Goal: Task Accomplishment & Management: Complete application form

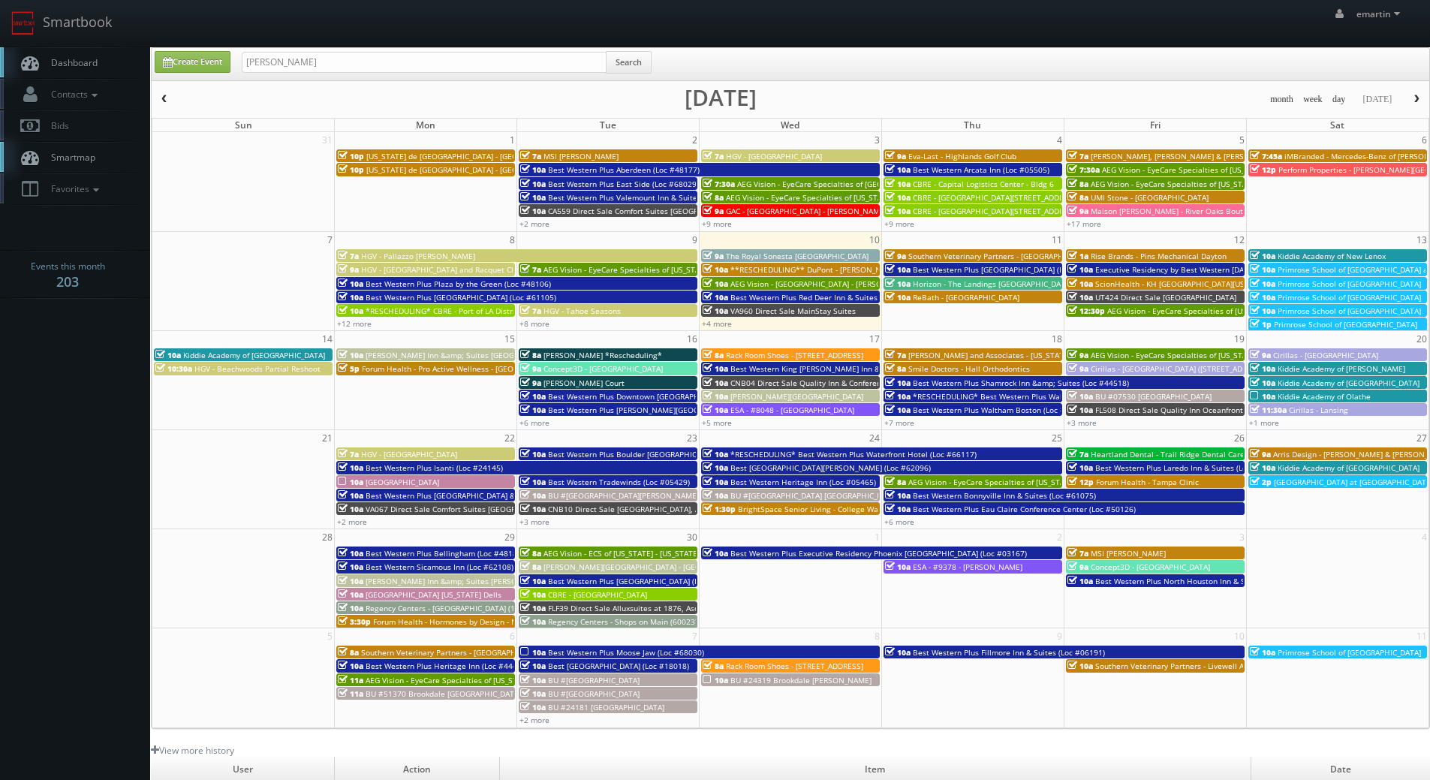
type input "[PERSON_NAME]"
click at [344, 72] on input "scott van mane" at bounding box center [424, 62] width 365 height 21
type input "scott van manen"
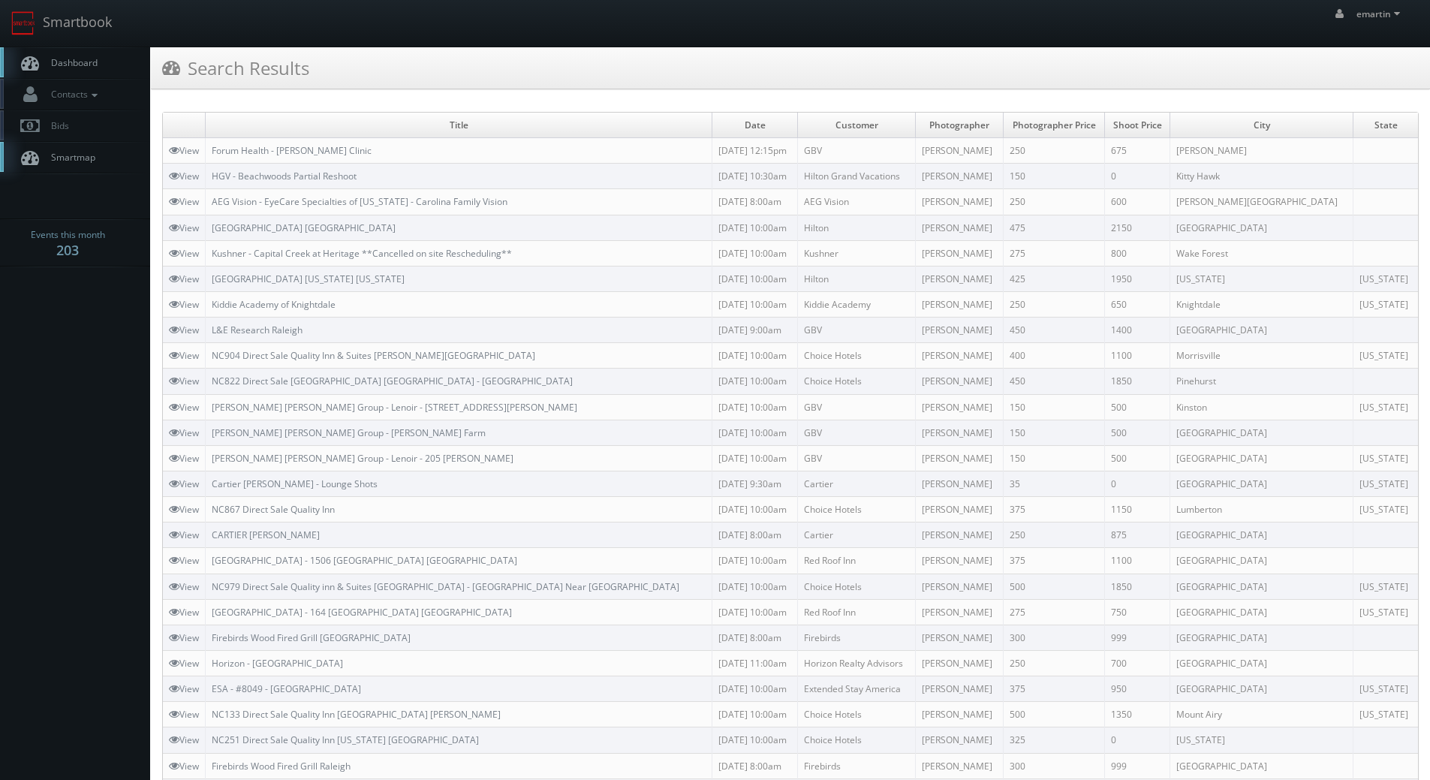
click at [62, 58] on span "Dashboard" at bounding box center [71, 62] width 54 height 13
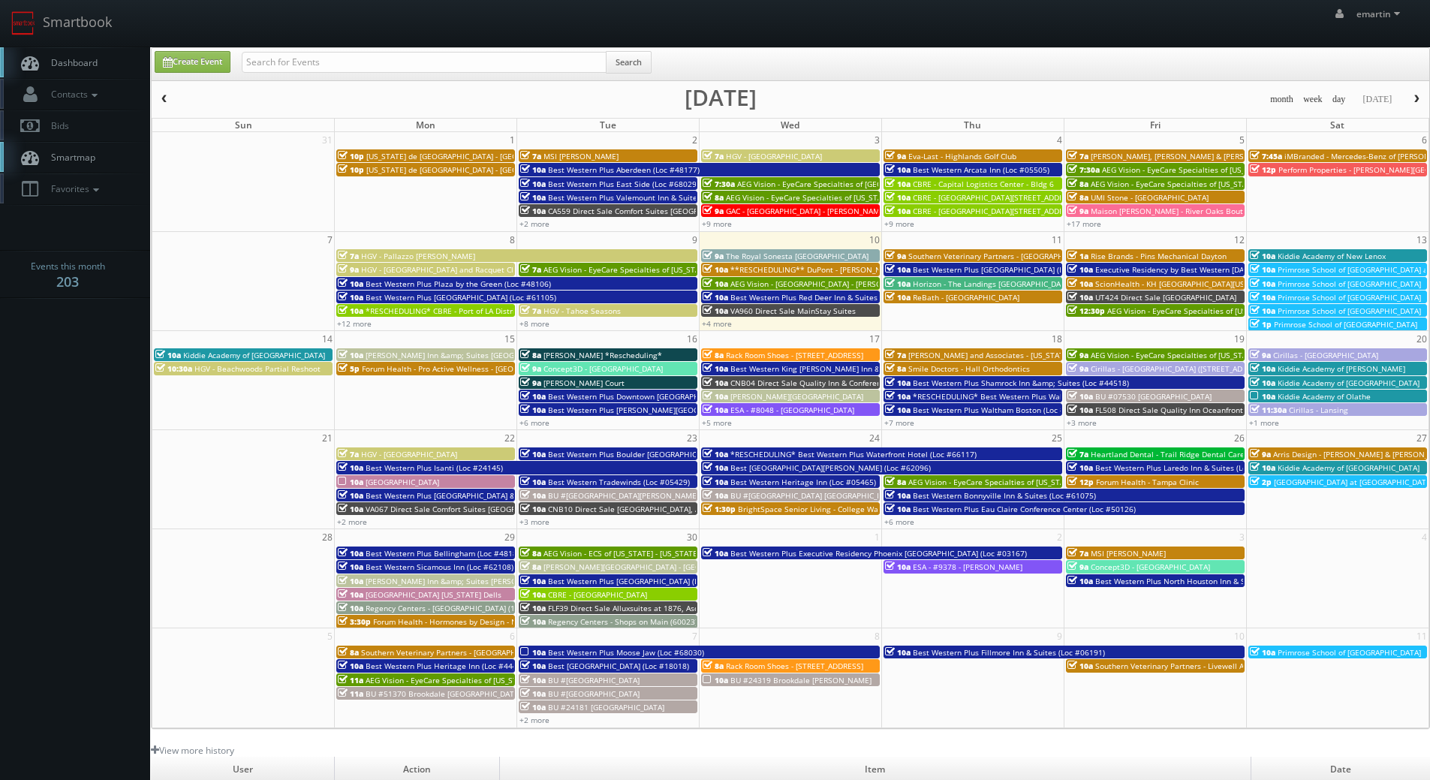
click at [99, 55] on link "Dashboard" at bounding box center [75, 62] width 150 height 31
click at [429, 80] on div "Create Event Search" at bounding box center [790, 64] width 1277 height 33
drag, startPoint x: 442, startPoint y: 54, endPoint x: 452, endPoint y: 54, distance: 9.8
click at [447, 54] on input "text" at bounding box center [424, 62] width 365 height 21
type input "mo575"
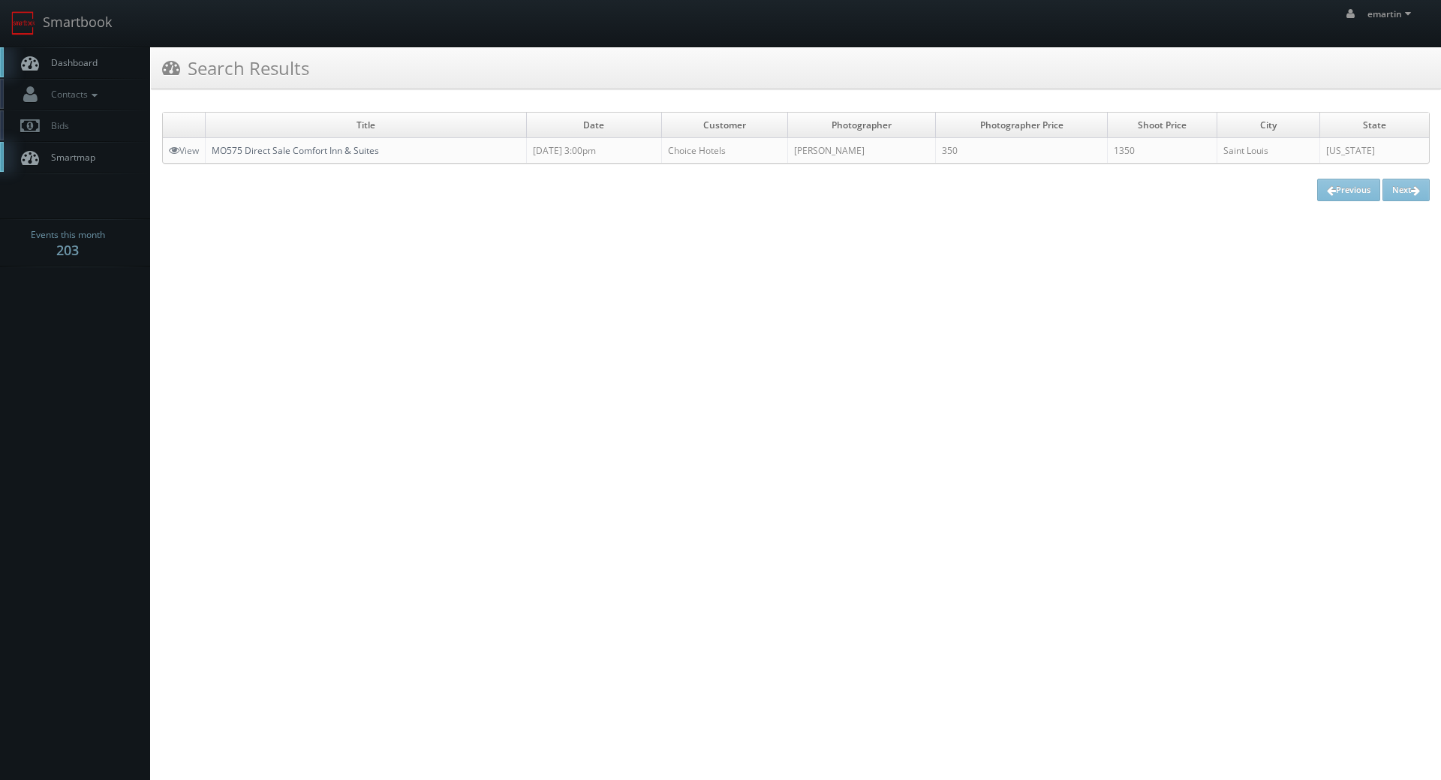
click at [338, 151] on link "MO575 Direct Sale Comfort Inn & Suites" at bounding box center [295, 150] width 167 height 13
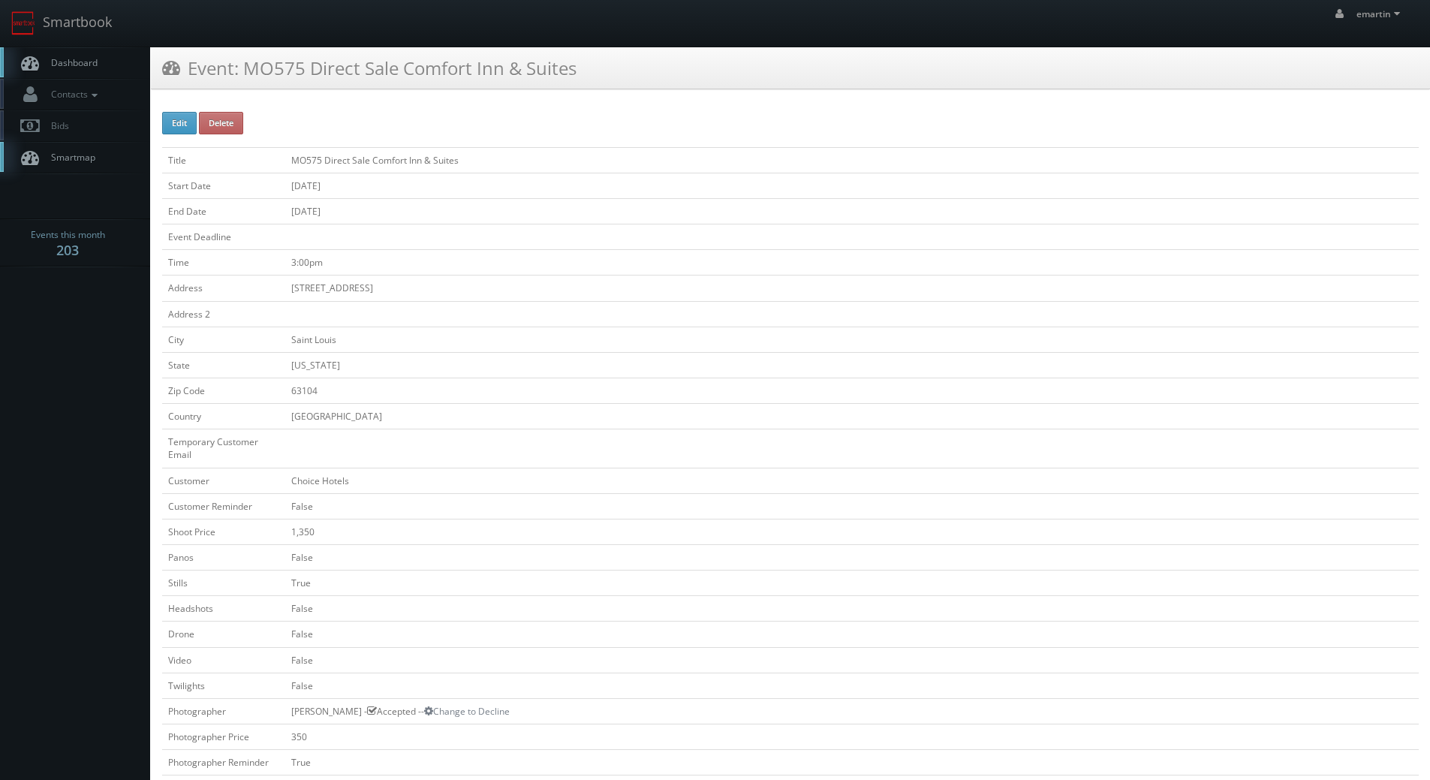
click at [92, 67] on span "Dashboard" at bounding box center [71, 62] width 54 height 13
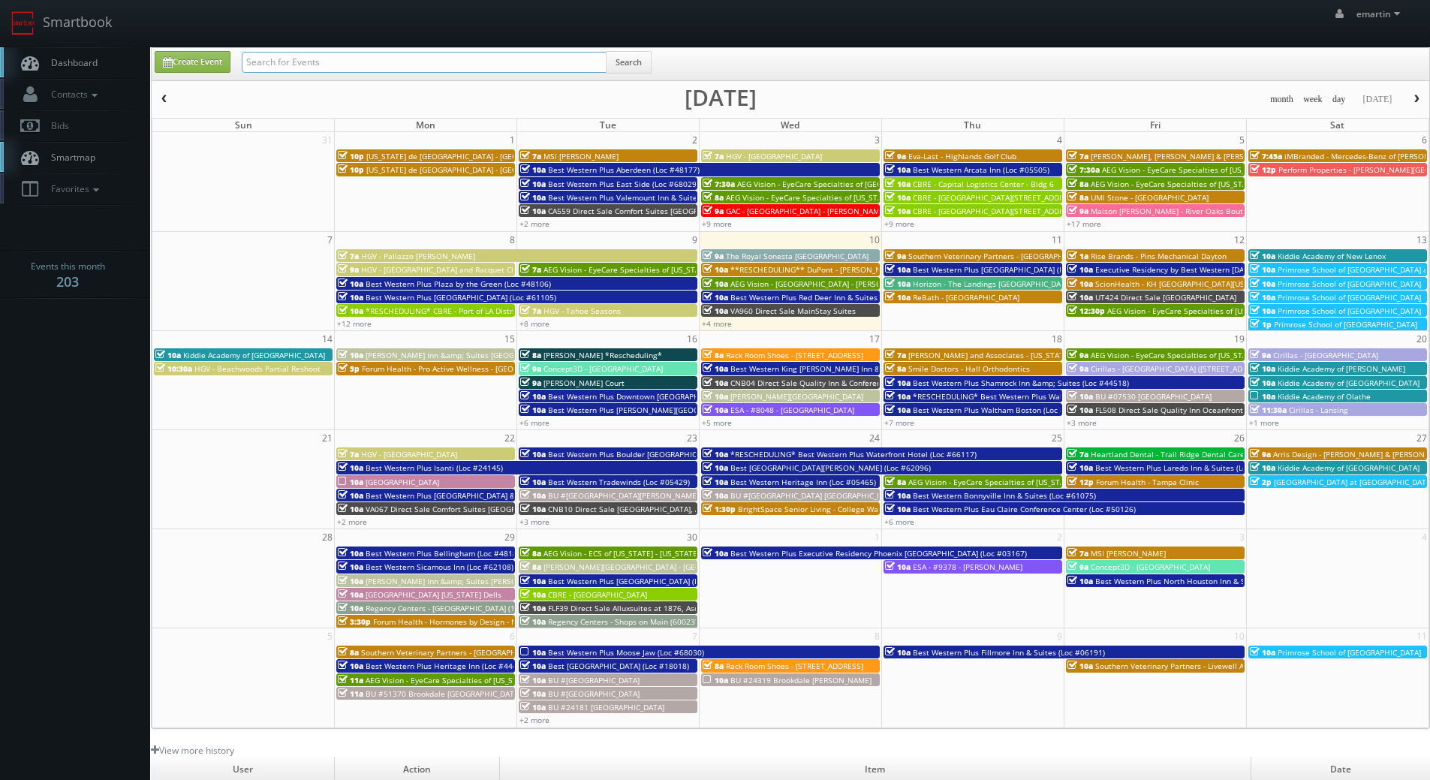
click at [390, 62] on input "text" at bounding box center [424, 62] width 365 height 21
type input "mark farbin"
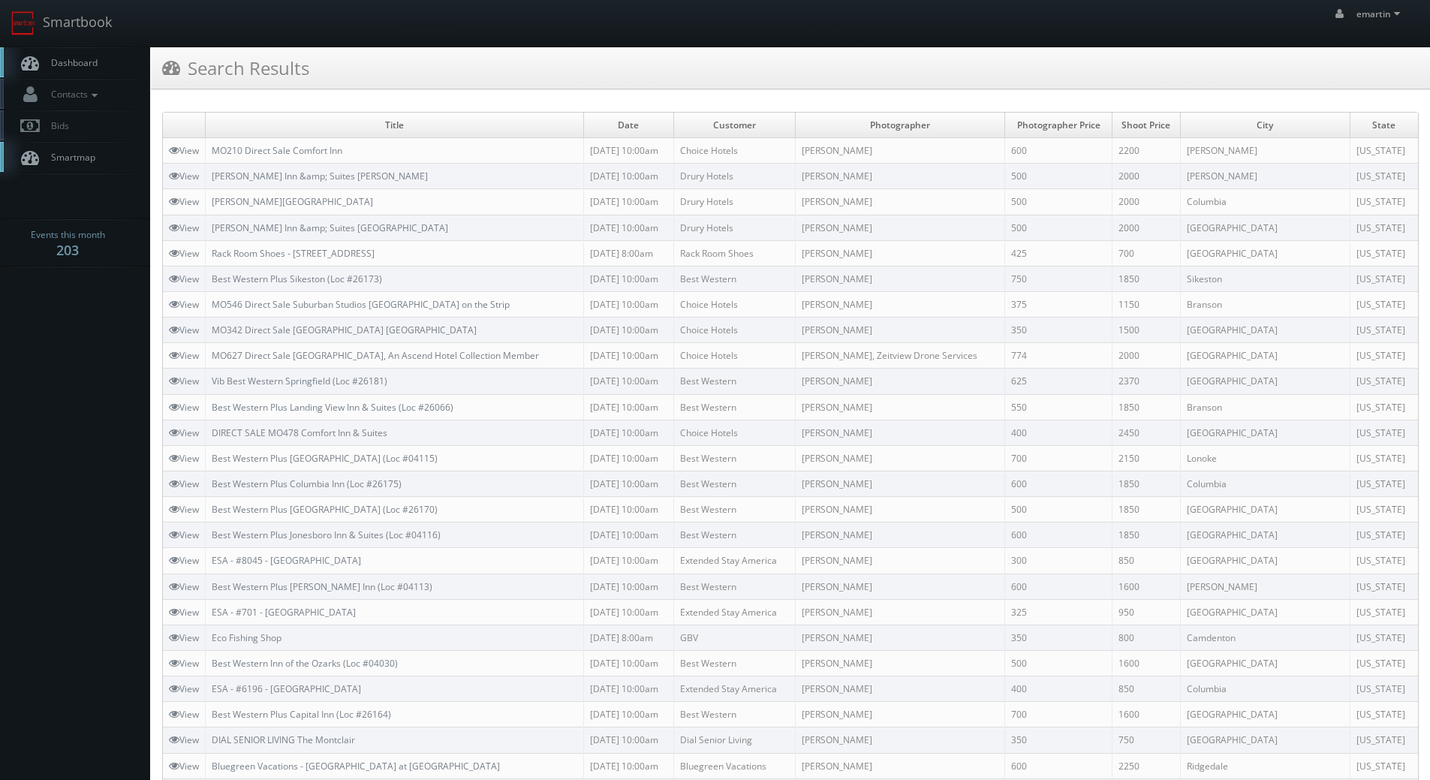
click at [78, 51] on link "Dashboard" at bounding box center [75, 62] width 150 height 31
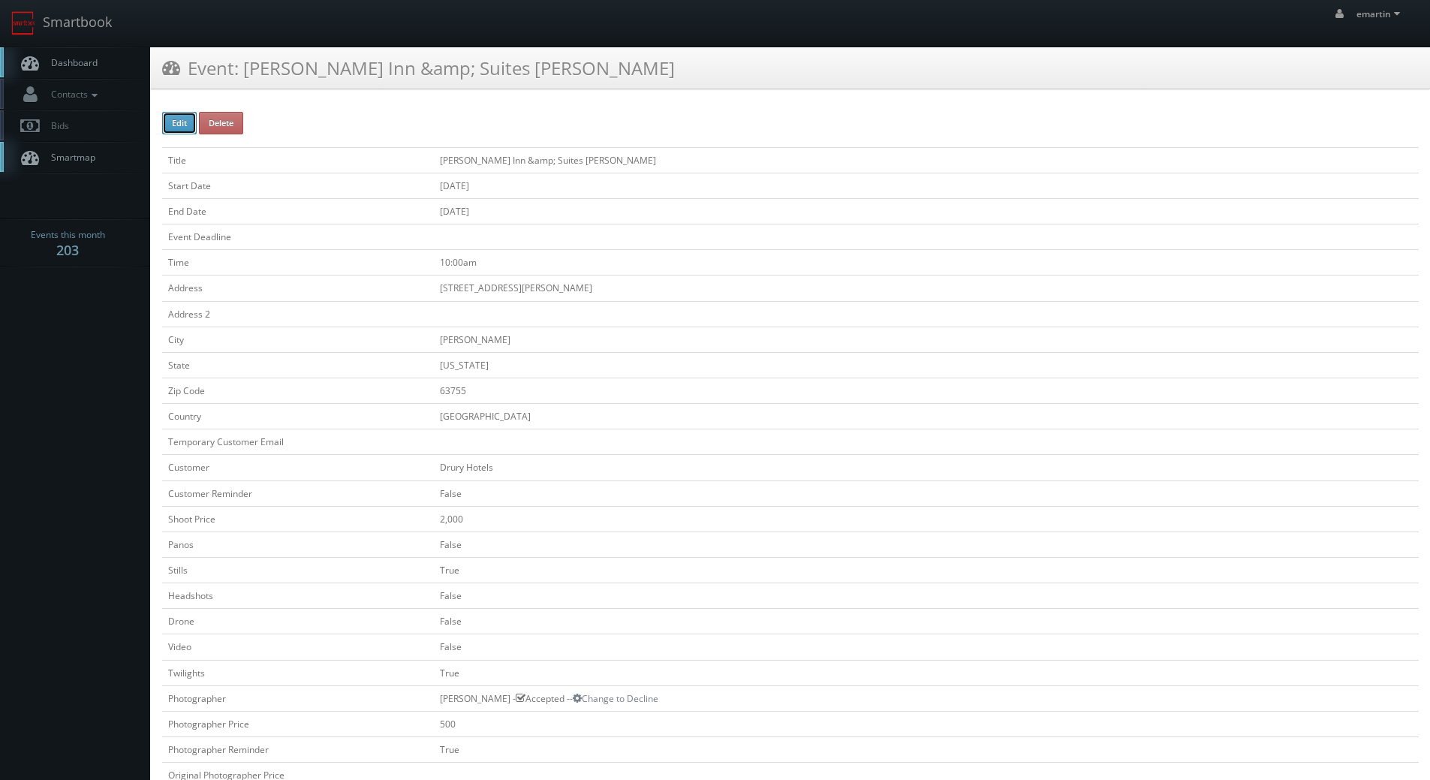
click at [176, 125] on button "Edit" at bounding box center [179, 123] width 35 height 23
type input "[PERSON_NAME] Inn &amp;amp; Suites [PERSON_NAME]"
type input "225 Drury Lane"
type input "Jackson"
type input "63755"
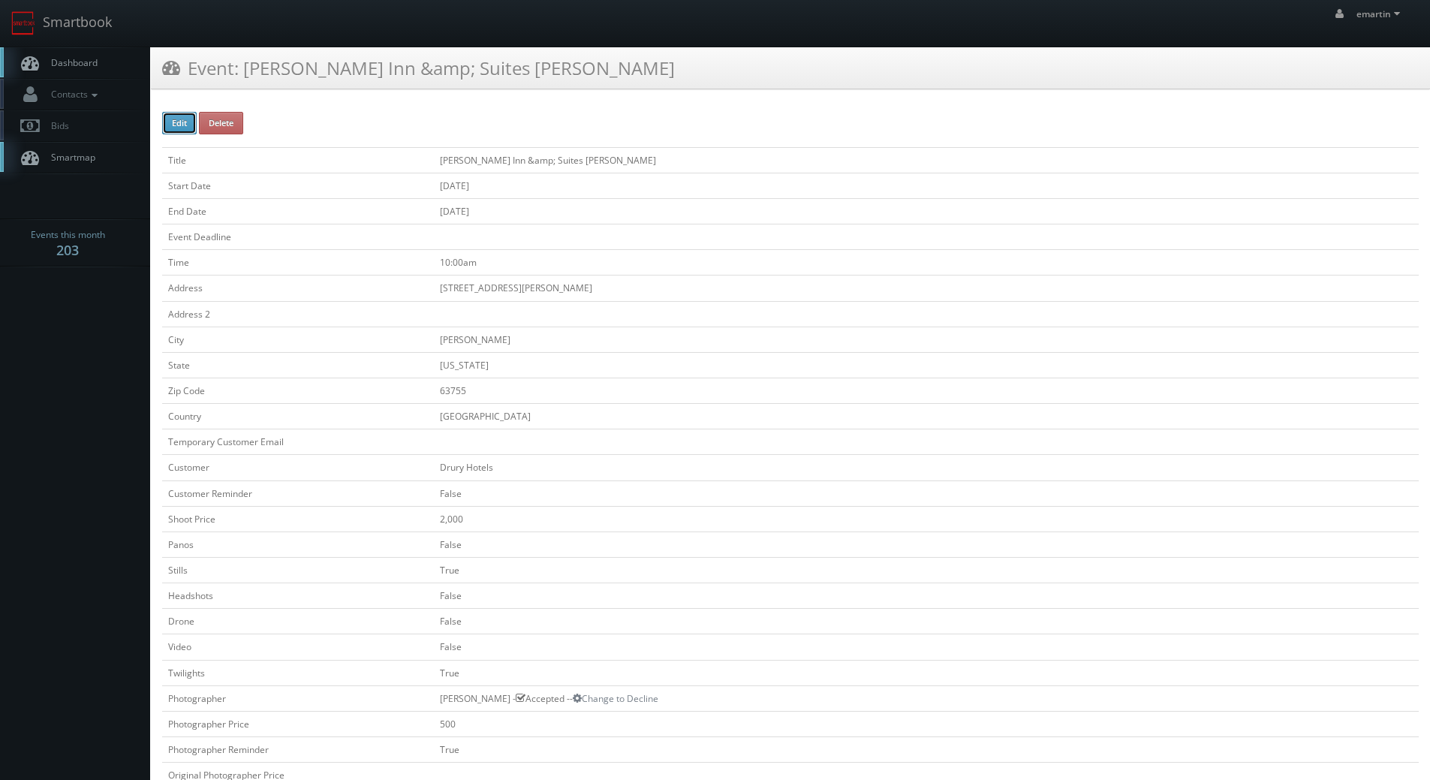
checkbox input "false"
type input "2,000"
checkbox input "false"
checkbox input "true"
checkbox input "false"
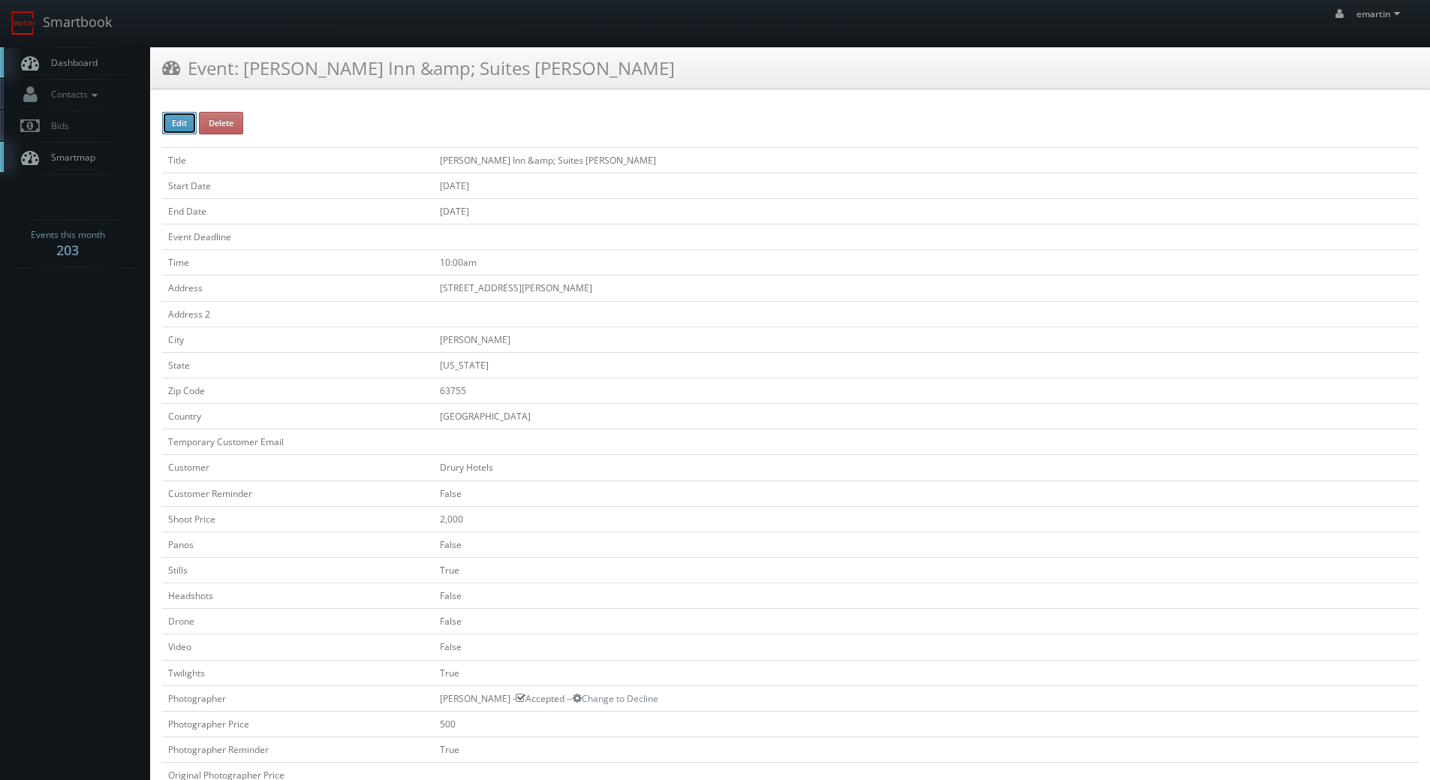
checkbox input "false"
checkbox input "true"
checkbox input "false"
type input "09/29/2025"
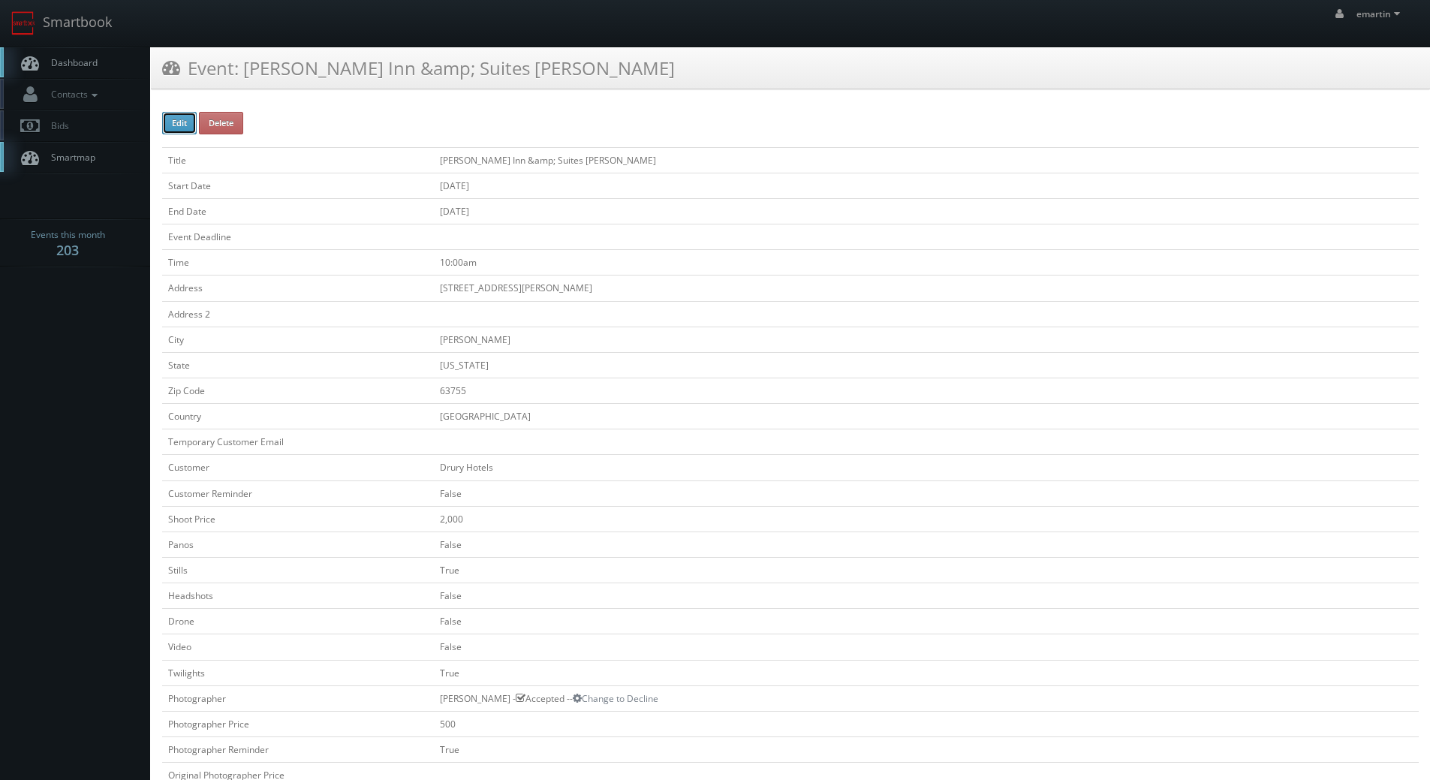
type input "09/29/2025"
type input "10:00am"
checkbox input "true"
checkbox input "false"
type input "2,000"
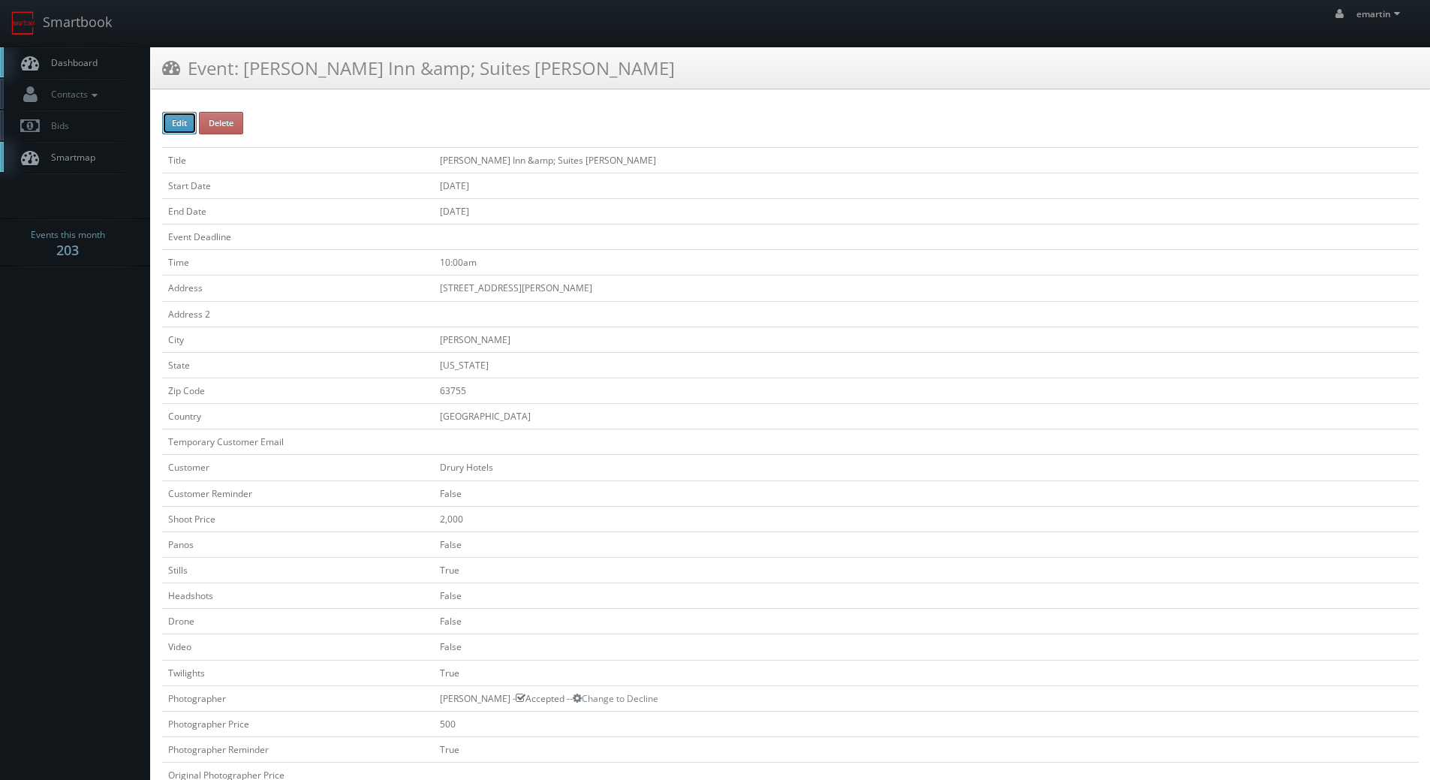
type input "500"
select select "[US_STATE]"
select select "cs3design360_+3234ddd333331222225252523541@mg.cs3calendar.com"
select select "mfarbin@gmail.com"
click at [107, 65] on link "Dashboard" at bounding box center [75, 62] width 150 height 31
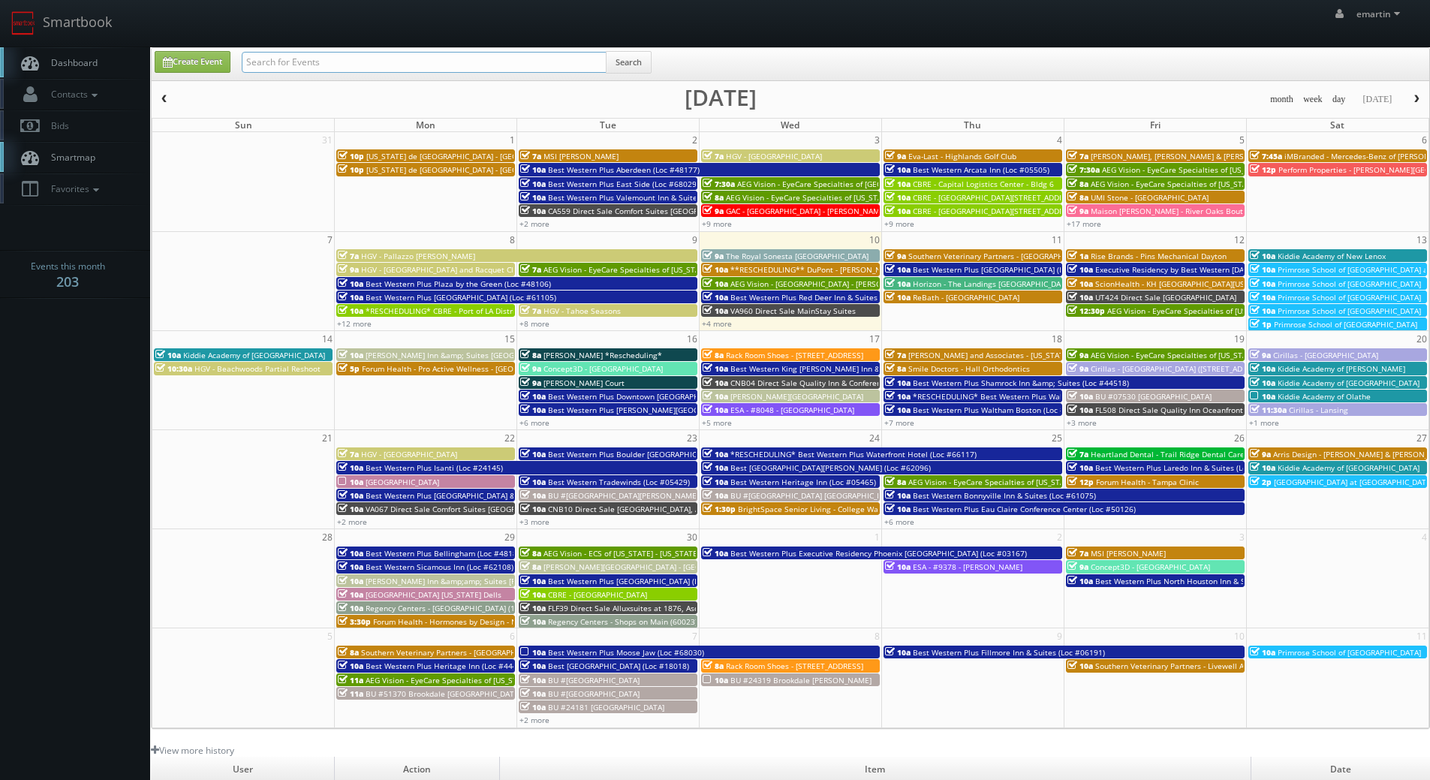
click at [405, 70] on input "text" at bounding box center [424, 62] width 365 height 21
type input "kings pointe"
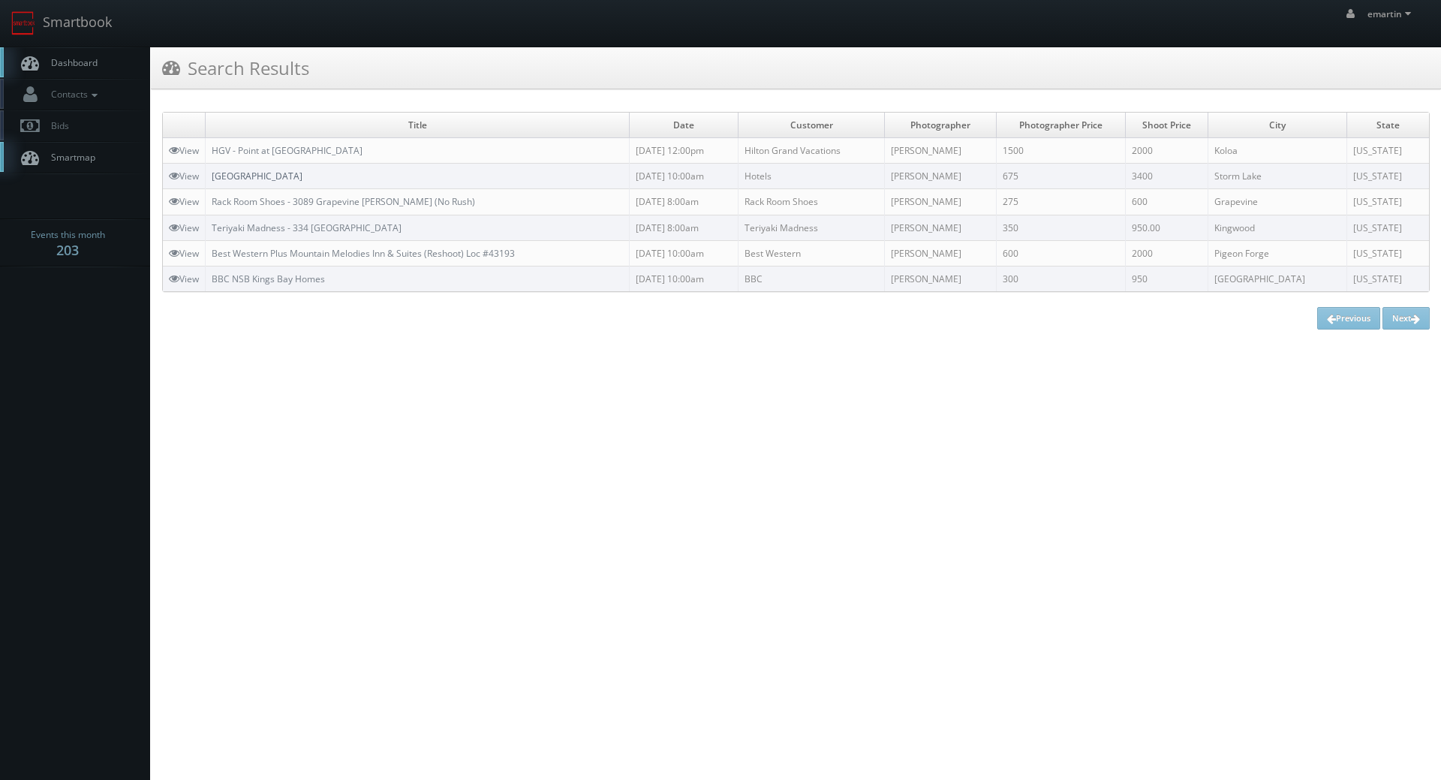
click at [275, 171] on link "[GEOGRAPHIC_DATA]" at bounding box center [257, 176] width 91 height 13
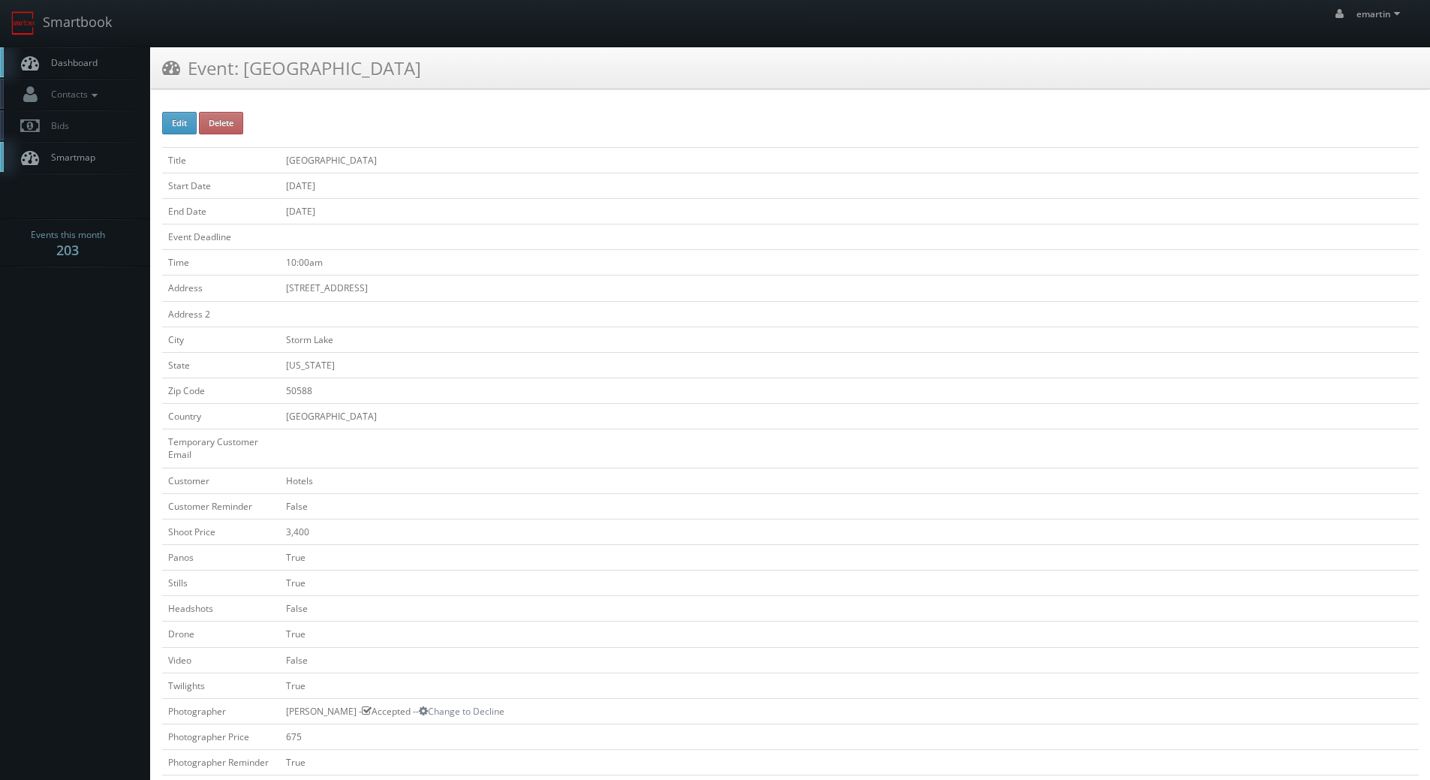
click at [71, 71] on link "Dashboard" at bounding box center [75, 62] width 150 height 31
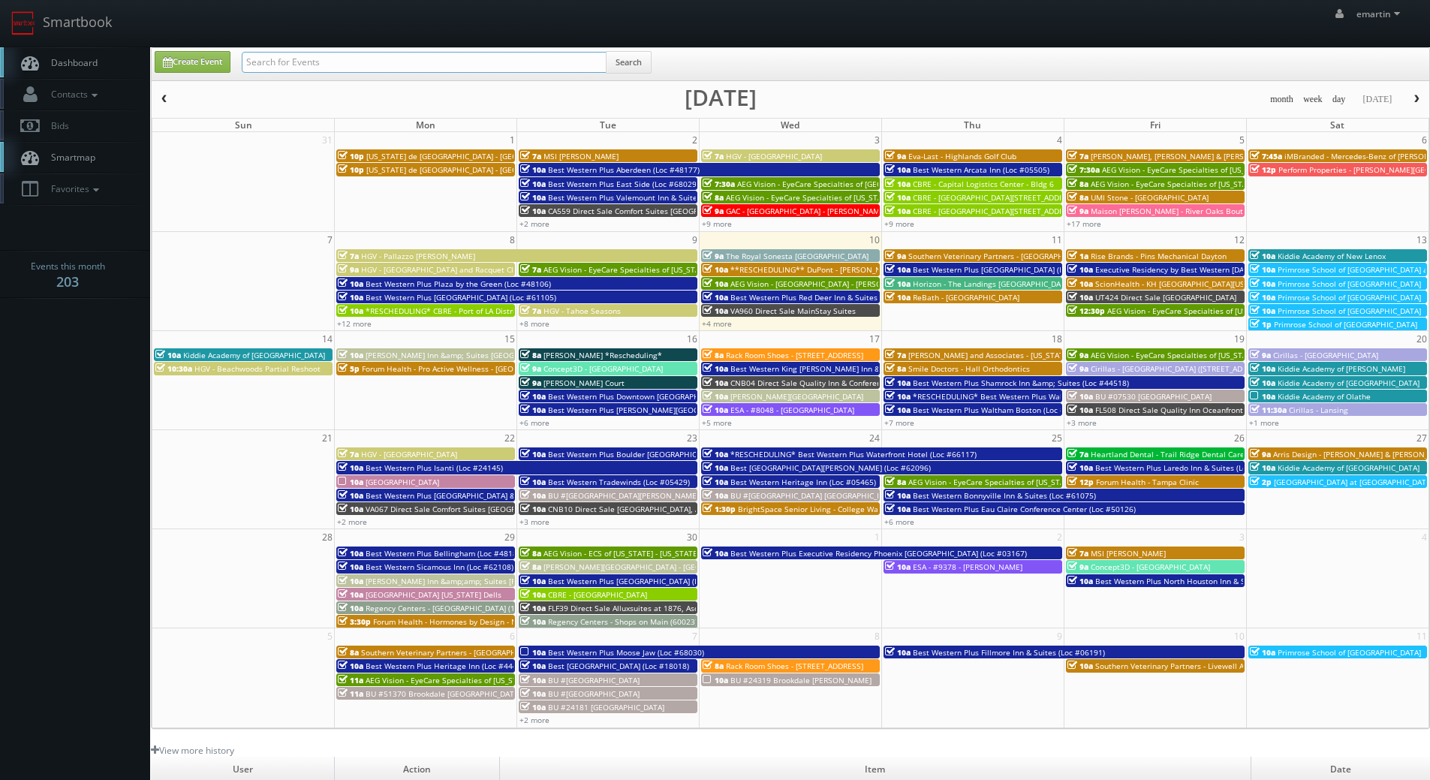
click at [540, 60] on input "text" at bounding box center [424, 62] width 365 height 21
type input "kings poin"
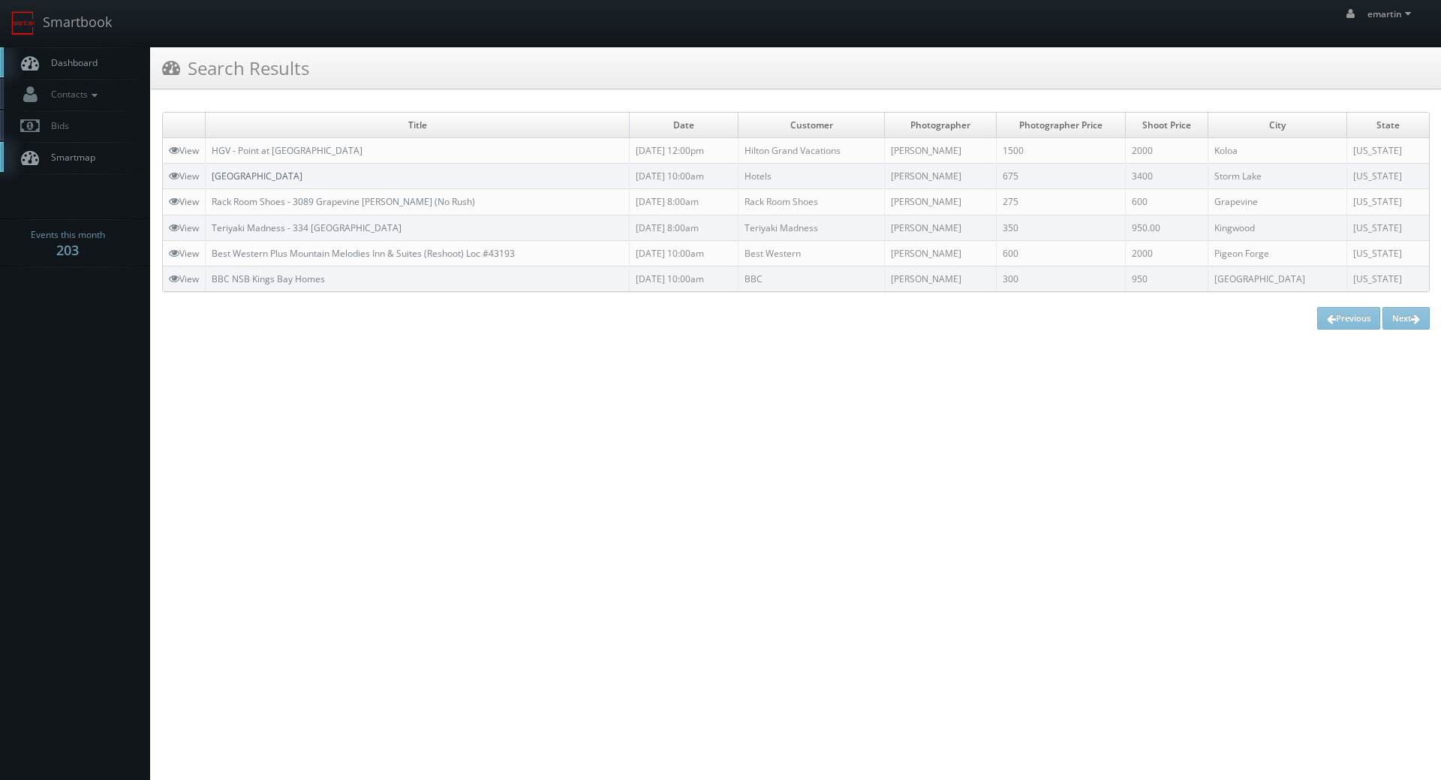
click at [280, 182] on link "[GEOGRAPHIC_DATA]" at bounding box center [257, 176] width 91 height 13
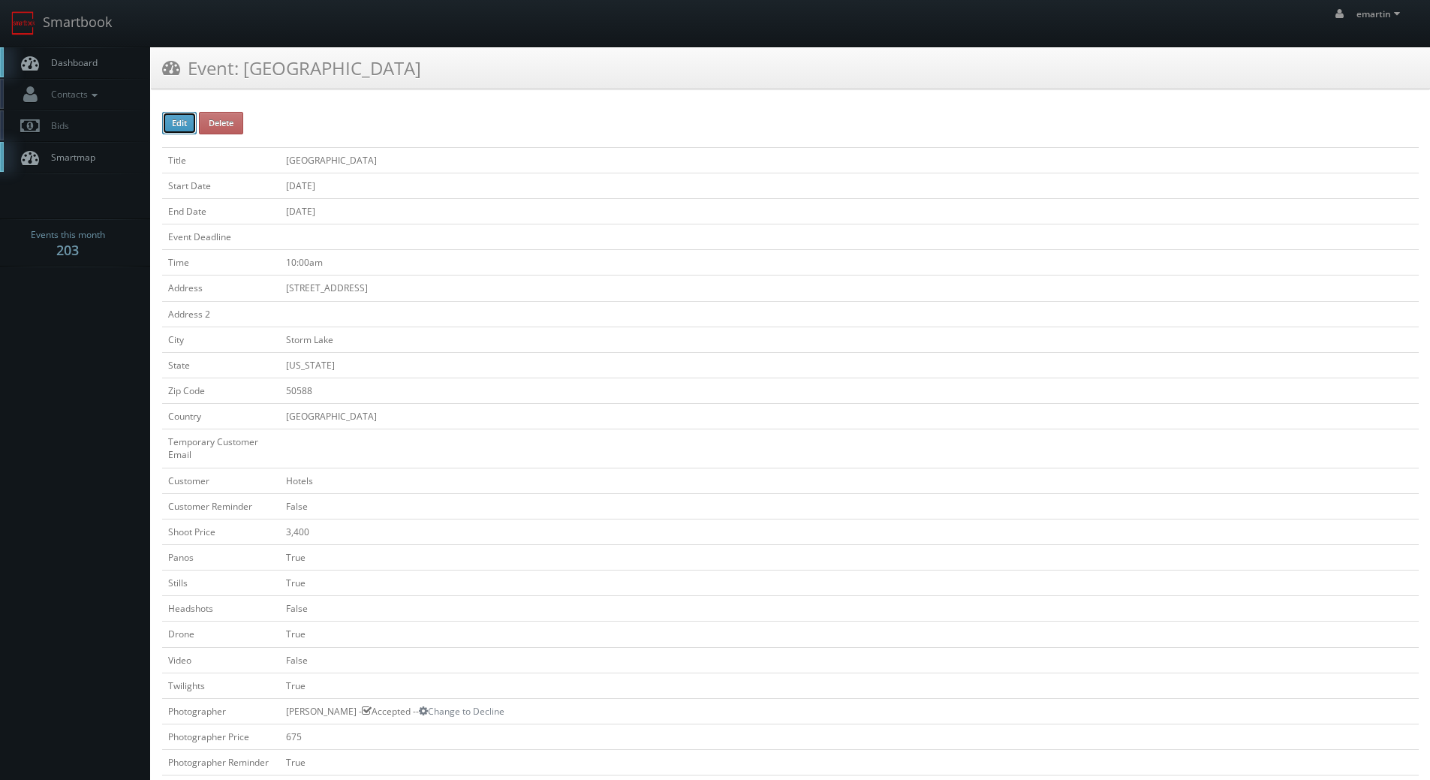
click at [174, 119] on button "Edit" at bounding box center [179, 123] width 35 height 23
type input "King&#39;s [GEOGRAPHIC_DATA]"
type input "[STREET_ADDRESS]"
type input "Storm Lake"
type input "50588"
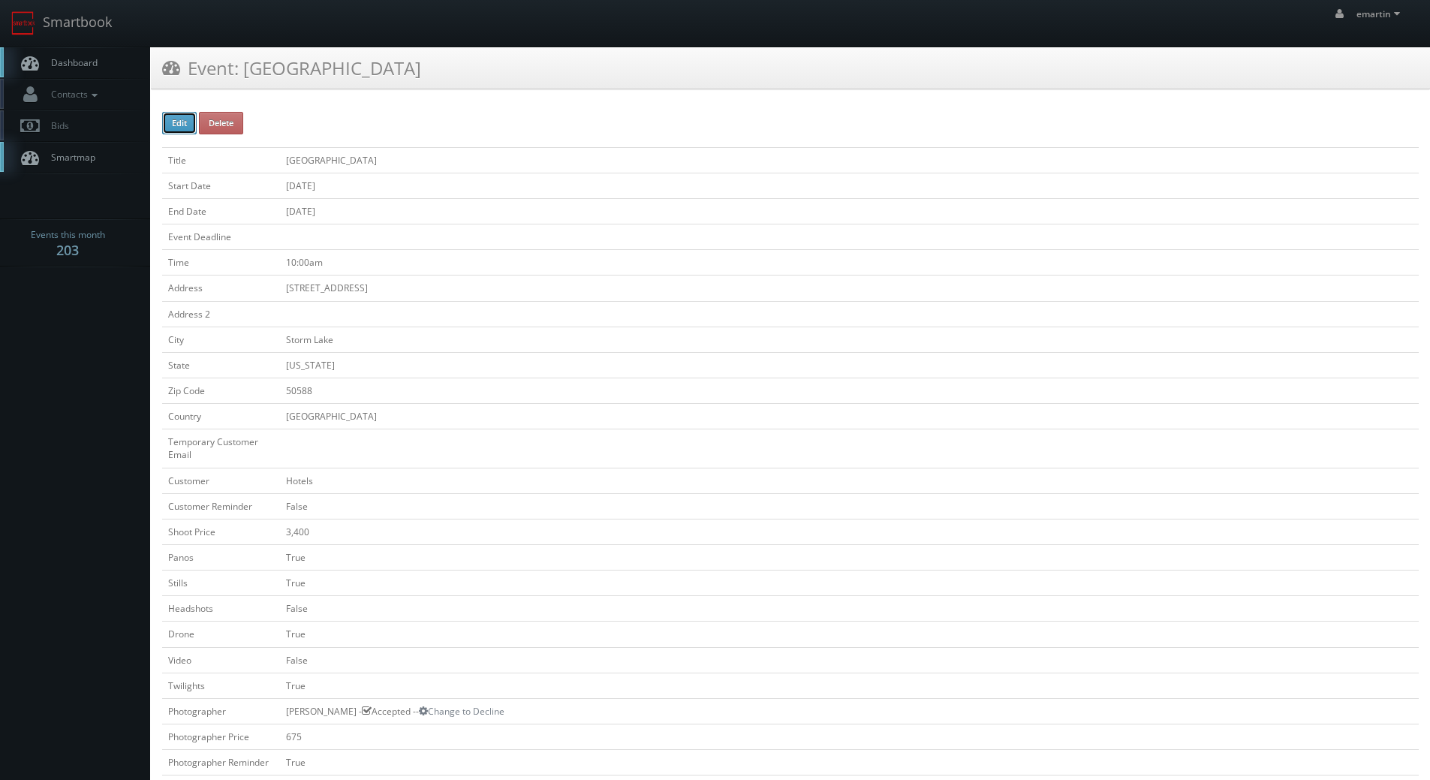
checkbox input "false"
type input "3,400"
checkbox input "true"
checkbox input "false"
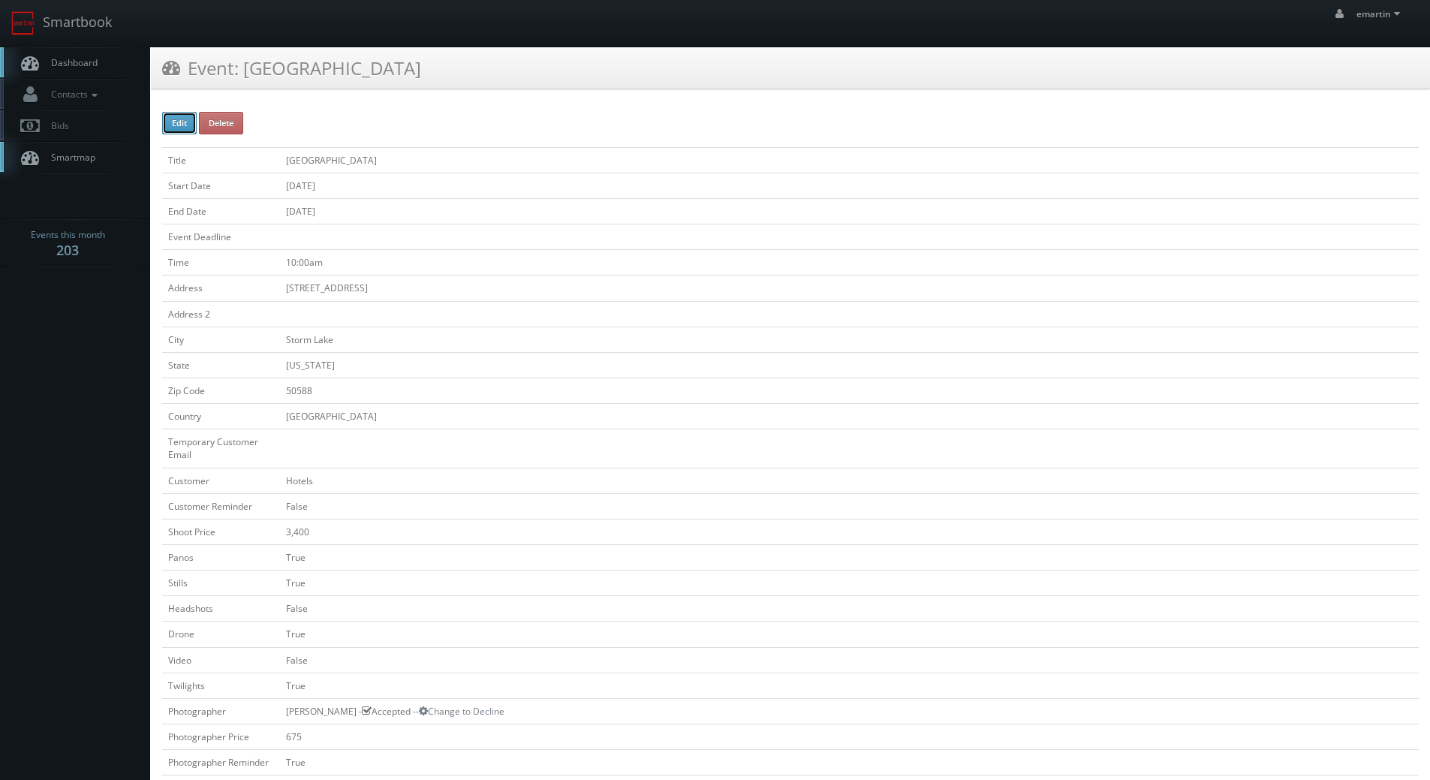
checkbox input "true"
checkbox input "false"
checkbox input "true"
checkbox input "false"
type input "[DATE]"
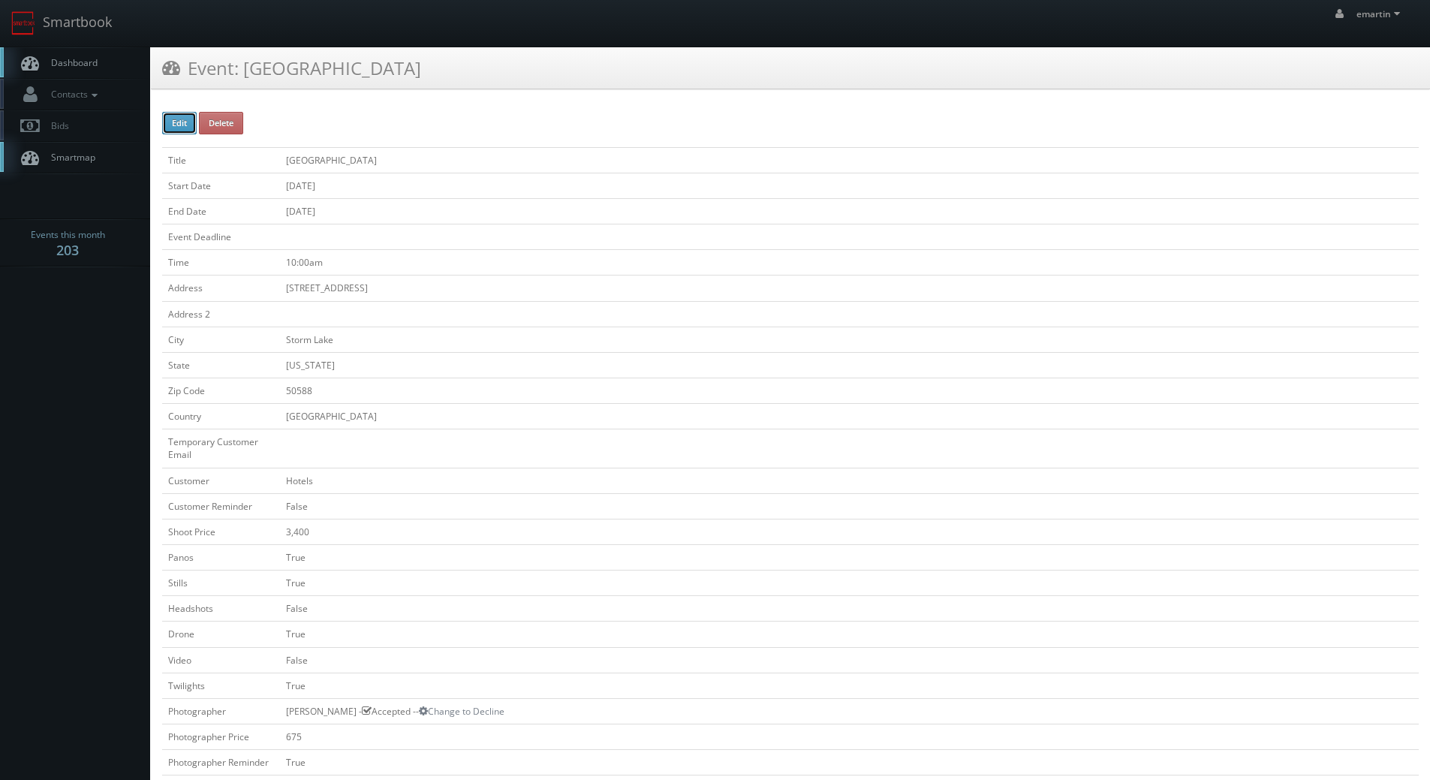
type input "[DATE]"
type input "10:00am"
checkbox input "true"
checkbox input "false"
select select "[US_STATE]"
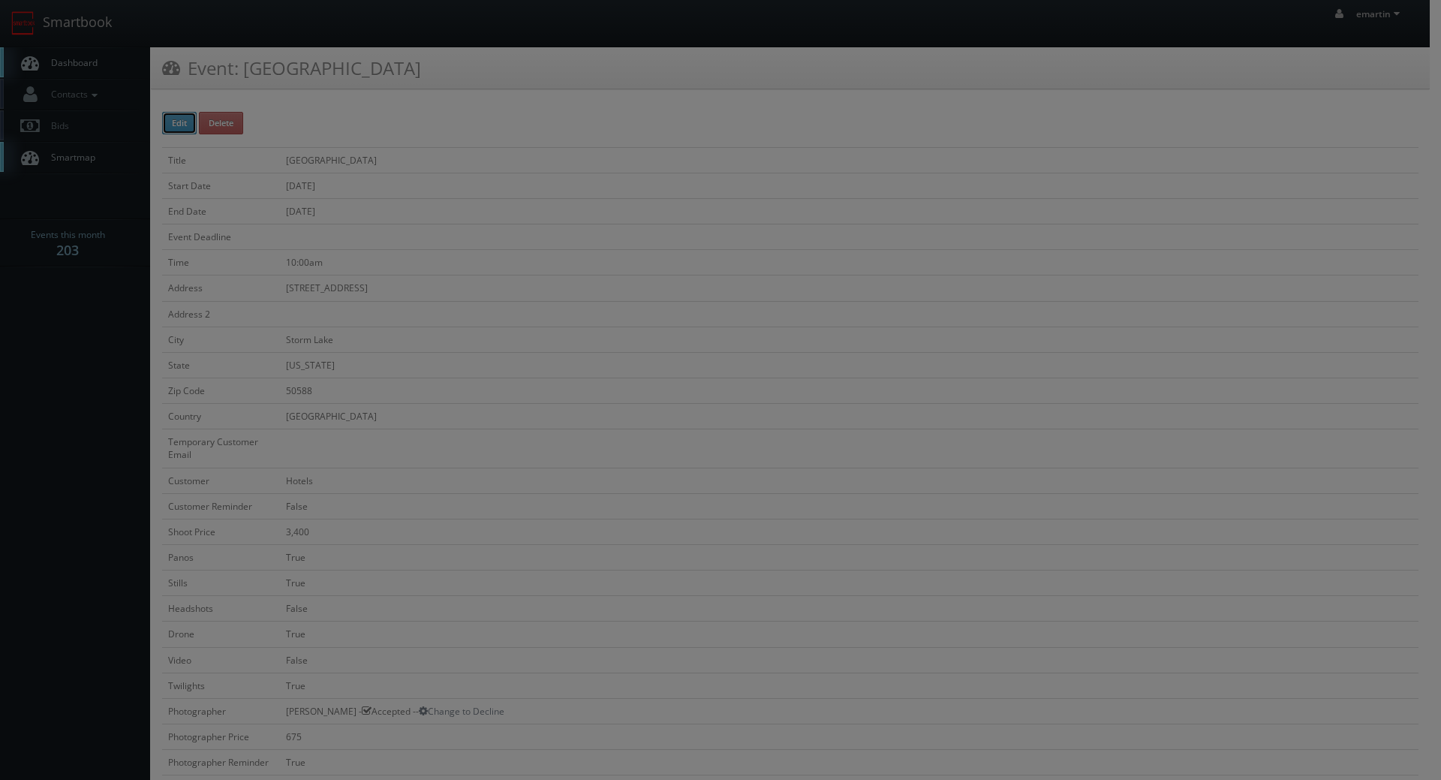
type input "3,400"
type input "675"
select select "[EMAIL_ADDRESS][DOMAIN_NAME]"
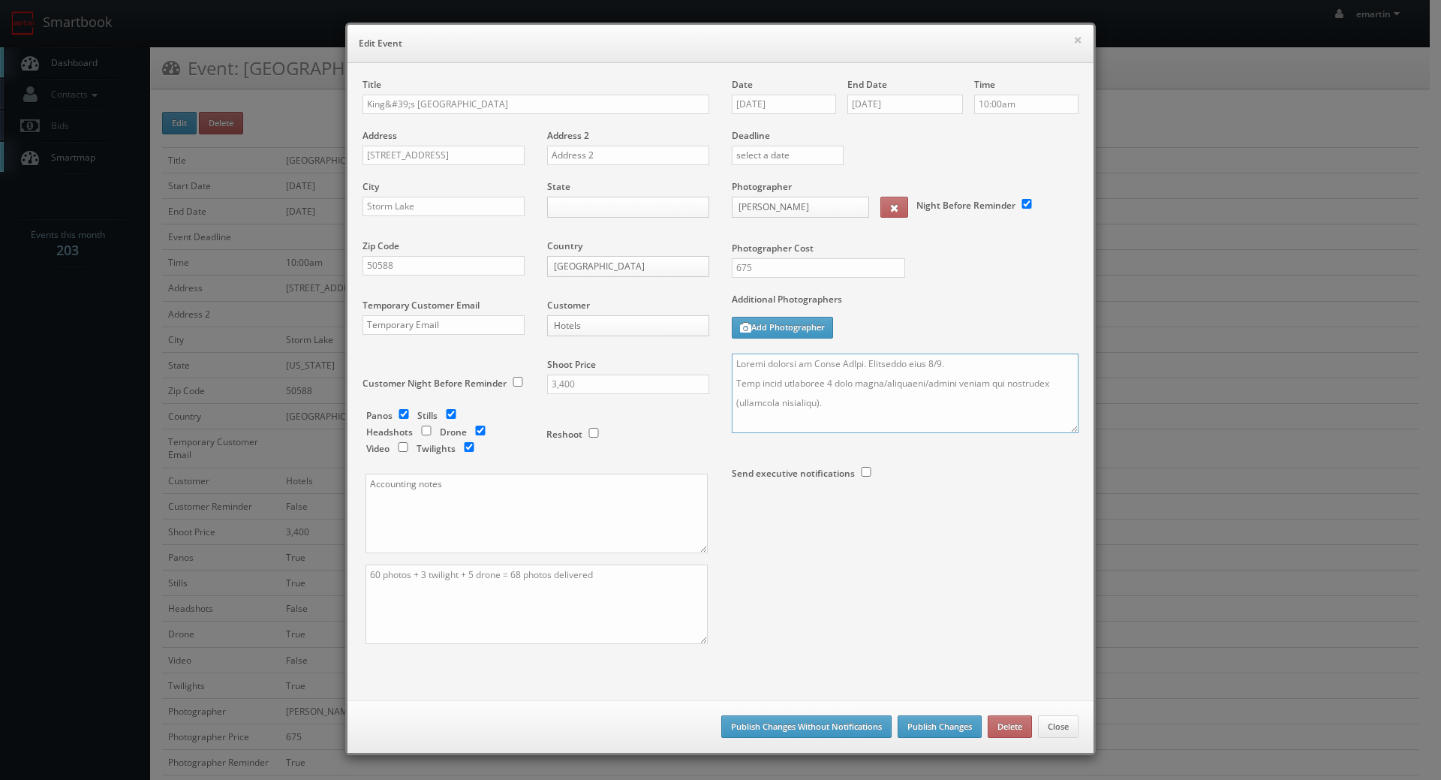
click at [819, 379] on textarea at bounding box center [905, 393] width 347 height 80
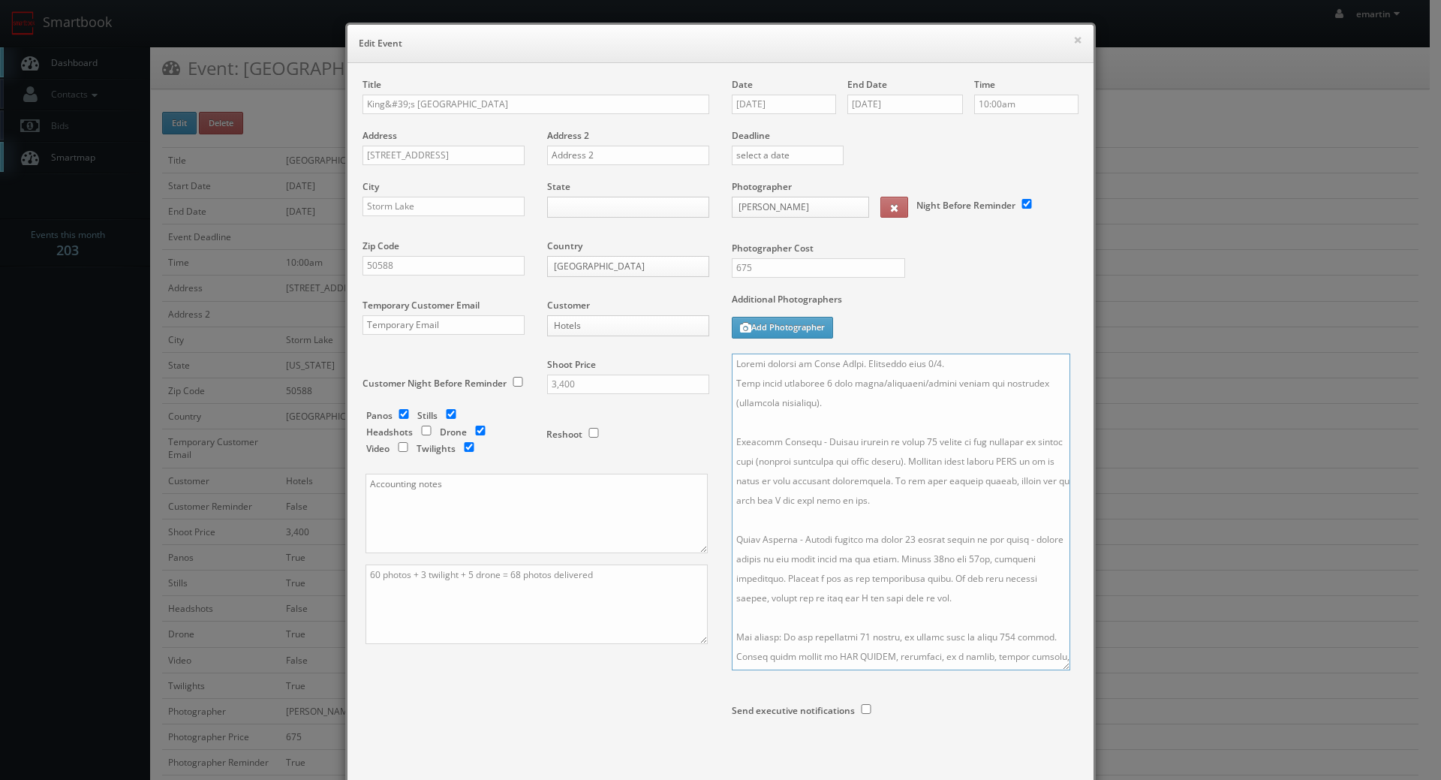
drag, startPoint x: 1067, startPoint y: 430, endPoint x: 1059, endPoint y: 668, distance: 238.0
click at [1059, 668] on textarea at bounding box center [901, 511] width 338 height 317
type textarea "Onsite contact is Aaron LaVoy. Overnight stay 9/3. Full shoot including 7 room …"
click at [486, 736] on div "Title King&#39;s Pointe Resort Address 1520 East Lakeshore Drive Address 2 City…" at bounding box center [720, 432] width 738 height 709
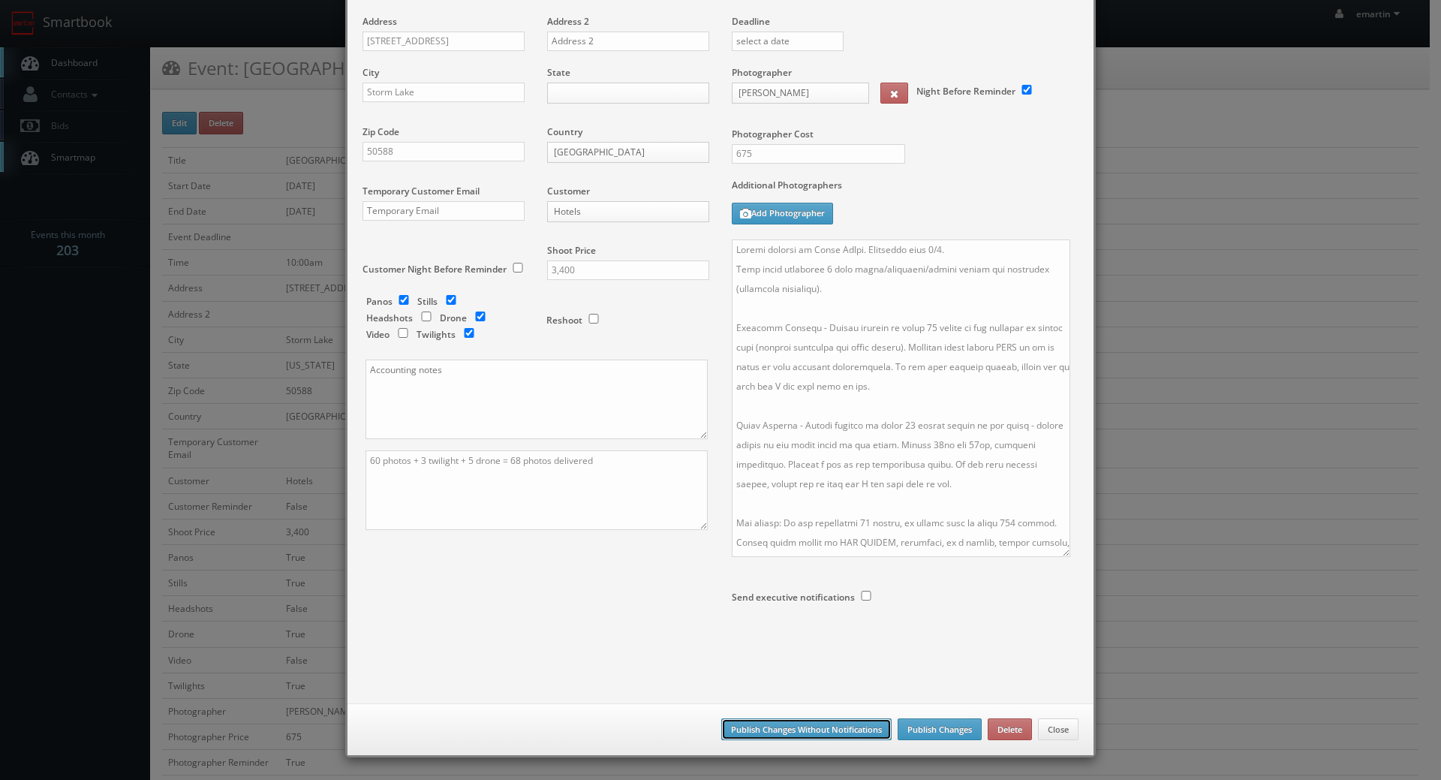
click at [767, 728] on button "Publish Changes Without Notifications" at bounding box center [806, 729] width 170 height 23
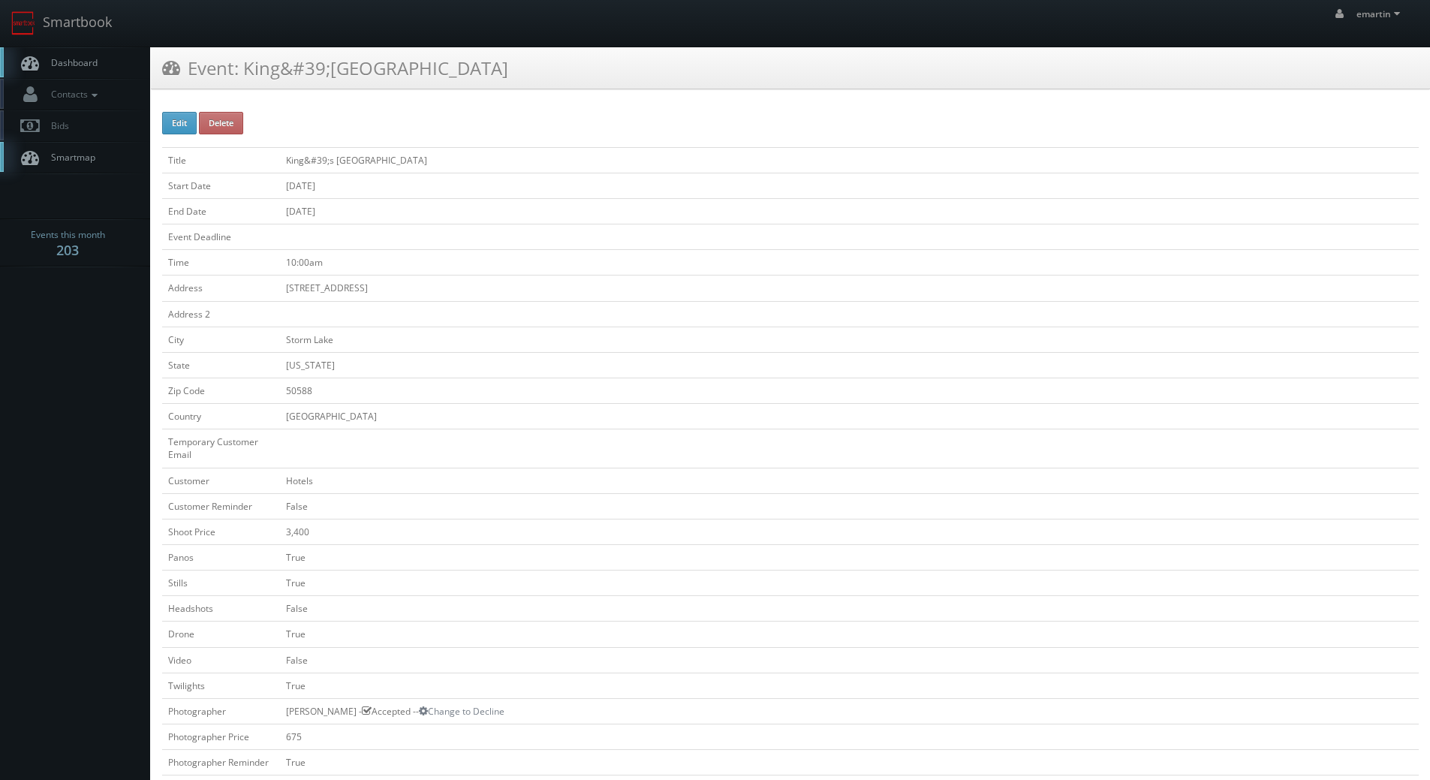
click at [71, 62] on span "Dashboard" at bounding box center [71, 62] width 54 height 13
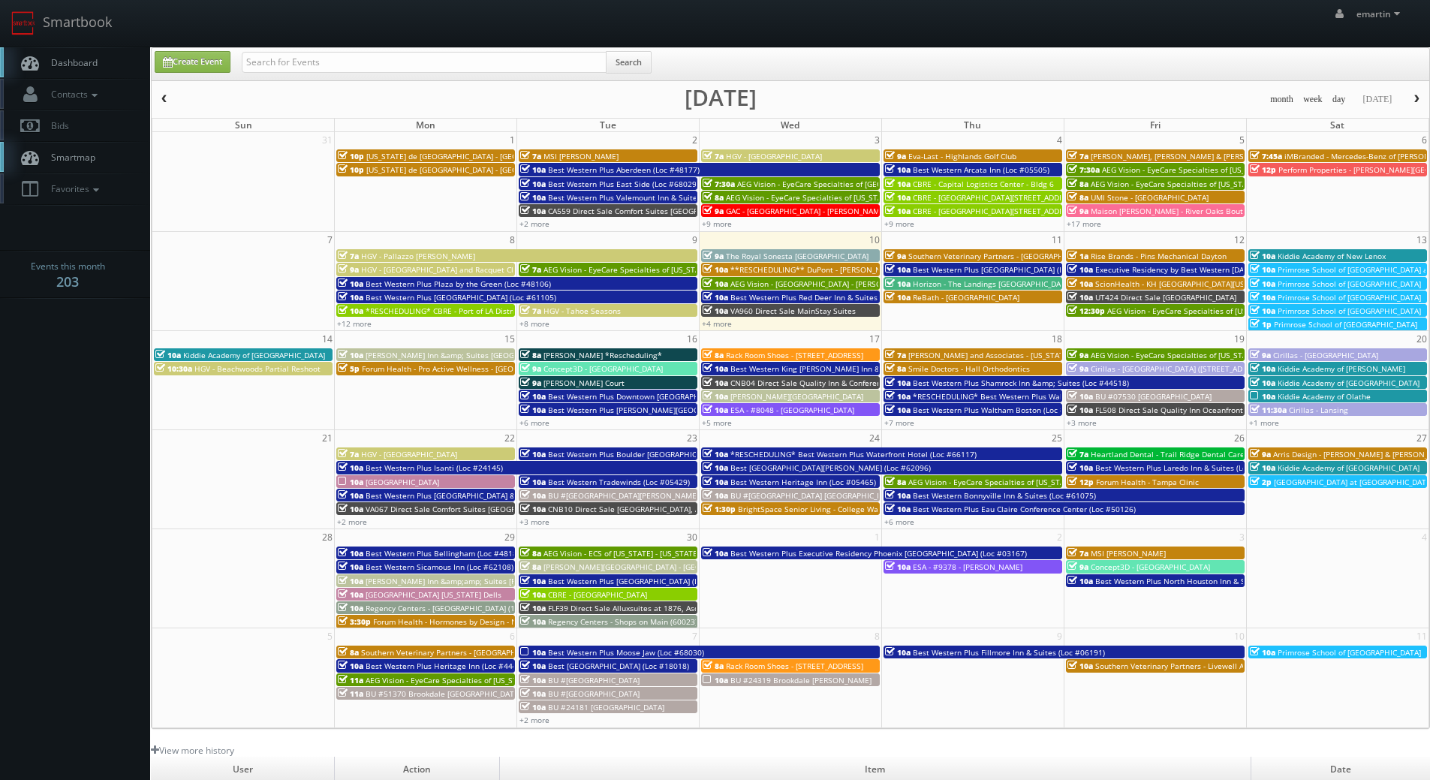
click at [445, 78] on div "Search" at bounding box center [447, 65] width 410 height 29
click at [445, 76] on div "Search" at bounding box center [447, 65] width 410 height 29
click at [442, 60] on input "text" at bounding box center [424, 62] width 365 height 21
type input "66117"
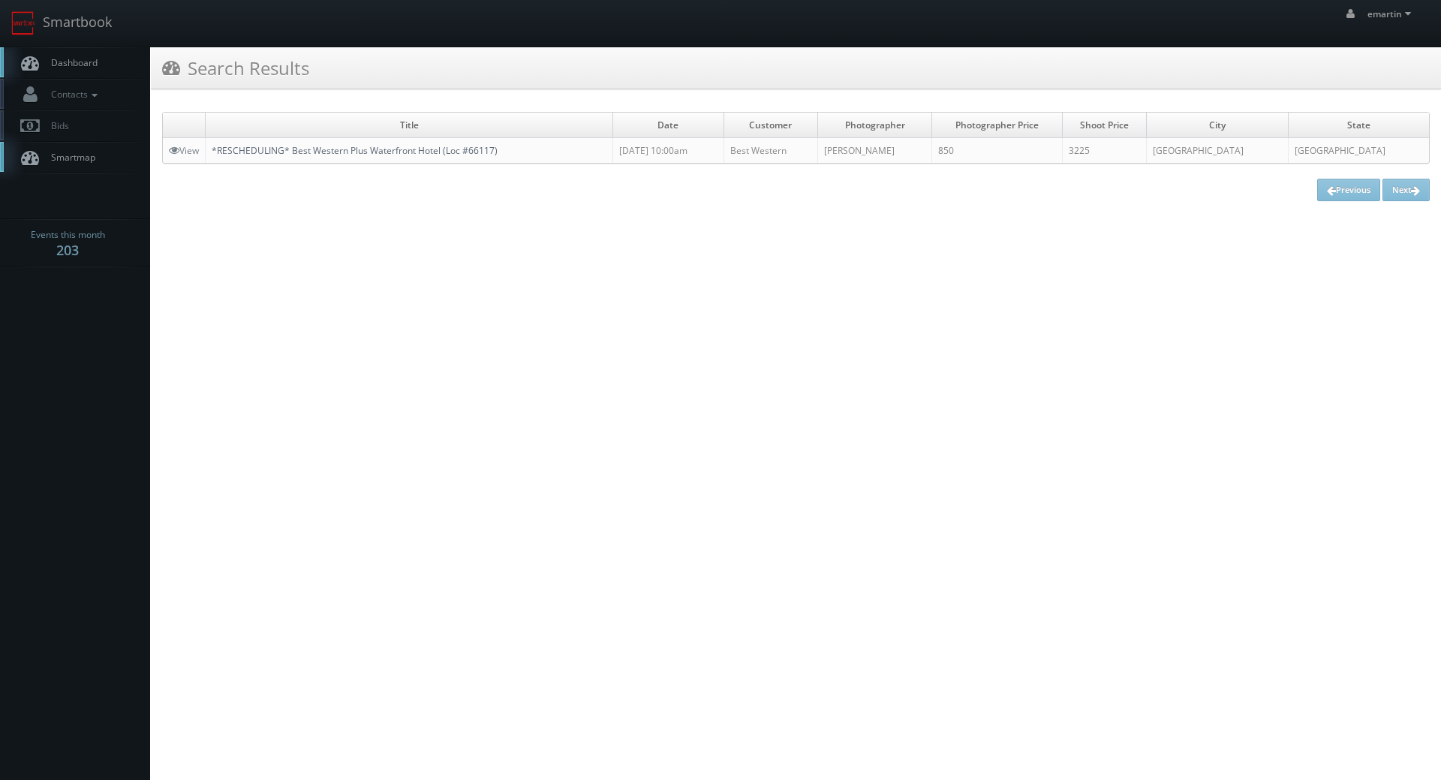
click at [299, 147] on link "*RESCHEDULING* Best Western Plus Waterfront Hotel (Loc #66117)" at bounding box center [355, 150] width 286 height 13
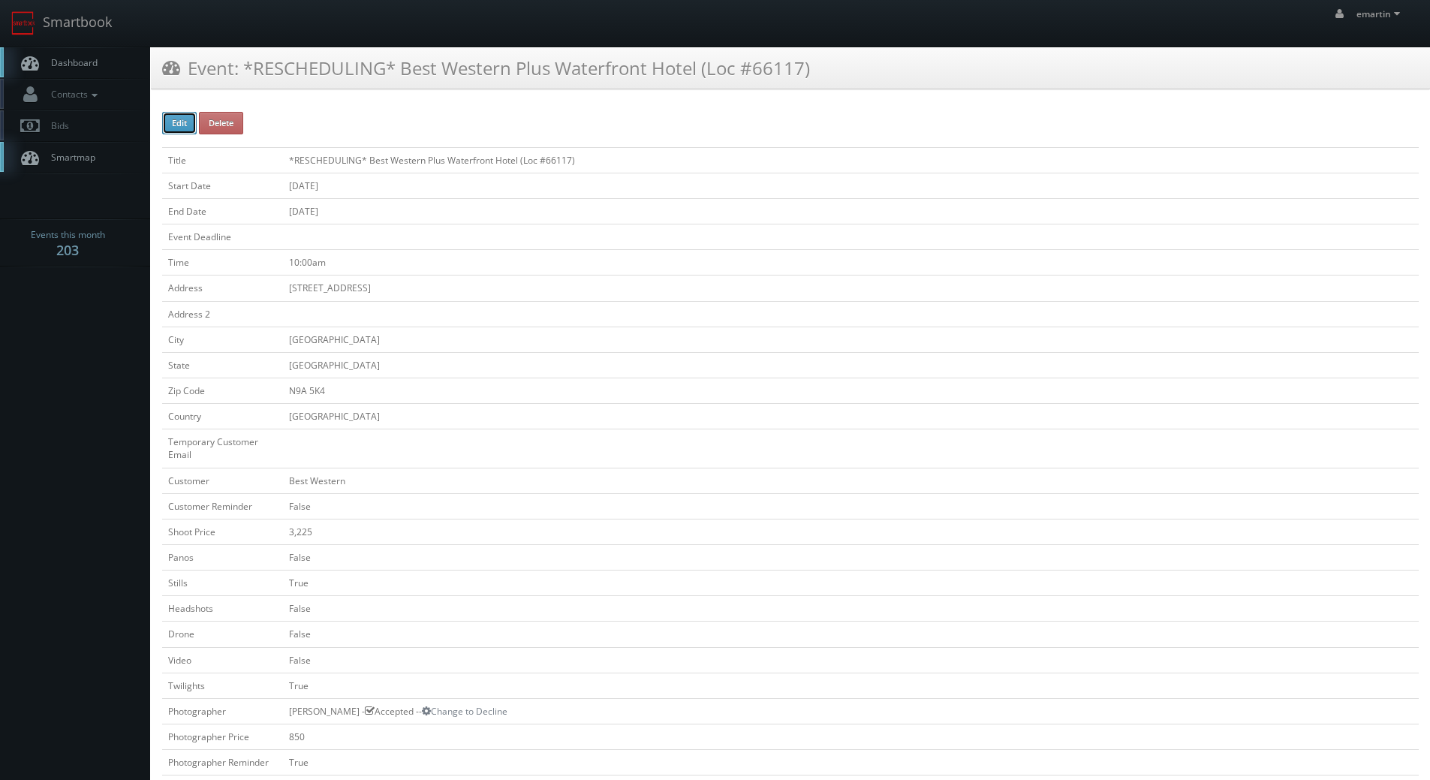
click at [181, 116] on button "Edit" at bounding box center [179, 123] width 35 height 23
type input "*RESCHEDULING* Best Western Plus Waterfront Hotel (Loc #66117)"
type input "277 Riverside Dr W"
type input "Windsor"
type input "N9A 5K4"
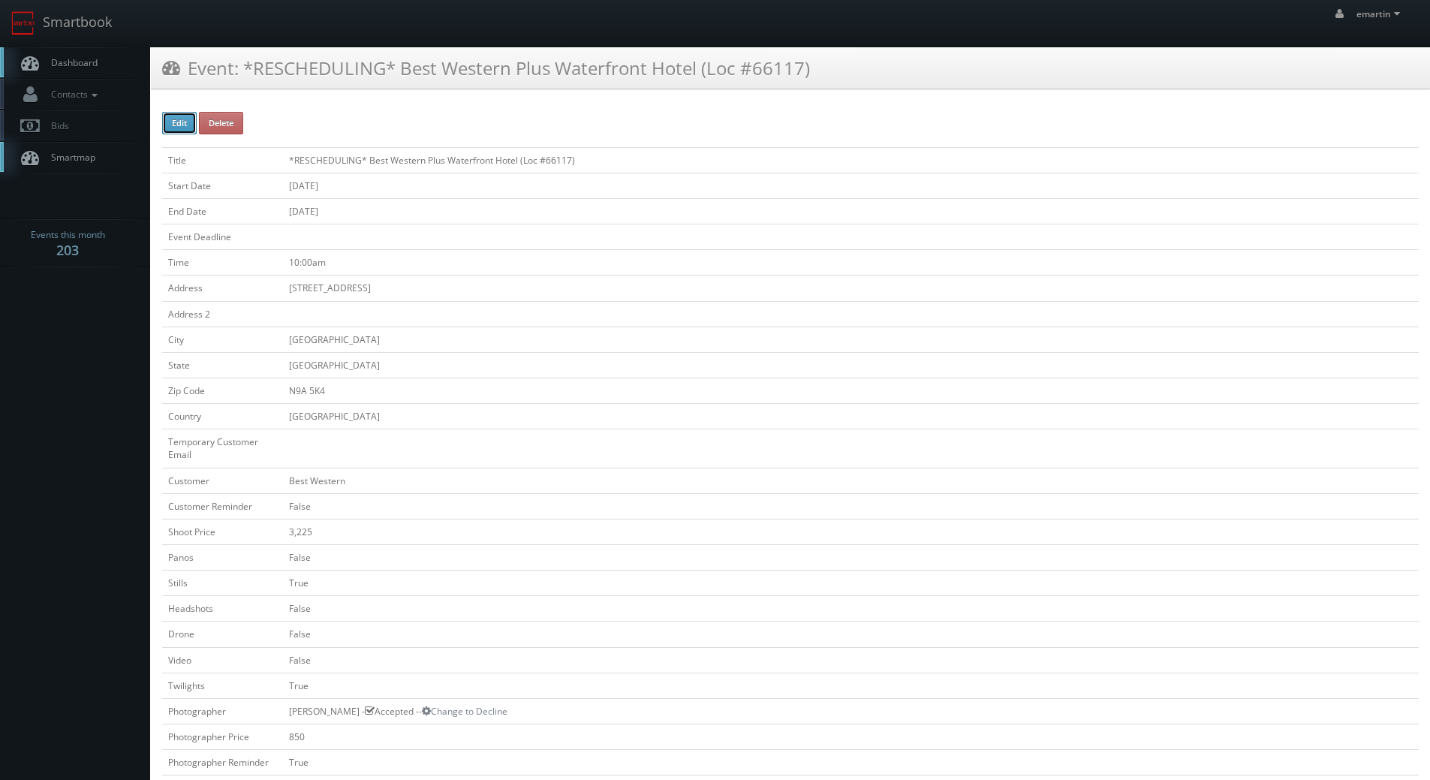
select select "[GEOGRAPHIC_DATA]"
checkbox input "false"
type input "3,225"
checkbox input "false"
checkbox input "true"
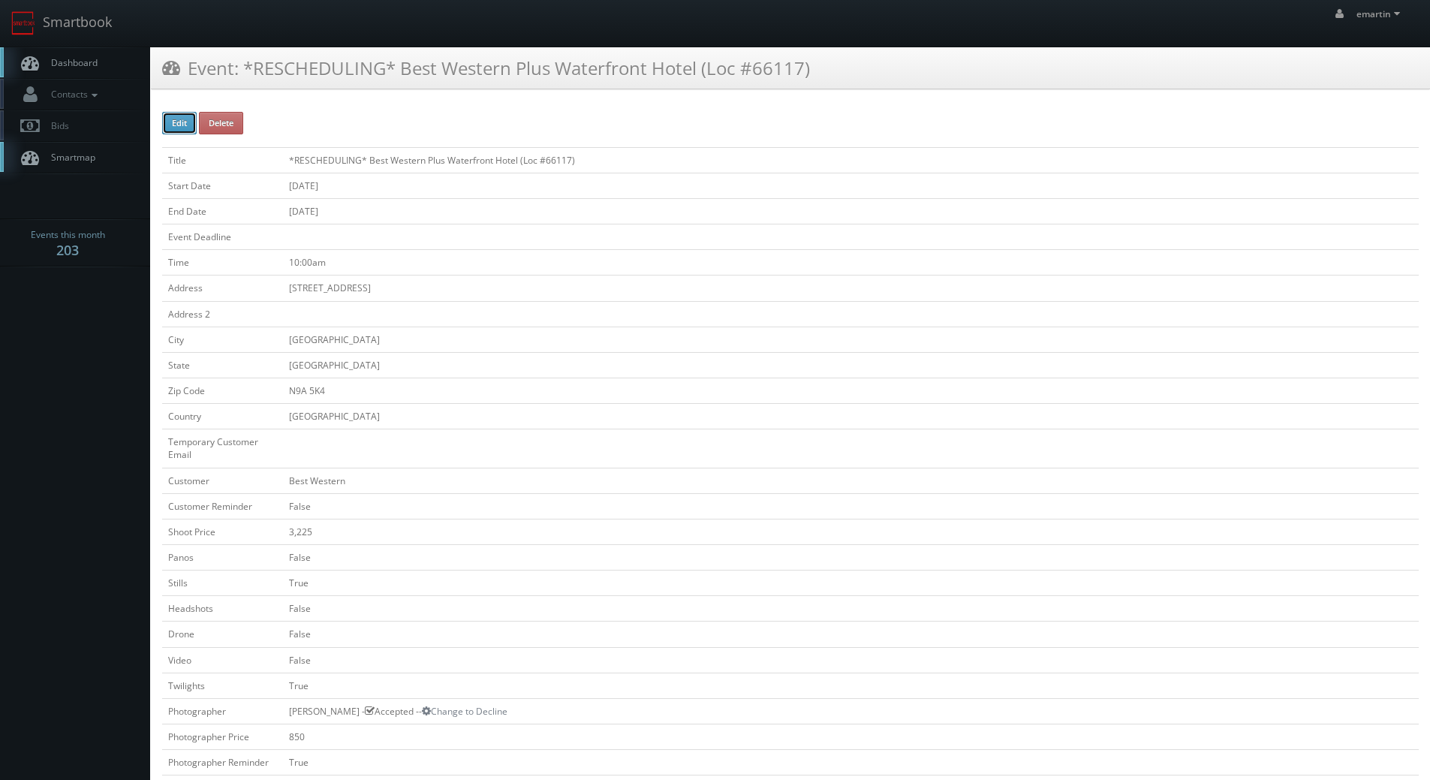
checkbox input "false"
checkbox input "true"
checkbox input "false"
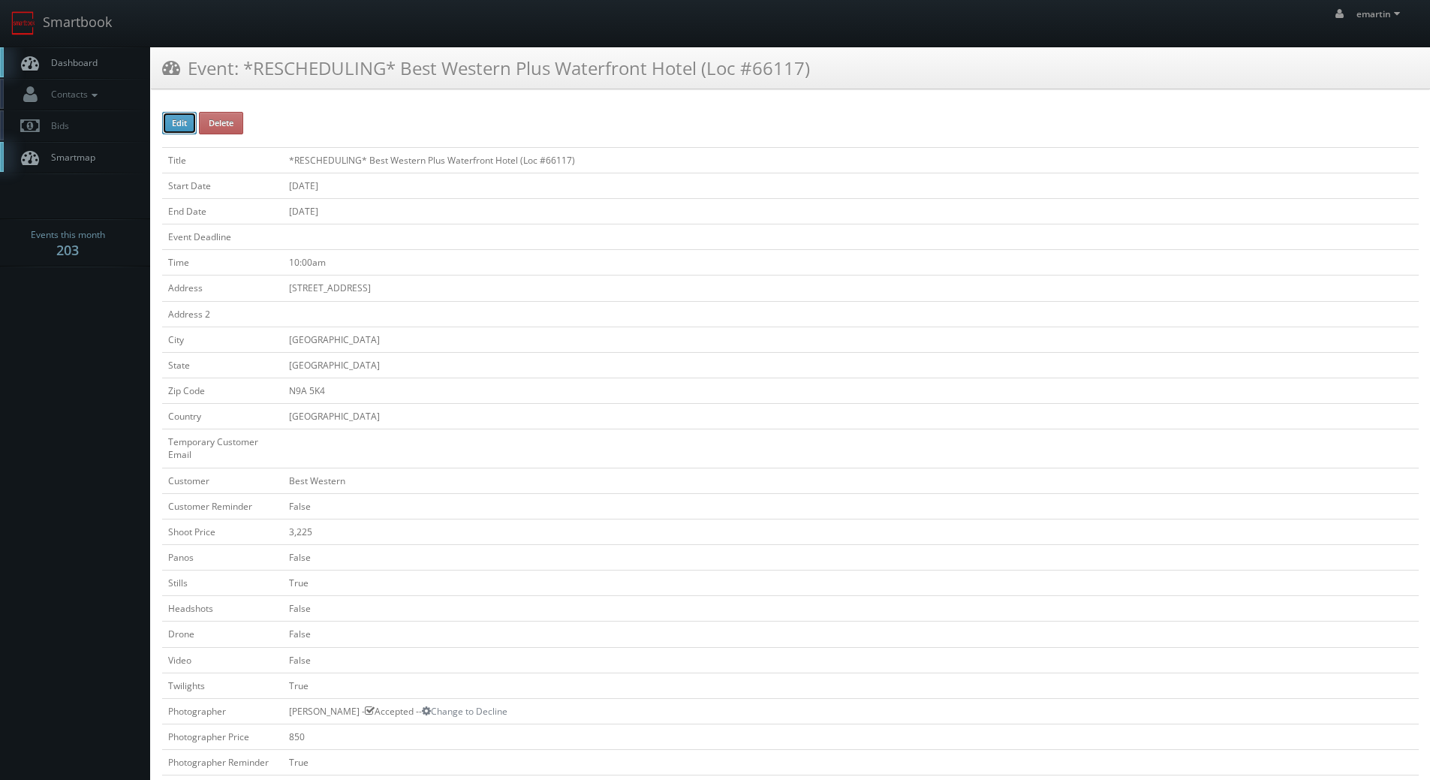
type input "09/24/2025"
type input "09/25/2025"
type input "10:00am"
checkbox input "true"
checkbox input "false"
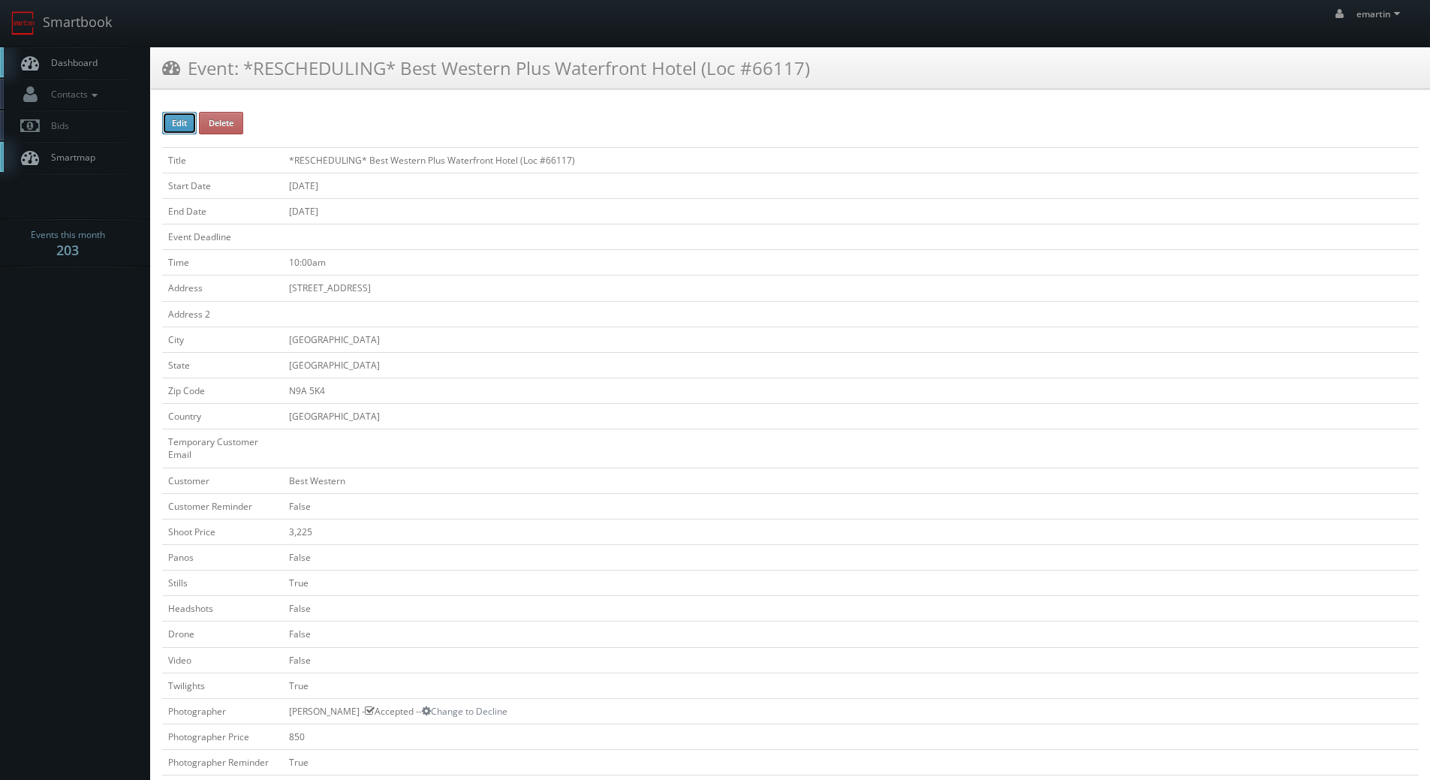
select select "[GEOGRAPHIC_DATA]"
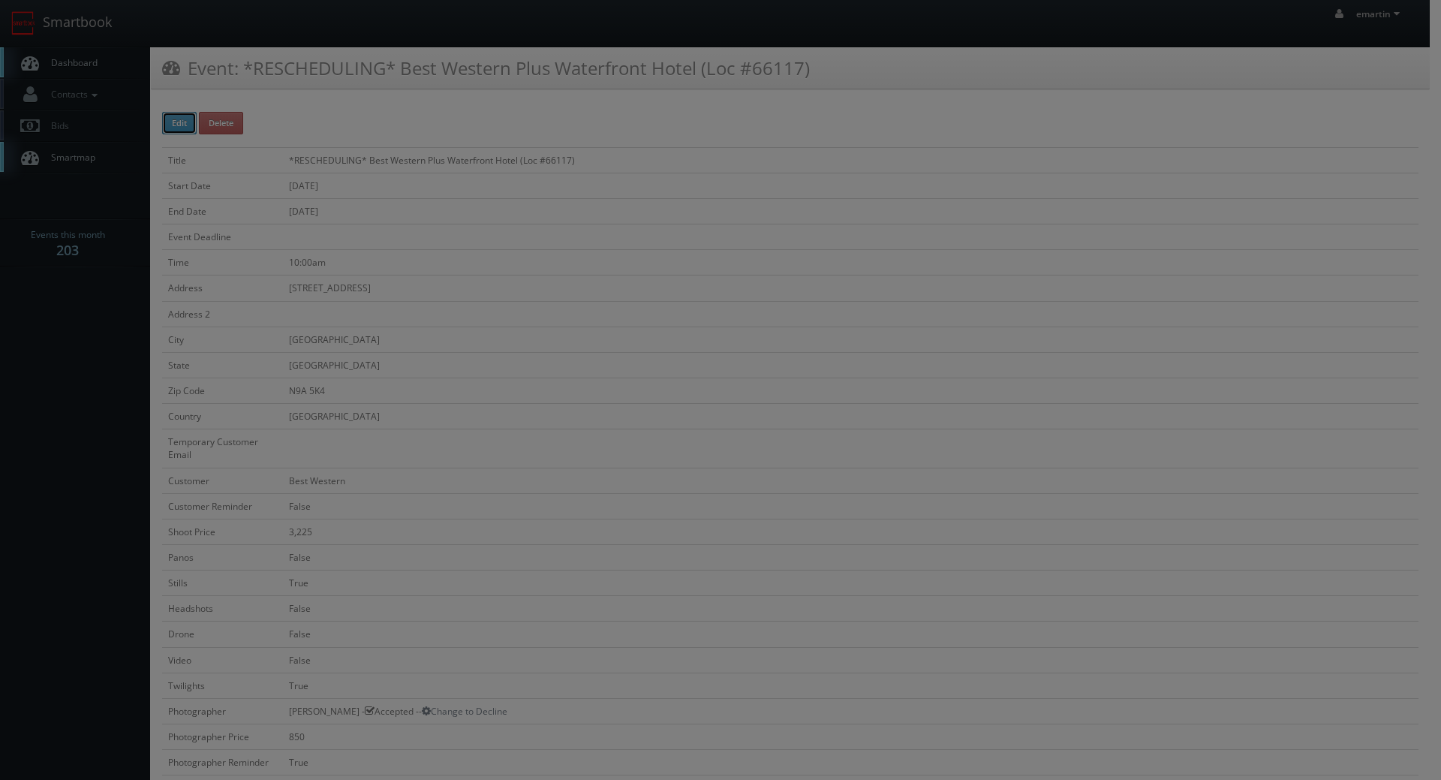
type input "3,225"
type input "850"
select select "fake55@mg.cs3calendar.com"
select select "homesbyalex@hotmail.com"
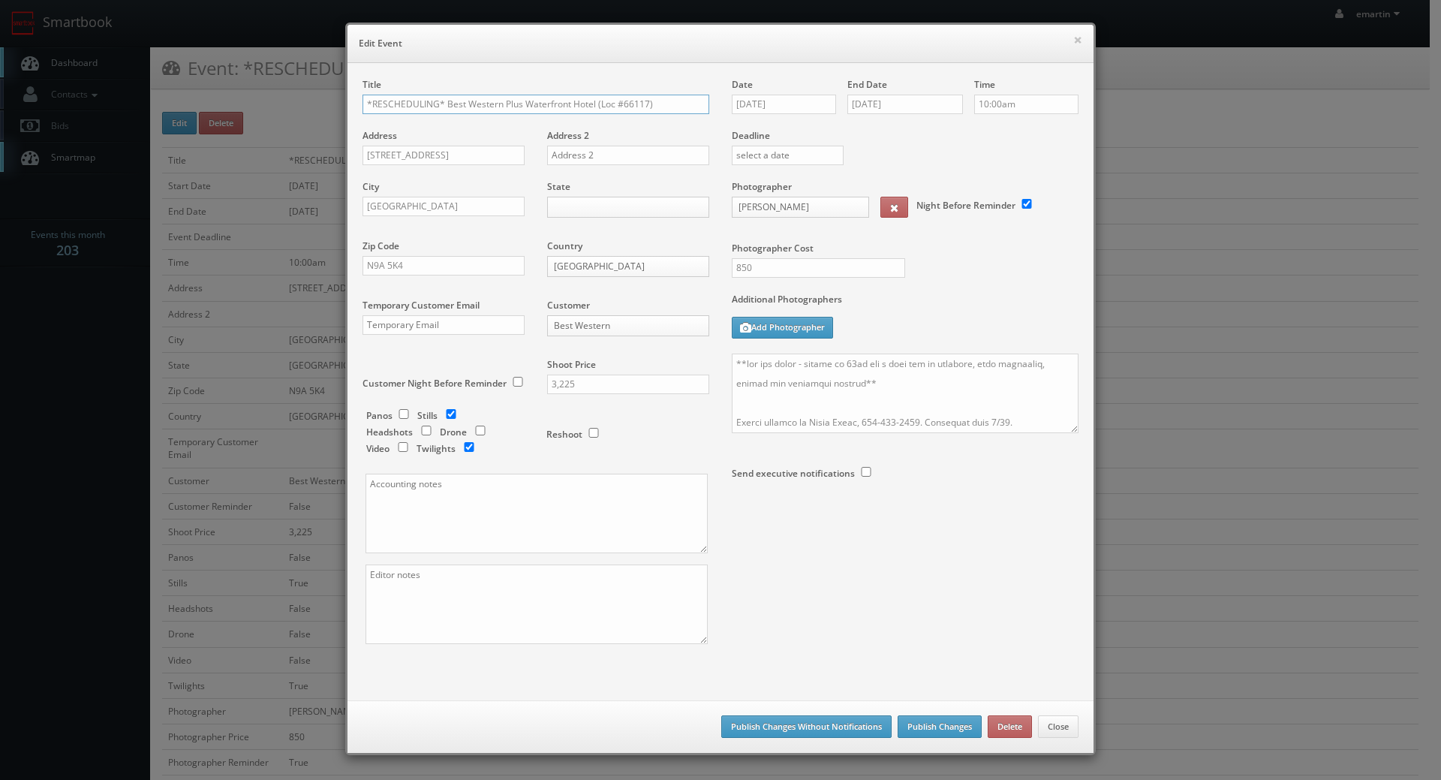
drag, startPoint x: 441, startPoint y: 103, endPoint x: 122, endPoint y: 76, distance: 320.8
click at [153, 81] on div "× Edit Event Title *RESCHEDULING* Best Western Plus Waterfront Hotel (Loc #6611…" at bounding box center [720, 390] width 1441 height 780
type input "Best Western Plus Waterfront Hotel (Loc #66117)"
click at [764, 116] on div "Date 09/24/2025" at bounding box center [790, 103] width 116 height 51
click at [787, 108] on input "09/24/2025" at bounding box center [784, 105] width 104 height 20
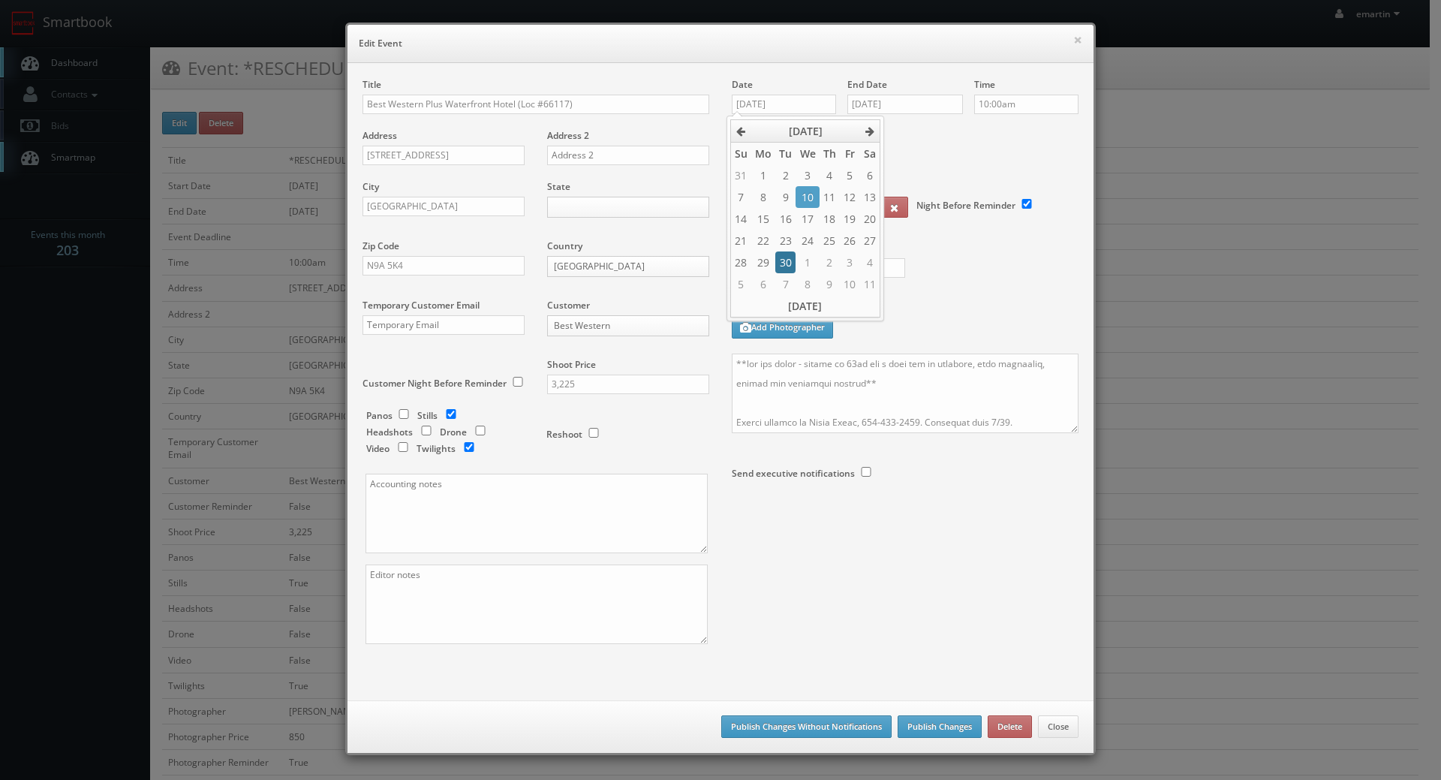
click at [791, 269] on td "30" at bounding box center [785, 262] width 20 height 22
type input "09/30/2025"
click at [910, 110] on input "09/25/2025" at bounding box center [905, 105] width 116 height 20
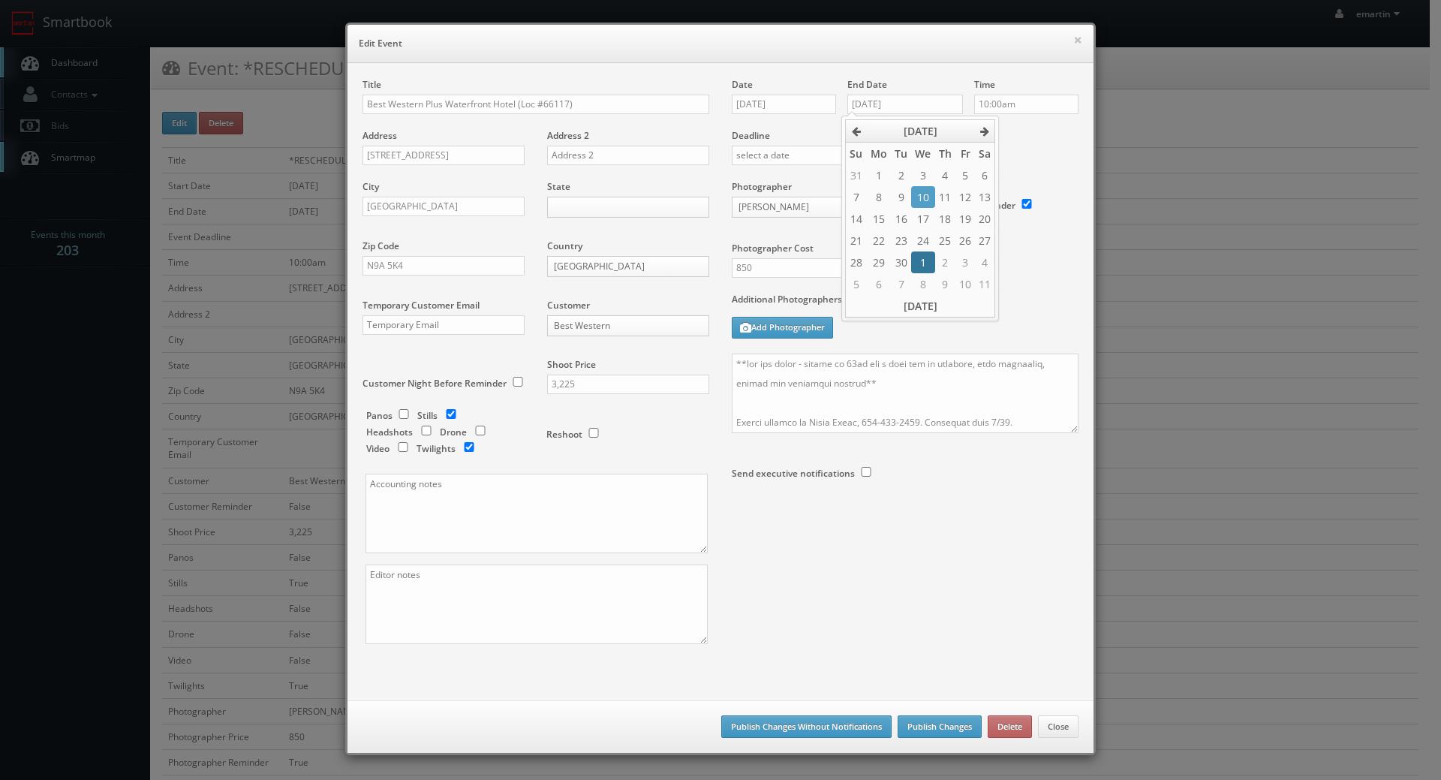
click at [919, 264] on td "1" at bounding box center [922, 262] width 23 height 22
type input "10/01/2025"
drag, startPoint x: 873, startPoint y: 406, endPoint x: 866, endPoint y: 398, distance: 10.1
click at [871, 404] on textarea at bounding box center [905, 393] width 347 height 80
click at [732, 363] on textarea at bounding box center [905, 393] width 347 height 80
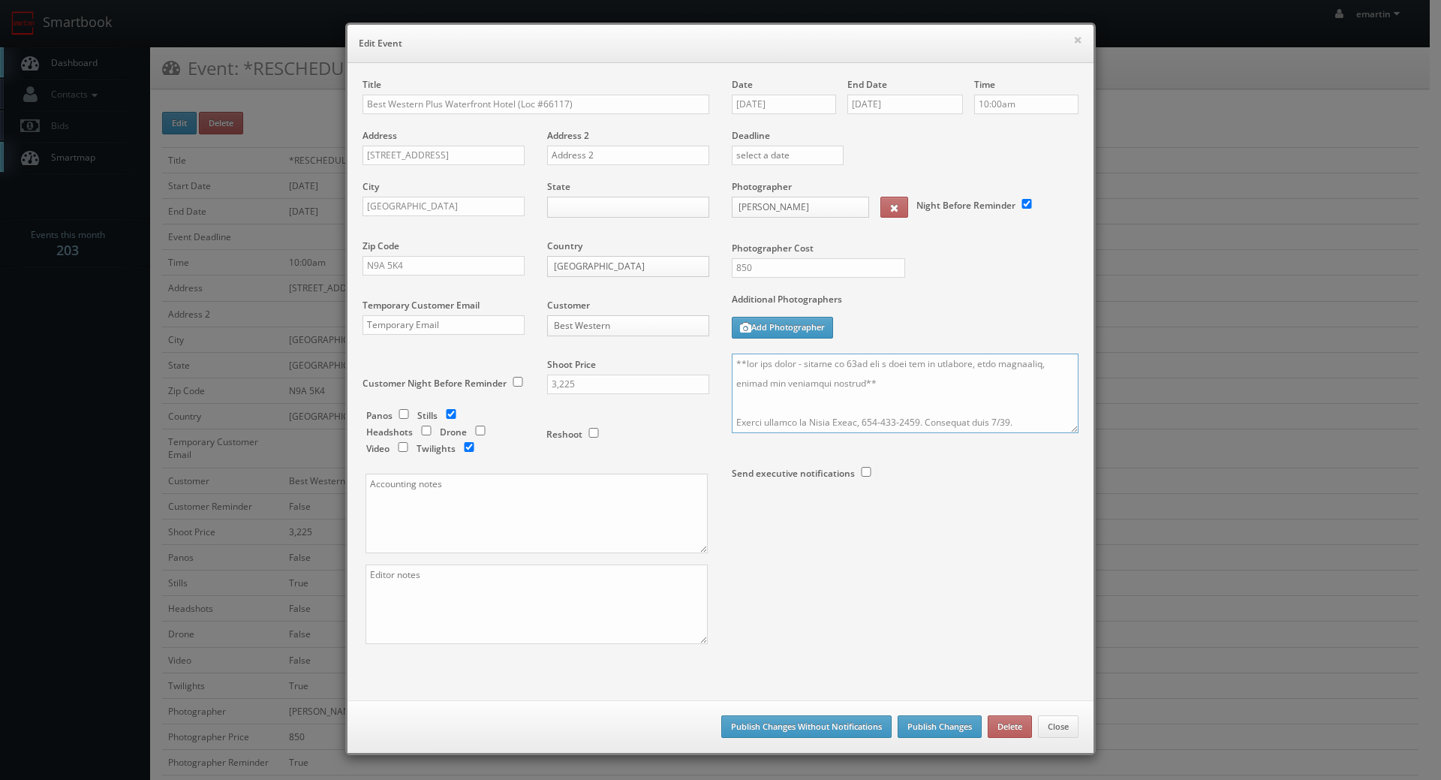
click at [747, 359] on textarea at bounding box center [905, 393] width 347 height 80
click at [997, 362] on textarea at bounding box center [905, 393] width 347 height 80
type textarea "UPDATE: Date changed to 9/30-10/1. **two day shoot - arrive at 10am for a full …"
click at [921, 723] on button "Publish Changes" at bounding box center [940, 726] width 84 height 23
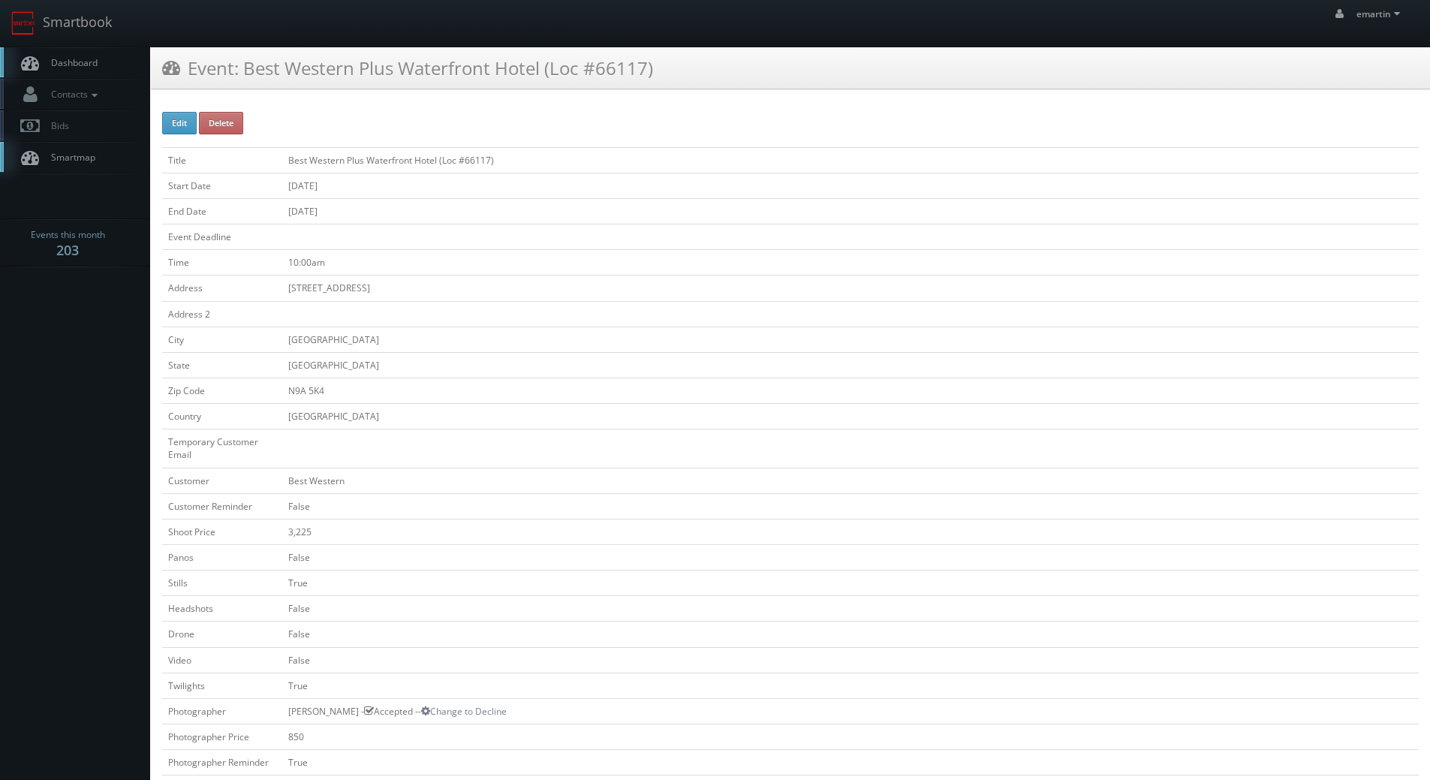
click at [404, 227] on td at bounding box center [850, 237] width 1136 height 26
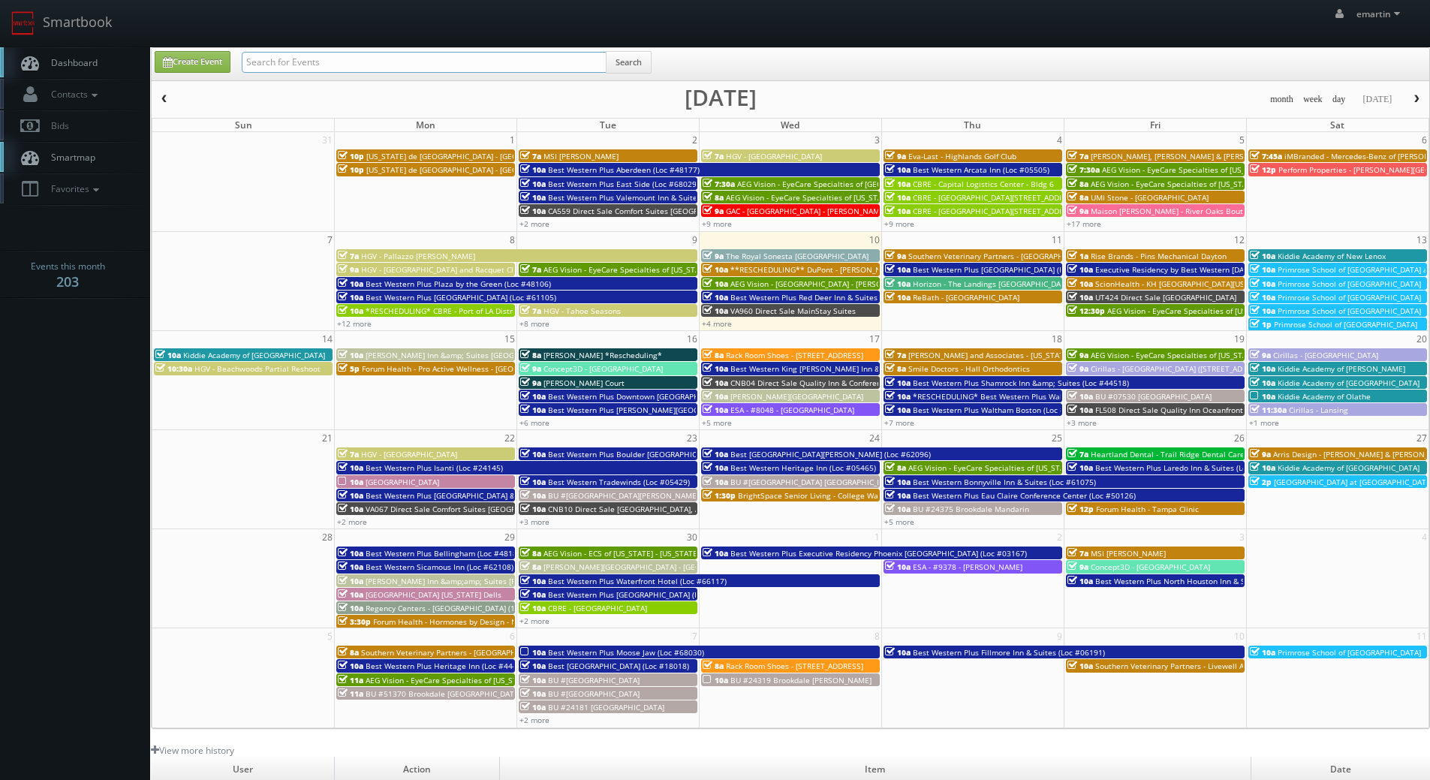
click at [531, 56] on input "text" at bounding box center [424, 62] width 365 height 21
type input "wi410"
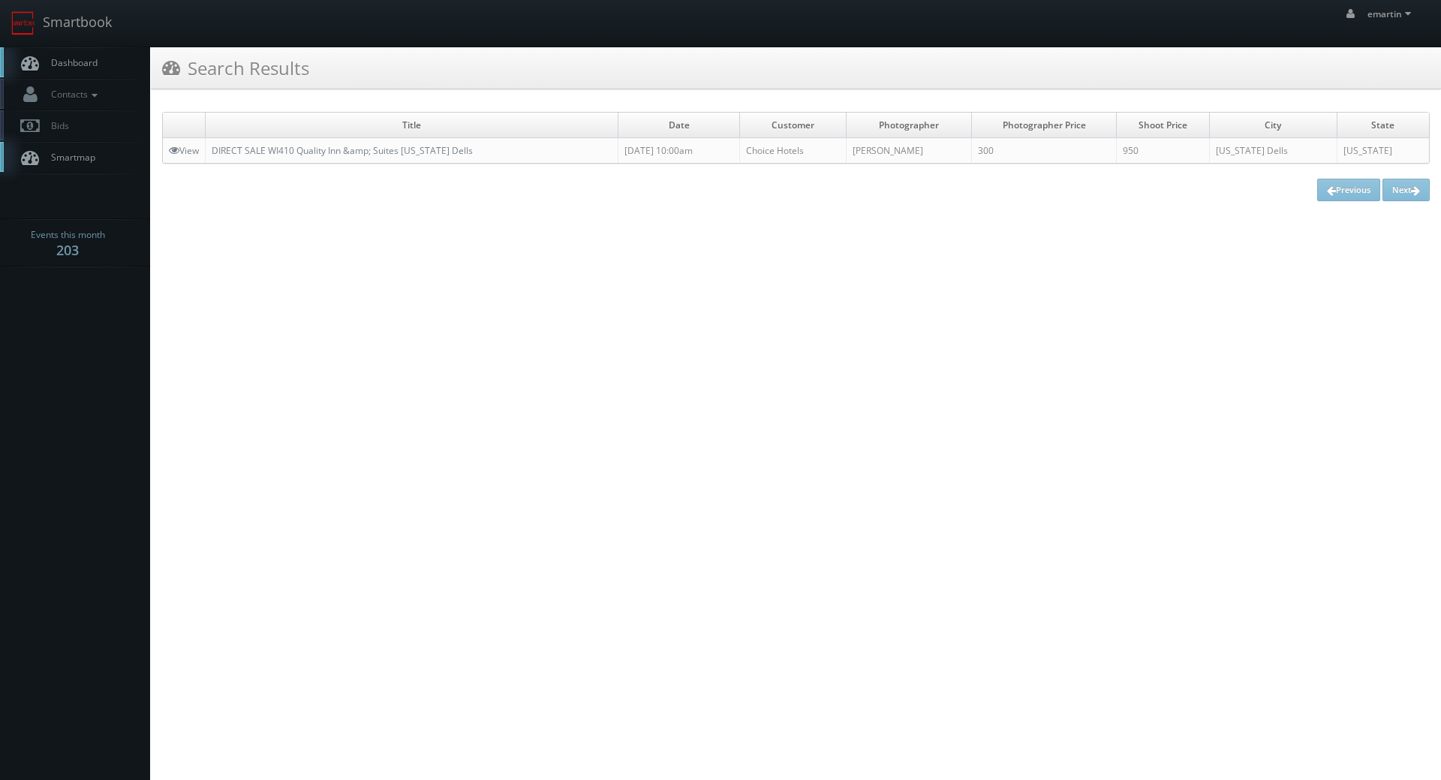
click at [71, 51] on link "Dashboard" at bounding box center [75, 62] width 150 height 31
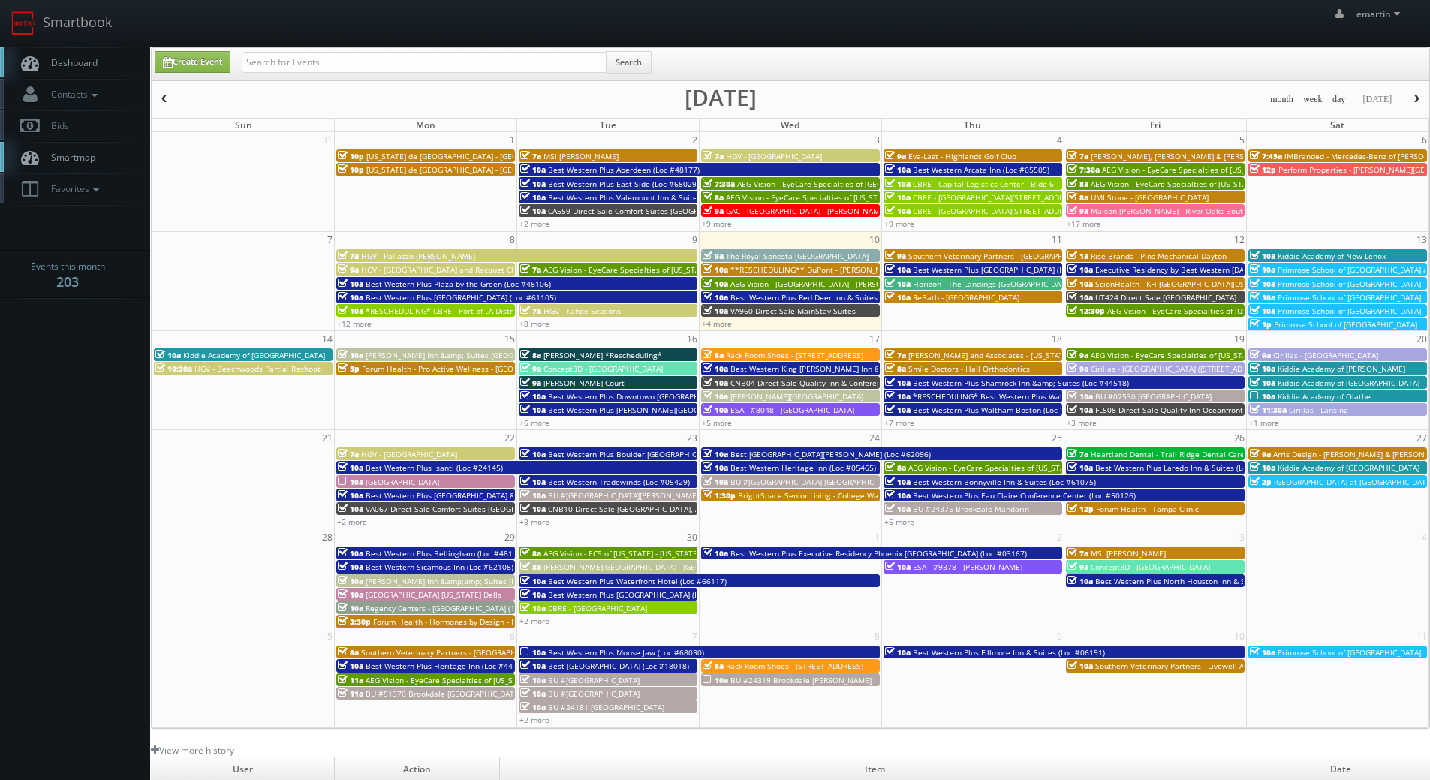
click at [47, 335] on body "Smartbook Toggle Side Navigation Toggle Top Navigation emartin emartin Profile …" at bounding box center [715, 519] width 1430 height 1038
click at [286, 71] on input "text" at bounding box center [424, 62] width 365 height 21
type input "03153"
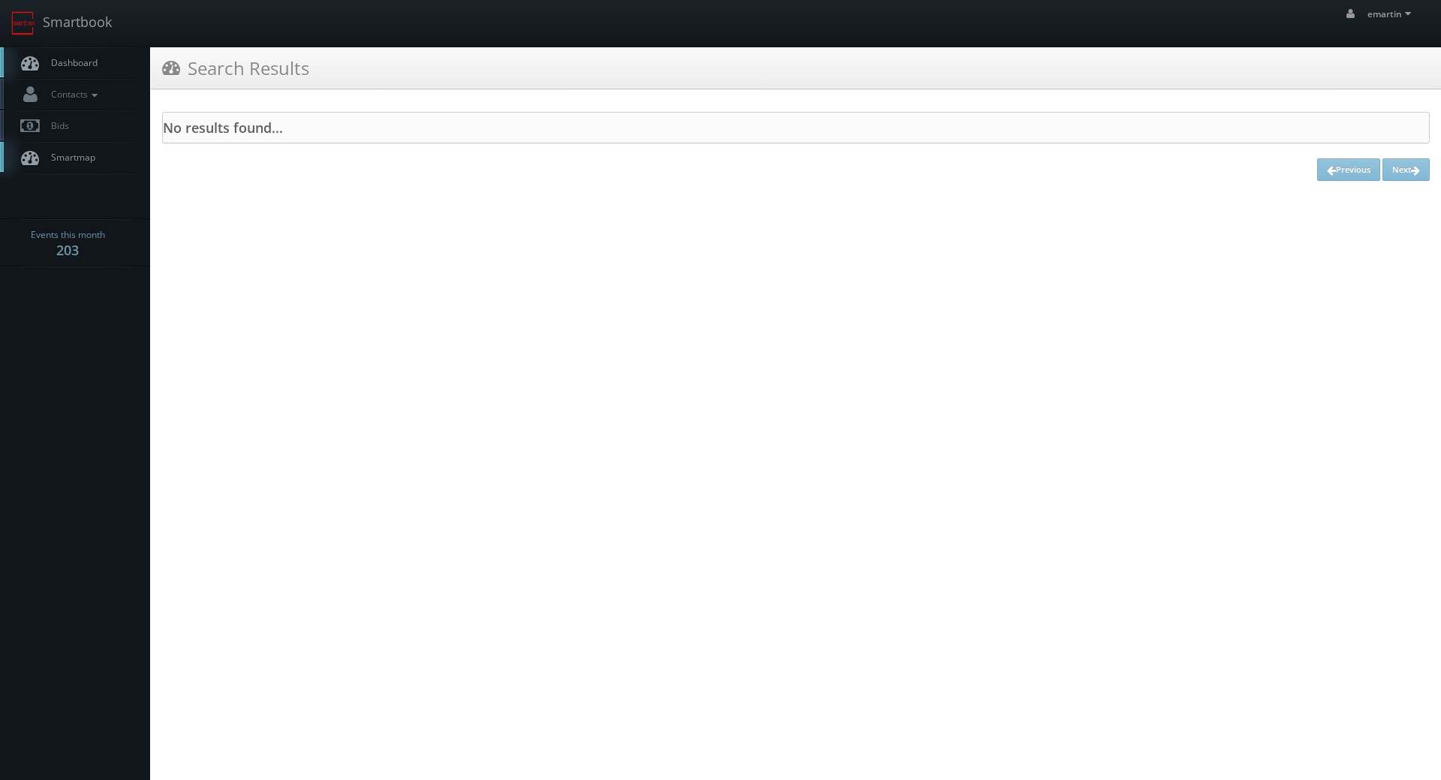
click at [74, 64] on span "Dashboard" at bounding box center [71, 62] width 54 height 13
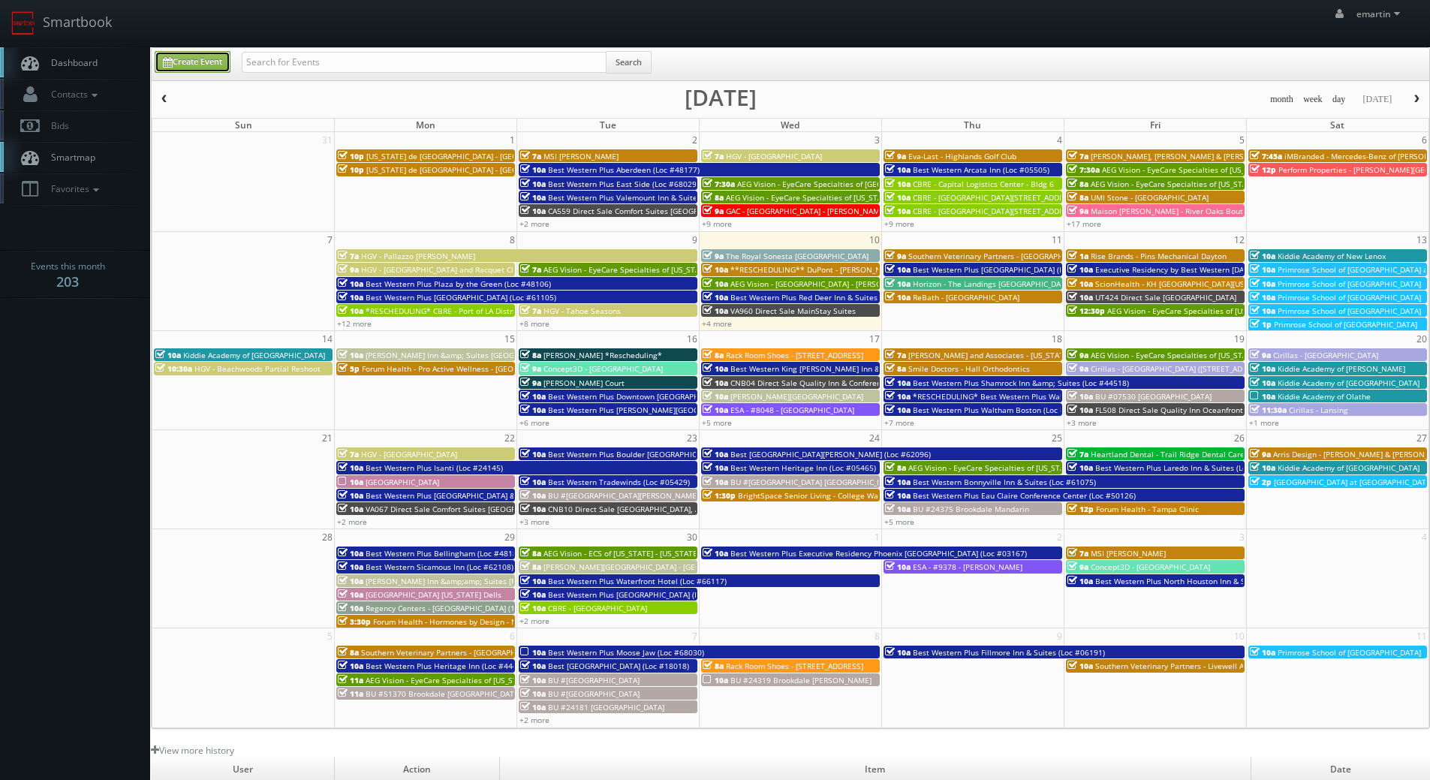
click at [209, 58] on link "Create Event" at bounding box center [193, 62] width 76 height 22
type input "[DATE]"
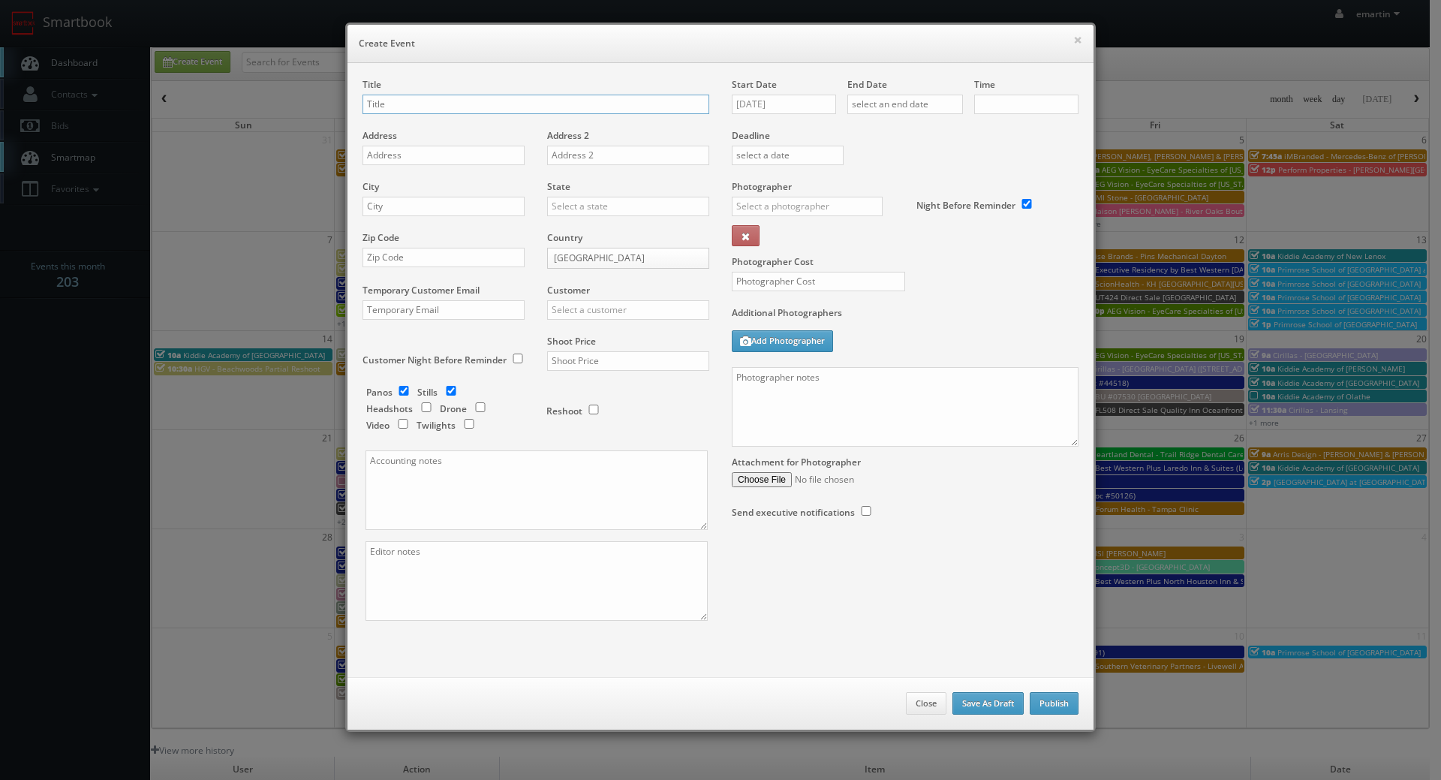
checkbox input "true"
type input "10:00am"
checkbox input "true"
click at [787, 92] on div "Start Date [DATE]" at bounding box center [790, 103] width 116 height 51
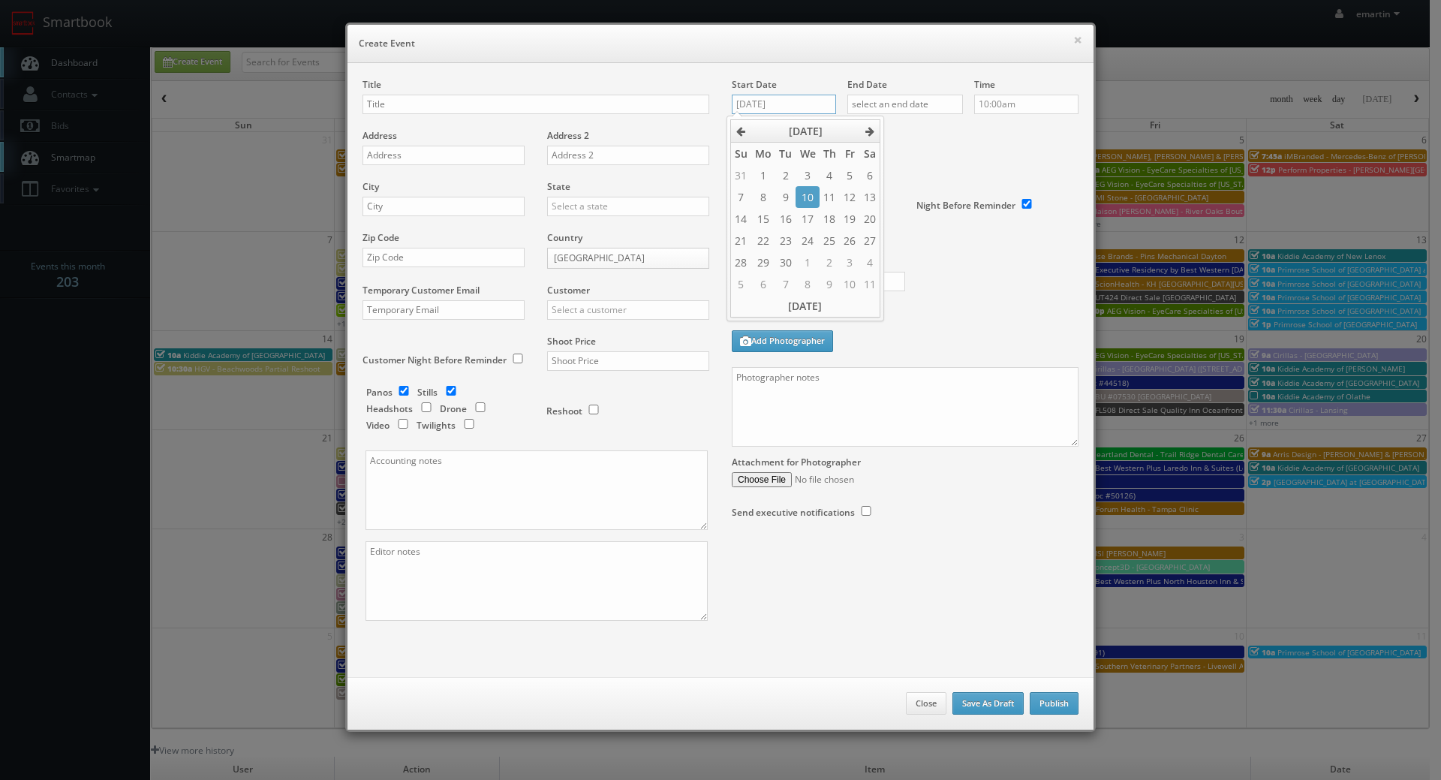
click at [792, 103] on input "[DATE]" at bounding box center [784, 105] width 104 height 20
click at [812, 222] on td "17" at bounding box center [806, 219] width 23 height 22
type input "[DATE]"
click at [882, 105] on input "text" at bounding box center [905, 105] width 116 height 20
click at [944, 222] on td "18" at bounding box center [945, 219] width 20 height 22
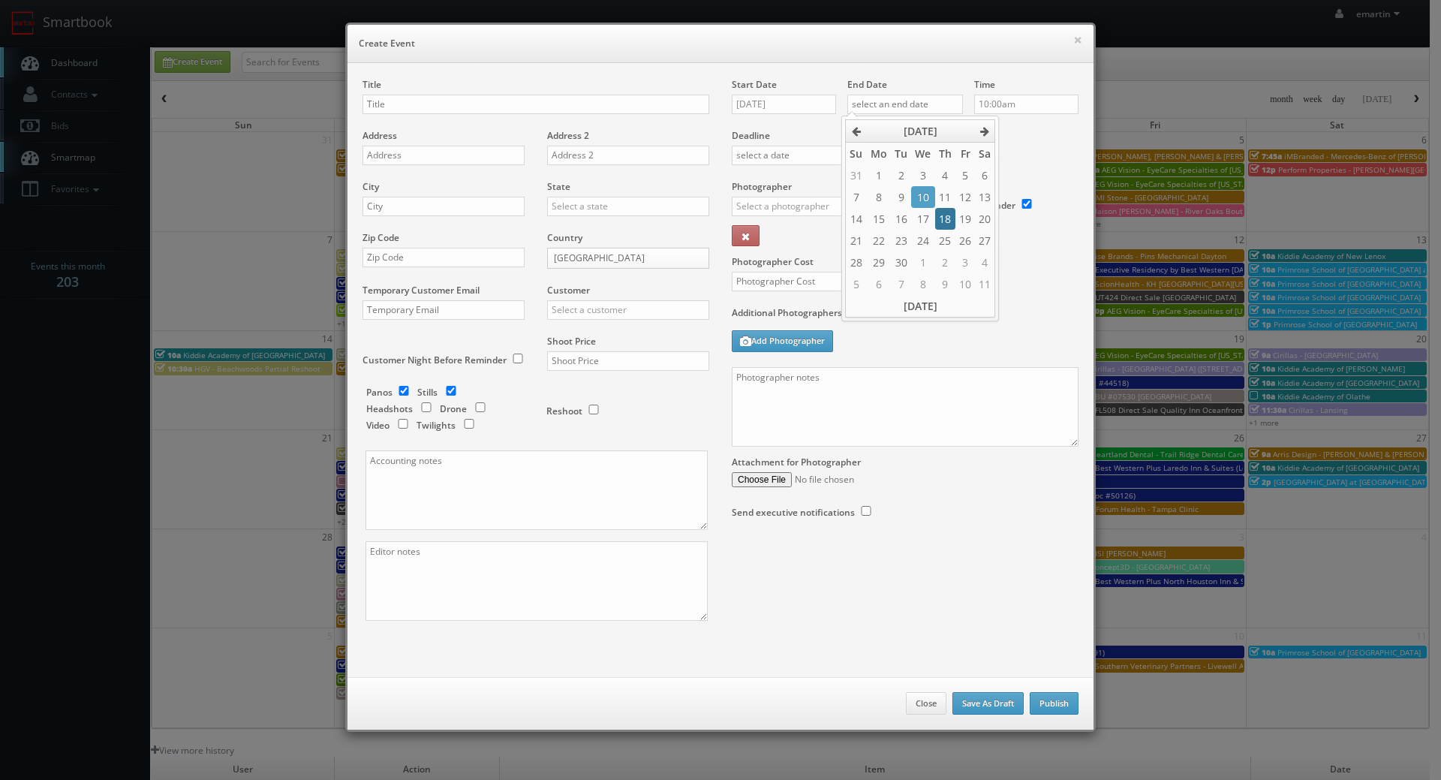
type input "[DATE]"
click at [1026, 168] on div "Deadline" at bounding box center [904, 129] width 369 height 102
click at [649, 63] on div "Title Address Address 2 City State [US_STATE] [US_STATE] [US_STATE] [US_STATE] …" at bounding box center [720, 370] width 746 height 614
click at [415, 107] on input "text" at bounding box center [535, 105] width 347 height 20
paste input "Best Western Gold Poppy Inn"
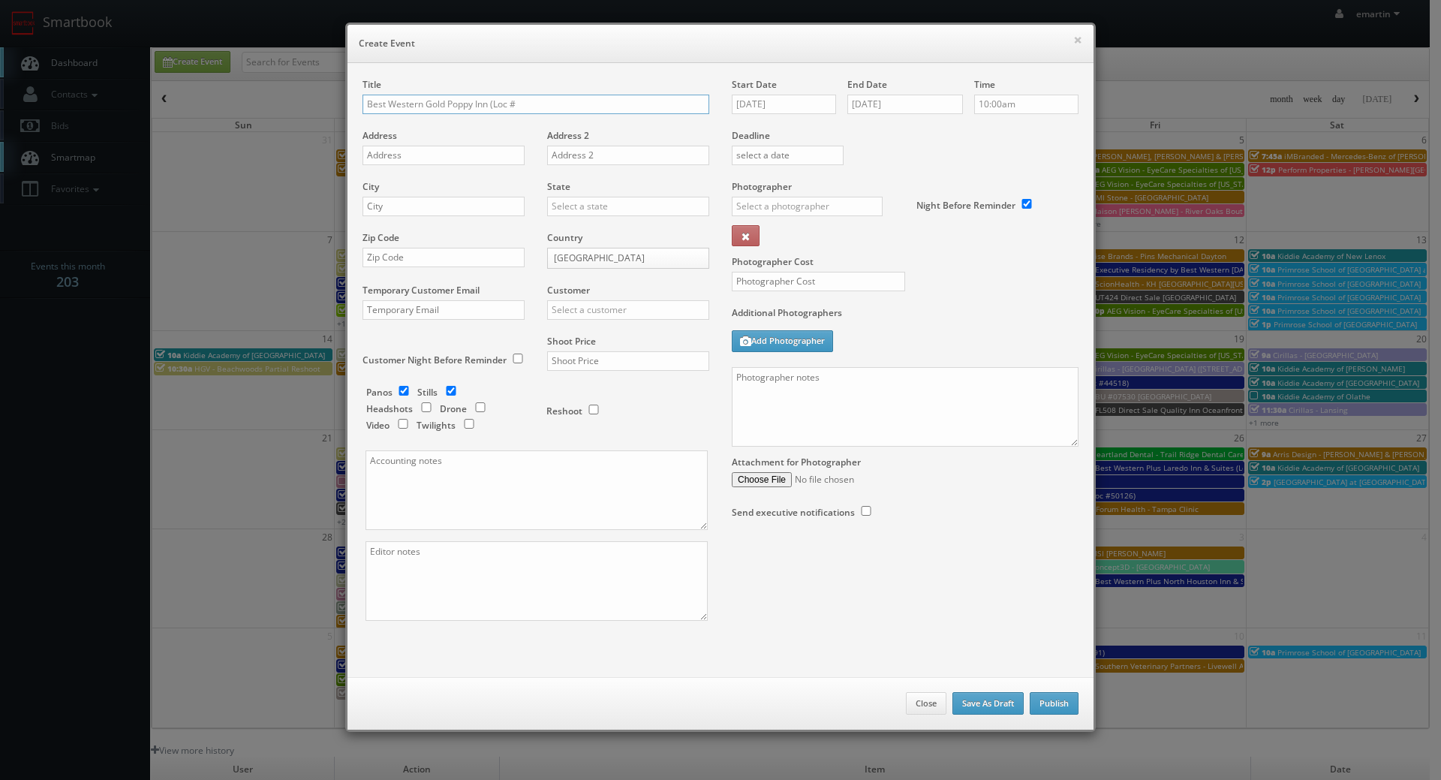
click at [592, 110] on input "Best Western Gold Poppy Inn (Loc #" at bounding box center [535, 105] width 347 height 20
paste input "03153"
type input "Best Western Gold Poppy Inn (Loc #03153)"
click at [454, 136] on div "Address" at bounding box center [448, 154] width 173 height 51
click at [449, 152] on input "text" at bounding box center [443, 156] width 162 height 20
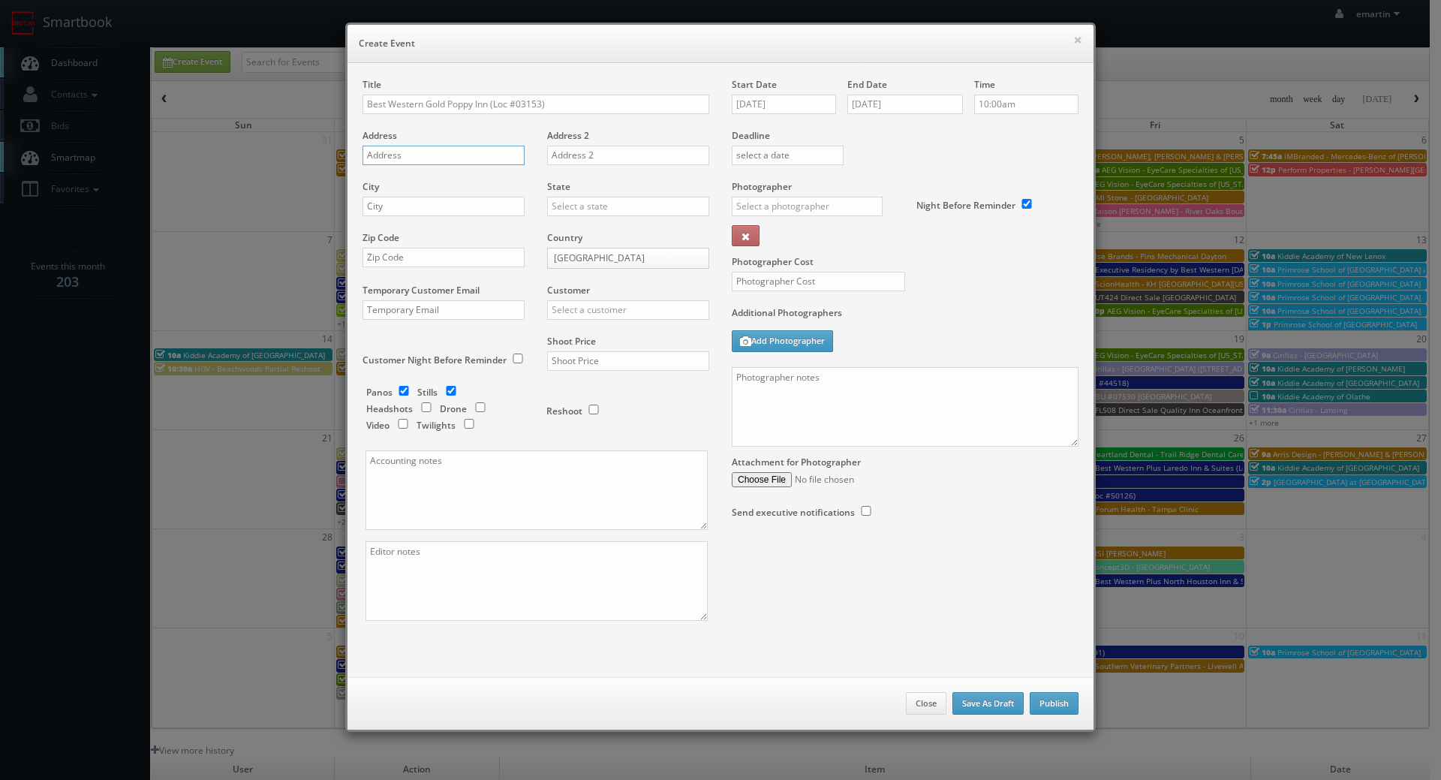
paste input "[STREET_ADDRESS]"
click at [437, 161] on input "4930 W Ina Rd" at bounding box center [443, 156] width 162 height 20
paste input "Tucson"
type input "4930 W Ina Rd"
click at [445, 201] on input "text" at bounding box center [443, 207] width 162 height 20
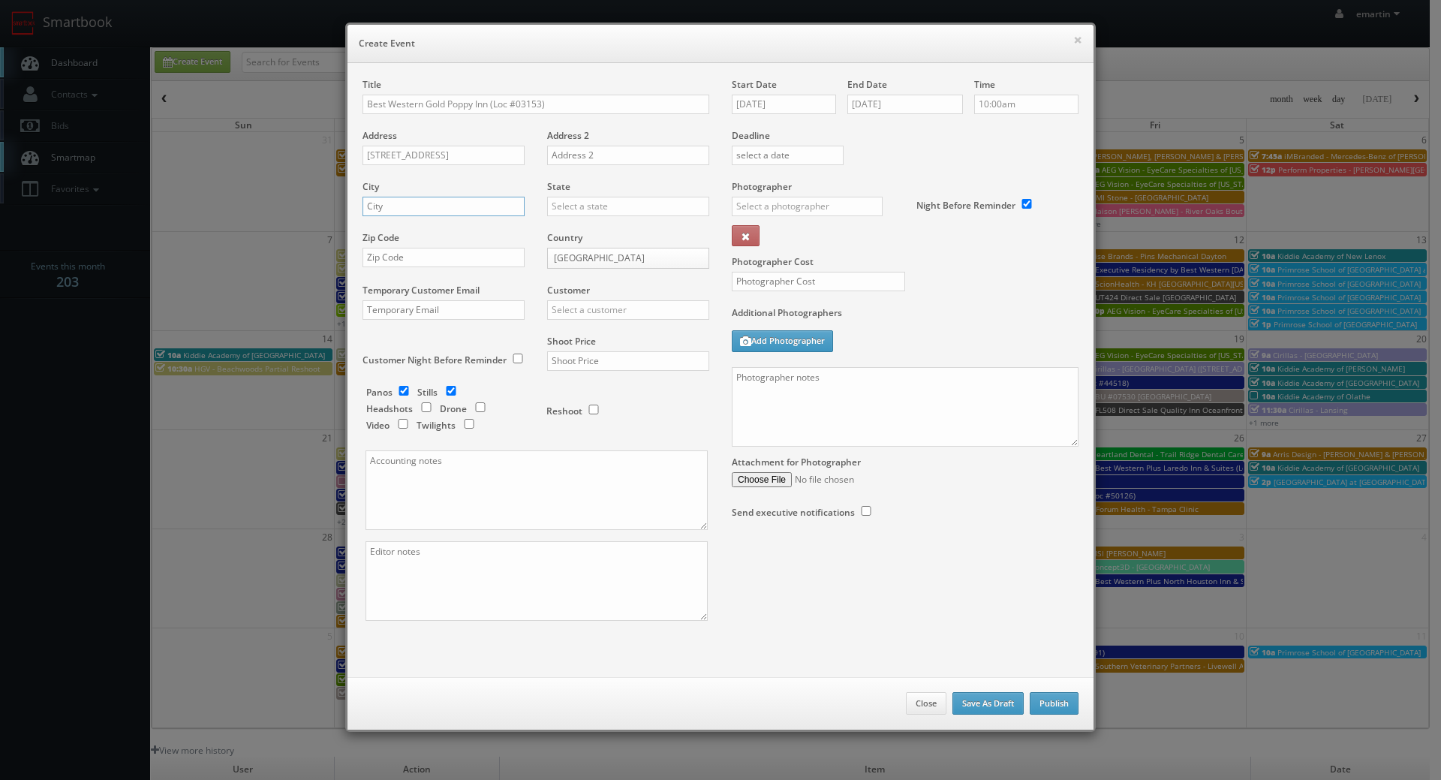
paste input "Tucson"
type input "Tucson"
click at [581, 209] on input "text" at bounding box center [628, 207] width 162 height 20
click at [584, 241] on div "[US_STATE]" at bounding box center [628, 230] width 161 height 25
type input "[US_STATE]"
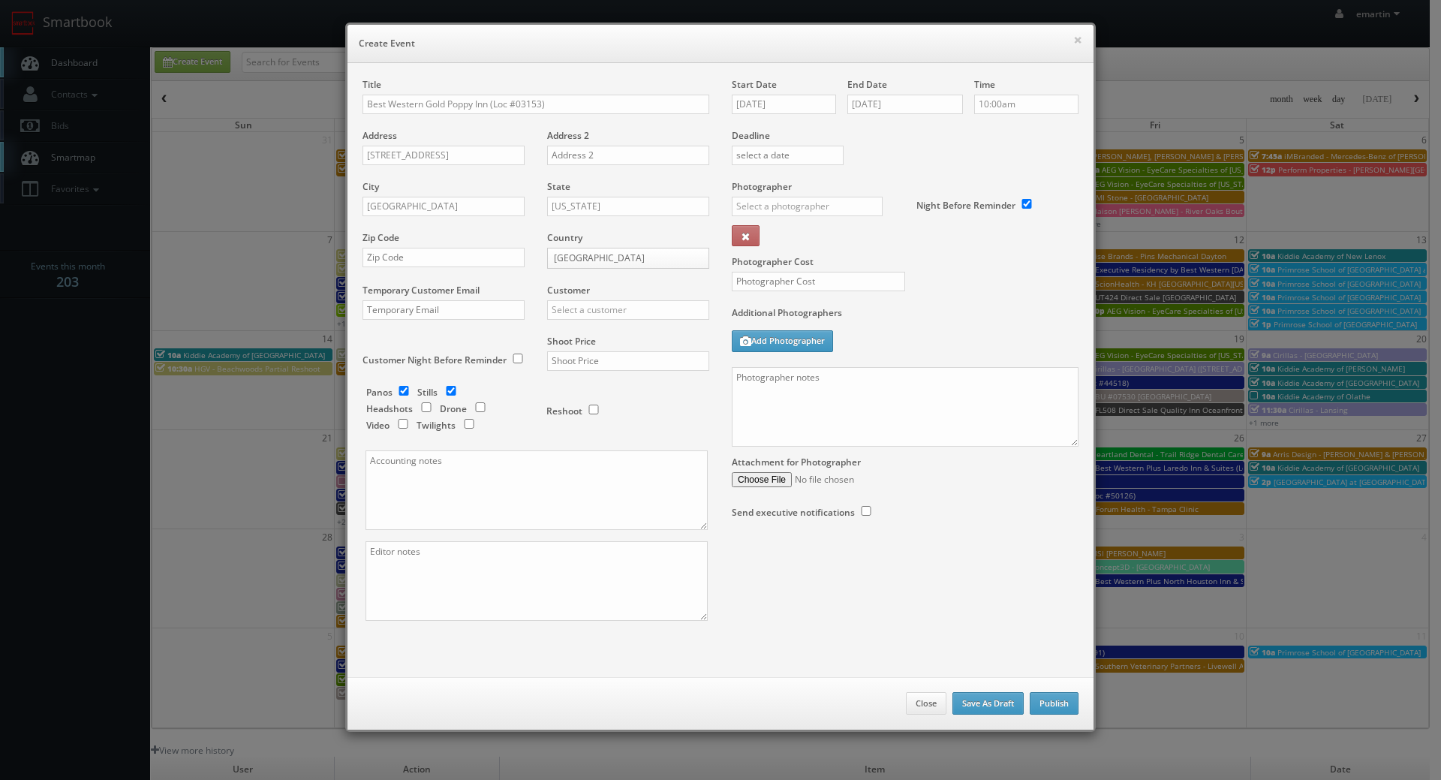
click at [455, 272] on div "Zip Code" at bounding box center [448, 256] width 173 height 51
click at [456, 260] on input "text" at bounding box center [443, 258] width 162 height 20
paste input "85743"
type input "85743"
click at [586, 298] on div "Customer Choice Hotels ACC Concept3D Firebirds GBV Choice Hotels Canada Heartla…" at bounding box center [622, 309] width 173 height 51
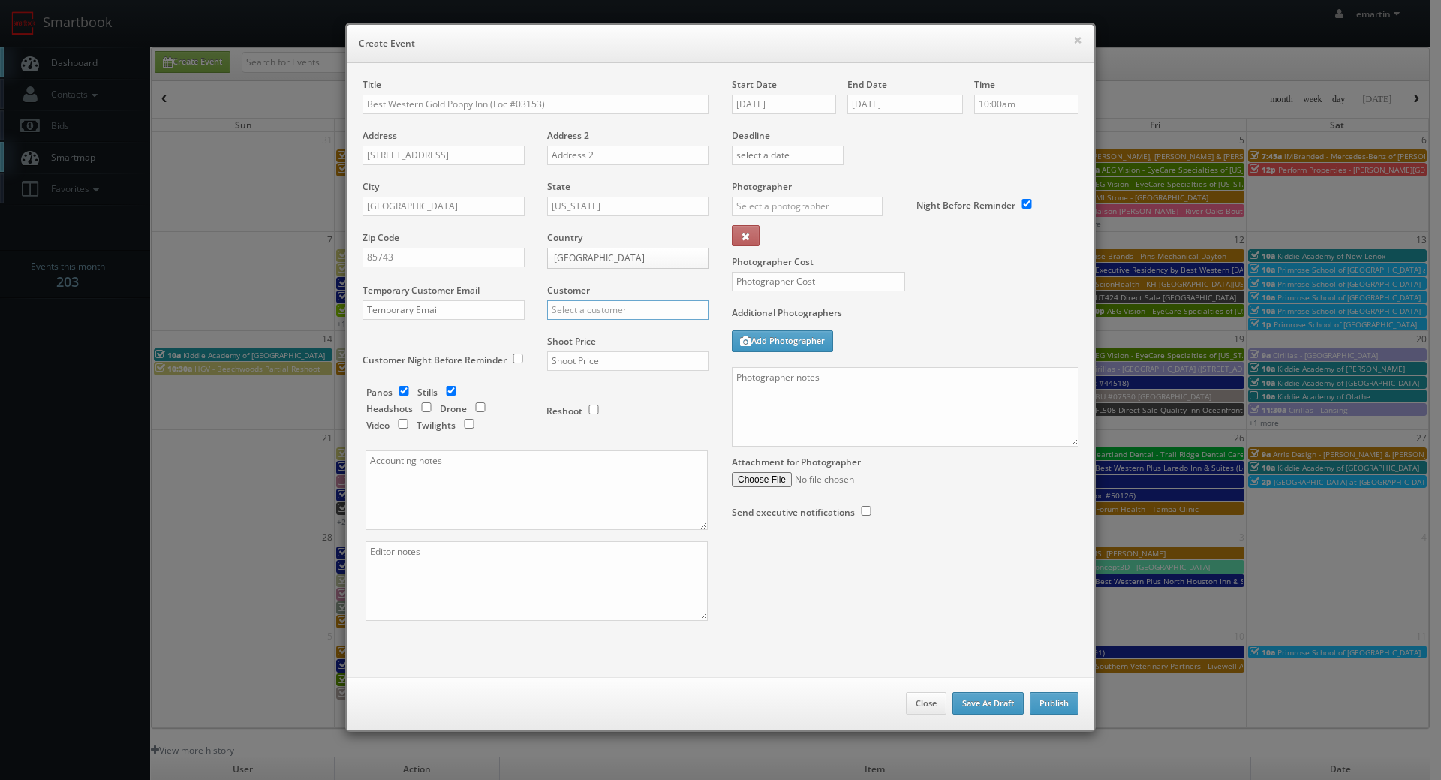
click at [588, 307] on input "text" at bounding box center [628, 310] width 162 height 20
click at [474, 675] on div "Title Best Western Gold Poppy Inn (Loc #03153) Address 4930 W Ina Rd Address 2 …" at bounding box center [720, 370] width 746 height 614
click at [634, 309] on input "text" at bounding box center [628, 310] width 162 height 20
click at [597, 338] on div "Best Western" at bounding box center [628, 334] width 161 height 25
type input "Best Western"
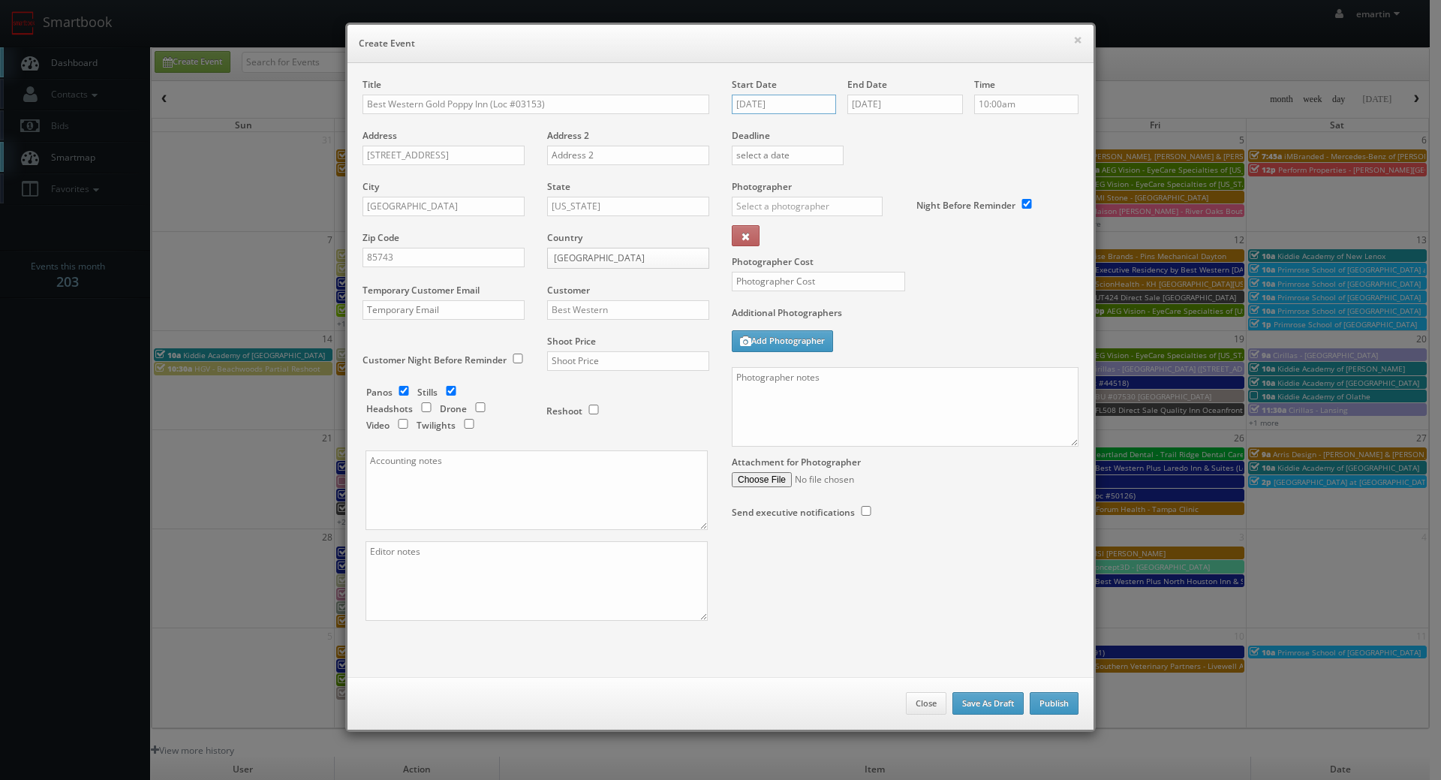
click at [786, 107] on input "09/17/2025" at bounding box center [784, 105] width 104 height 20
click at [780, 72] on div "Title Best Western Gold Poppy Inn (Loc #03153) Address 4930 W Ina Rd Address 2 …" at bounding box center [720, 370] width 746 height 614
drag, startPoint x: 666, startPoint y: 44, endPoint x: 618, endPoint y: 50, distance: 48.4
click at [666, 44] on h6 "Create Event" at bounding box center [720, 43] width 723 height 15
click at [858, 380] on textarea at bounding box center [905, 407] width 347 height 80
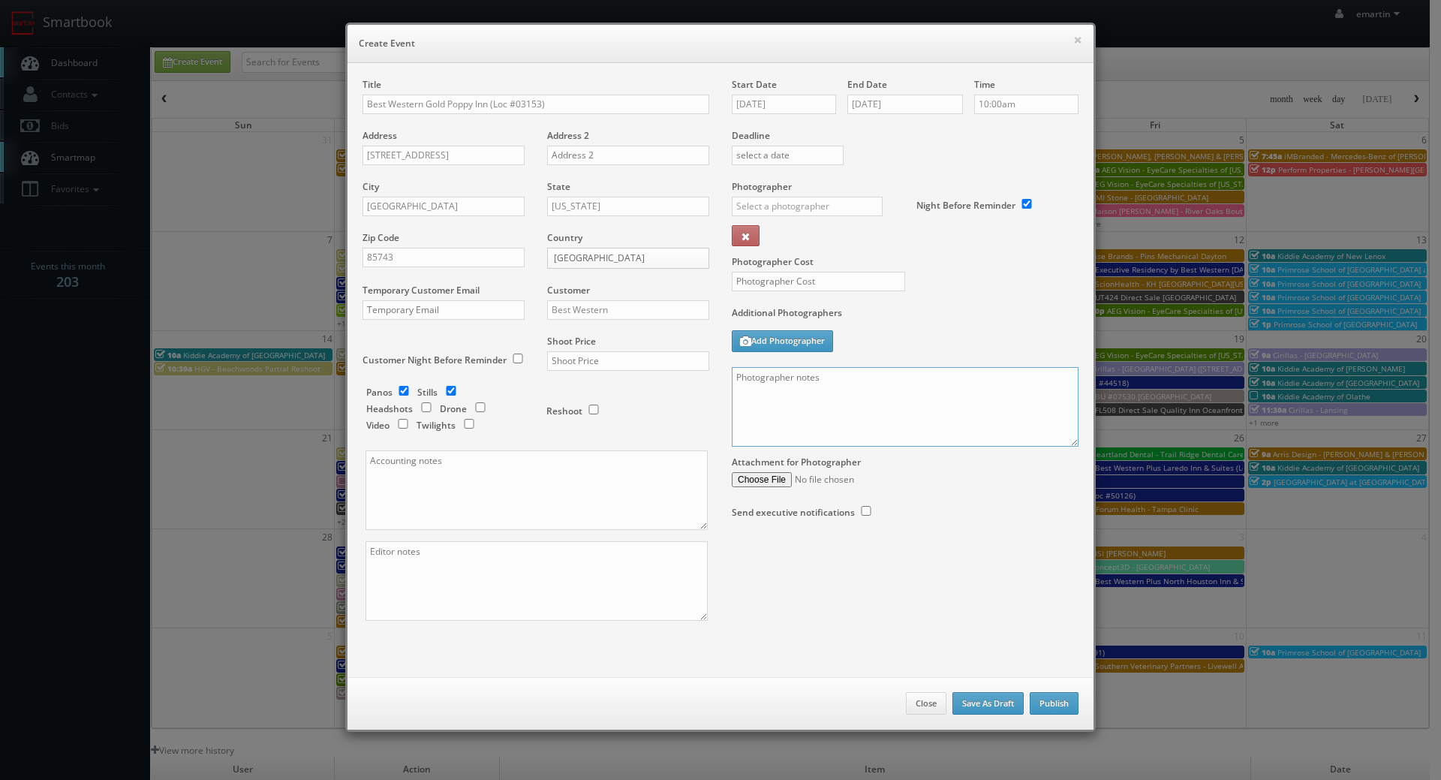
paste textarea "Onsite contact is ______. Overnight stay ___. Stills, and exterior twilights. F…"
click at [1063, 441] on textarea at bounding box center [905, 407] width 347 height 80
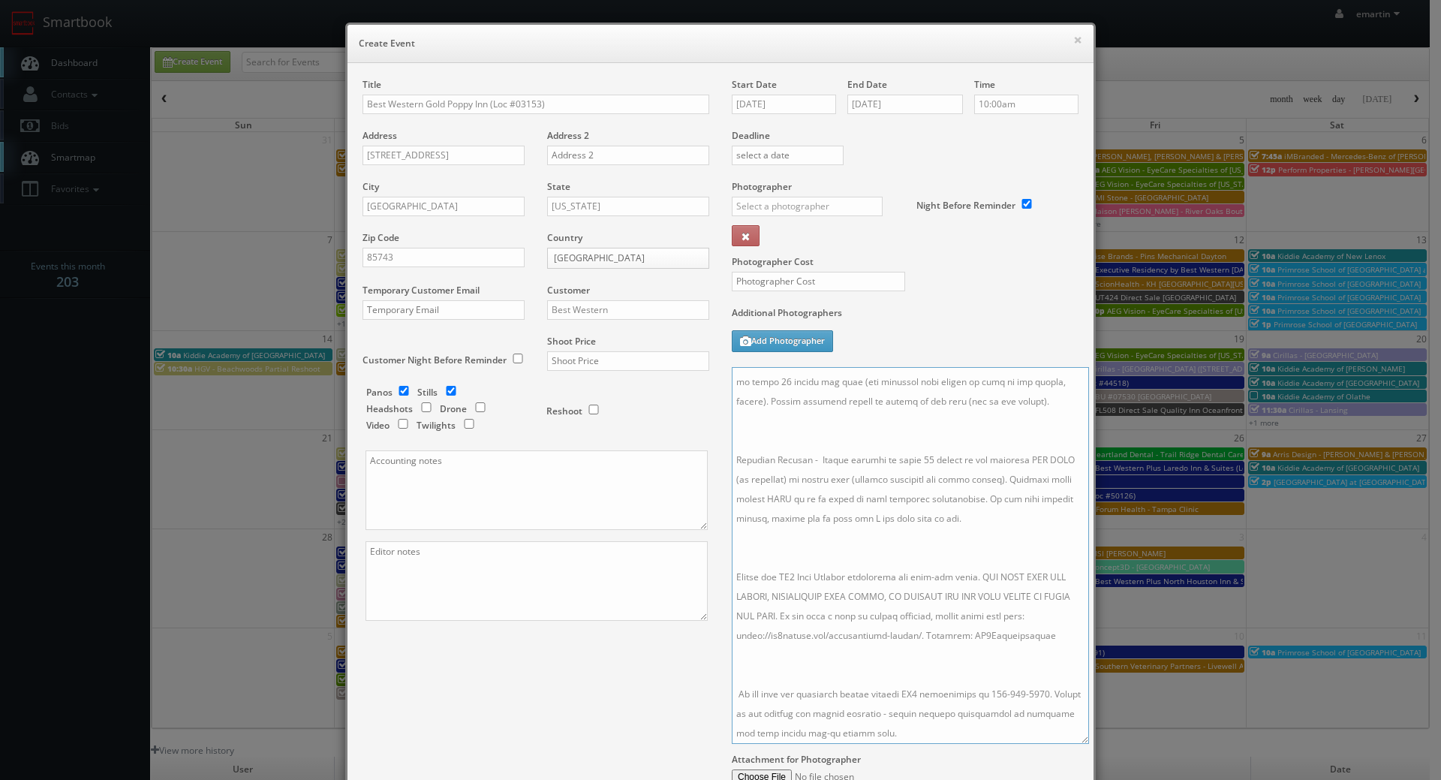
drag, startPoint x: 1063, startPoint y: 441, endPoint x: 1074, endPoint y: 739, distance: 298.1
click at [1074, 739] on textarea at bounding box center [910, 555] width 357 height 377
click at [920, 662] on textarea at bounding box center [910, 555] width 357 height 377
click at [819, 553] on textarea at bounding box center [910, 555] width 357 height 377
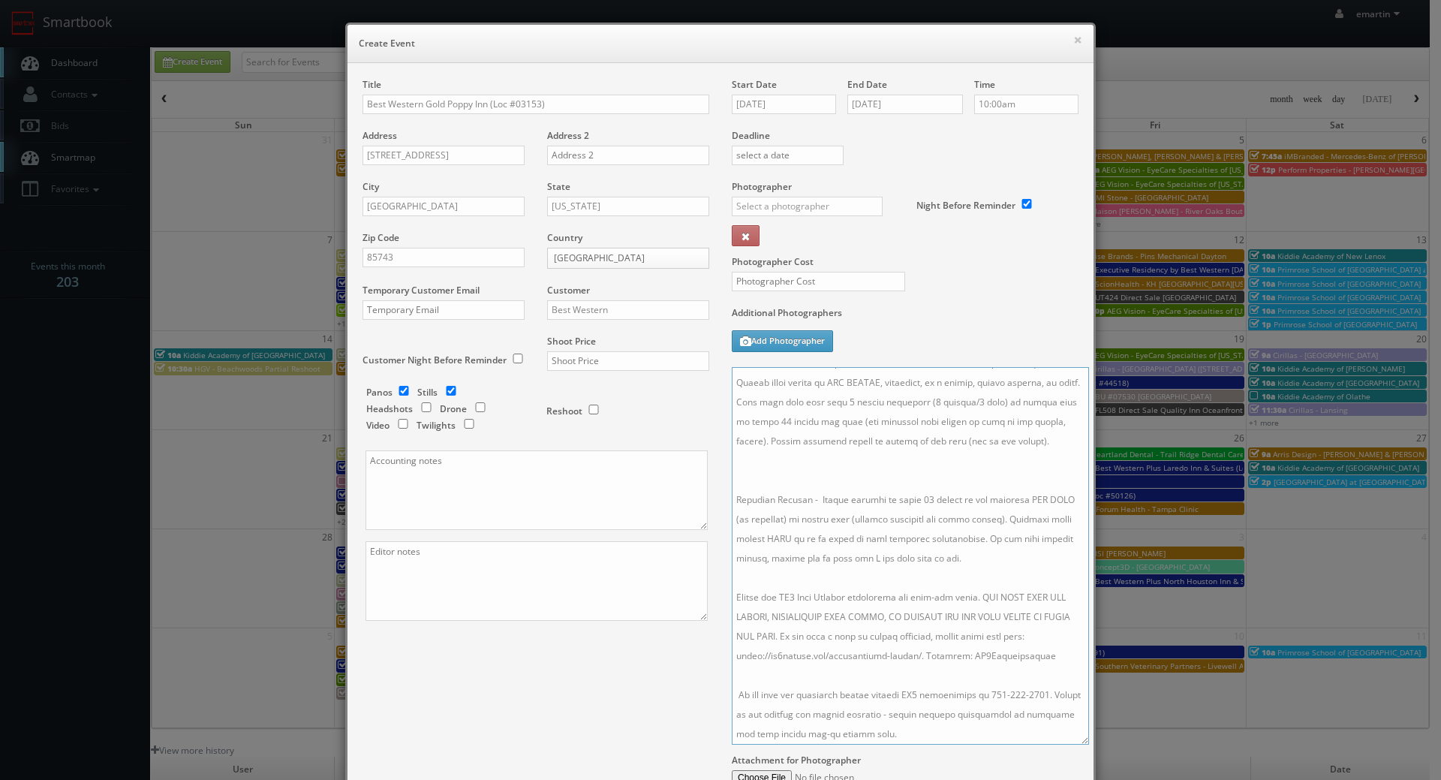
scroll to position [115, 0]
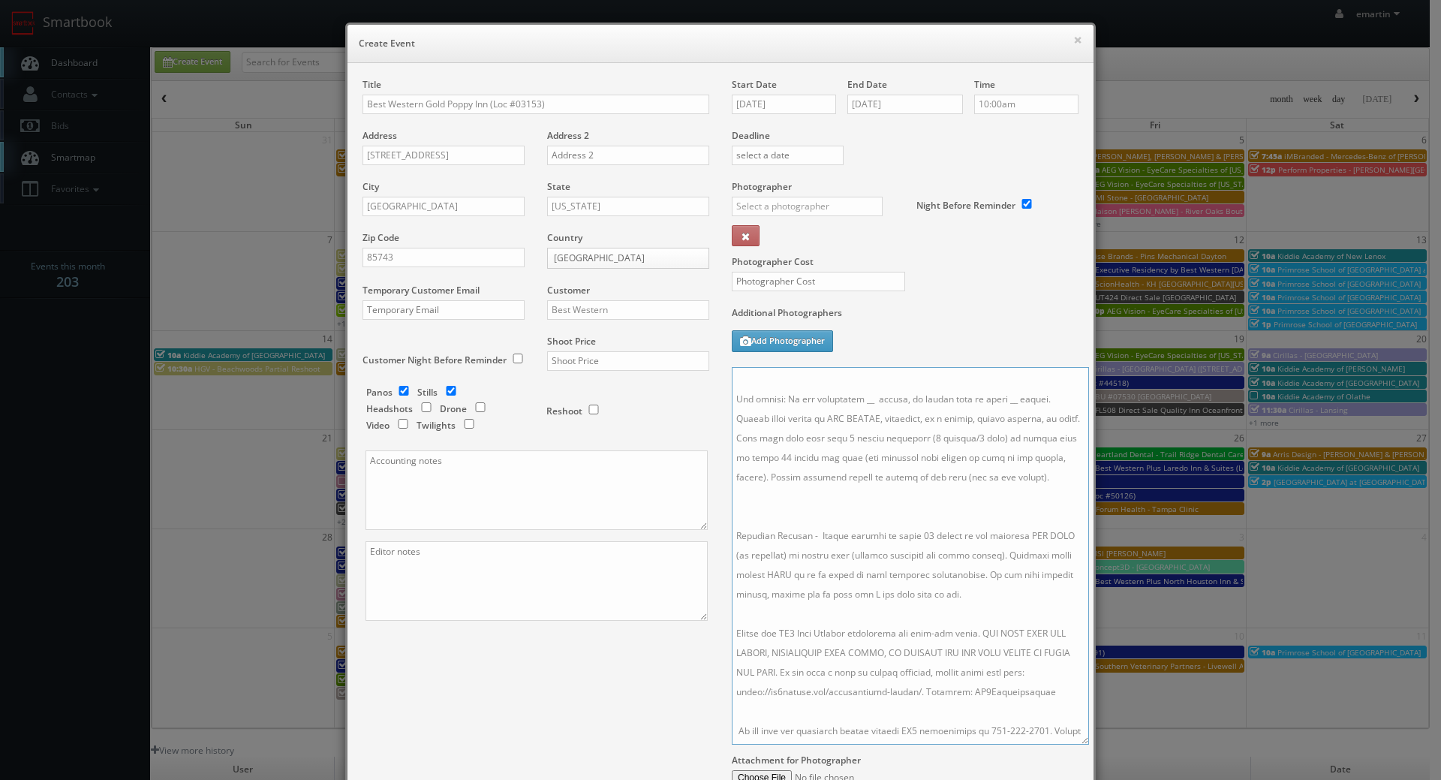
click at [801, 529] on textarea at bounding box center [910, 555] width 357 height 377
click at [767, 487] on textarea at bounding box center [910, 555] width 357 height 377
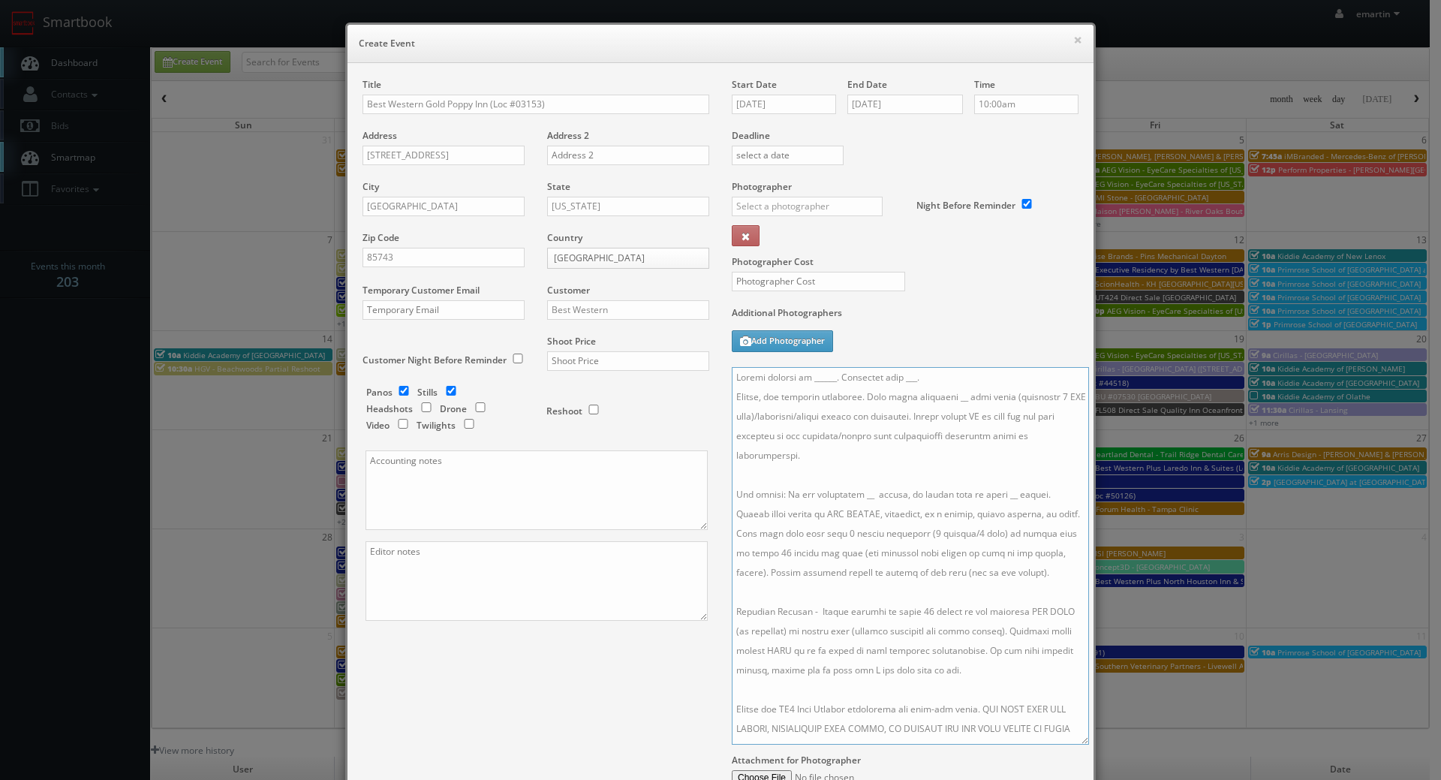
click at [916, 391] on textarea at bounding box center [910, 555] width 357 height 377
click at [912, 378] on textarea at bounding box center [910, 555] width 357 height 377
click at [919, 379] on textarea at bounding box center [910, 555] width 357 height 377
click at [937, 401] on textarea at bounding box center [910, 555] width 357 height 377
click at [853, 495] on textarea at bounding box center [910, 555] width 357 height 377
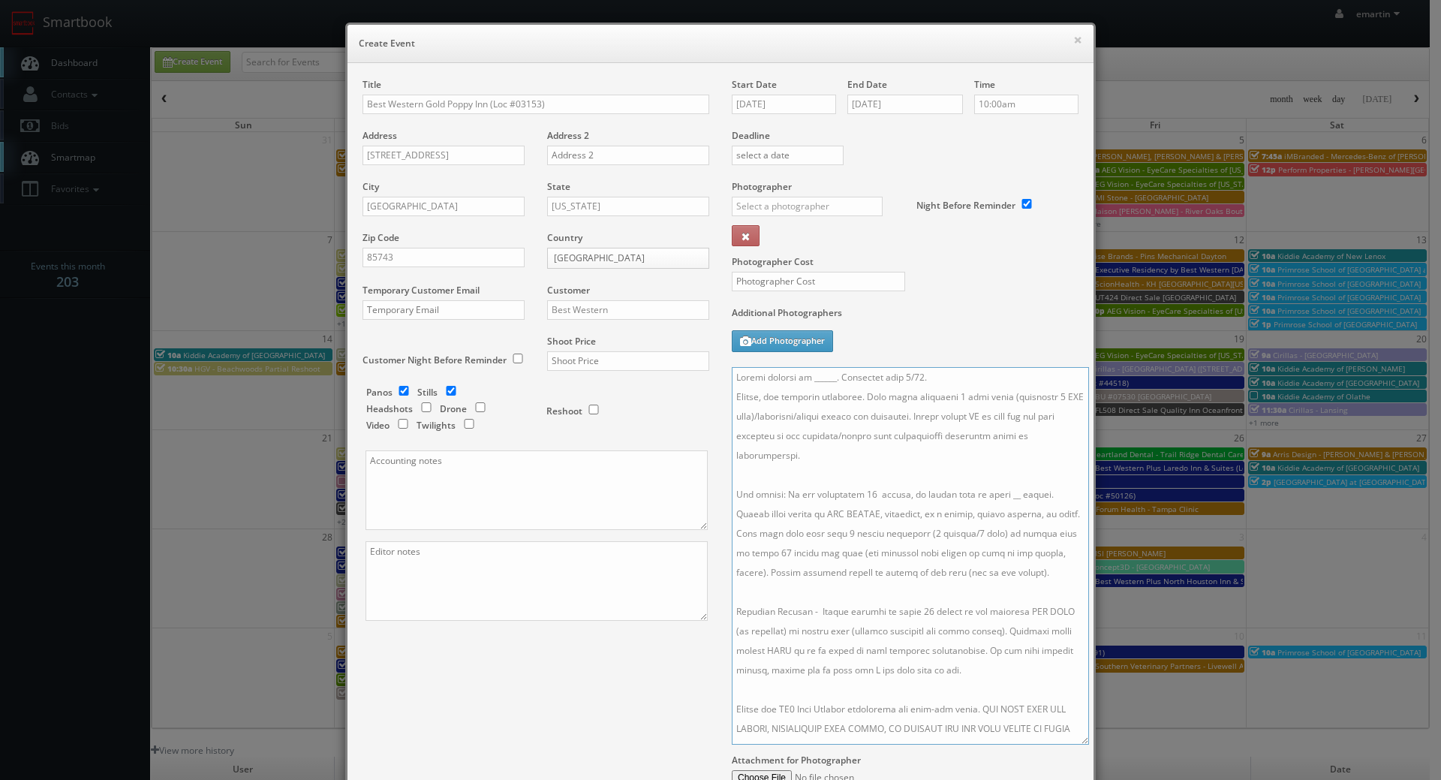
click at [996, 499] on textarea at bounding box center [910, 555] width 357 height 377
click at [952, 513] on textarea at bounding box center [910, 555] width 357 height 377
click at [868, 415] on textarea at bounding box center [910, 555] width 357 height 377
drag, startPoint x: 828, startPoint y: 373, endPoint x: 824, endPoint y: 384, distance: 11.9
click at [825, 376] on textarea at bounding box center [910, 555] width 357 height 377
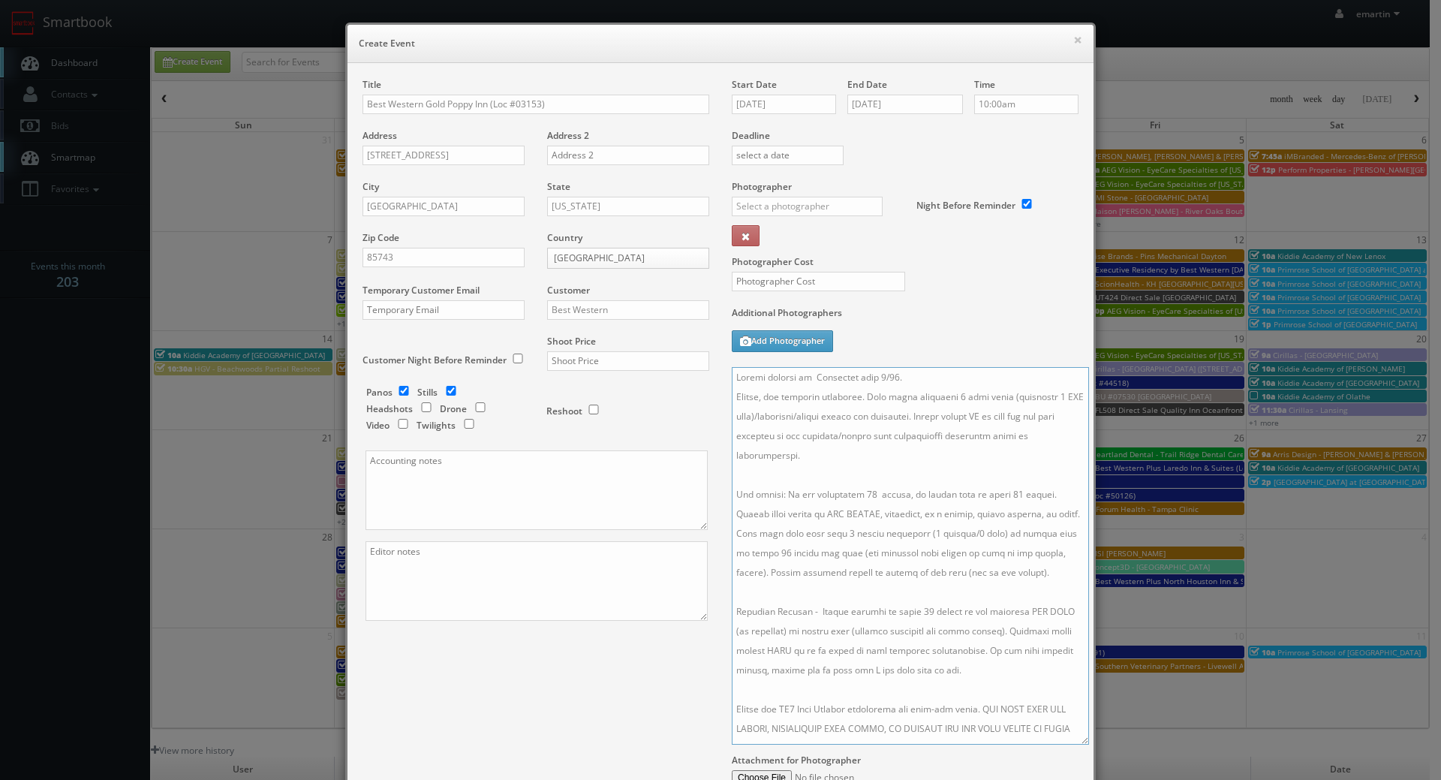
paste textarea "Christina Marie Genier, gm.03153@mmp72.com, 520-579-7202"
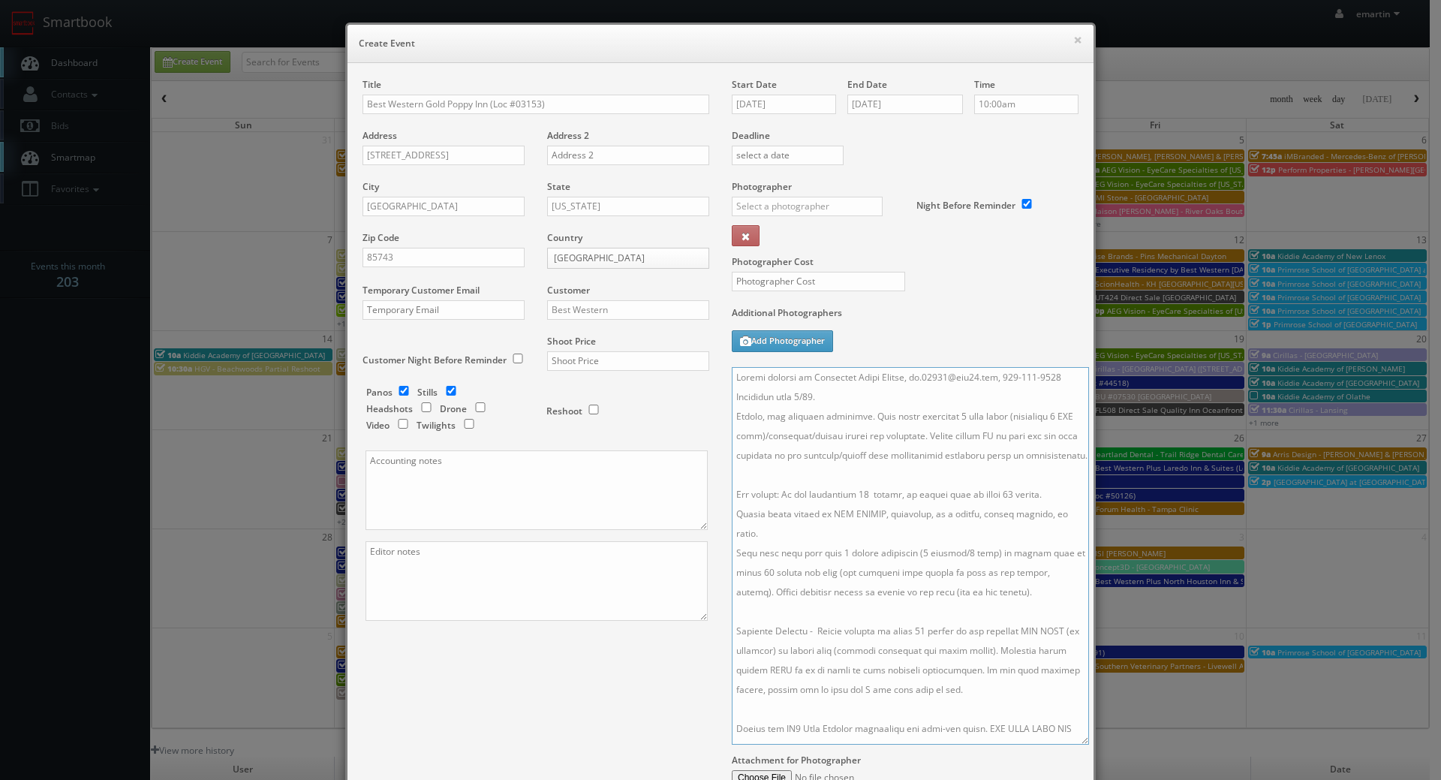
drag, startPoint x: 1009, startPoint y: 379, endPoint x: 904, endPoint y: 376, distance: 105.1
click at [904, 376] on textarea at bounding box center [910, 555] width 357 height 377
click at [955, 379] on textarea at bounding box center [910, 555] width 357 height 377
type textarea "Onsite contact is Christina Marie Genier, 520-579-7202. Overnight stay 9/17. St…"
click at [936, 327] on div "Additional Photographers Add Photographer" at bounding box center [905, 336] width 347 height 61
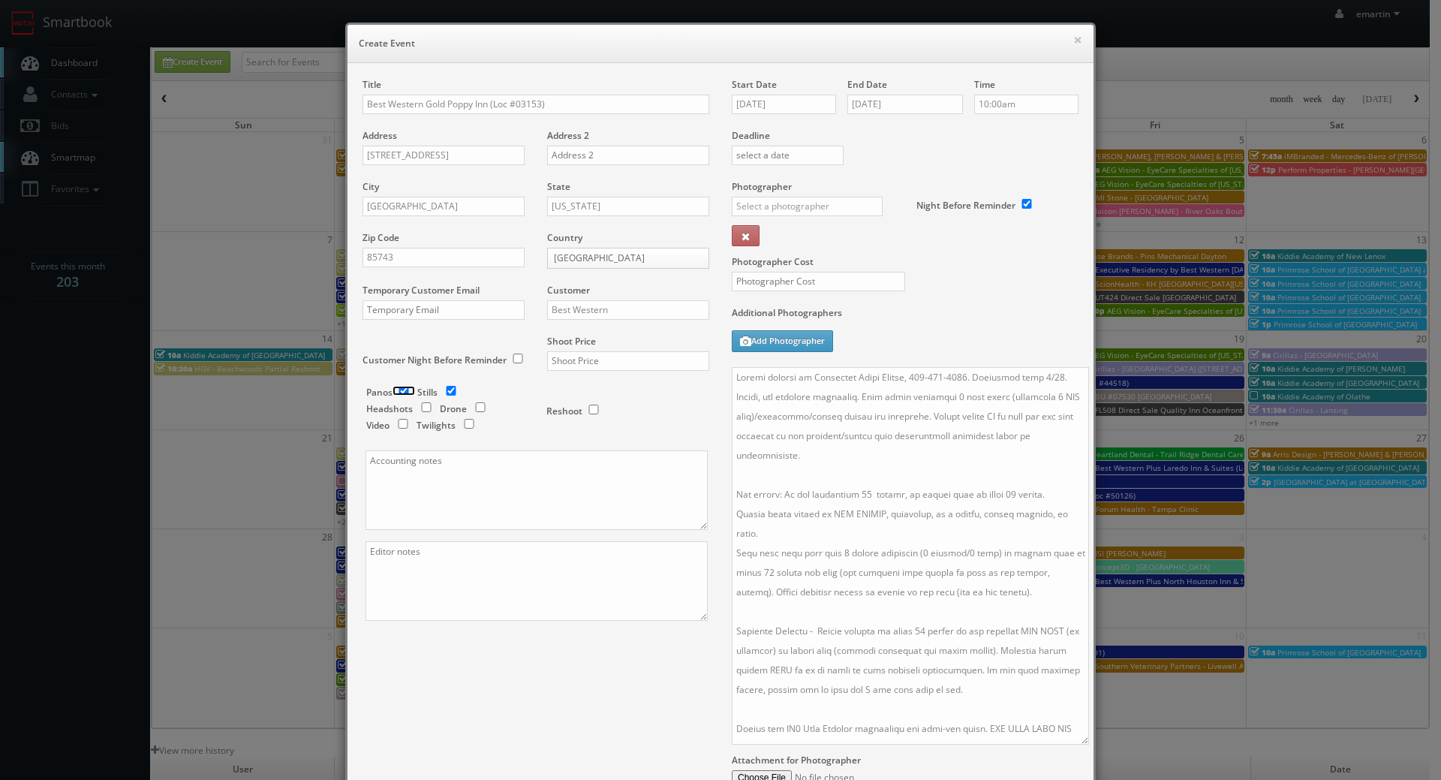
click at [399, 392] on input "checkbox" at bounding box center [403, 391] width 23 height 10
checkbox input "false"
click at [468, 421] on input "checkbox" at bounding box center [469, 424] width 23 height 10
checkbox input "true"
click at [912, 312] on label "Additional Photographers" at bounding box center [905, 316] width 347 height 20
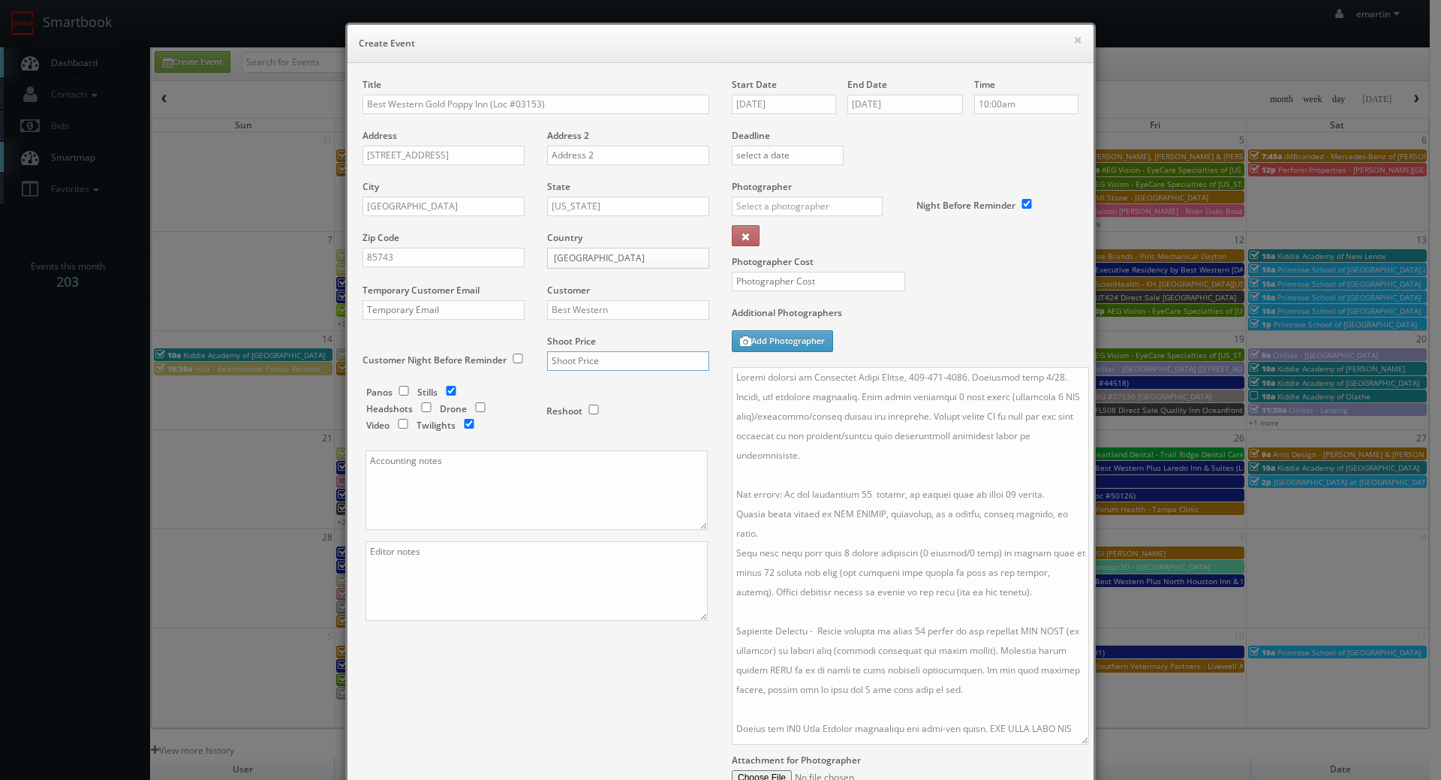
click at [615, 364] on input "text" at bounding box center [628, 361] width 162 height 20
type input "1,775"
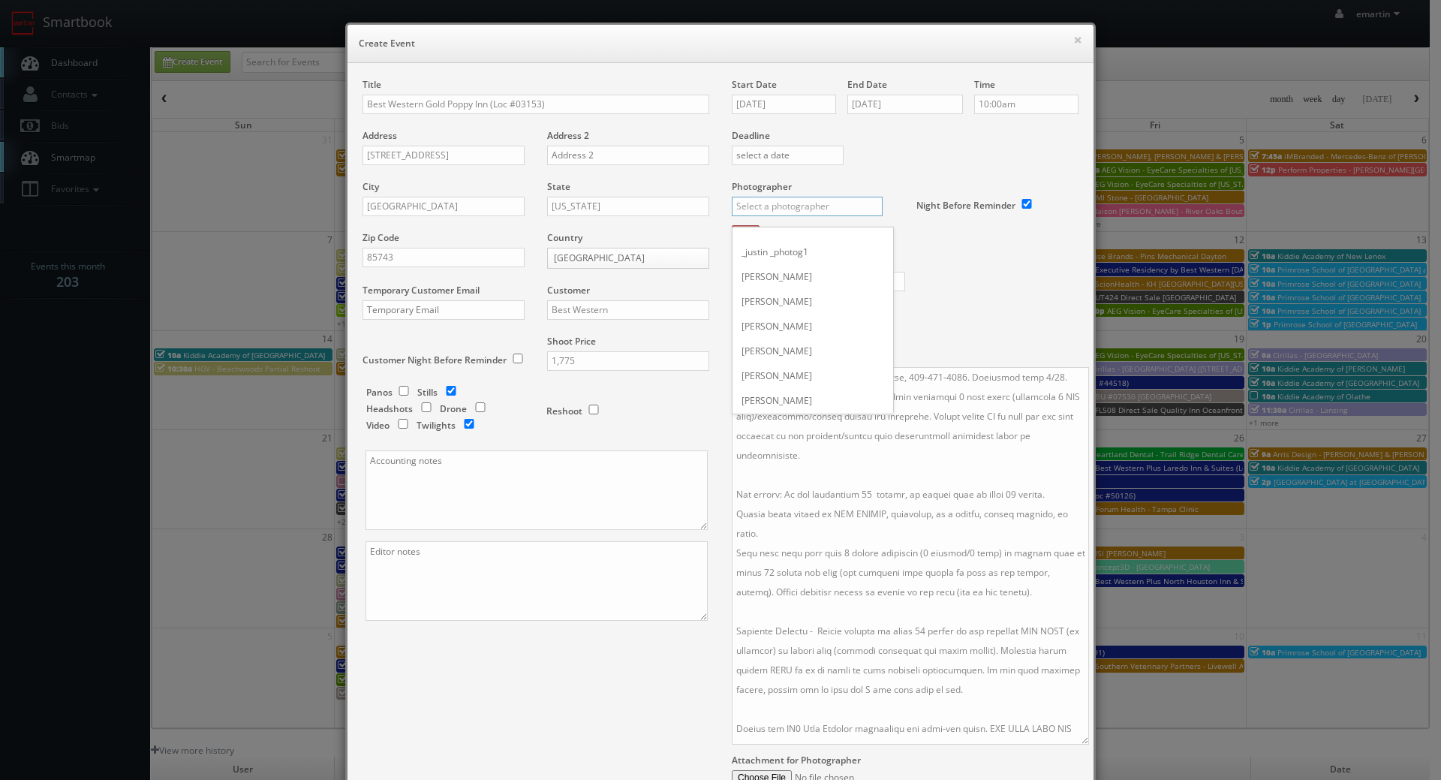
click at [799, 214] on input "text" at bounding box center [807, 207] width 151 height 20
drag, startPoint x: 800, startPoint y: 240, endPoint x: 770, endPoint y: 244, distance: 30.3
click at [800, 241] on div "[PERSON_NAME]" at bounding box center [812, 239] width 161 height 25
type input "[PERSON_NAME]"
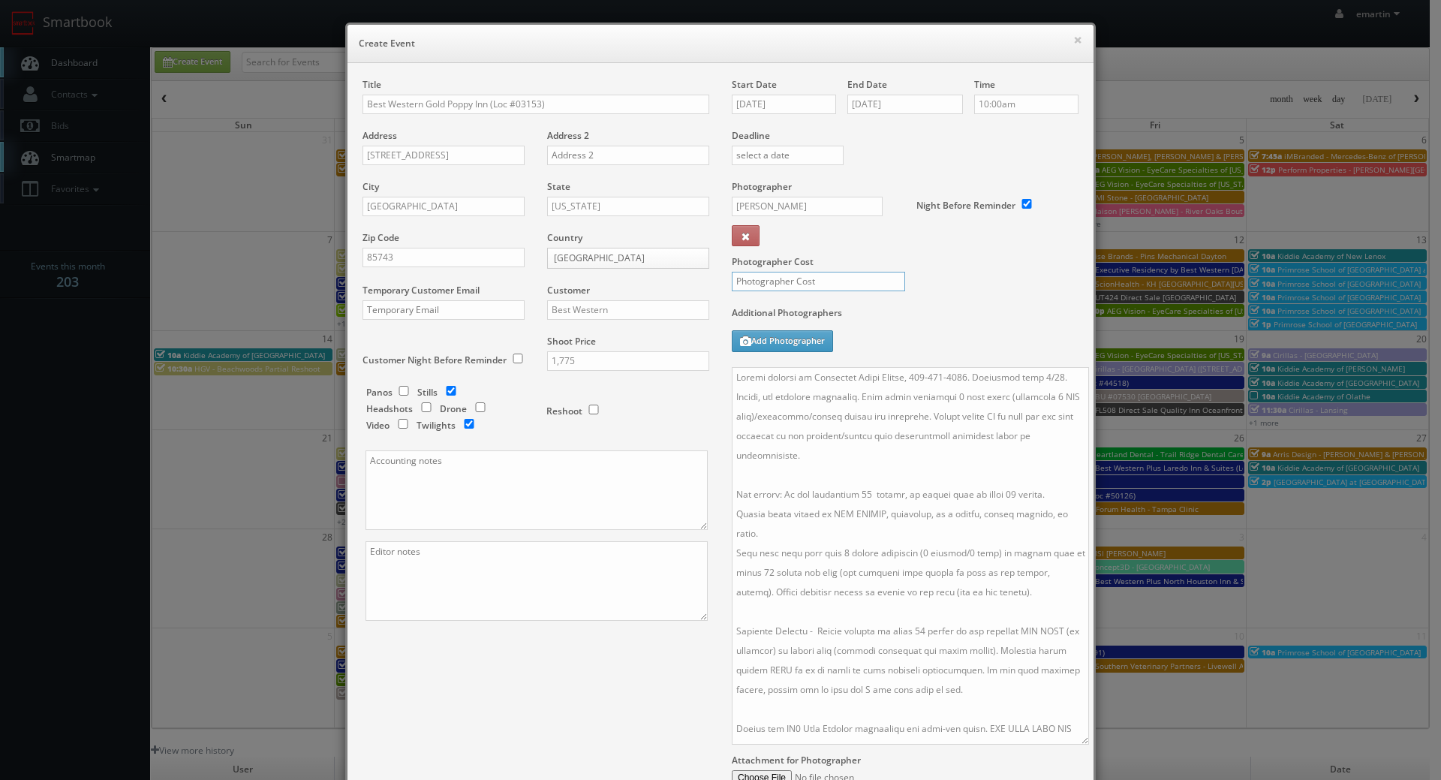
click at [793, 286] on input "text" at bounding box center [818, 282] width 173 height 20
type input "475"
click at [1036, 352] on div "Additional Photographers Add Photographer" at bounding box center [905, 336] width 347 height 61
click at [522, 724] on div "Title Best Western Gold Poppy Inn (Loc #03153) Address 4930 W Ina Rd Address 2 …" at bounding box center [720, 462] width 738 height 768
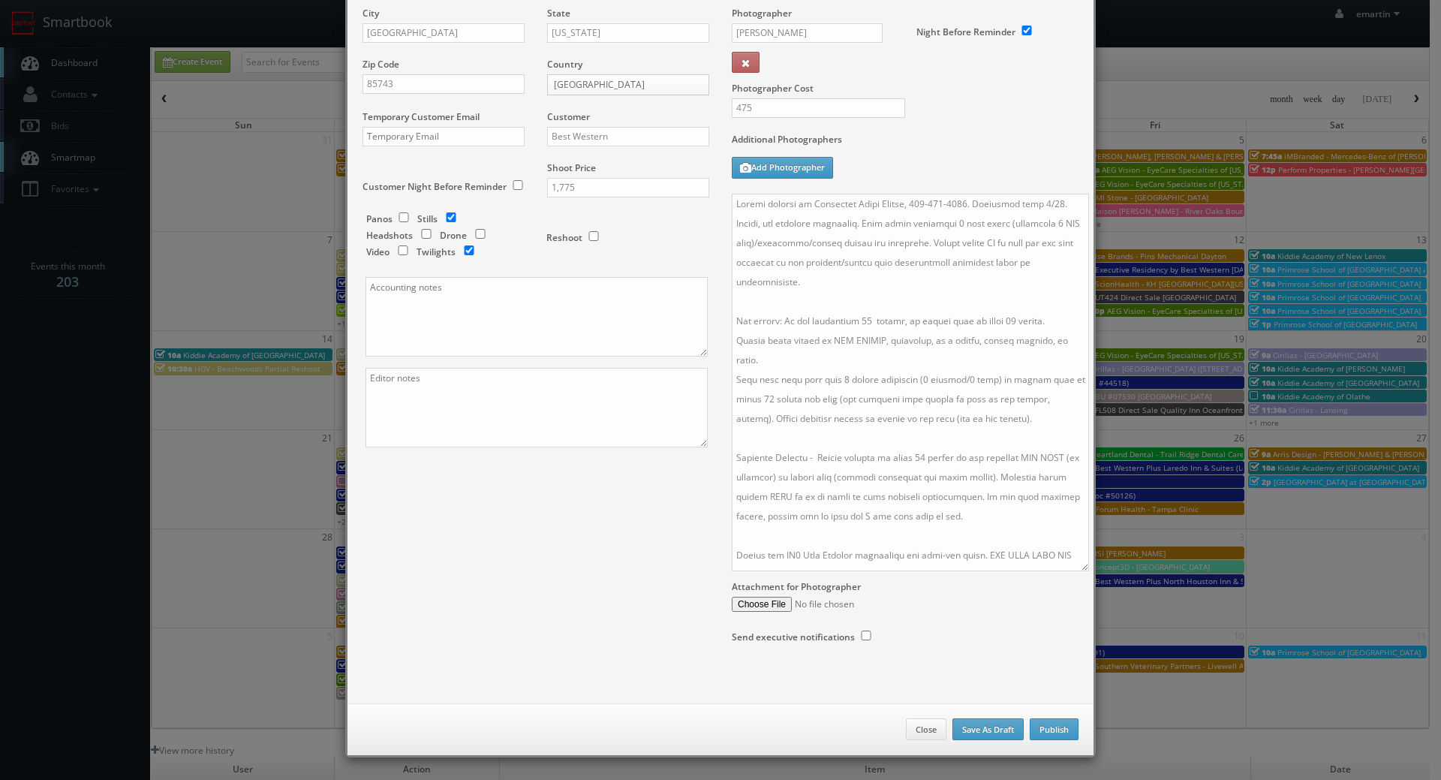
click at [1069, 741] on div "Close Save As Draft Publish" at bounding box center [720, 729] width 746 height 53
click at [1064, 733] on button "Publish" at bounding box center [1054, 729] width 49 height 23
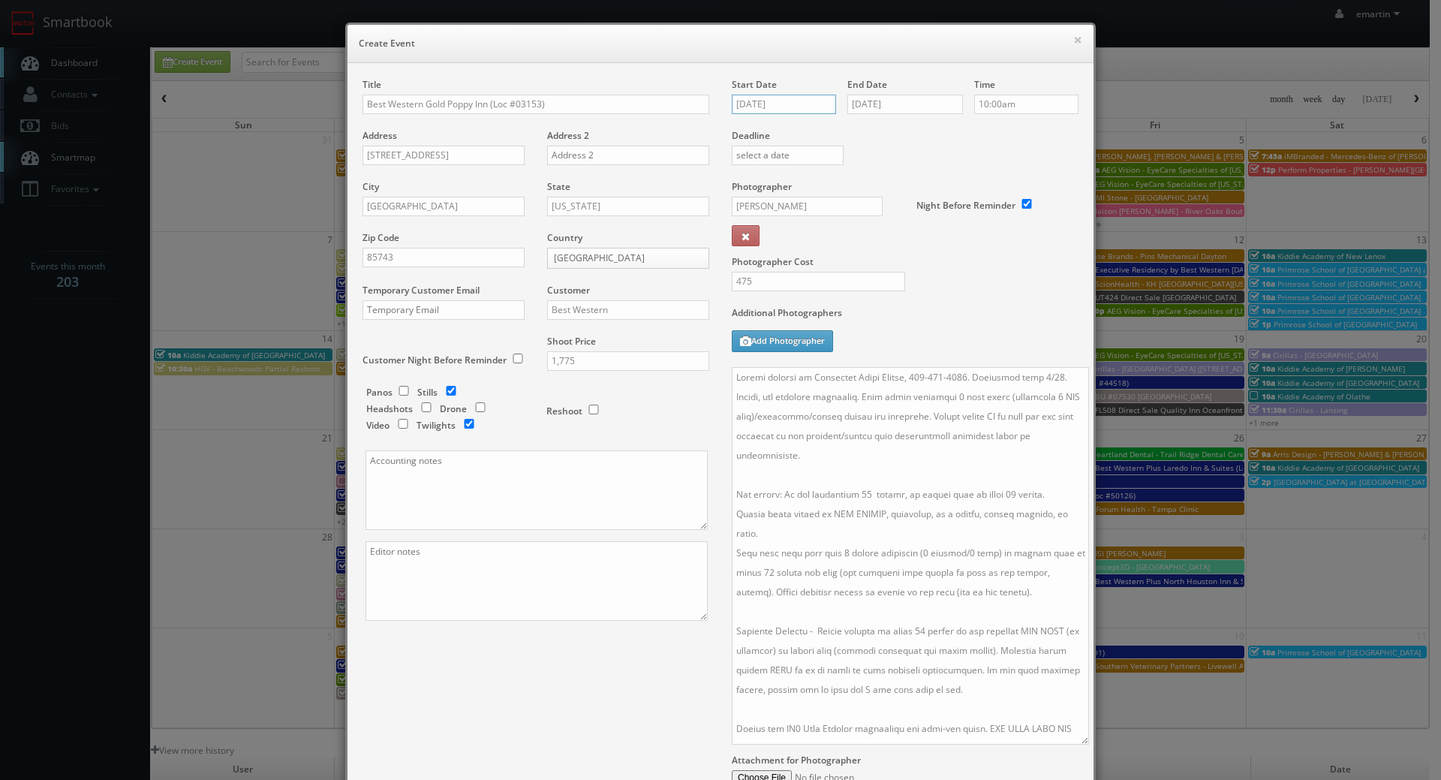
click at [802, 113] on input "[DATE]" at bounding box center [784, 105] width 104 height 20
click at [827, 216] on td "18" at bounding box center [829, 219] width 20 height 22
type input "09/18/2025"
click at [952, 153] on div "Deadline" at bounding box center [904, 129] width 369 height 102
click at [946, 641] on textarea at bounding box center [910, 555] width 357 height 377
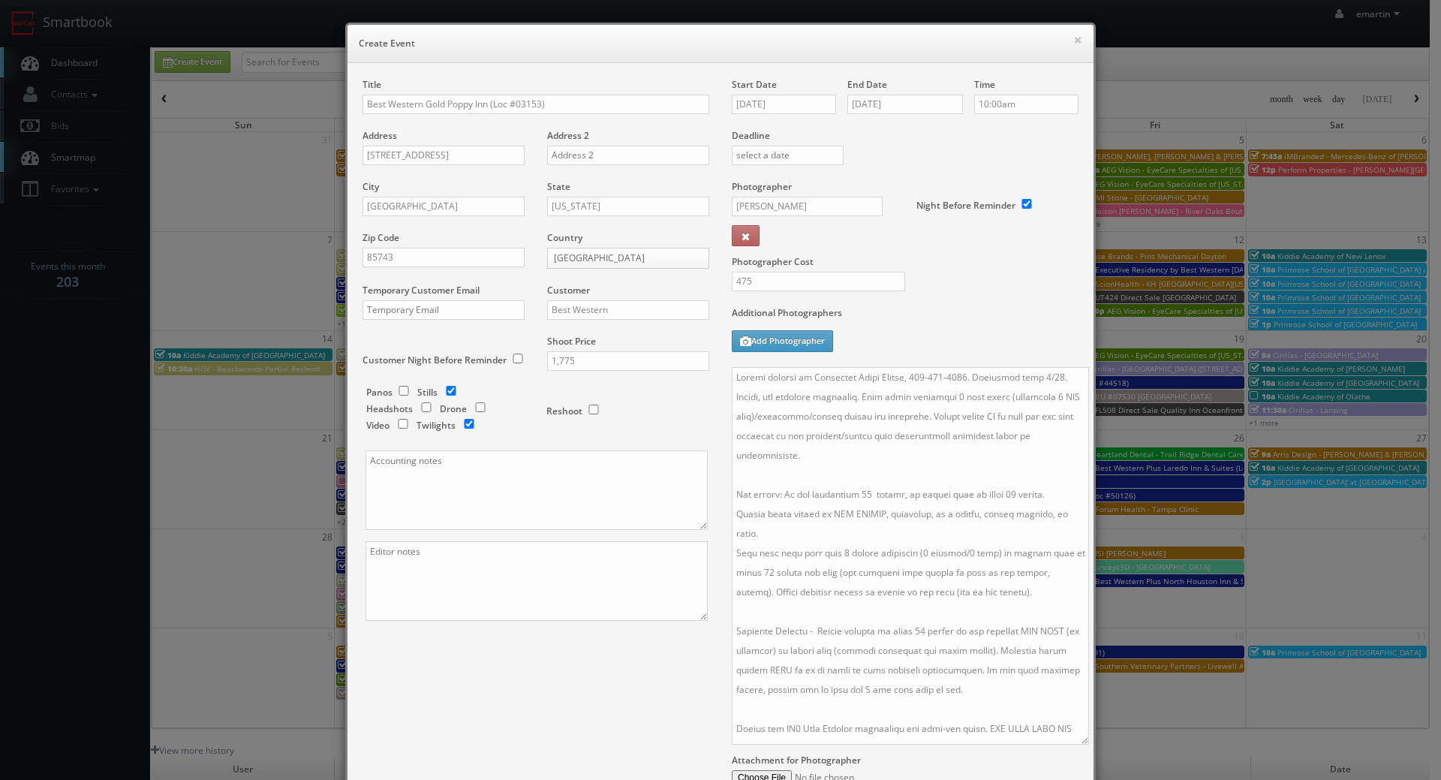
click at [1016, 302] on div "Photographer Cost 475" at bounding box center [904, 243] width 369 height 126
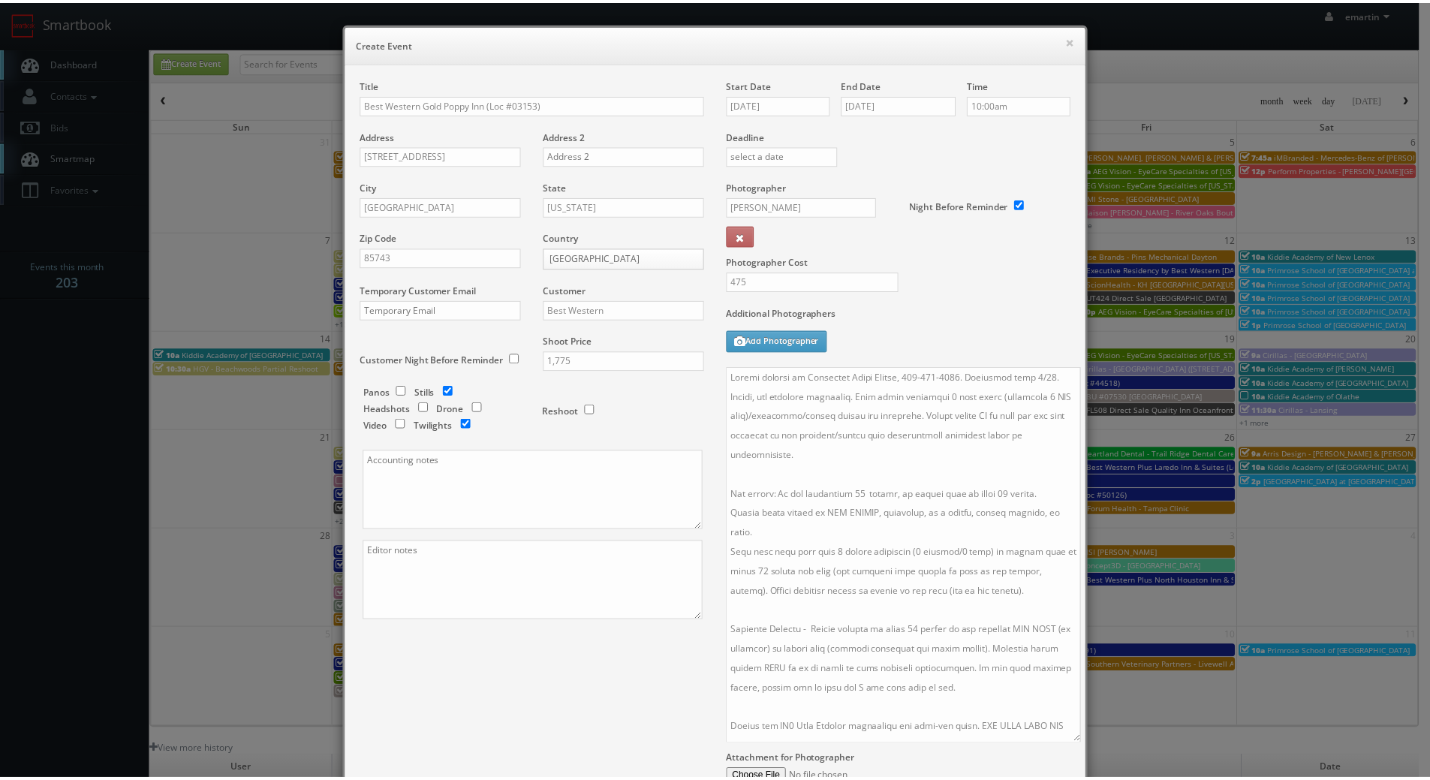
scroll to position [173, 0]
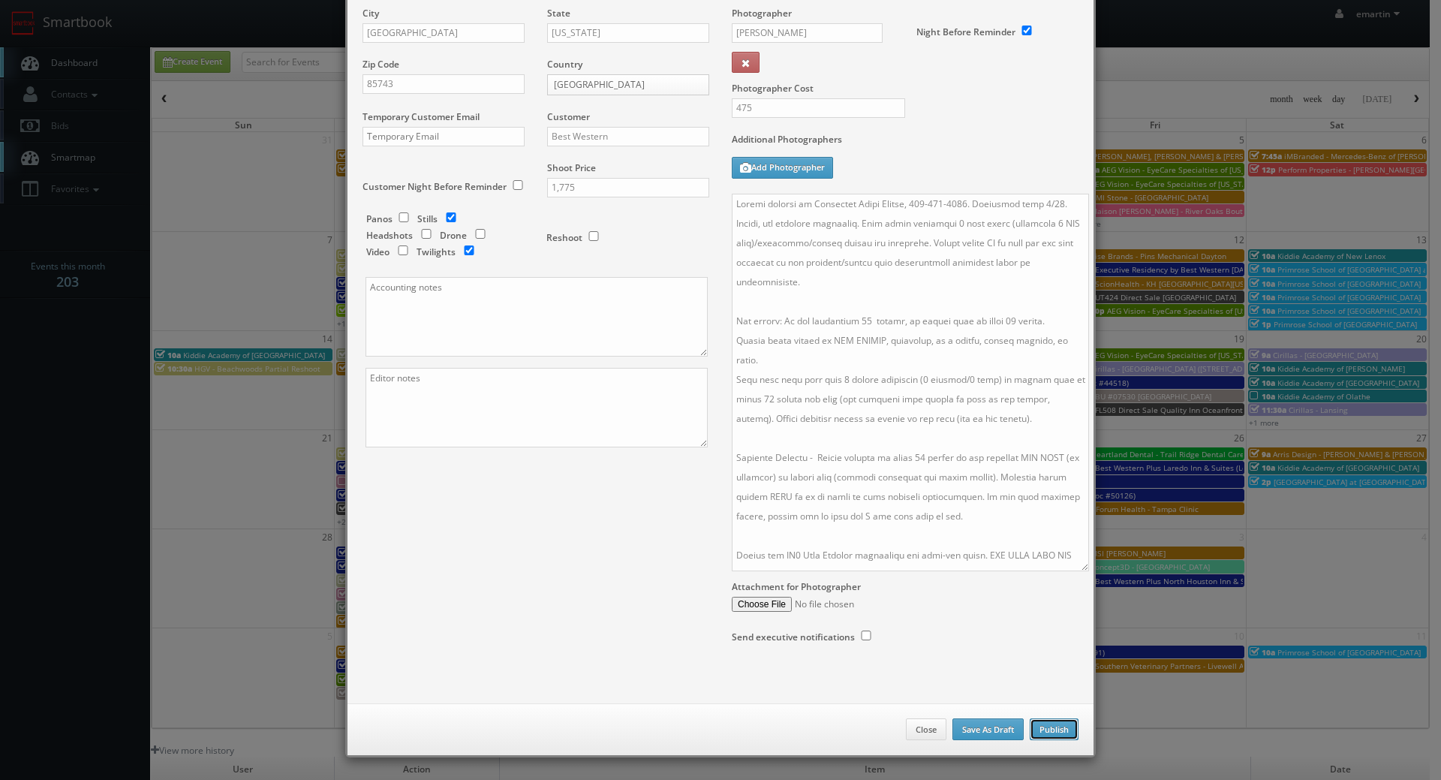
click at [1036, 727] on button "Publish" at bounding box center [1054, 729] width 49 height 23
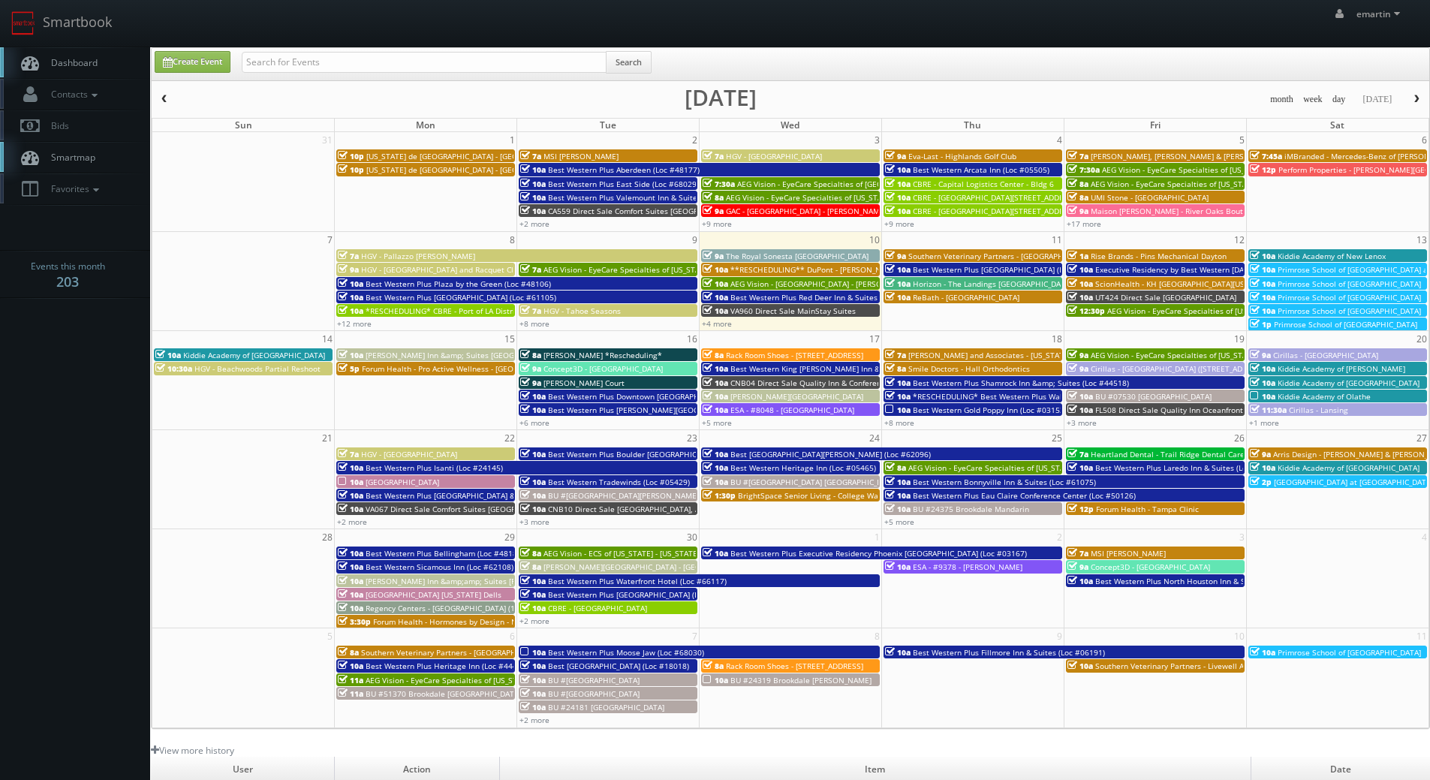
click at [101, 61] on link "Dashboard" at bounding box center [75, 62] width 150 height 31
click at [336, 64] on input "text" at bounding box center [424, 62] width 365 height 21
type input "[PERSON_NAME]"
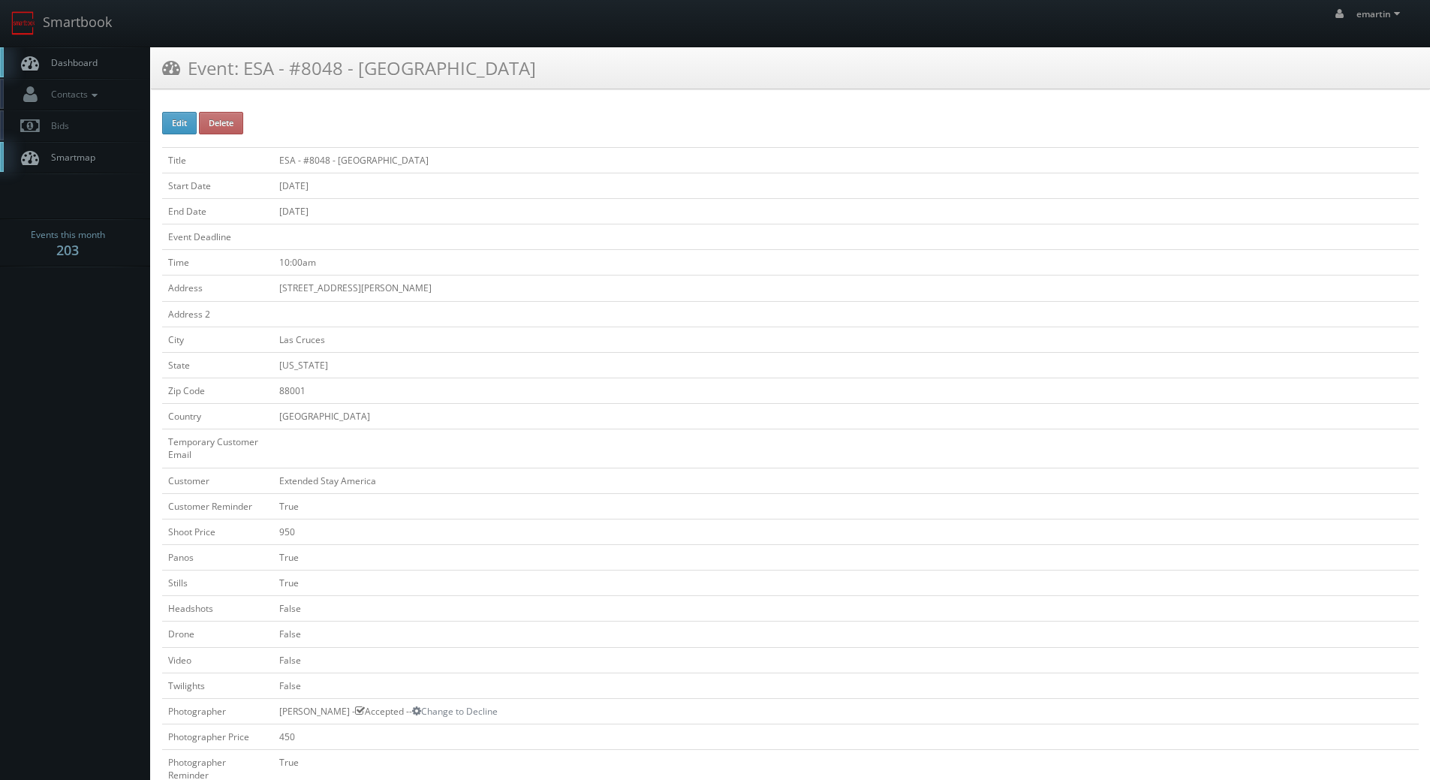
click at [117, 67] on link "Dashboard" at bounding box center [75, 62] width 150 height 31
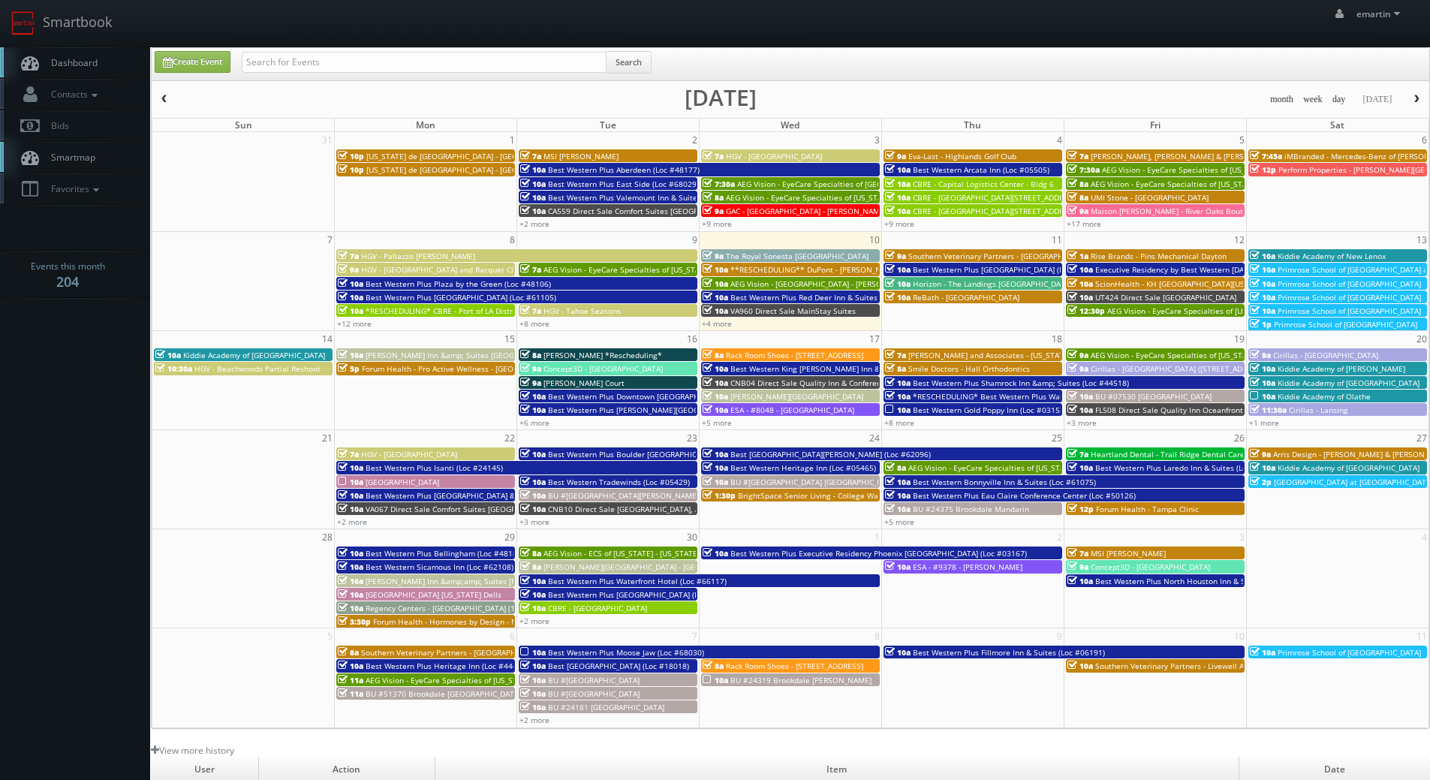
click at [130, 65] on link "Dashboard" at bounding box center [75, 62] width 150 height 31
click at [69, 53] on link "Dashboard" at bounding box center [75, 62] width 150 height 31
click at [62, 61] on span "Dashboard" at bounding box center [71, 62] width 54 height 13
click at [204, 57] on link "Create Event" at bounding box center [193, 62] width 76 height 22
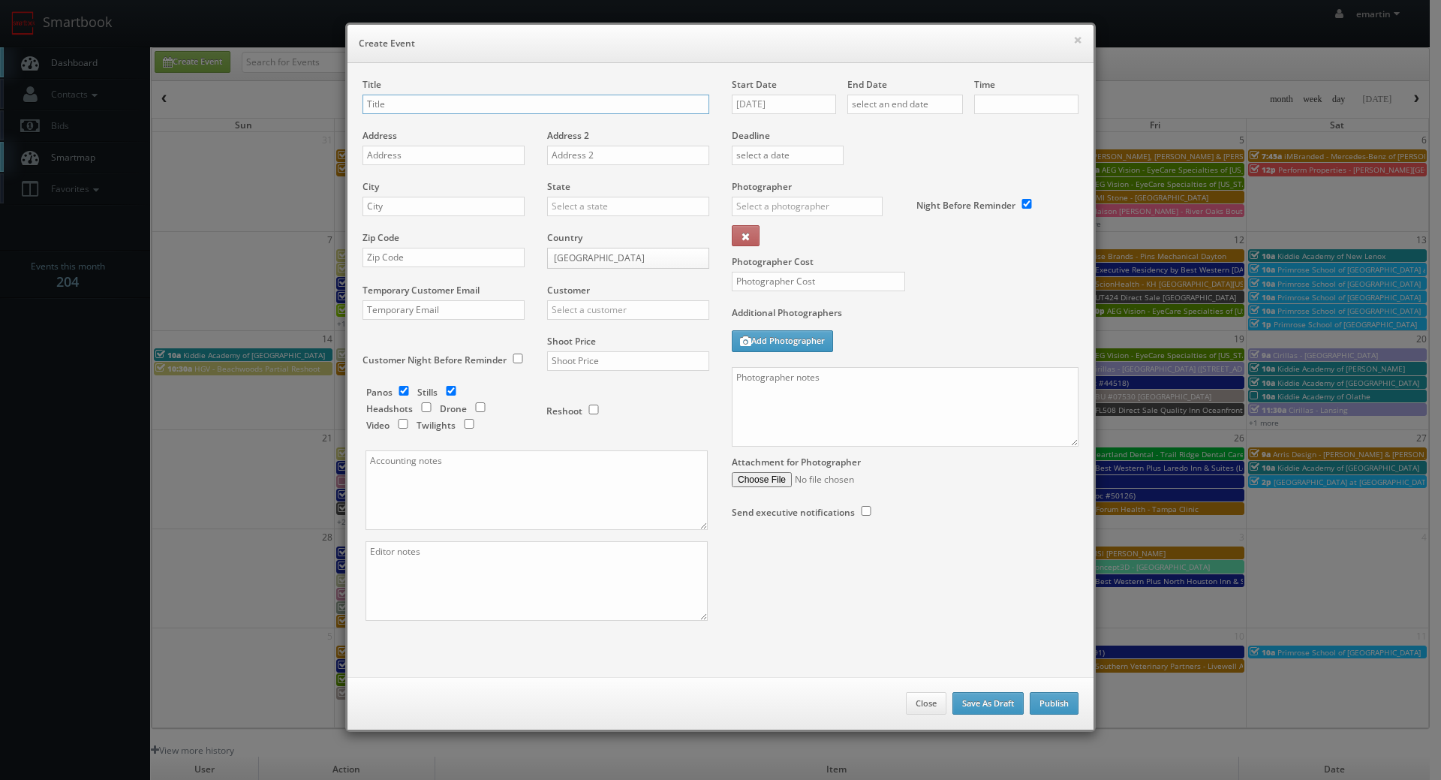
checkbox input "true"
type input "10:00am"
checkbox input "true"
click at [86, 72] on div "× Create Event Title Address Address 2 City State Alabama Alaska Arizona Arkans…" at bounding box center [720, 390] width 1441 height 780
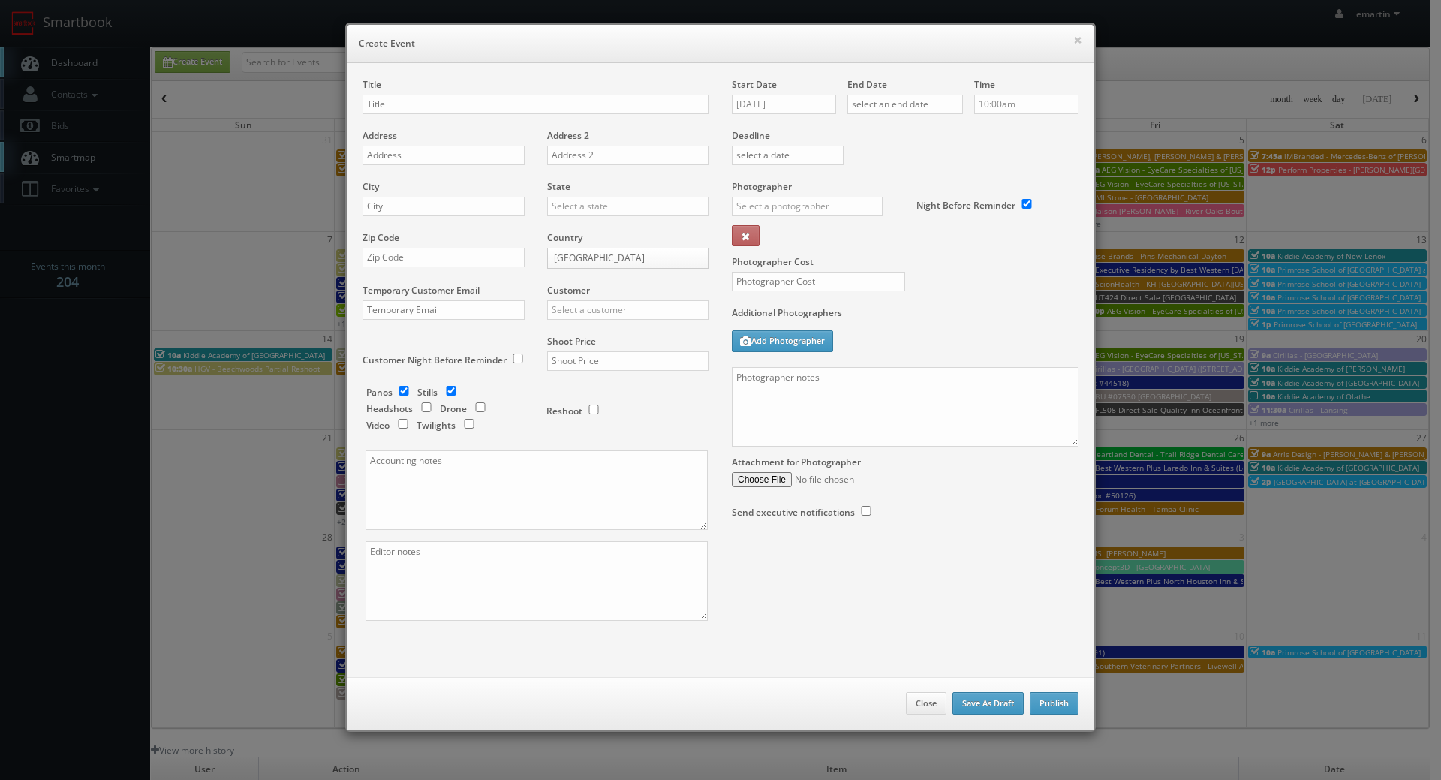
click at [897, 310] on label "Additional Photographers" at bounding box center [905, 316] width 347 height 20
click at [1074, 40] on button "×" at bounding box center [1077, 40] width 9 height 11
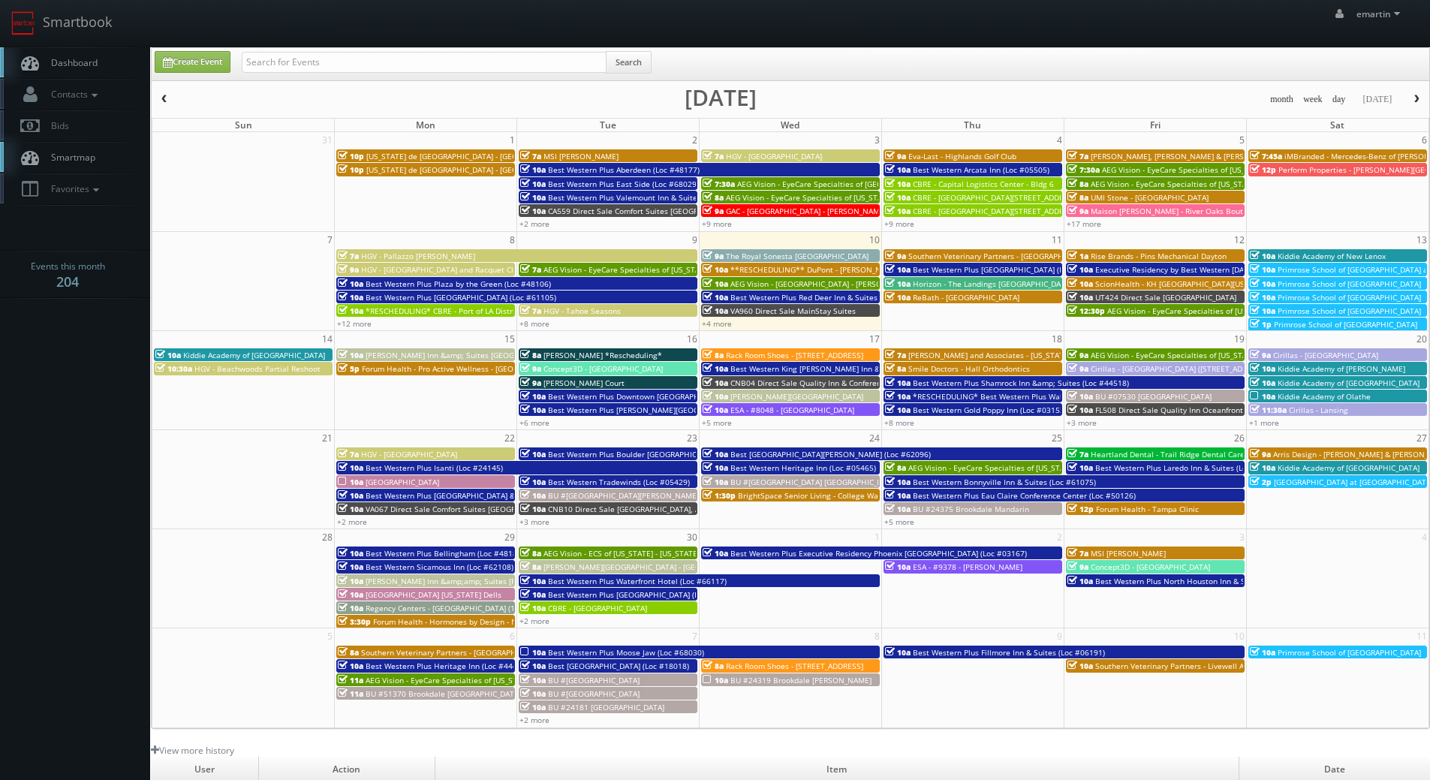
click at [99, 57] on link "Dashboard" at bounding box center [75, 62] width 150 height 31
click at [366, 68] on input "text" at bounding box center [424, 62] width 365 height 21
type input "[PERSON_NAME]"
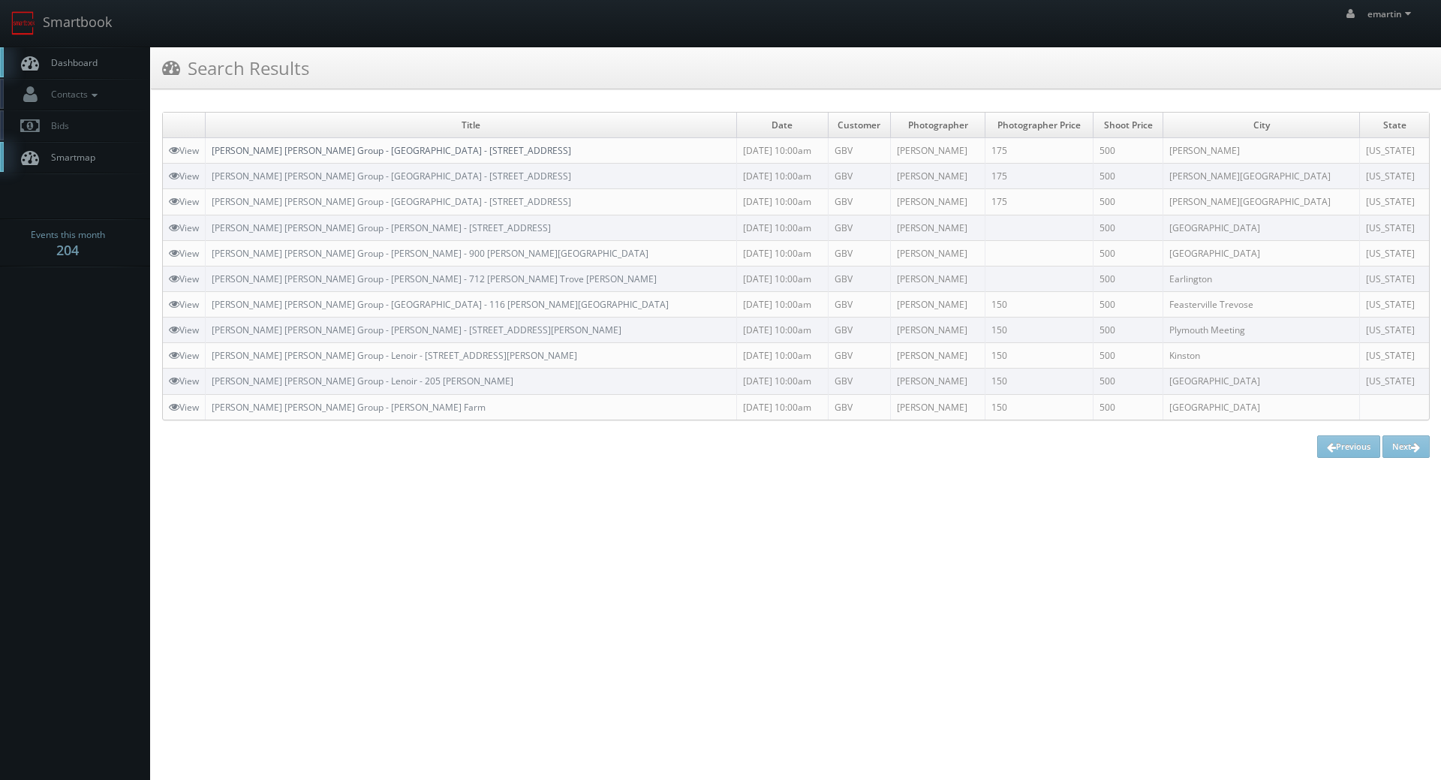
click at [279, 146] on link "[PERSON_NAME] [PERSON_NAME] Group - [GEOGRAPHIC_DATA] - [STREET_ADDRESS]" at bounding box center [391, 150] width 359 height 13
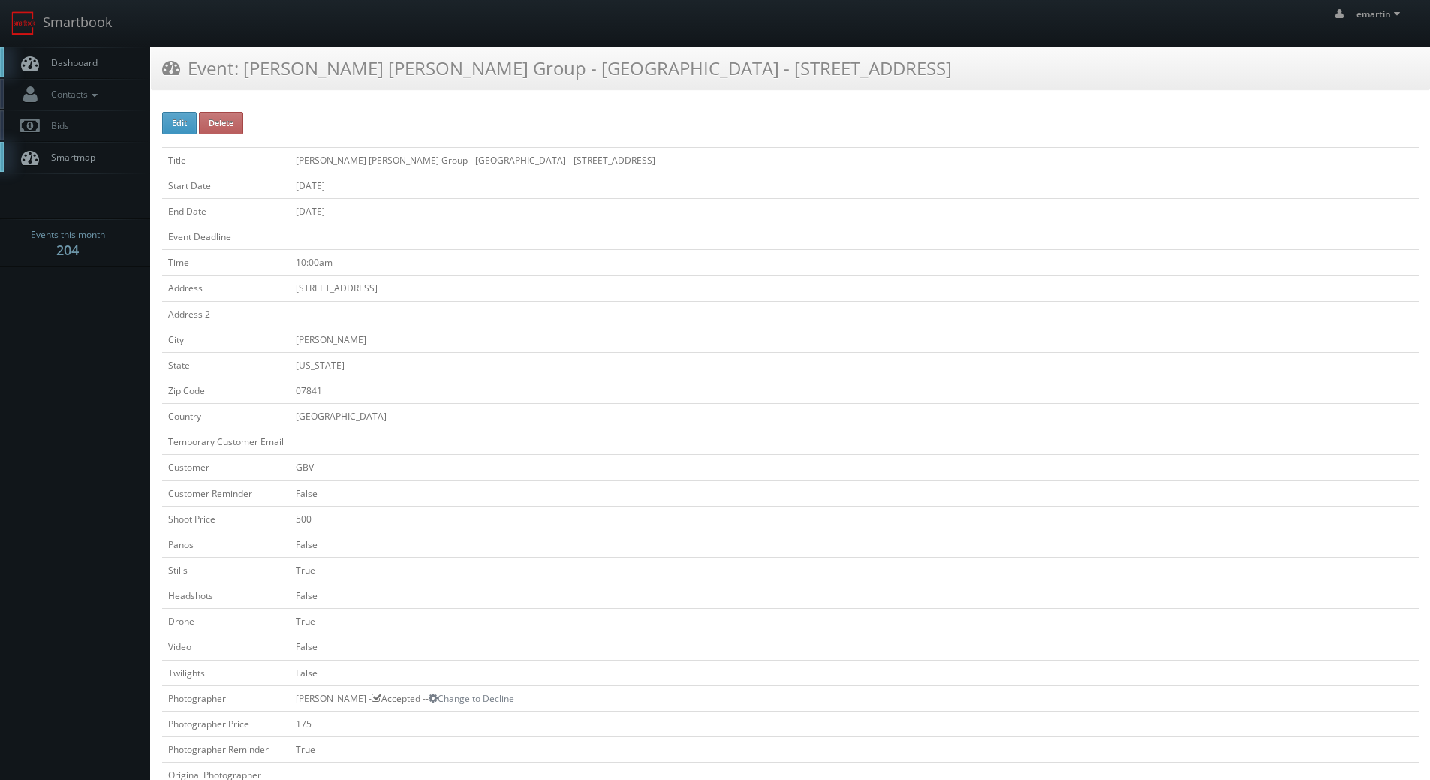
scroll to position [375, 0]
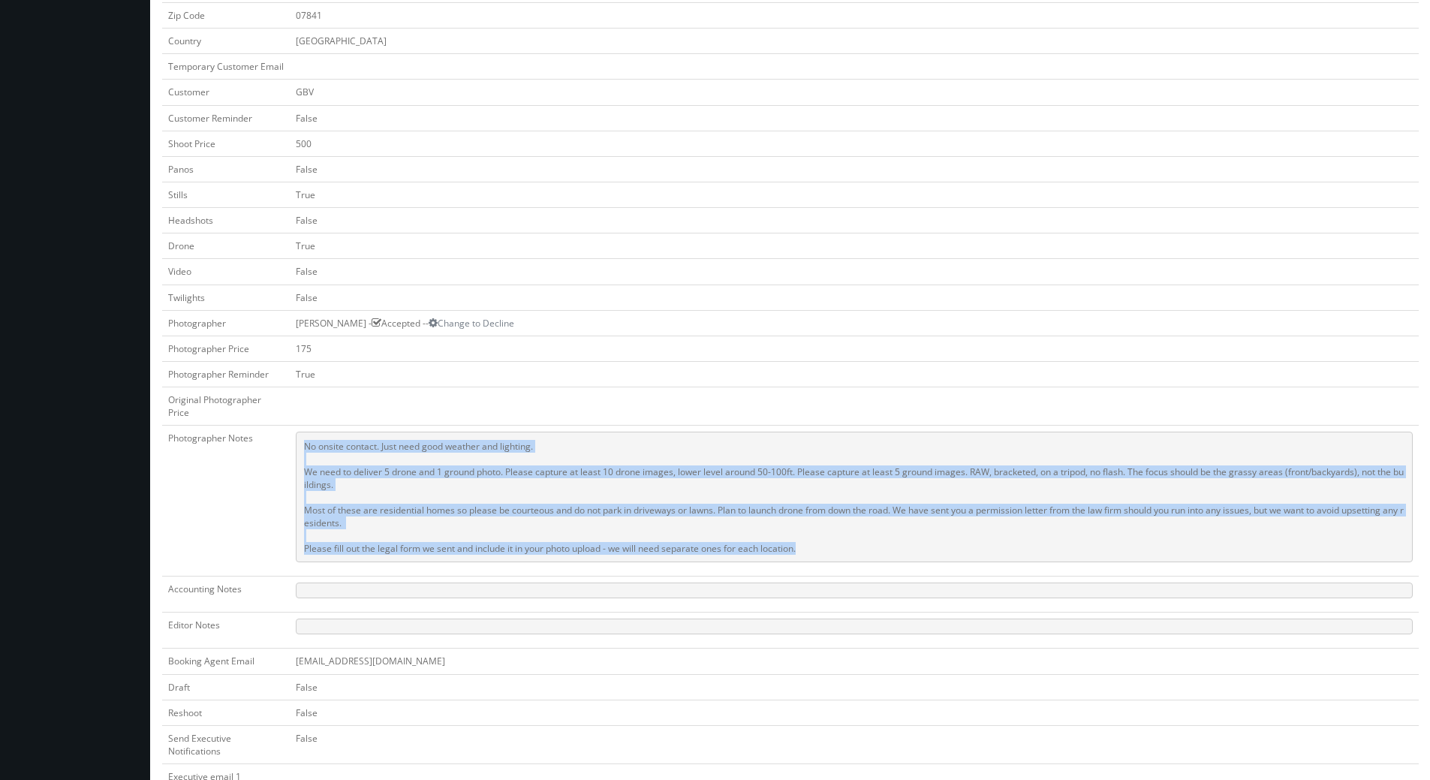
drag, startPoint x: 832, startPoint y: 552, endPoint x: 293, endPoint y: 442, distance: 550.0
click at [293, 442] on td "No onsite contact. Just need good weather and lighting. We need to deliver 5 dr…" at bounding box center [854, 501] width 1129 height 151
copy pre "No onsite contact. Just need good weather and lighting. We need to deliver 5 dr…"
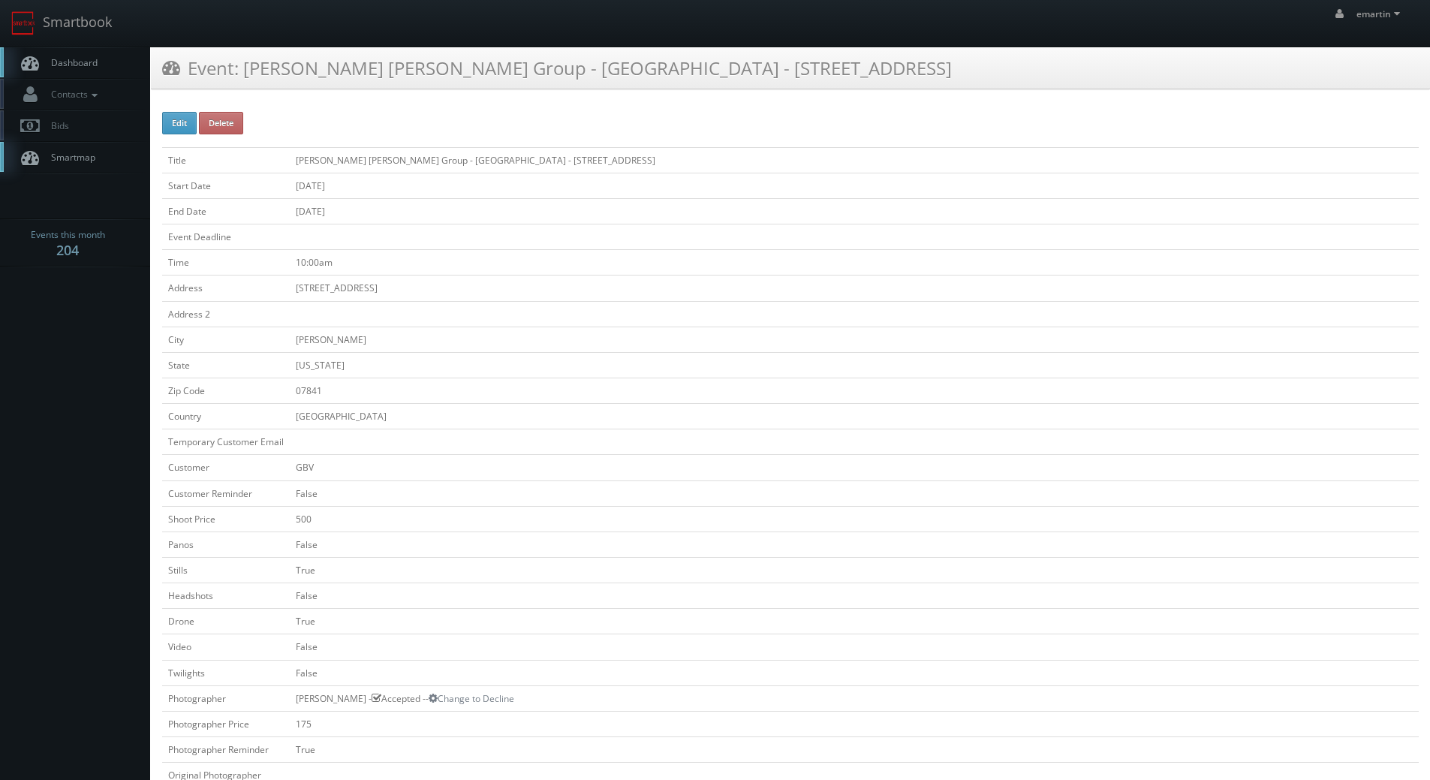
click at [108, 68] on link "Dashboard" at bounding box center [75, 62] width 150 height 31
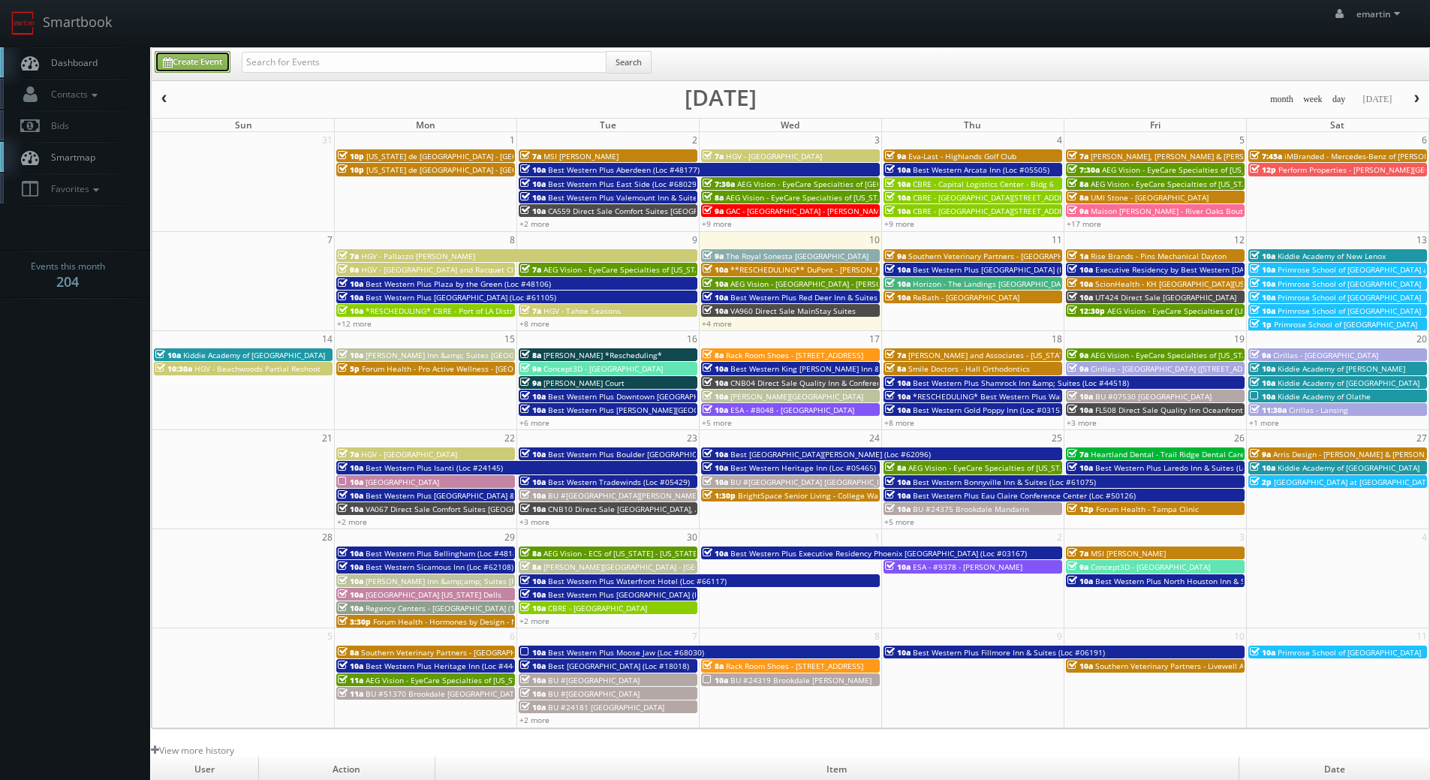
click at [182, 61] on link "Create Event" at bounding box center [193, 62] width 76 height 22
type input "[DATE]"
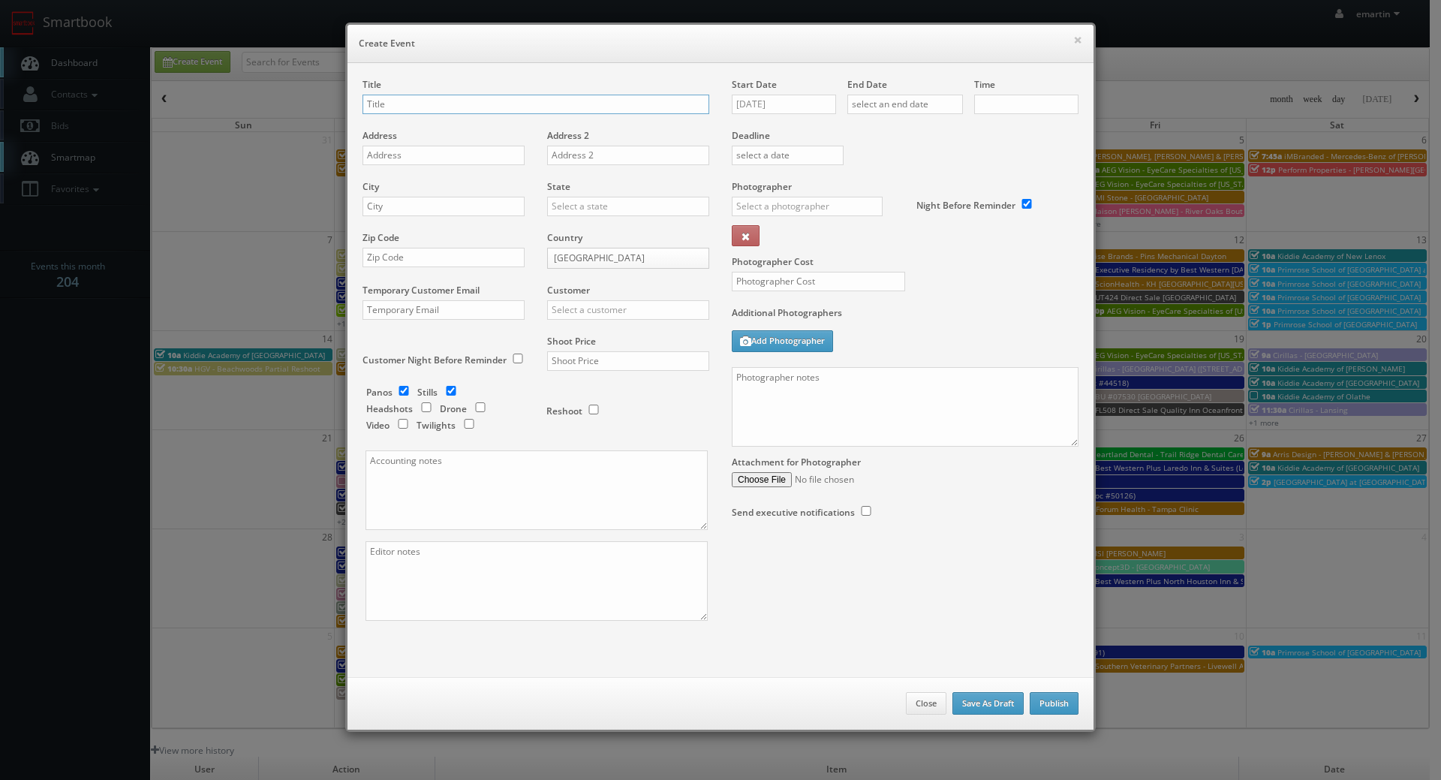
checkbox input "true"
type input "10:00am"
checkbox input "true"
click at [946, 434] on textarea at bounding box center [905, 407] width 347 height 80
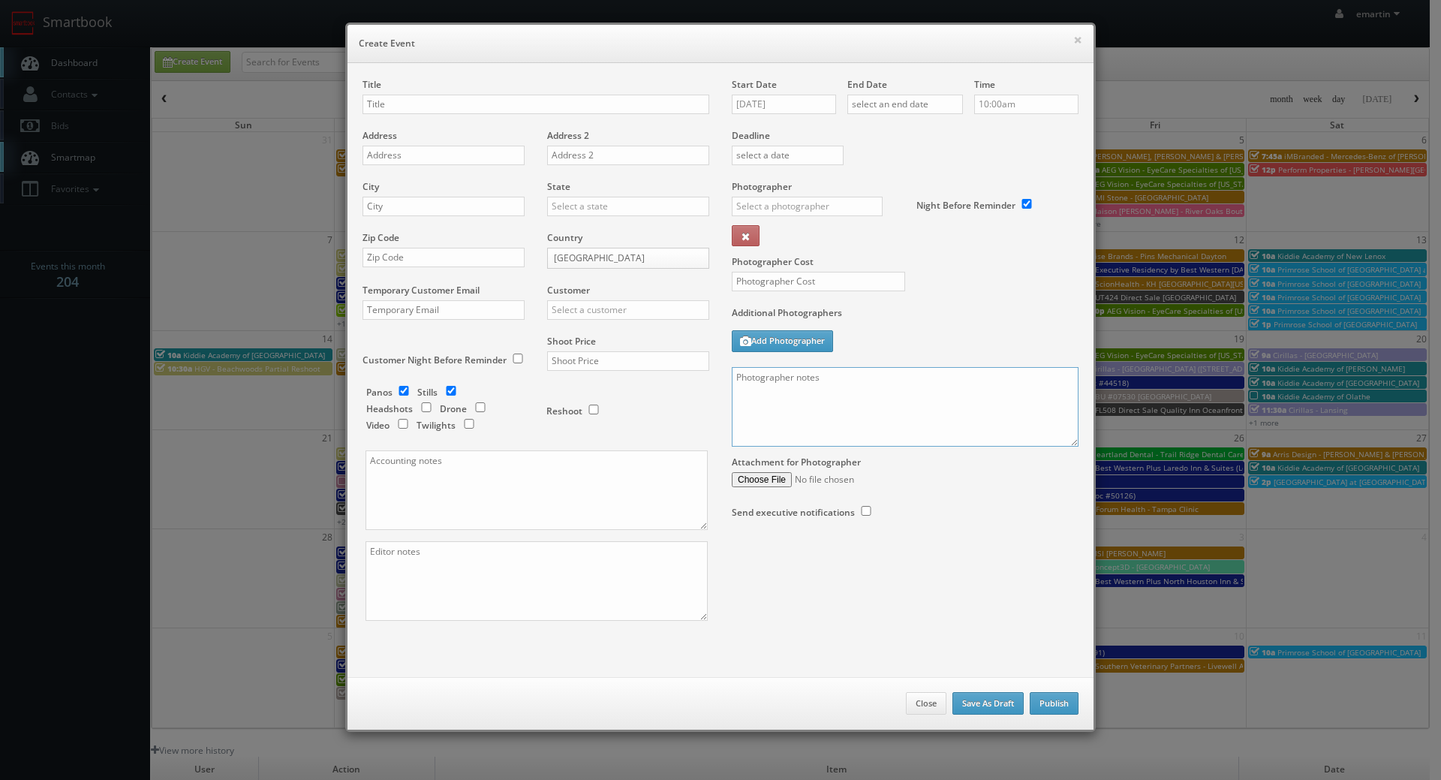
paste textarea "No onsite contact. Just need good weather and lighting. We need to deliver 5 dr…"
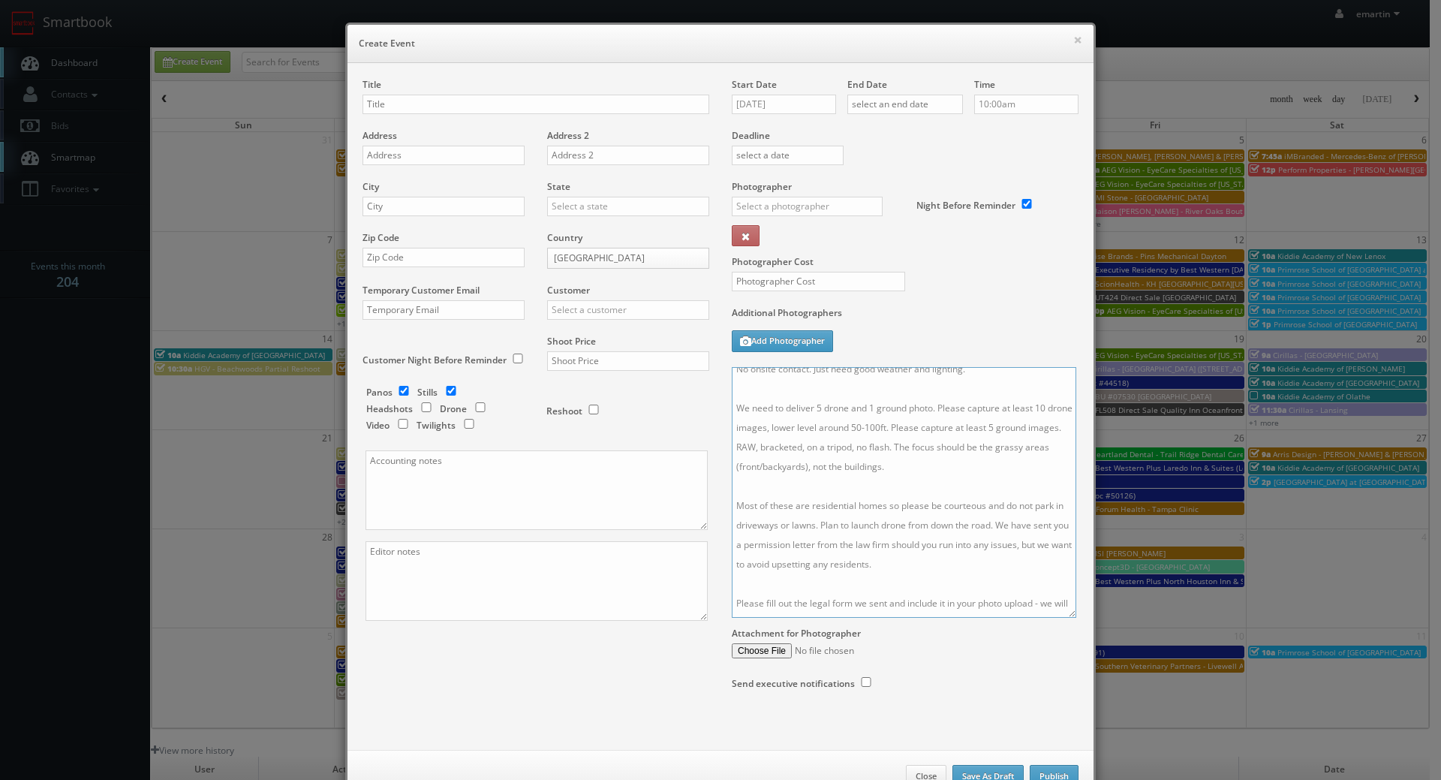
scroll to position [6, 0]
drag, startPoint x: 1071, startPoint y: 443, endPoint x: 1069, endPoint y: 632, distance: 189.1
click at [1069, 618] on textarea "No onsite contact. Just need good weather and lighting. We need to deliver 5 dr…" at bounding box center [904, 492] width 344 height 251
type textarea "No onsite contact. Just need good weather and lighting. We need to deliver 5 dr…"
drag, startPoint x: 412, startPoint y: 103, endPoint x: 370, endPoint y: 107, distance: 42.3
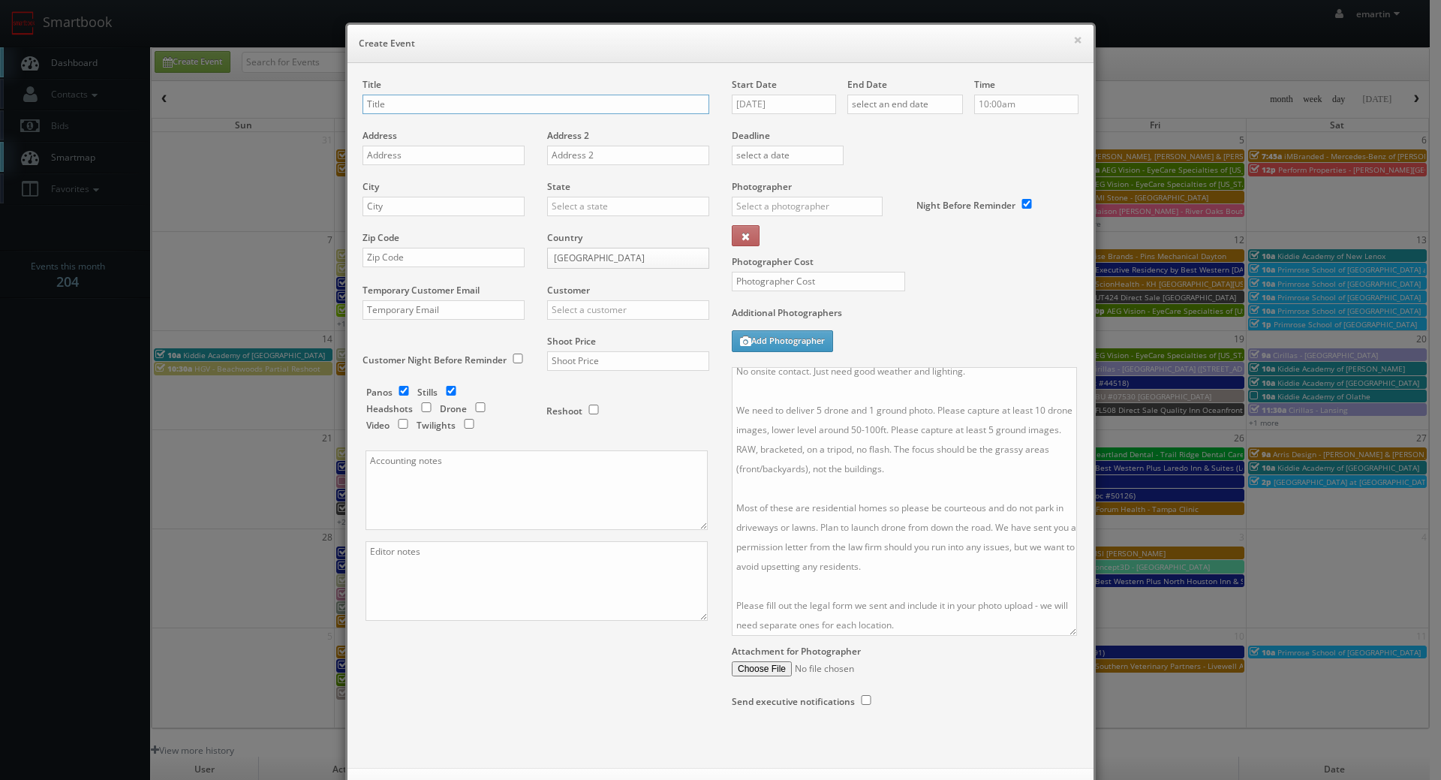
click at [412, 103] on input "text" at bounding box center [535, 105] width 347 height 20
paste input "[PERSON_NAME] [PERSON_NAME] Group"
click at [543, 79] on div "Title Rogge Dunn Group Address Address 2 City State Alabama Alaska Arizona Arka…" at bounding box center [720, 415] width 746 height 705
click at [522, 99] on input "[PERSON_NAME] [PERSON_NAME] Group" at bounding box center [535, 105] width 347 height 20
paste input "Dane County, WI (Fry) - 447 Lakewood Terrace"
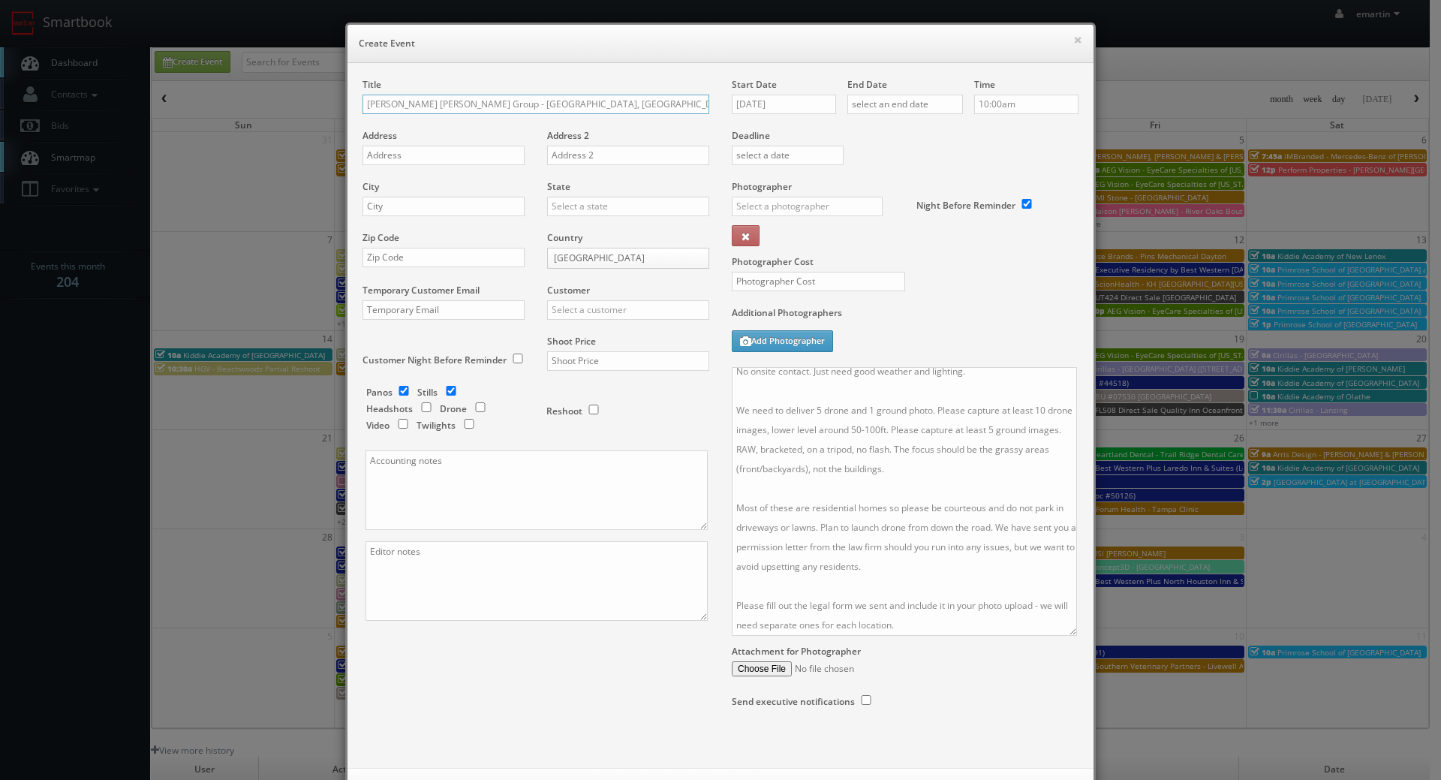
type input "[PERSON_NAME] [PERSON_NAME] Group - [GEOGRAPHIC_DATA], [GEOGRAPHIC_DATA] (Fry) …"
click at [408, 149] on input "text" at bounding box center [443, 156] width 162 height 20
paste input "447 Lakewood Terrace"
type input "447 Lakewood Terrace"
drag, startPoint x: 493, startPoint y: 214, endPoint x: 526, endPoint y: 213, distance: 33.0
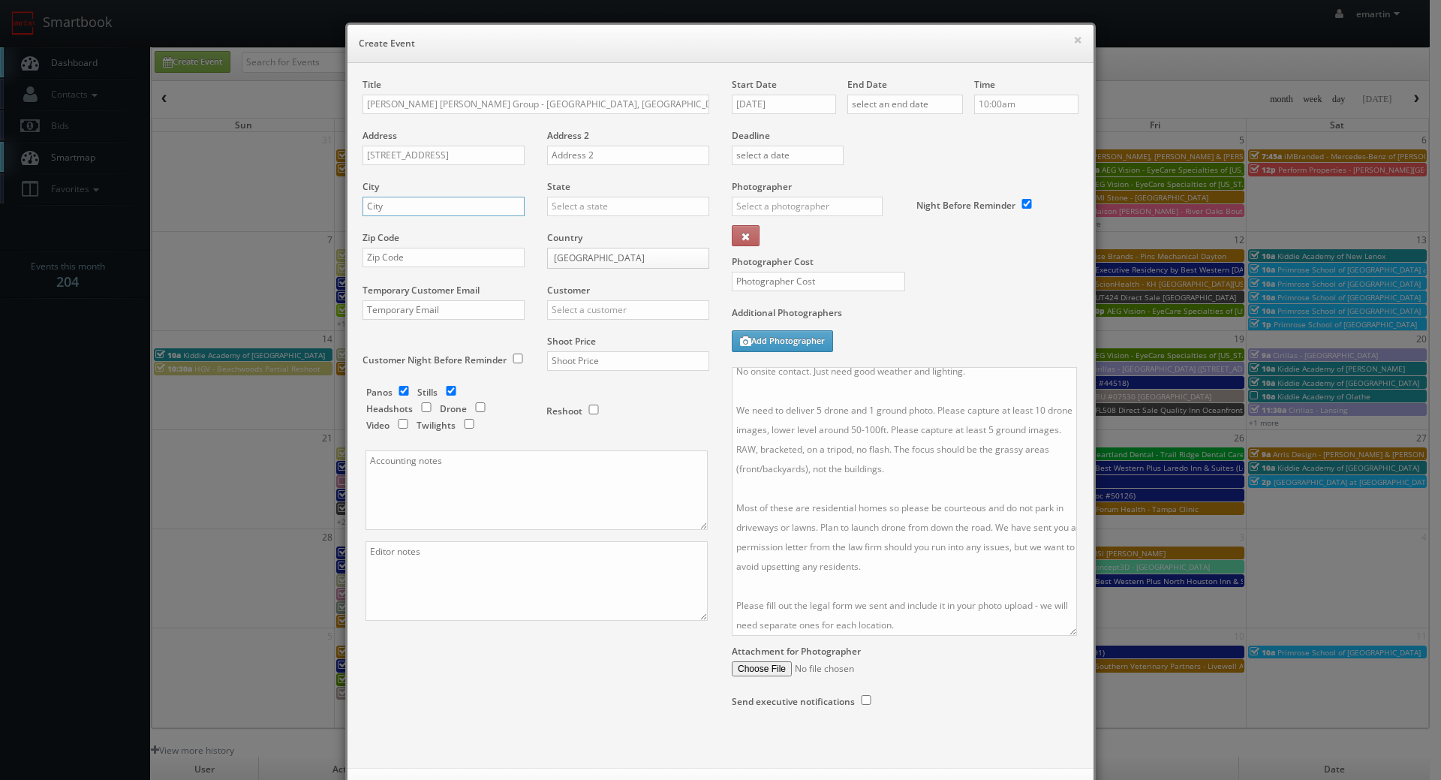
click at [493, 214] on input "text" at bounding box center [443, 207] width 162 height 20
paste input "[PERSON_NAME]"
type input "[PERSON_NAME]"
click at [604, 221] on div "State Alabama Alaska Arizona Arkansas California Colorado Connecticut Delaware …" at bounding box center [622, 205] width 173 height 51
click at [588, 214] on input "text" at bounding box center [628, 207] width 162 height 20
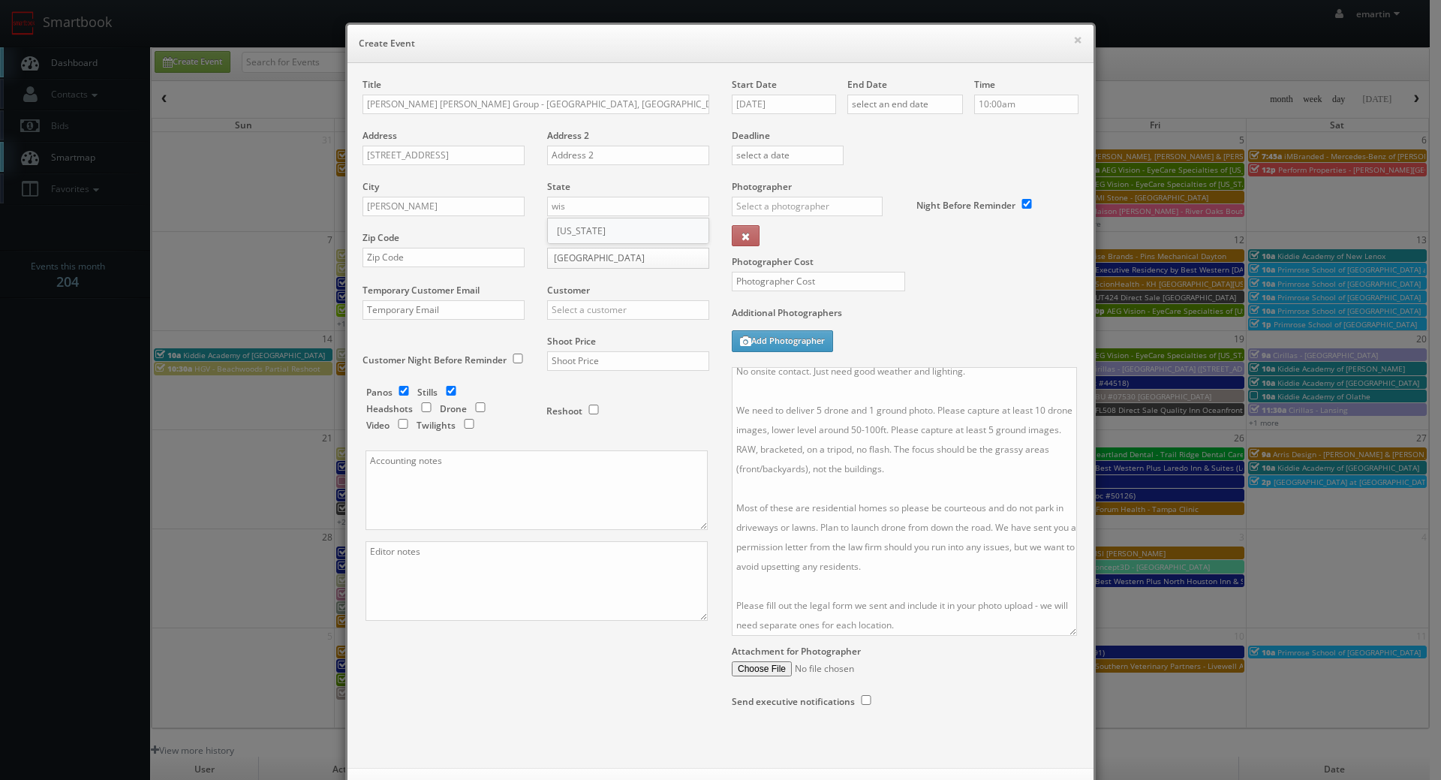
click at [597, 222] on div "[US_STATE]" at bounding box center [628, 230] width 161 height 25
type input "[US_STATE]"
click at [507, 254] on input "text" at bounding box center [443, 258] width 162 height 20
paste input "53559"
type input "53559"
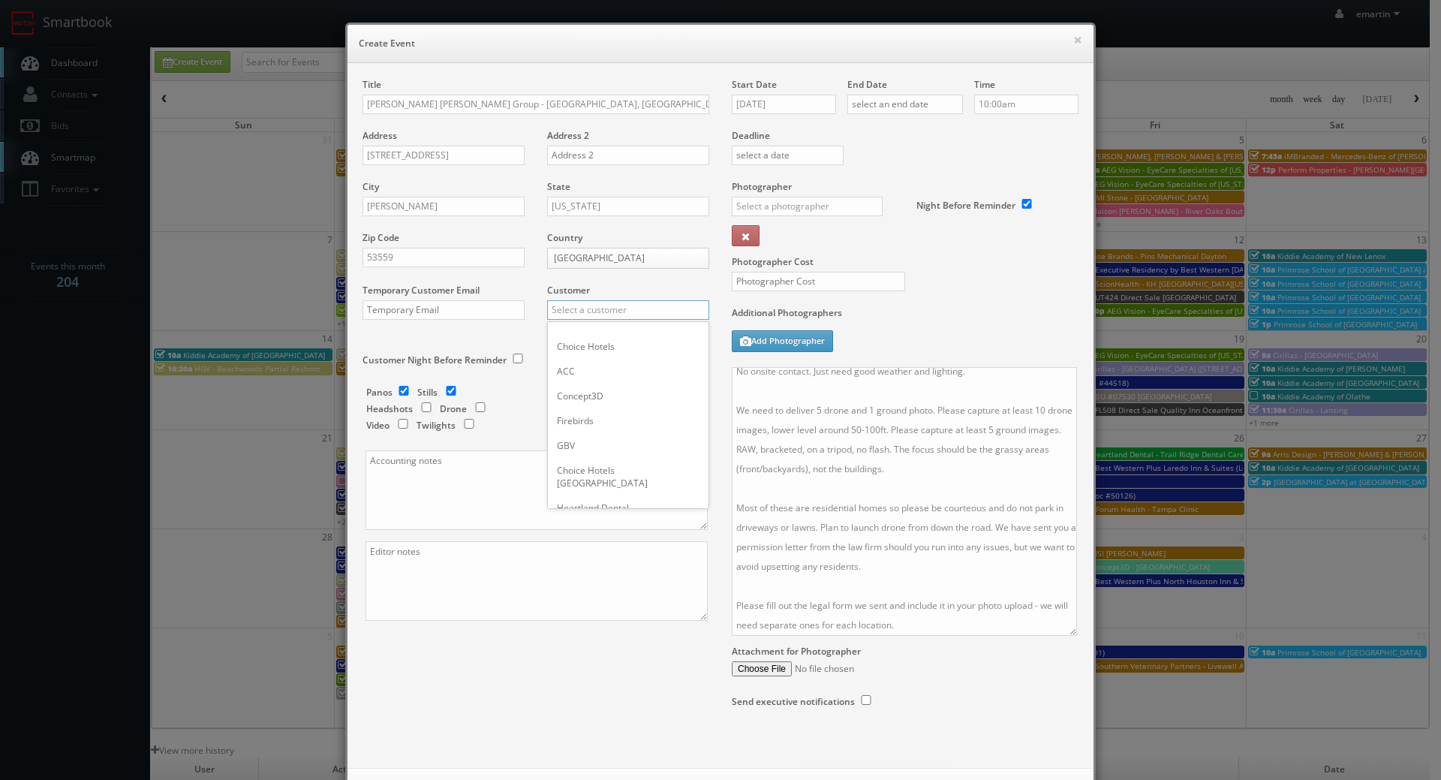
click at [625, 304] on input "text" at bounding box center [628, 310] width 162 height 20
click at [585, 334] on div "GBV" at bounding box center [628, 334] width 161 height 25
type input "GBV"
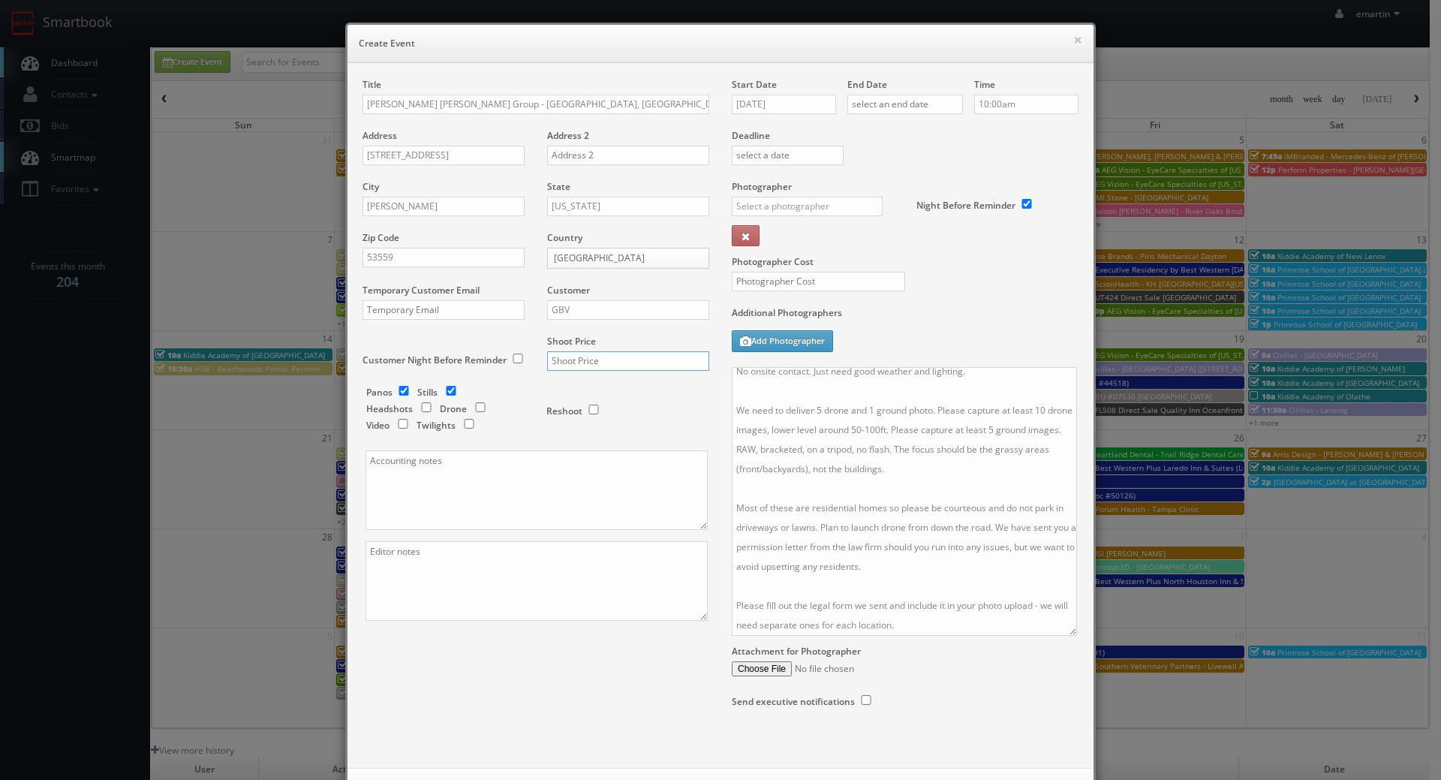
click at [565, 359] on input "text" at bounding box center [628, 361] width 162 height 20
type input "500"
click at [398, 392] on input "checkbox" at bounding box center [403, 391] width 23 height 10
checkbox input "false"
click at [471, 413] on div "Panos Stills Headshots Drone Video Twilights" at bounding box center [448, 411] width 165 height 50
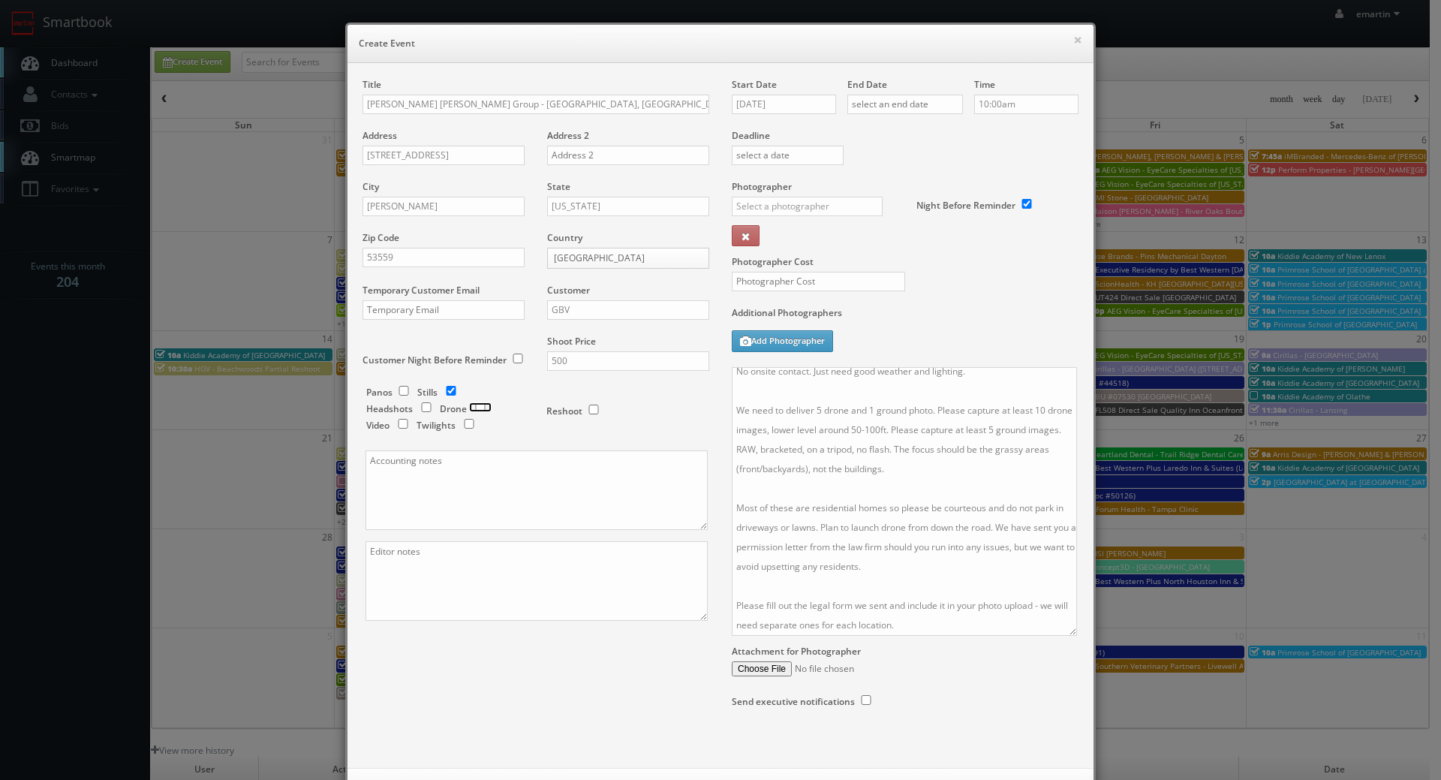
click at [472, 408] on input "checkbox" at bounding box center [480, 407] width 23 height 10
checkbox input "true"
click at [793, 107] on input "09/10/2025" at bounding box center [784, 105] width 104 height 20
click at [813, 214] on td "17" at bounding box center [806, 219] width 23 height 22
type input "[DATE]"
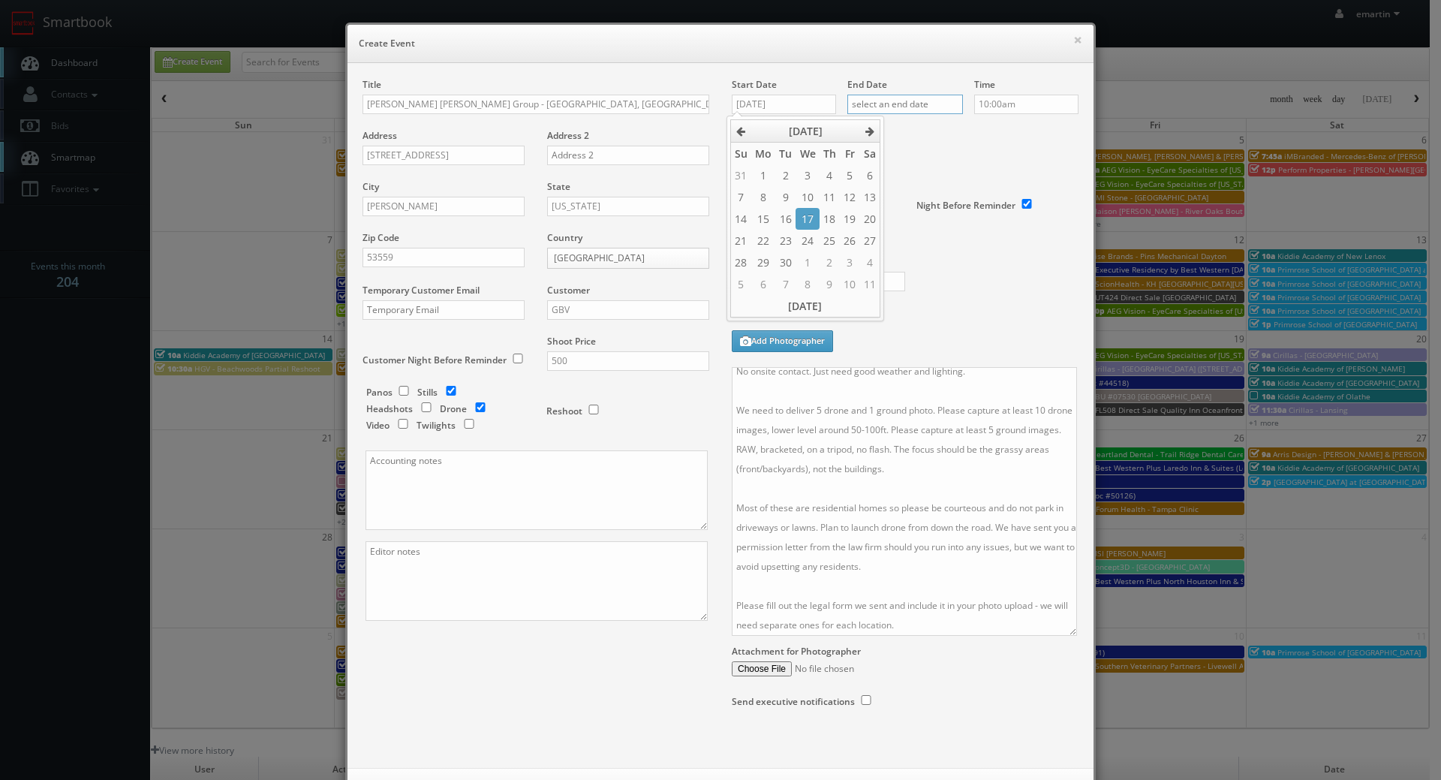
click at [892, 107] on input "text" at bounding box center [905, 105] width 116 height 20
click at [928, 215] on td "17" at bounding box center [922, 219] width 23 height 22
type input "[DATE]"
drag, startPoint x: 1022, startPoint y: 145, endPoint x: 994, endPoint y: 156, distance: 30.0
click at [1022, 144] on div "Deadline" at bounding box center [904, 129] width 369 height 102
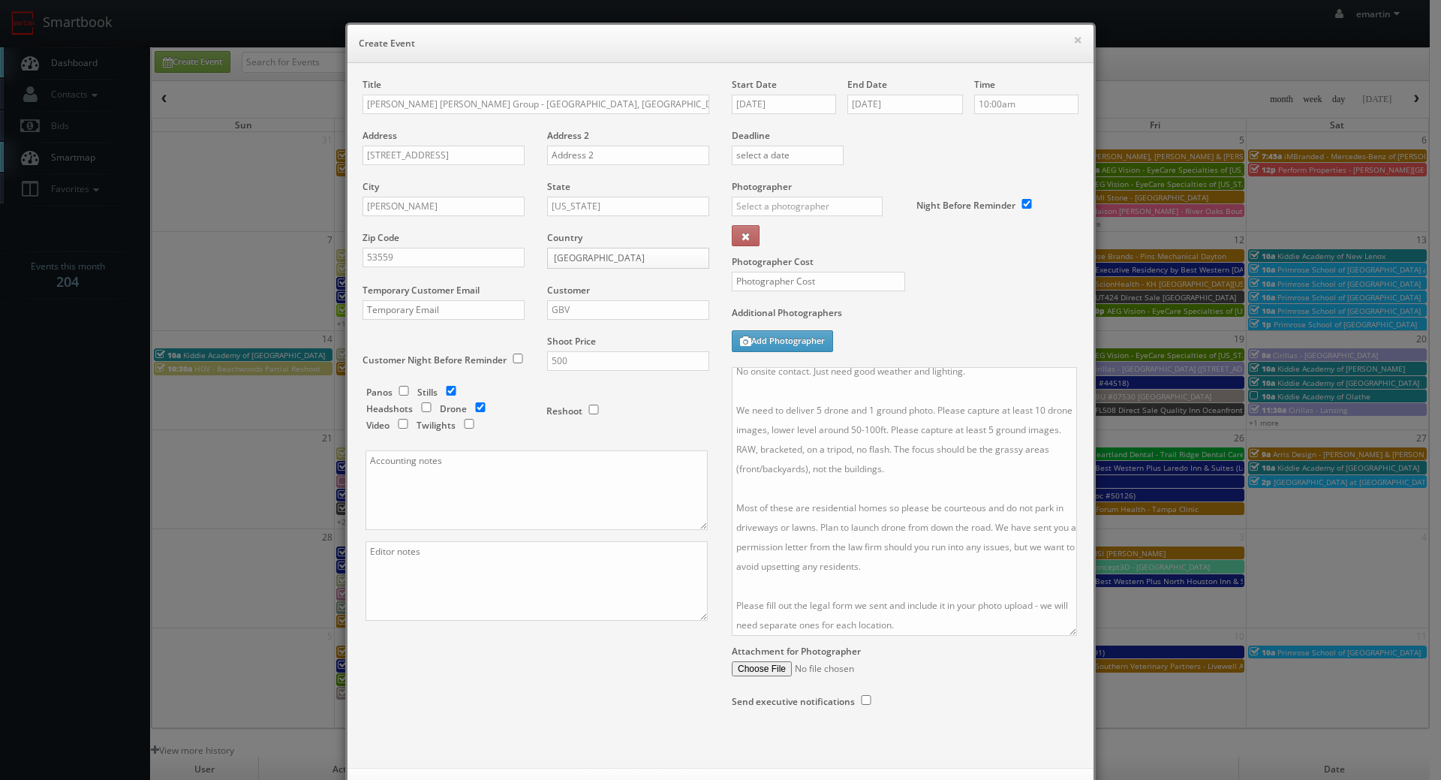
drag, startPoint x: 790, startPoint y: 216, endPoint x: 794, endPoint y: 206, distance: 11.2
click at [791, 215] on div "_justin _photog1 Glen Aronwits Chris Dailey John Varnedore John Saunders Craig …" at bounding box center [813, 211] width 162 height 29
click at [794, 206] on input "text" at bounding box center [807, 207] width 151 height 20
click at [783, 233] on div "Rick Swearingen" at bounding box center [812, 239] width 161 height 25
type input "Rick Swearingen"
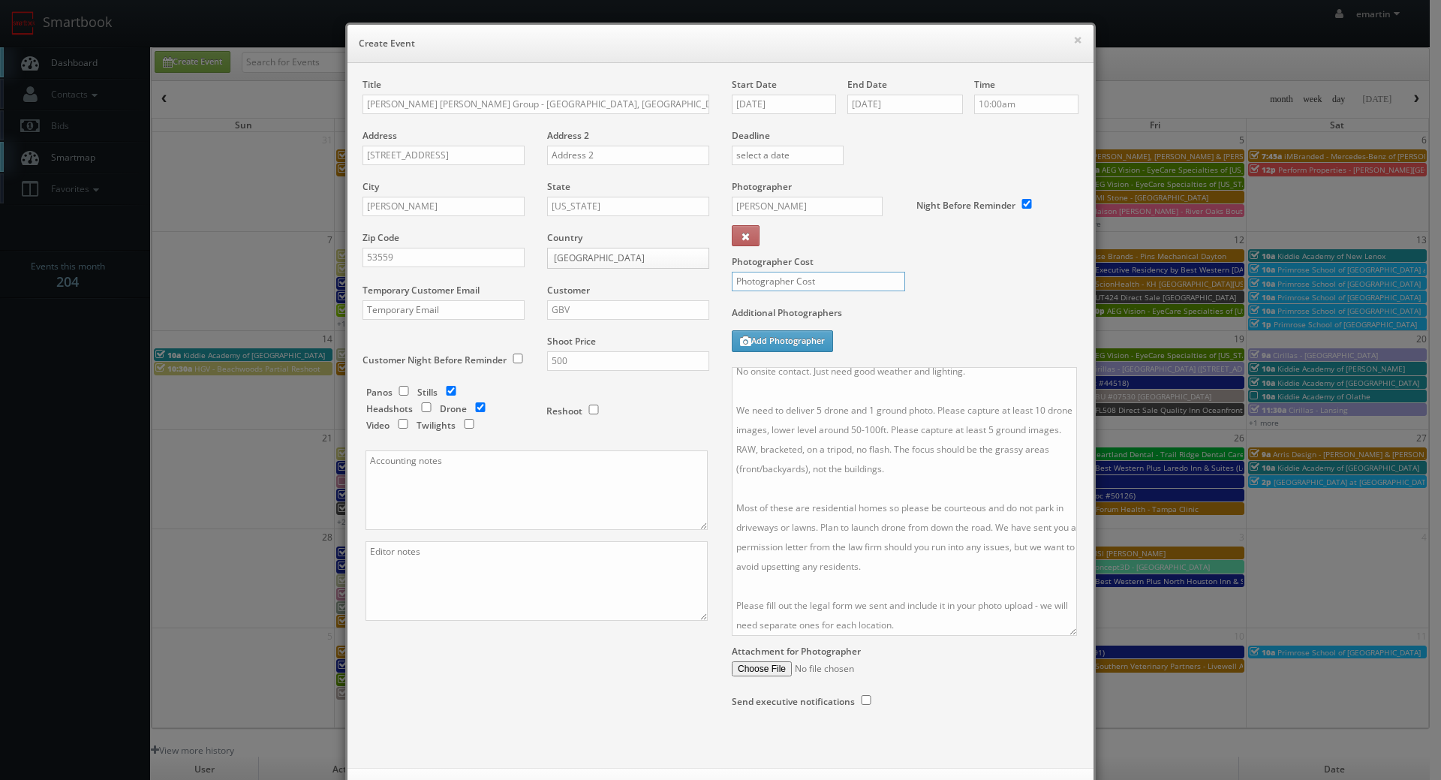
click at [782, 275] on input "text" at bounding box center [818, 282] width 173 height 20
type input "150"
click at [1043, 288] on div "Photographer Cost 150" at bounding box center [904, 243] width 369 height 126
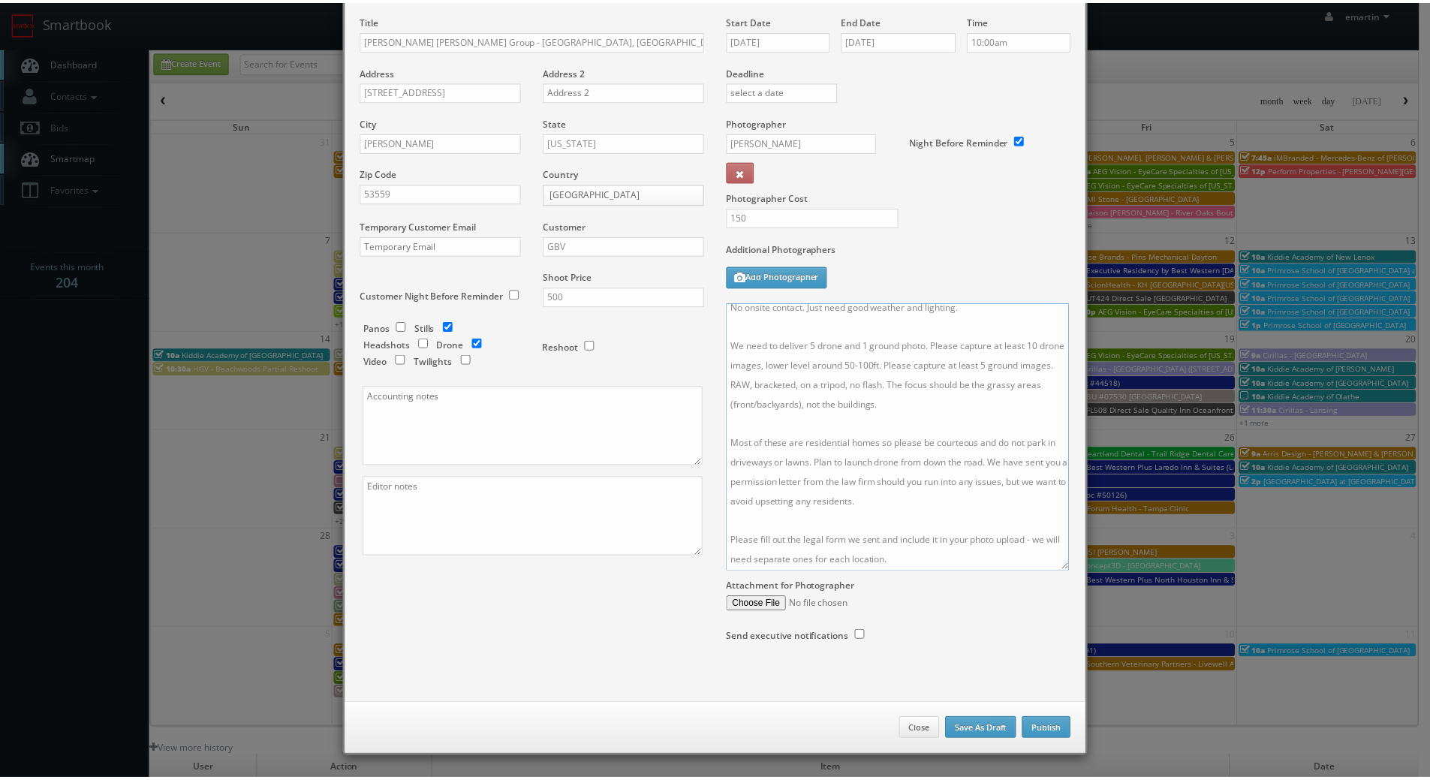
scroll to position [0, 0]
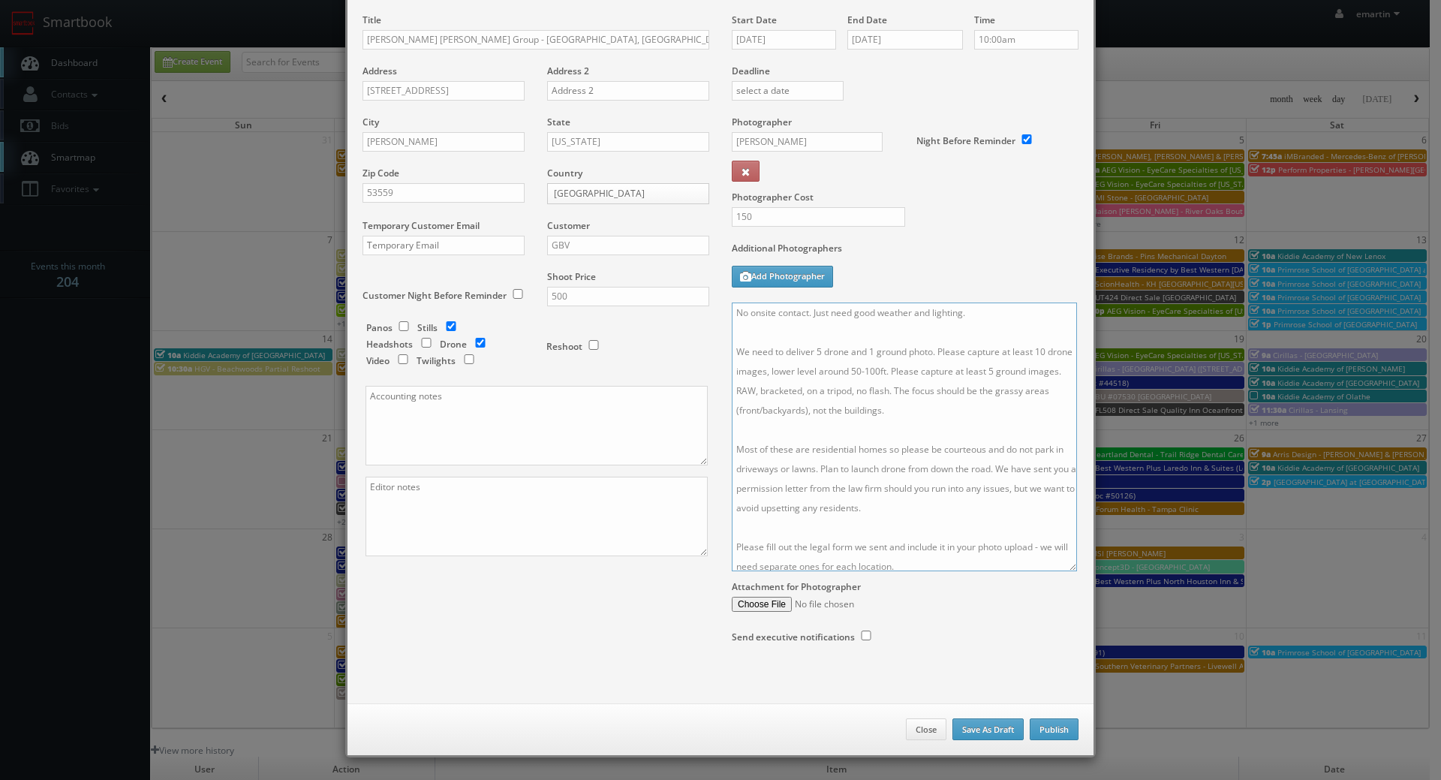
drag, startPoint x: 925, startPoint y: 561, endPoint x: 607, endPoint y: 207, distance: 476.1
click at [606, 208] on div "Title Rogge Dunn Group - Dane County, WI (Fry) - 447 Lakewood Terrace Address 4…" at bounding box center [720, 344] width 738 height 660
click at [954, 260] on label "Additional Photographers" at bounding box center [905, 252] width 347 height 20
click at [950, 276] on div "Additional Photographers Add Photographer" at bounding box center [905, 272] width 347 height 61
click at [1054, 735] on button "Publish" at bounding box center [1054, 729] width 49 height 23
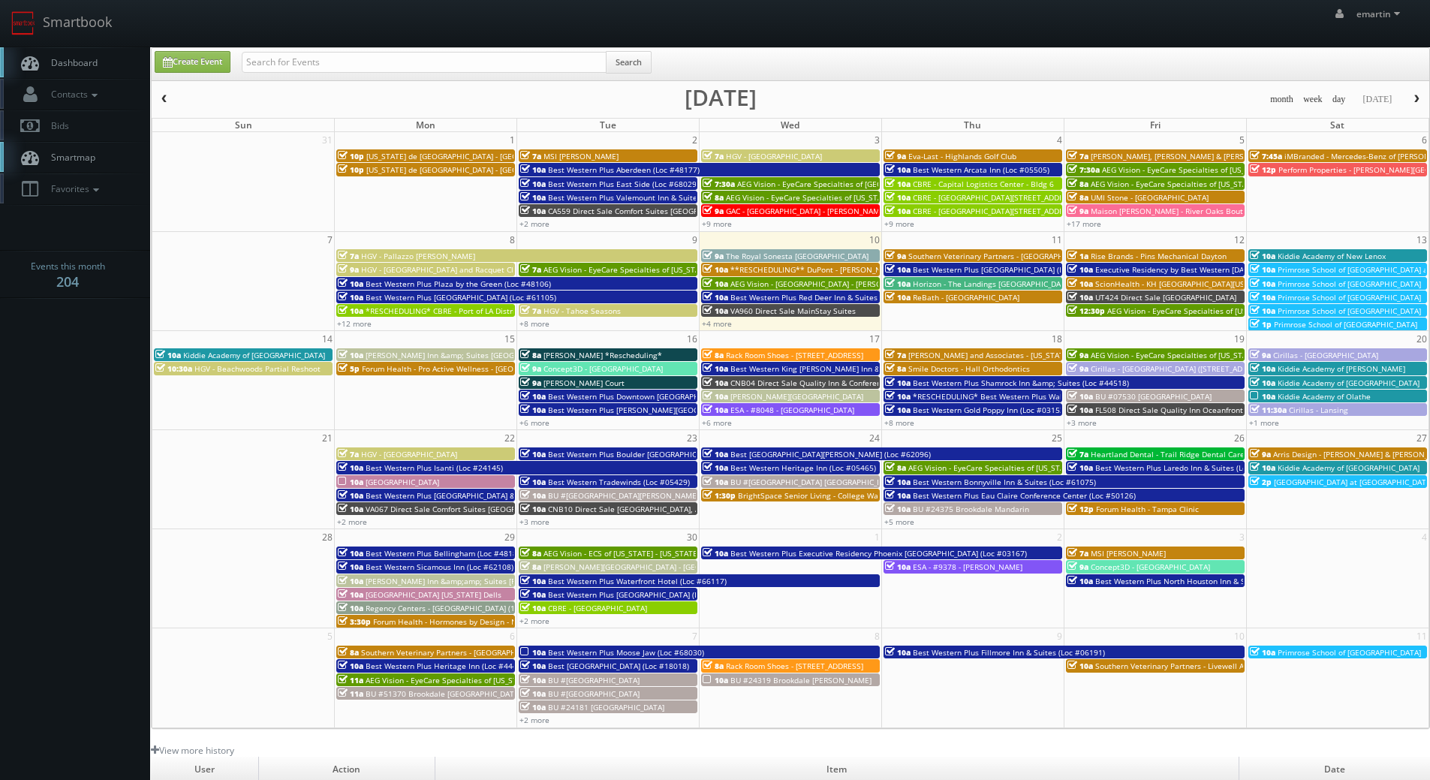
click at [96, 53] on link "Dashboard" at bounding box center [75, 62] width 150 height 31
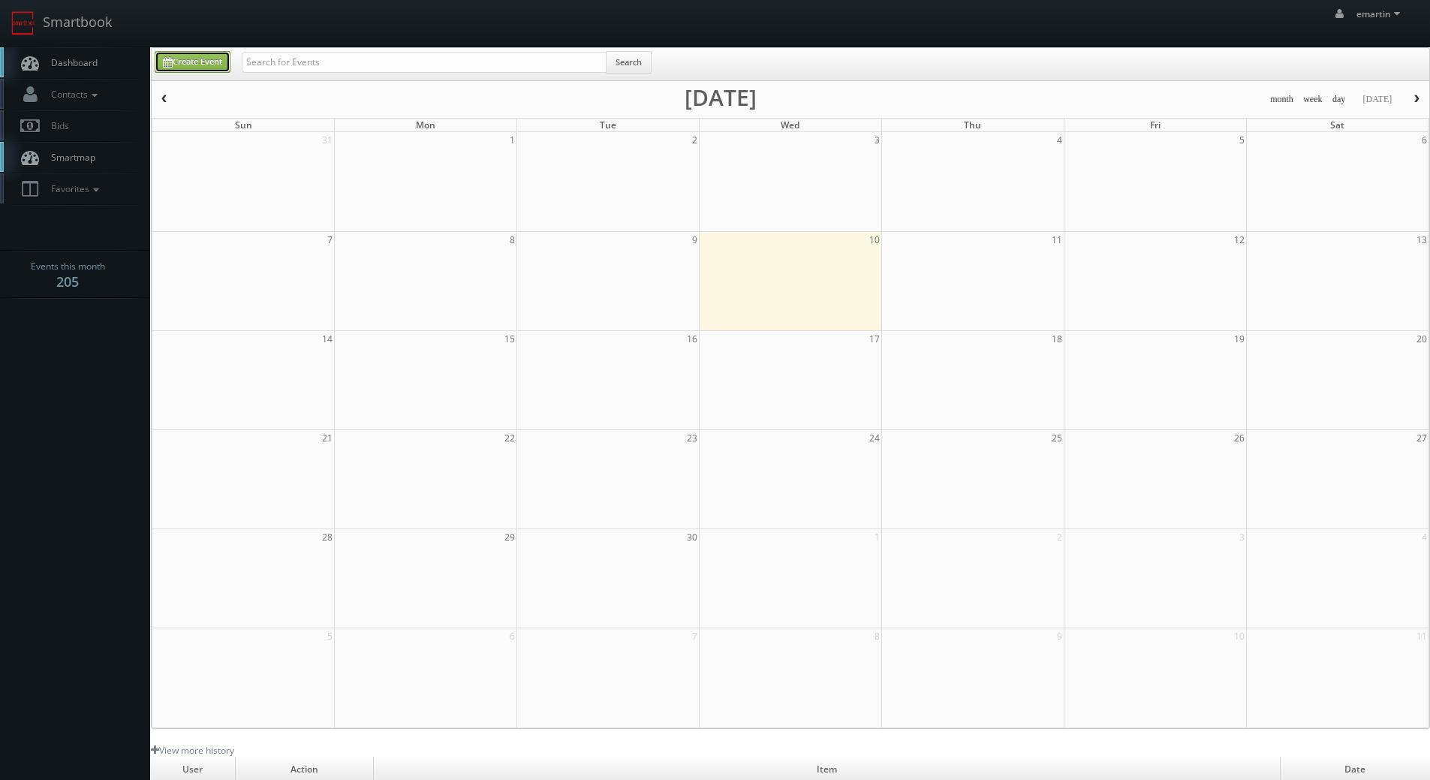
click at [190, 57] on link "Create Event" at bounding box center [193, 62] width 76 height 22
type input "[DATE]"
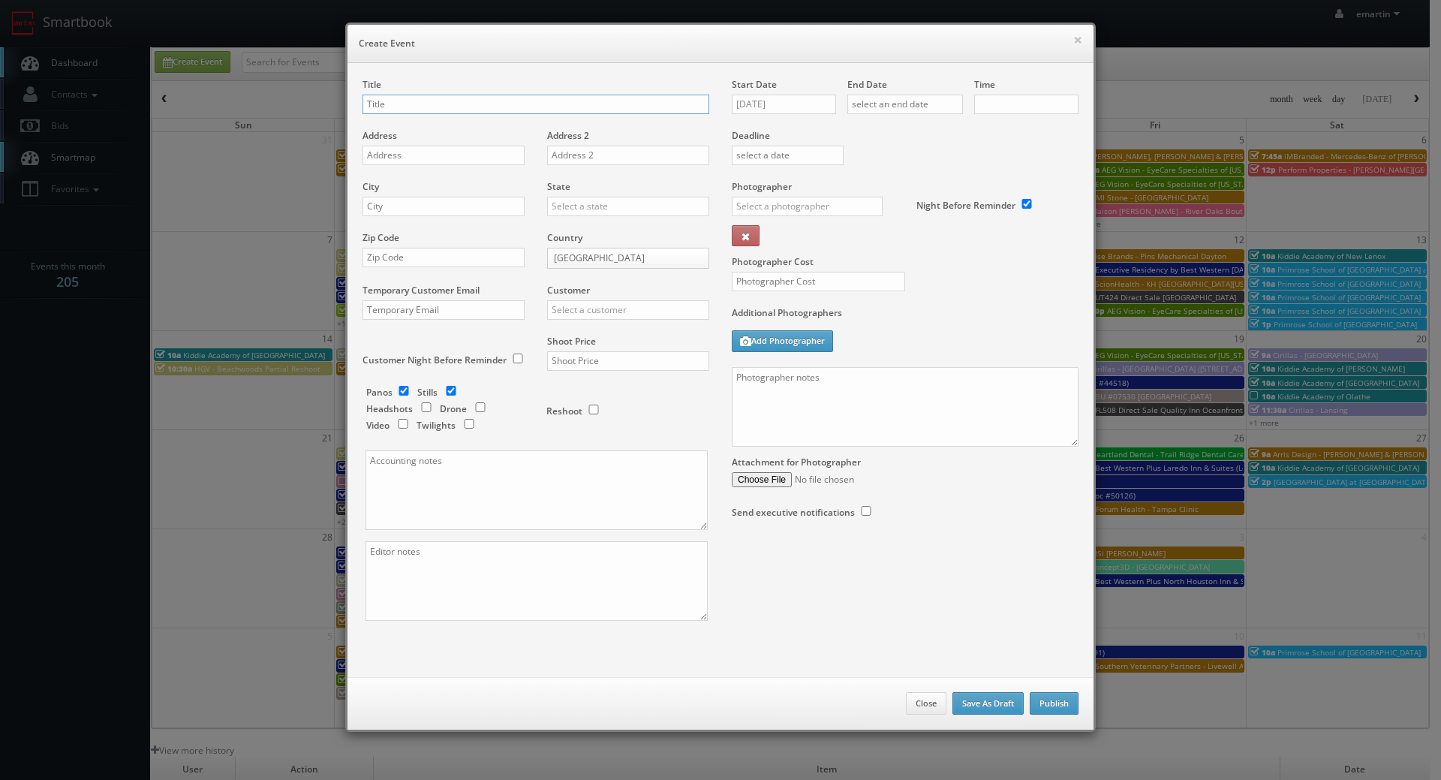
checkbox input "true"
type input "10:00am"
checkbox input "true"
click at [809, 396] on textarea at bounding box center [905, 407] width 347 height 80
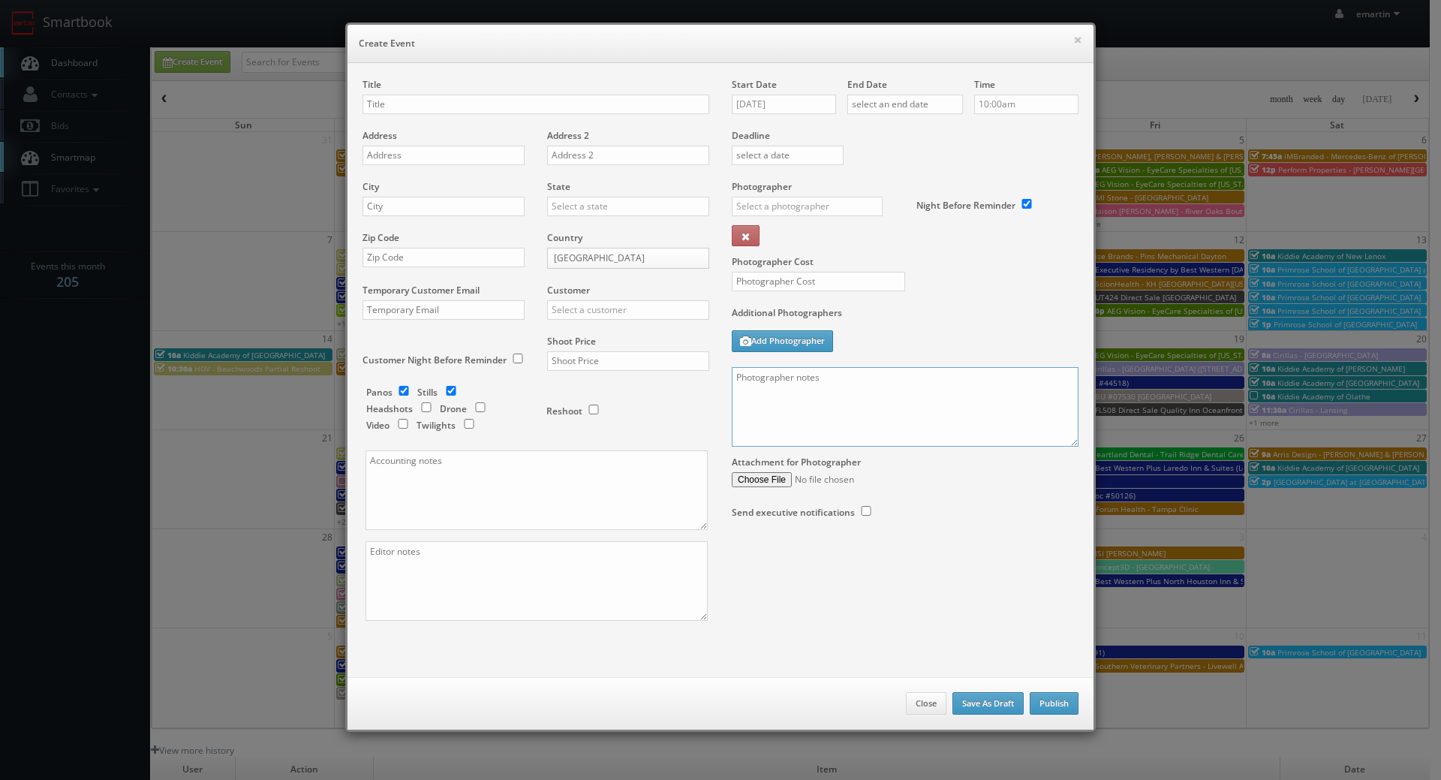
paste textarea "No onsite contact. Just need good weather and lighting. We need to deliver 5 dr…"
type textarea "No onsite contact. Just need good weather and lighting. We need to deliver 5 dr…"
click at [364, 106] on input "text" at bounding box center [535, 105] width 347 height 20
paste input "[PERSON_NAME] [PERSON_NAME] Group"
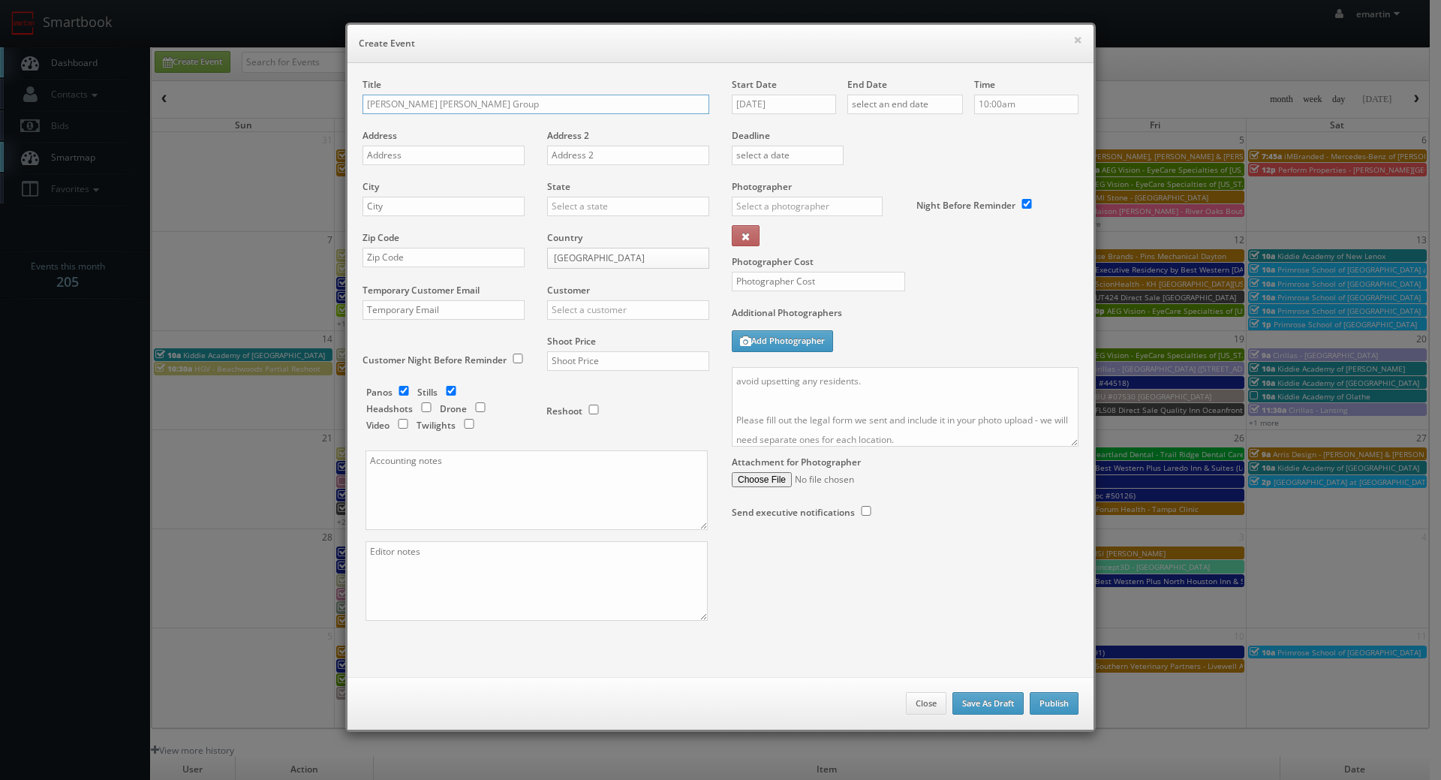
drag, startPoint x: 429, startPoint y: 95, endPoint x: 464, endPoint y: 107, distance: 37.3
click at [430, 95] on input "[PERSON_NAME] [PERSON_NAME] Group" at bounding box center [535, 105] width 347 height 20
click at [464, 107] on input "[PERSON_NAME] [PERSON_NAME] Group" at bounding box center [535, 105] width 347 height 20
paste input "[GEOGRAPHIC_DATA], [GEOGRAPHIC_DATA] (Fry) - [GEOGRAPHIC_DATA]/[PERSON_NAME][GE…"
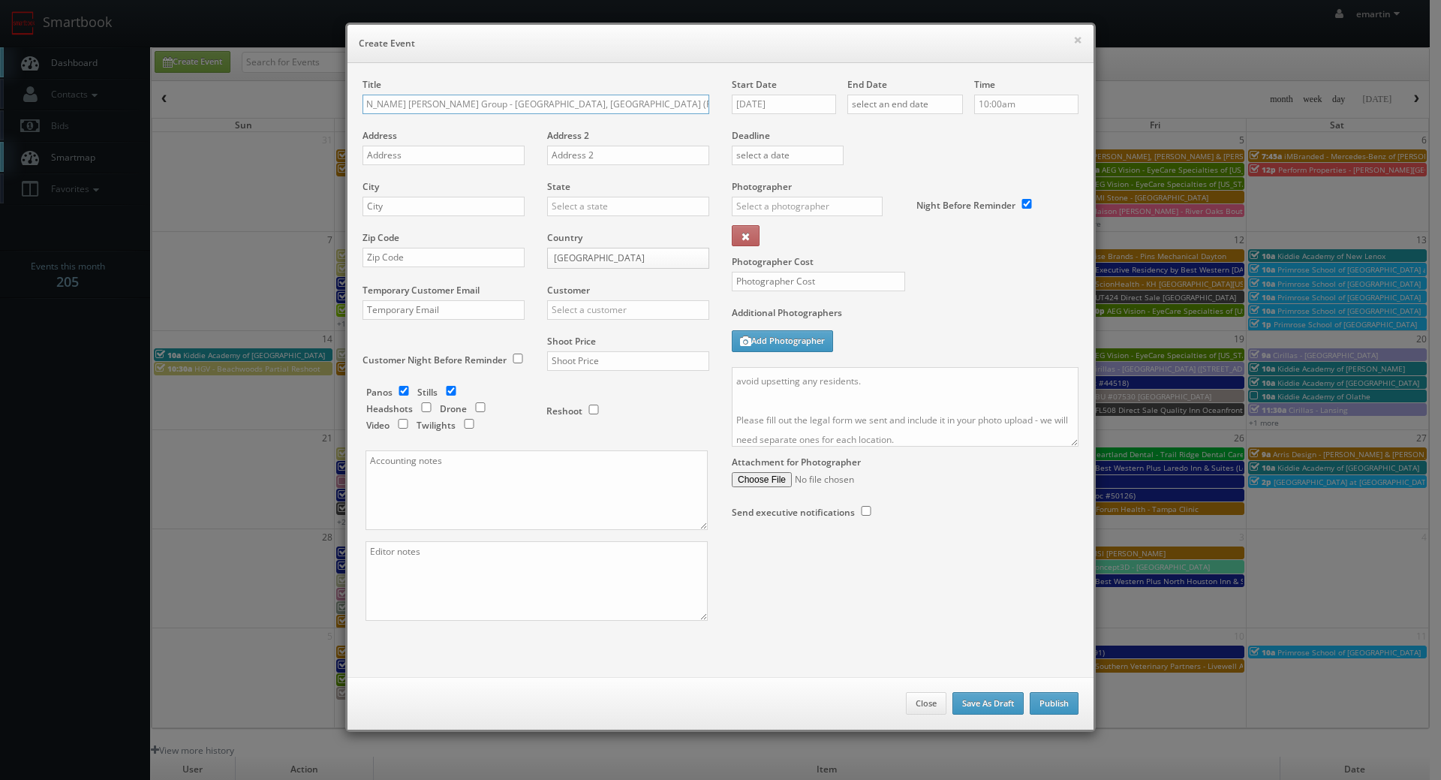
type input "[PERSON_NAME] [PERSON_NAME] Group - [GEOGRAPHIC_DATA], [GEOGRAPHIC_DATA] (Fry) …"
drag, startPoint x: 392, startPoint y: 138, endPoint x: 398, endPoint y: 149, distance: 12.1
click at [392, 138] on div "Address" at bounding box center [448, 154] width 173 height 51
click at [404, 161] on input "text" at bounding box center [443, 156] width 162 height 20
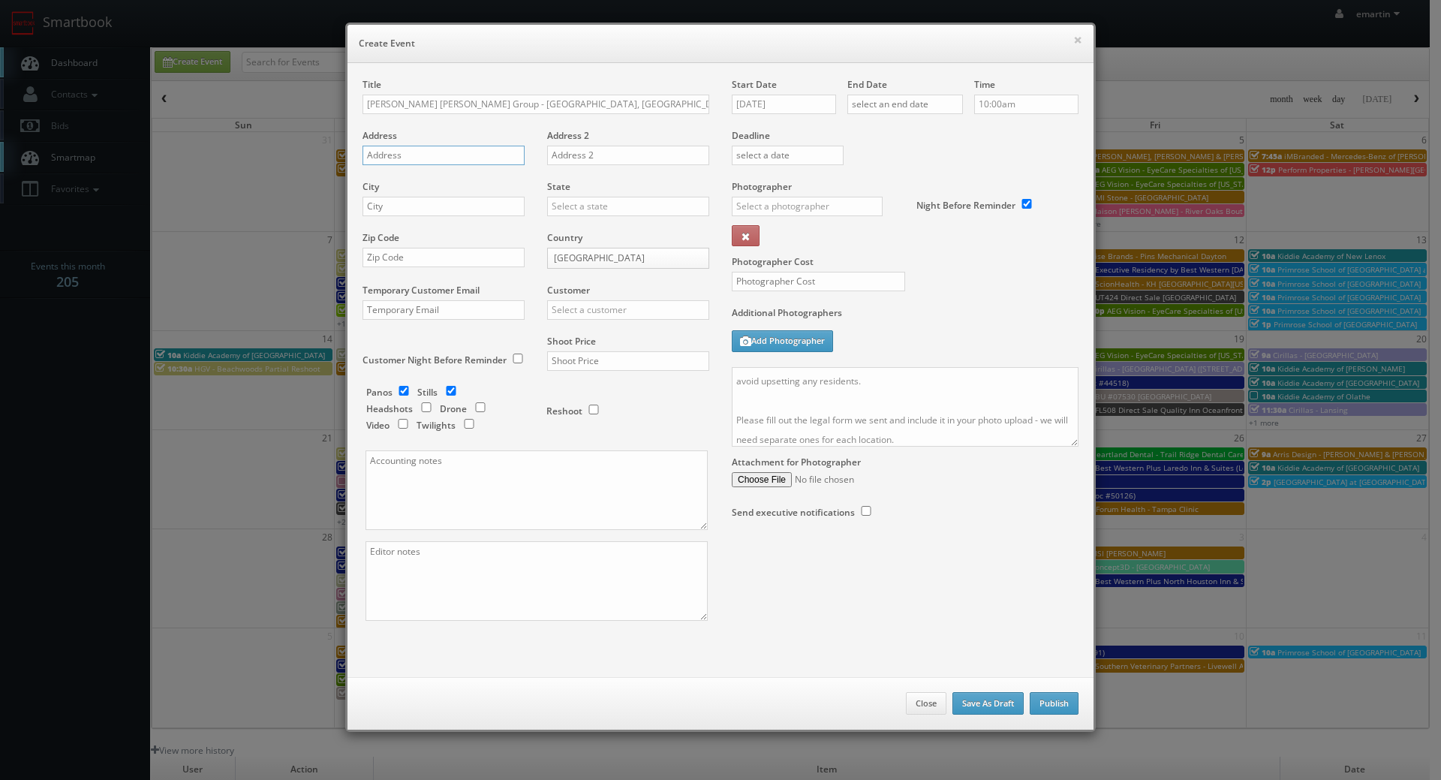
paste input "[GEOGRAPHIC_DATA]-[PERSON_NAME][GEOGRAPHIC_DATA]-Riverview Ct"
type input "[GEOGRAPHIC_DATA]-[PERSON_NAME][GEOGRAPHIC_DATA]-Riverview Ct"
click at [488, 203] on input "text" at bounding box center [443, 207] width 162 height 20
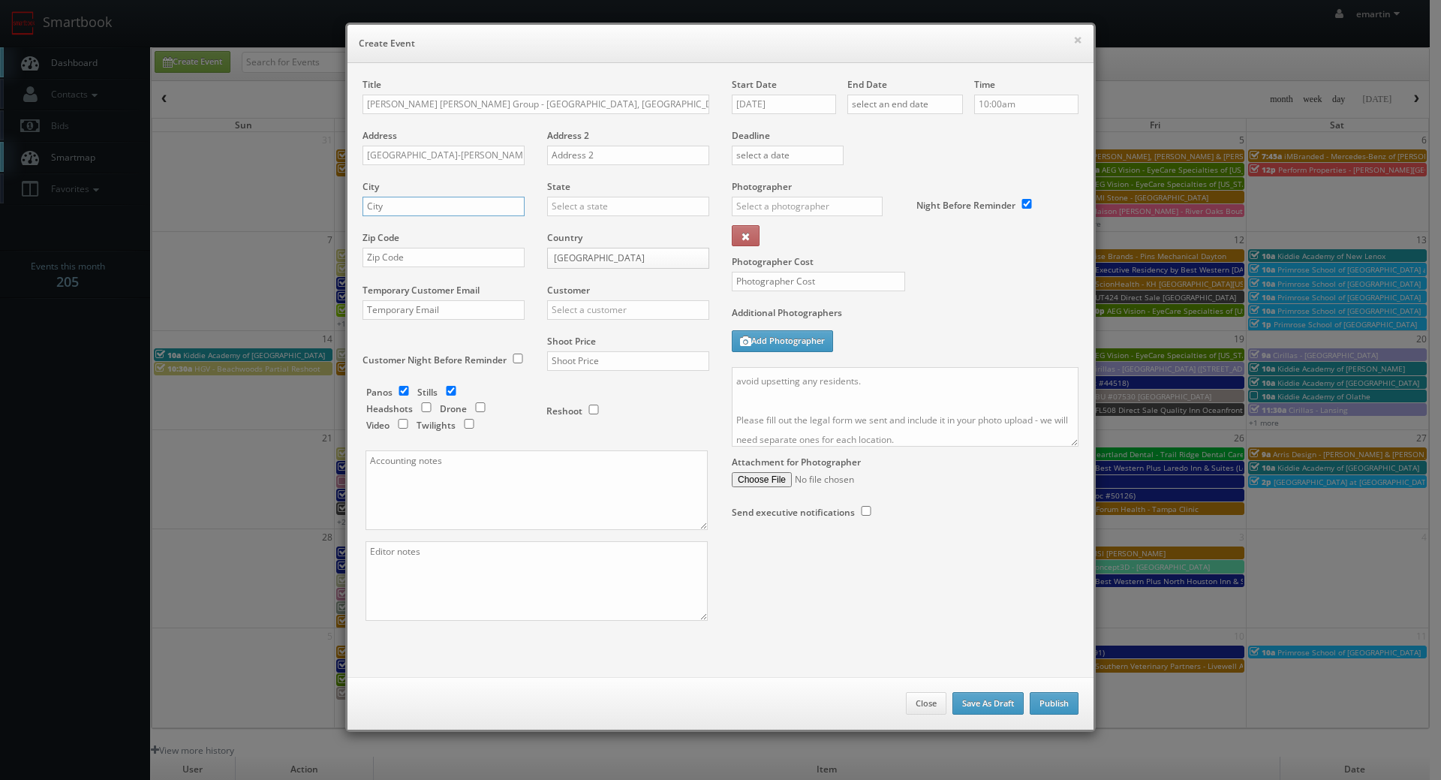
paste input "[PERSON_NAME]"
type input "[PERSON_NAME]"
click at [568, 209] on input "text" at bounding box center [628, 207] width 162 height 20
click at [560, 240] on div "[US_STATE]" at bounding box center [628, 230] width 161 height 25
type input "[US_STATE]"
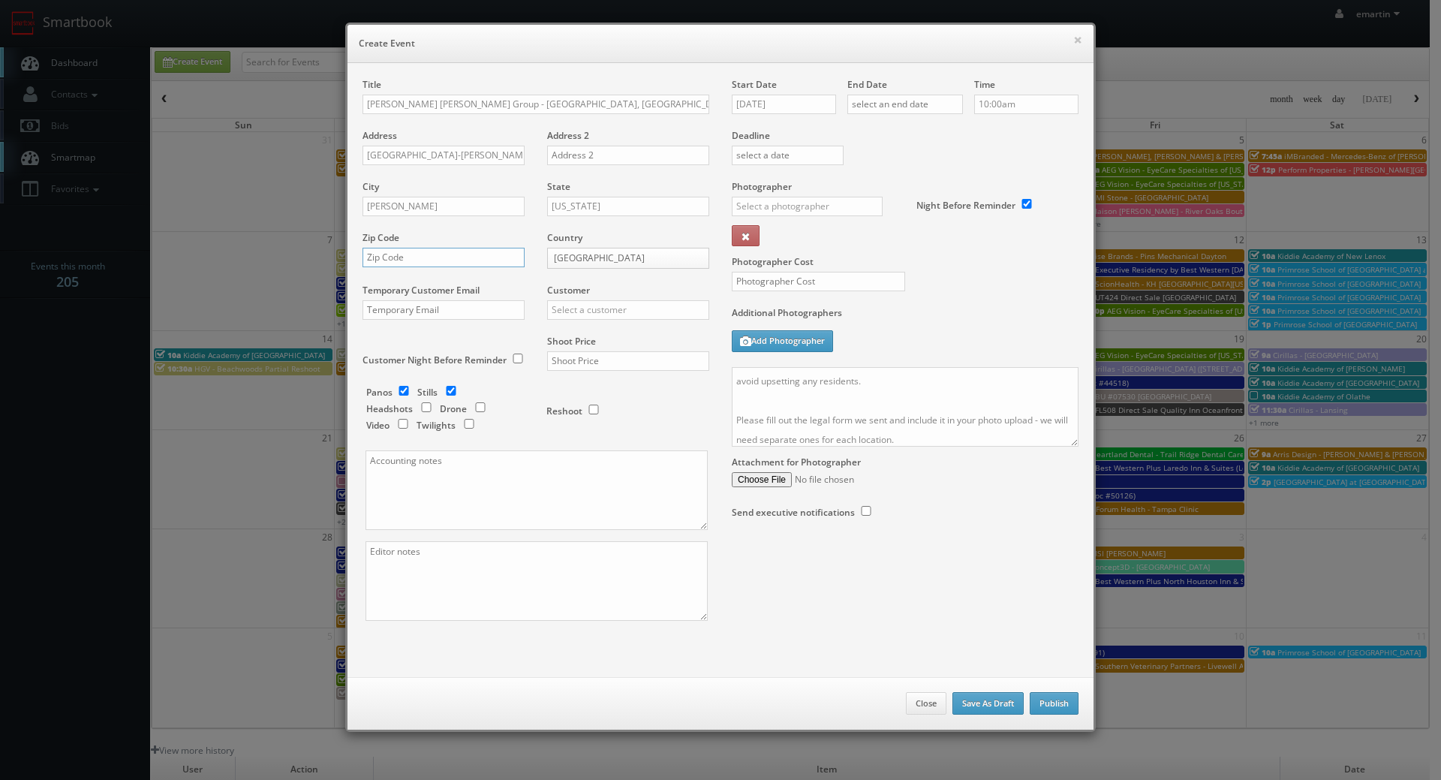
click at [428, 258] on input "text" at bounding box center [443, 258] width 162 height 20
paste input "53559"
type input "53559"
click at [576, 314] on input "text" at bounding box center [628, 310] width 162 height 20
click at [594, 332] on div "GBV" at bounding box center [628, 334] width 161 height 25
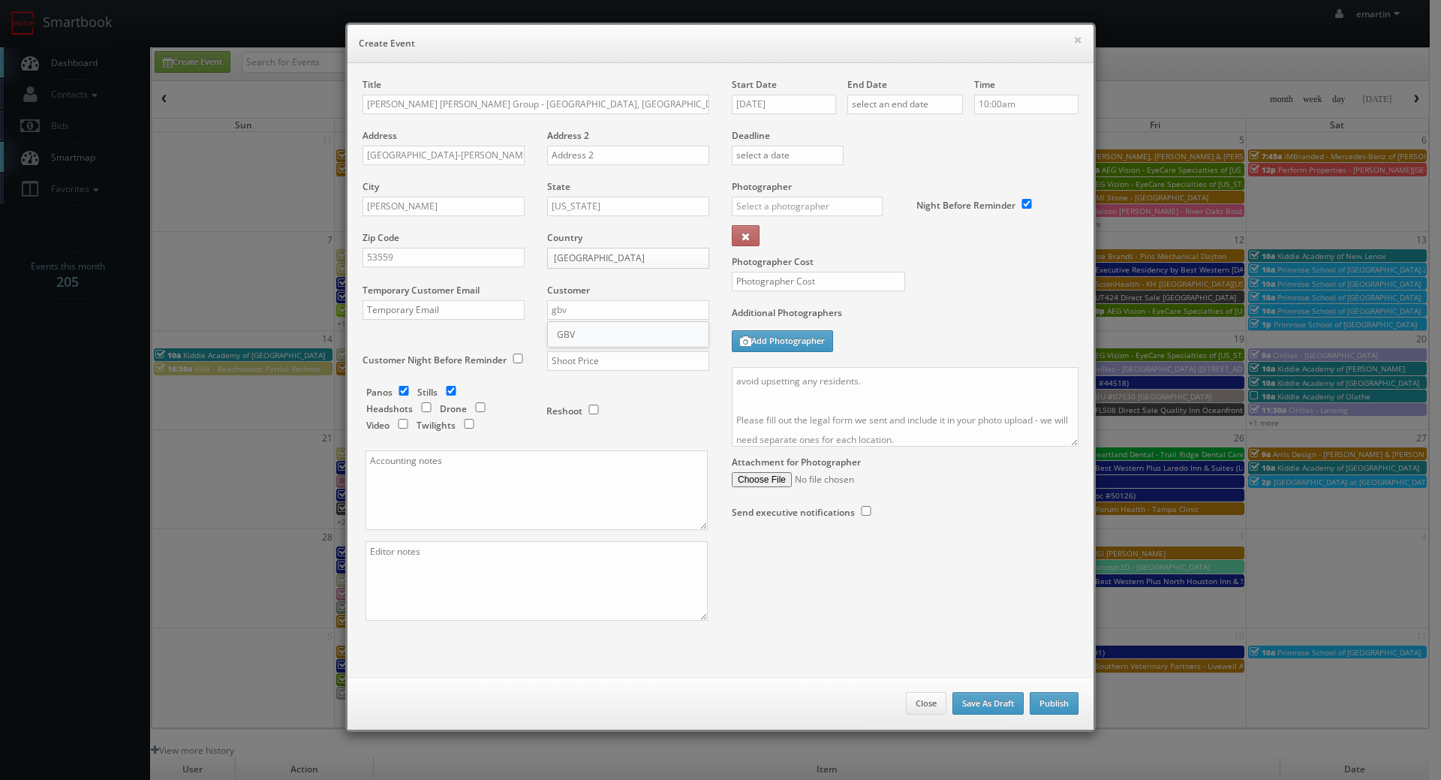
type input "GBV"
drag, startPoint x: 582, startPoint y: 110, endPoint x: 792, endPoint y: 116, distance: 210.2
click at [792, 116] on div "Title Rogge Dunn Group - Dane County, WI (Fry) - Lakewood Terrace/Freidel Drive…" at bounding box center [720, 362] width 738 height 569
click at [699, 124] on div "Title Rogge Dunn Group - Dane County, WI (Fry) - Lakewood Terrace/Freidel Drive…" at bounding box center [535, 103] width 347 height 51
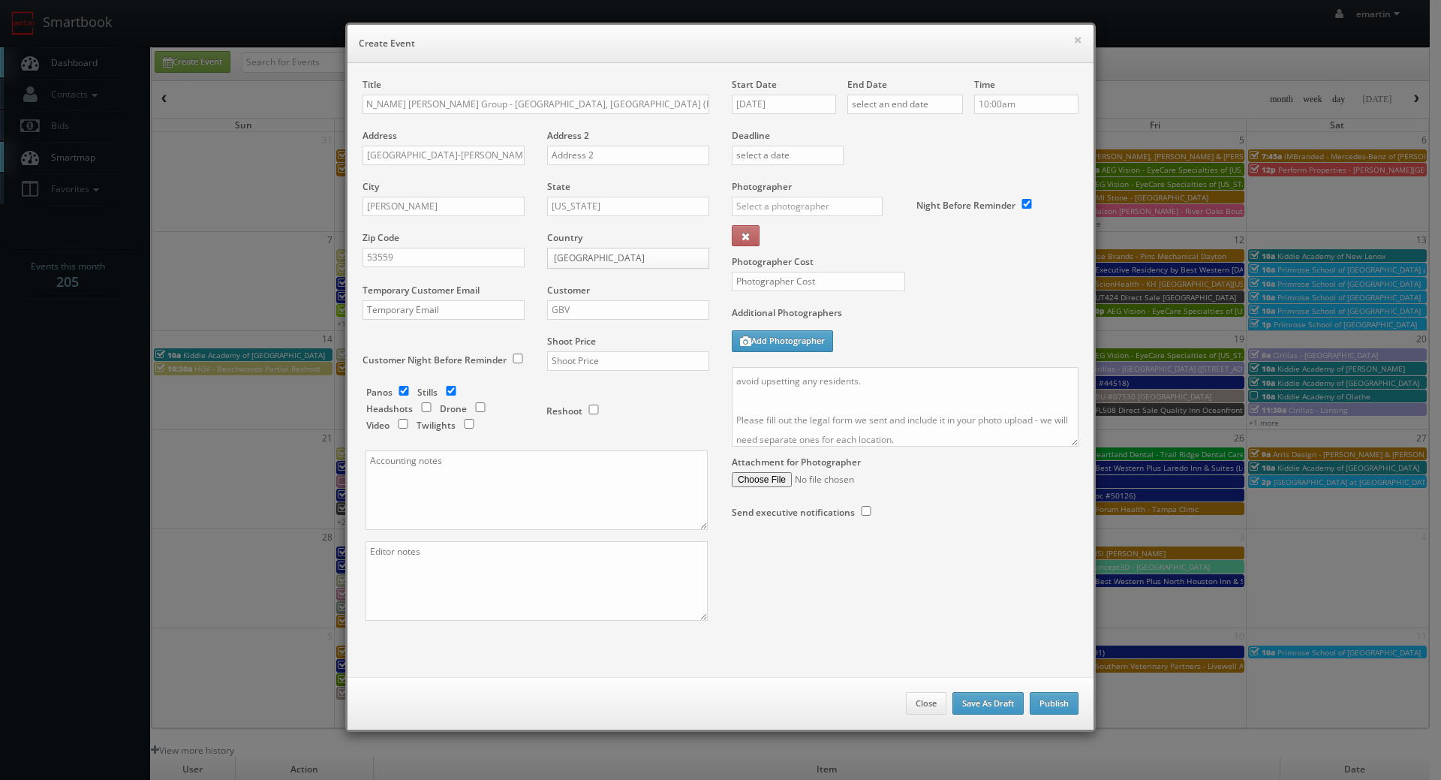
scroll to position [0, 0]
click at [603, 347] on div "Shoot Price" at bounding box center [622, 360] width 173 height 51
click at [605, 353] on input "text" at bounding box center [628, 361] width 162 height 20
type input "500"
click at [392, 389] on input "checkbox" at bounding box center [403, 391] width 23 height 10
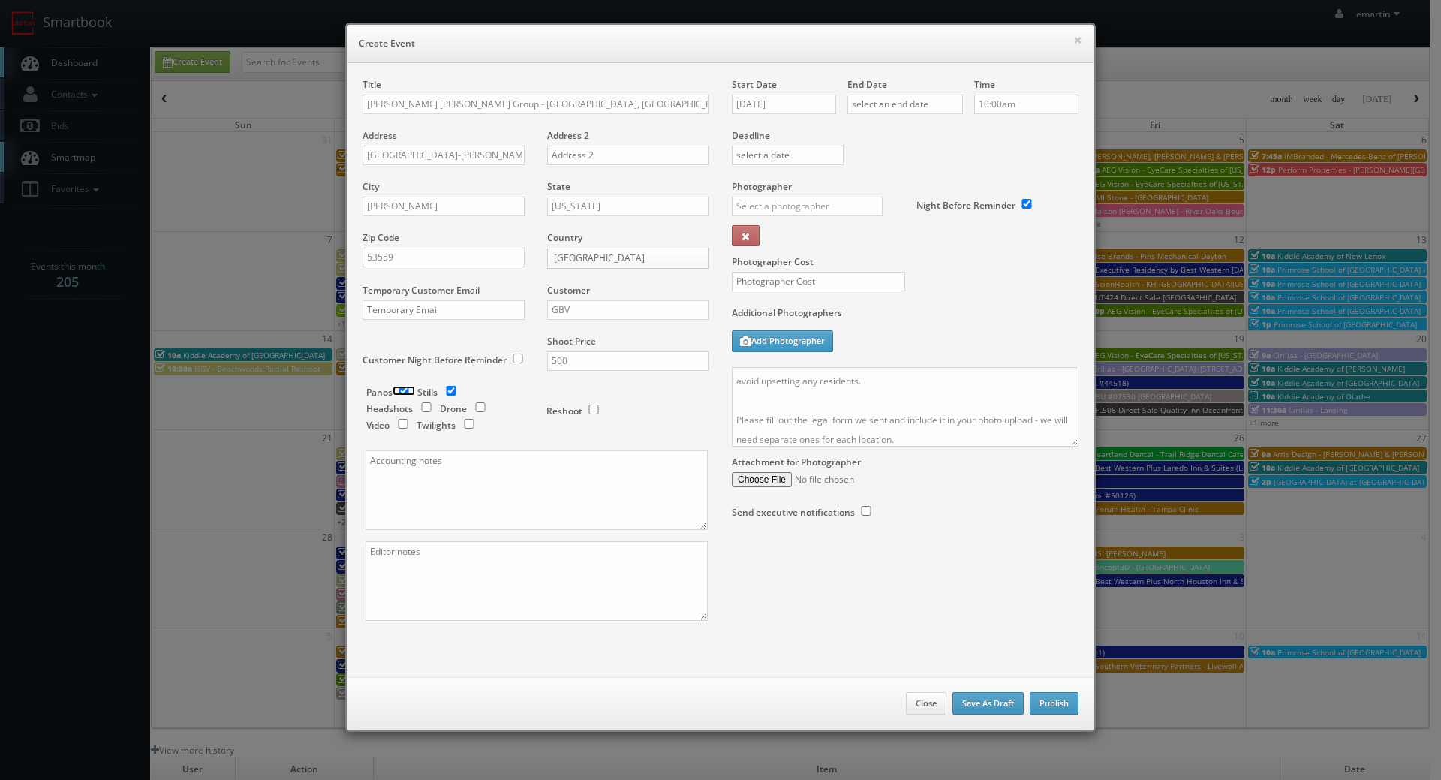
checkbox input "false"
click at [440, 388] on input "checkbox" at bounding box center [451, 391] width 23 height 10
checkbox input "false"
drag, startPoint x: 469, startPoint y: 402, endPoint x: 451, endPoint y: 407, distance: 18.6
click at [469, 401] on div "Panos Stills Headshots Drone Video Twilights" at bounding box center [448, 411] width 165 height 50
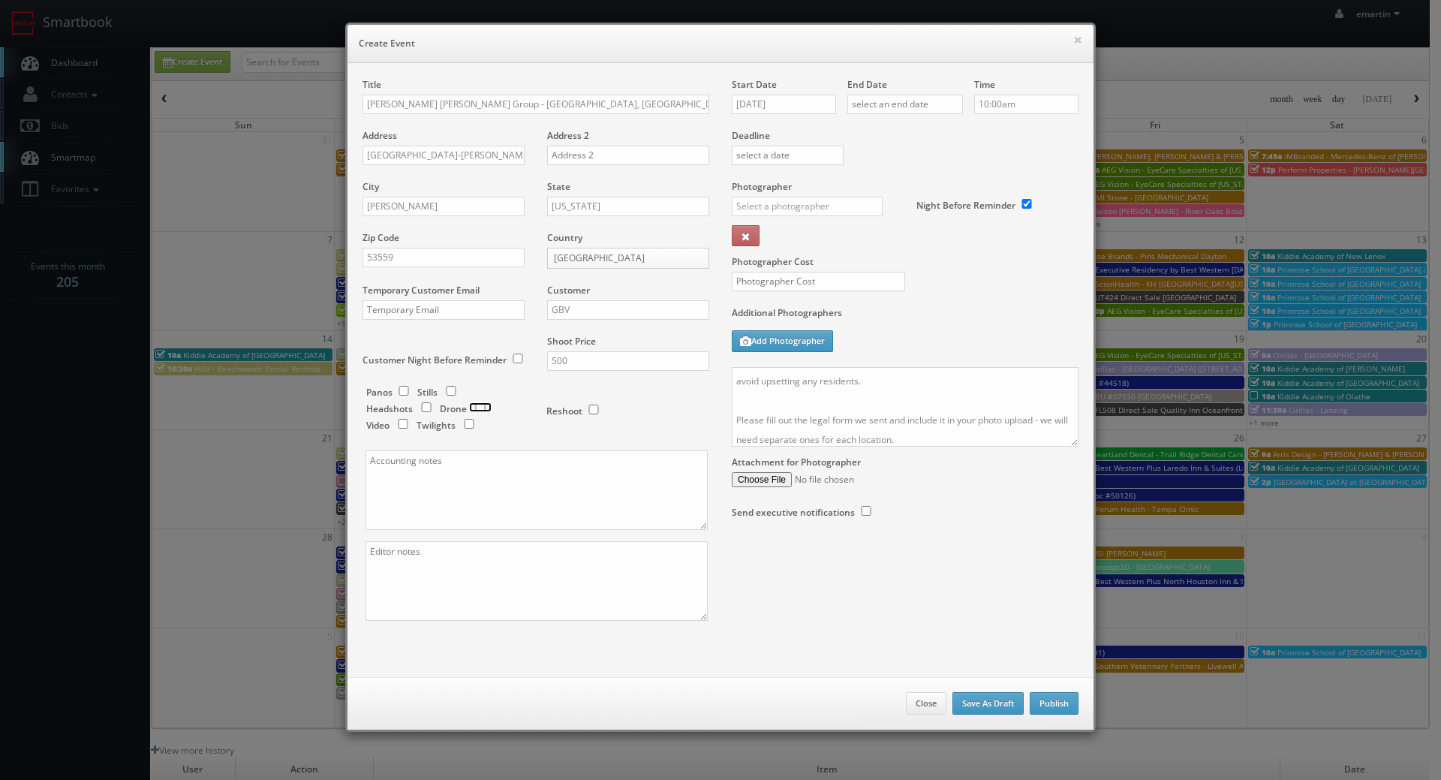
click at [469, 411] on input "checkbox" at bounding box center [480, 407] width 23 height 10
checkbox input "true"
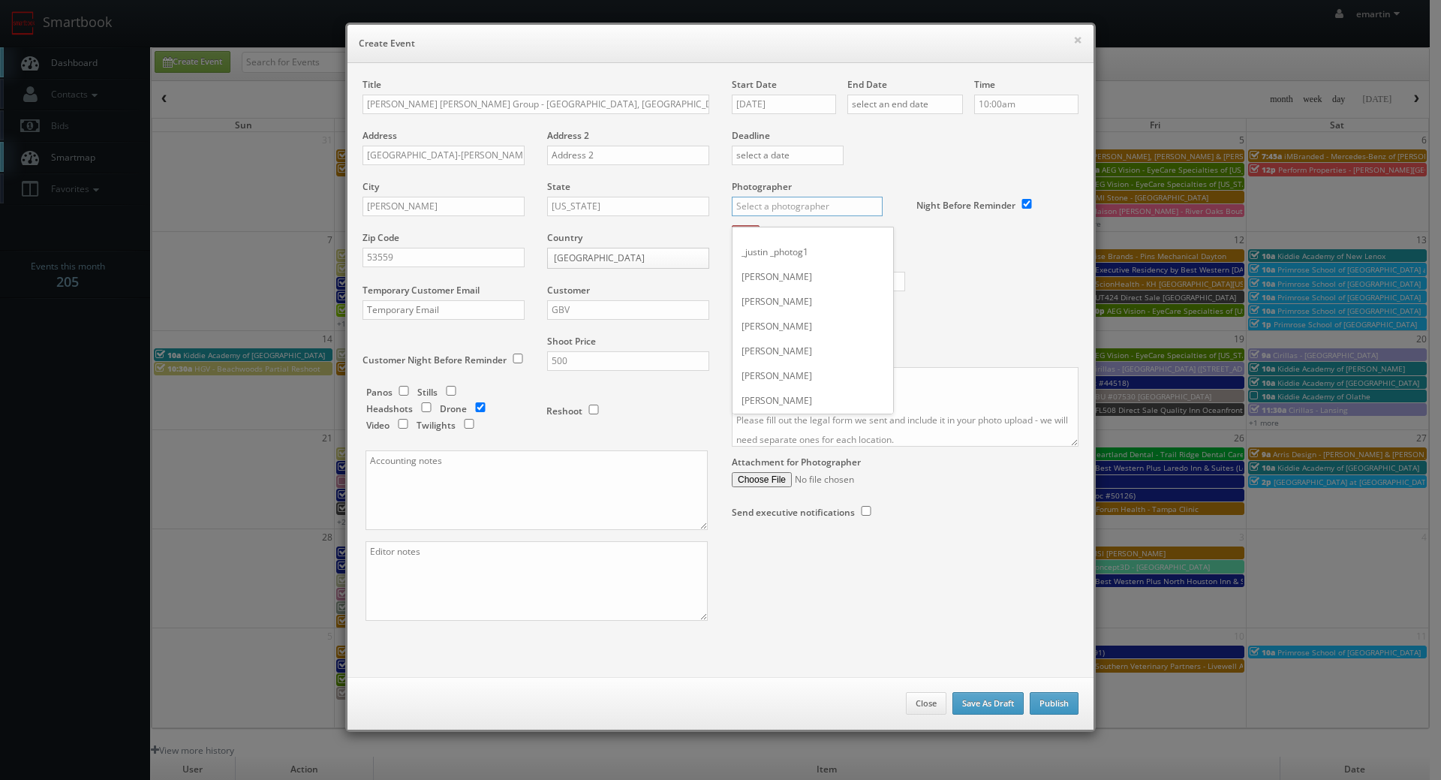
click at [807, 200] on input "text" at bounding box center [807, 207] width 151 height 20
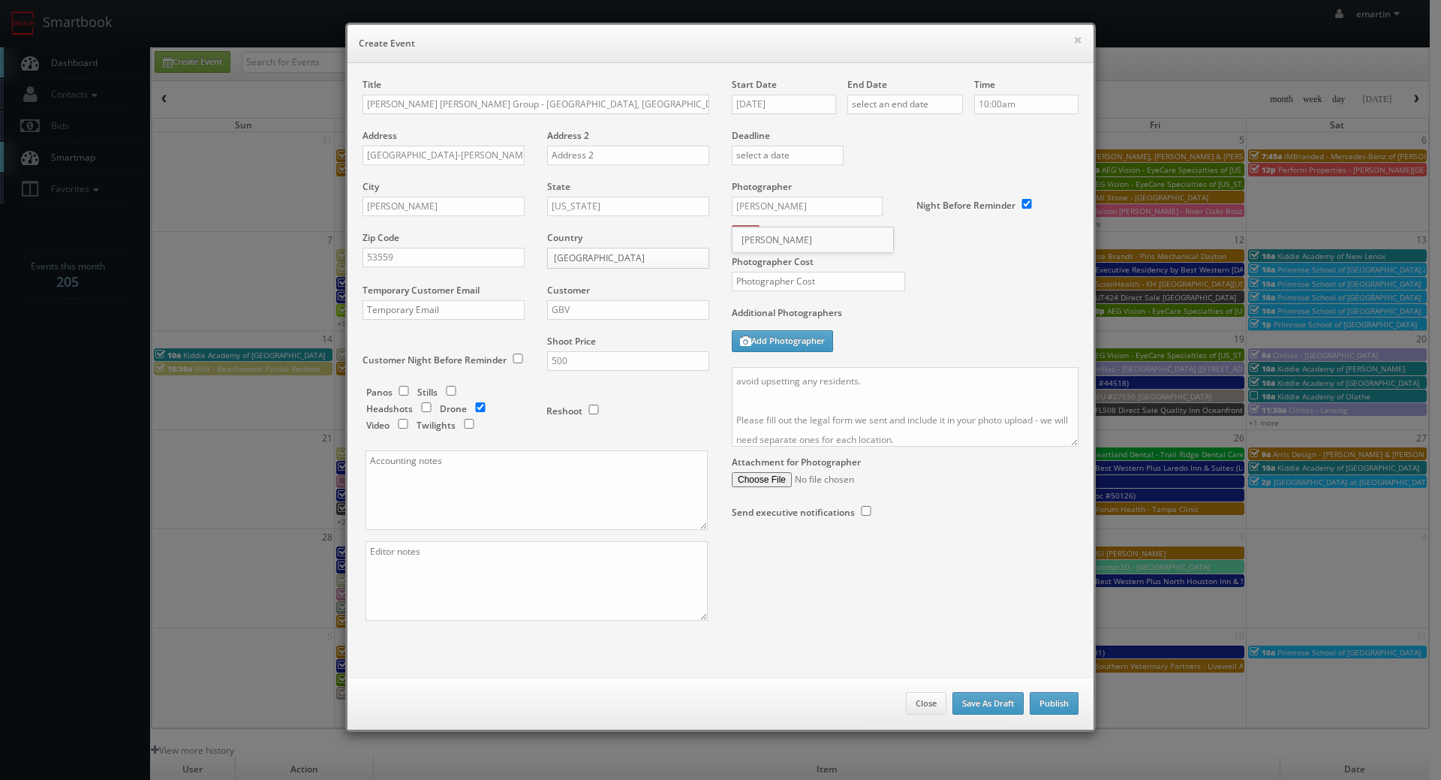
click at [782, 237] on div "Rick Swearingen" at bounding box center [812, 239] width 161 height 25
type input "[PERSON_NAME]"
click at [787, 281] on input "text" at bounding box center [818, 282] width 173 height 20
type input "150"
click at [980, 415] on textarea "No onsite contact. Just need good weather and lighting. We need to deliver 5 dr…" at bounding box center [905, 407] width 347 height 80
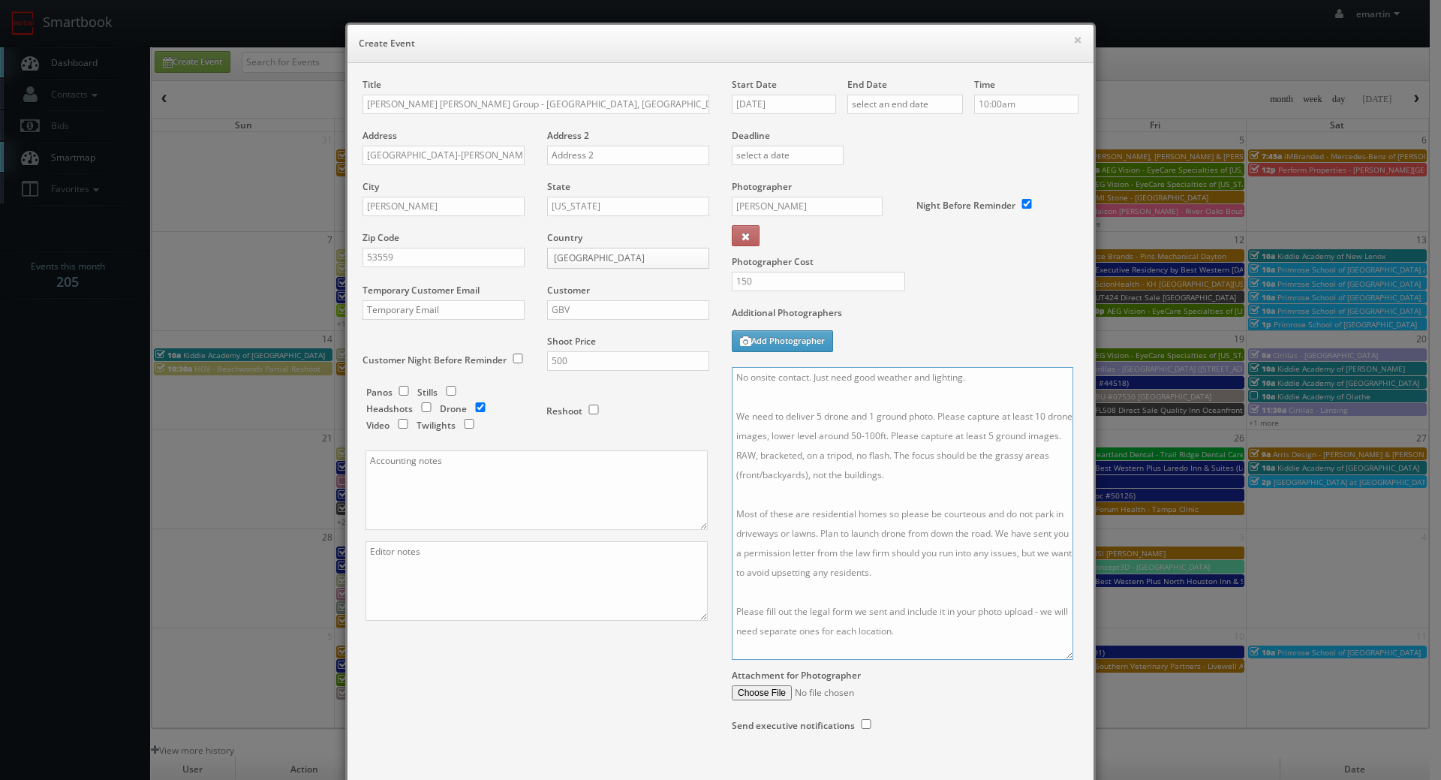
drag, startPoint x: 1069, startPoint y: 438, endPoint x: 1066, endPoint y: 651, distance: 213.1
click at [1066, 651] on textarea "No onsite contact. Just need good weather and lighting. We need to deliver 5 dr…" at bounding box center [902, 513] width 341 height 293
click at [856, 513] on textarea "No onsite contact. Just need good weather and lighting. We need to deliver 5 dr…" at bounding box center [904, 513] width 344 height 293
click at [889, 431] on textarea "No onsite contact. Just need good weather and lighting. We need to deliver 5 dr…" at bounding box center [904, 513] width 344 height 293
drag, startPoint x: 933, startPoint y: 419, endPoint x: 845, endPoint y: 419, distance: 87.8
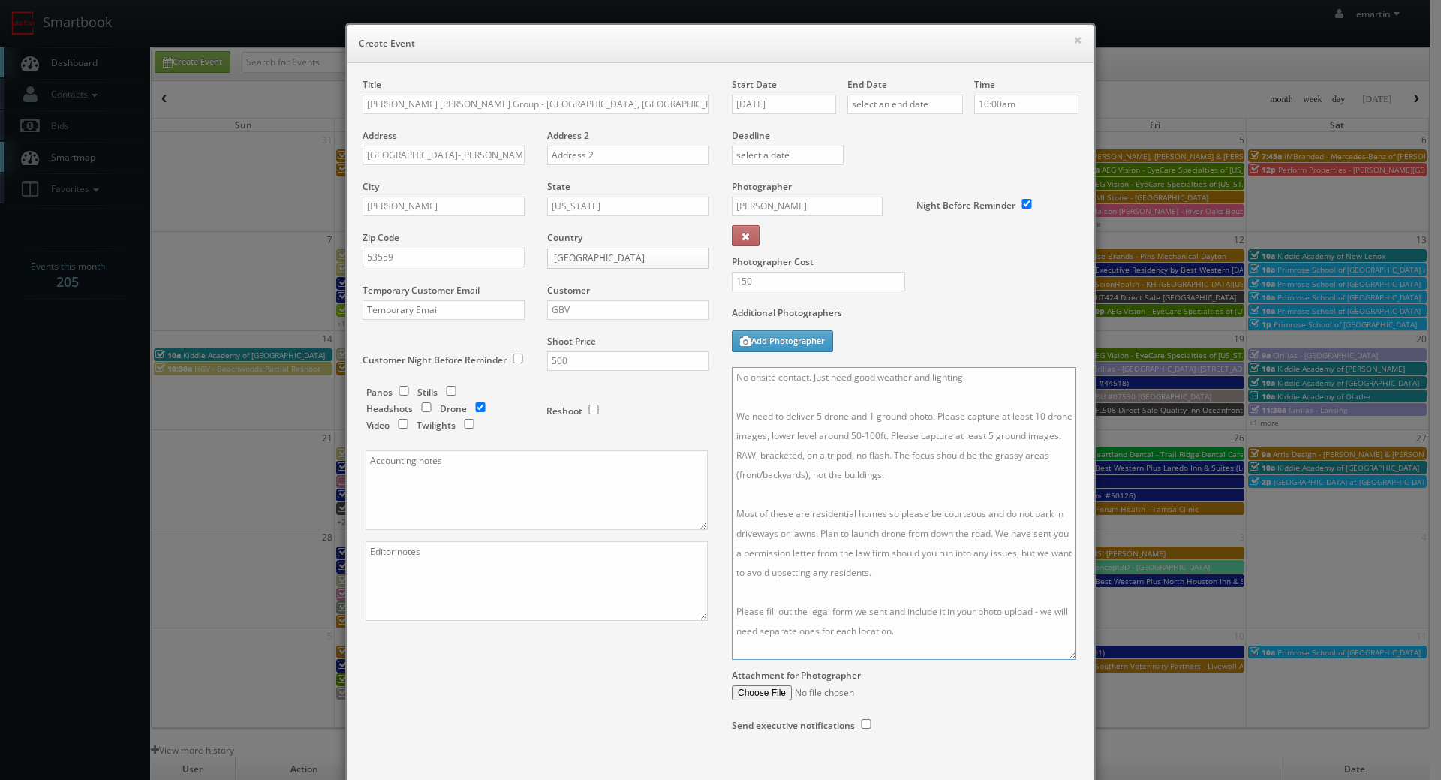
click at [844, 420] on textarea "No onsite contact. Just need good weather and lighting. We need to deliver 5 dr…" at bounding box center [904, 513] width 344 height 293
drag, startPoint x: 807, startPoint y: 433, endPoint x: 800, endPoint y: 459, distance: 26.4
click at [800, 459] on textarea "No onsite contact. Just need good weather and lighting. We need to deliver 5 dr…" at bounding box center [904, 513] width 344 height 293
click at [843, 464] on textarea "No onsite contact. Just need good weather and lighting. We need to deliver 5 dr…" at bounding box center [904, 513] width 344 height 293
click at [1011, 383] on textarea "No onsite contact. Just need good weather and lighting. We need to deliver 5 dr…" at bounding box center [904, 513] width 344 height 293
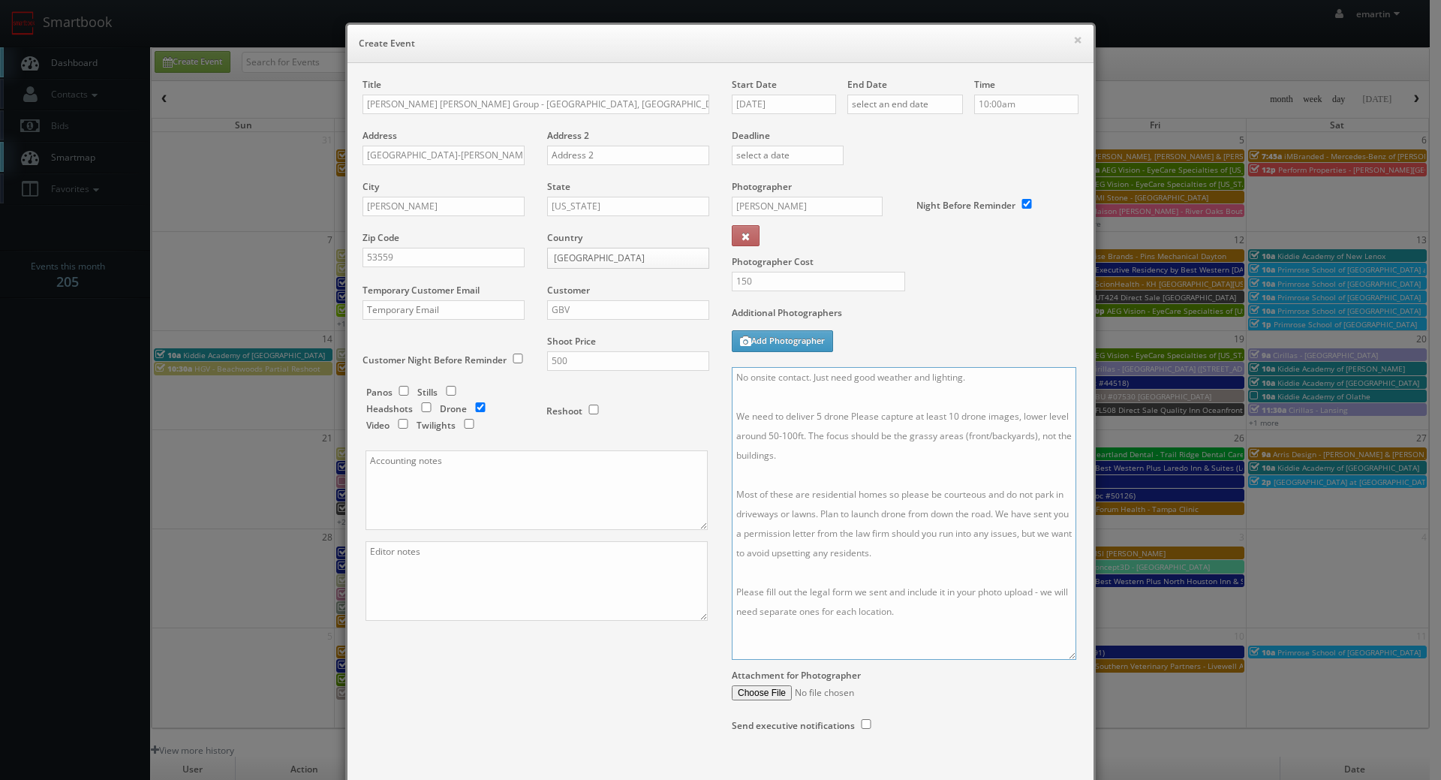
click at [837, 457] on textarea "No onsite contact. Just need good weather and lighting. We need to deliver 5 dr…" at bounding box center [904, 513] width 344 height 293
type textarea "No onsite contact. Just need good weather and lighting. We need to deliver 5 dr…"
click at [940, 267] on label "Photographer Cost" at bounding box center [904, 261] width 369 height 13
click at [796, 97] on input "[DATE]" at bounding box center [784, 105] width 104 height 20
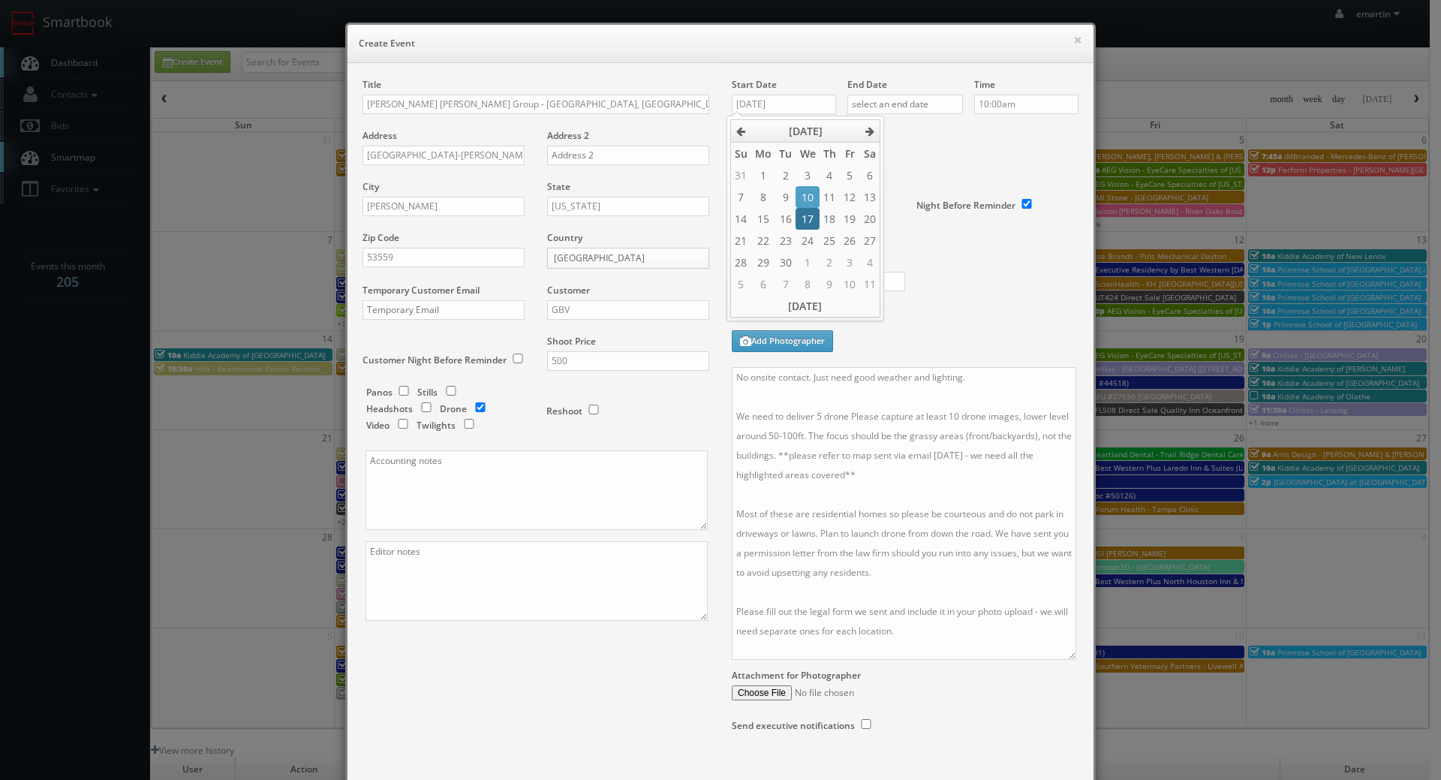
click at [813, 214] on td "17" at bounding box center [806, 219] width 23 height 22
type input "[DATE]"
click at [918, 96] on input "text" at bounding box center [905, 105] width 116 height 20
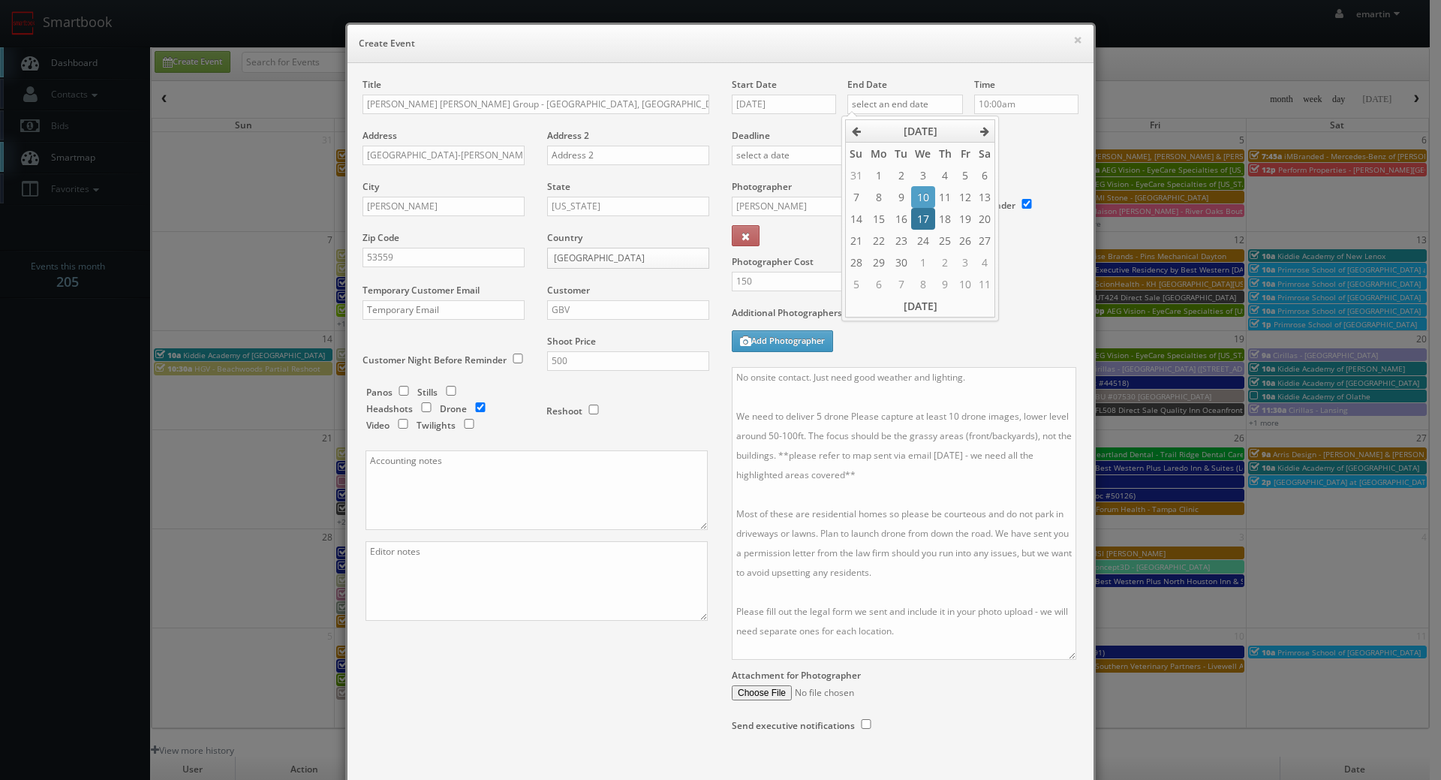
click at [928, 222] on td "17" at bounding box center [922, 219] width 23 height 22
type input "[DATE]"
click at [1014, 185] on div "Night Before Reminder" at bounding box center [991, 197] width 173 height 35
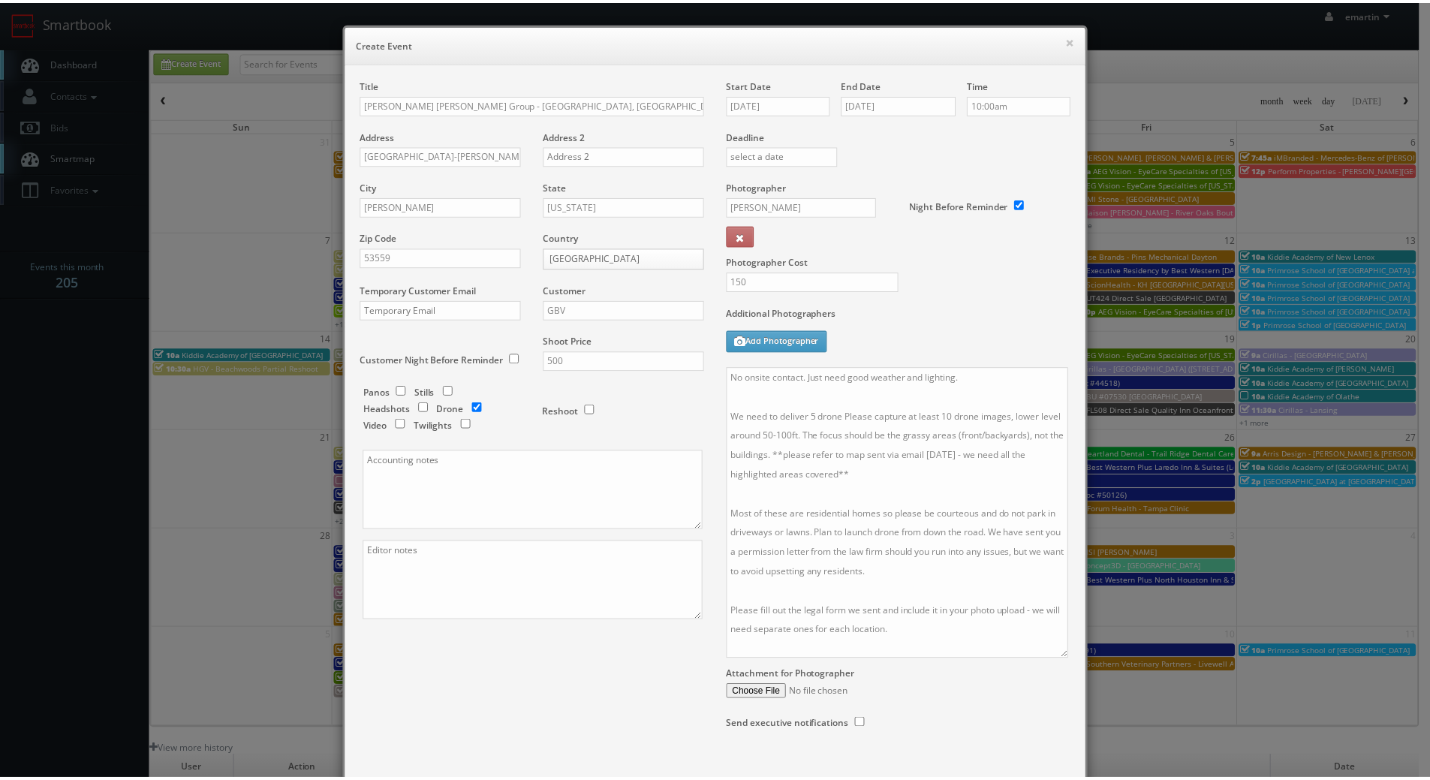
scroll to position [89, 0]
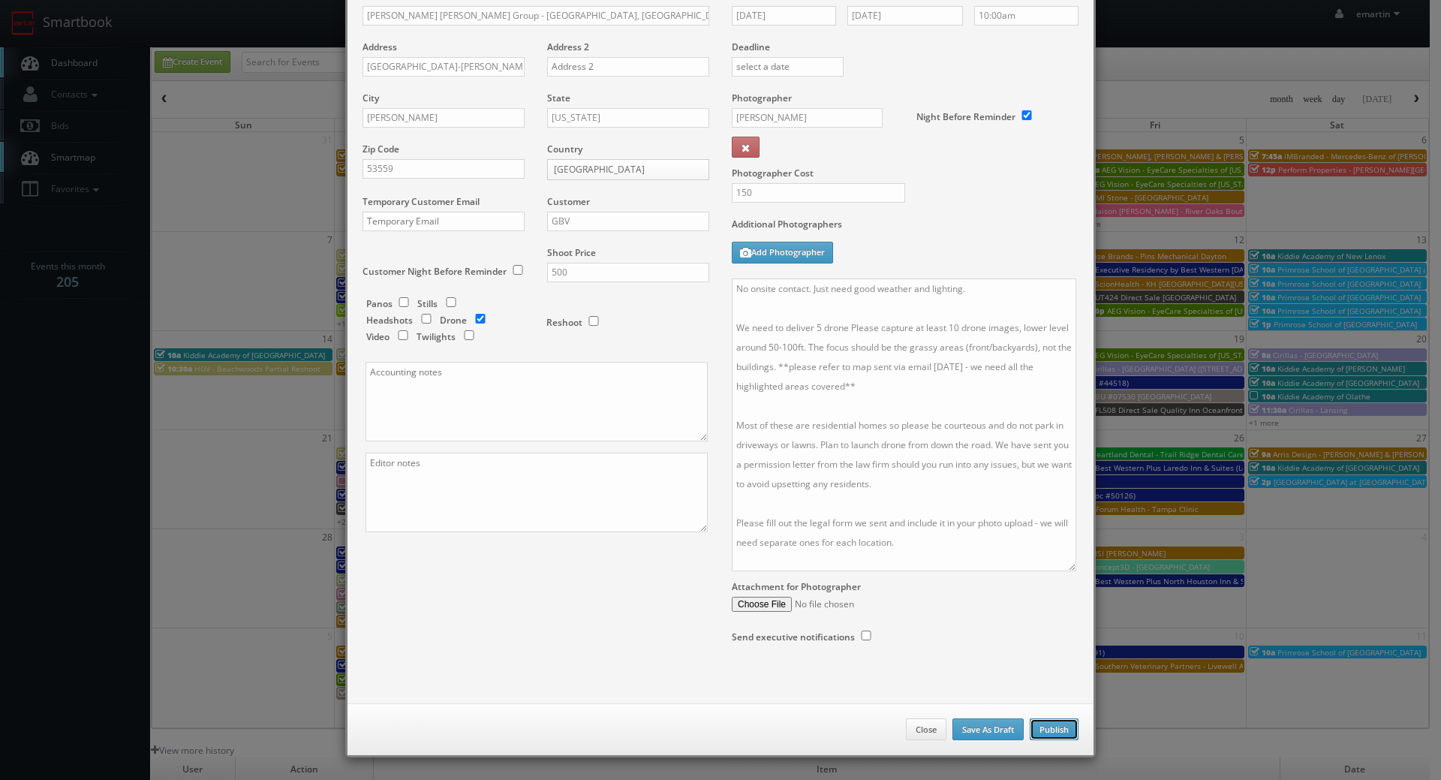
click at [1051, 724] on button "Publish" at bounding box center [1054, 729] width 49 height 23
click at [1056, 727] on button "Publish" at bounding box center [1054, 729] width 49 height 23
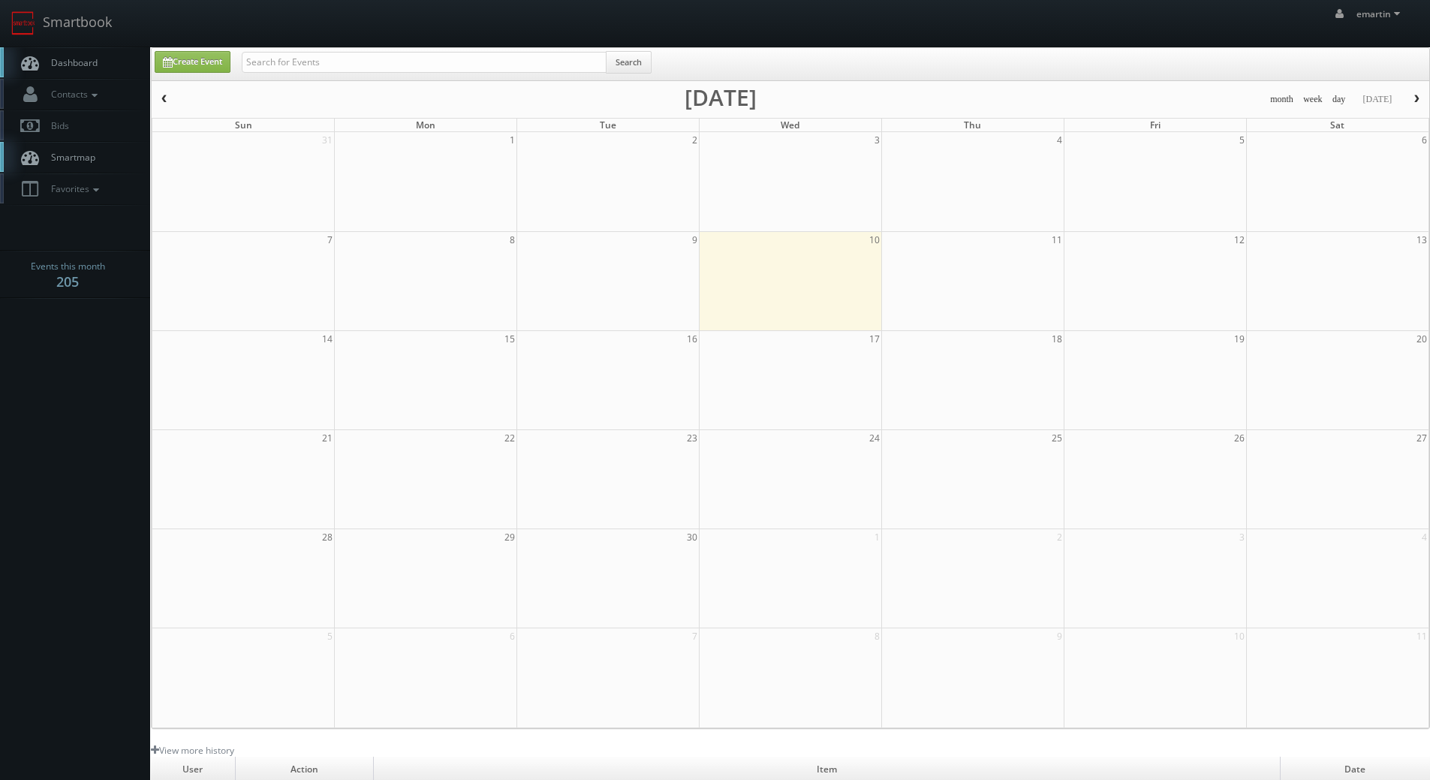
click at [80, 63] on span "Dashboard" at bounding box center [71, 62] width 54 height 13
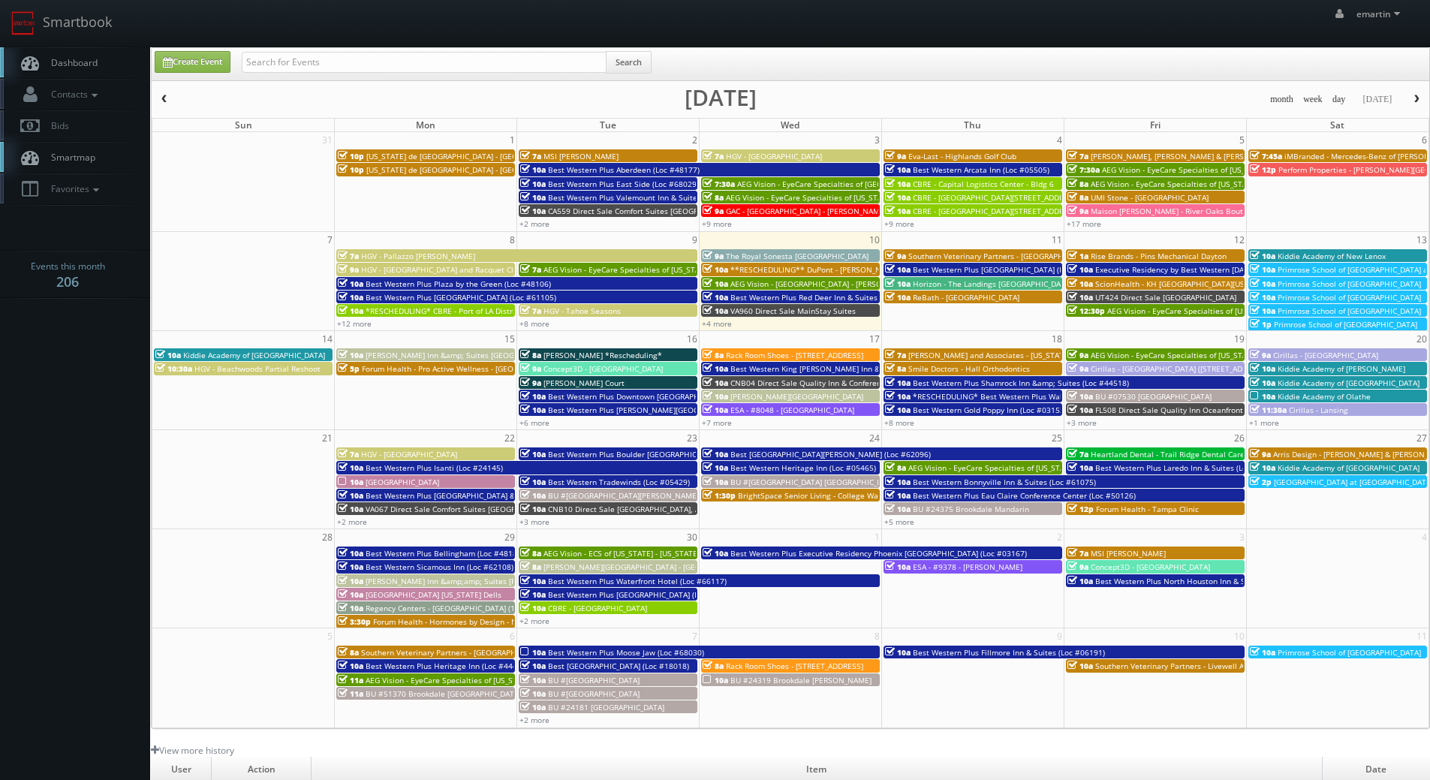
scroll to position [258, 0]
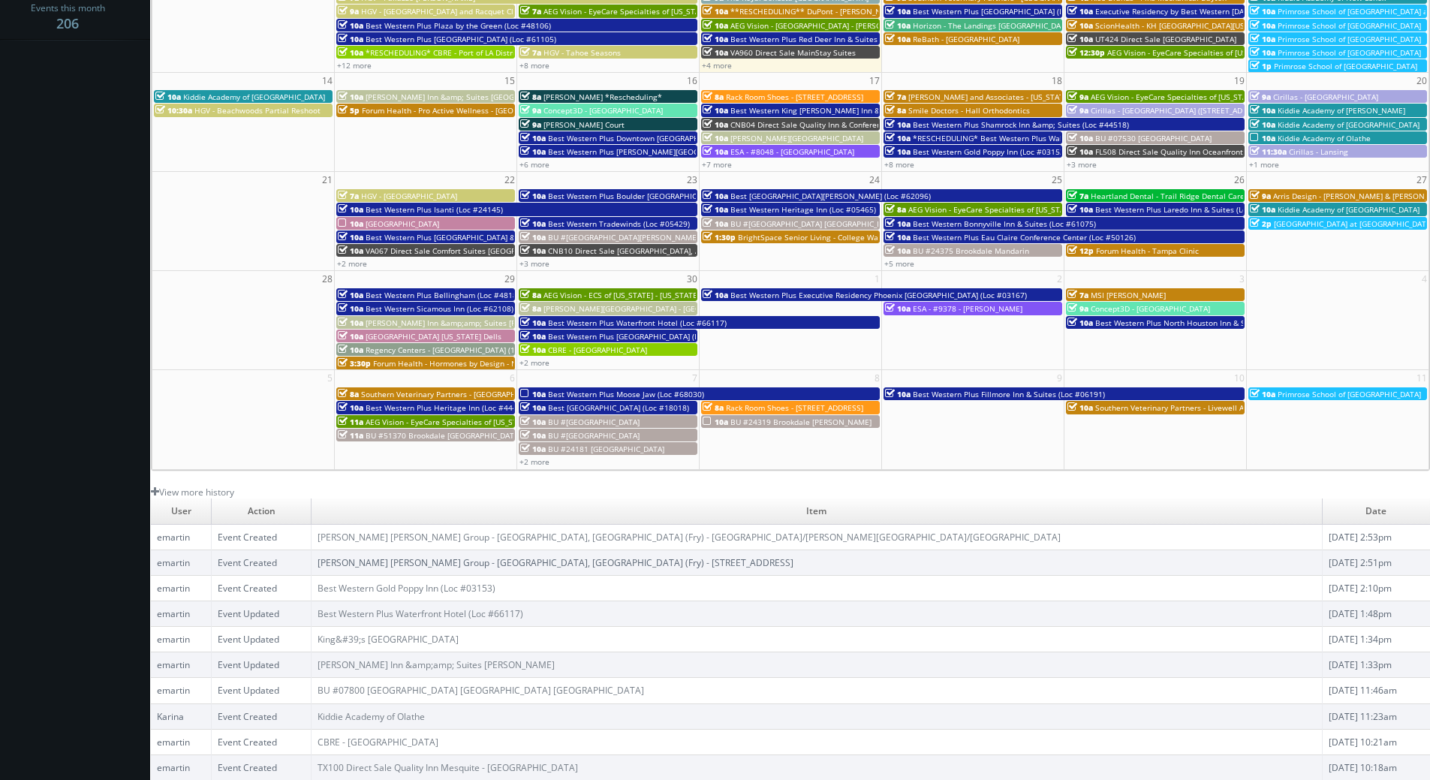
click at [608, 561] on link "[PERSON_NAME] [PERSON_NAME] Group - [GEOGRAPHIC_DATA], [GEOGRAPHIC_DATA] (Fry) …" at bounding box center [555, 562] width 476 height 13
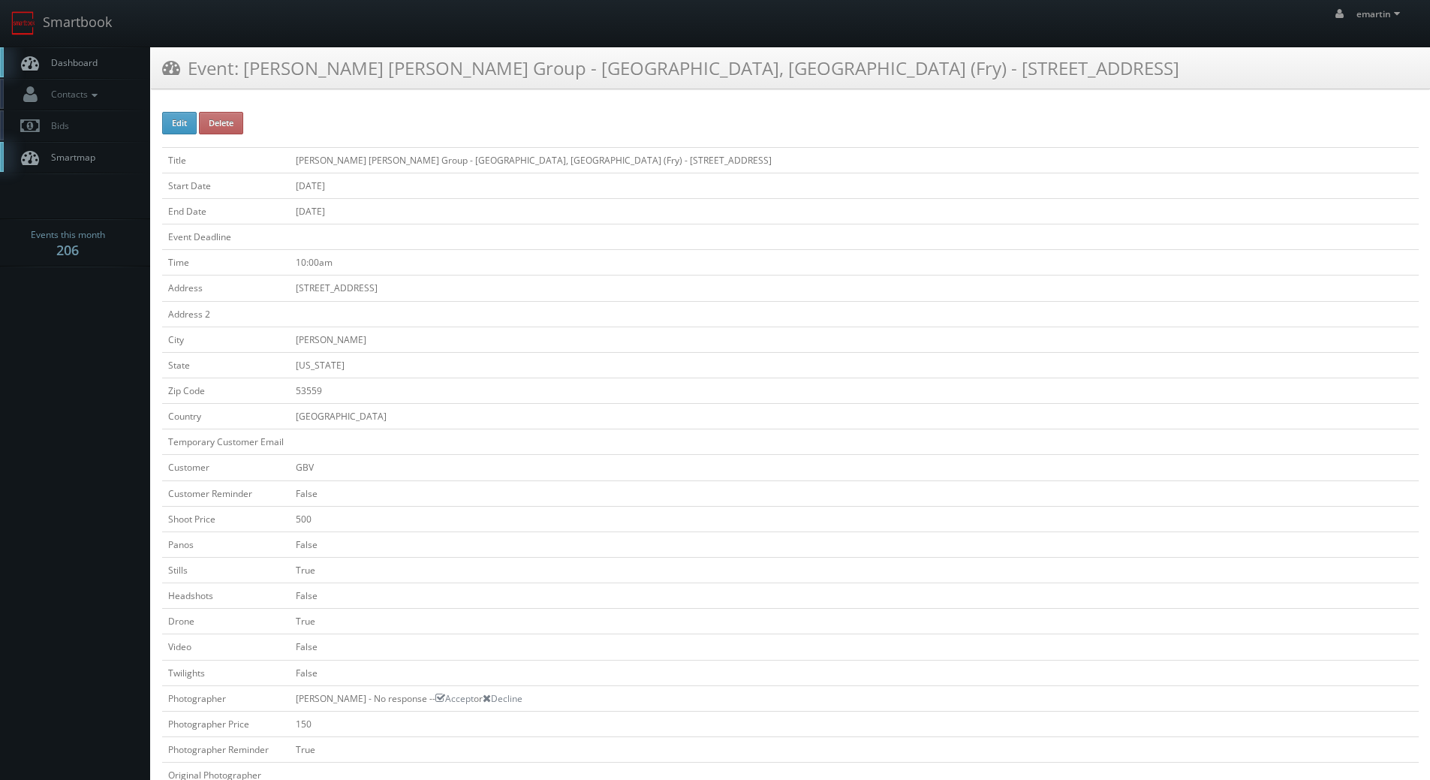
scroll to position [375, 0]
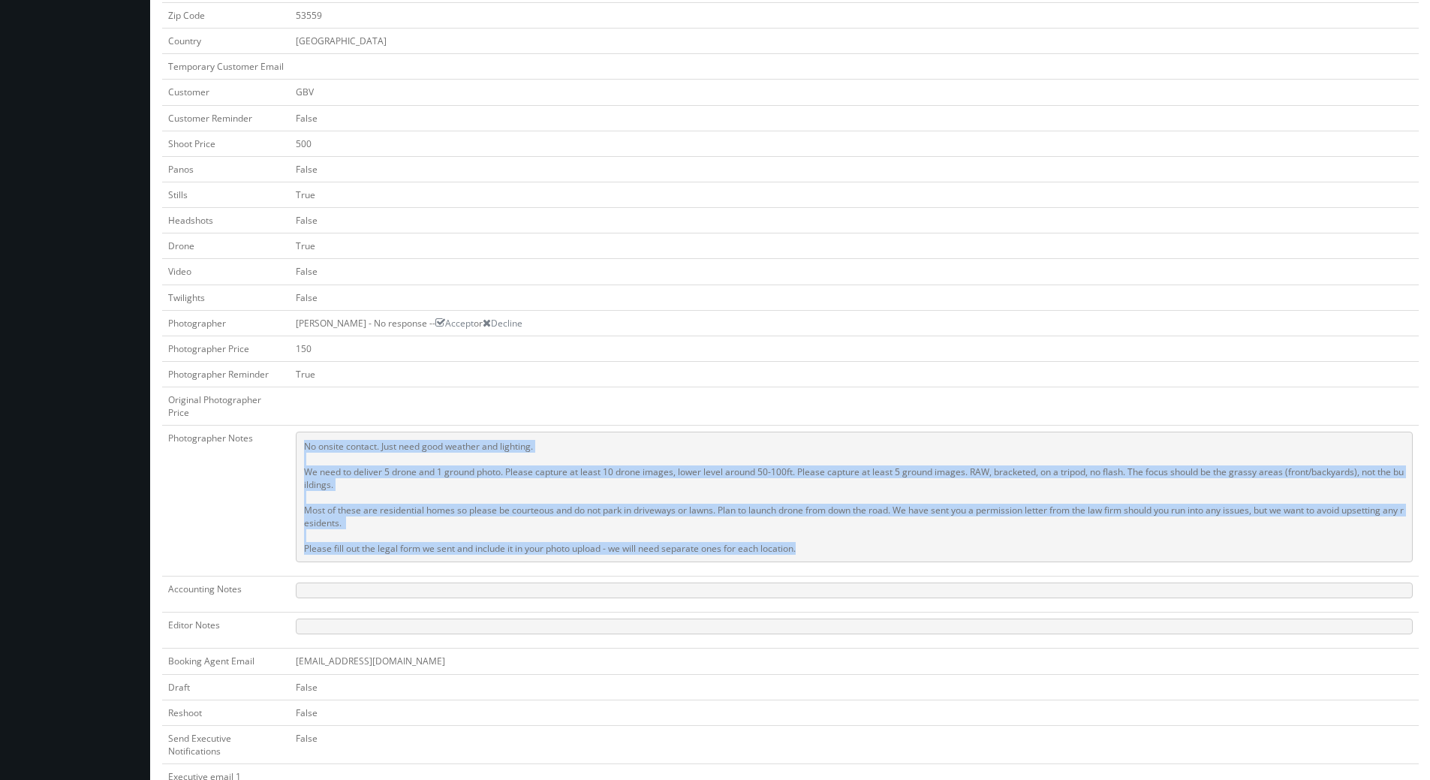
drag, startPoint x: 837, startPoint y: 554, endPoint x: 289, endPoint y: 440, distance: 559.6
click at [290, 440] on td "No onsite contact. Just need good weather and lighting. We need to deliver 5 dr…" at bounding box center [854, 501] width 1129 height 151
copy pre "No onsite contact. Just need good weather and lighting. We need to deliver 5 dr…"
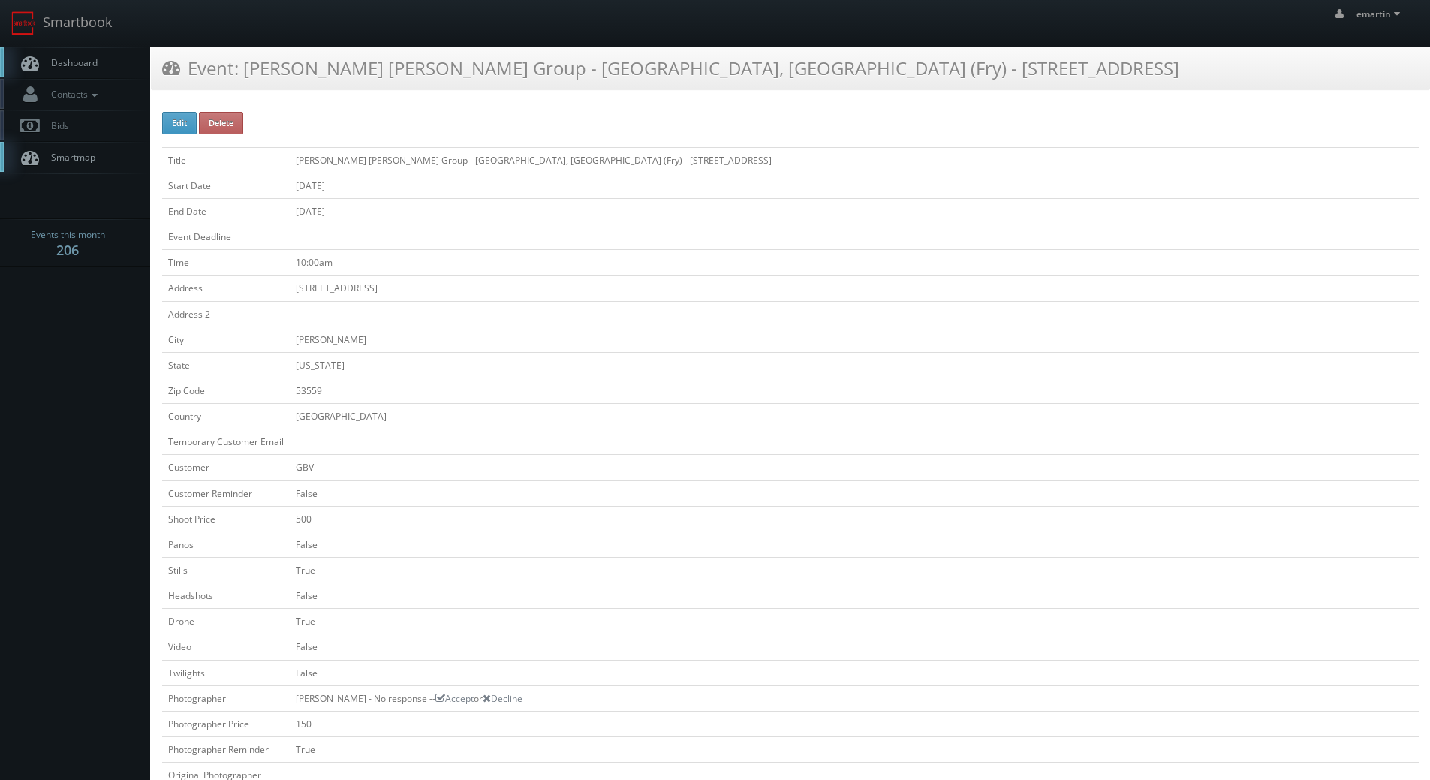
click at [47, 63] on span "Dashboard" at bounding box center [71, 62] width 54 height 13
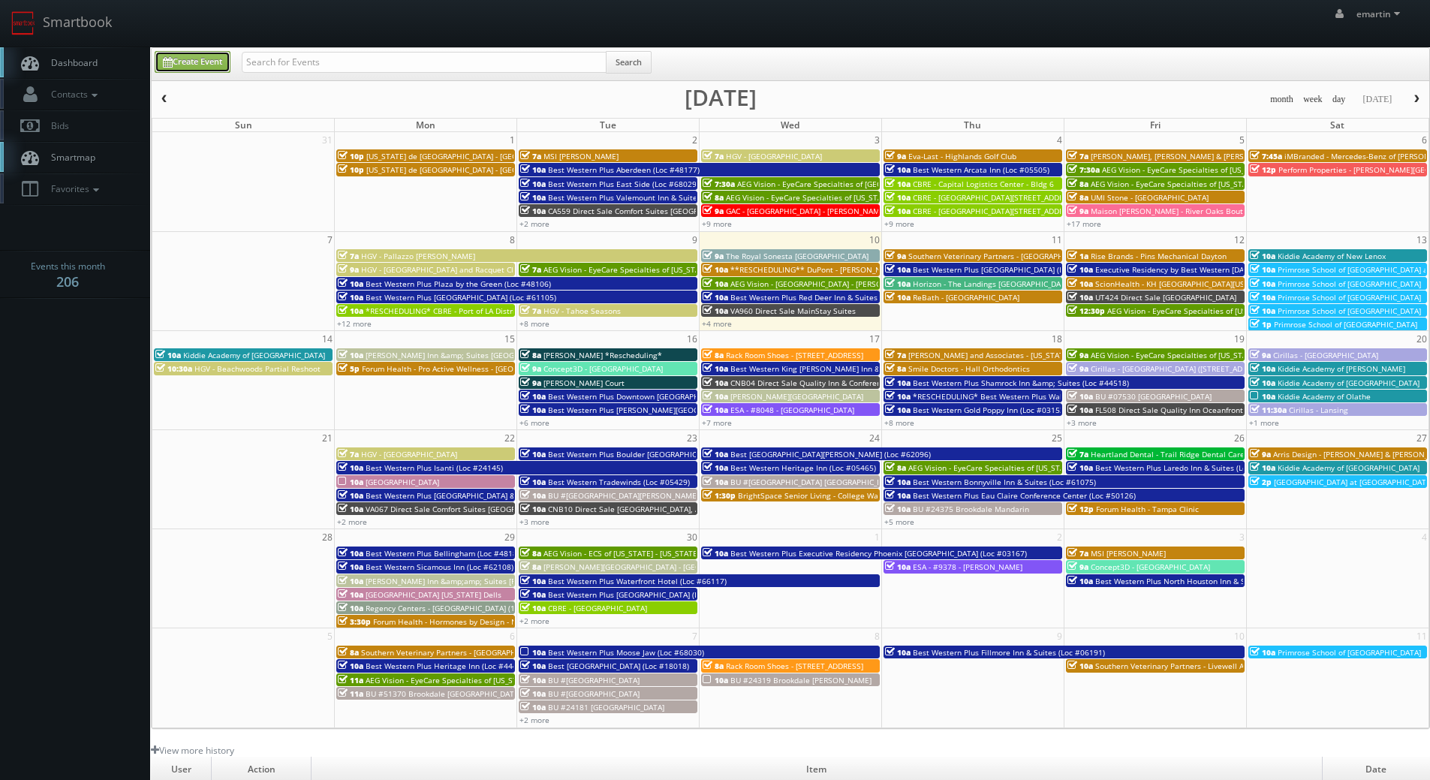
click at [176, 68] on link "Create Event" at bounding box center [193, 62] width 76 height 22
type input "[DATE]"
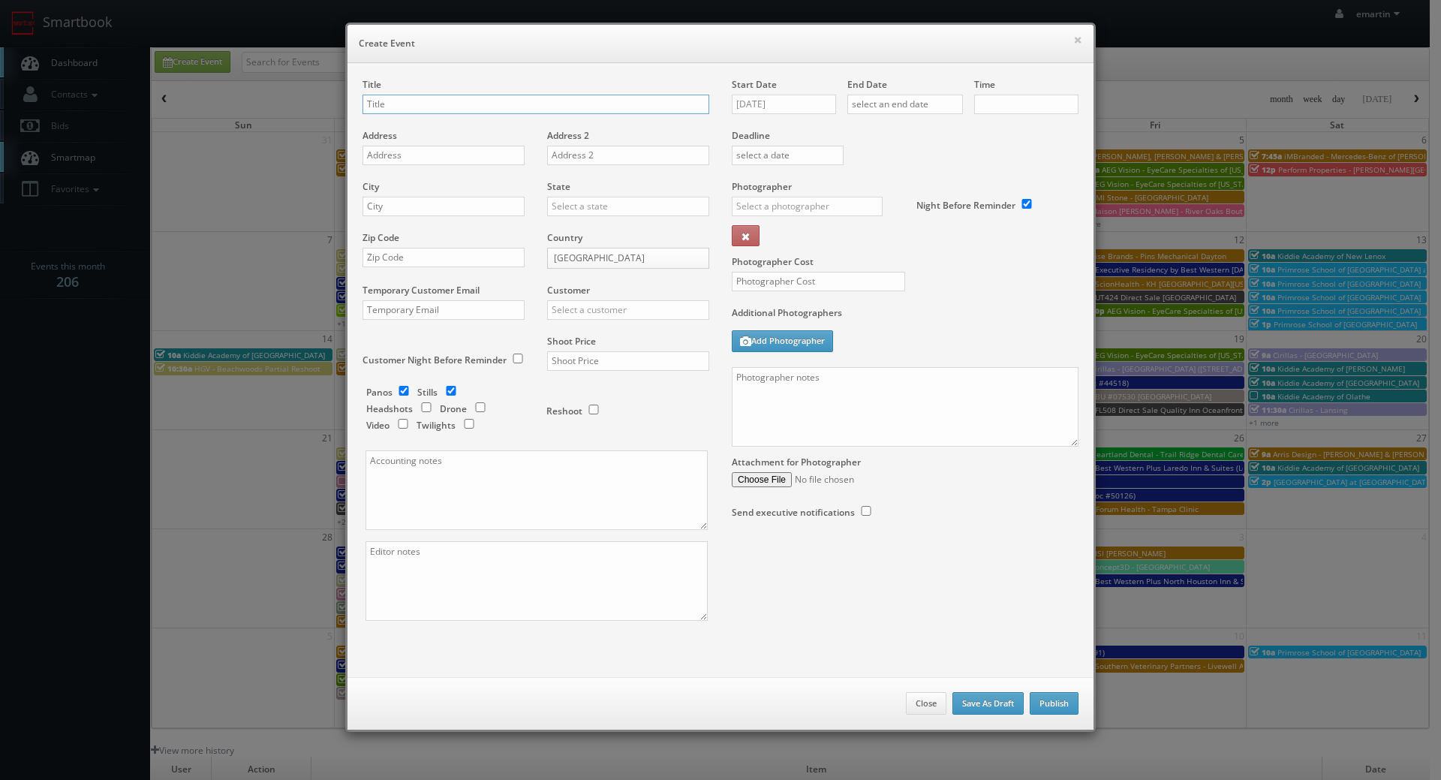
checkbox input "true"
type input "10:00am"
checkbox input "true"
click at [855, 403] on textarea at bounding box center [905, 407] width 347 height 80
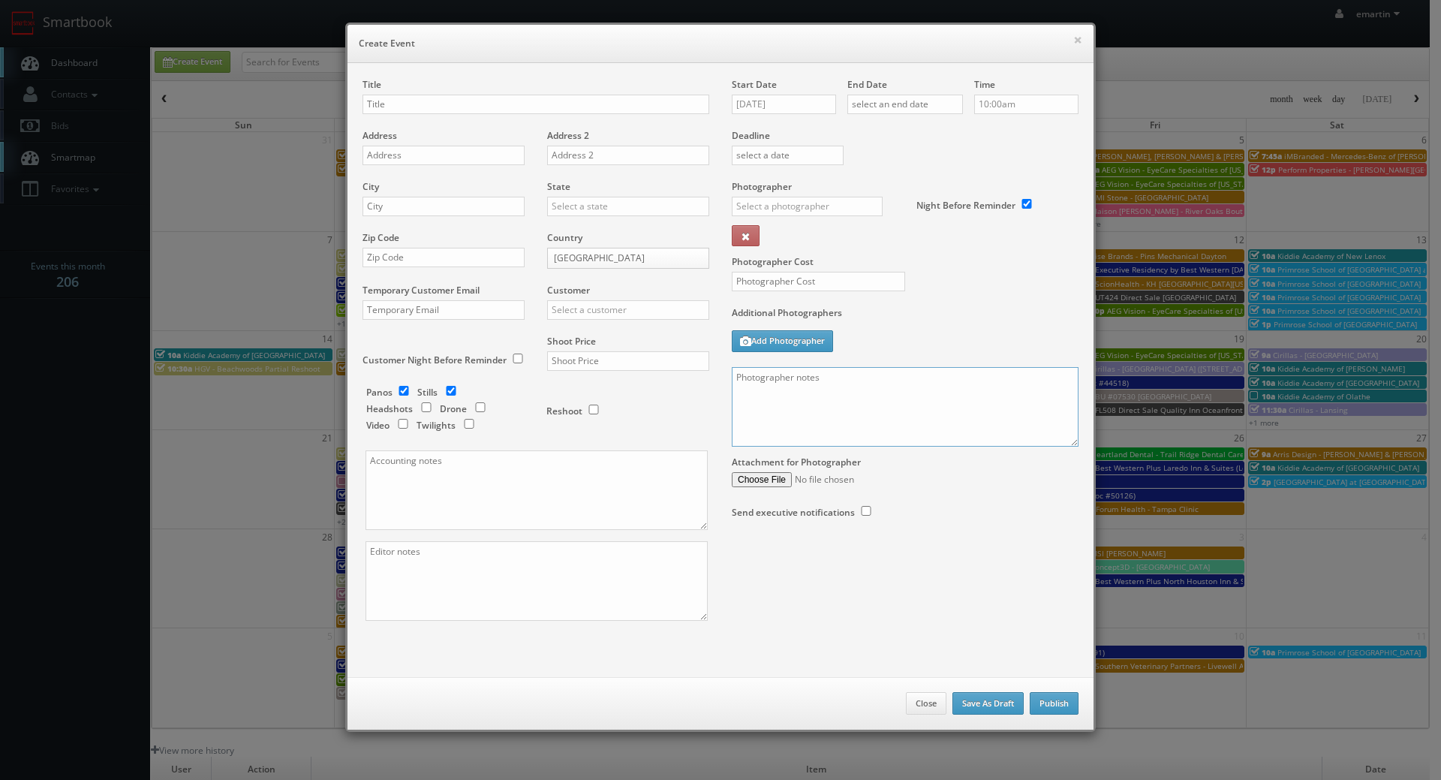
paste textarea "No onsite contact. Just need good weather and lighting. We need to deliver 5 dr…"
type textarea "No onsite contact. Just need good weather and lighting. We need to deliver 5 dr…"
click at [374, 108] on input "text" at bounding box center [535, 105] width 347 height 20
paste input "[PERSON_NAME] [PERSON_NAME] Group"
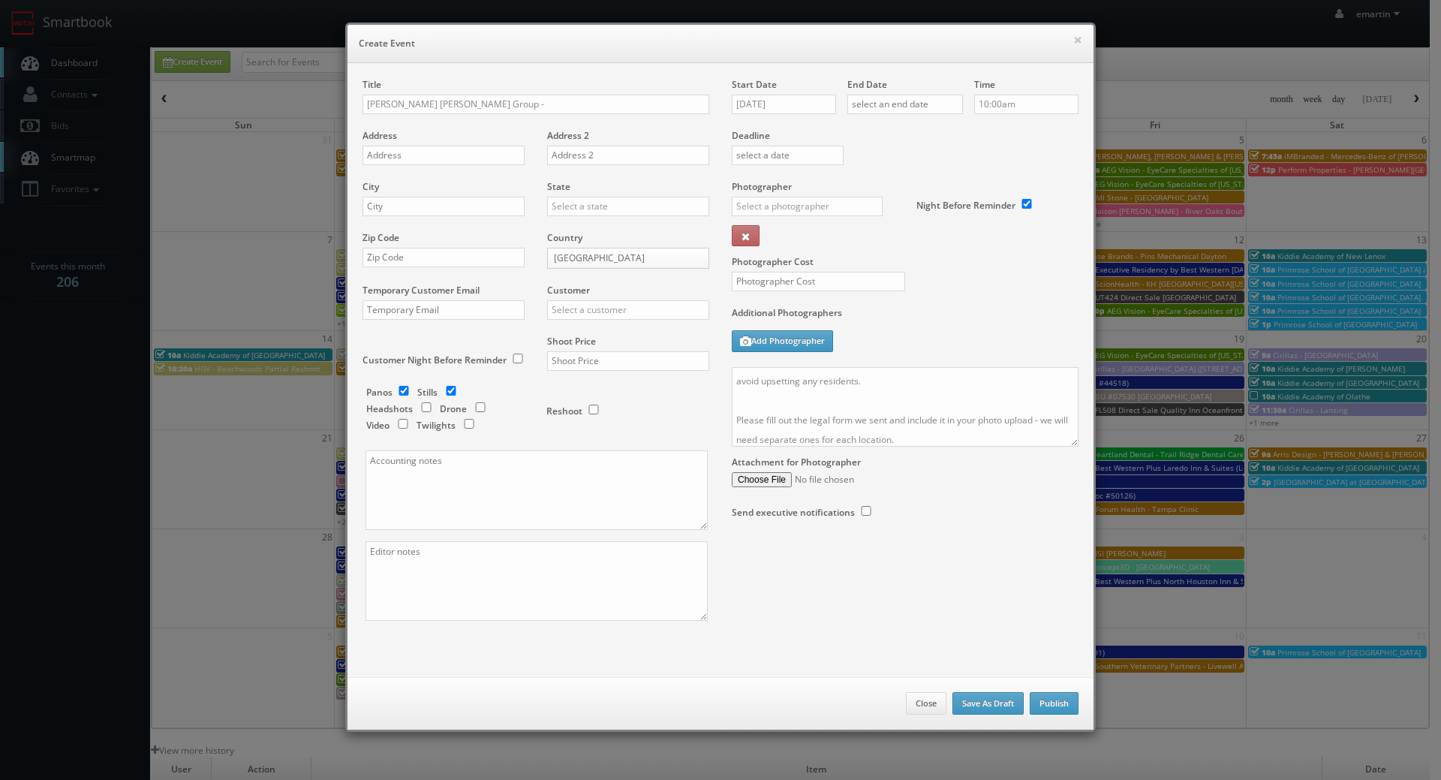
click at [538, 93] on div "Title Rogge Dunn Group -" at bounding box center [535, 103] width 347 height 51
click at [517, 104] on input "[PERSON_NAME] [PERSON_NAME] Group -" at bounding box center [535, 105] width 347 height 20
paste input "Dane County, WI (Fry) - 905 Riverview Ct"
type input "[PERSON_NAME] [PERSON_NAME] Group - [GEOGRAPHIC_DATA], [GEOGRAPHIC_DATA] (Fry) …"
click at [466, 145] on div "Address" at bounding box center [448, 154] width 173 height 51
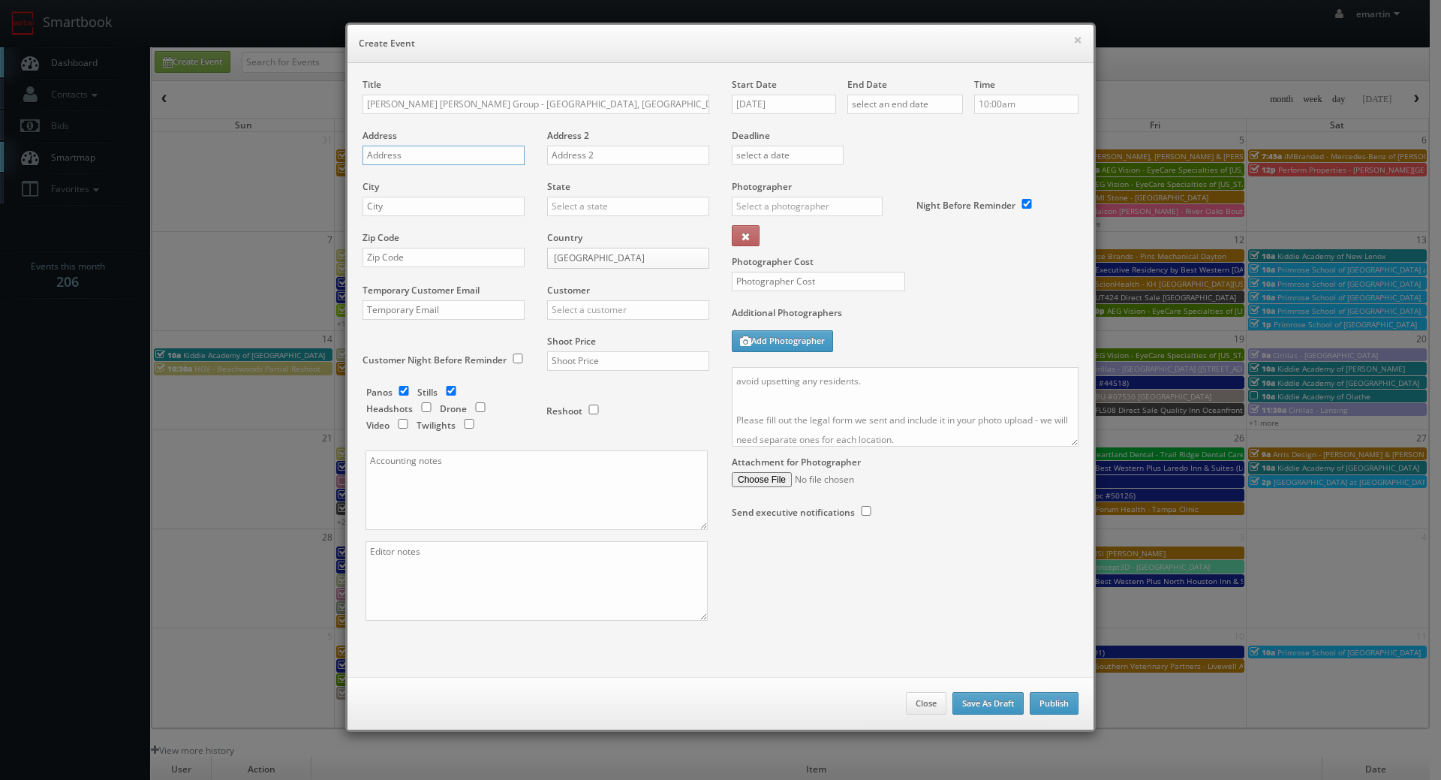
drag, startPoint x: 464, startPoint y: 155, endPoint x: 444, endPoint y: 161, distance: 20.6
click at [464, 155] on input "text" at bounding box center [443, 156] width 162 height 20
paste input "905 Riverview Ct"
type input "905 Riverview Ct"
drag, startPoint x: 447, startPoint y: 208, endPoint x: 487, endPoint y: 207, distance: 40.5
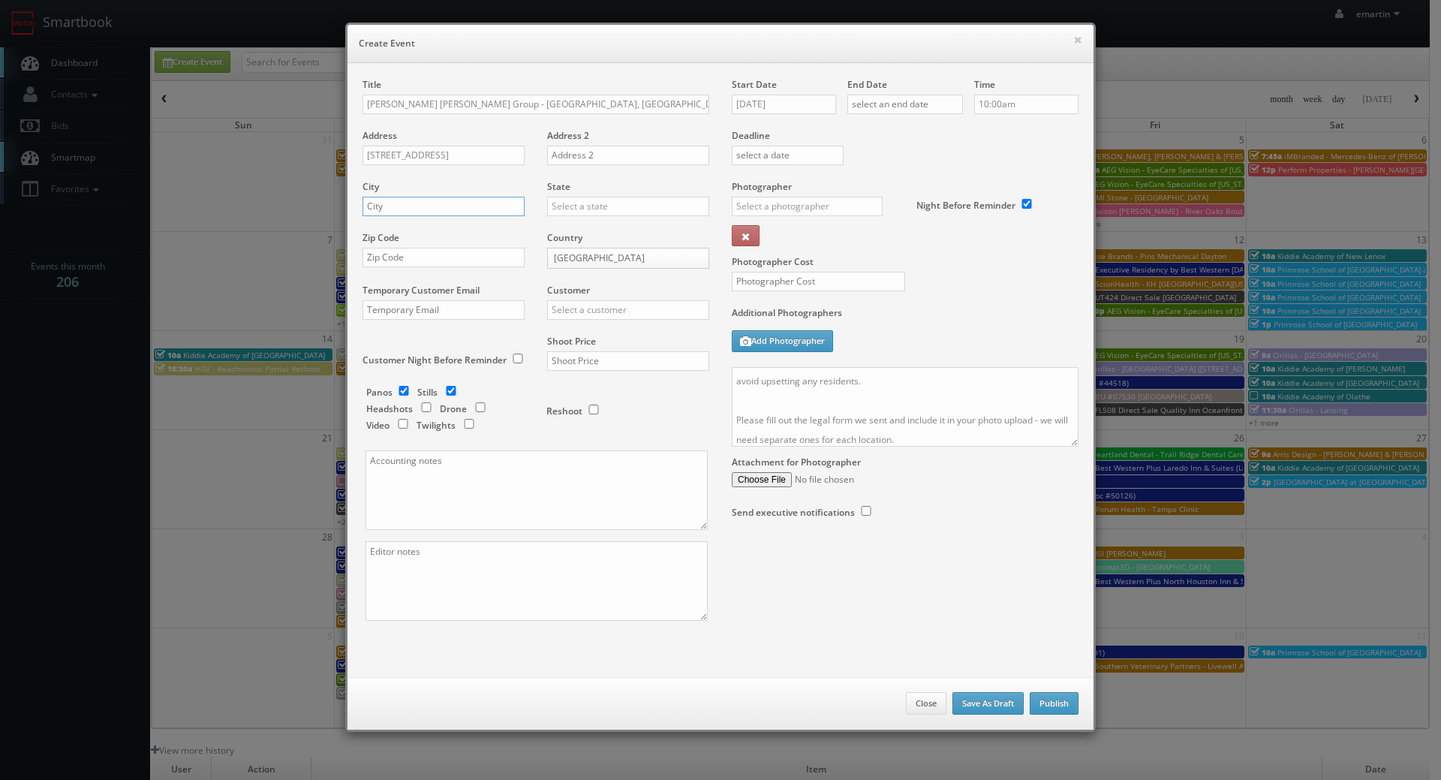
click at [447, 208] on input "text" at bounding box center [443, 207] width 162 height 20
paste input "Marshall"
type input "Marshall"
click at [583, 203] on input "text" at bounding box center [628, 207] width 162 height 20
click at [584, 221] on div "[US_STATE]" at bounding box center [628, 230] width 161 height 25
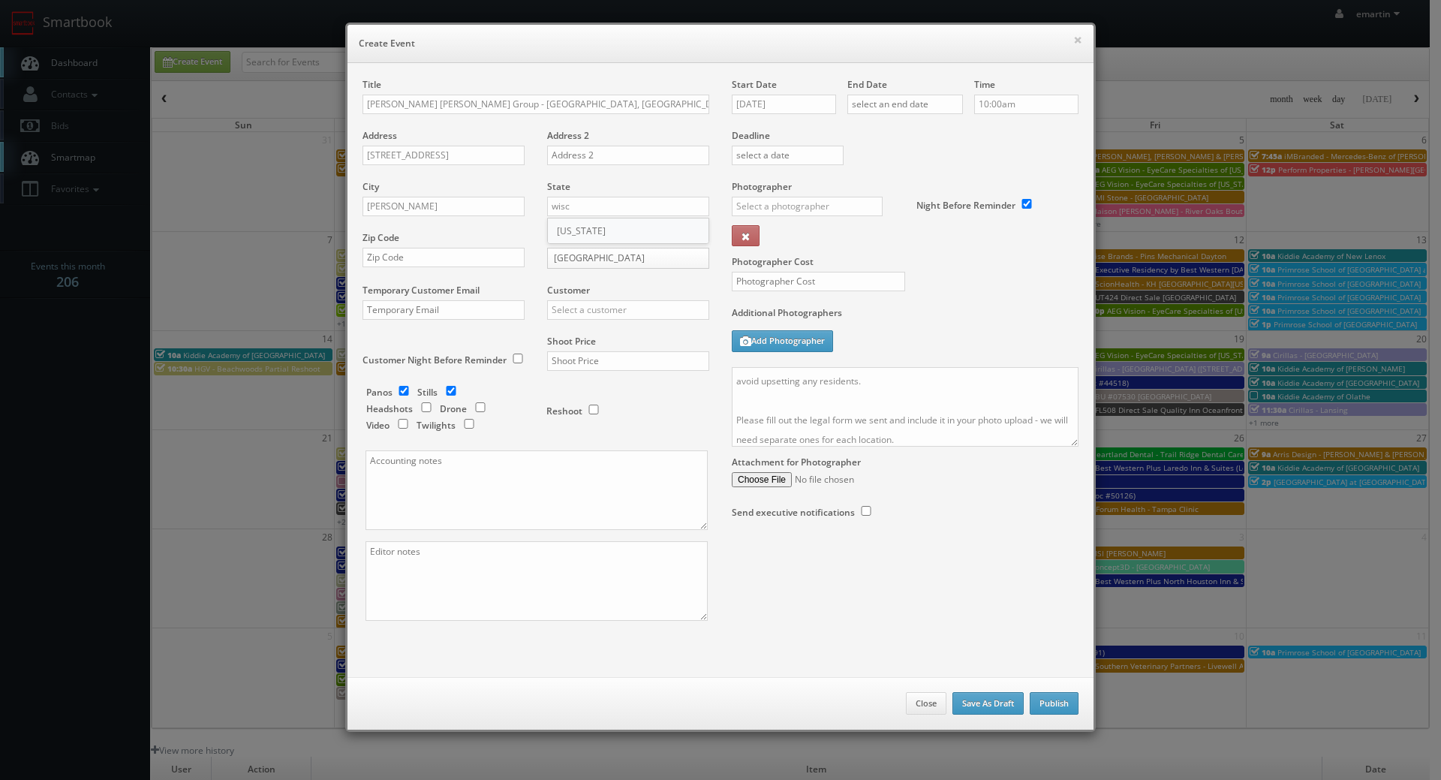
type input "[US_STATE]"
click at [452, 254] on input "text" at bounding box center [443, 258] width 162 height 20
paste input "53559"
type input "53559"
click at [604, 311] on input "text" at bounding box center [628, 310] width 162 height 20
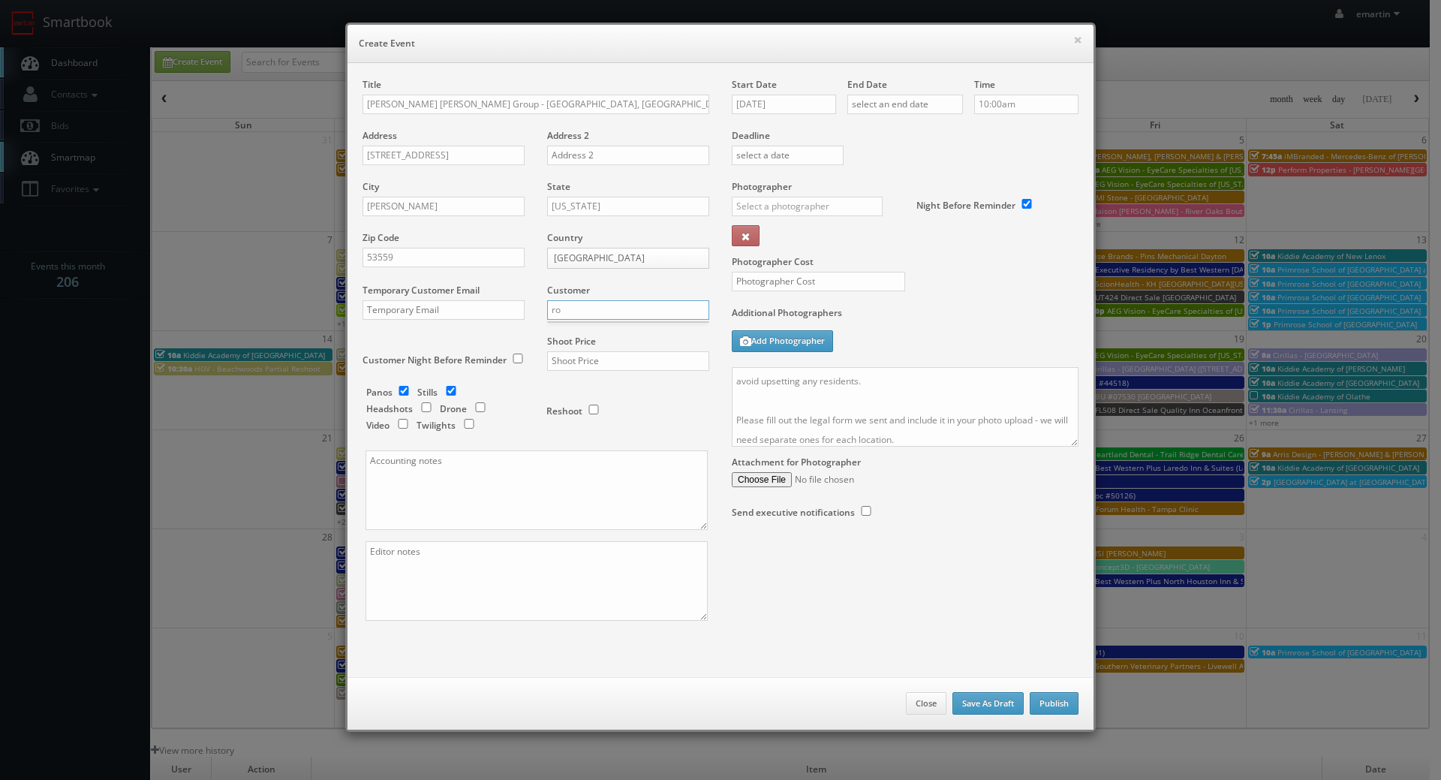
type input "r"
click at [601, 328] on div "GBV" at bounding box center [628, 334] width 161 height 25
type input "GBV"
click at [595, 363] on input "text" at bounding box center [628, 361] width 162 height 20
type input "500"
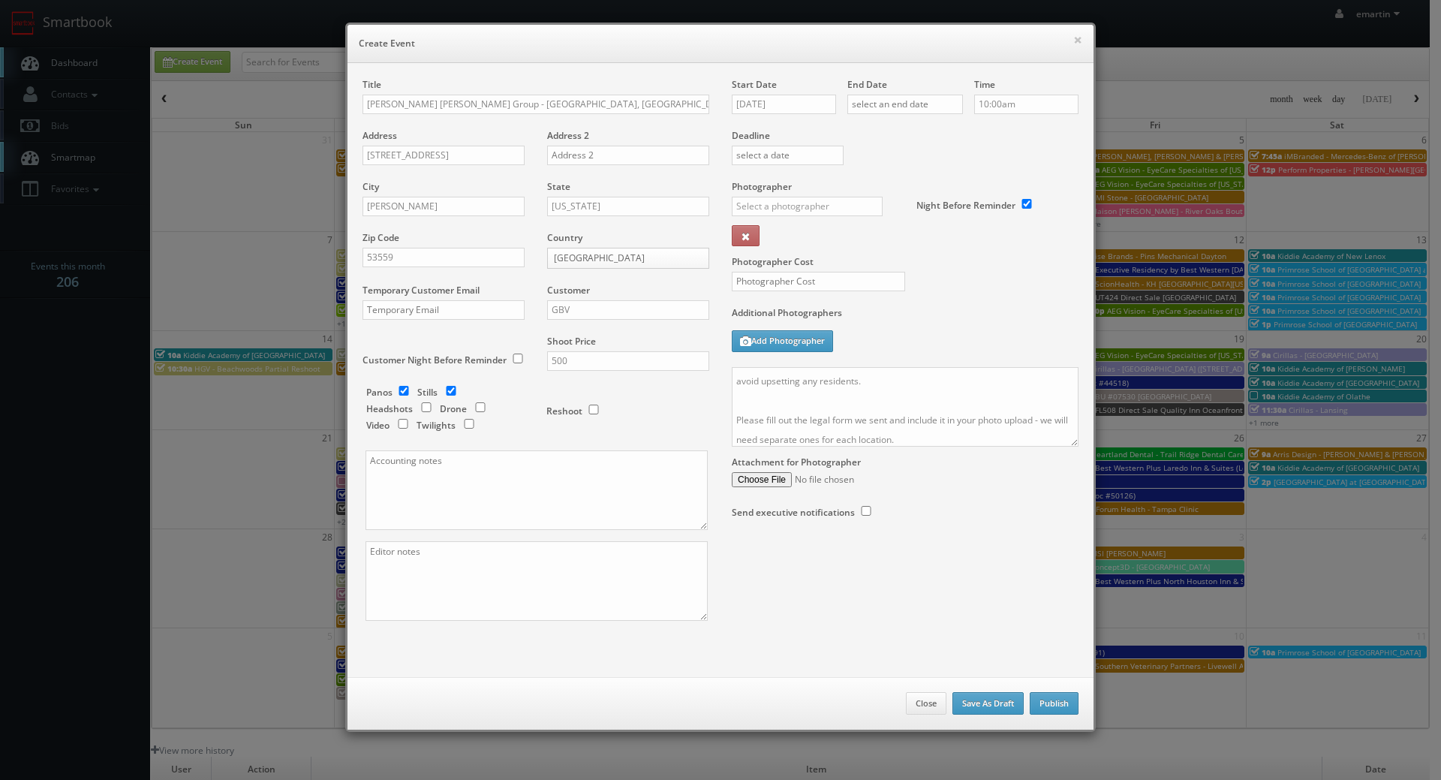
click at [425, 393] on label "Stills" at bounding box center [427, 392] width 20 height 13
click at [399, 392] on input "checkbox" at bounding box center [403, 391] width 23 height 10
checkbox input "false"
click at [474, 405] on input "checkbox" at bounding box center [480, 407] width 23 height 10
checkbox input "true"
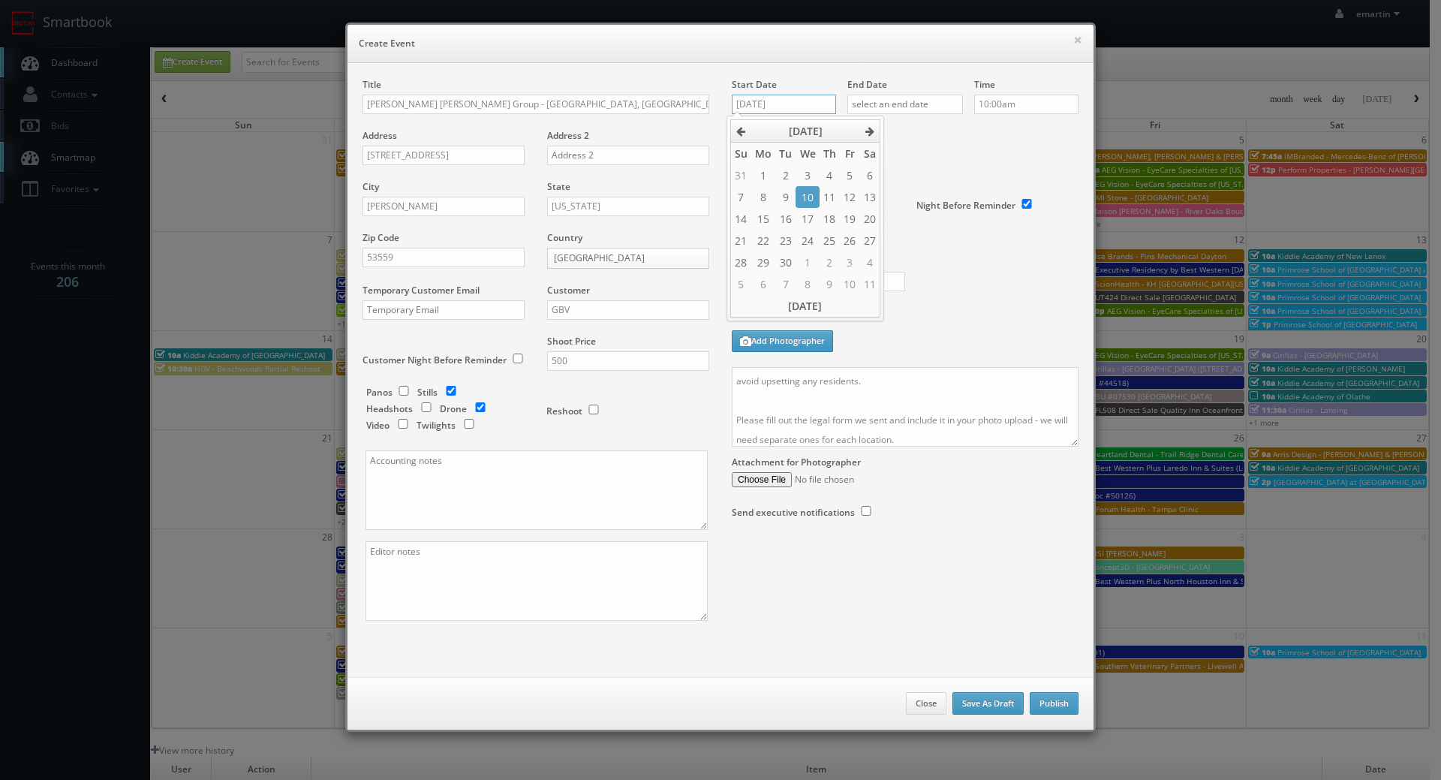
click at [774, 112] on input "[DATE]" at bounding box center [784, 105] width 104 height 20
click at [816, 218] on td "17" at bounding box center [806, 219] width 23 height 22
type input "[DATE]"
drag, startPoint x: 902, startPoint y: 116, endPoint x: 929, endPoint y: 157, distance: 48.7
click at [902, 116] on div "End Date" at bounding box center [905, 103] width 116 height 51
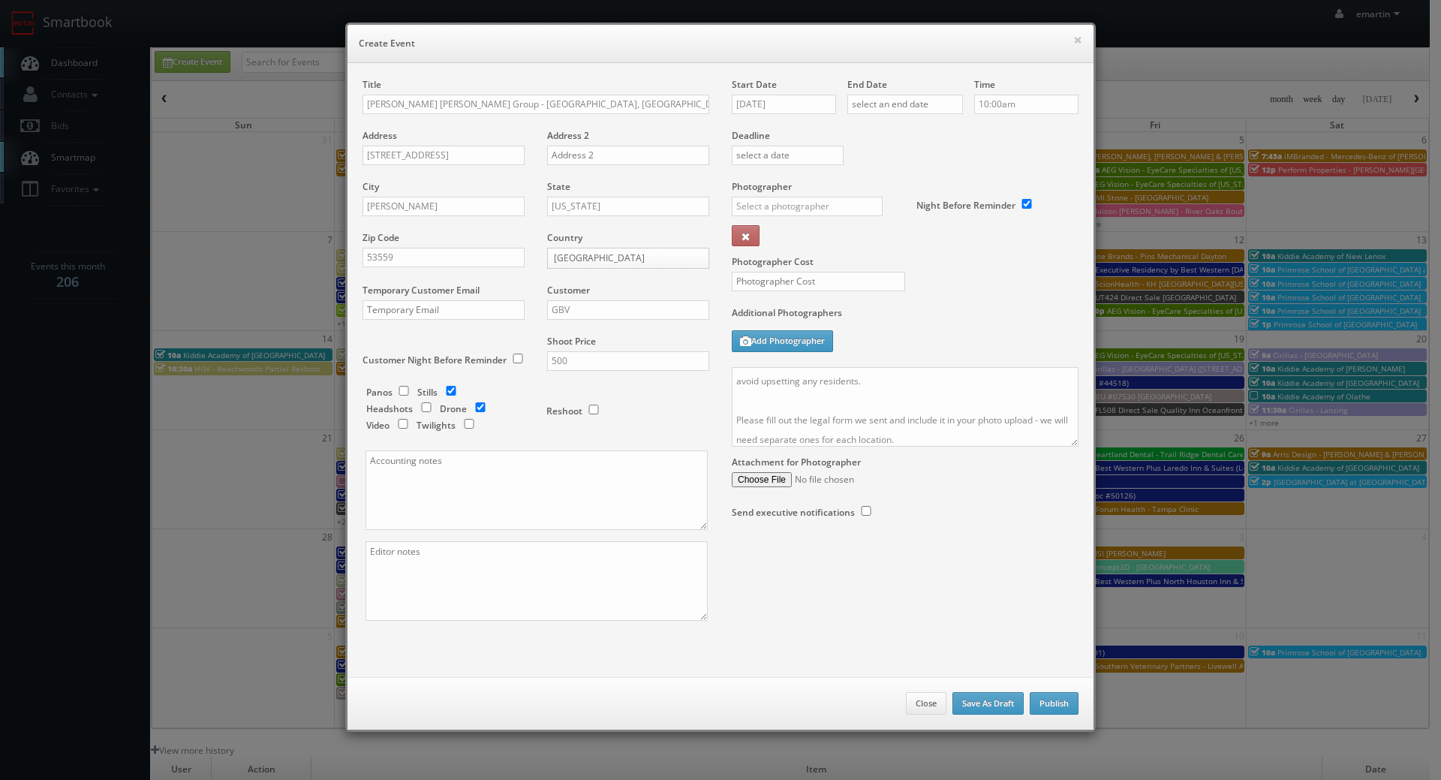
drag, startPoint x: 922, startPoint y: 91, endPoint x: 928, endPoint y: 107, distance: 17.8
click at [923, 96] on div "End Date" at bounding box center [905, 103] width 116 height 51
click at [928, 108] on input "text" at bounding box center [905, 105] width 116 height 20
click at [925, 212] on td "17" at bounding box center [922, 219] width 23 height 22
type input "[DATE]"
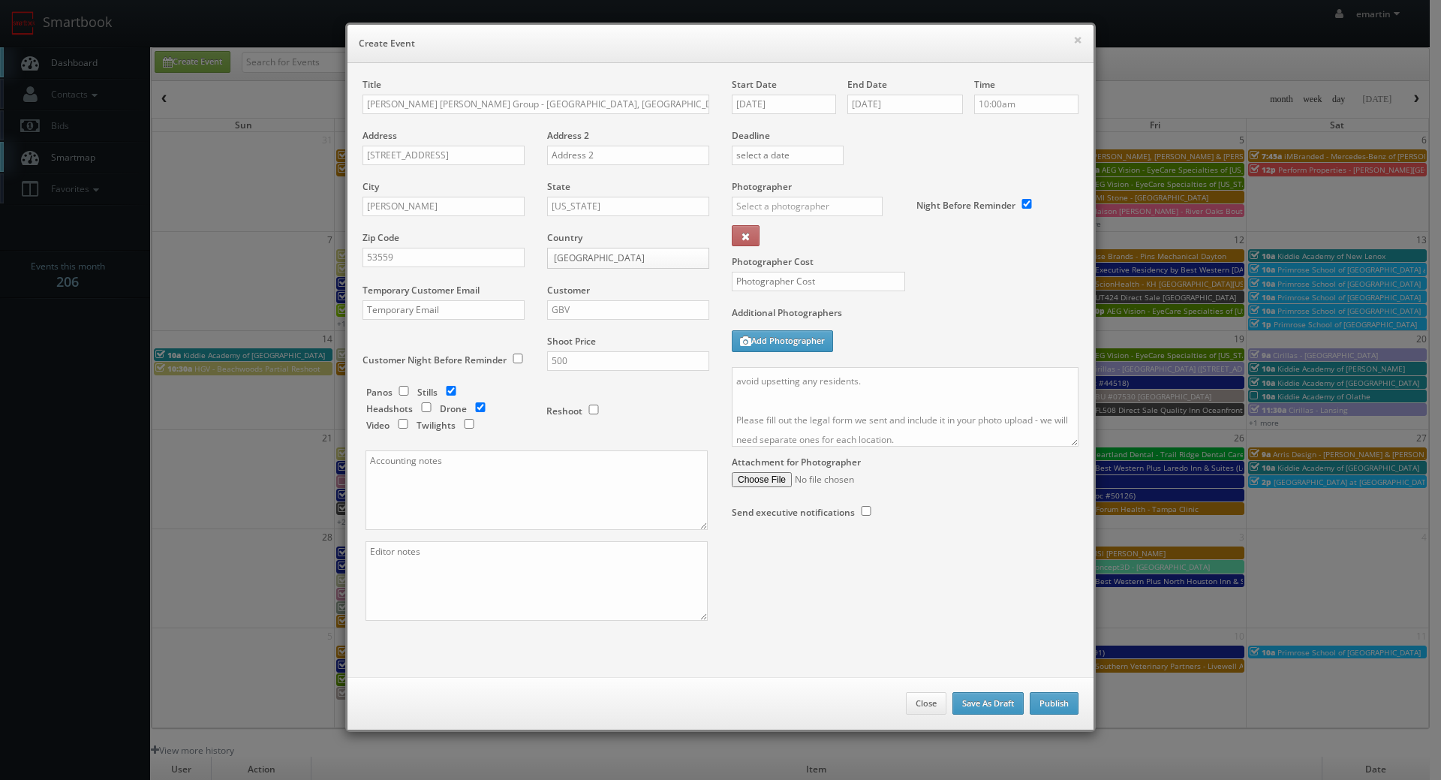
click at [1047, 142] on div "Deadline" at bounding box center [904, 129] width 369 height 102
click at [812, 205] on input "text" at bounding box center [807, 207] width 151 height 20
click at [819, 230] on div "[PERSON_NAME]" at bounding box center [812, 239] width 161 height 25
type input "[PERSON_NAME]"
click at [807, 272] on input "text" at bounding box center [818, 282] width 173 height 20
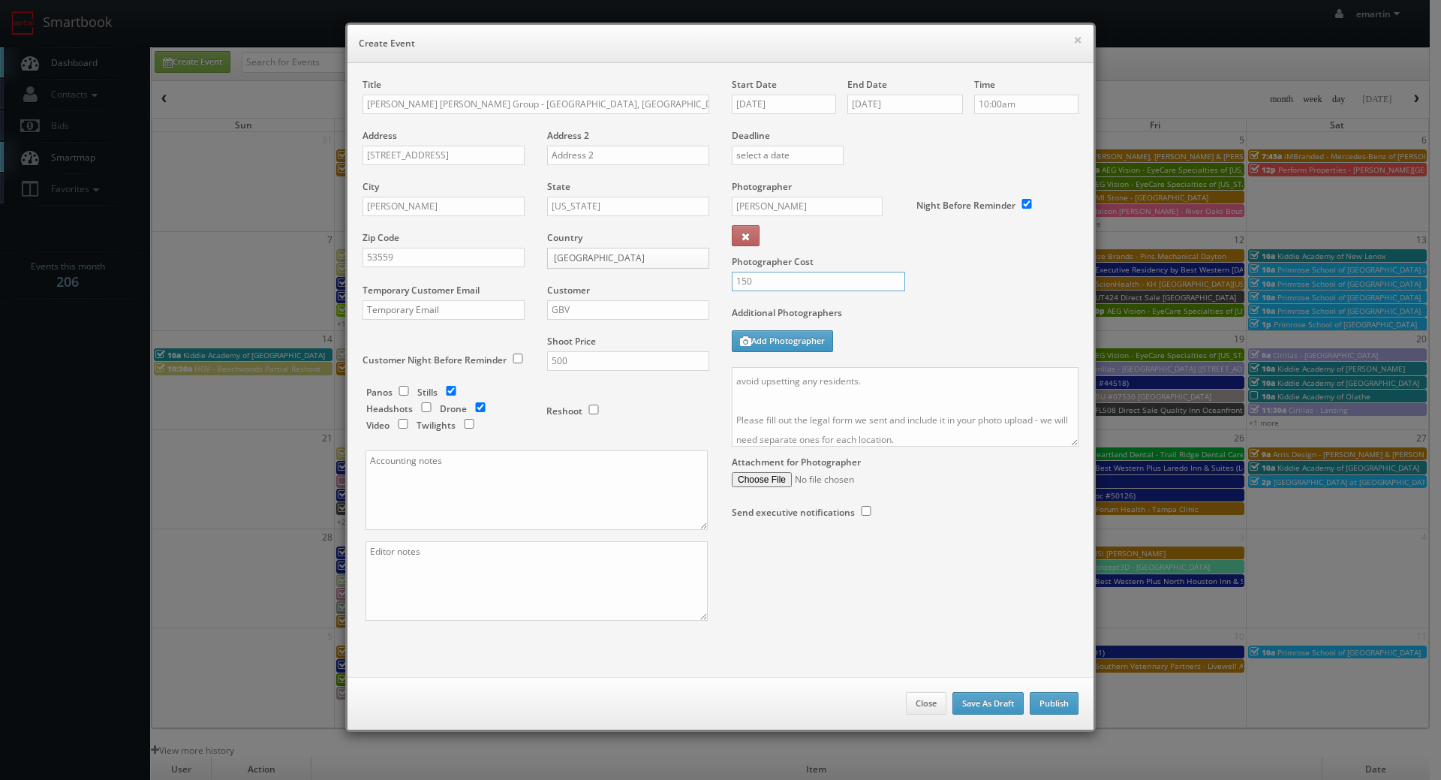
click at [876, 288] on input "150" at bounding box center [818, 282] width 173 height 20
type input "150"
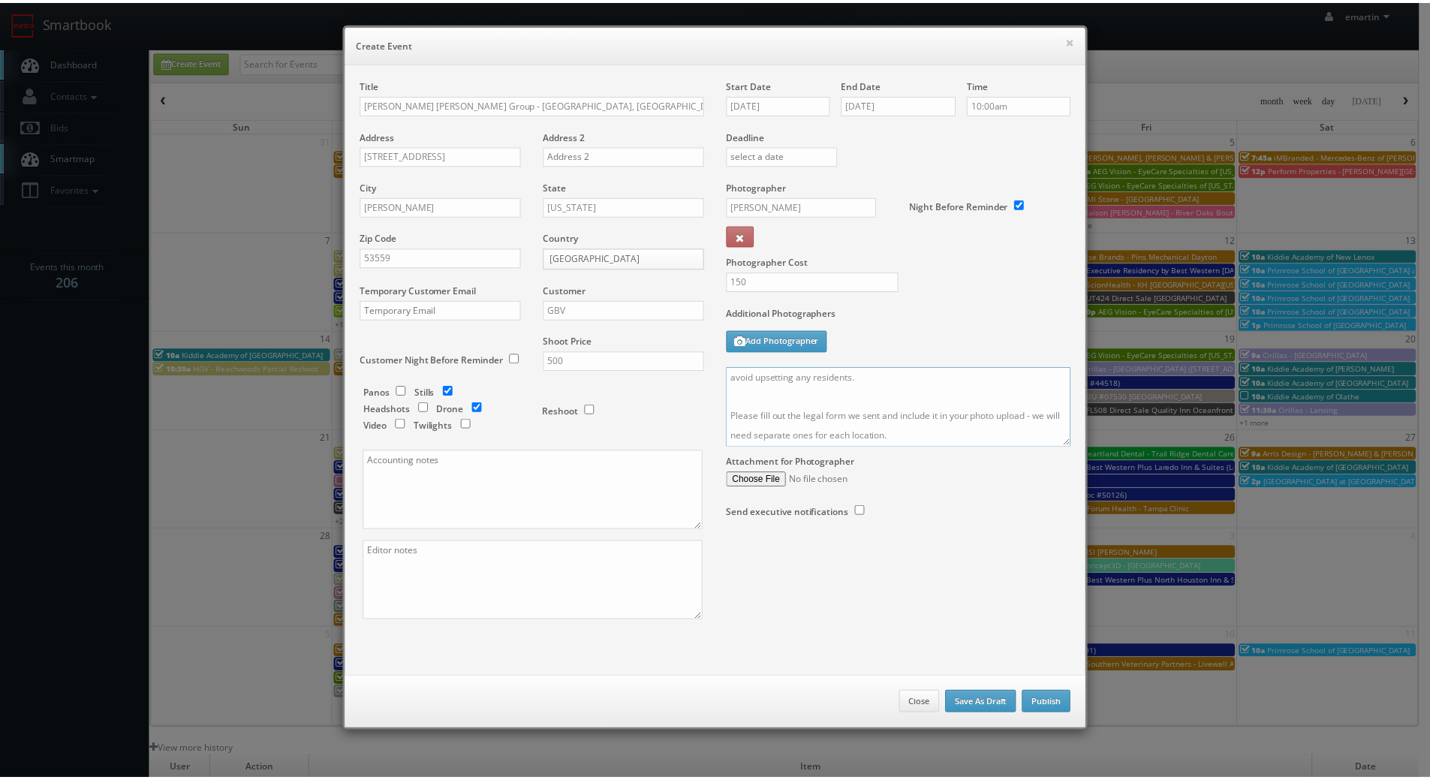
scroll to position [0, 0]
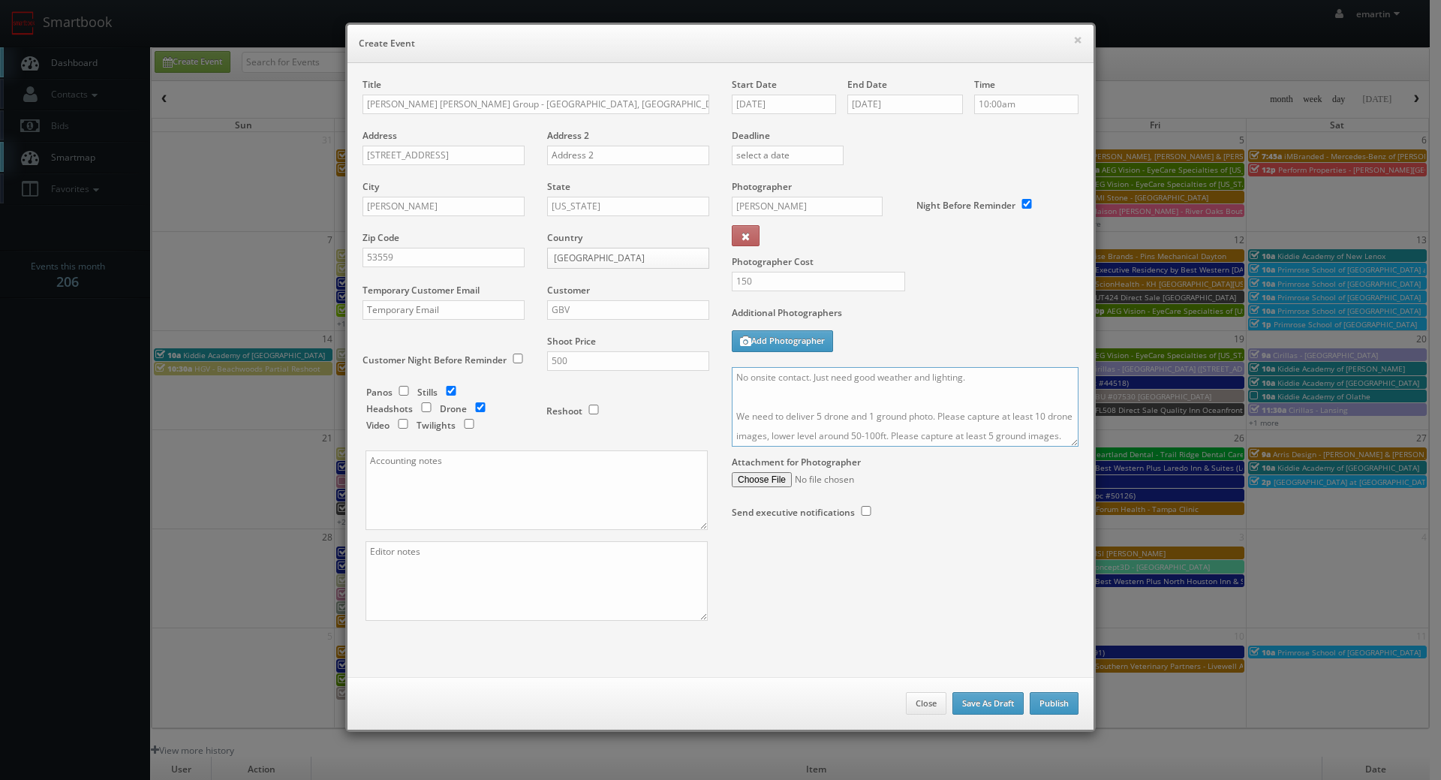
drag, startPoint x: 945, startPoint y: 432, endPoint x: 651, endPoint y: 309, distance: 317.9
click at [651, 311] on div "Title Rogge Dunn Group - Dane County, WI (Fry) - 905 Riverview Ct Address 905 R…" at bounding box center [720, 362] width 738 height 569
click at [988, 325] on label "Additional Photographers" at bounding box center [905, 316] width 347 height 20
click at [1068, 692] on button "Publish" at bounding box center [1054, 703] width 49 height 23
click at [1041, 696] on button "Publish" at bounding box center [1054, 703] width 49 height 23
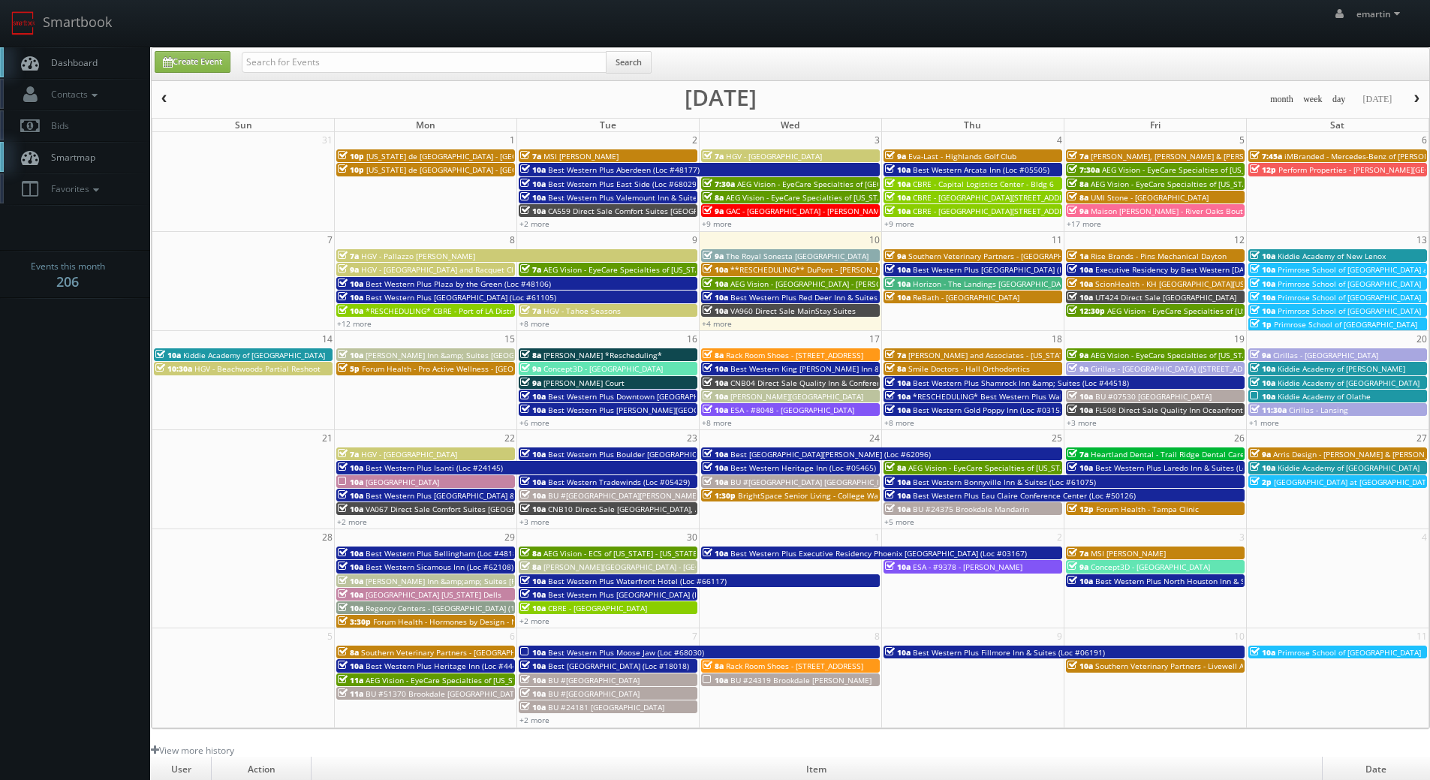
click at [114, 68] on link "Dashboard" at bounding box center [75, 62] width 150 height 31
click at [174, 58] on link "Create Event" at bounding box center [193, 62] width 76 height 22
type input "[DATE]"
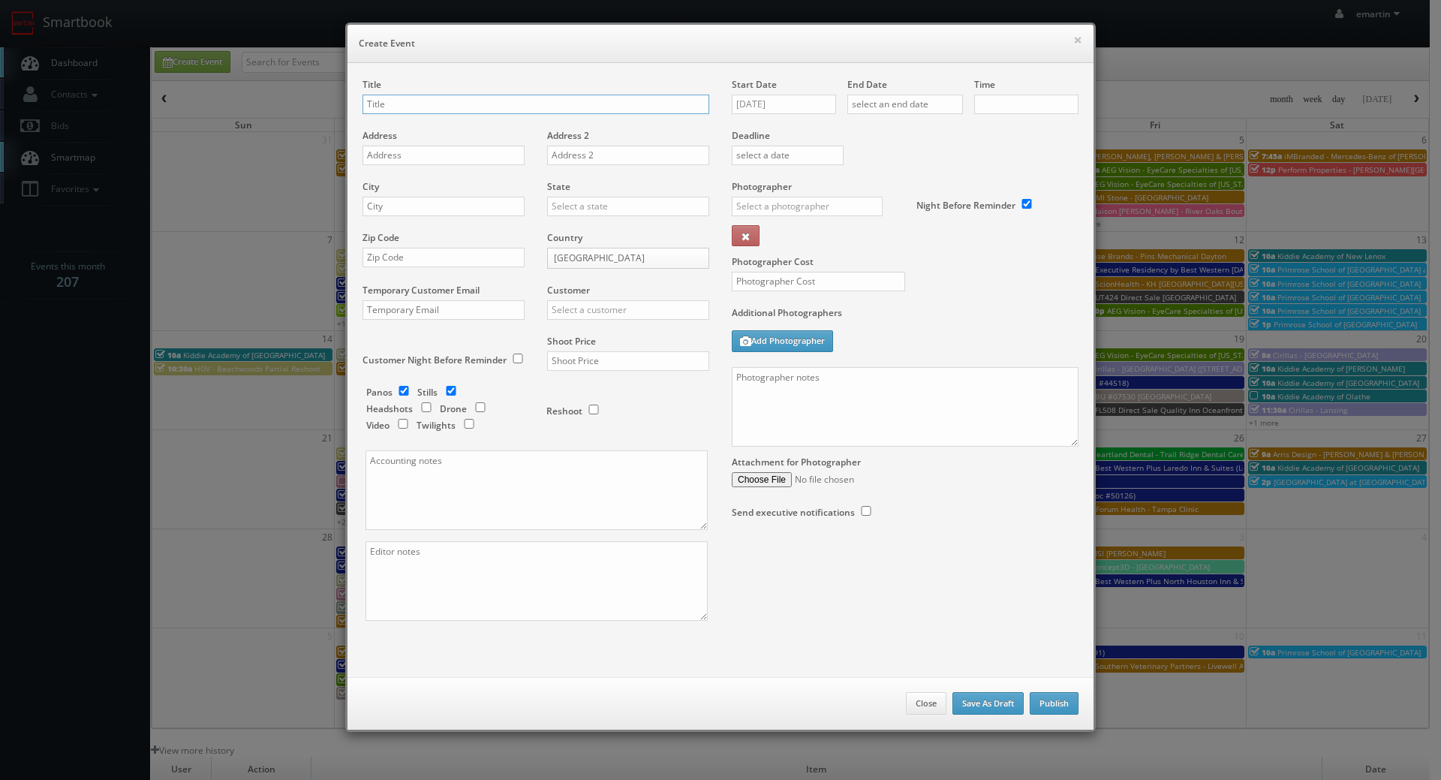
checkbox input "true"
type input "10:00am"
checkbox input "true"
click at [927, 361] on div "Additional Photographers Add Photographer" at bounding box center [905, 336] width 347 height 61
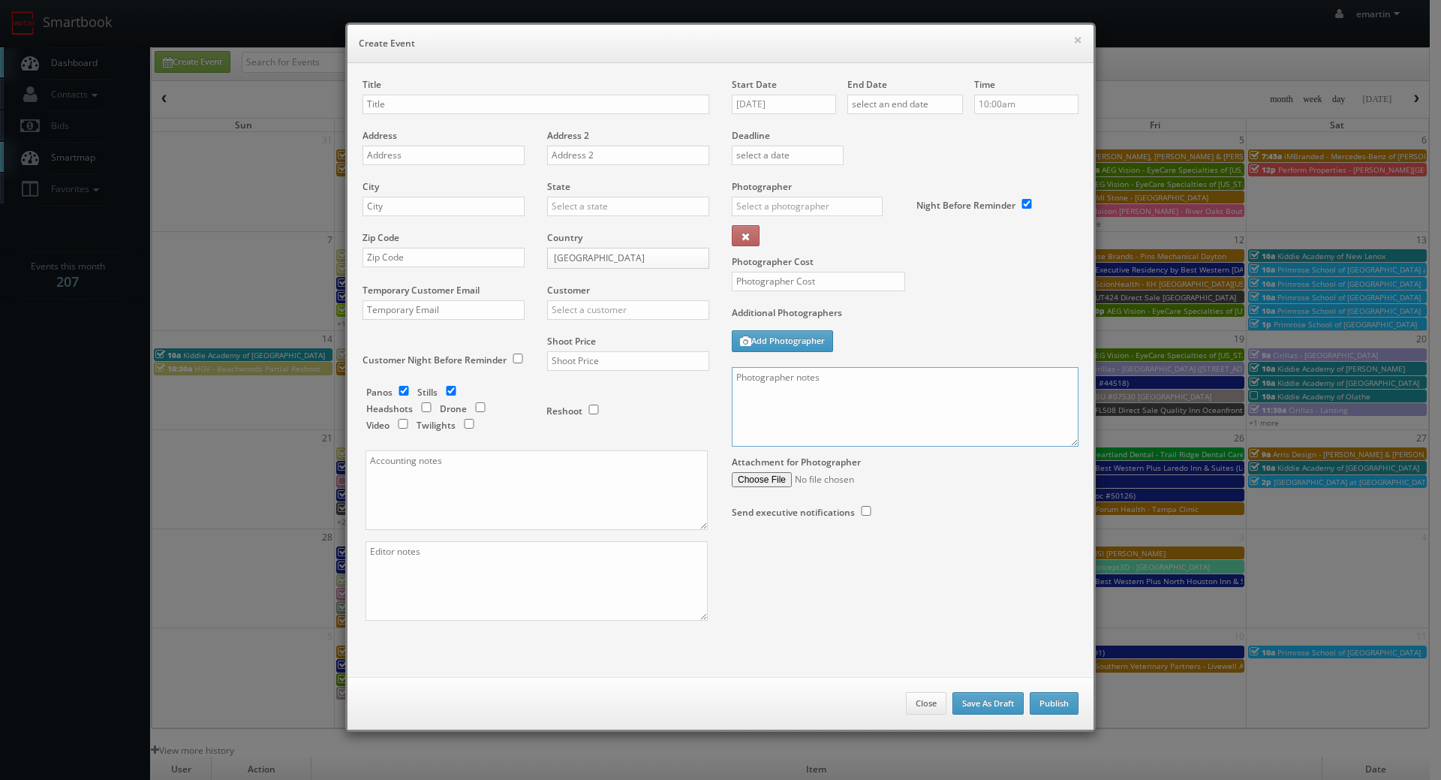
click at [942, 409] on textarea at bounding box center [905, 407] width 347 height 80
paste textarea "No onsite contact. Just need good weather and lighting. We need to deliver 5 dr…"
type textarea "No onsite contact. Just need good weather and lighting. We need to deliver 5 dr…"
click at [522, 103] on input "text" at bounding box center [535, 105] width 347 height 20
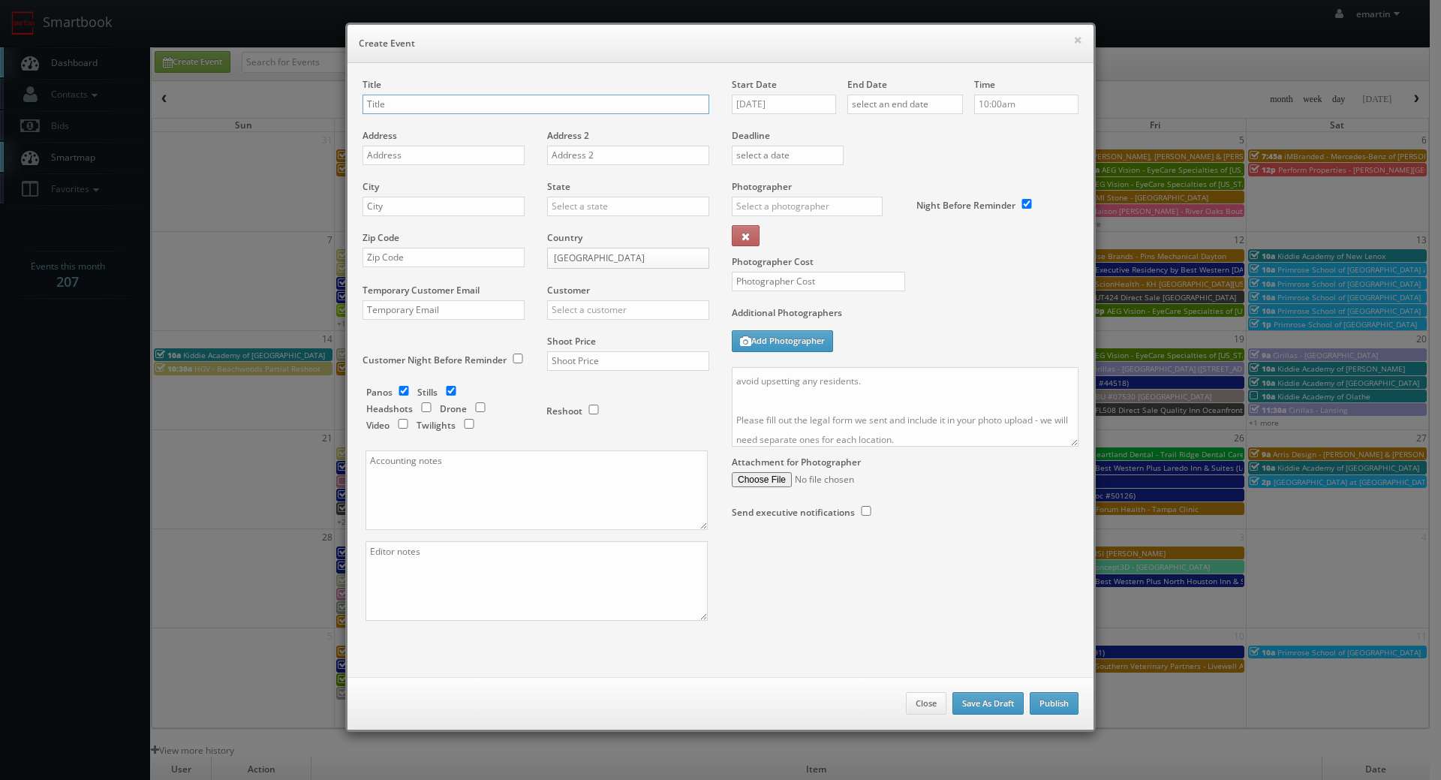
paste input "[PERSON_NAME] [PERSON_NAME] Group"
click at [561, 105] on input "[PERSON_NAME] [PERSON_NAME] Group -" at bounding box center [535, 105] width 347 height 20
paste input "Dane County, WI (Fry) - 436 Lakewood Terrace"
type input "[PERSON_NAME] [PERSON_NAME] Group - [GEOGRAPHIC_DATA], [GEOGRAPHIC_DATA] (Fry) …"
click at [413, 167] on div "Address" at bounding box center [448, 154] width 173 height 51
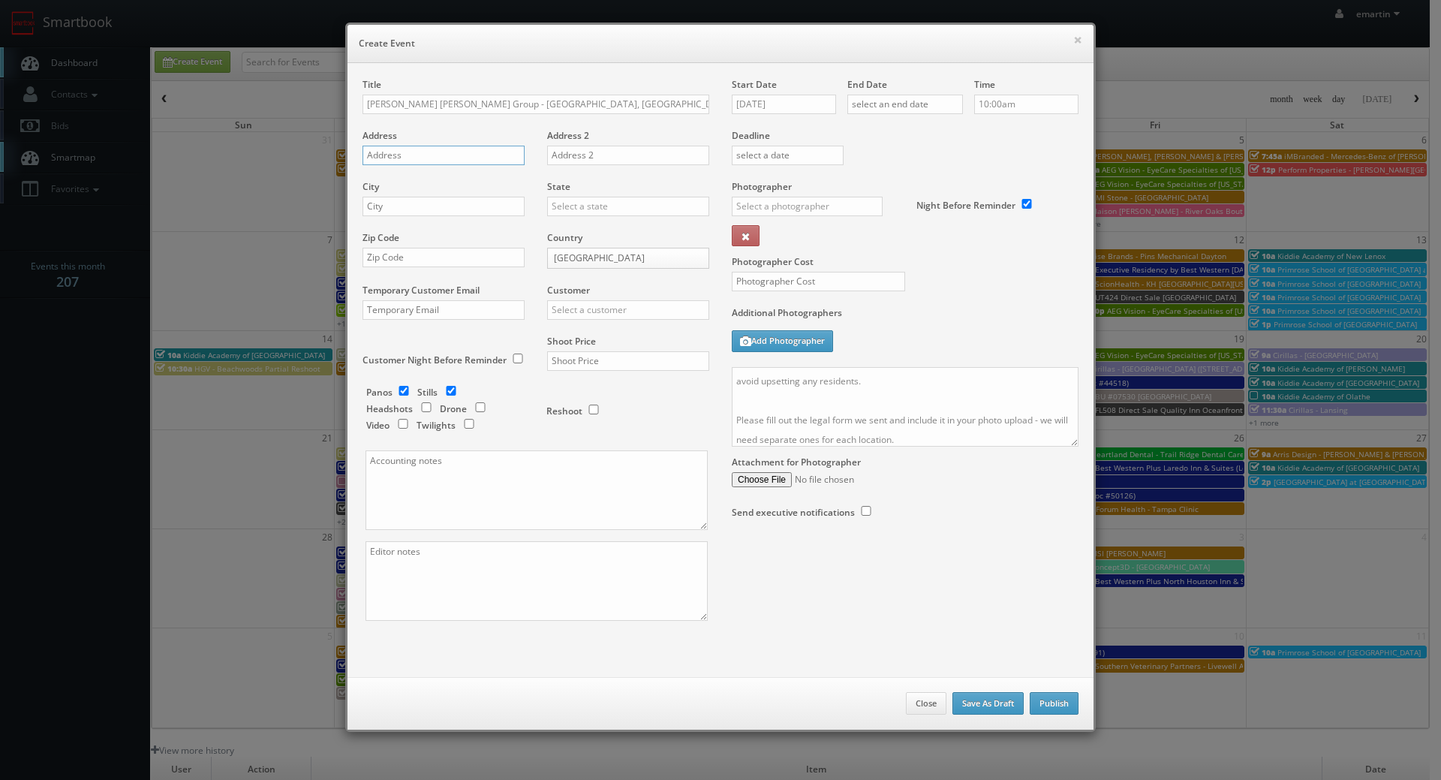
drag, startPoint x: 413, startPoint y: 161, endPoint x: 398, endPoint y: 167, distance: 16.5
click at [413, 161] on input "text" at bounding box center [443, 156] width 162 height 20
paste input "436 Lakewood Terrace"
type input "436 Lakewood Terrace"
click at [423, 203] on input "text" at bounding box center [443, 207] width 162 height 20
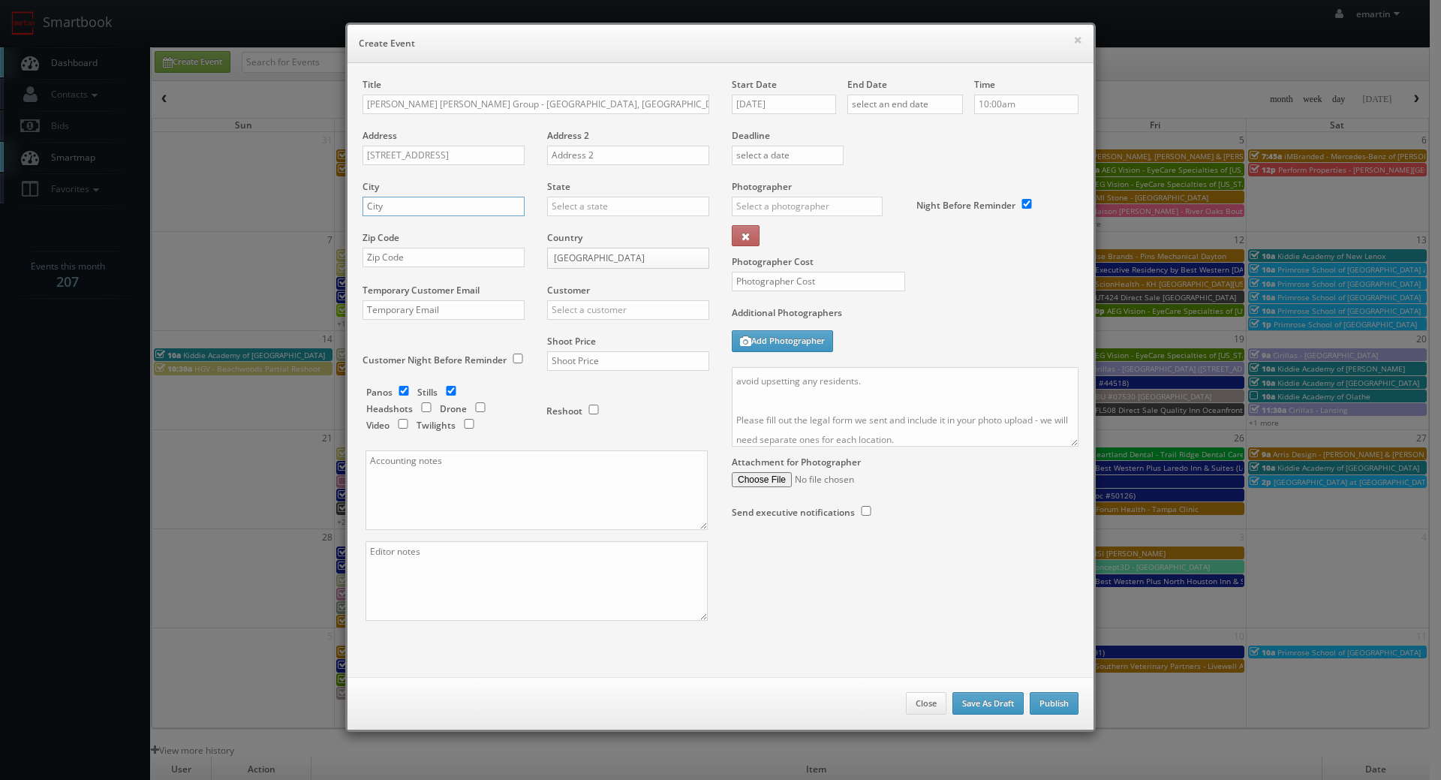
paste input "Marshall"
type input "Marshall"
click at [615, 213] on input "text" at bounding box center [628, 207] width 162 height 20
click at [610, 230] on div "[US_STATE]" at bounding box center [628, 230] width 161 height 25
type input "[US_STATE]"
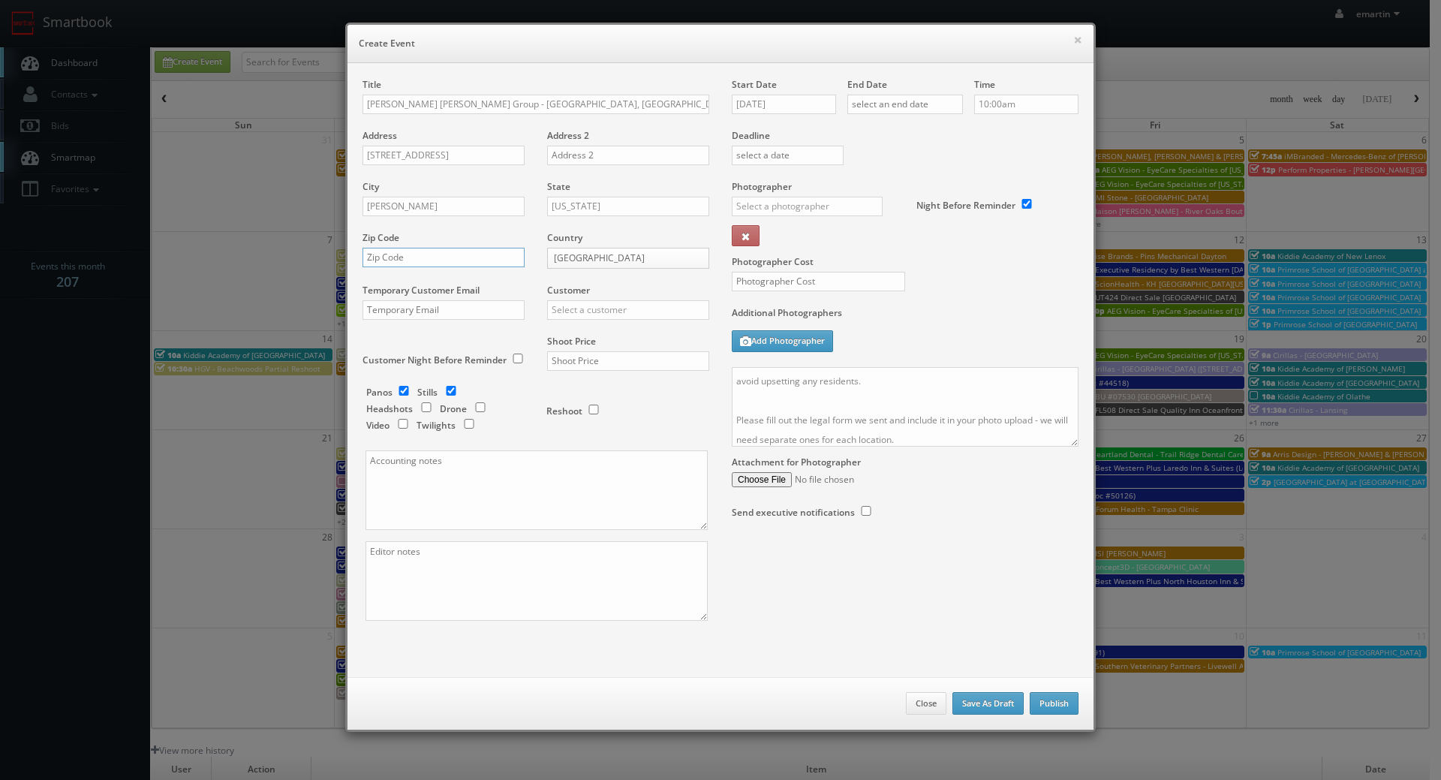
drag, startPoint x: 452, startPoint y: 254, endPoint x: 527, endPoint y: 274, distance: 77.5
click at [452, 254] on input "text" at bounding box center [443, 258] width 162 height 20
paste input "53559"
type input "53559"
click at [564, 302] on input "text" at bounding box center [628, 310] width 162 height 20
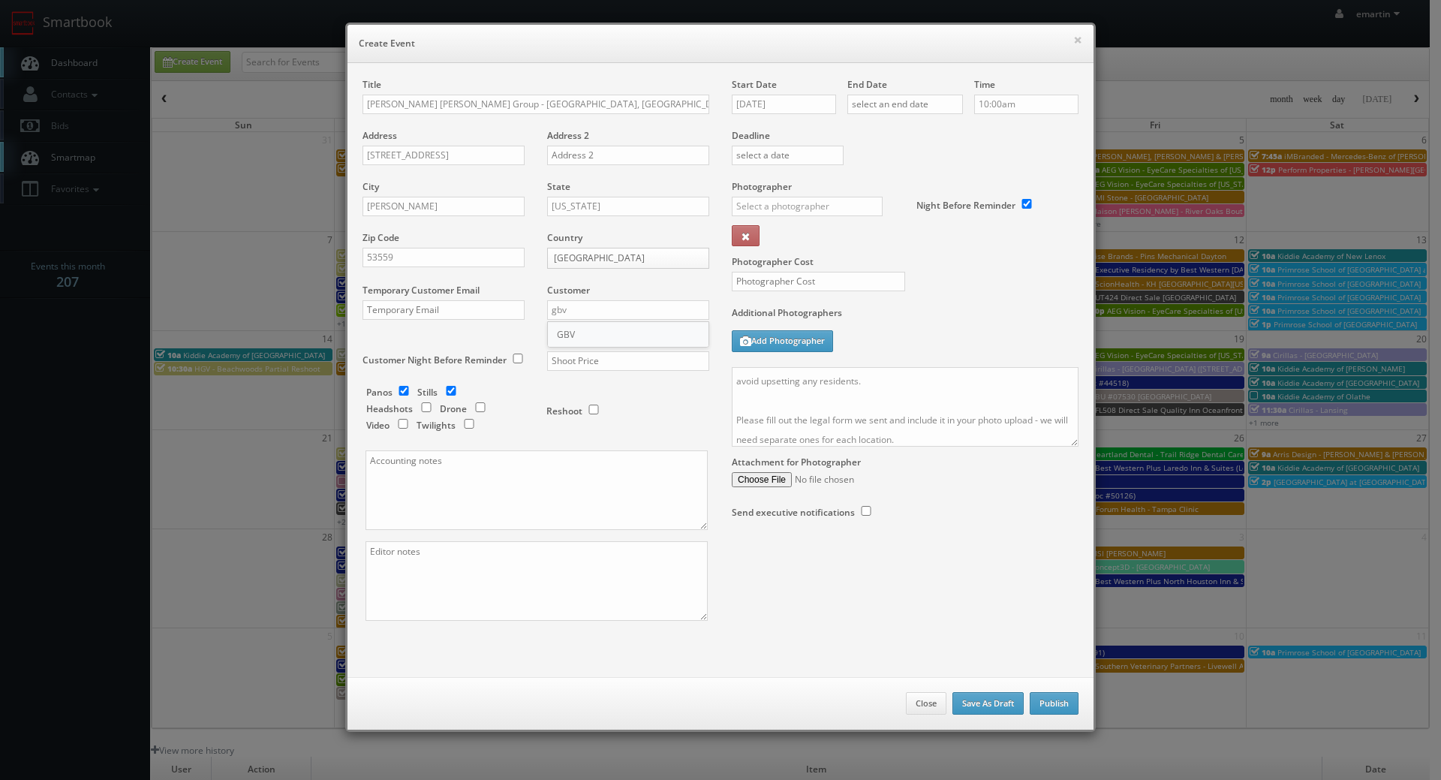
click at [577, 339] on div "GBV" at bounding box center [628, 334] width 161 height 25
type input "GBV"
click at [557, 356] on input "text" at bounding box center [628, 361] width 162 height 20
type input "500"
click at [403, 393] on input "checkbox" at bounding box center [403, 391] width 23 height 10
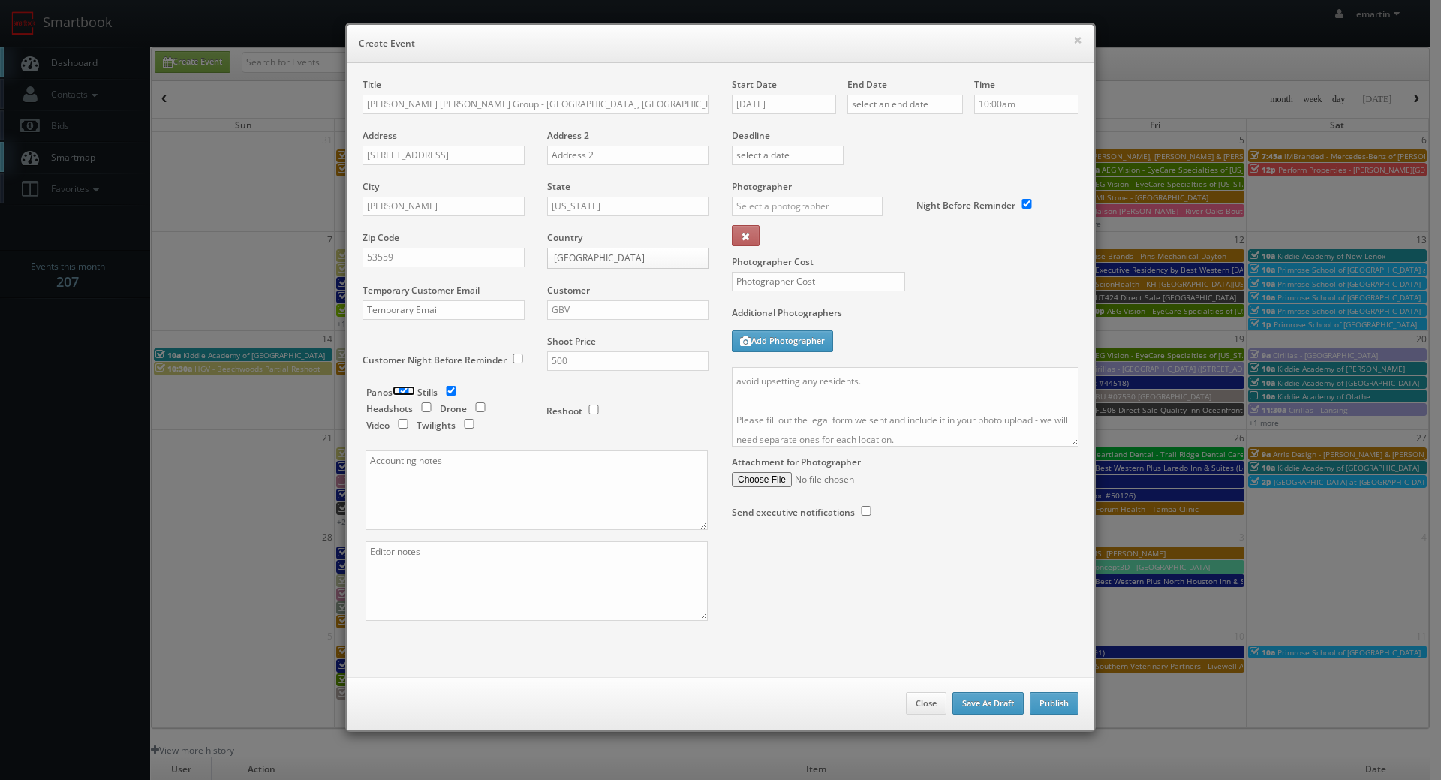
checkbox input "false"
drag, startPoint x: 468, startPoint y: 401, endPoint x: 516, endPoint y: 413, distance: 50.2
click at [468, 401] on div "Panos Stills Headshots Drone Video Twilights" at bounding box center [448, 411] width 165 height 50
click at [478, 408] on input "checkbox" at bounding box center [480, 407] width 23 height 10
checkbox input "true"
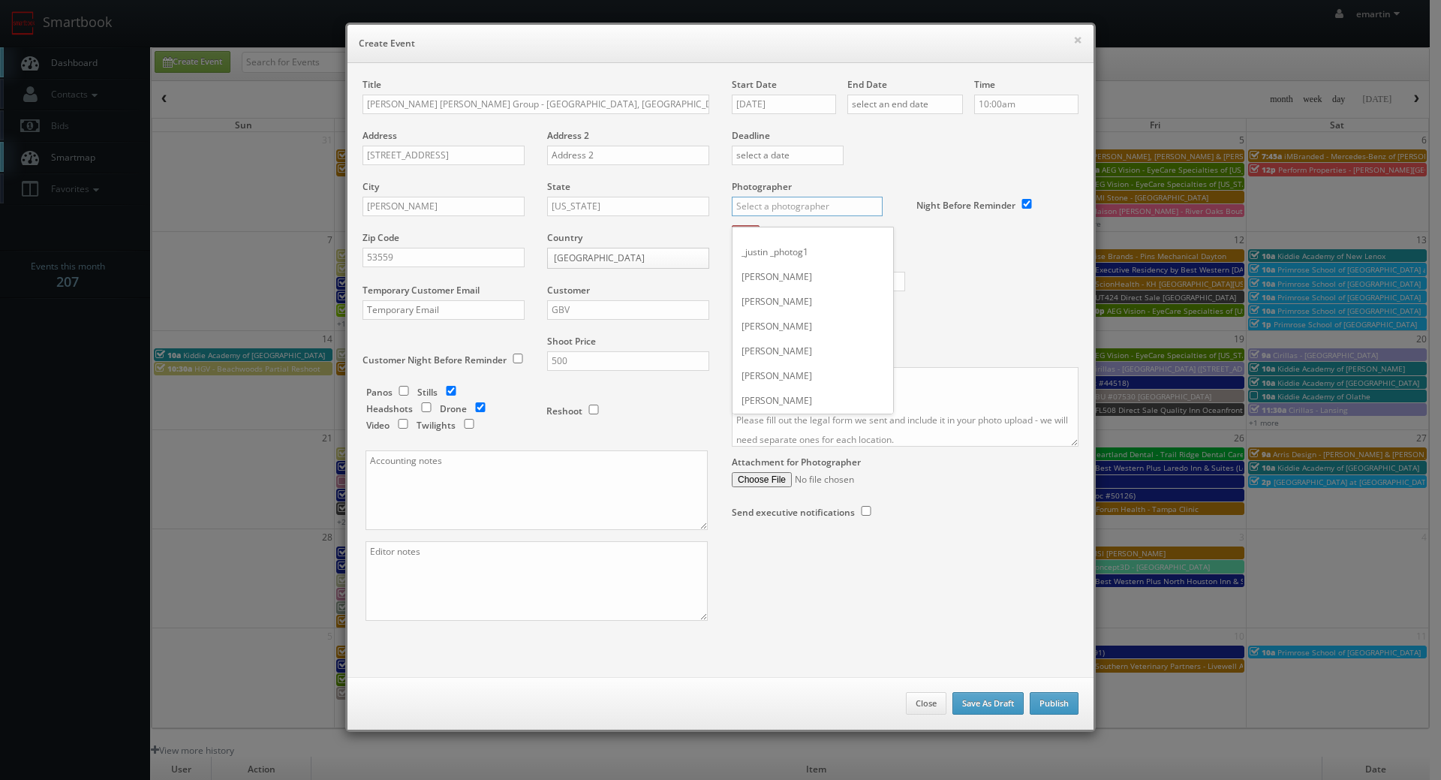
click at [790, 209] on input "text" at bounding box center [807, 207] width 151 height 20
drag, startPoint x: 801, startPoint y: 242, endPoint x: 798, endPoint y: 229, distance: 13.7
click at [801, 243] on div "[PERSON_NAME]" at bounding box center [812, 239] width 161 height 25
type input "[PERSON_NAME]"
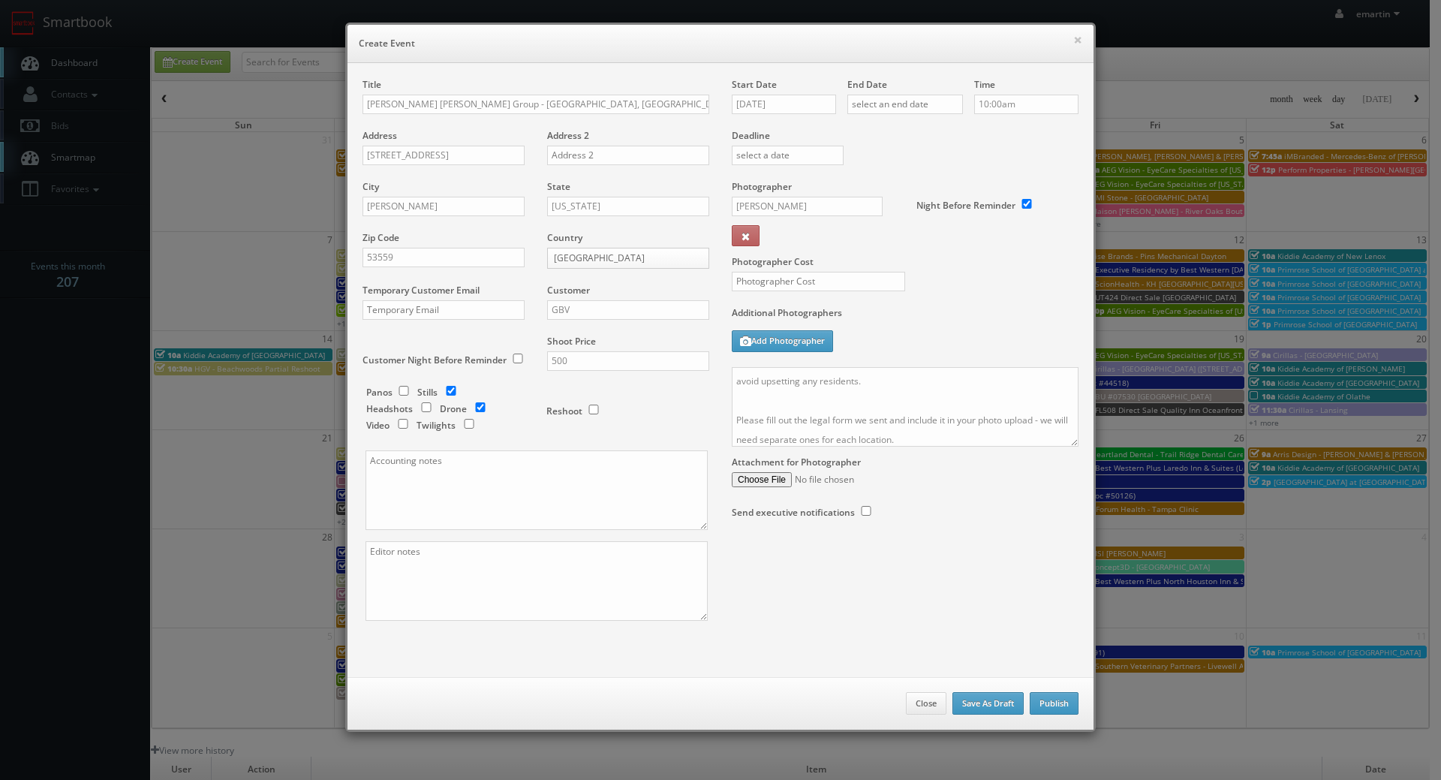
click at [789, 92] on div "Start Date 09/10/2025" at bounding box center [790, 103] width 116 height 51
click at [789, 109] on input "[DATE]" at bounding box center [784, 105] width 104 height 20
click at [813, 211] on td "17" at bounding box center [806, 219] width 23 height 22
type input "[DATE]"
click at [886, 115] on div "End Date" at bounding box center [905, 103] width 116 height 51
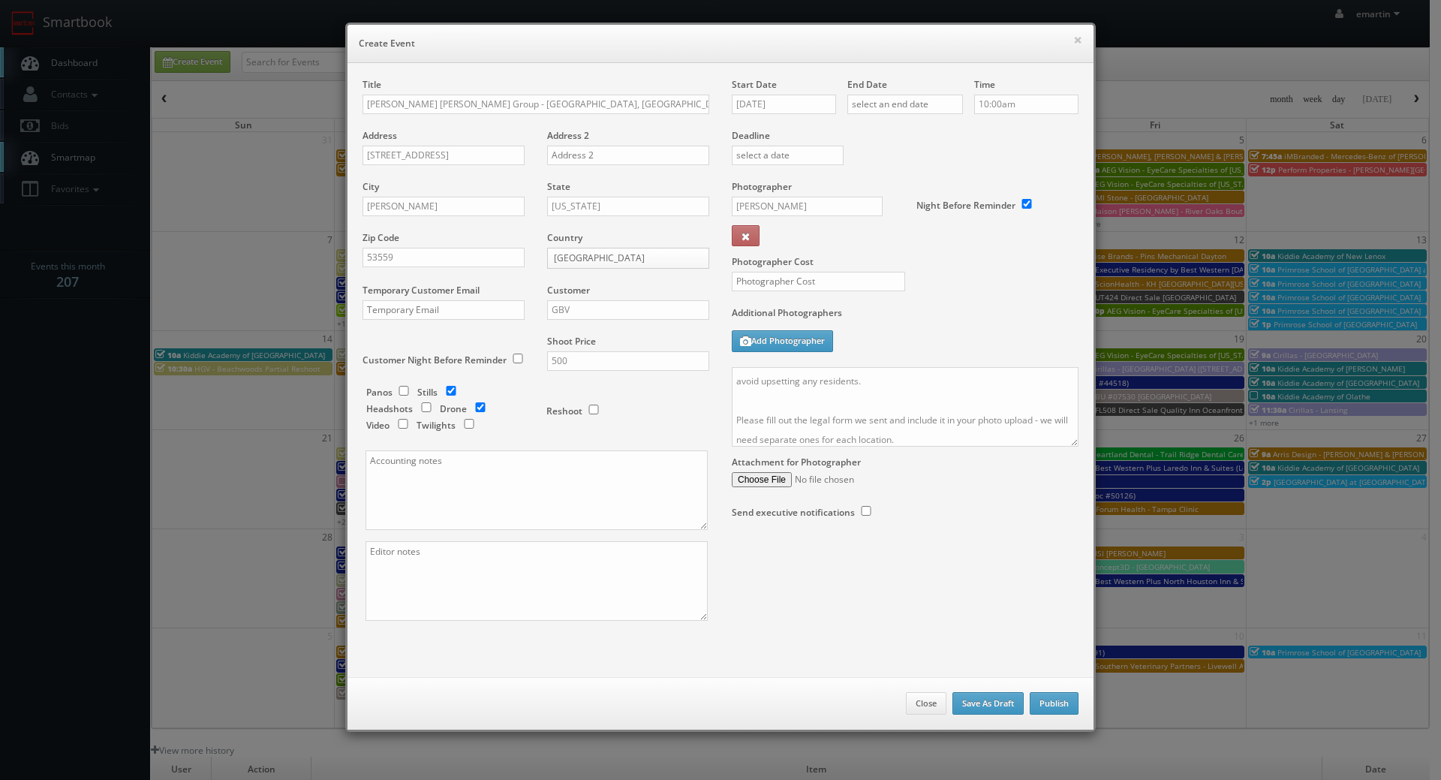
click at [895, 114] on div "End Date" at bounding box center [905, 103] width 116 height 51
click at [901, 108] on input "text" at bounding box center [905, 105] width 116 height 20
click at [921, 219] on td "17" at bounding box center [922, 219] width 23 height 22
type input "[DATE]"
click at [1087, 149] on div "Title Rogge Dunn Group - Dane County, WI (Fry) - 436 Lakewood Terrace Address 4…" at bounding box center [720, 370] width 746 height 614
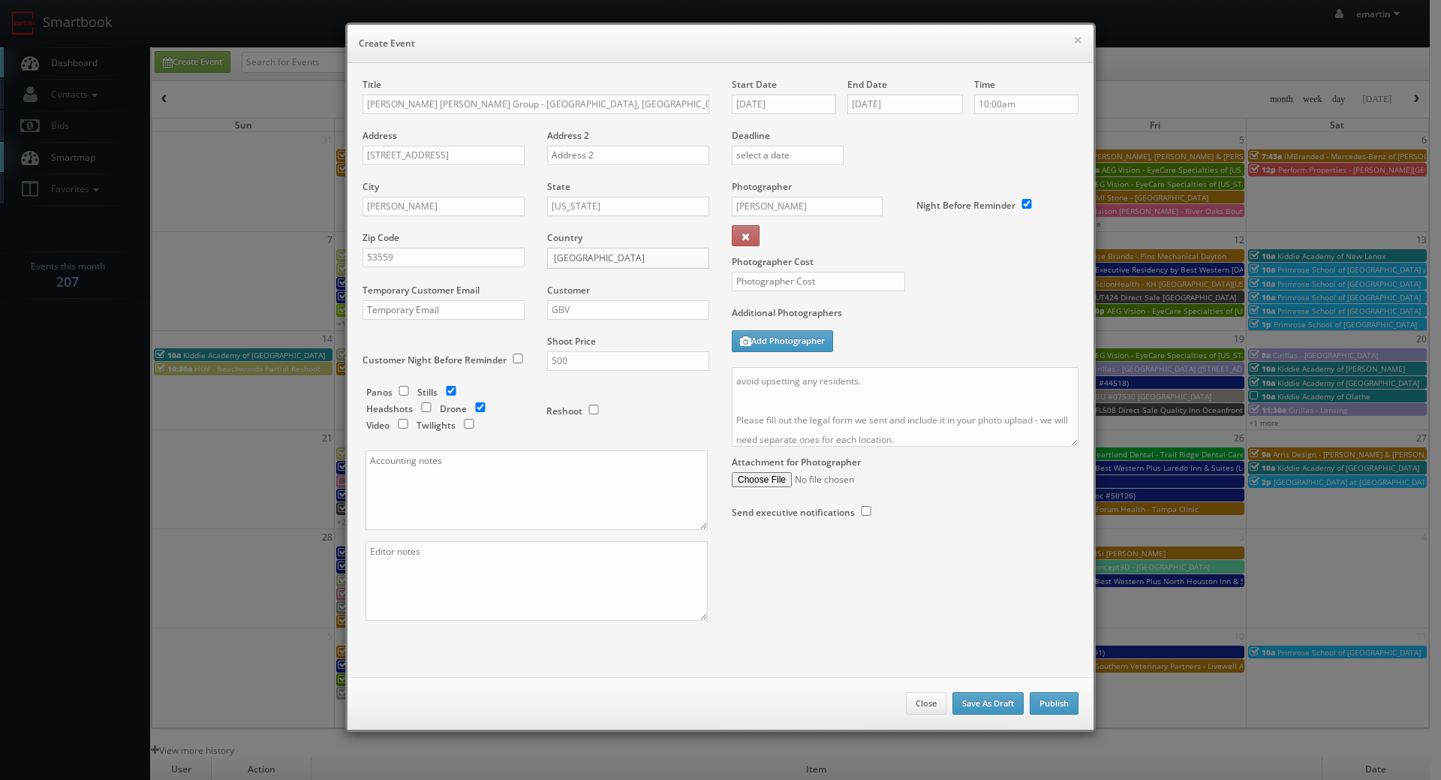
click at [840, 270] on div "Photographer Cost" at bounding box center [904, 243] width 369 height 126
click at [831, 277] on input "text" at bounding box center [818, 282] width 173 height 20
type input "150"
click at [945, 291] on div "Photographer Cost 150" at bounding box center [904, 243] width 369 height 126
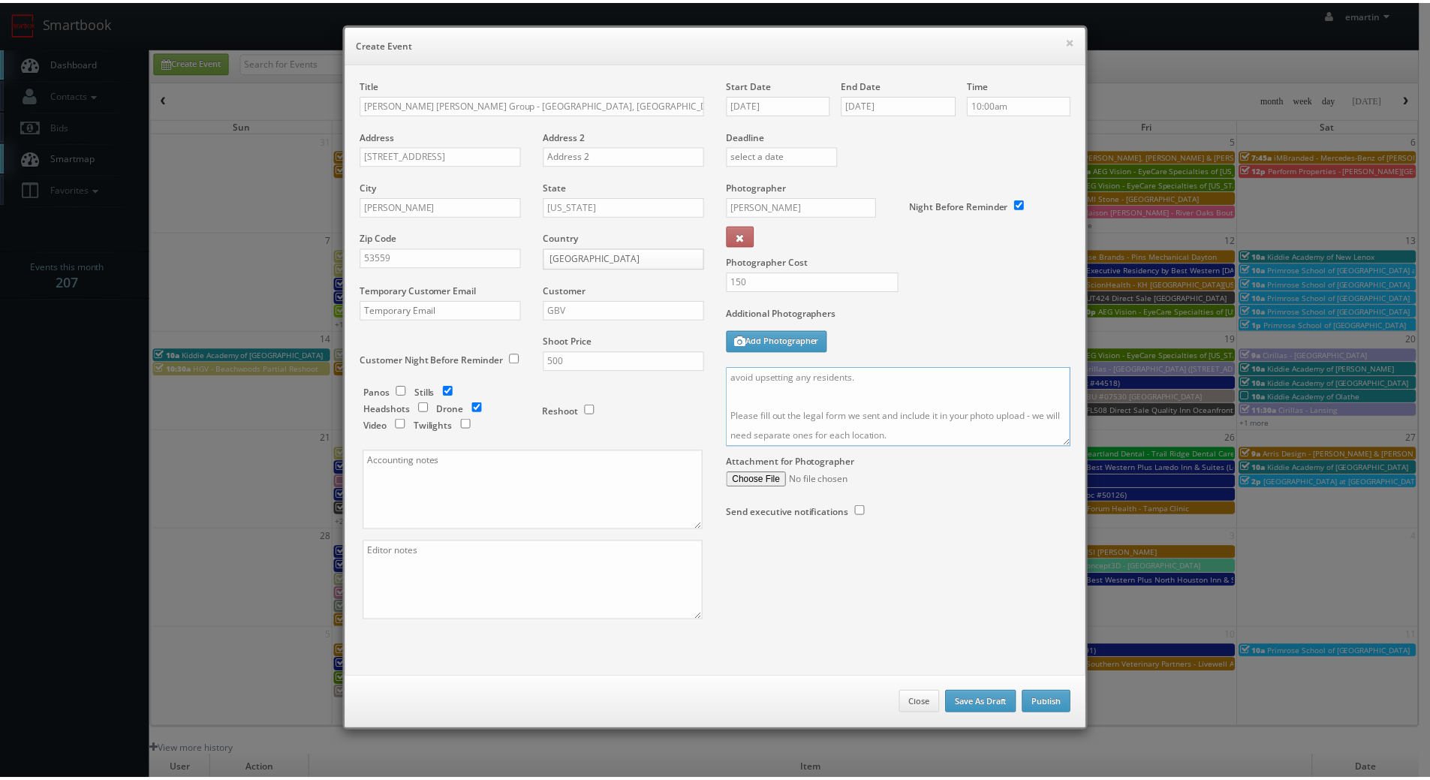
scroll to position [0, 0]
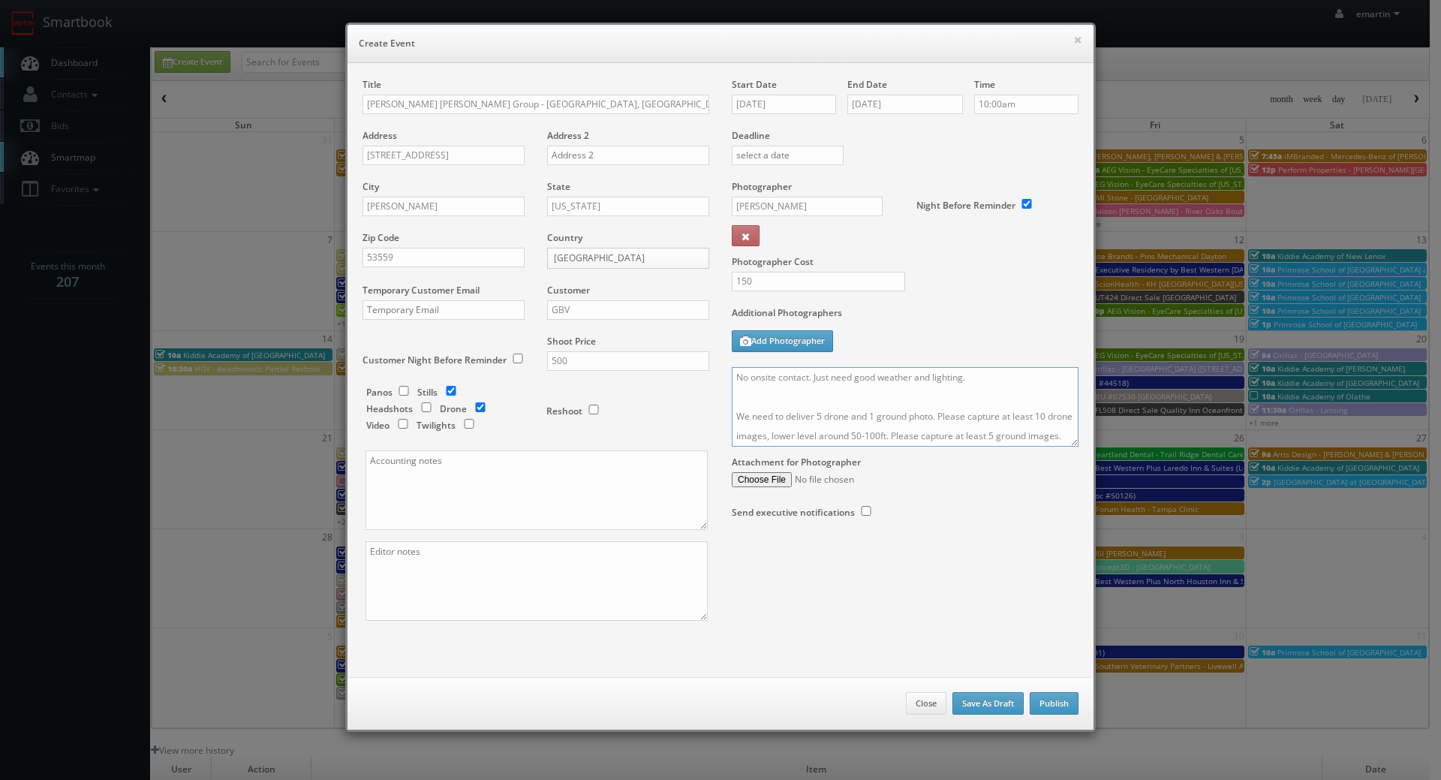
drag, startPoint x: 940, startPoint y: 442, endPoint x: 516, endPoint y: 235, distance: 471.2
click at [516, 235] on div "Title Rogge Dunn Group - Dane County, WI (Fry) - 436 Lakewood Terrace Address 4…" at bounding box center [720, 362] width 738 height 569
click at [1018, 315] on label "Additional Photographers" at bounding box center [905, 316] width 347 height 20
click at [1052, 702] on button "Publish" at bounding box center [1054, 703] width 49 height 23
click at [1048, 693] on button "Publish" at bounding box center [1054, 703] width 49 height 23
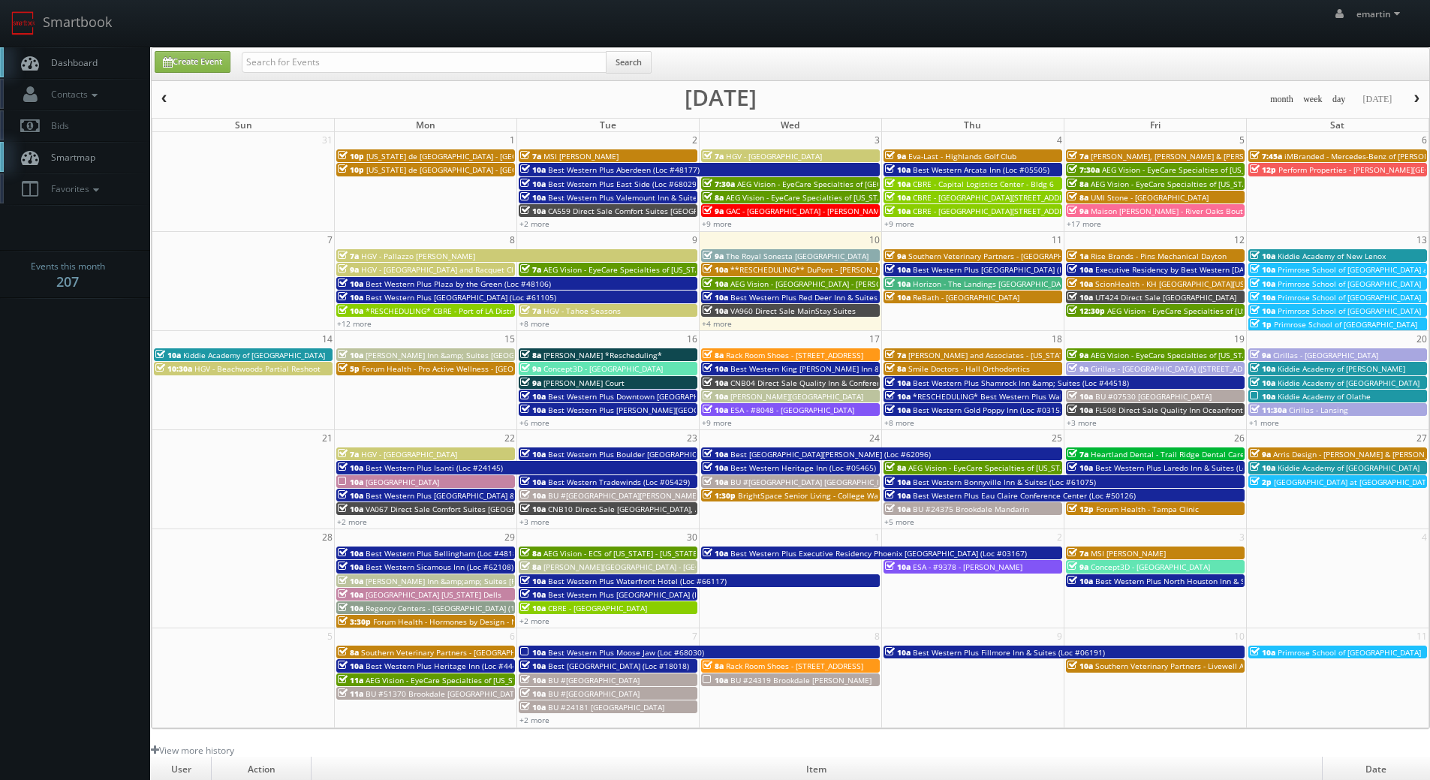
click at [89, 56] on span "Dashboard" at bounding box center [71, 62] width 54 height 13
click at [176, 56] on link "Create Event" at bounding box center [193, 62] width 76 height 22
type input "[DATE]"
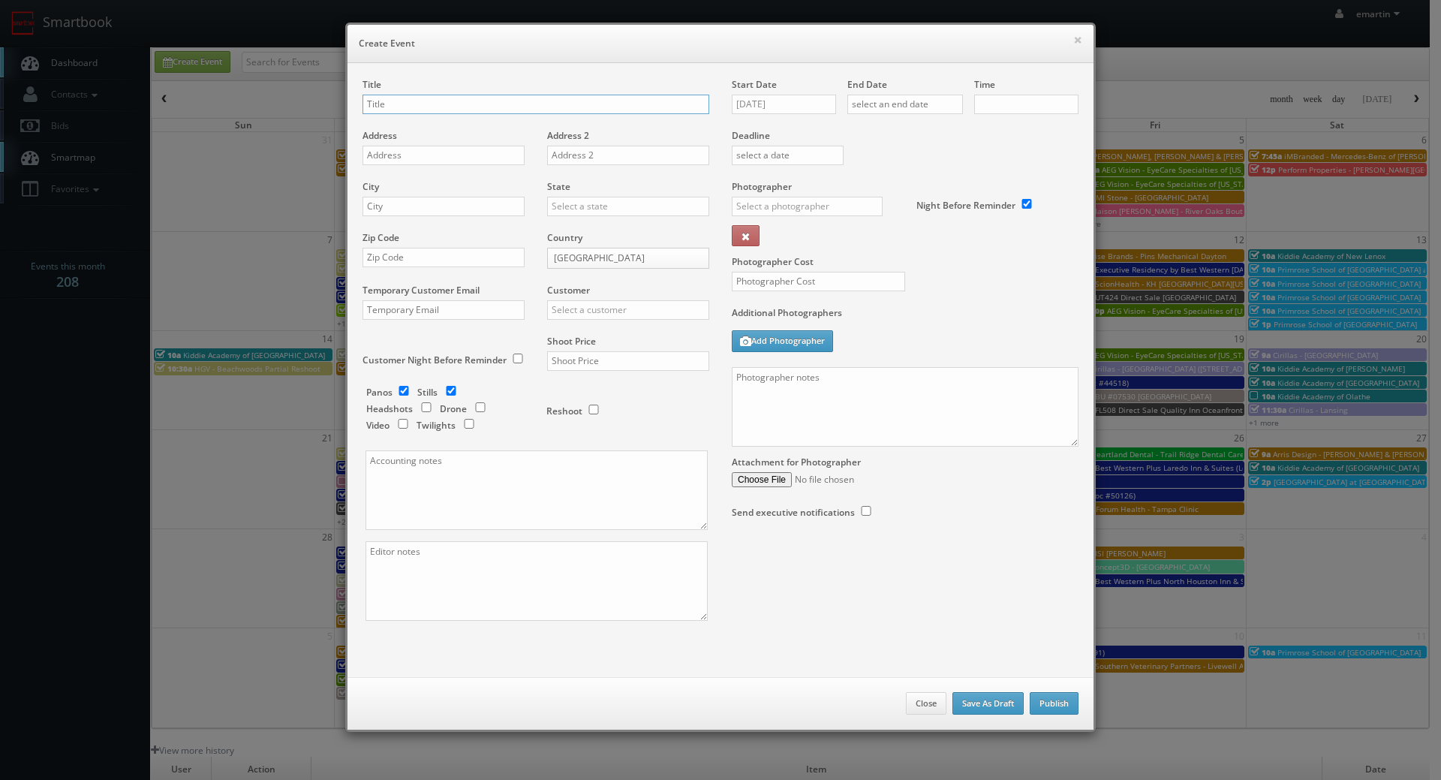
checkbox input "true"
type input "10:00am"
checkbox input "true"
click at [798, 414] on textarea at bounding box center [905, 407] width 347 height 80
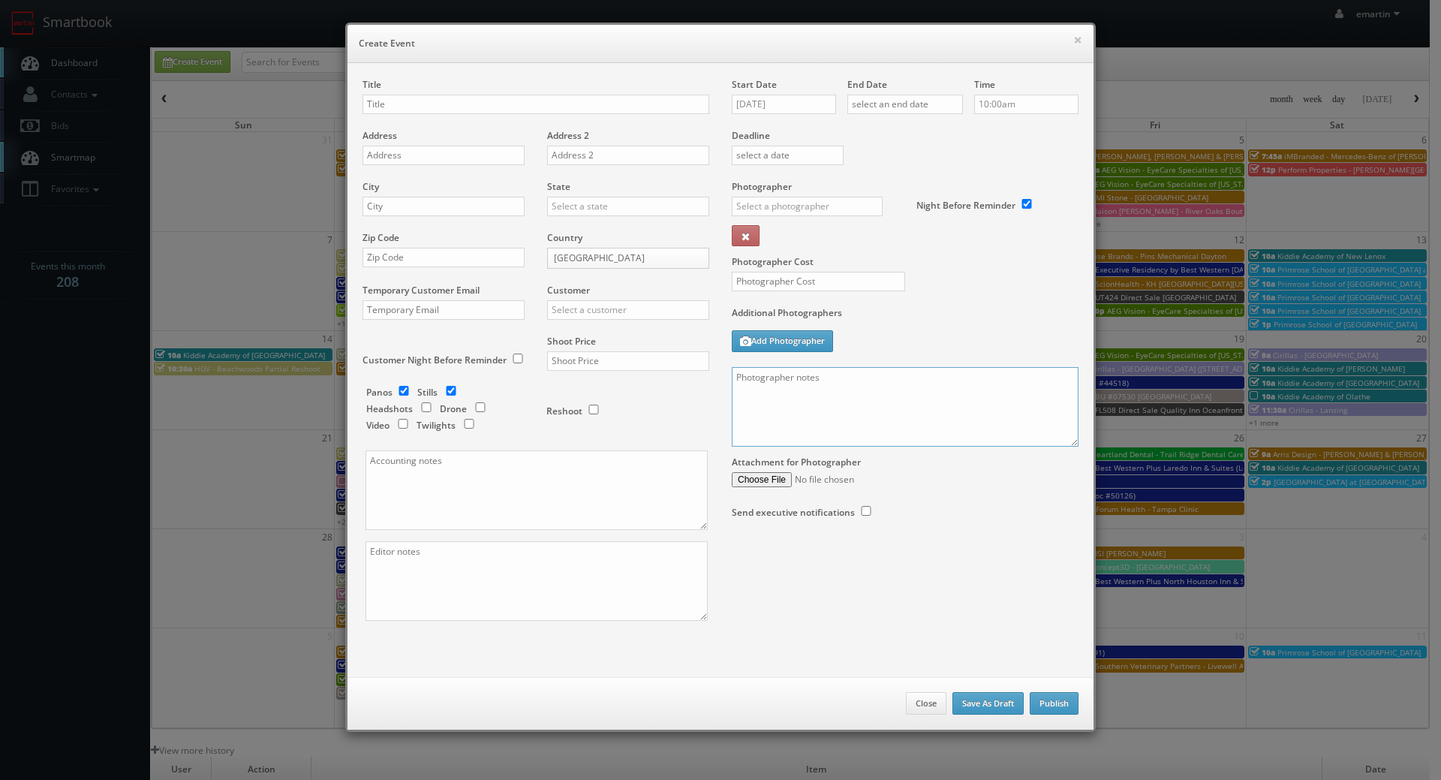
paste textarea "No onsite contact. Just need good weather and lighting. We need to deliver 5 dr…"
click at [1072, 439] on textarea "No onsite contact. Just need good weather and lighting. We need to deliver 5 dr…" at bounding box center [905, 407] width 347 height 80
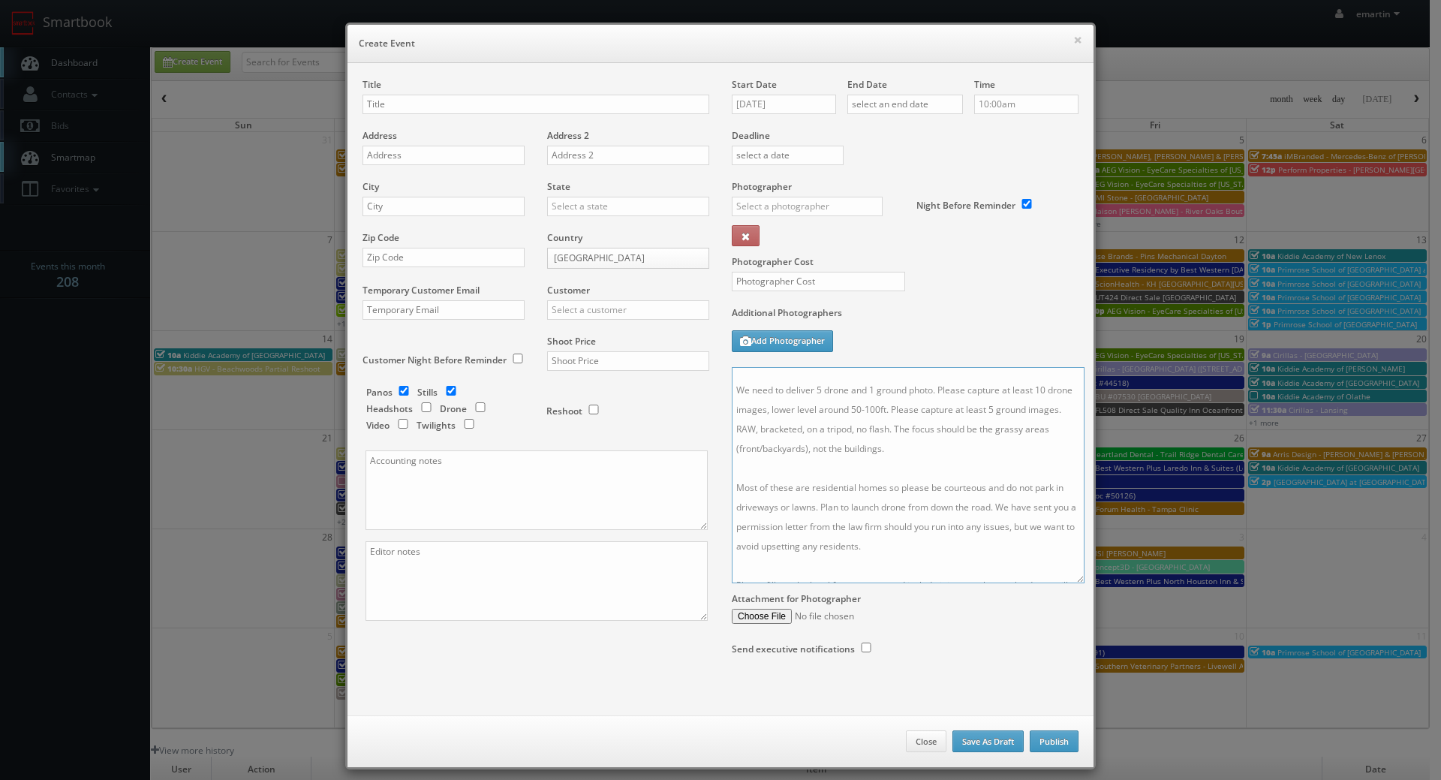
drag, startPoint x: 1060, startPoint y: 437, endPoint x: 1060, endPoint y: 608, distance: 171.1
click at [1067, 583] on textarea "No onsite contact. Just need good weather and lighting. We need to deliver 5 dr…" at bounding box center [908, 475] width 353 height 216
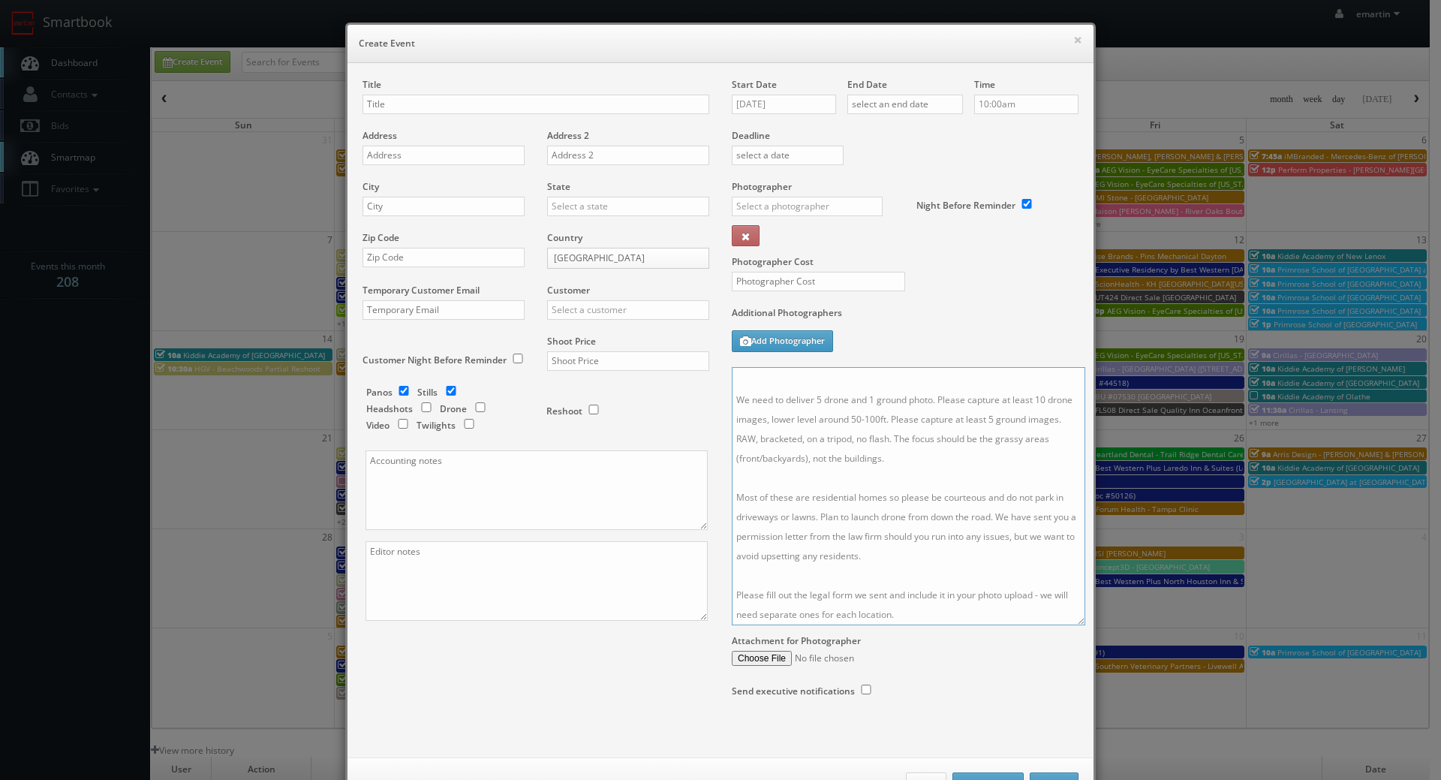
type textarea "No onsite contact. Just need good weather and lighting. We need to deliver 5 dr…"
click at [411, 115] on div "Title" at bounding box center [535, 103] width 347 height 51
click at [395, 98] on input "text" at bounding box center [535, 105] width 347 height 20
paste input "[PERSON_NAME] [PERSON_NAME] Group"
click at [486, 97] on input "[PERSON_NAME] [PERSON_NAME] Group -" at bounding box center [535, 105] width 347 height 20
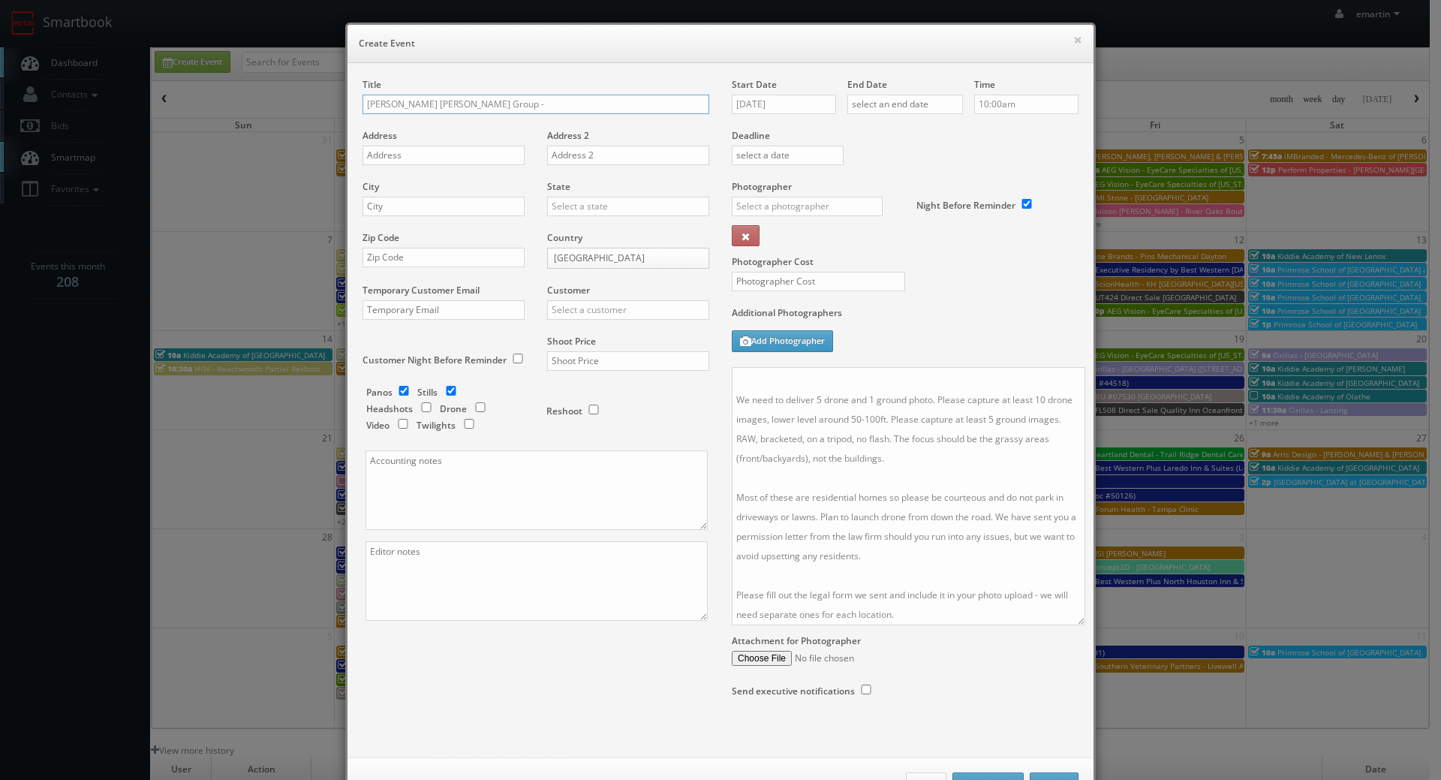
paste input "Milwaukee County, WI (Addington) - 6278 W. Arch Avenue"
type input "[PERSON_NAME] [PERSON_NAME] Group - [GEOGRAPHIC_DATA], [GEOGRAPHIC_DATA] ([GEOG…"
click at [424, 156] on input "text" at bounding box center [443, 156] width 162 height 20
paste input "6278 W. Arch Avenue"
type input "6278 W. Arch Avenue"
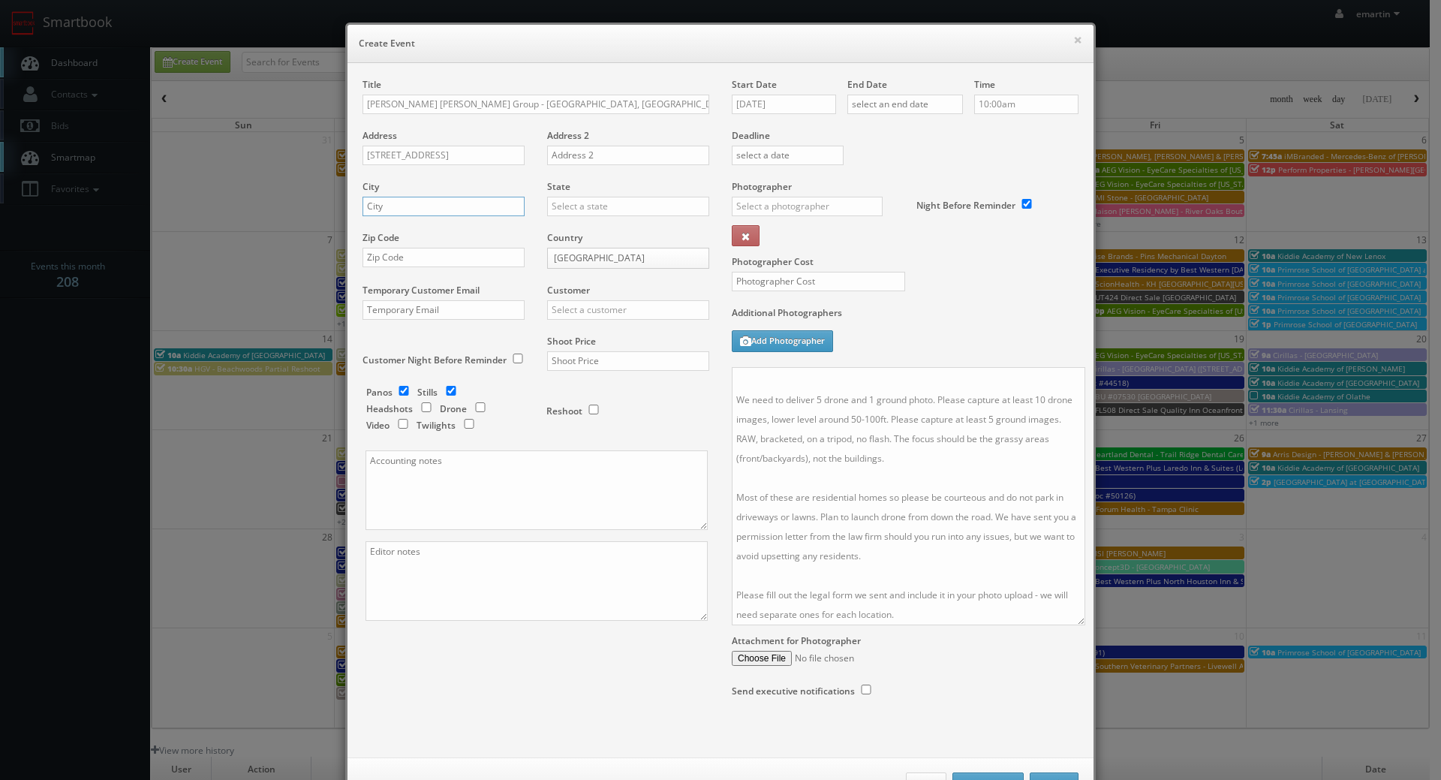
drag, startPoint x: 438, startPoint y: 207, endPoint x: 511, endPoint y: 197, distance: 74.2
click at [438, 207] on input "text" at bounding box center [443, 207] width 162 height 20
paste input "Milwaukee"
type input "Milwaukee"
click at [564, 204] on input "text" at bounding box center [628, 207] width 162 height 20
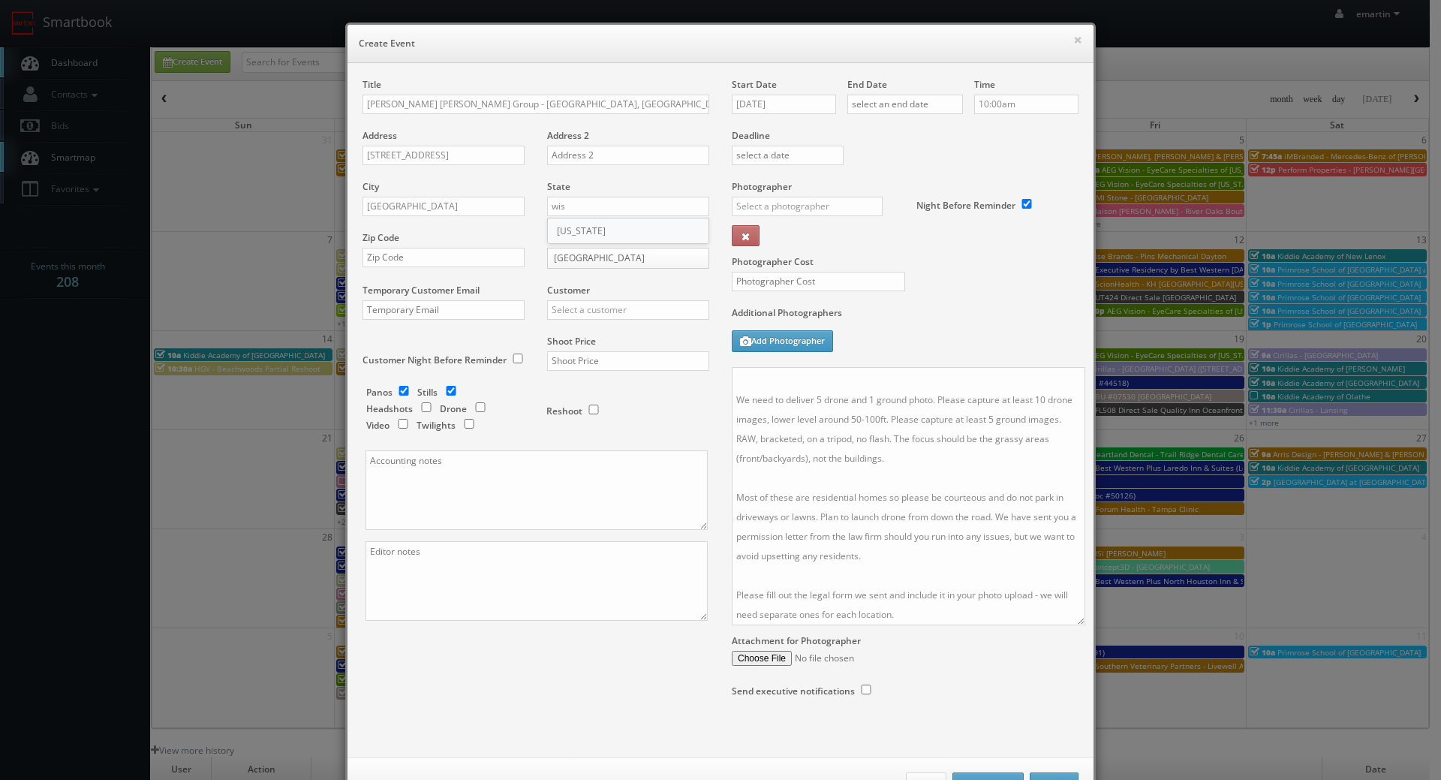
click at [576, 224] on div "[US_STATE]" at bounding box center [628, 230] width 161 height 25
type input "[US_STATE]"
click at [445, 271] on div "Zip Code" at bounding box center [448, 256] width 173 height 51
click at [462, 260] on input "text" at bounding box center [443, 258] width 162 height 20
paste input "53223"
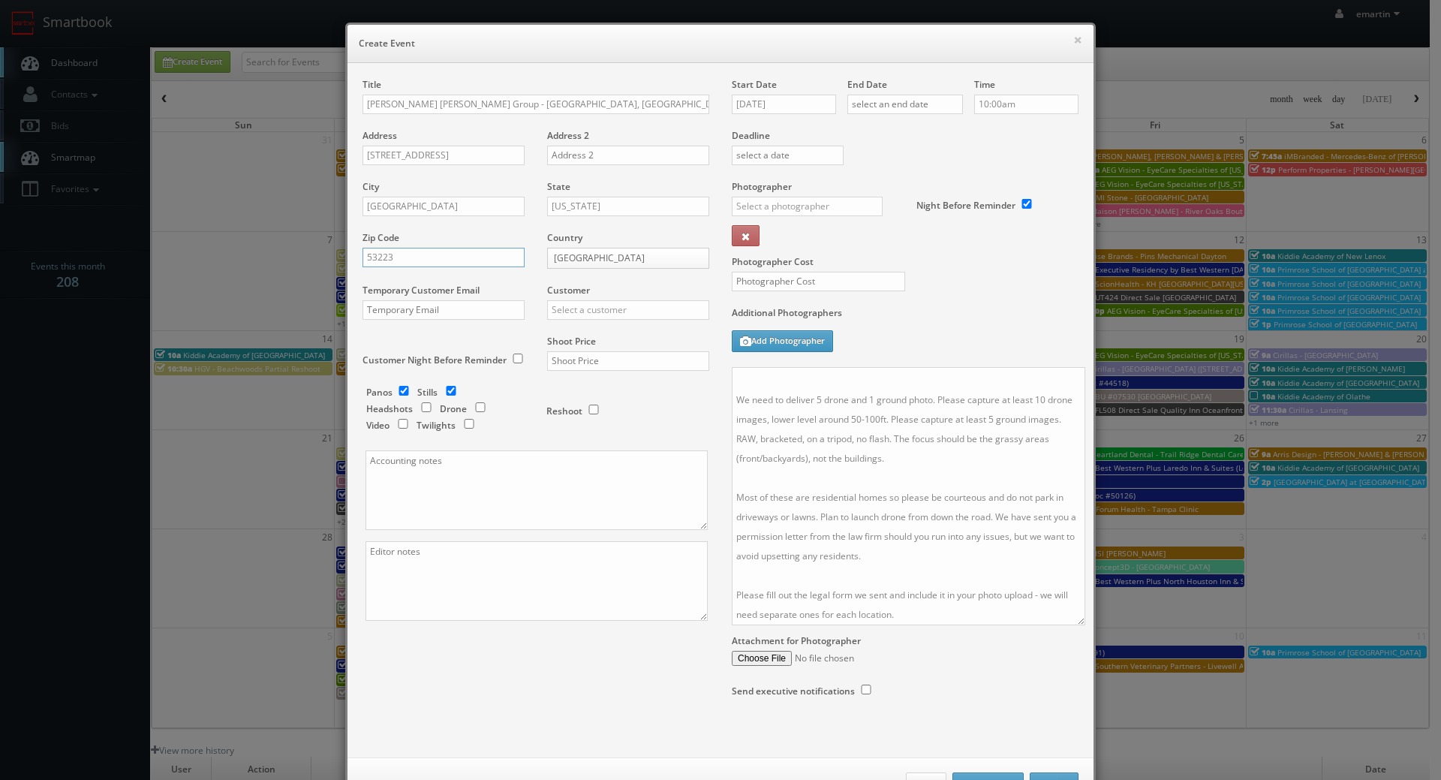
type input "53223"
click at [609, 319] on input "text" at bounding box center [628, 310] width 162 height 20
click at [600, 335] on div "GBV" at bounding box center [628, 334] width 161 height 25
type input "GBV"
click at [598, 356] on input "text" at bounding box center [628, 361] width 162 height 20
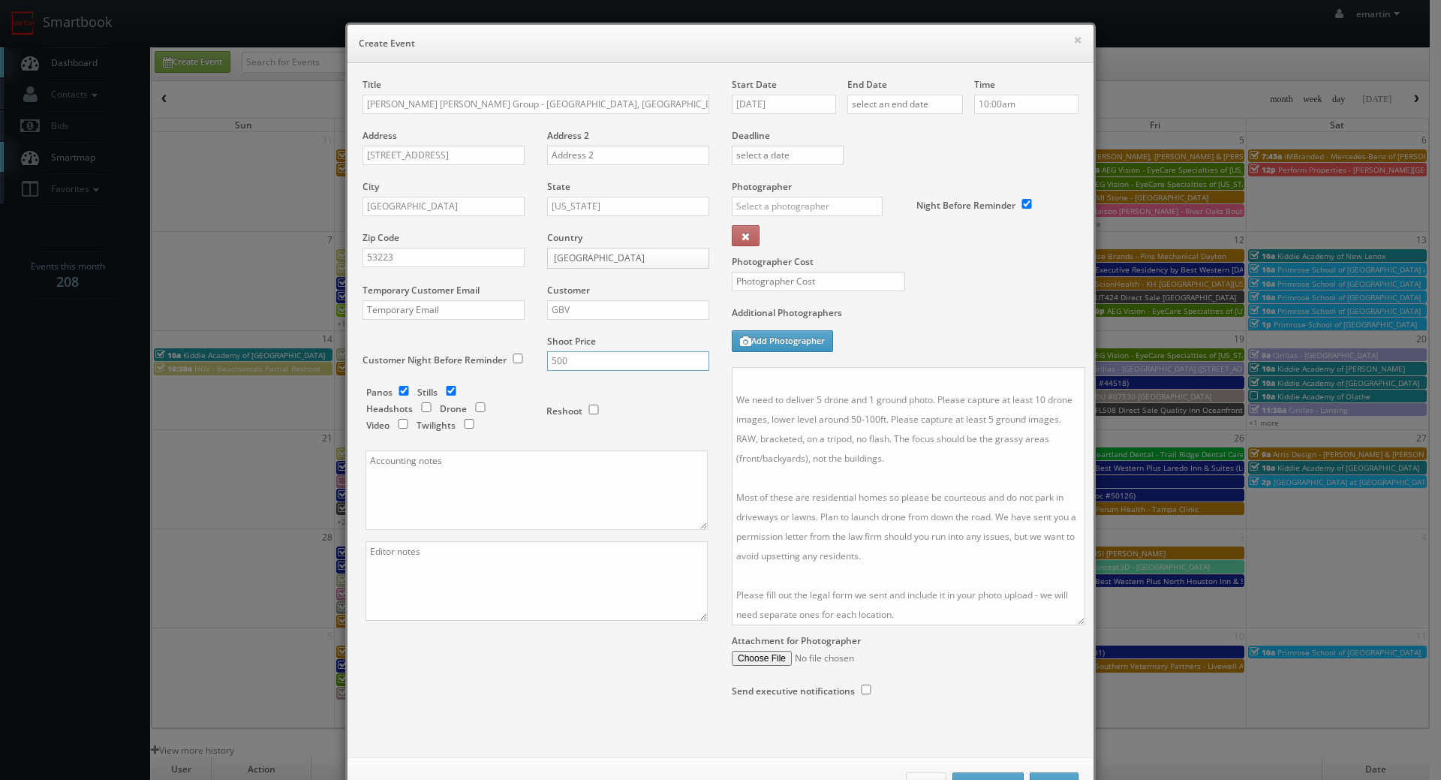
type input "500"
click at [395, 387] on input "checkbox" at bounding box center [403, 391] width 23 height 10
checkbox input "false"
click at [474, 407] on input "checkbox" at bounding box center [480, 407] width 23 height 10
checkbox input "true"
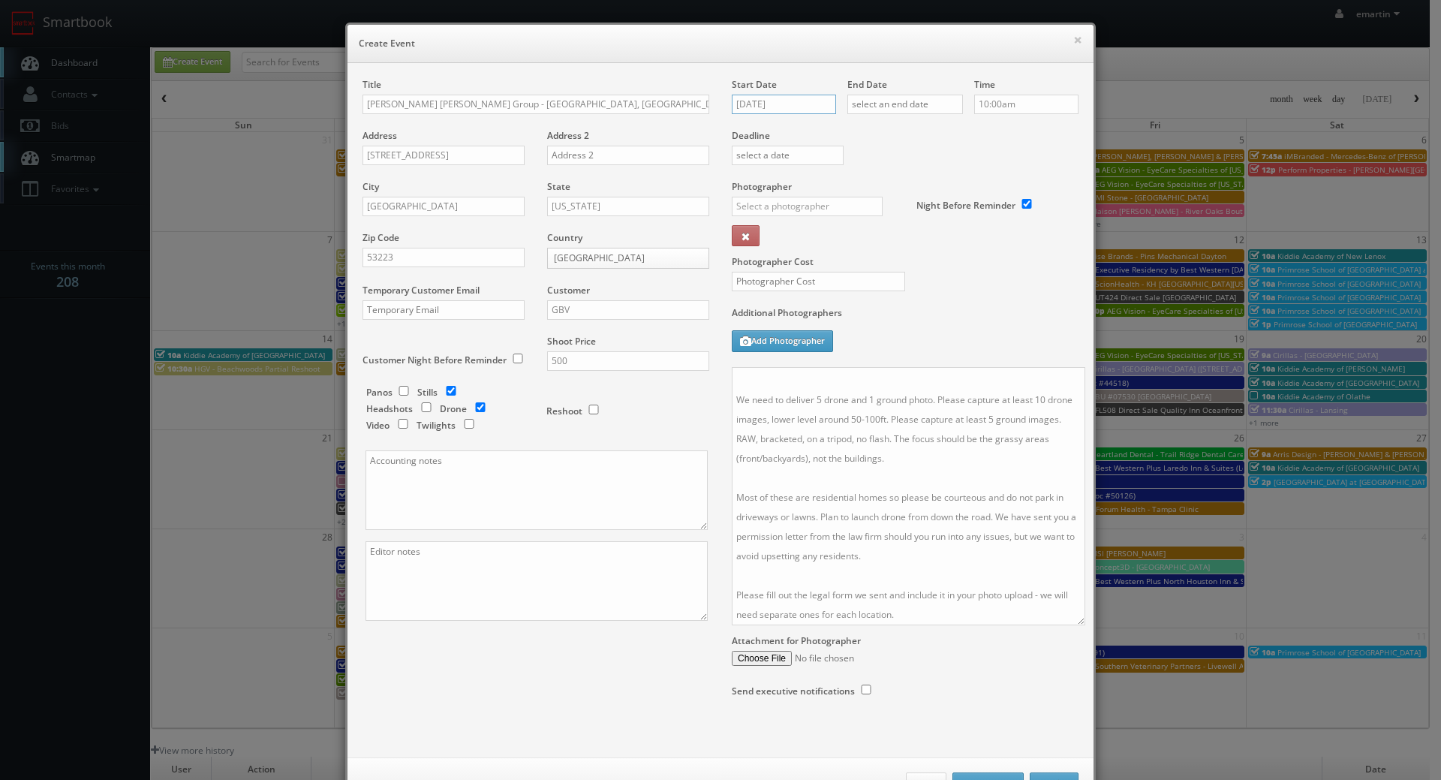
click at [778, 113] on input "09/10/2025" at bounding box center [784, 105] width 104 height 20
drag, startPoint x: 811, startPoint y: 220, endPoint x: 862, endPoint y: 163, distance: 76.5
click at [811, 219] on td "17" at bounding box center [806, 219] width 23 height 22
type input "09/17/2025"
click at [892, 111] on input "text" at bounding box center [905, 105] width 116 height 20
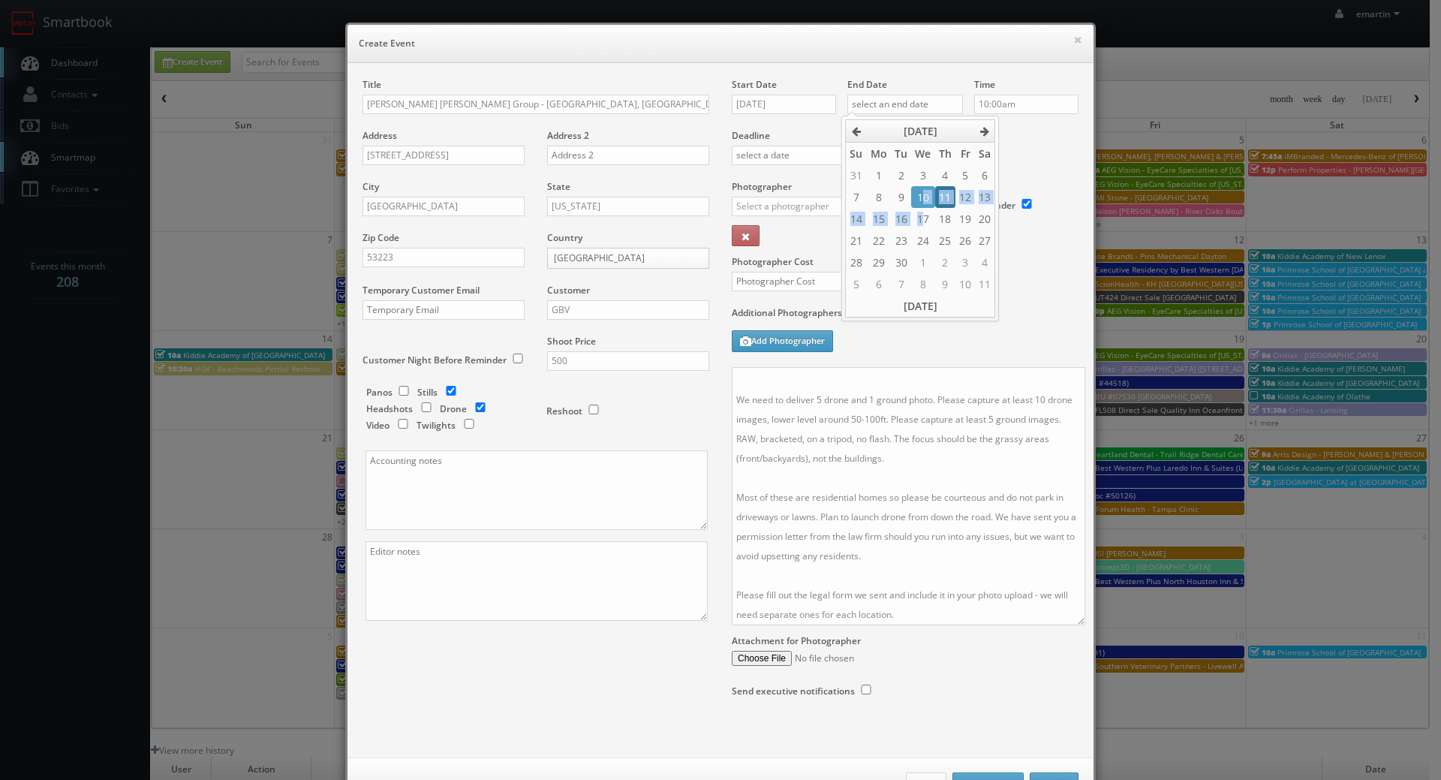
drag, startPoint x: 925, startPoint y: 206, endPoint x: 954, endPoint y: 200, distance: 29.1
click at [924, 208] on tbody "31 1 2 3 4 5 6 7 8 9 10 11 12 13 14 15 16 17 18 19 20 21 22 23 24 25 26 27 28 2…" at bounding box center [920, 229] width 149 height 131
click at [931, 219] on td "17" at bounding box center [922, 219] width 23 height 22
type input "09/17/2025"
click at [1055, 164] on div "Deadline" at bounding box center [904, 129] width 369 height 102
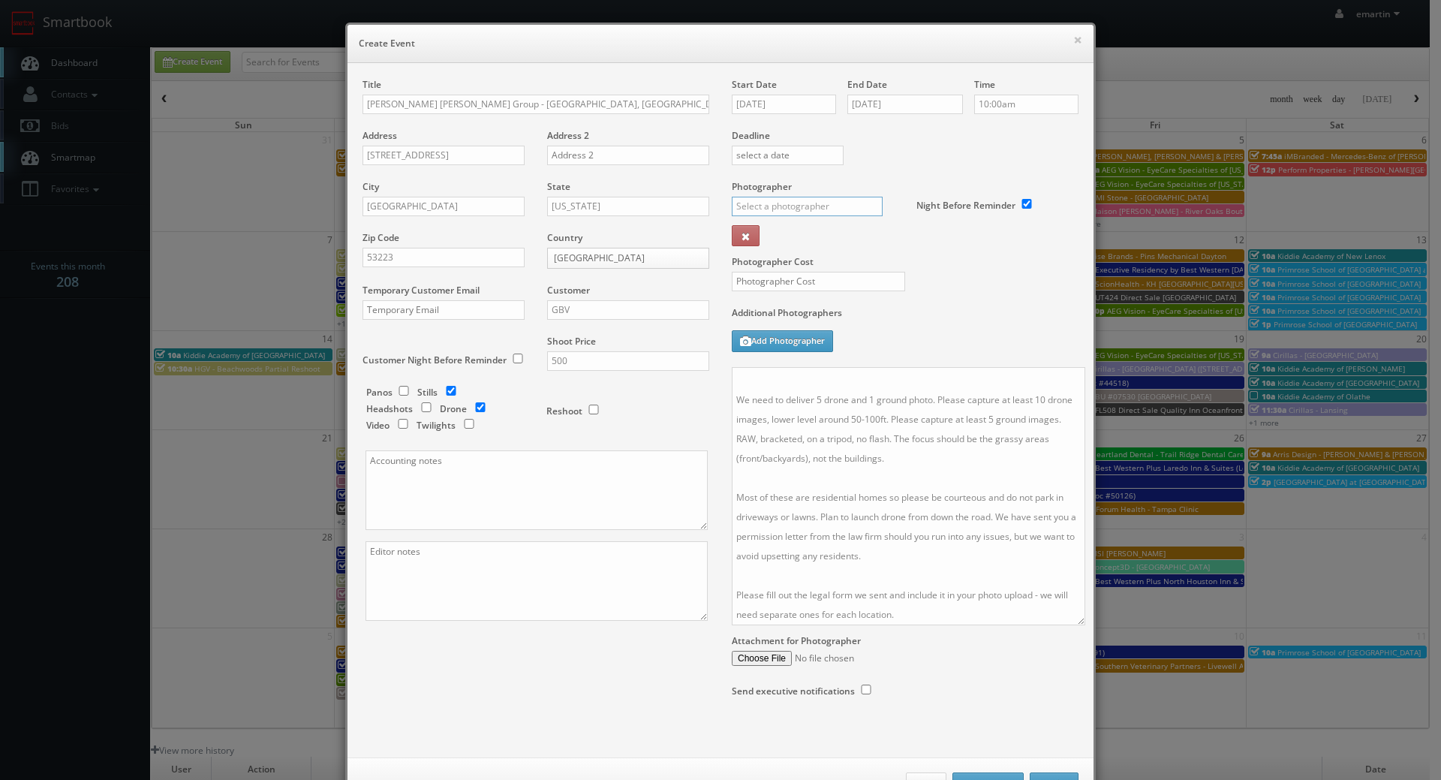
drag, startPoint x: 819, startPoint y: 213, endPoint x: 823, endPoint y: 197, distance: 16.2
click at [821, 207] on input "text" at bounding box center [807, 207] width 151 height 20
drag, startPoint x: 804, startPoint y: 236, endPoint x: 803, endPoint y: 255, distance: 19.6
click at [804, 236] on div "[PERSON_NAME]" at bounding box center [812, 239] width 161 height 25
type input "[PERSON_NAME]"
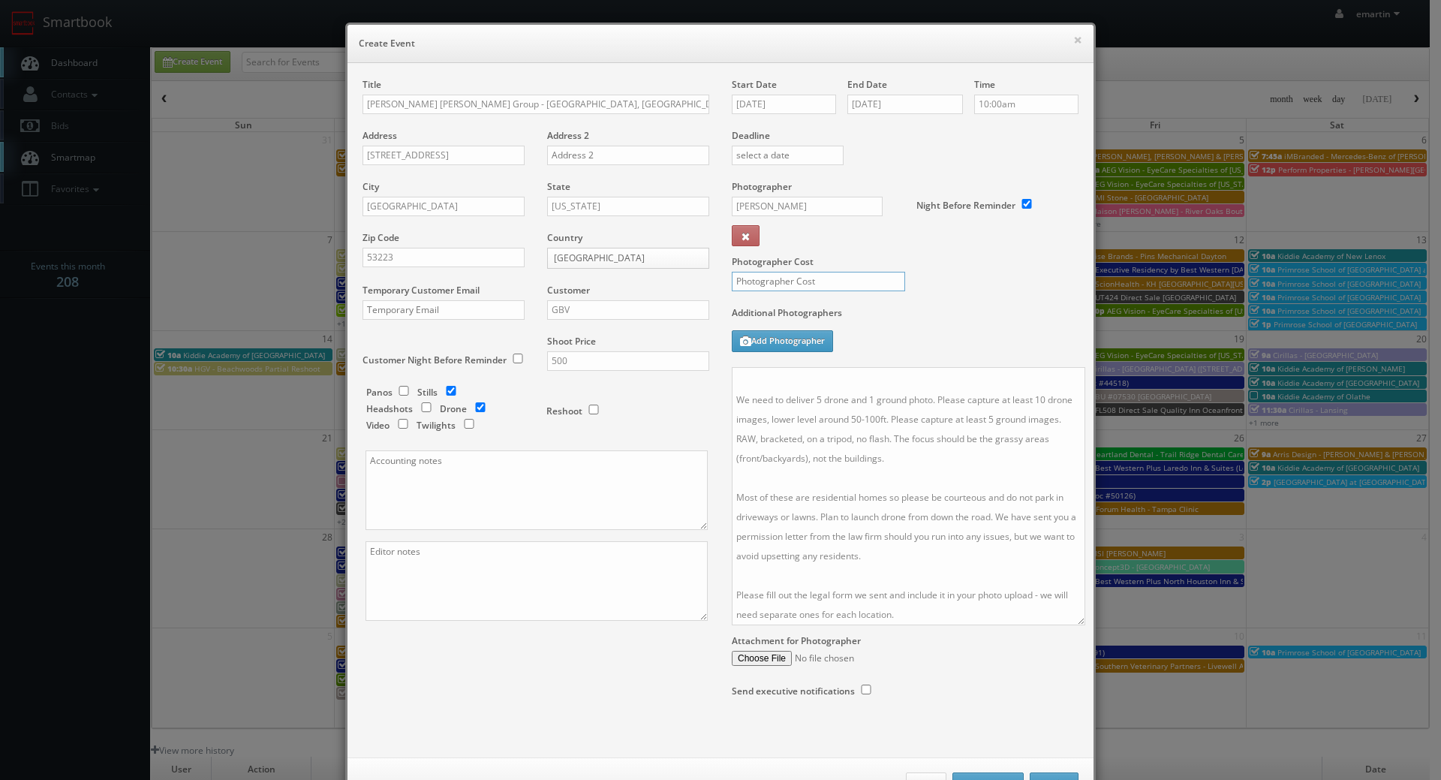
drag, startPoint x: 797, startPoint y: 290, endPoint x: 804, endPoint y: 278, distance: 13.1
click at [798, 284] on input "text" at bounding box center [818, 282] width 173 height 20
type input "150"
click at [777, 541] on textarea "No onsite contact. Just need good weather and lighting. We need to deliver 5 dr…" at bounding box center [908, 496] width 353 height 258
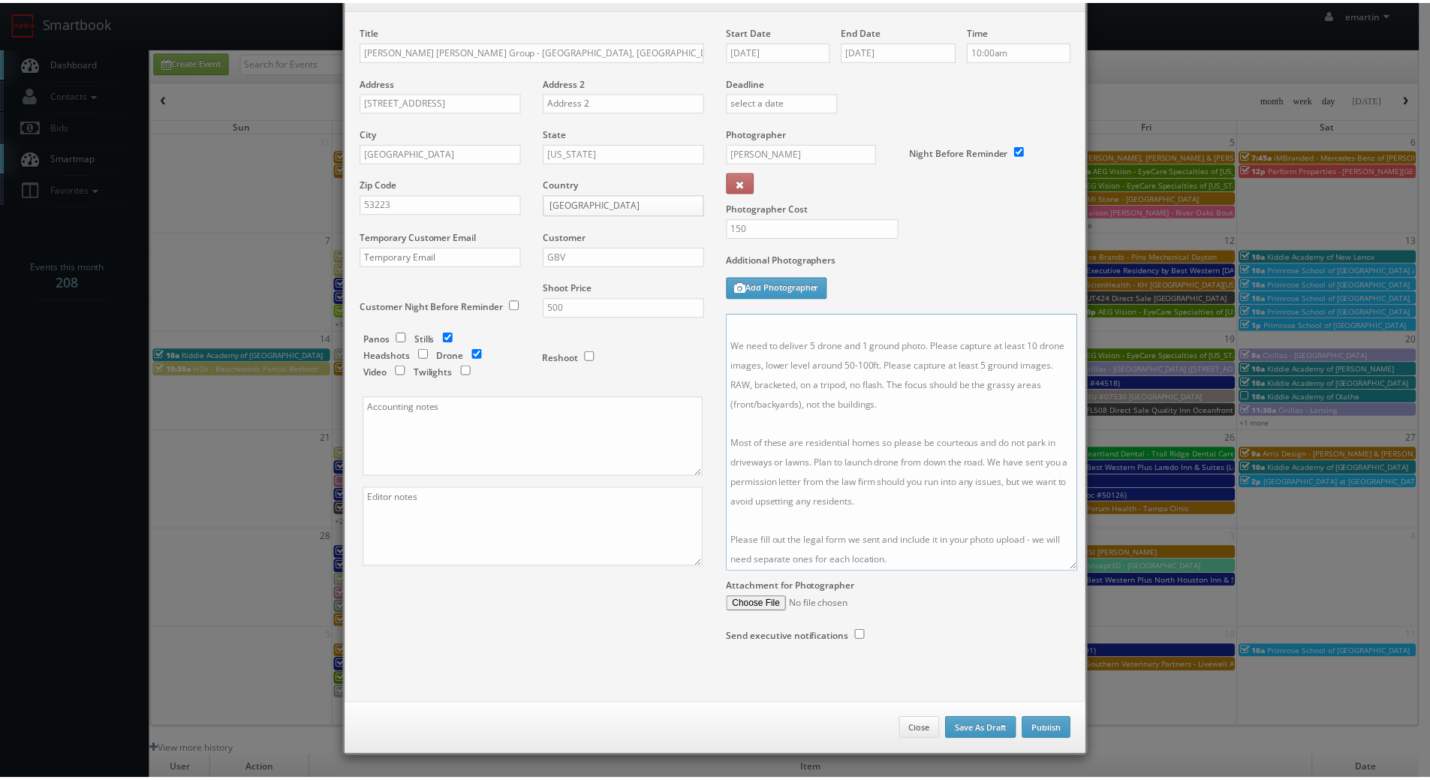
scroll to position [0, 0]
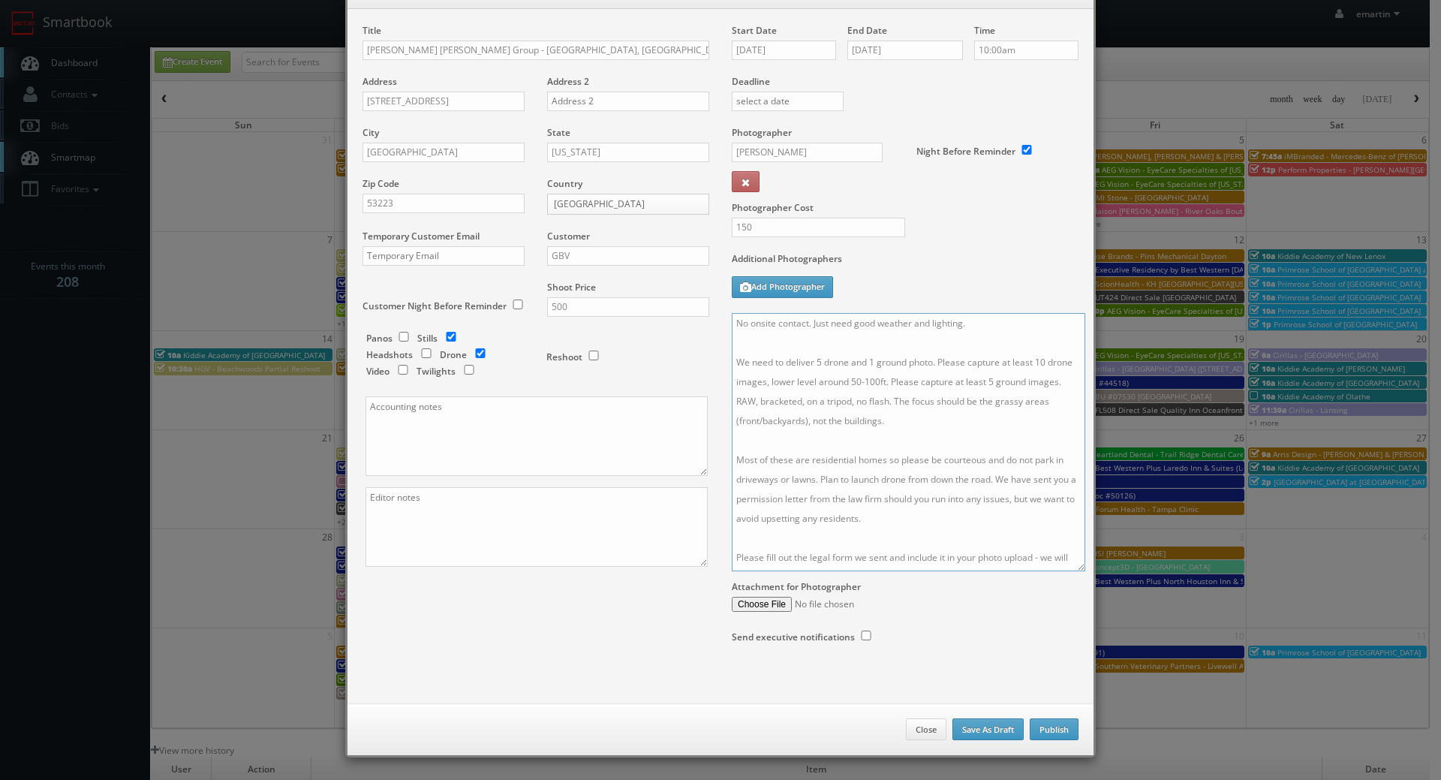
drag, startPoint x: 911, startPoint y: 561, endPoint x: 633, endPoint y: 146, distance: 499.3
click at [633, 146] on div "Title Rogge Dunn Group - Milwaukee County, WI (Addington) - 6278 W. Arch Avenue…" at bounding box center [720, 348] width 738 height 649
click at [1048, 723] on button "Publish" at bounding box center [1054, 729] width 49 height 23
click at [1049, 725] on button "Publish" at bounding box center [1054, 729] width 49 height 23
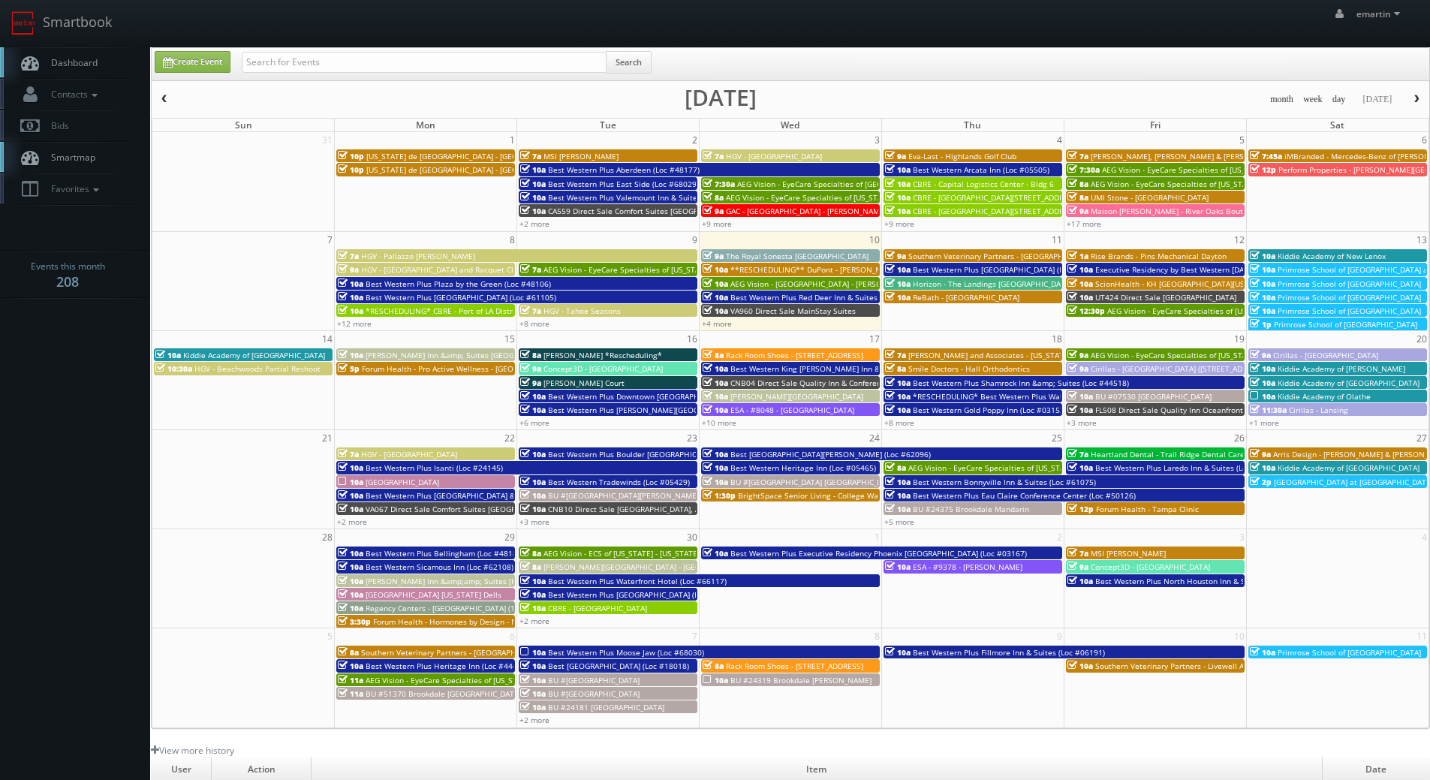
drag, startPoint x: 74, startPoint y: 55, endPoint x: 76, endPoint y: 63, distance: 8.6
click at [74, 55] on link "Dashboard" at bounding box center [75, 62] width 150 height 31
click at [191, 69] on link "Create Event" at bounding box center [193, 62] width 76 height 22
type input "[DATE]"
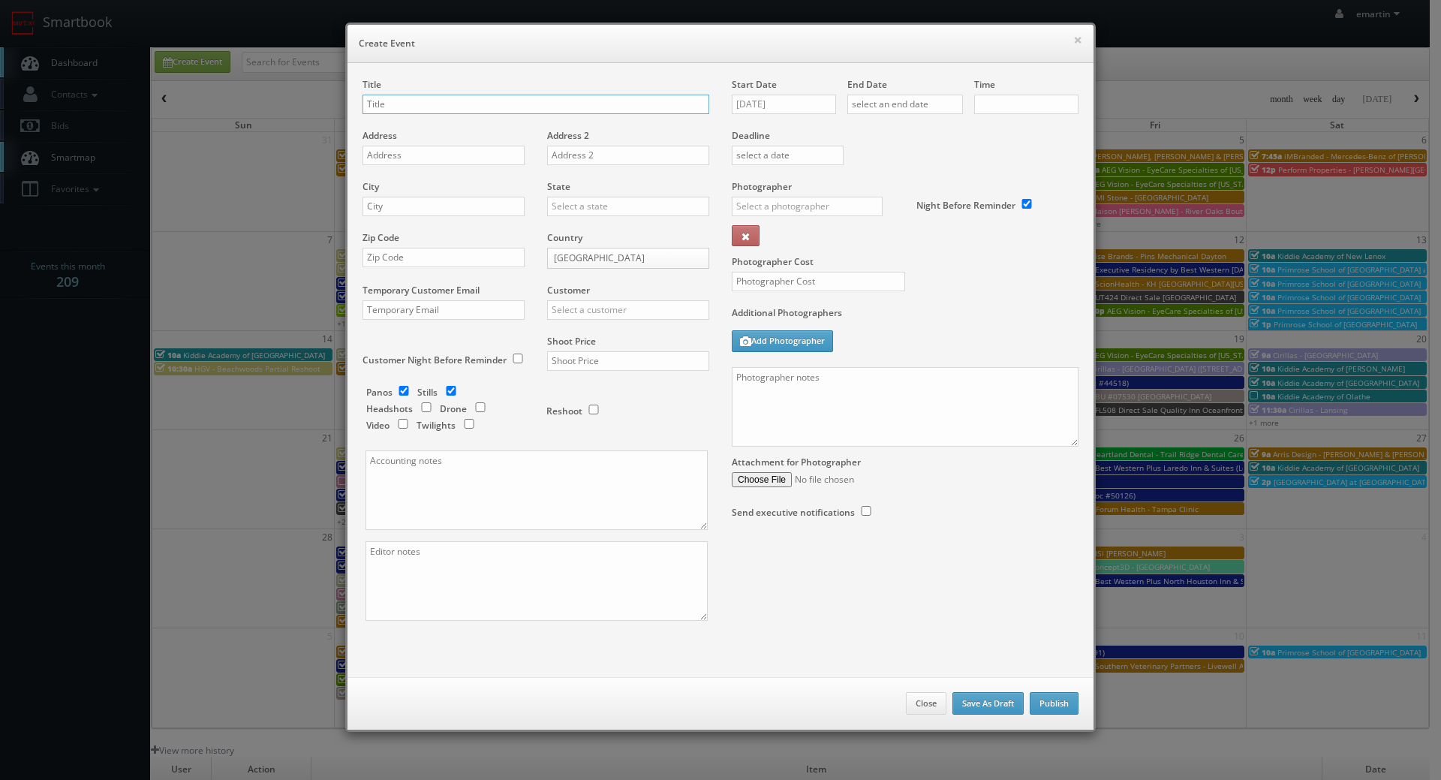
checkbox input "true"
type input "10:00am"
checkbox input "true"
drag, startPoint x: 846, startPoint y: 416, endPoint x: 829, endPoint y: 410, distance: 18.5
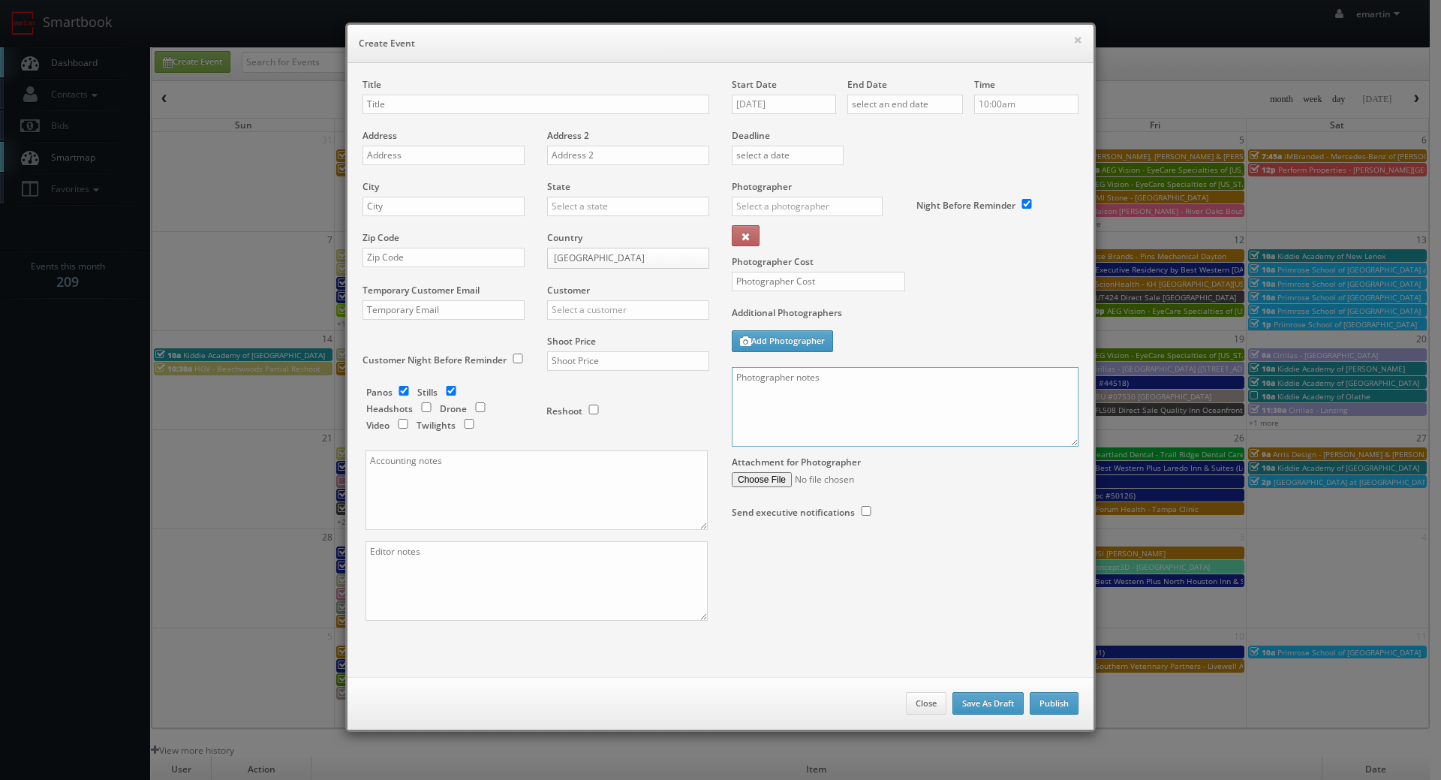
click at [848, 413] on textarea at bounding box center [905, 407] width 347 height 80
paste textarea "No onsite contact. Just need good weather and lighting. We need to deliver 5 dr…"
type textarea "No onsite contact. Just need good weather and lighting. We need to deliver 5 dr…"
click at [489, 114] on div "Title" at bounding box center [535, 103] width 347 height 51
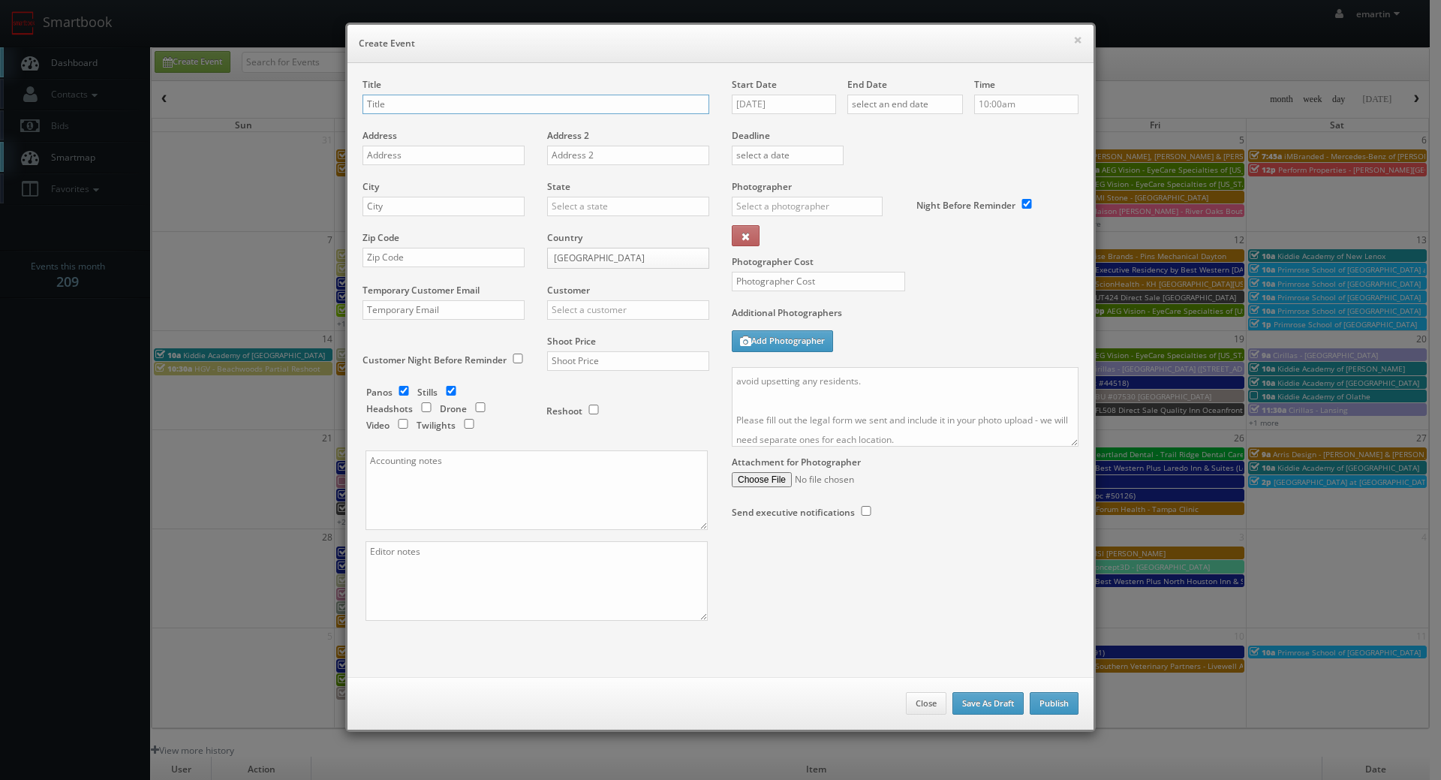
click at [504, 112] on input "text" at bounding box center [535, 105] width 347 height 20
paste input "[PERSON_NAME] [PERSON_NAME] Group"
drag, startPoint x: 481, startPoint y: 107, endPoint x: 499, endPoint y: 83, distance: 30.0
click at [481, 107] on input "[PERSON_NAME] [PERSON_NAME] Group -" at bounding box center [535, 105] width 347 height 20
paste input "[GEOGRAPHIC_DATA], [GEOGRAPHIC_DATA] ([GEOGRAPHIC_DATA]) - [STREET_ADDRESS]"
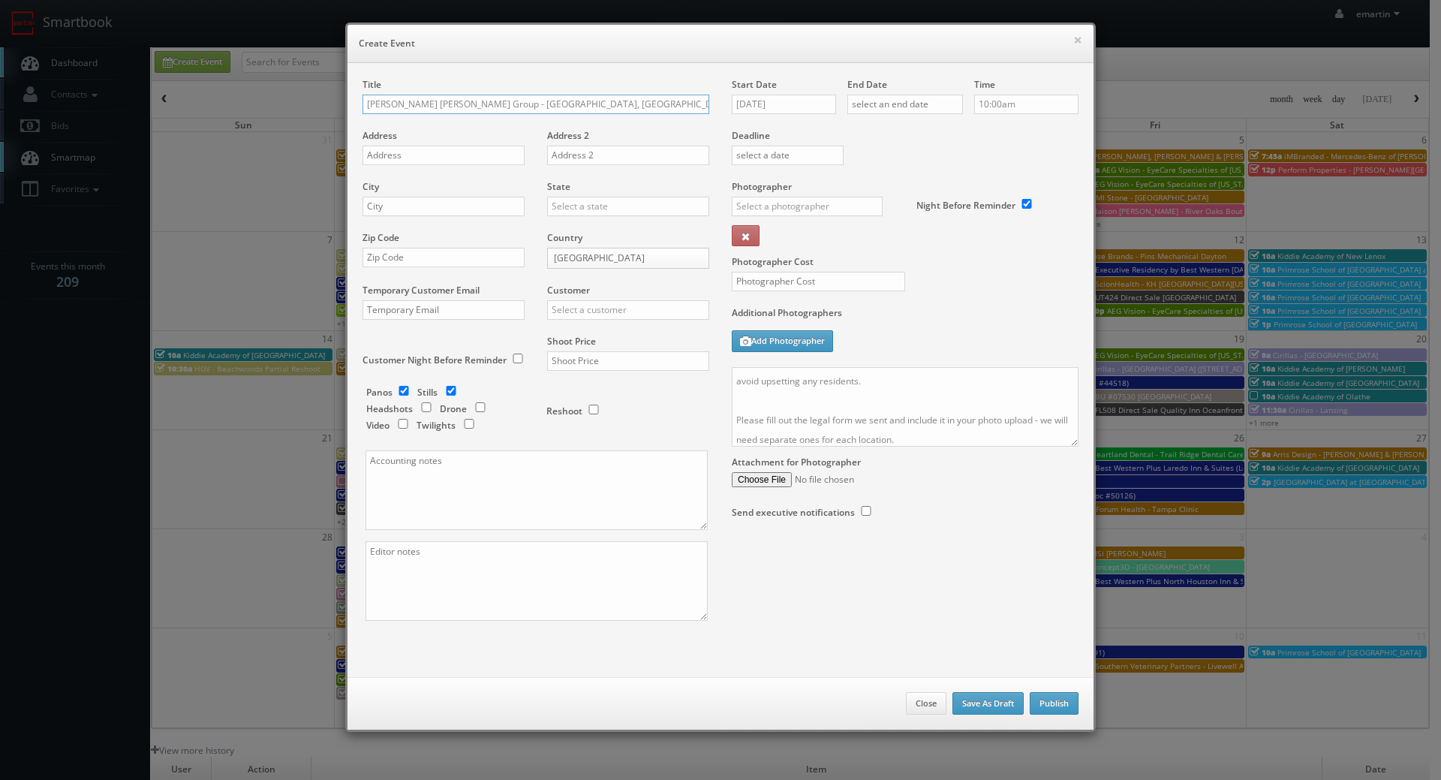
type input "[PERSON_NAME] [PERSON_NAME] Group - [GEOGRAPHIC_DATA], [GEOGRAPHIC_DATA] ([GEOG…"
click at [433, 155] on input "text" at bounding box center [443, 156] width 162 height 20
paste input "[STREET_ADDRESS]"
type input "[STREET_ADDRESS]"
drag, startPoint x: 399, startPoint y: 215, endPoint x: 410, endPoint y: 217, distance: 11.4
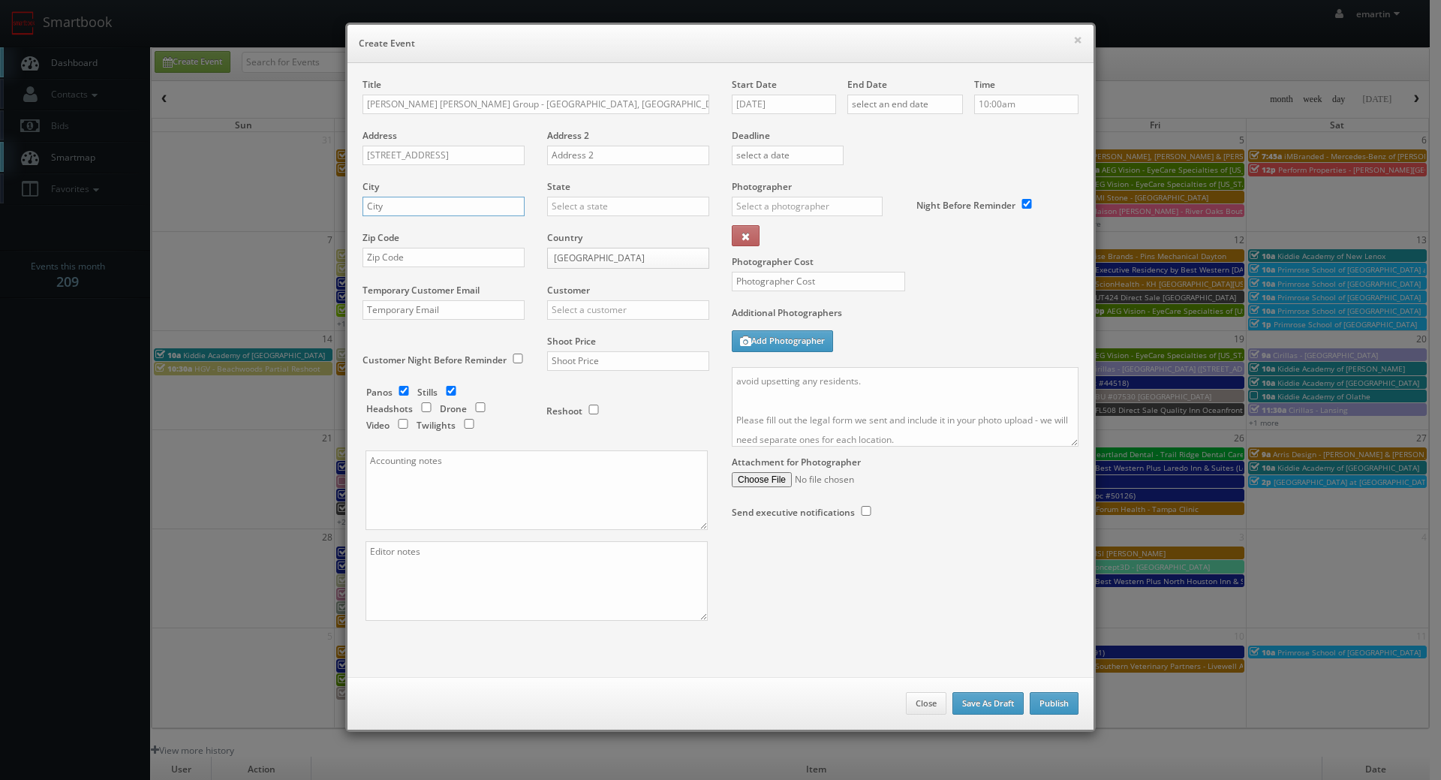
click at [399, 215] on input "text" at bounding box center [443, 207] width 162 height 20
paste input "[GEOGRAPHIC_DATA]"
type input "[GEOGRAPHIC_DATA]"
click at [536, 211] on div "State [US_STATE] [US_STATE] [US_STATE] [US_STATE] [US_STATE] [US_STATE] [US_STA…" at bounding box center [622, 205] width 173 height 51
click at [616, 200] on input "text" at bounding box center [628, 207] width 162 height 20
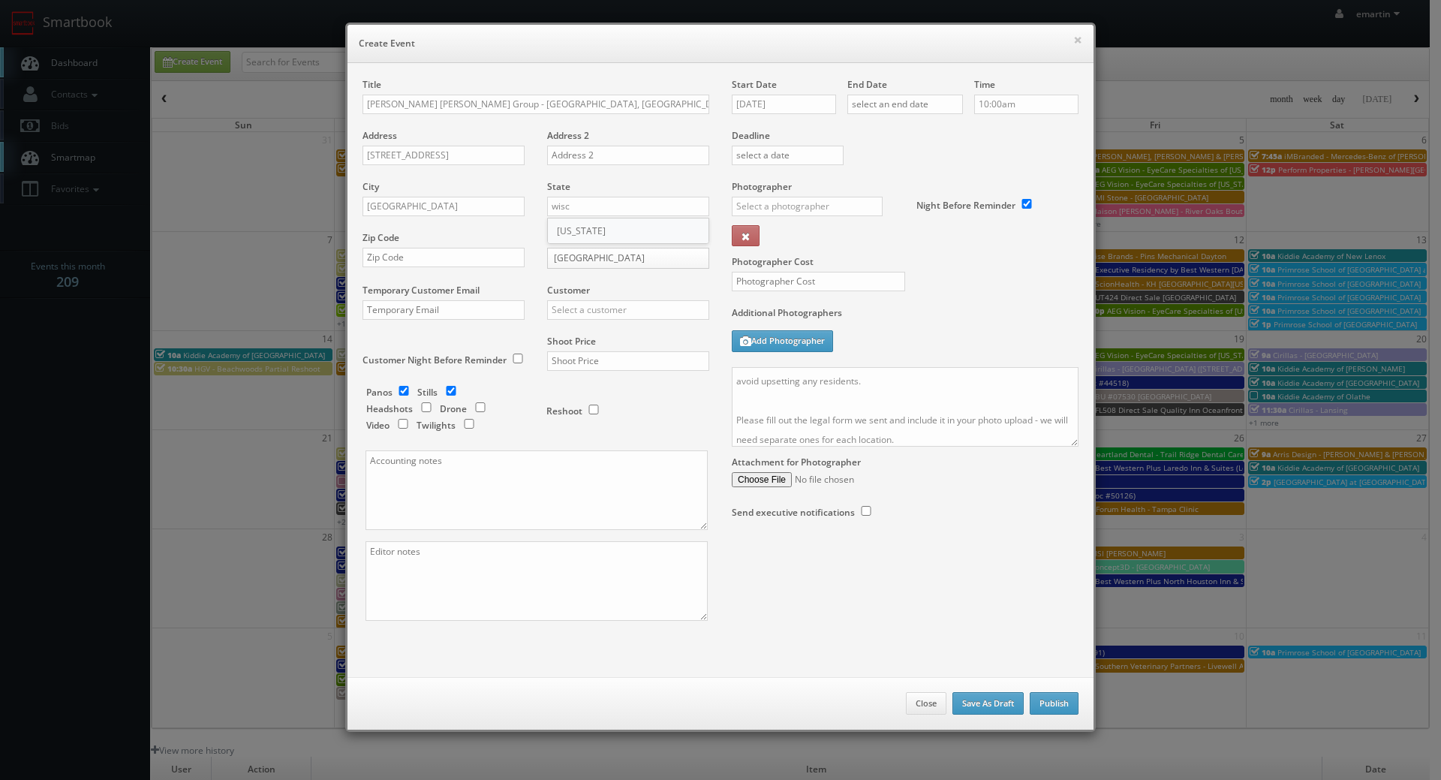
click at [608, 234] on div "[US_STATE]" at bounding box center [628, 230] width 161 height 25
type input "[US_STATE]"
click at [404, 248] on input "text" at bounding box center [443, 258] width 162 height 20
paste input "53223"
type input "53223"
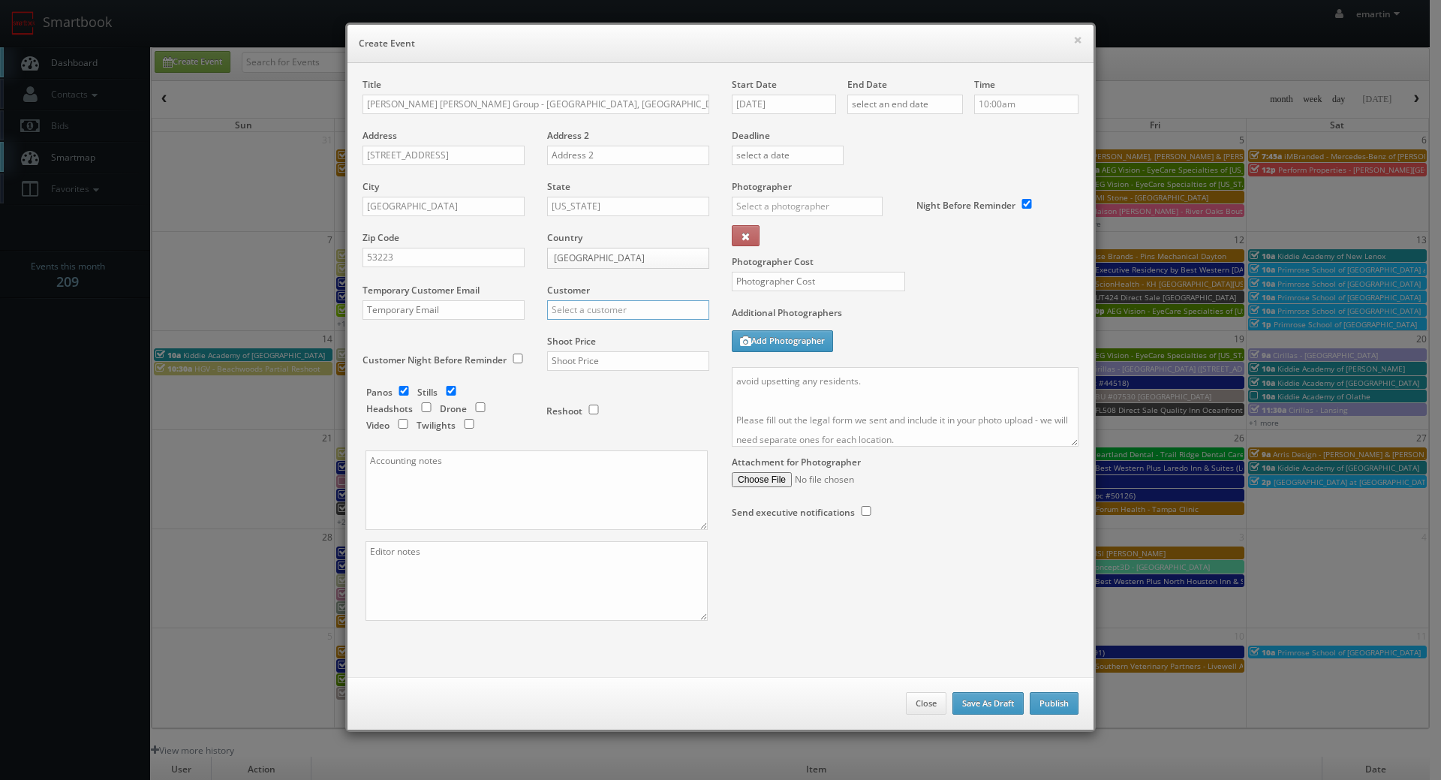
click at [609, 306] on input "text" at bounding box center [628, 310] width 162 height 20
click at [597, 329] on div "GBV" at bounding box center [628, 334] width 161 height 25
type input "GBV"
click at [604, 362] on input "text" at bounding box center [628, 361] width 162 height 20
type input "500"
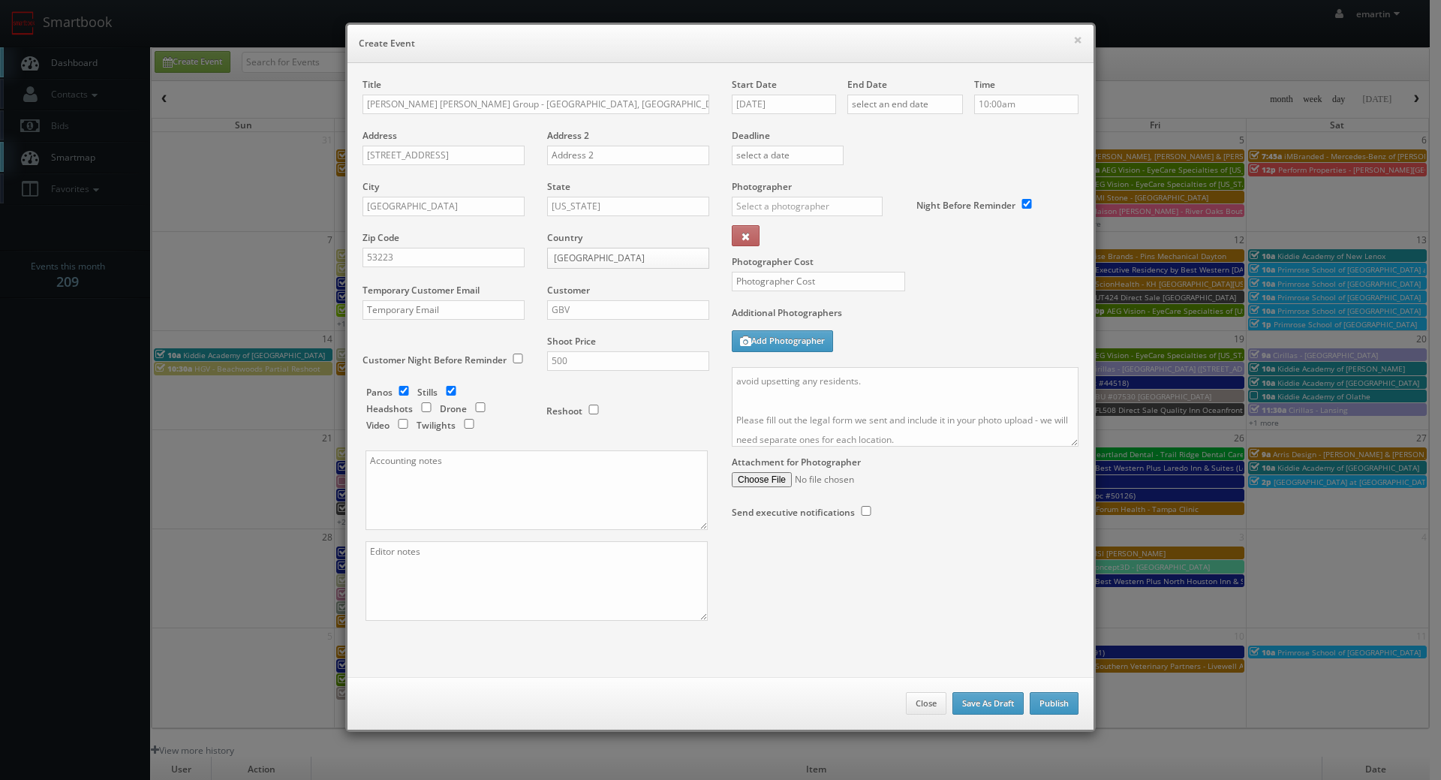
click at [402, 397] on div "Panos Stills Headshots Drone Video Twilights" at bounding box center [448, 411] width 165 height 50
click at [471, 407] on input "checkbox" at bounding box center [480, 407] width 23 height 10
checkbox input "true"
drag, startPoint x: 398, startPoint y: 388, endPoint x: 272, endPoint y: 407, distance: 127.5
click at [400, 388] on input "checkbox" at bounding box center [403, 391] width 23 height 10
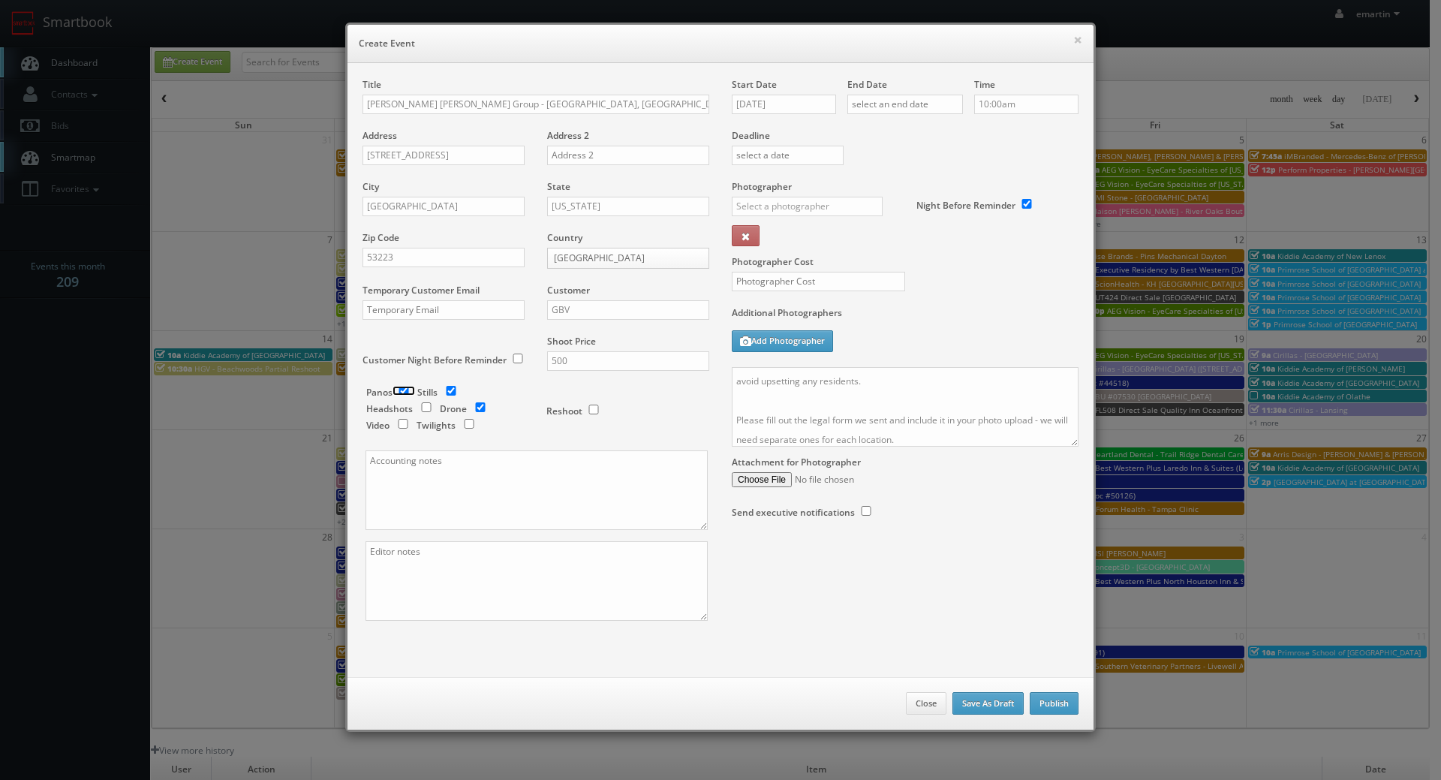
checkbox input "false"
click at [783, 101] on input "[DATE]" at bounding box center [784, 105] width 104 height 20
click at [810, 215] on td "17" at bounding box center [806, 219] width 23 height 22
type input "[DATE]"
click at [939, 95] on input "text" at bounding box center [905, 105] width 116 height 20
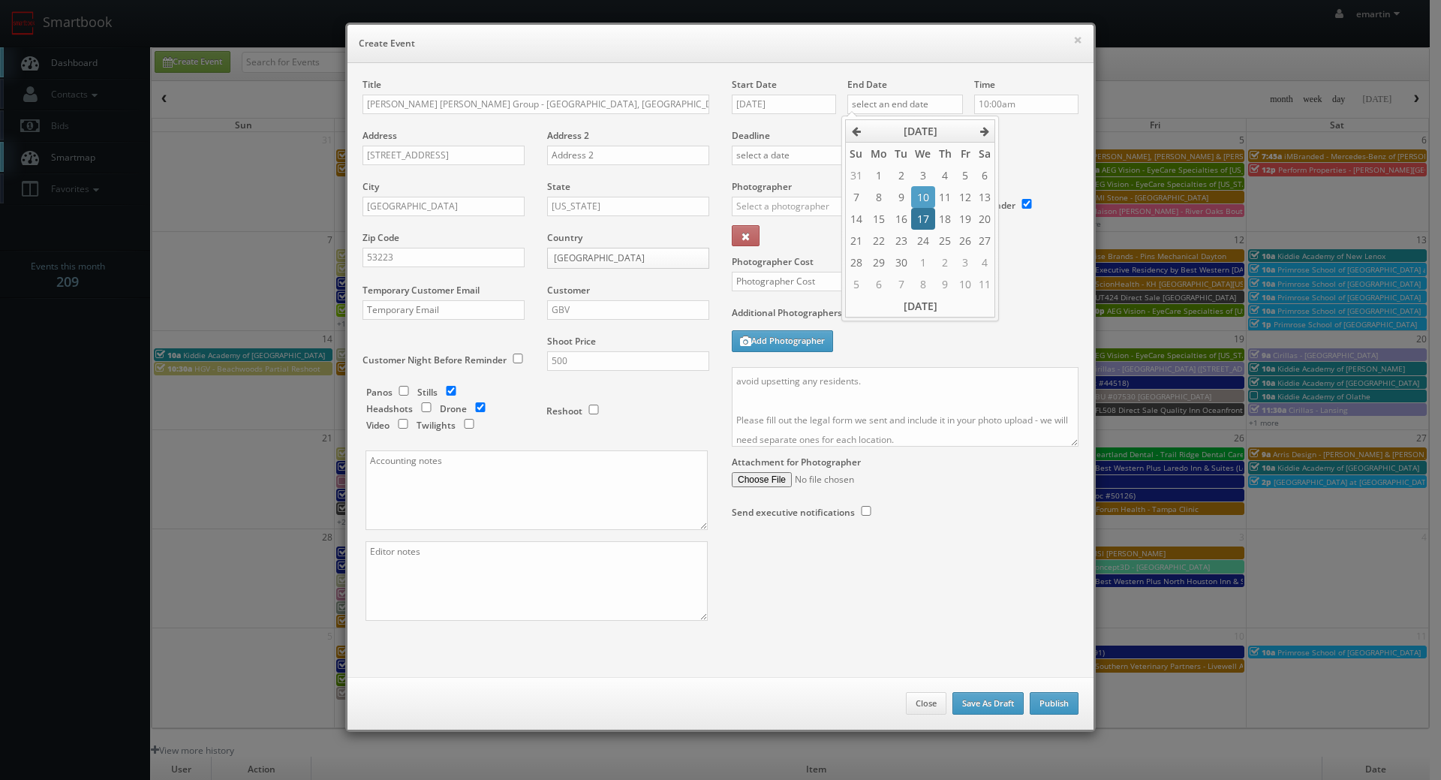
click at [931, 212] on td "17" at bounding box center [922, 219] width 23 height 22
type input "[DATE]"
click at [1003, 148] on div "Deadline" at bounding box center [904, 129] width 369 height 102
click at [788, 204] on input "text" at bounding box center [807, 207] width 151 height 20
click at [789, 245] on div "[PERSON_NAME]" at bounding box center [812, 239] width 161 height 25
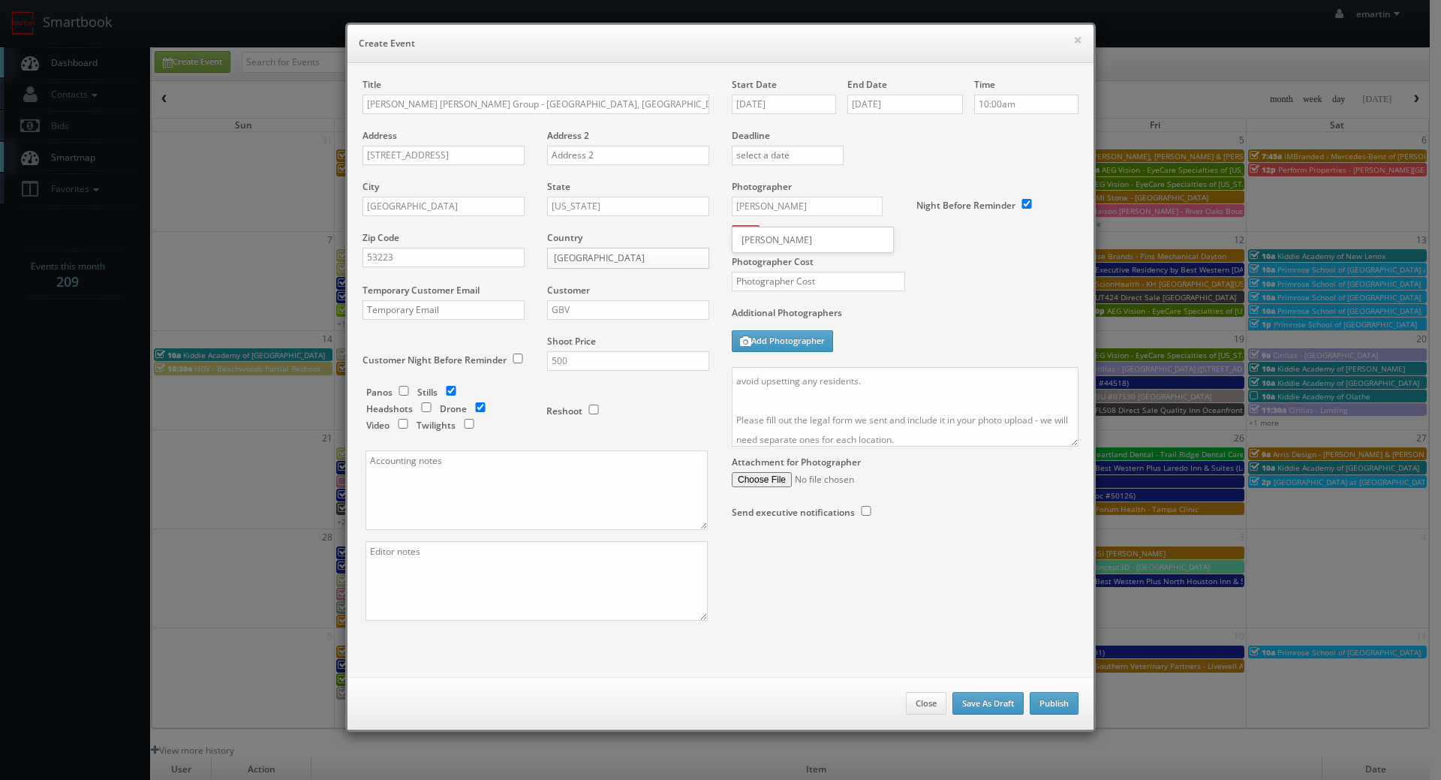
type input "[PERSON_NAME]"
click at [779, 290] on input "text" at bounding box center [818, 282] width 173 height 20
type input "150"
click at [1066, 295] on div "Photographer Cost 150" at bounding box center [904, 243] width 369 height 126
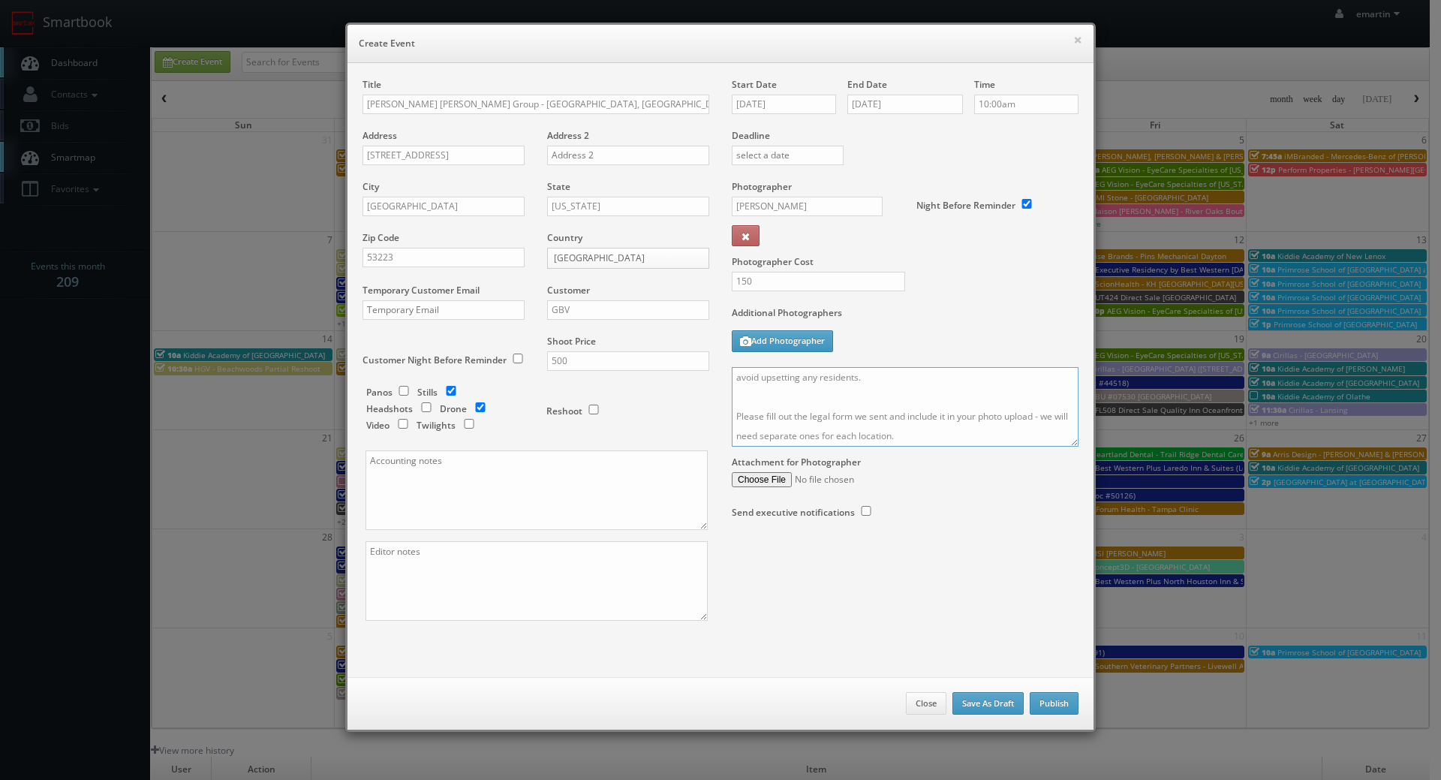
drag, startPoint x: 933, startPoint y: 424, endPoint x: 816, endPoint y: 387, distance: 122.7
click at [788, 389] on textarea "No onsite contact. Just need good weather and lighting. We need to deliver 5 dr…" at bounding box center [905, 407] width 347 height 80
click at [939, 415] on textarea "No onsite contact. Just need good weather and lighting. We need to deliver 5 dr…" at bounding box center [905, 407] width 347 height 80
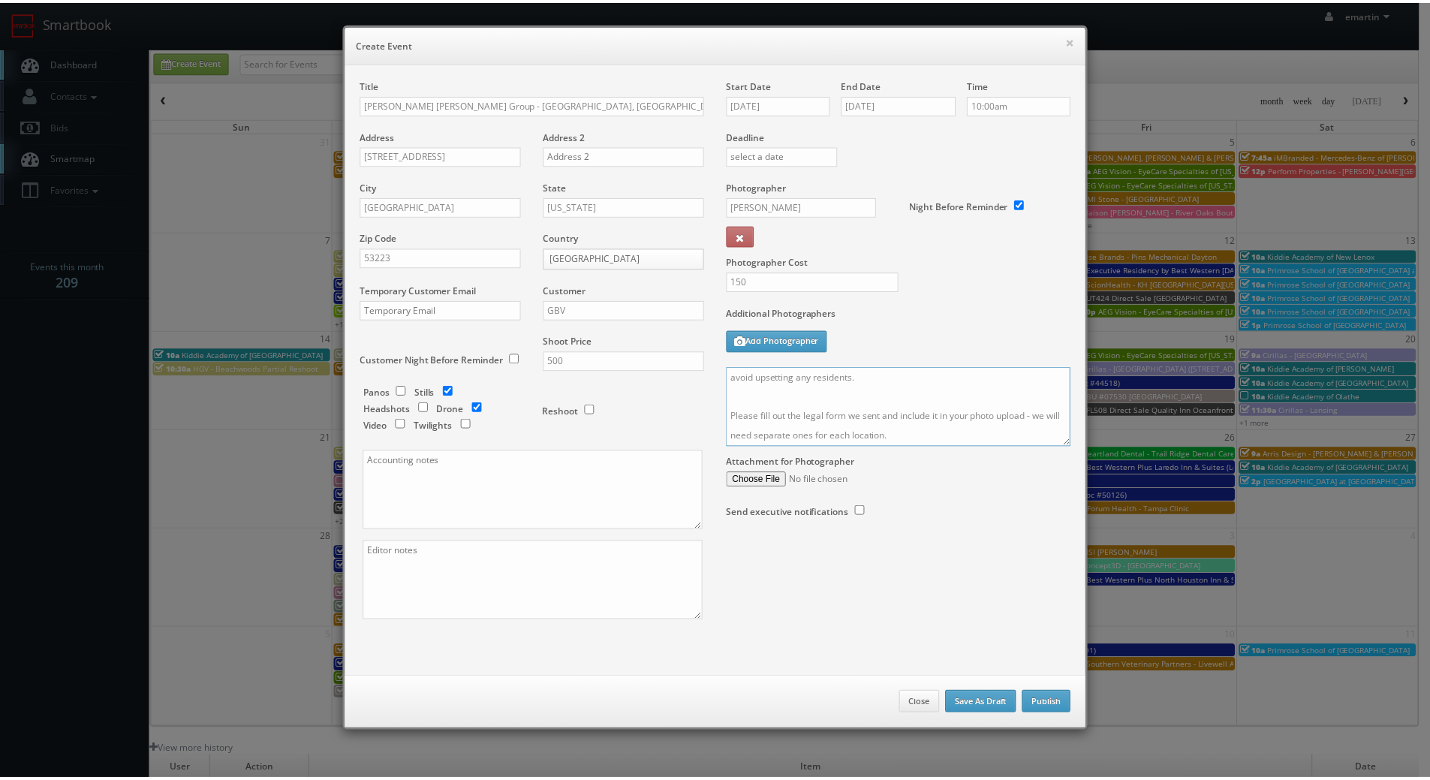
scroll to position [0, 0]
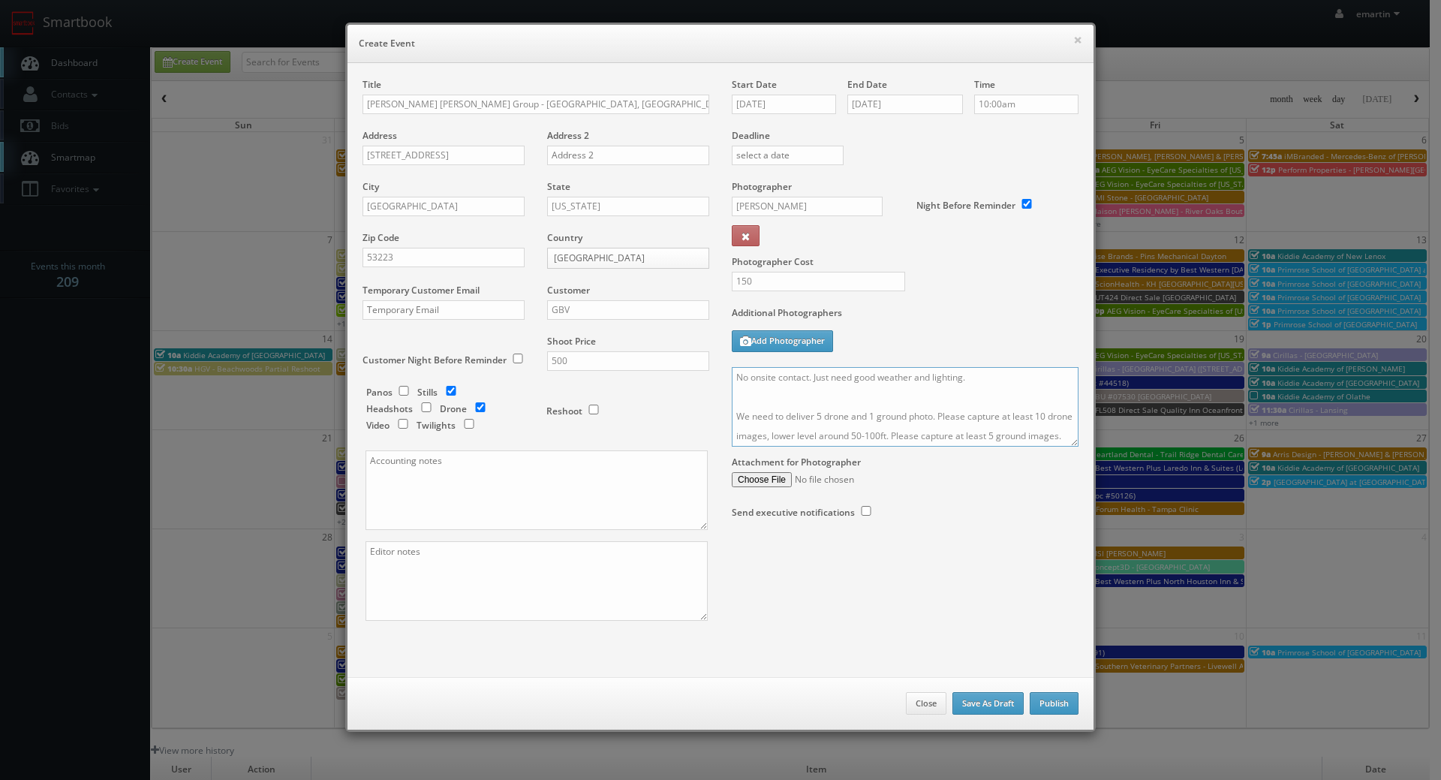
drag, startPoint x: 927, startPoint y: 440, endPoint x: 620, endPoint y: 202, distance: 388.3
click at [575, 200] on div "Title Rogge Dunn Group - Milwaukee County, WI (Addington) - 7855 N. Highway Dri…" at bounding box center [720, 362] width 738 height 569
drag, startPoint x: 955, startPoint y: 307, endPoint x: 1012, endPoint y: 356, distance: 75.6
click at [955, 307] on label "Additional Photographers" at bounding box center [905, 316] width 347 height 20
click at [1045, 698] on button "Publish" at bounding box center [1054, 703] width 49 height 23
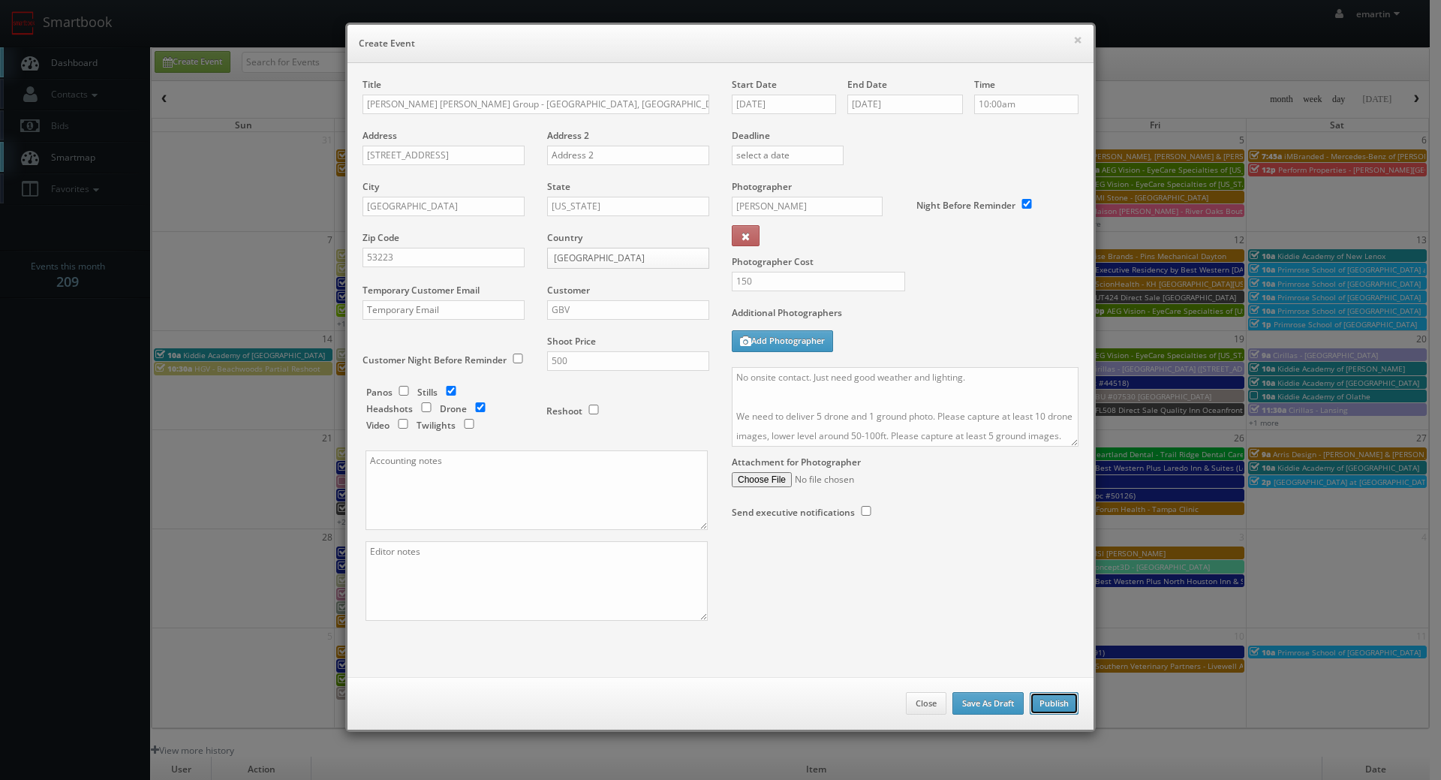
click at [1060, 703] on button "Publish" at bounding box center [1054, 703] width 49 height 23
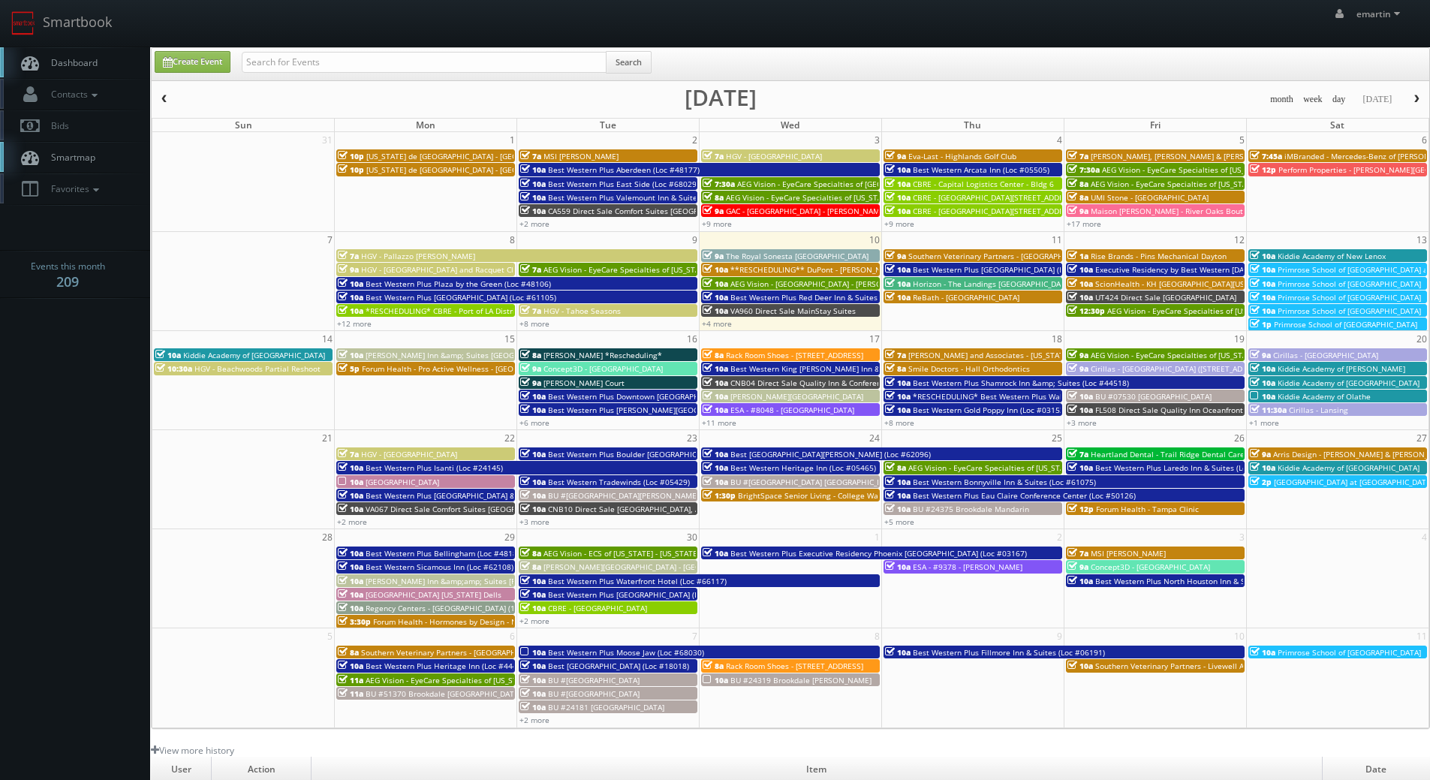
click at [90, 58] on span "Dashboard" at bounding box center [71, 62] width 54 height 13
click at [186, 57] on link "Create Event" at bounding box center [193, 62] width 76 height 22
type input "[DATE]"
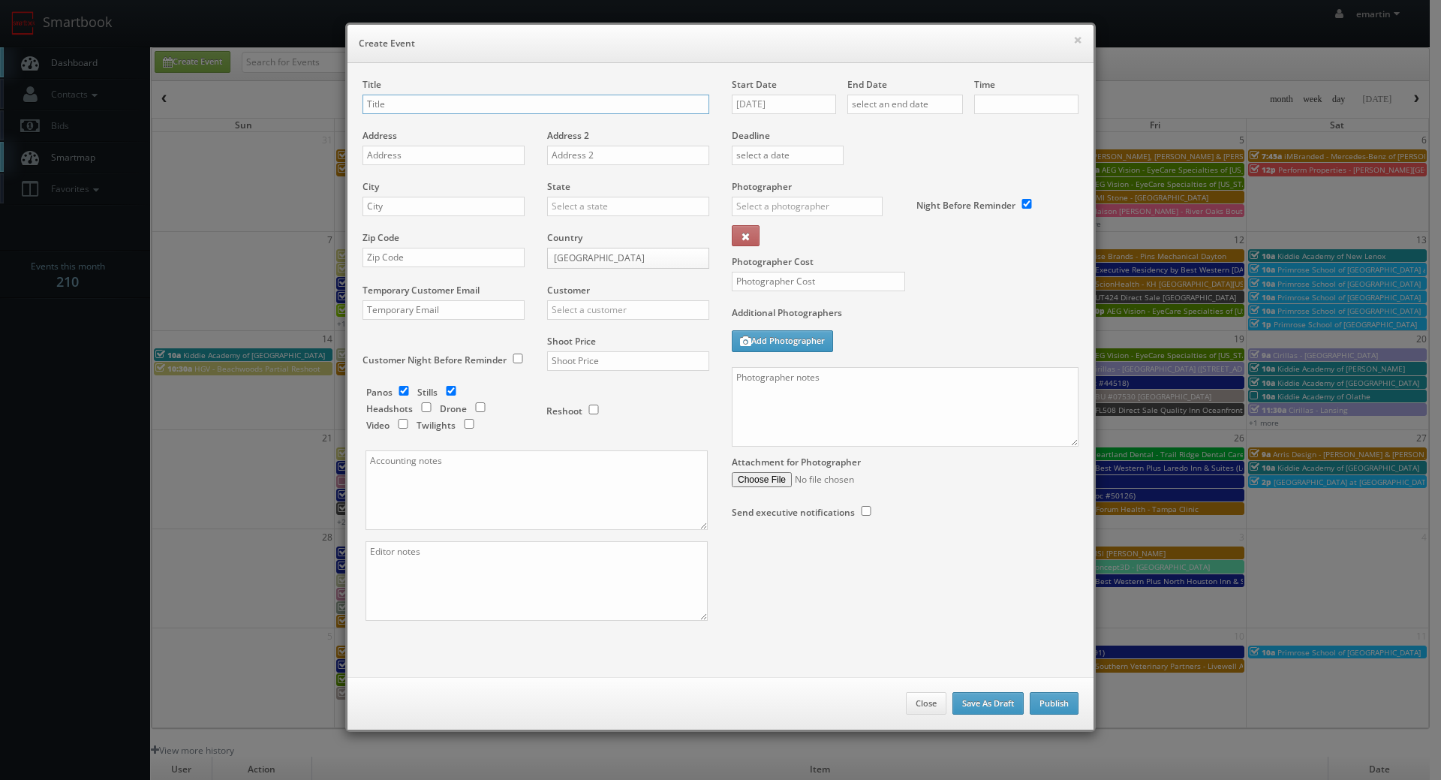
checkbox input "true"
type input "10:00am"
checkbox input "true"
click at [910, 410] on textarea at bounding box center [905, 407] width 347 height 80
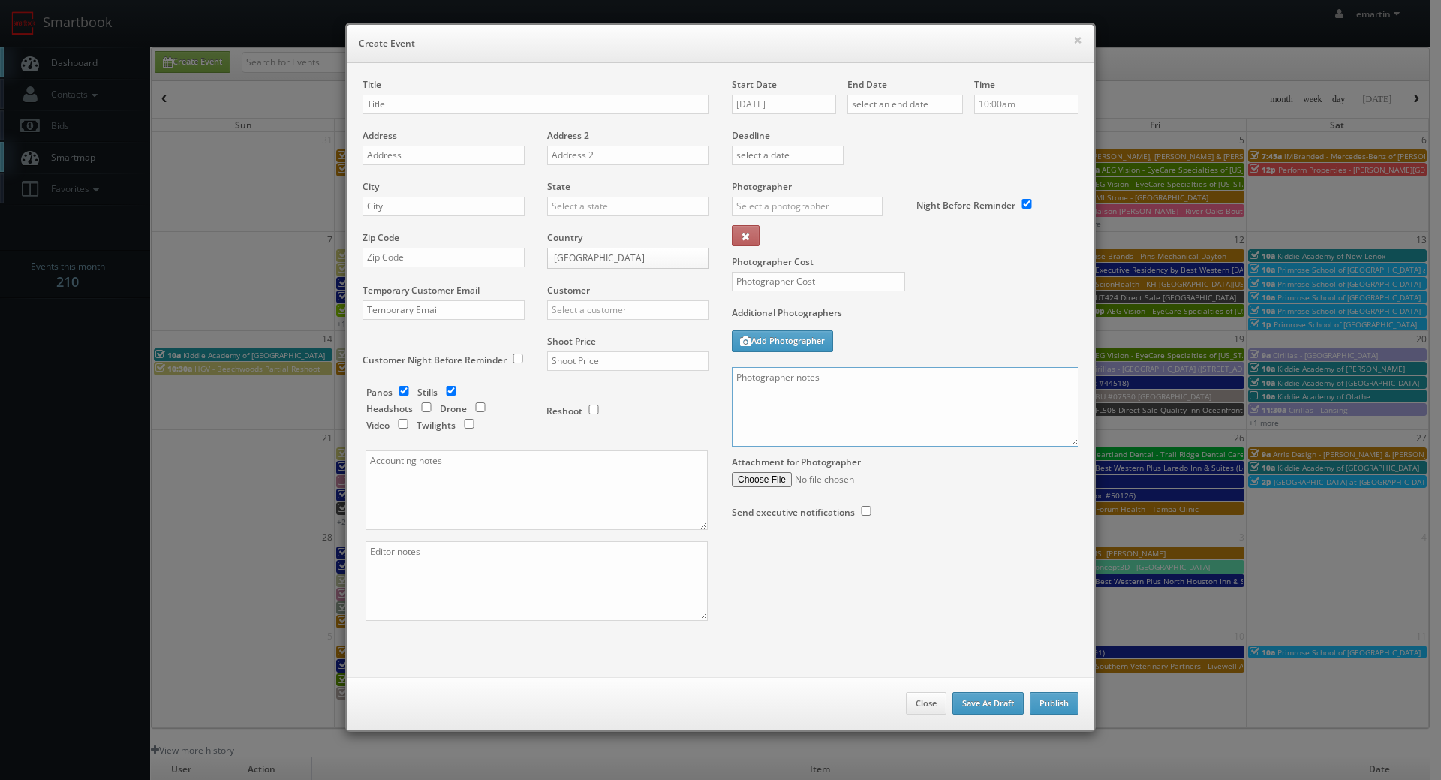
paste textarea "No onsite contact. Just need good weather and lighting. We need to deliver 5 dr…"
type textarea "No onsite contact. Just need good weather and lighting. We need to deliver 5 dr…"
click at [414, 100] on input "text" at bounding box center [535, 105] width 347 height 20
paste input "[PERSON_NAME] [PERSON_NAME] Group"
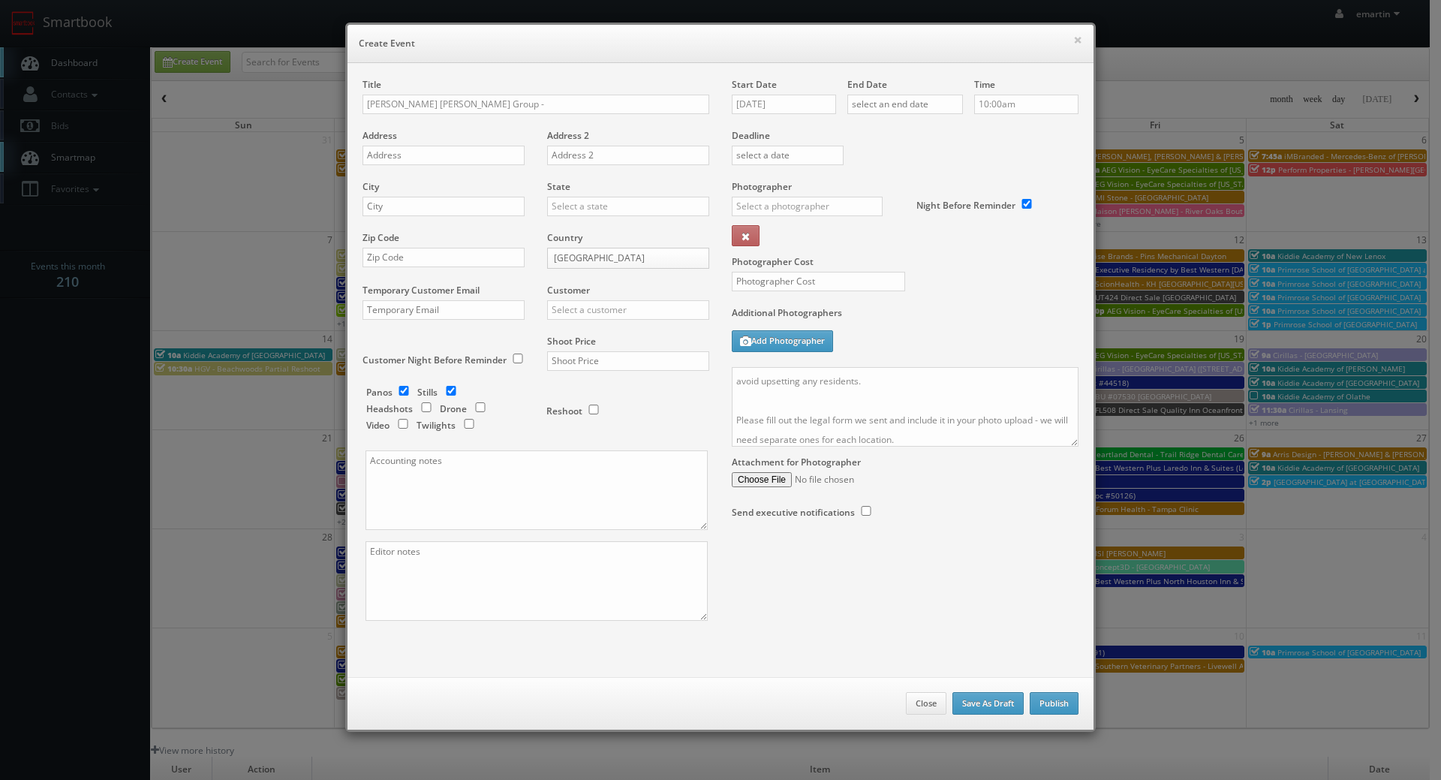
click at [576, 90] on div "Title [PERSON_NAME] [PERSON_NAME] Group -" at bounding box center [535, 103] width 347 height 51
click at [538, 95] on input "[PERSON_NAME] [PERSON_NAME] Group -" at bounding box center [535, 105] width 347 height 20
paste input "Waukesha County, WI (Addington) - 1325 Hawthorne Ridge Drive"
type input "[PERSON_NAME] [PERSON_NAME] Group - [GEOGRAPHIC_DATA], [GEOGRAPHIC_DATA] ([GEOG…"
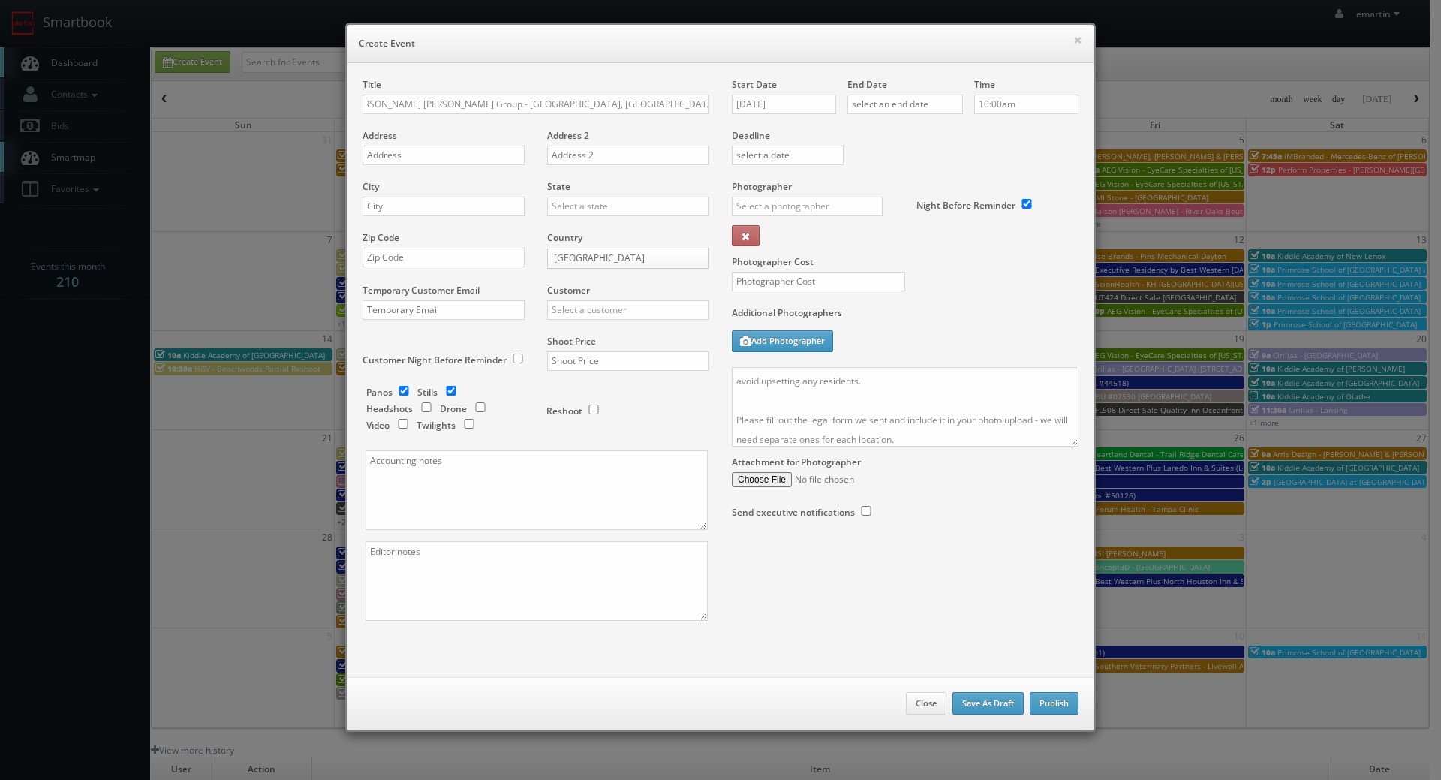
scroll to position [0, 0]
drag, startPoint x: 416, startPoint y: 153, endPoint x: 298, endPoint y: 193, distance: 124.4
click at [416, 153] on input "text" at bounding box center [443, 156] width 162 height 20
paste input "1325 Hawthorne Ridge Drive"
type input "1325 Hawthorne Ridge Drive"
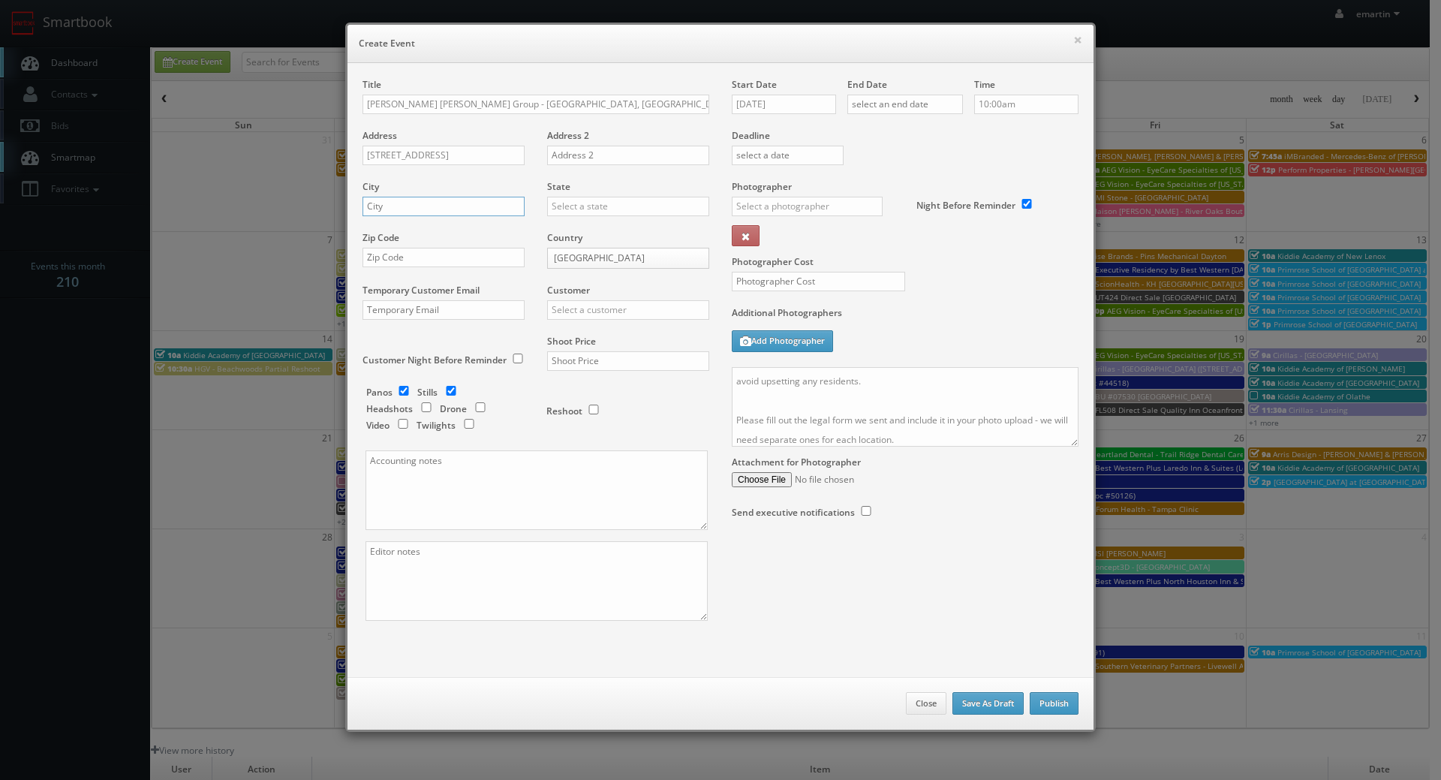
click at [393, 209] on input "text" at bounding box center [443, 207] width 162 height 20
paste input "Brookfield"
type input "Brookfield"
click at [621, 206] on input "text" at bounding box center [628, 207] width 162 height 20
click at [600, 221] on div "[US_STATE]" at bounding box center [628, 230] width 161 height 25
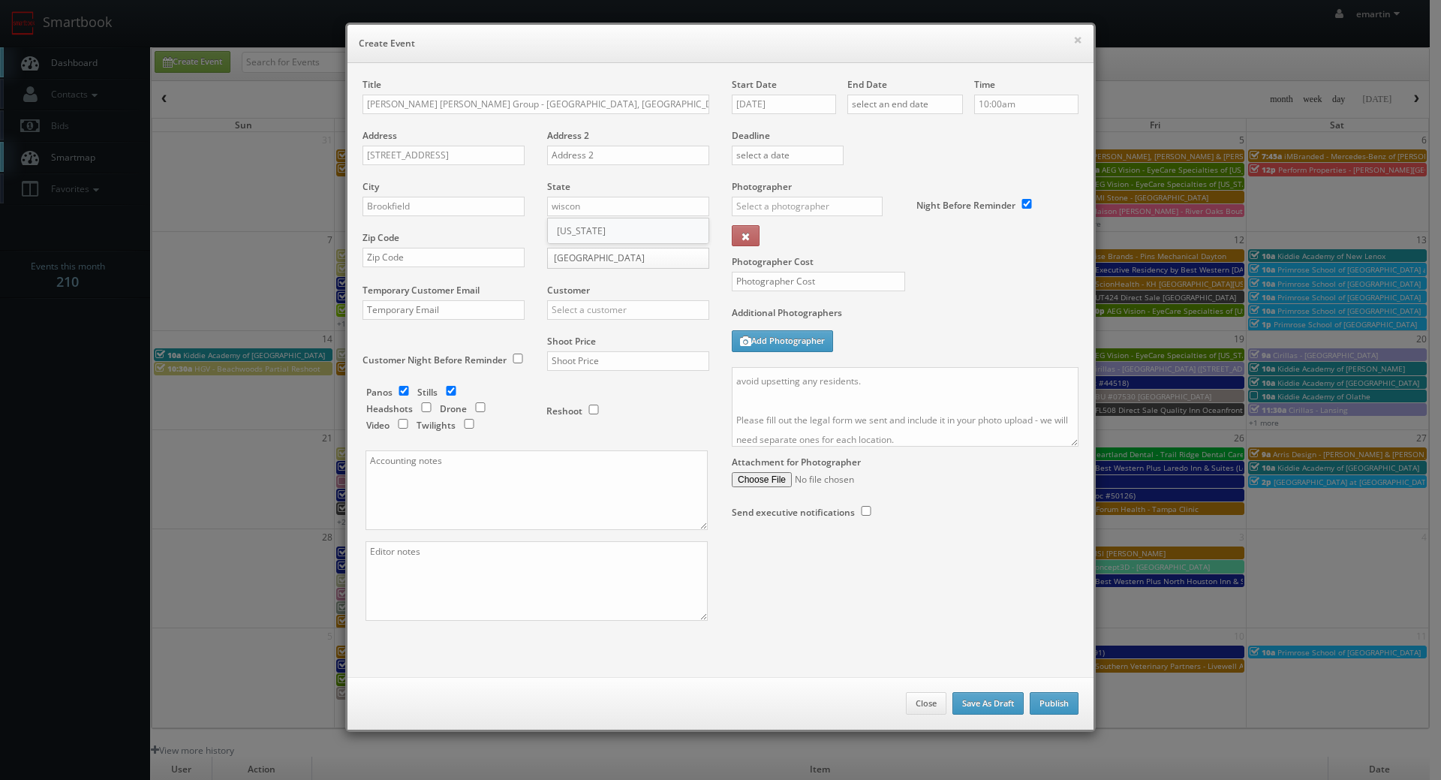
type input "[US_STATE]"
drag, startPoint x: 424, startPoint y: 248, endPoint x: 435, endPoint y: 250, distance: 10.7
click at [424, 248] on input "text" at bounding box center [443, 258] width 162 height 20
paste input "53045"
type input "53045"
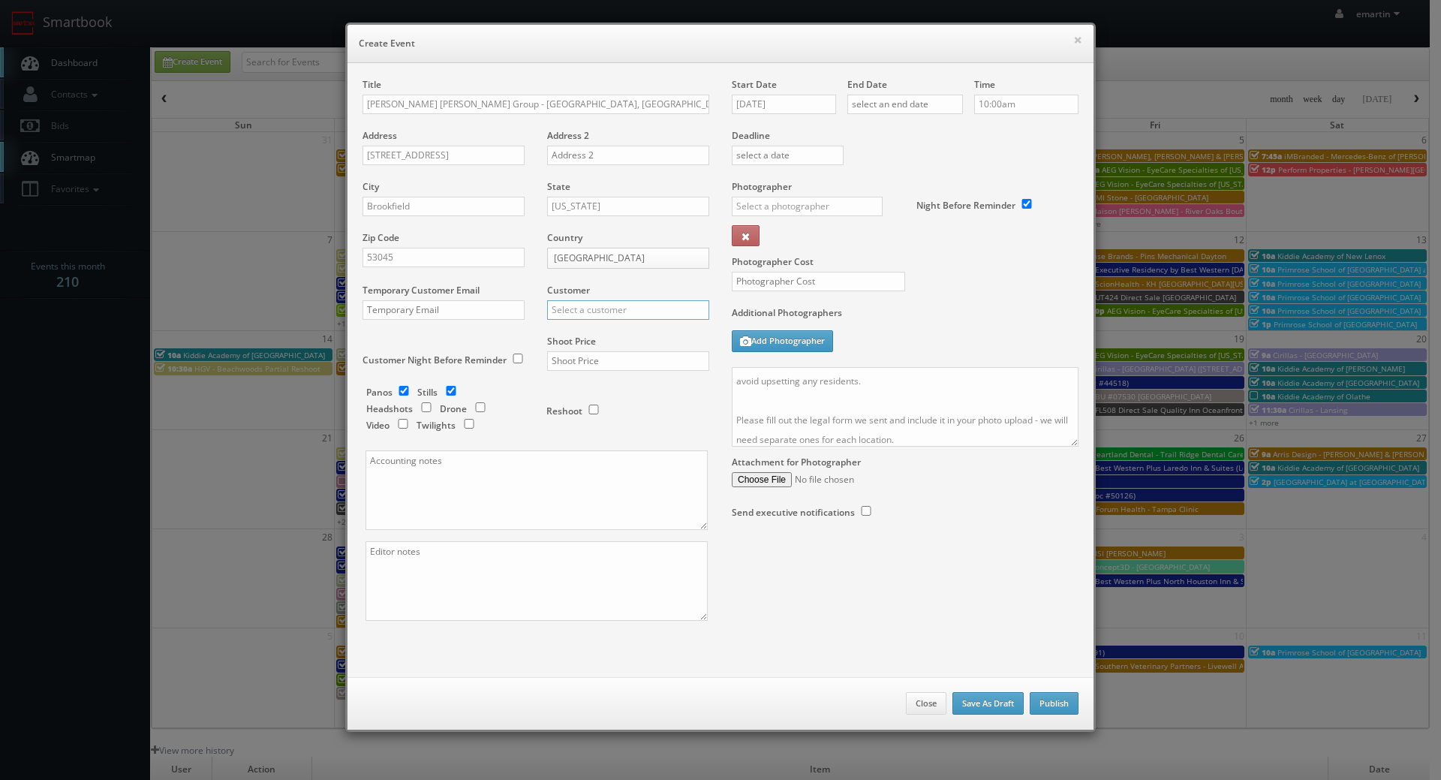
click at [596, 309] on input "text" at bounding box center [628, 310] width 162 height 20
type input "r"
click at [567, 330] on div "GBV" at bounding box center [628, 334] width 161 height 25
type input "GBV"
click at [631, 368] on input "text" at bounding box center [628, 361] width 162 height 20
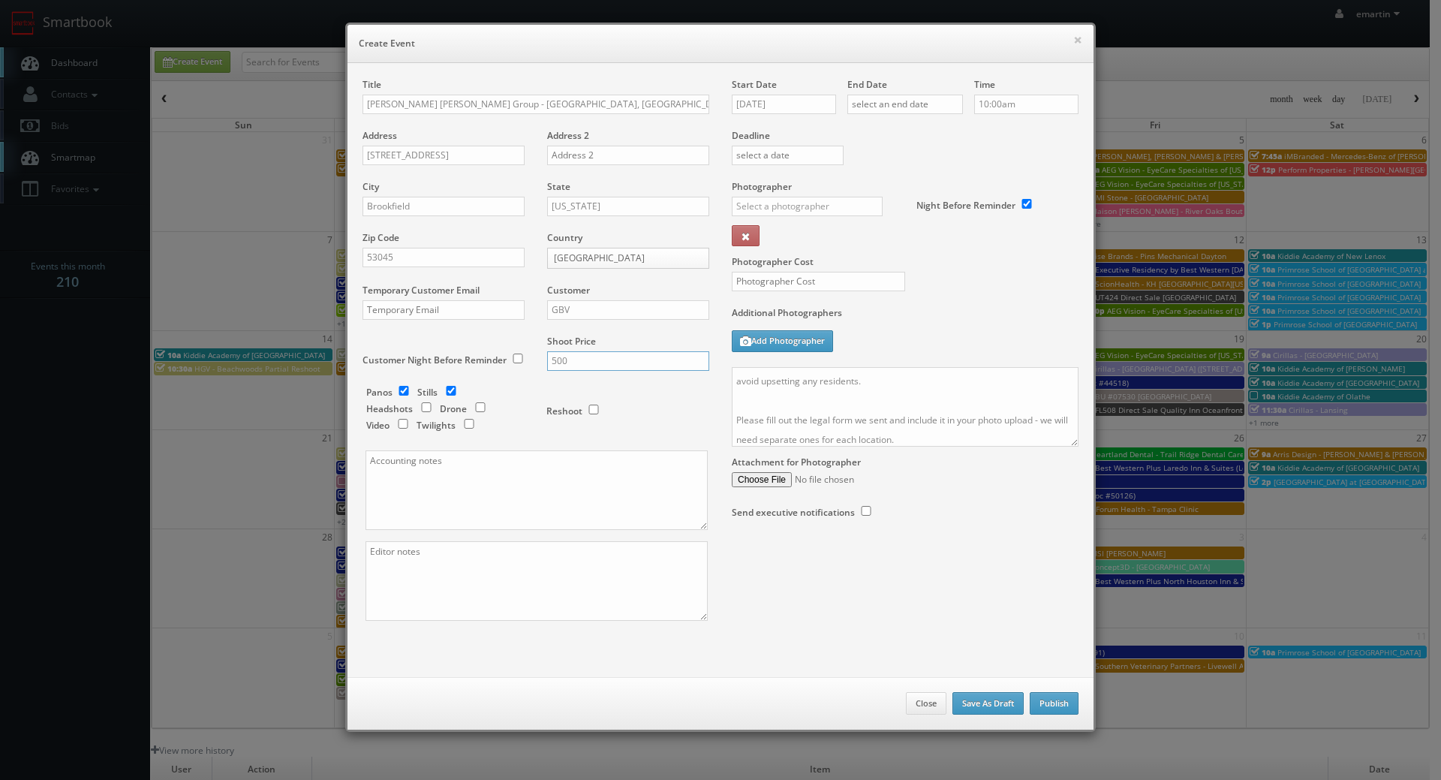
type input "500"
click at [388, 396] on div "Panos Stills Headshots Drone Video Twilights" at bounding box center [448, 411] width 165 height 50
click at [407, 390] on input "checkbox" at bounding box center [403, 391] width 23 height 10
checkbox input "false"
click at [477, 408] on input "checkbox" at bounding box center [480, 407] width 23 height 10
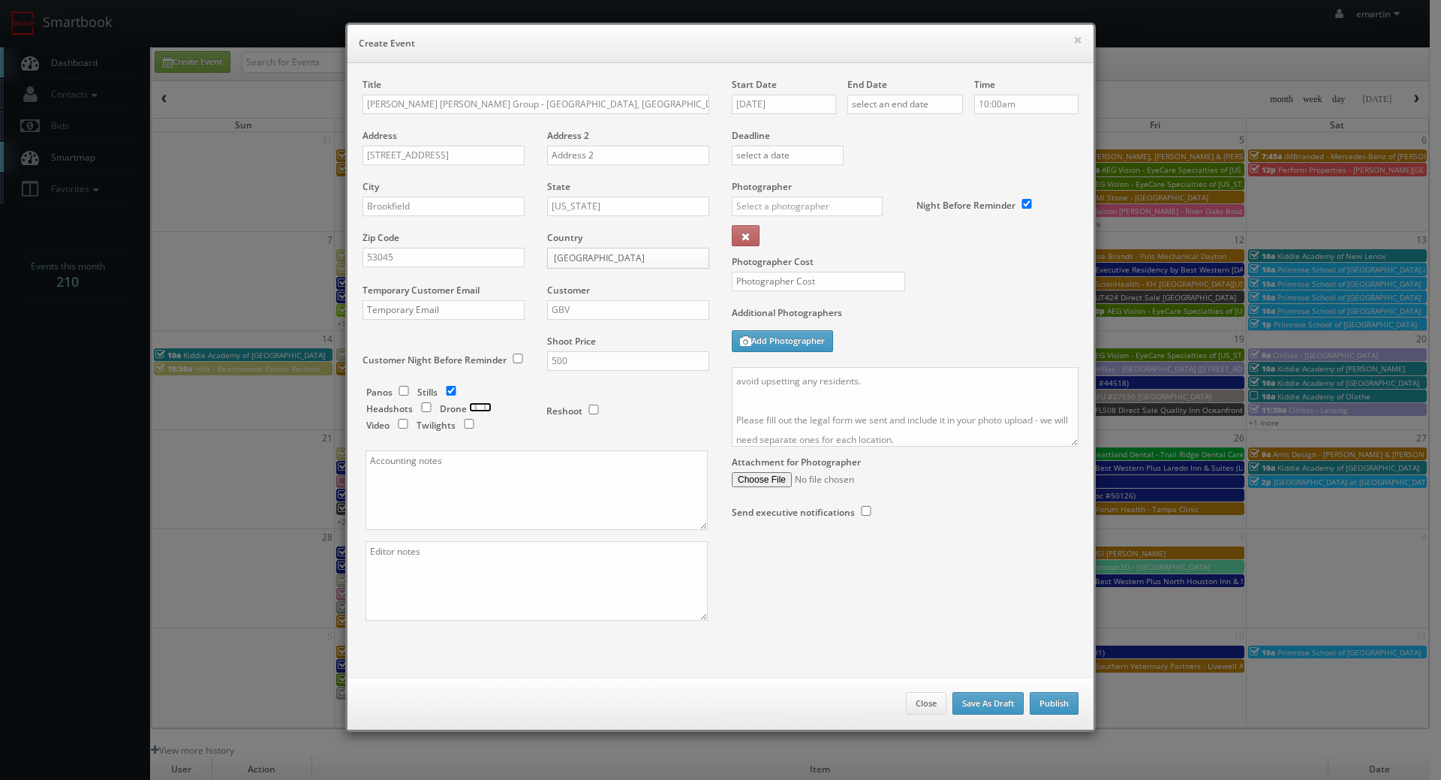
checkbox input "true"
click at [792, 112] on input "[DATE]" at bounding box center [784, 105] width 104 height 20
click at [812, 218] on td "17" at bounding box center [806, 219] width 23 height 22
type input "[DATE]"
click at [931, 105] on input "text" at bounding box center [905, 105] width 116 height 20
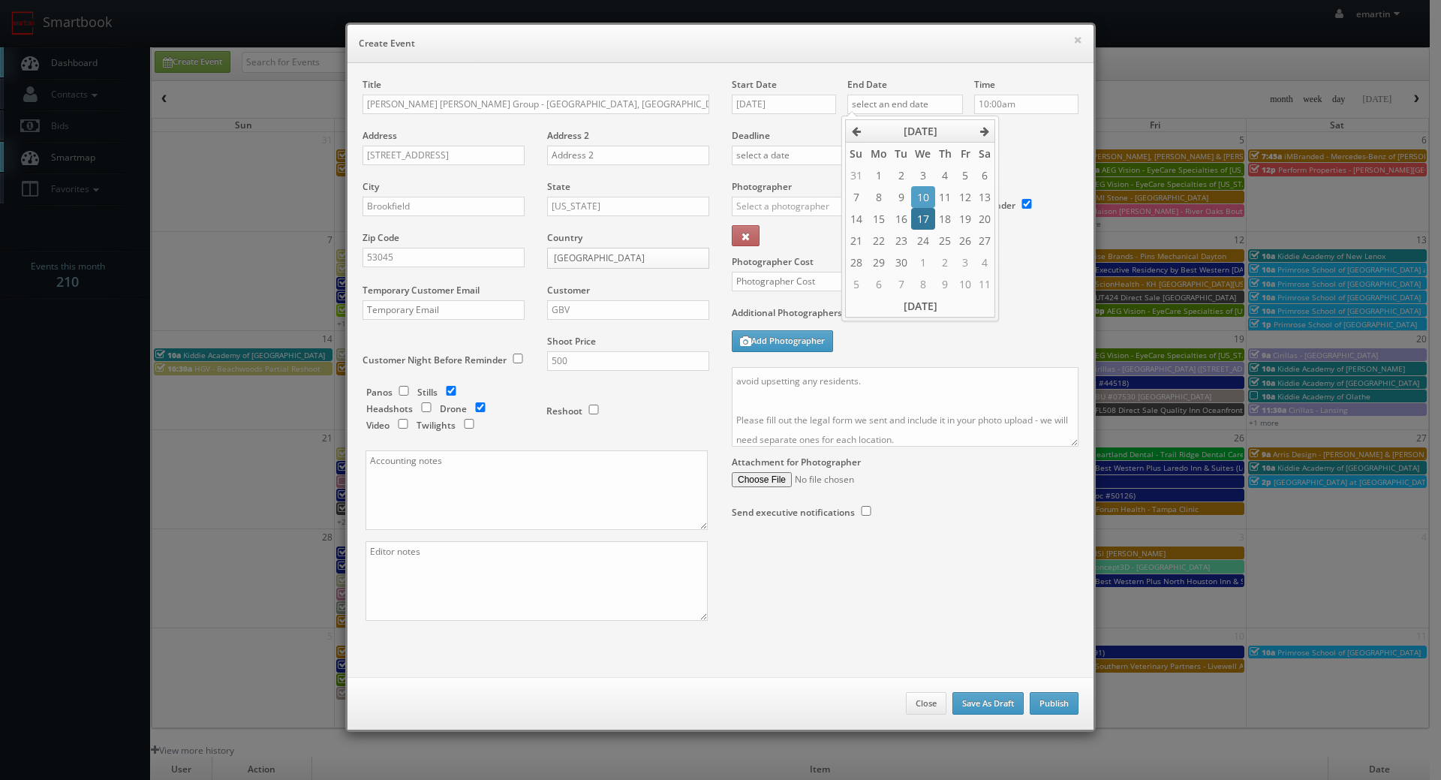
click at [928, 211] on td "17" at bounding box center [922, 219] width 23 height 22
type input "[DATE]"
click at [971, 329] on div "Additional Photographers Add Photographer" at bounding box center [905, 336] width 347 height 61
click at [807, 213] on div "_justin _photog1 Glen Aronwits Chris Dailey John Varnedore John Saunders Craig …" at bounding box center [813, 211] width 162 height 29
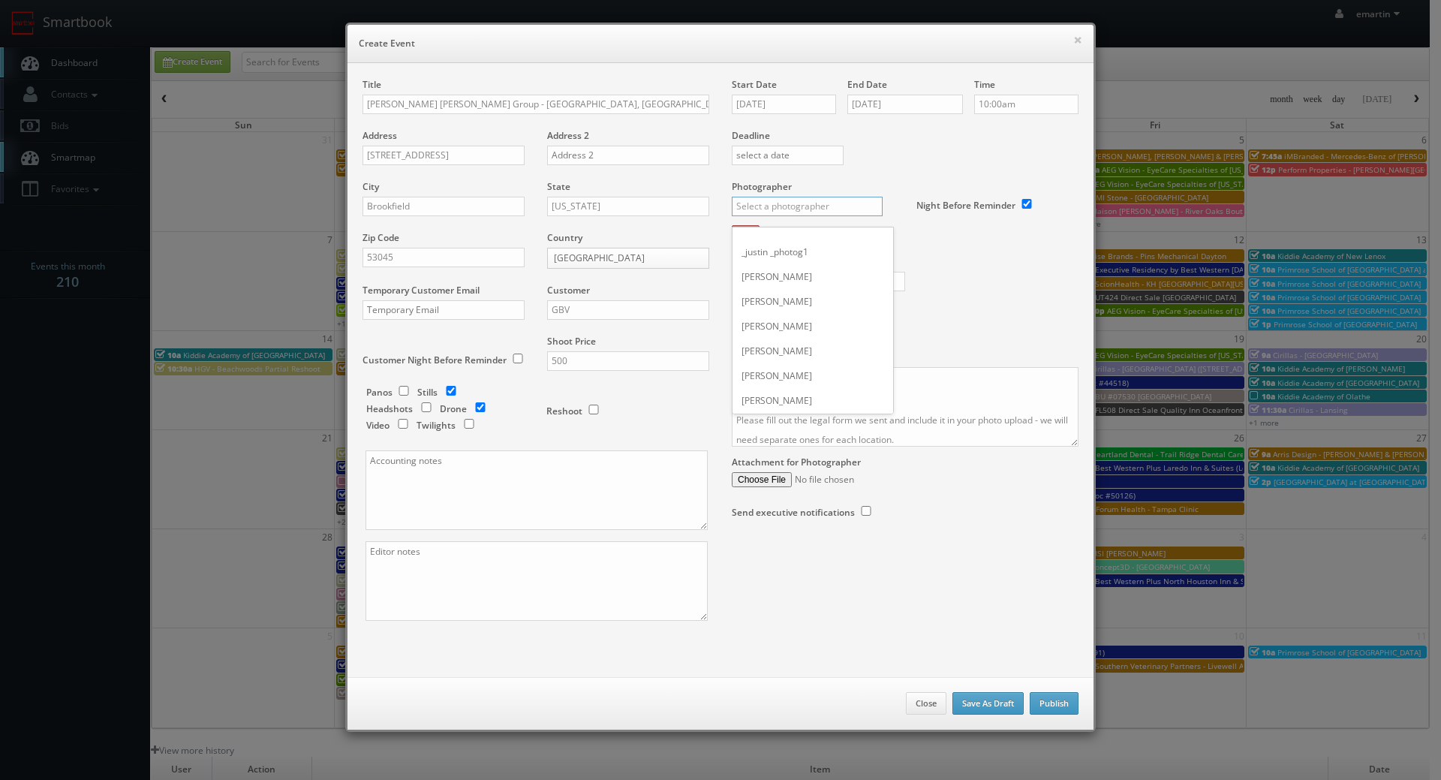
click at [830, 197] on input "text" at bounding box center [807, 207] width 151 height 20
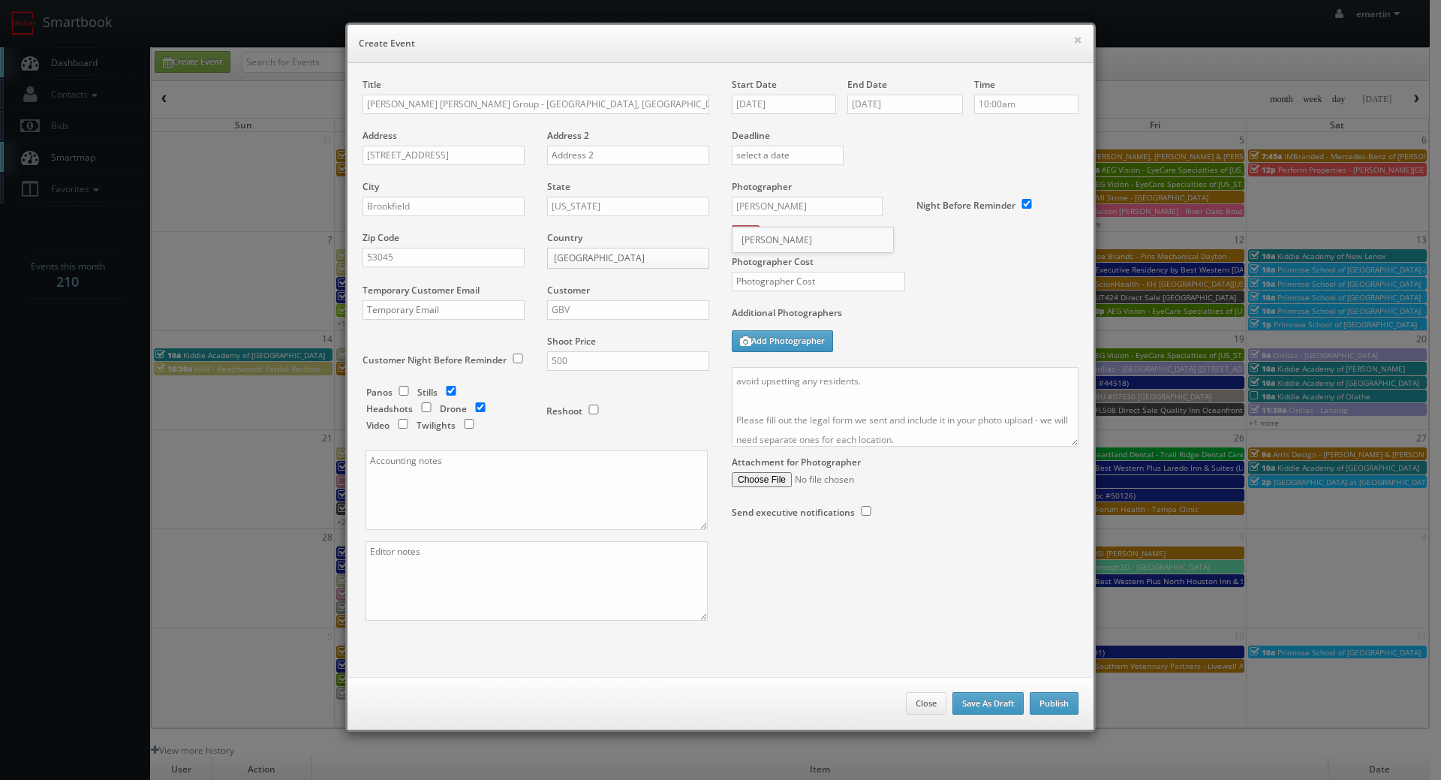
click at [816, 236] on div "[PERSON_NAME]" at bounding box center [812, 239] width 161 height 25
type input "[PERSON_NAME]"
click at [795, 271] on div "Photographer Cost" at bounding box center [904, 243] width 369 height 126
click at [783, 283] on input "text" at bounding box center [818, 282] width 173 height 20
type input "150"
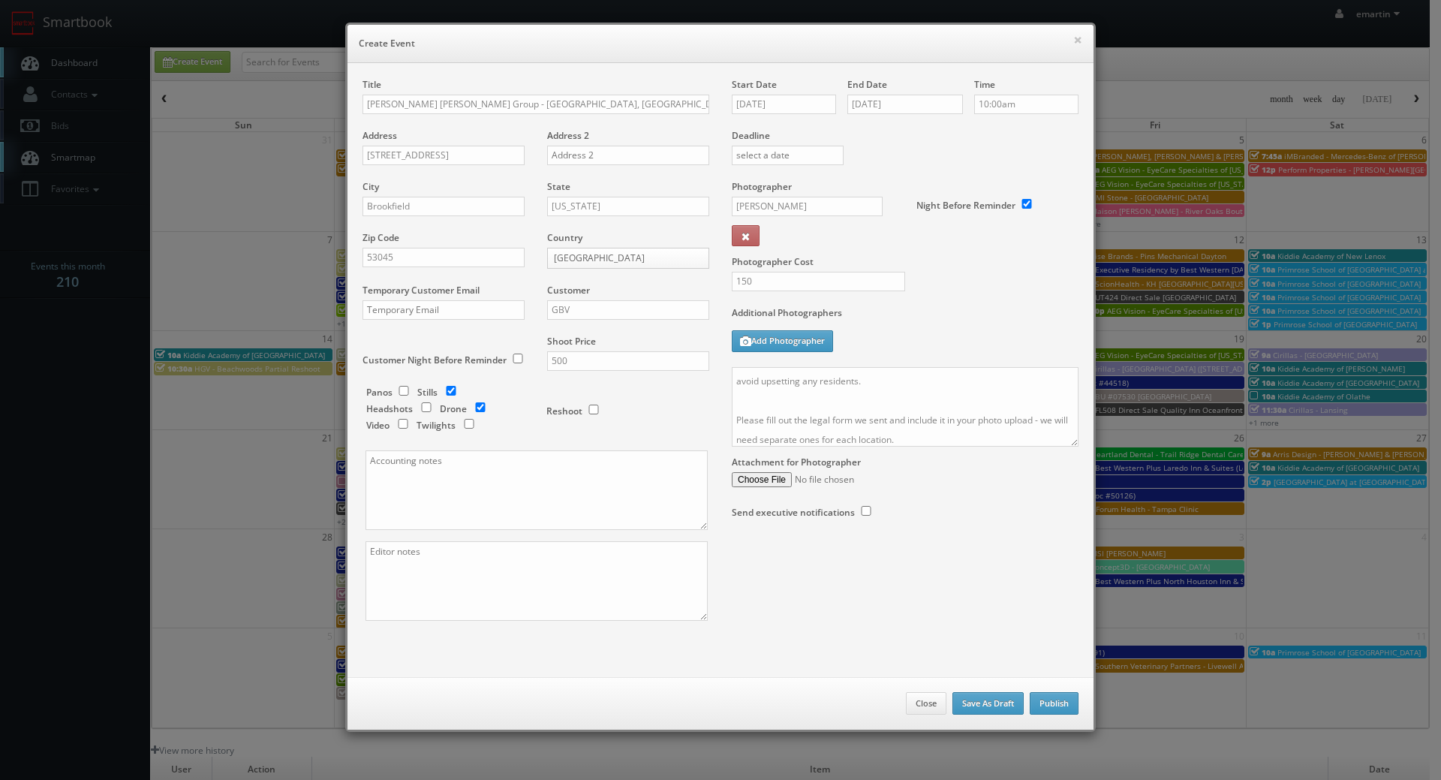
click at [946, 298] on div "Photographer Cost 150" at bounding box center [904, 243] width 369 height 126
drag, startPoint x: 941, startPoint y: 441, endPoint x: 561, endPoint y: 226, distance: 436.2
click at [561, 226] on div "Title Rogge Dunn Group - Waukesha County, WI (Addington) - 1325 Hawthorne Ridge…" at bounding box center [720, 362] width 738 height 569
click at [988, 322] on label "Additional Photographers" at bounding box center [905, 316] width 347 height 20
click at [1041, 707] on button "Publish" at bounding box center [1054, 703] width 49 height 23
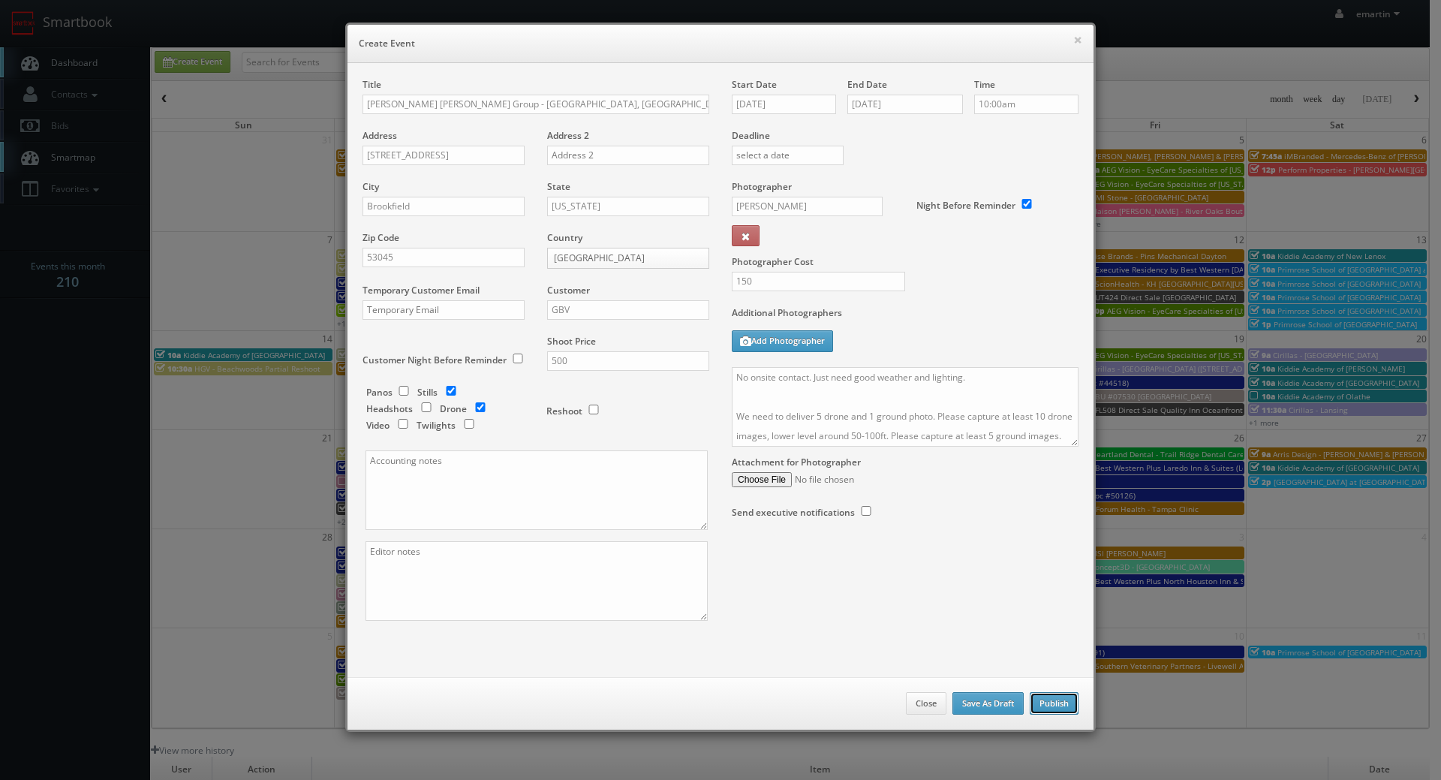
click at [1033, 702] on button "Publish" at bounding box center [1054, 703] width 49 height 23
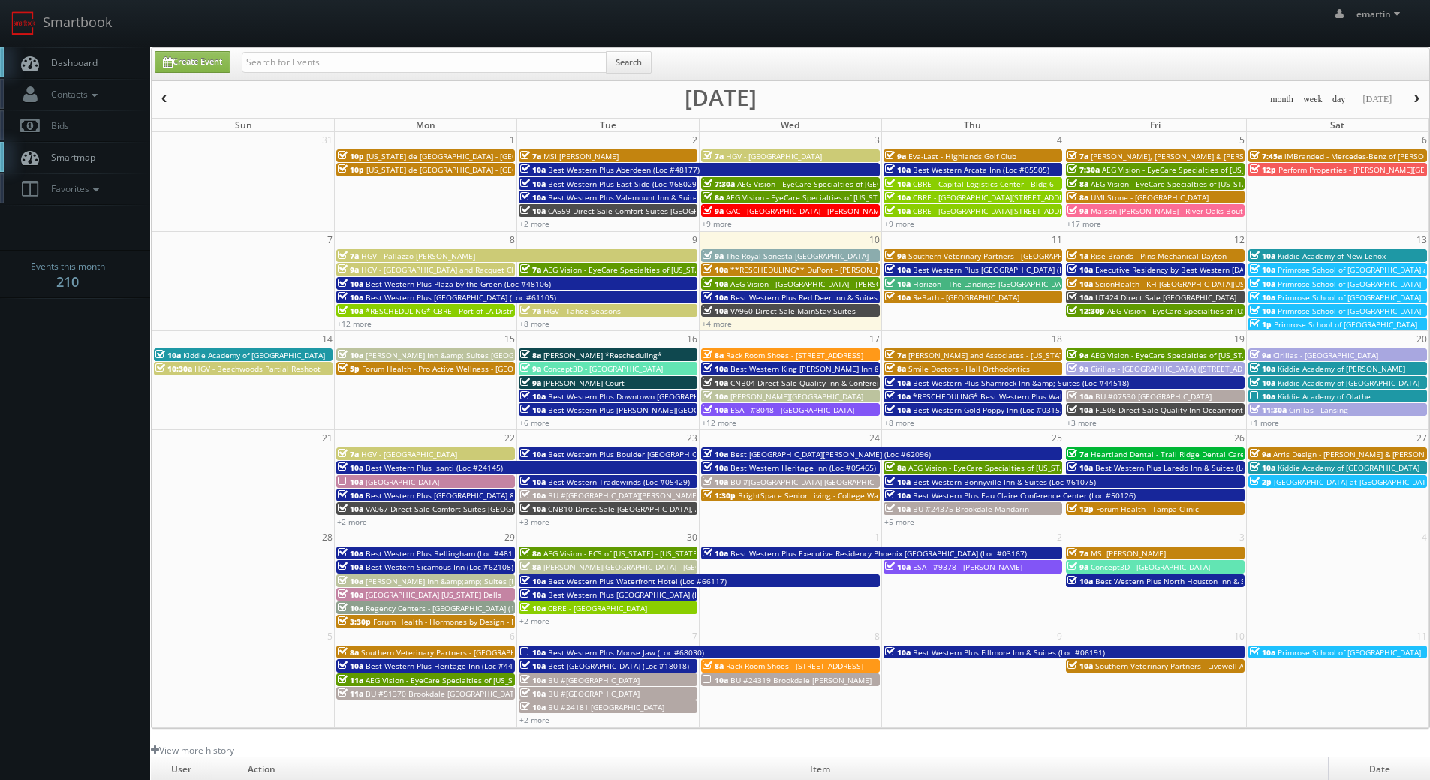
click at [91, 68] on span "Dashboard" at bounding box center [71, 62] width 54 height 13
click at [203, 76] on div "Create Event Search" at bounding box center [791, 65] width 1297 height 29
click at [207, 64] on link "Create Event" at bounding box center [193, 62] width 76 height 22
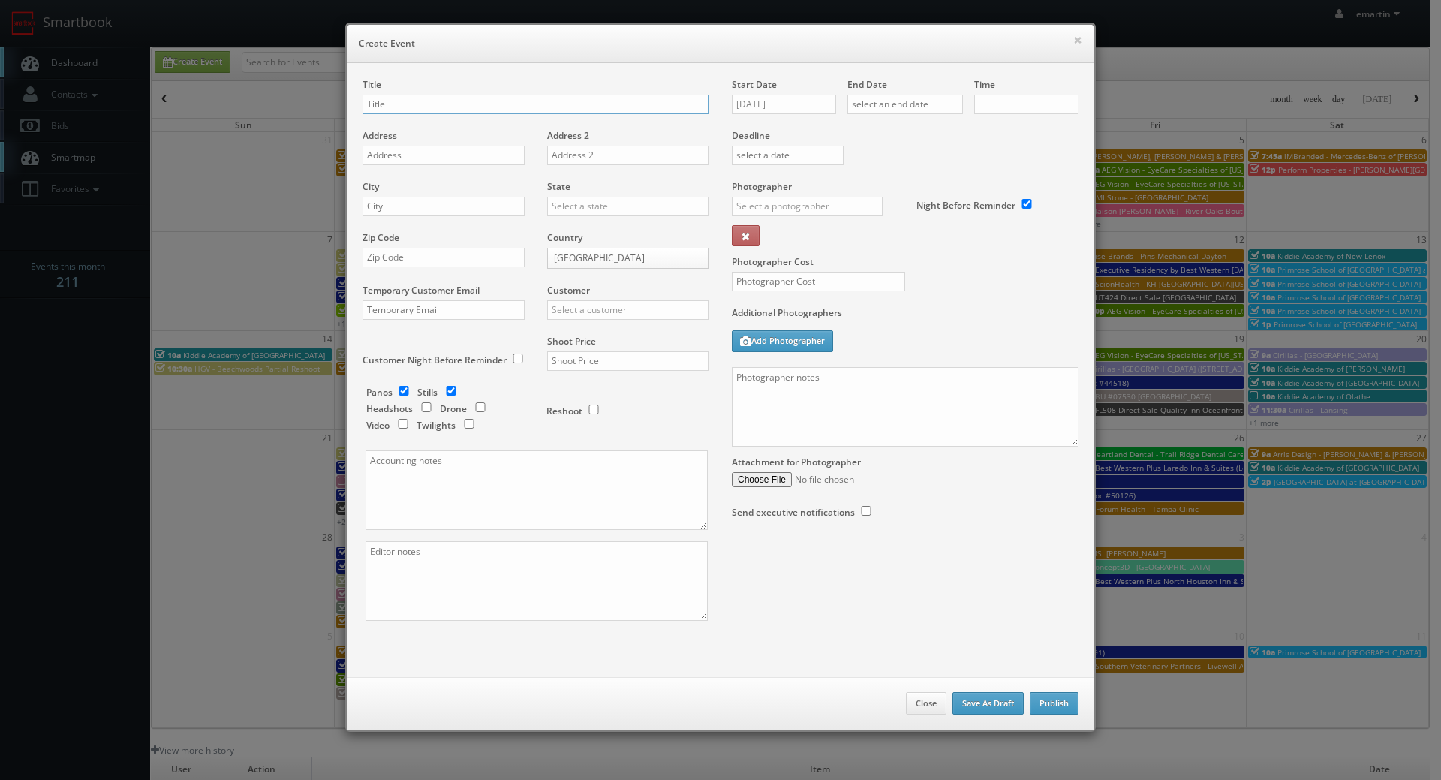
checkbox input "true"
type input "10:00am"
checkbox input "true"
click at [900, 432] on textarea at bounding box center [905, 407] width 347 height 80
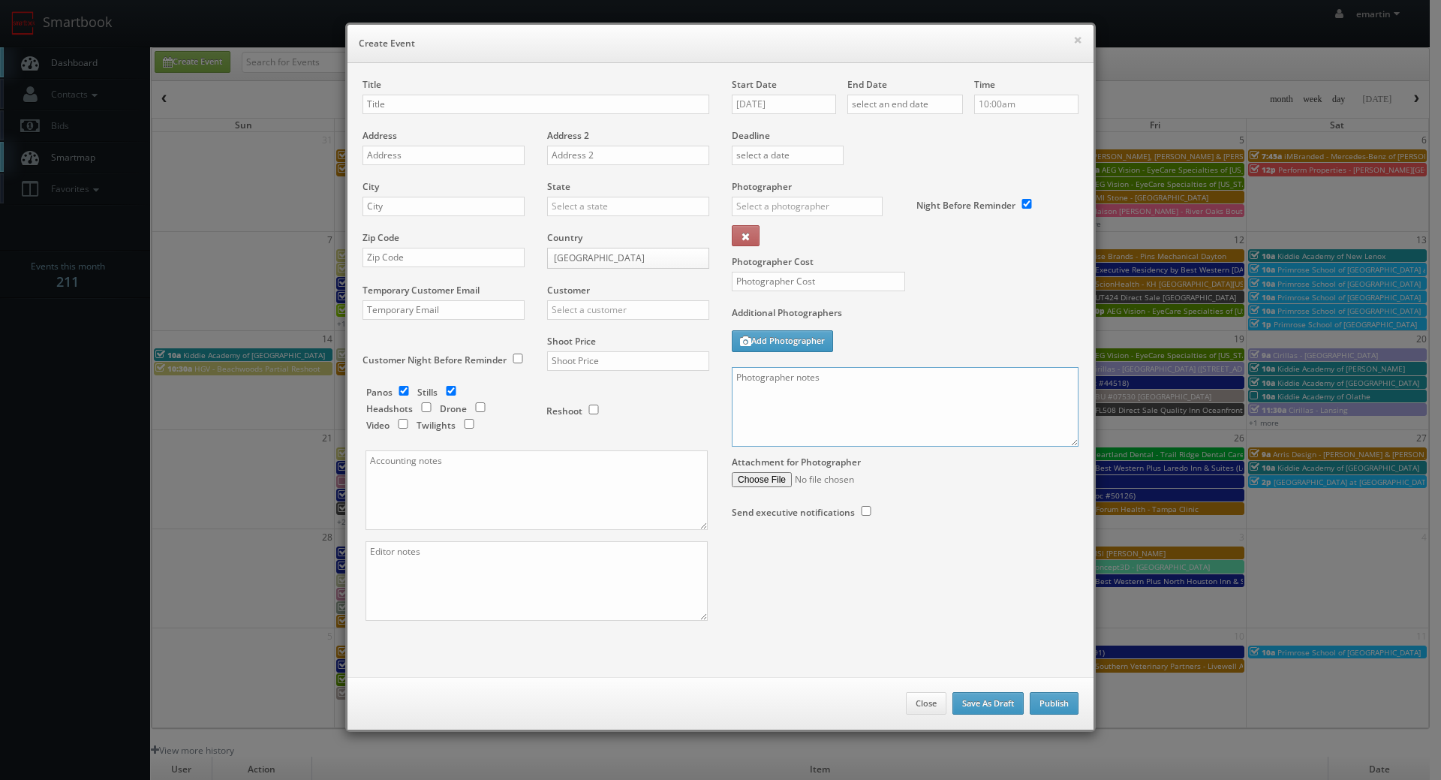
paste textarea "No onsite contact. Just need good weather and lighting. We need to deliver 5 dr…"
type textarea "No onsite contact. Just need good weather and lighting. We need to deliver 5 dr…"
click at [783, 107] on input "[DATE]" at bounding box center [784, 105] width 104 height 20
click at [837, 217] on td "18" at bounding box center [829, 219] width 20 height 22
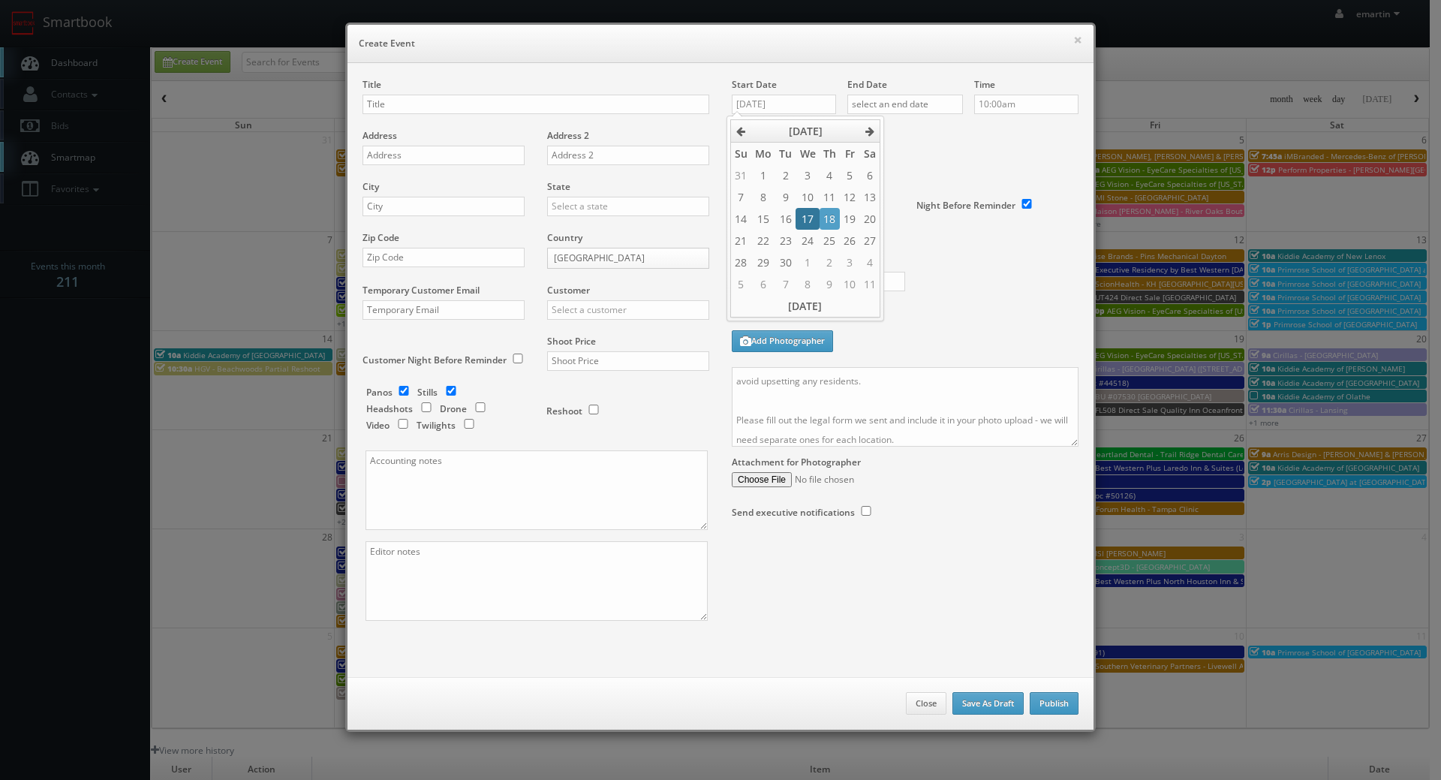
click at [806, 215] on td "17" at bounding box center [806, 219] width 23 height 22
type input "[DATE]"
click at [901, 119] on div "End Date" at bounding box center [905, 103] width 116 height 51
click at [919, 110] on input "text" at bounding box center [905, 105] width 116 height 20
click at [920, 215] on td "17" at bounding box center [922, 219] width 23 height 22
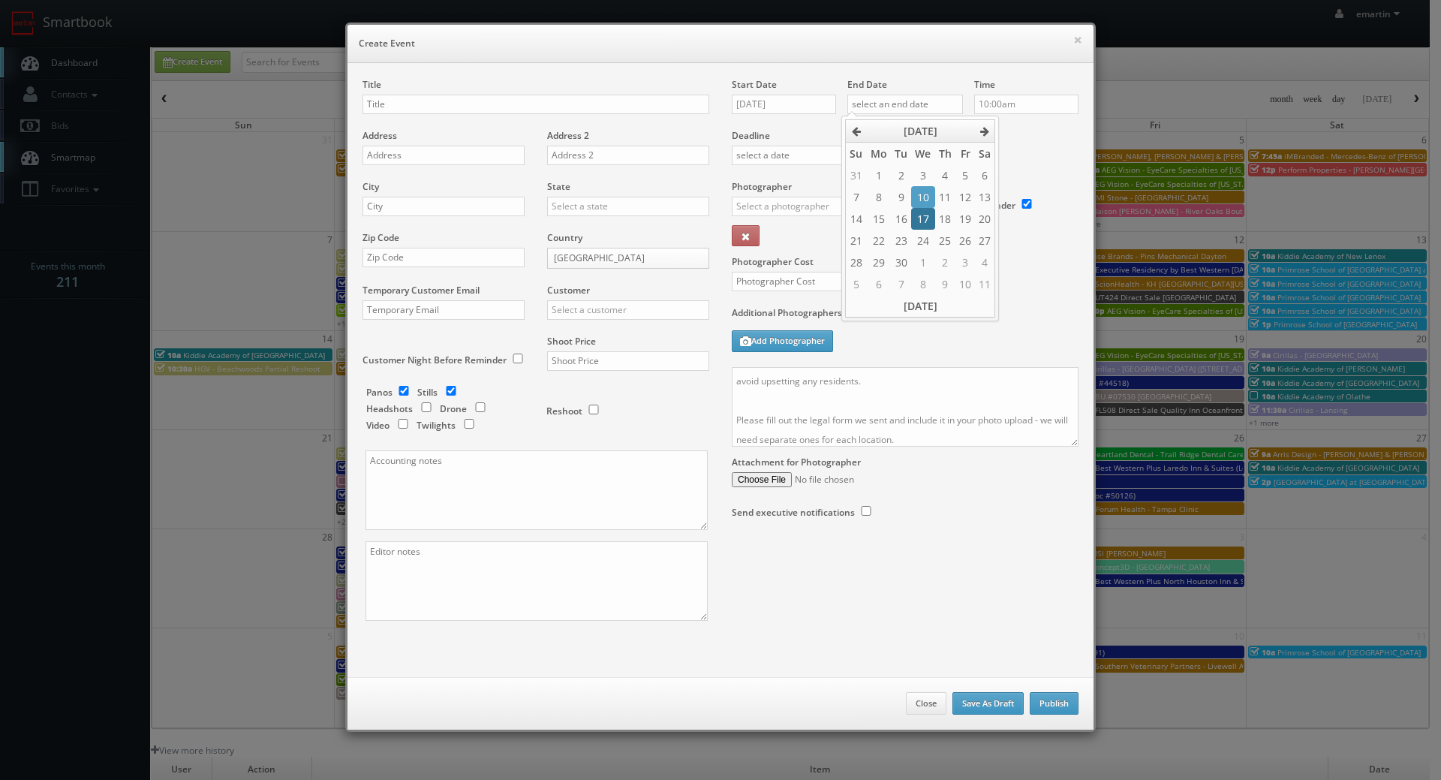
type input "[DATE]"
click at [1065, 128] on div "Time 10:00am" at bounding box center [1021, 103] width 116 height 51
click at [398, 101] on input "text" at bounding box center [535, 105] width 347 height 20
paste input "[PERSON_NAME] [PERSON_NAME] Group"
click at [566, 86] on div "Title [PERSON_NAME] [PERSON_NAME] Group -" at bounding box center [535, 103] width 347 height 51
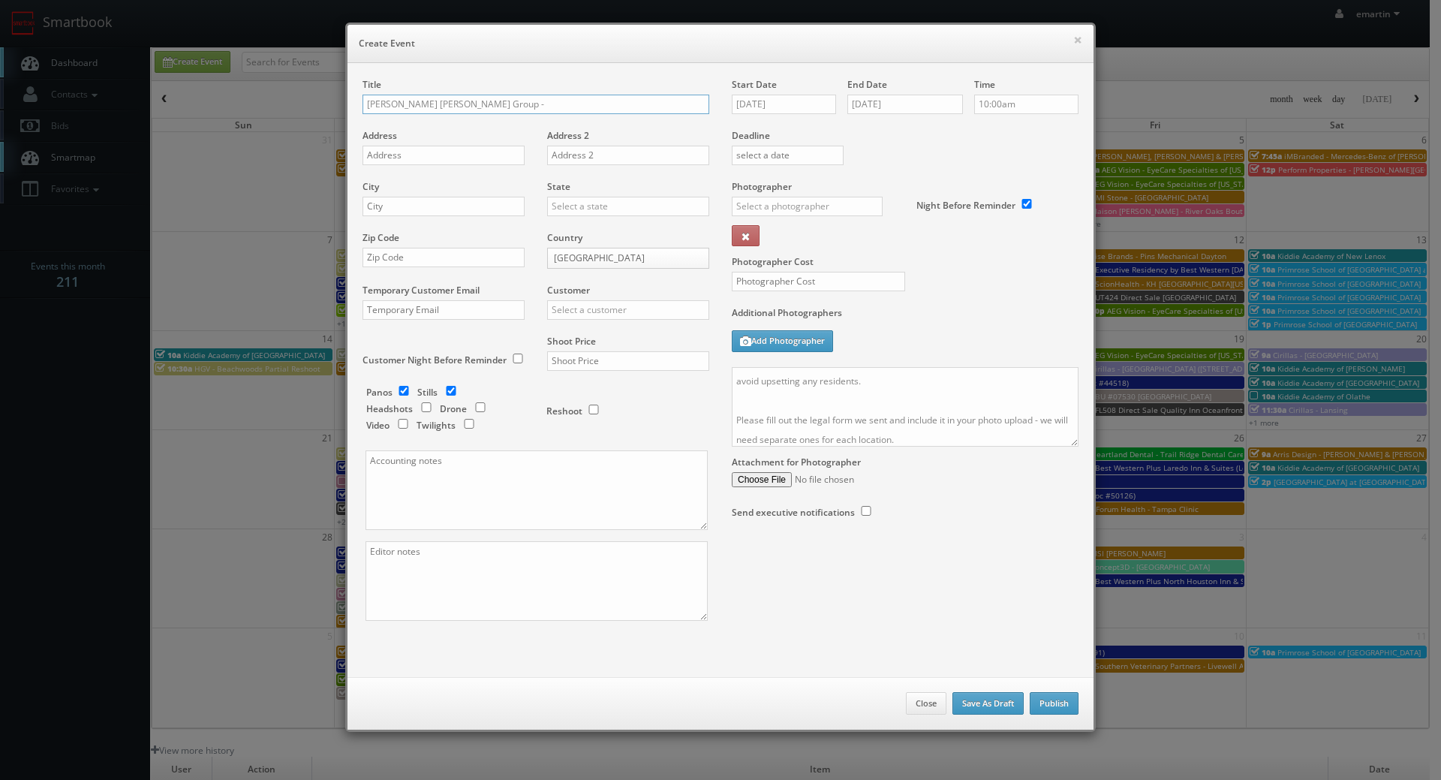
click at [543, 107] on input "[PERSON_NAME] [PERSON_NAME] Group -" at bounding box center [535, 105] width 347 height 20
paste input "[GEOGRAPHIC_DATA], [GEOGRAPHIC_DATA] (Golden) - [STREET_ADDRESS][PERSON_NAME]"
type input "[PERSON_NAME] [PERSON_NAME] Group - [GEOGRAPHIC_DATA], [GEOGRAPHIC_DATA] (Golde…"
drag, startPoint x: 400, startPoint y: 169, endPoint x: 407, endPoint y: 156, distance: 14.8
click at [400, 169] on div "Address" at bounding box center [448, 154] width 173 height 51
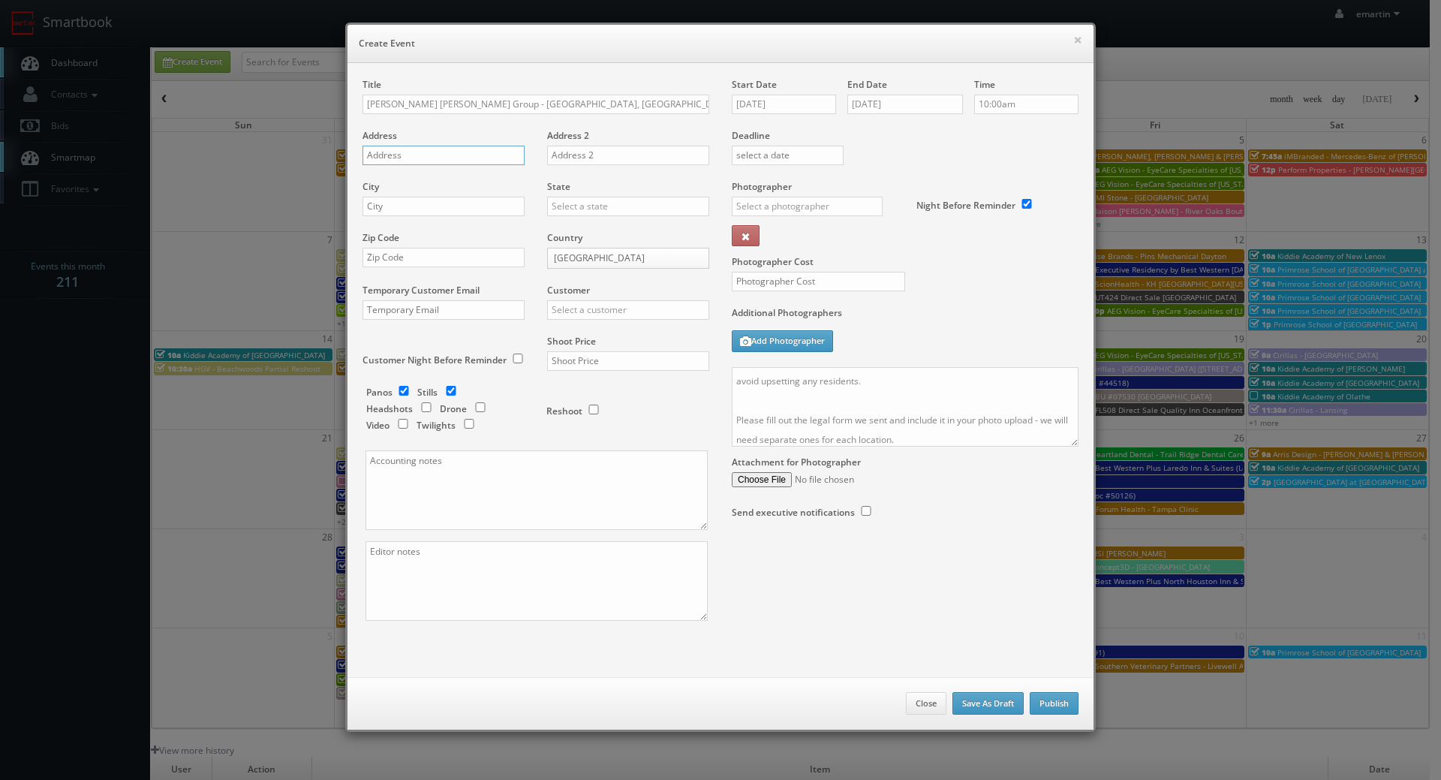
click at [407, 156] on input "text" at bounding box center [443, 156] width 162 height 20
paste input "[STREET_ADDRESS][PERSON_NAME]"
type input "[STREET_ADDRESS][PERSON_NAME]"
drag, startPoint x: 422, startPoint y: 206, endPoint x: 492, endPoint y: 215, distance: 69.6
click at [422, 206] on input "text" at bounding box center [443, 207] width 162 height 20
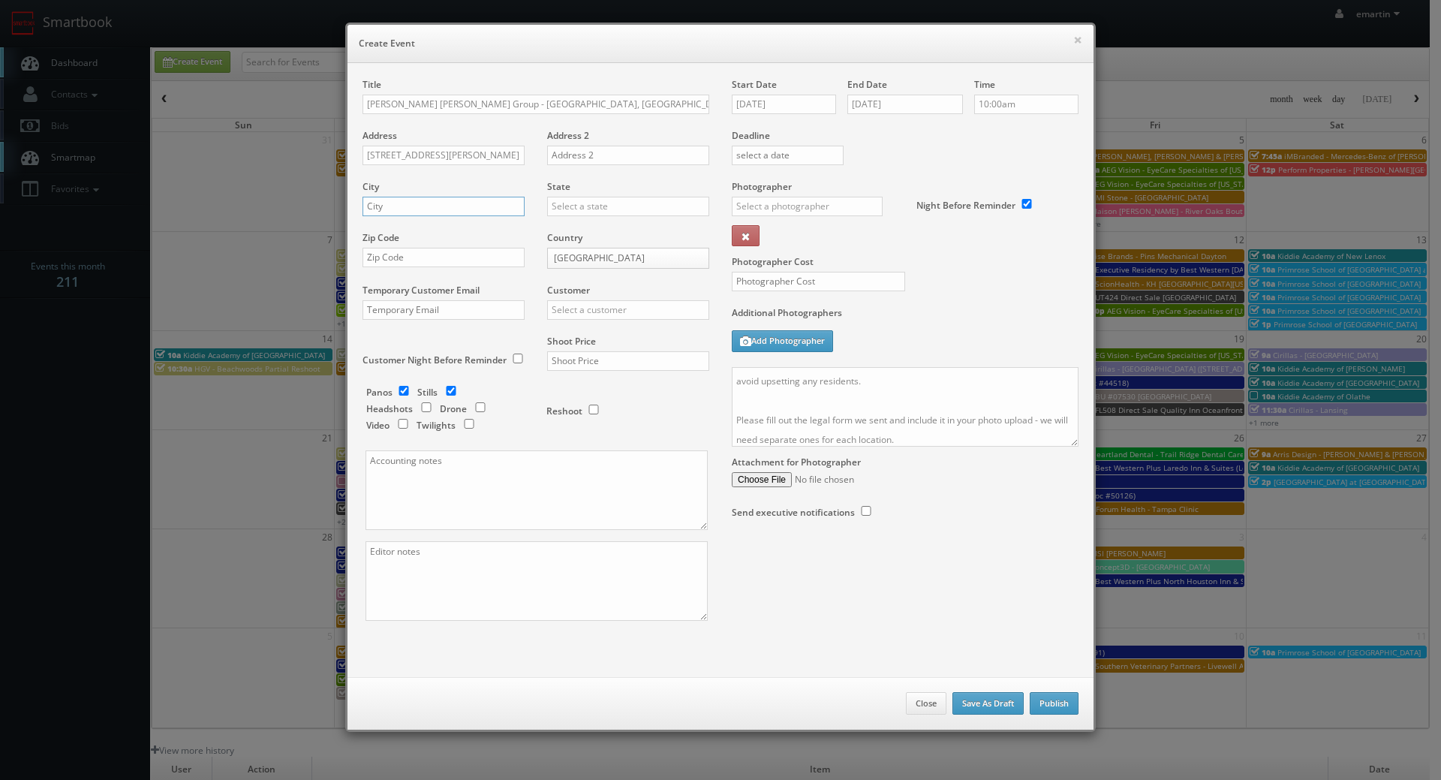
paste input "[DEMOGRAPHIC_DATA]"
type input "[DEMOGRAPHIC_DATA]"
click at [574, 212] on input "text" at bounding box center [628, 207] width 162 height 20
click at [567, 225] on div "[US_STATE]" at bounding box center [628, 230] width 161 height 25
type input "[US_STATE]"
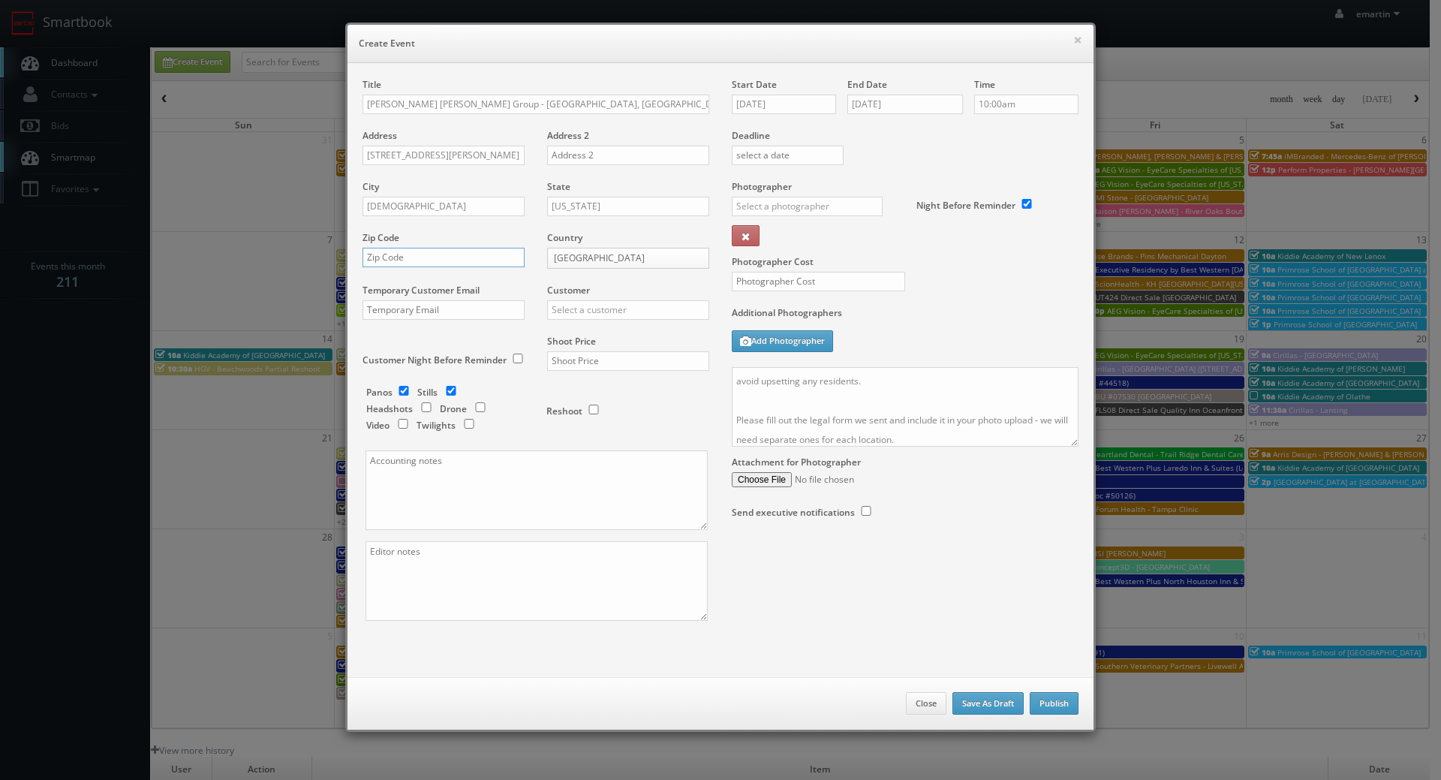
drag, startPoint x: 462, startPoint y: 254, endPoint x: 481, endPoint y: 265, distance: 22.5
click at [462, 254] on input "text" at bounding box center [443, 258] width 162 height 20
paste input "61546"
type input "61546"
click at [585, 305] on input "text" at bounding box center [628, 310] width 162 height 20
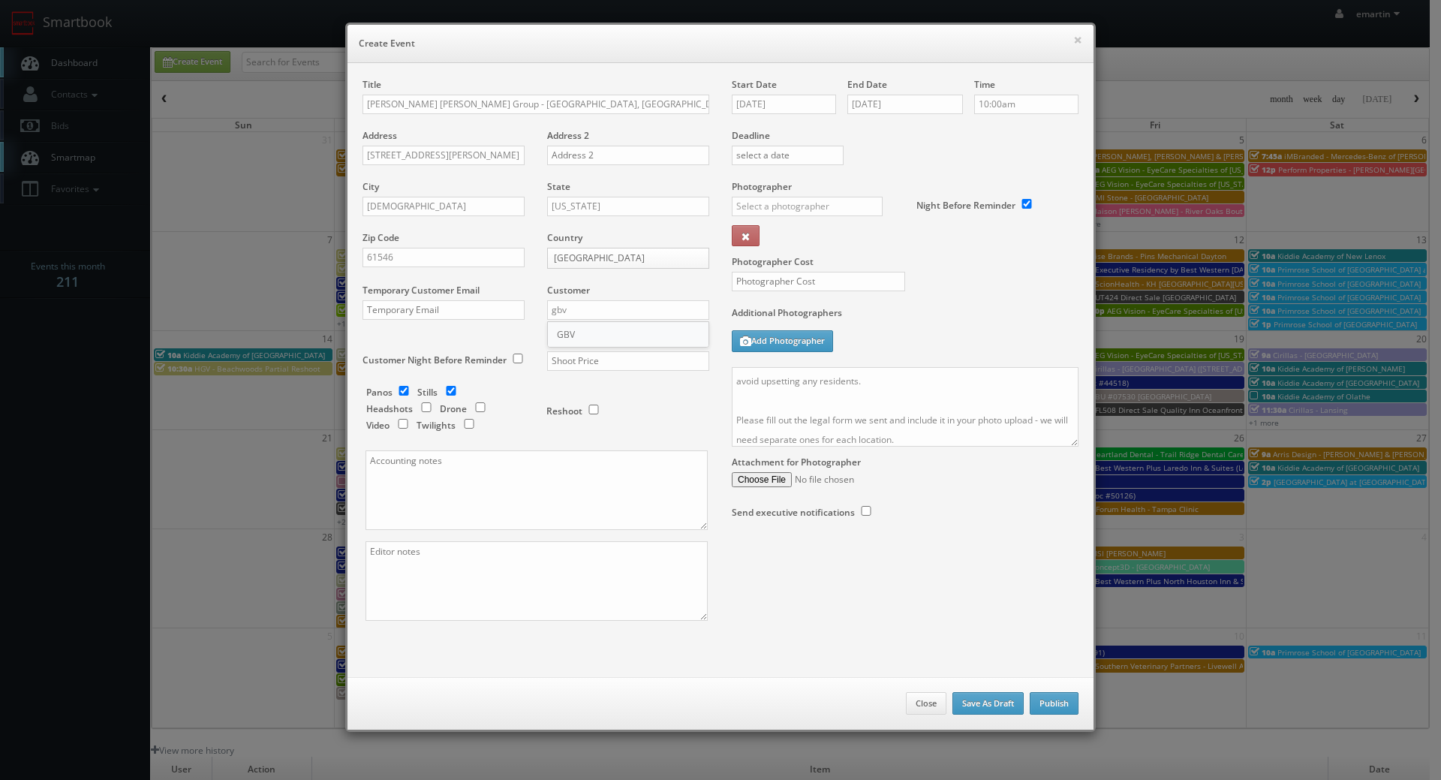
click at [602, 335] on div "GBV" at bounding box center [628, 334] width 161 height 25
type input "GBV"
drag, startPoint x: 593, startPoint y: 371, endPoint x: 600, endPoint y: 357, distance: 15.1
click at [594, 368] on div "Shoot Price" at bounding box center [622, 360] width 173 height 51
click at [594, 348] on div "Shoot Price" at bounding box center [622, 360] width 173 height 51
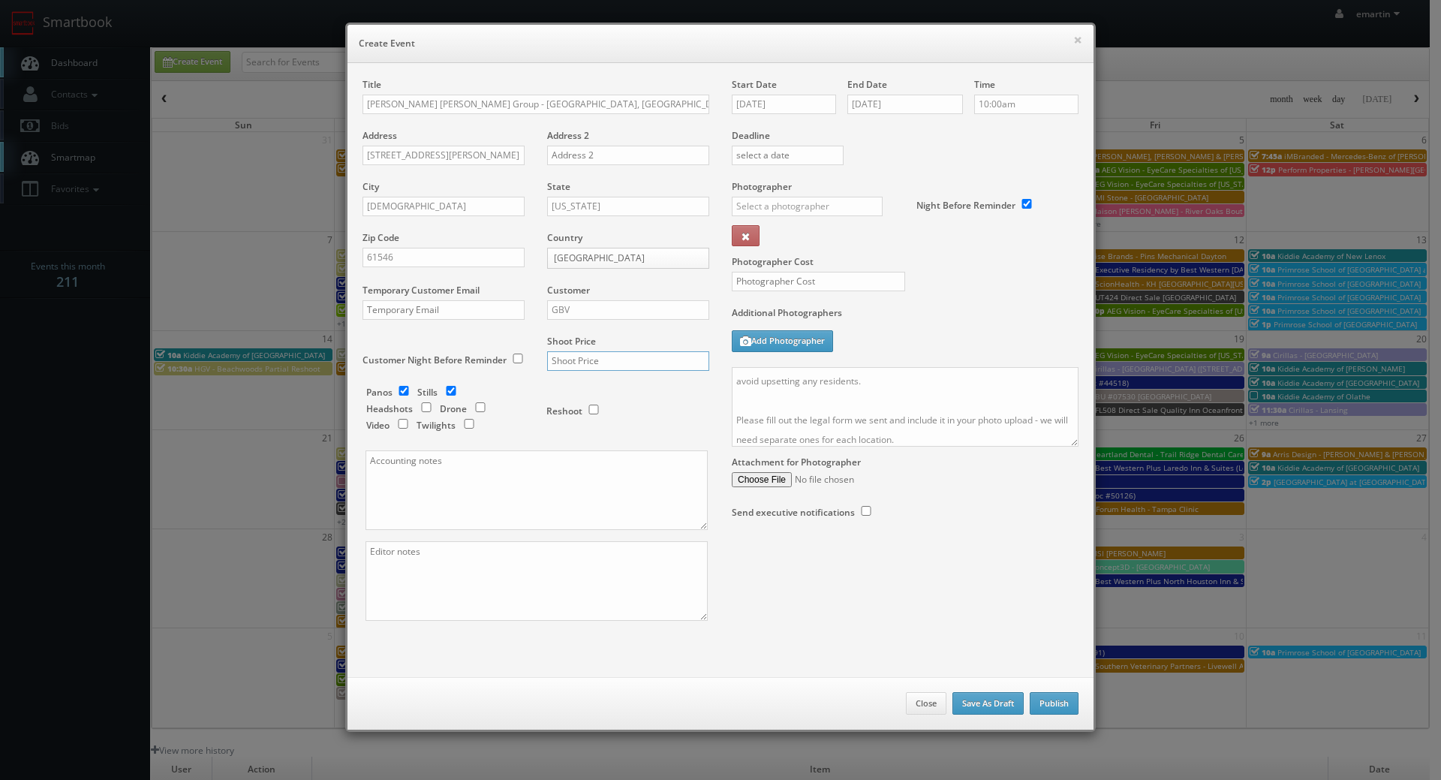
click at [612, 358] on input "text" at bounding box center [628, 361] width 162 height 20
type input "500"
drag, startPoint x: 542, startPoint y: 390, endPoint x: 514, endPoint y: 379, distance: 30.0
click at [546, 386] on div "Reshoot" at bounding box center [621, 403] width 150 height 35
click at [401, 387] on input "checkbox" at bounding box center [403, 391] width 23 height 10
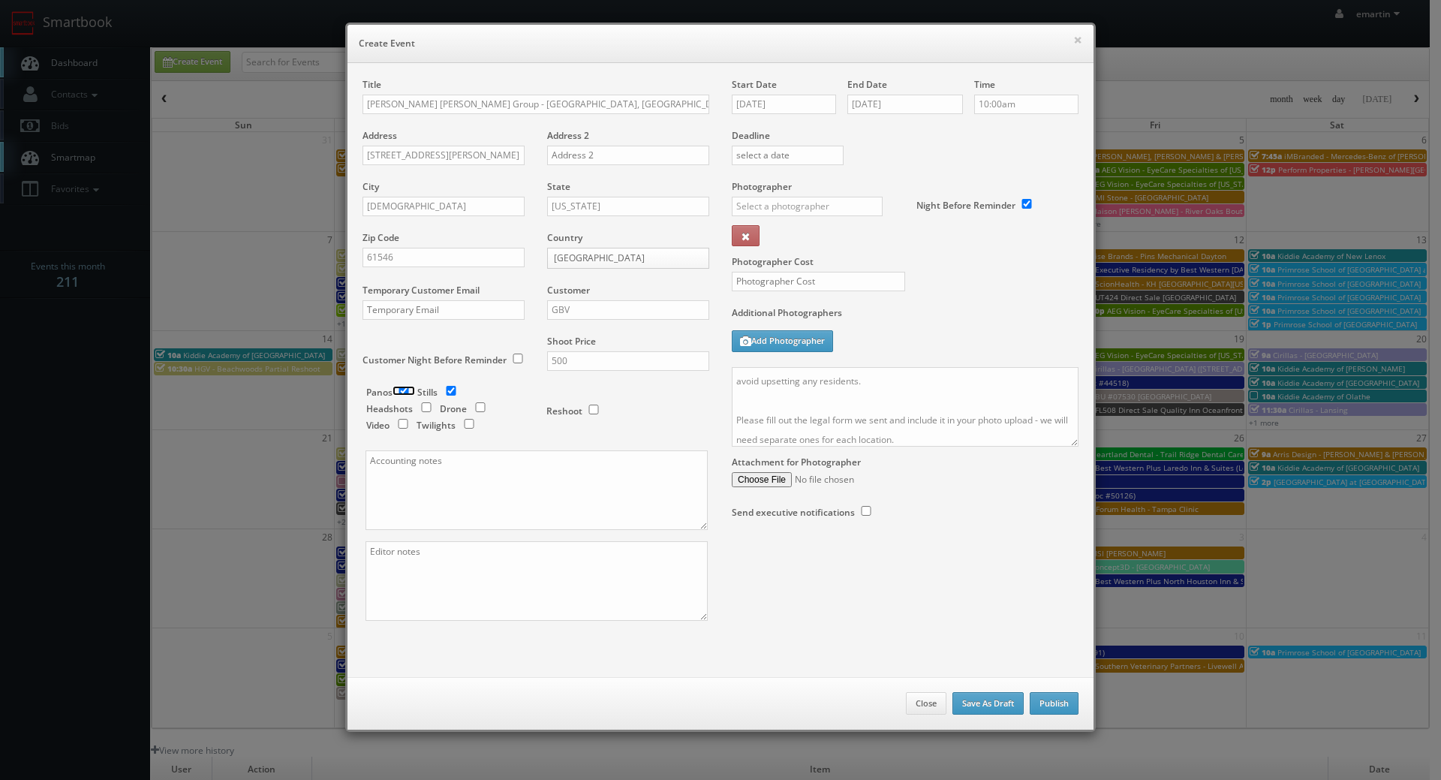
checkbox input "false"
click at [470, 404] on input "checkbox" at bounding box center [480, 407] width 23 height 10
checkbox input "true"
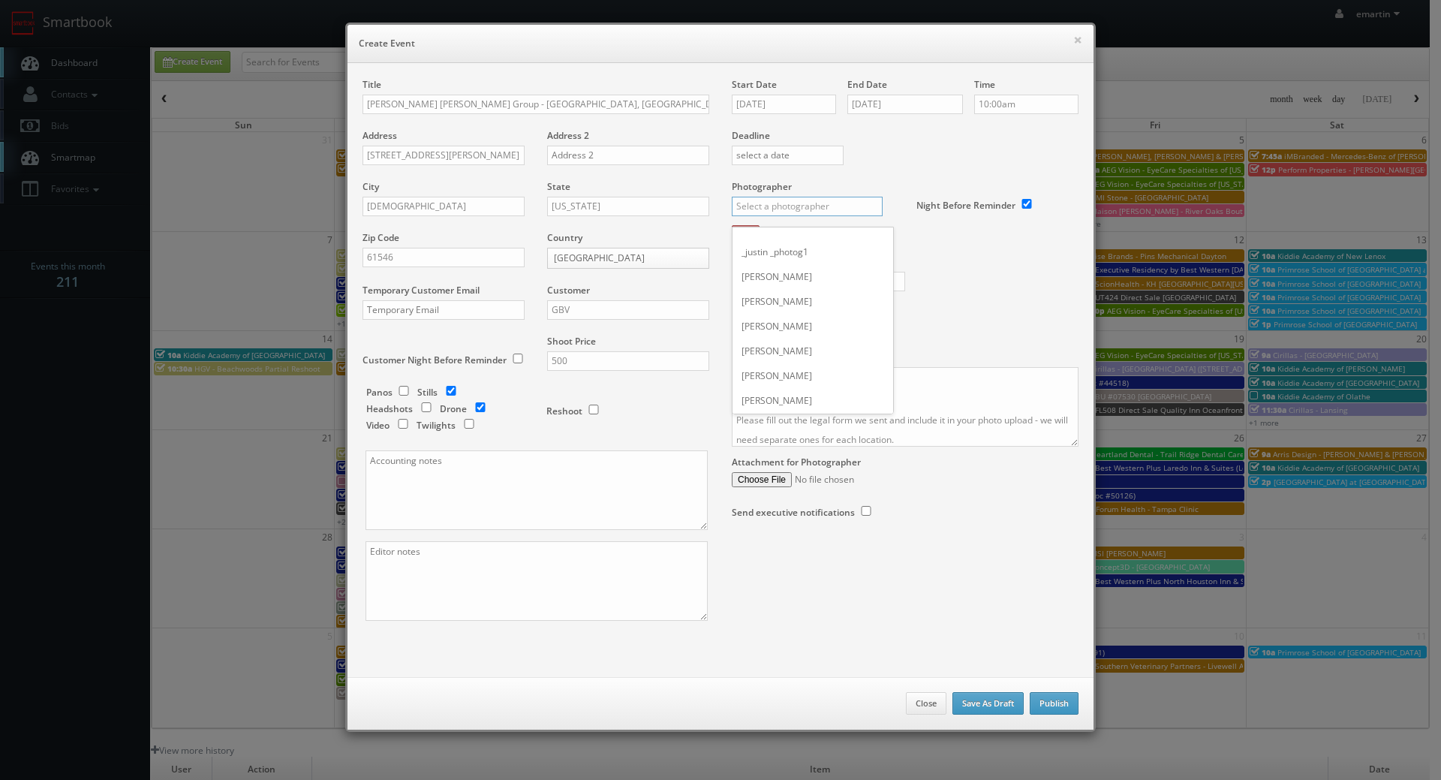
click at [768, 208] on input "text" at bounding box center [807, 207] width 151 height 20
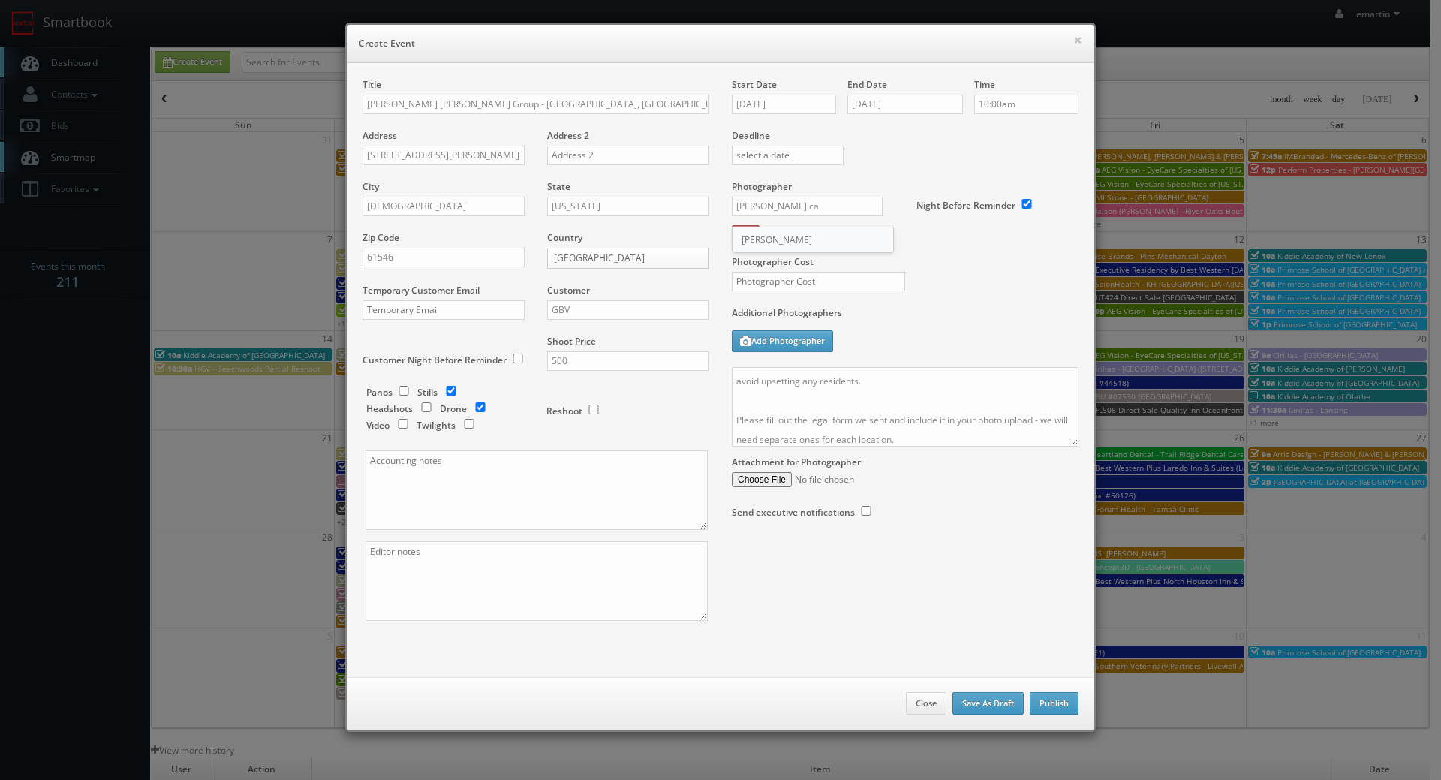
click at [755, 245] on div "[PERSON_NAME]" at bounding box center [812, 239] width 161 height 25
type input "[PERSON_NAME]"
click at [753, 284] on input "text" at bounding box center [818, 282] width 173 height 20
type input "225"
click at [952, 309] on label "Additional Photographers" at bounding box center [905, 316] width 347 height 20
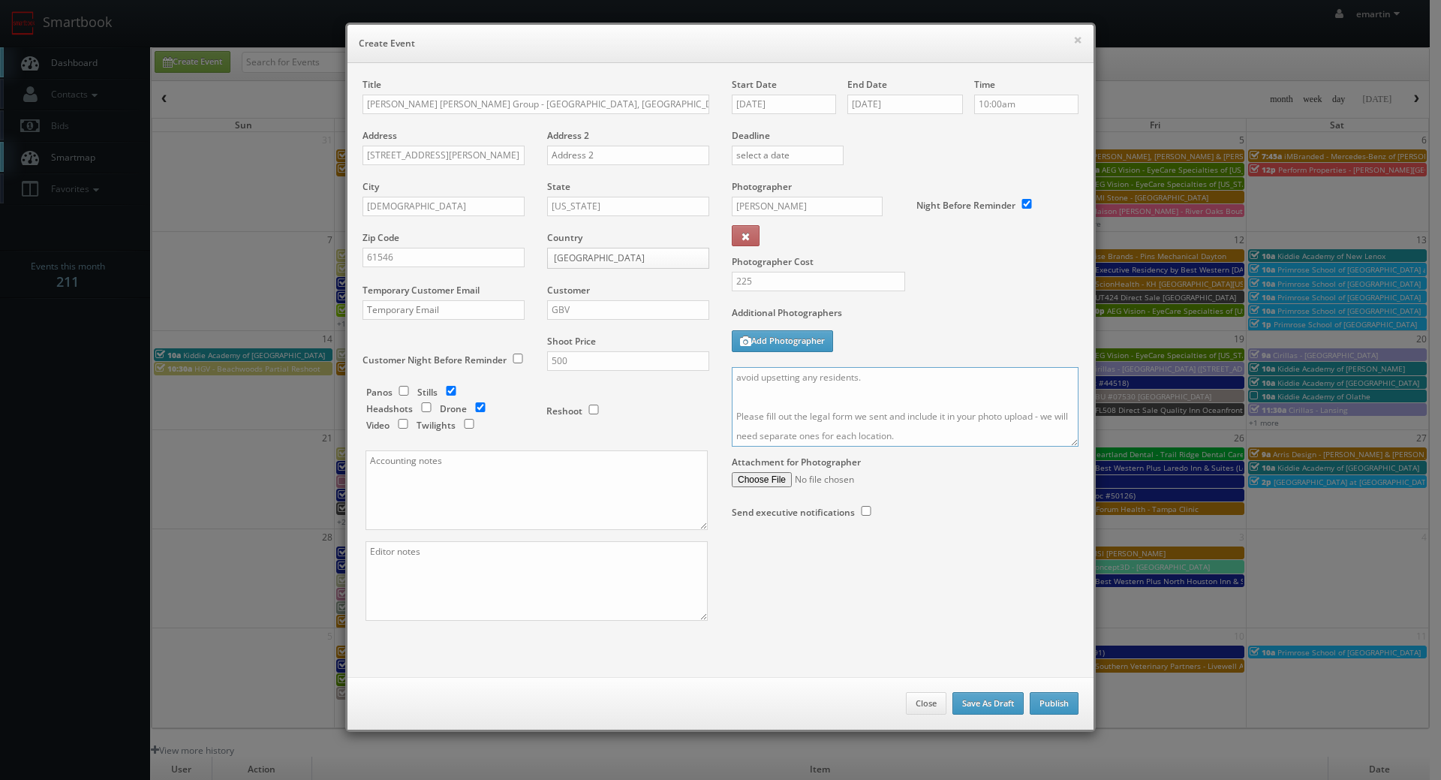
scroll to position [0, 0]
drag, startPoint x: 964, startPoint y: 437, endPoint x: 627, endPoint y: 313, distance: 359.0
click at [627, 315] on div "Title Rogge Dunn Group - Mason County, IL (Golden) - 12496 Herman Road Address …" at bounding box center [720, 362] width 738 height 569
click at [986, 333] on div "Additional Photographers Add Photographer" at bounding box center [905, 336] width 347 height 61
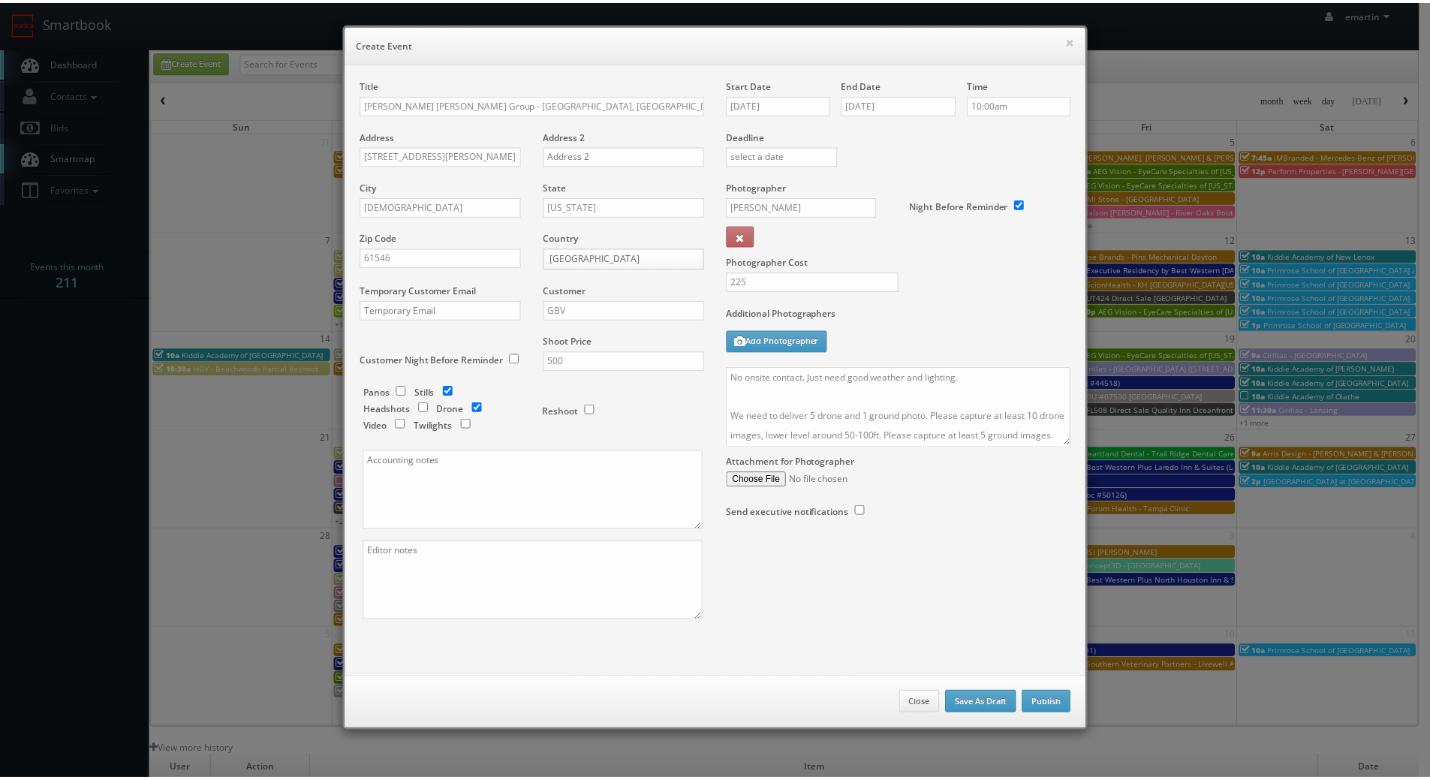
scroll to position [75, 0]
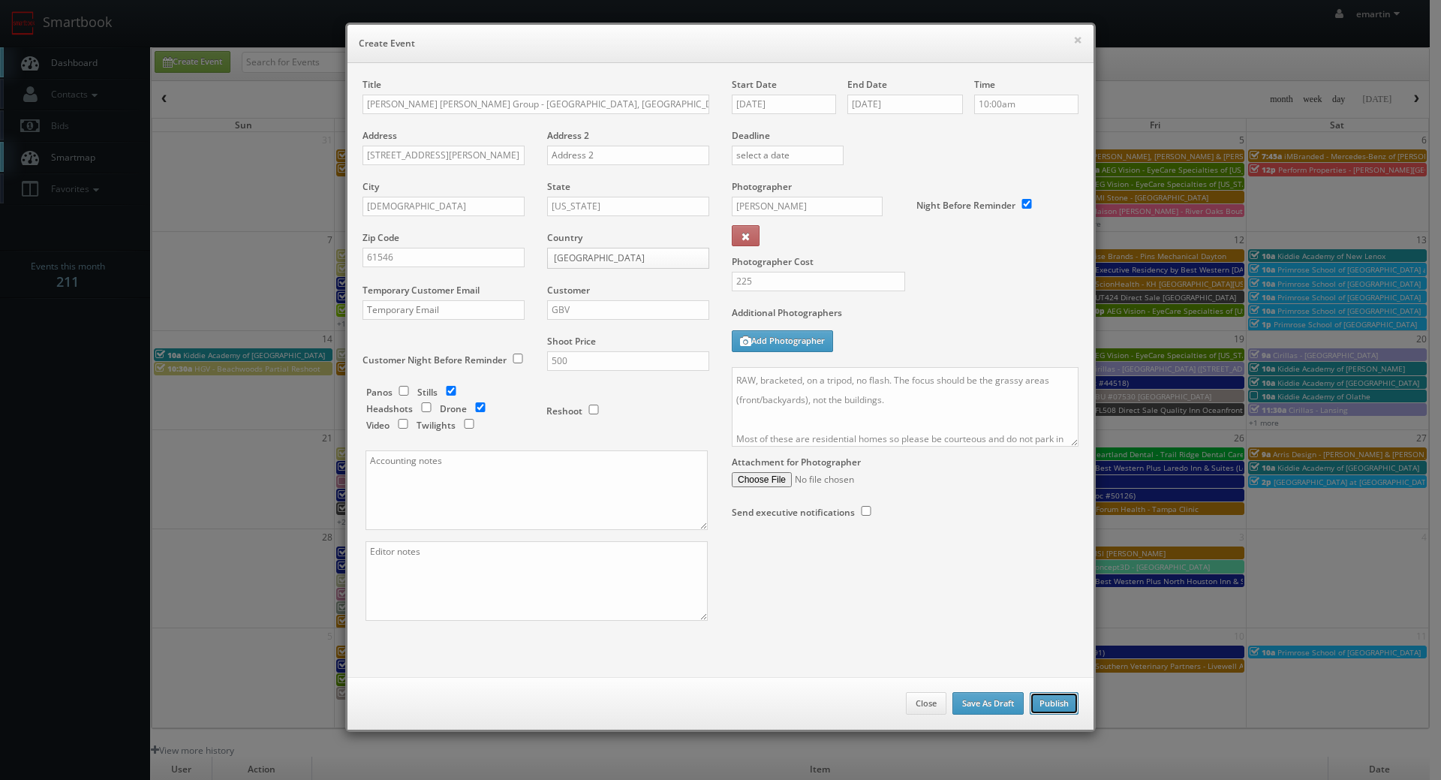
click at [1047, 705] on button "Publish" at bounding box center [1054, 703] width 49 height 23
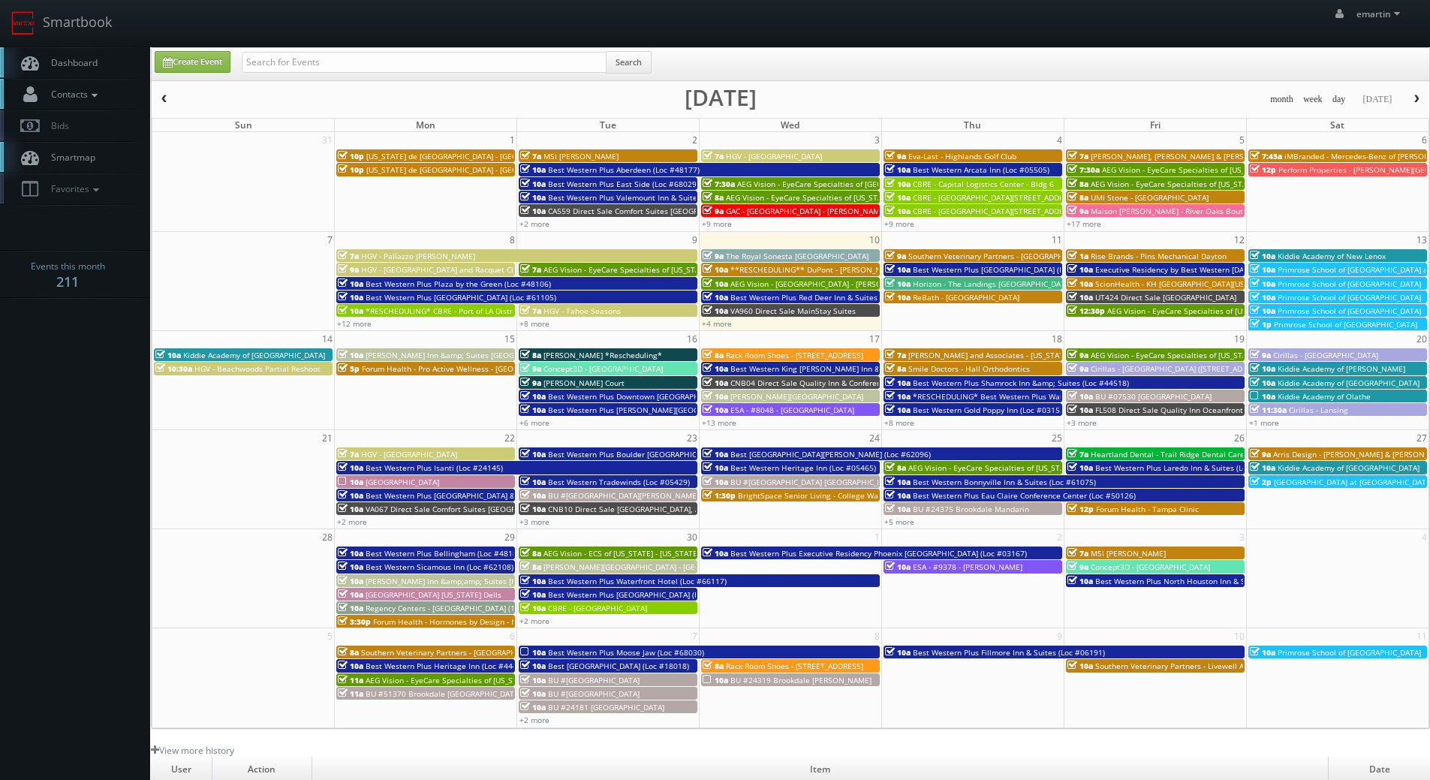
click at [65, 80] on link "Contacts" at bounding box center [75, 94] width 150 height 31
click at [66, 75] on link "Dashboard" at bounding box center [75, 62] width 150 height 31
click at [200, 62] on link "Create Event" at bounding box center [193, 62] width 76 height 22
type input "[DATE]"
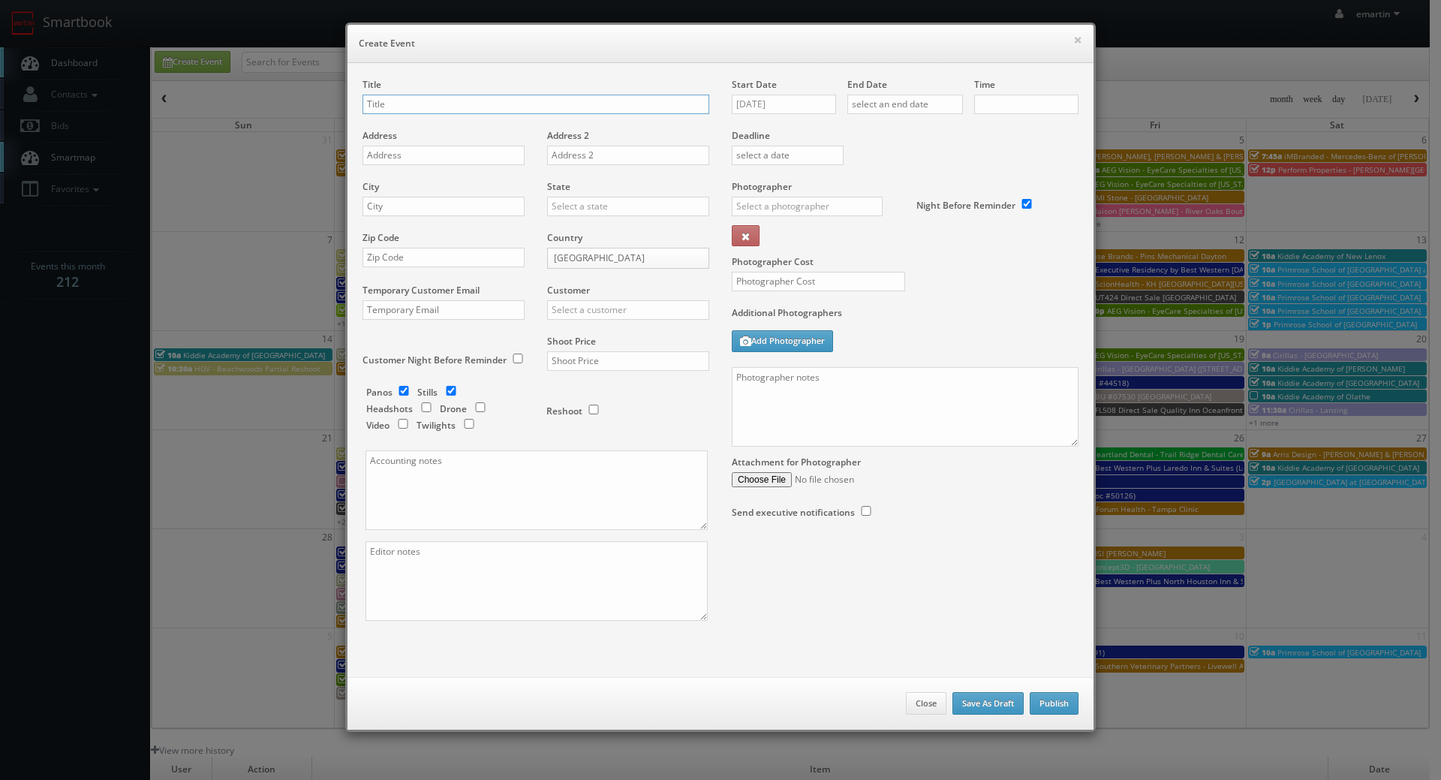
checkbox input "true"
type input "10:00am"
checkbox input "true"
click at [899, 397] on textarea at bounding box center [905, 407] width 347 height 80
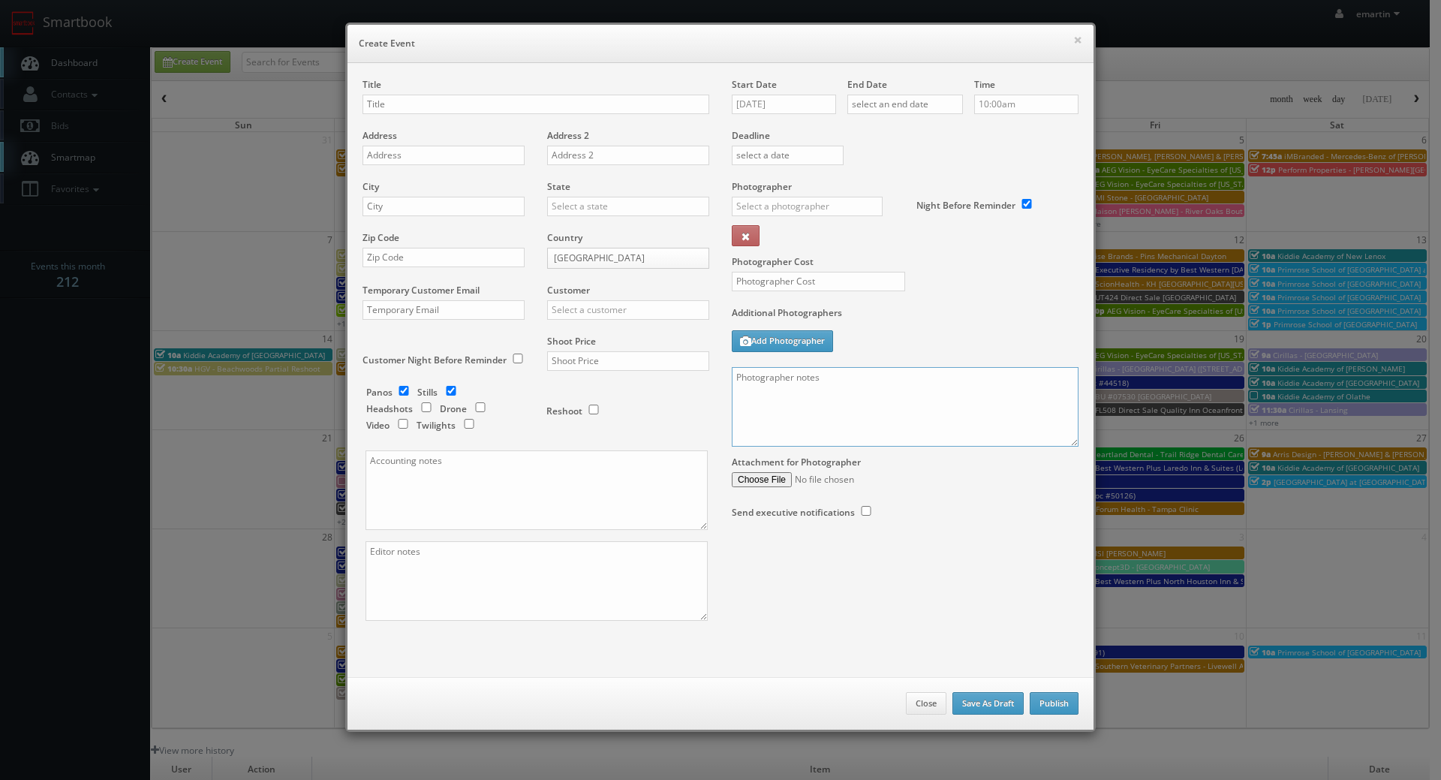
paste textarea "No onsite contact. Just need good weather and lighting. We need to deliver 5 dr…"
drag, startPoint x: 1072, startPoint y: 443, endPoint x: 1069, endPoint y: 582, distance: 139.6
click at [1069, 588] on div "Title Address Address 2 City State [US_STATE] [US_STATE] [US_STATE] [US_STATE] …" at bounding box center [720, 362] width 738 height 569
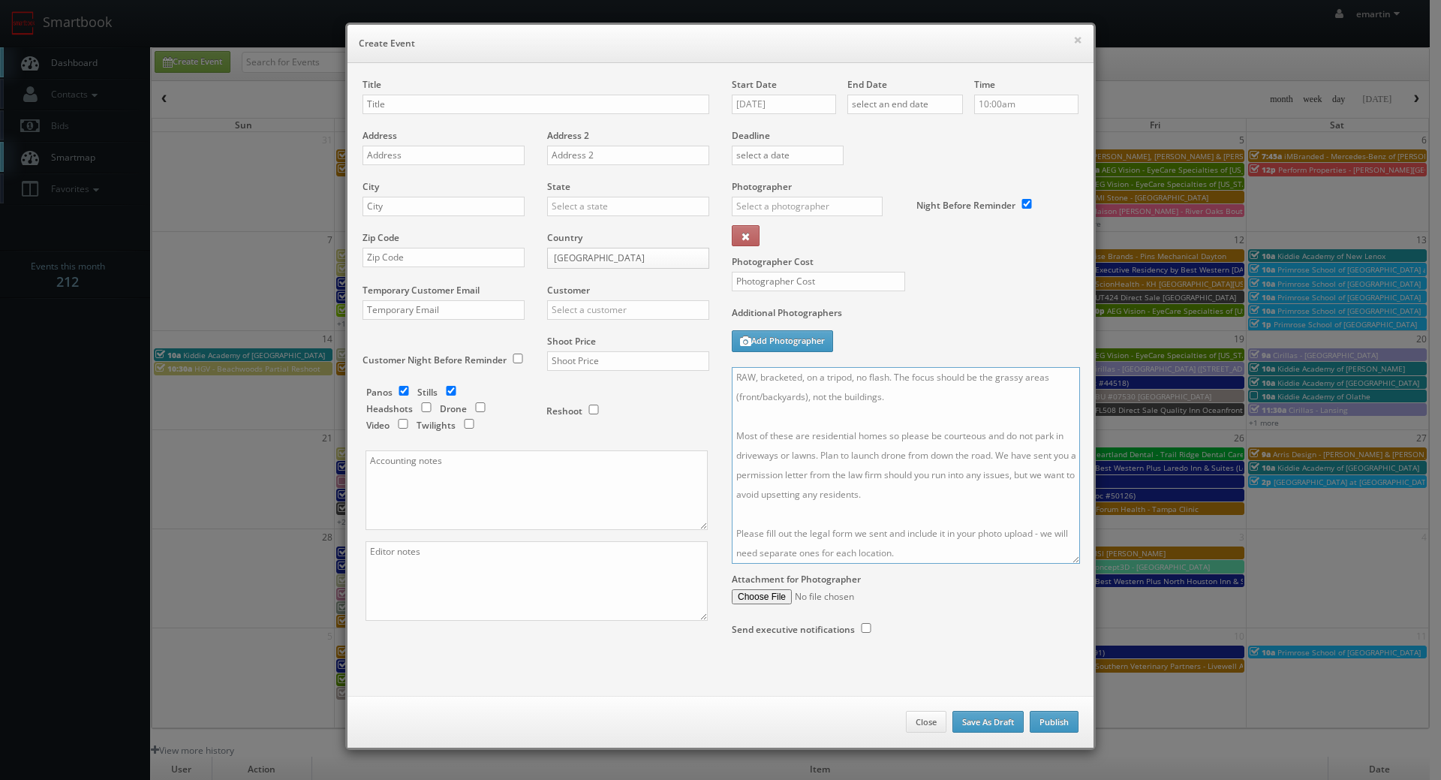
scroll to position [0, 0]
drag, startPoint x: 1069, startPoint y: 438, endPoint x: 1086, endPoint y: 805, distance: 368.1
click at [1086, 779] on html "Smartbook Toggle Side Navigation Toggle Top Navigation emartin emartin Profile …" at bounding box center [720, 519] width 1441 height 1038
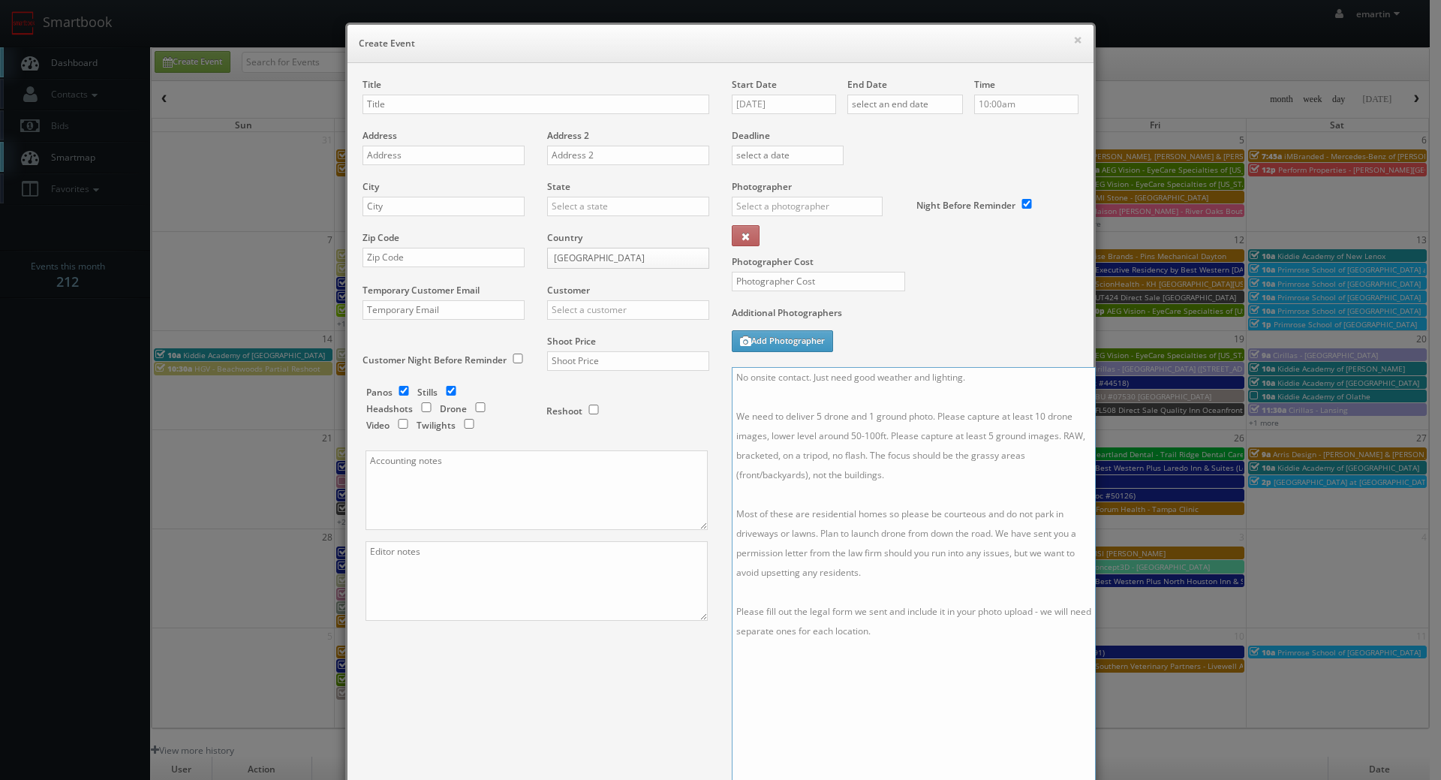
type textarea "No onsite contact. Just need good weather and lighting. We need to deliver 5 dr…"
click at [390, 106] on input "text" at bounding box center [535, 105] width 347 height 20
paste input "[PERSON_NAME] [PERSON_NAME] Group"
drag, startPoint x: 488, startPoint y: 117, endPoint x: 497, endPoint y: 109, distance: 12.2
click at [489, 116] on div "Title [PERSON_NAME] [PERSON_NAME] Group -" at bounding box center [535, 103] width 347 height 51
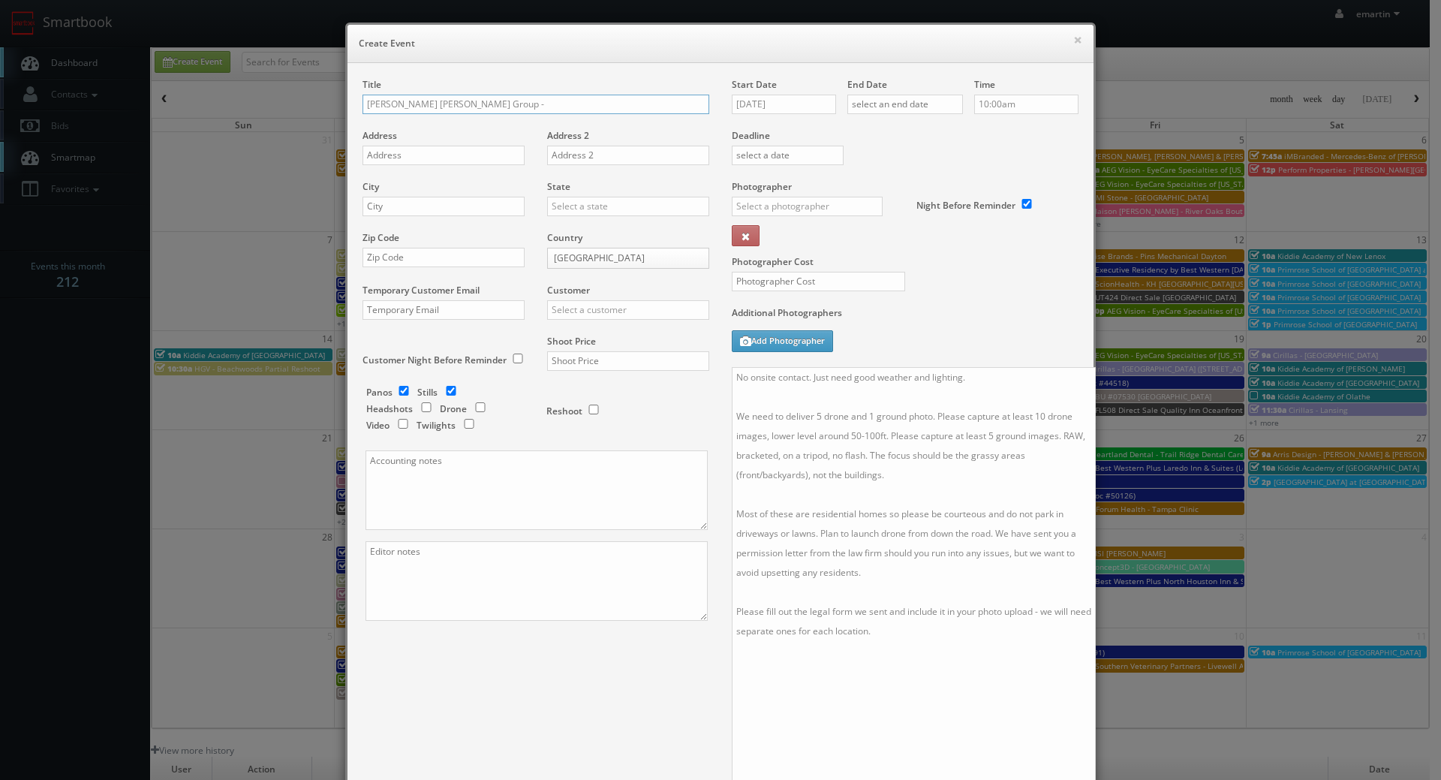
click at [498, 108] on input "[PERSON_NAME] [PERSON_NAME] Group -" at bounding box center [535, 105] width 347 height 20
paste input "[GEOGRAPHIC_DATA], [GEOGRAPHIC_DATA] (Golden) - [STREET_ADDRESS]"
type input "[PERSON_NAME] [PERSON_NAME] Group - [GEOGRAPHIC_DATA], [GEOGRAPHIC_DATA] (Golde…"
click at [433, 165] on div "Address" at bounding box center [448, 154] width 173 height 51
click at [421, 155] on input "text" at bounding box center [443, 156] width 162 height 20
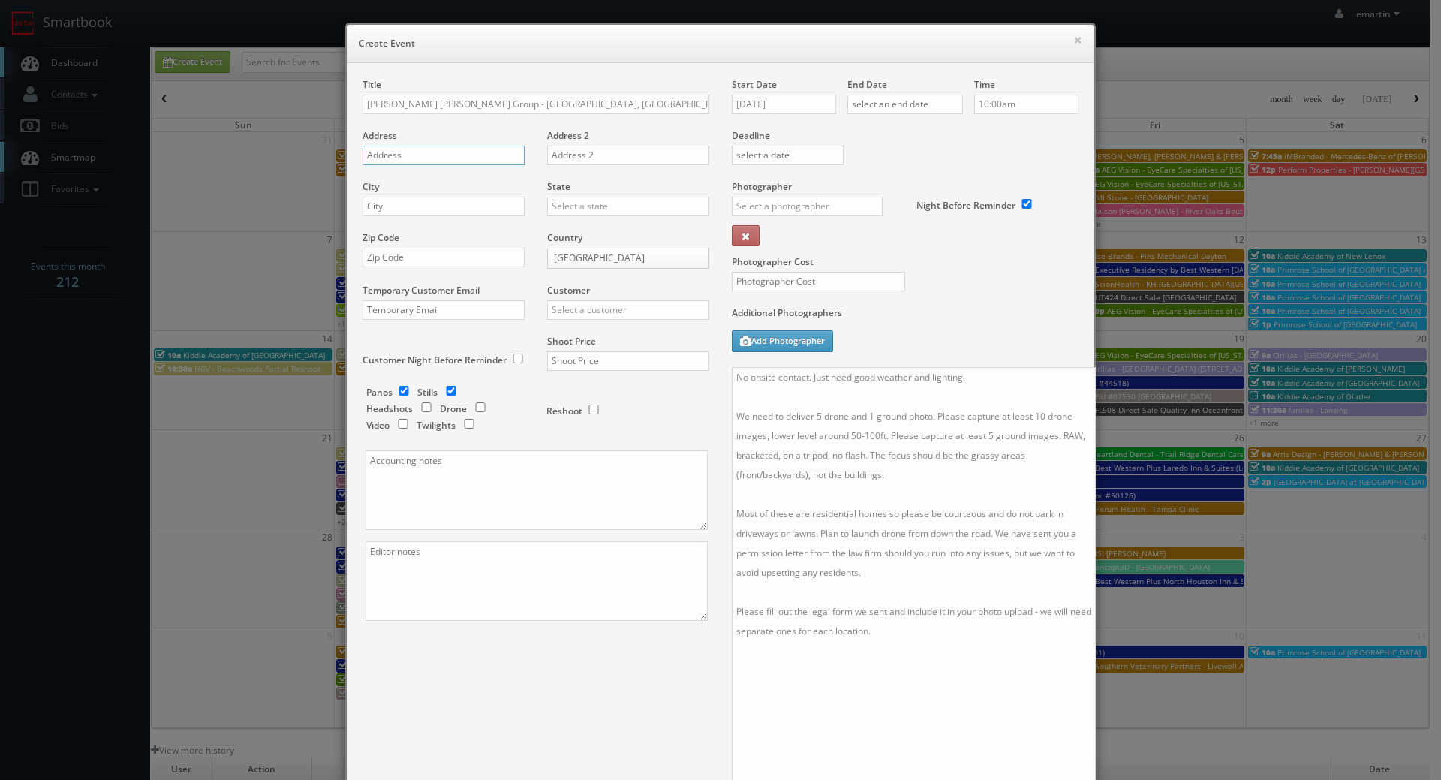
paste input "[STREET_ADDRESS]"
type input "[STREET_ADDRESS]"
click at [419, 206] on input "text" at bounding box center [443, 207] width 162 height 20
paste input "[DEMOGRAPHIC_DATA]"
type input "[DEMOGRAPHIC_DATA]"
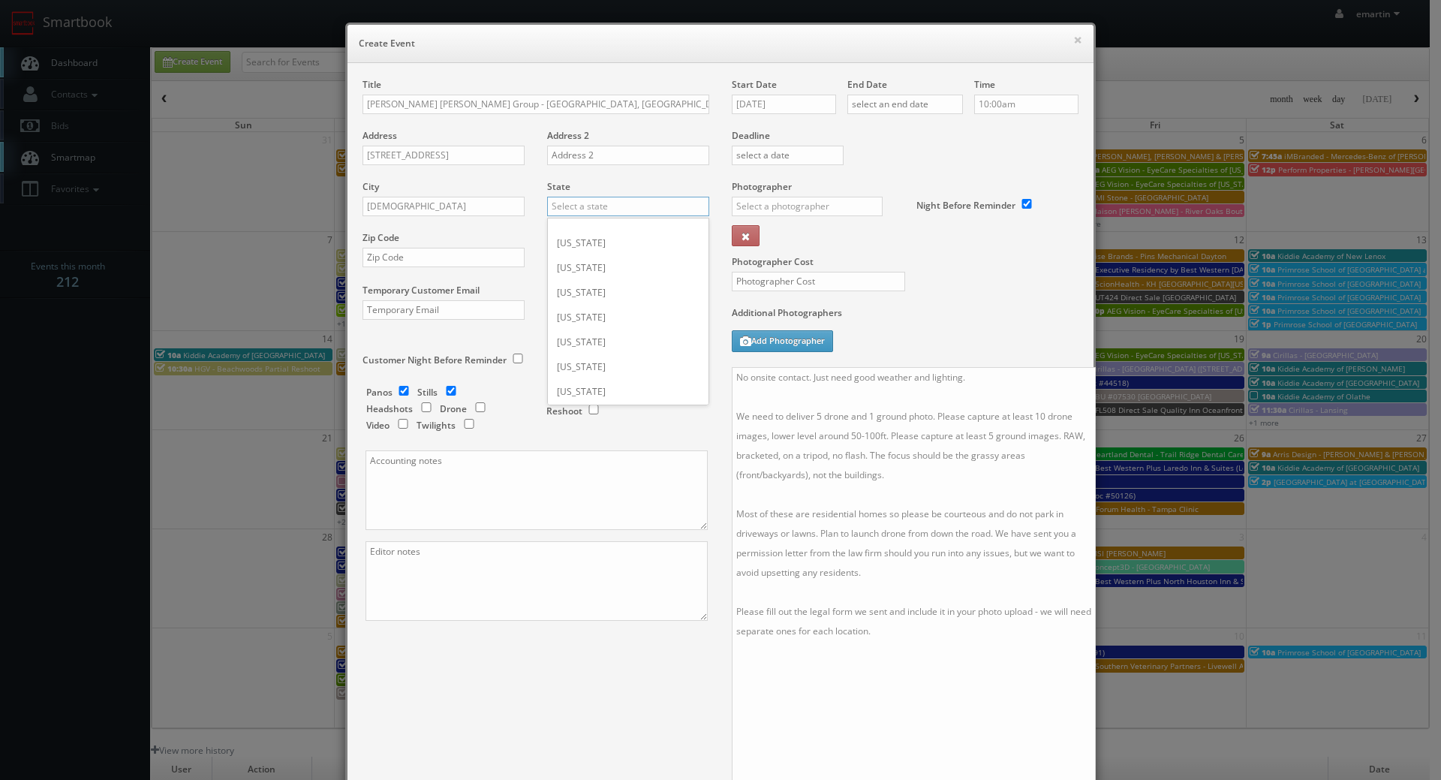
click at [551, 206] on input "text" at bounding box center [628, 207] width 162 height 20
click at [585, 228] on div "[US_STATE]" at bounding box center [628, 230] width 161 height 25
type input "[US_STATE]"
click at [479, 263] on input "text" at bounding box center [443, 258] width 162 height 20
paste input "61546"
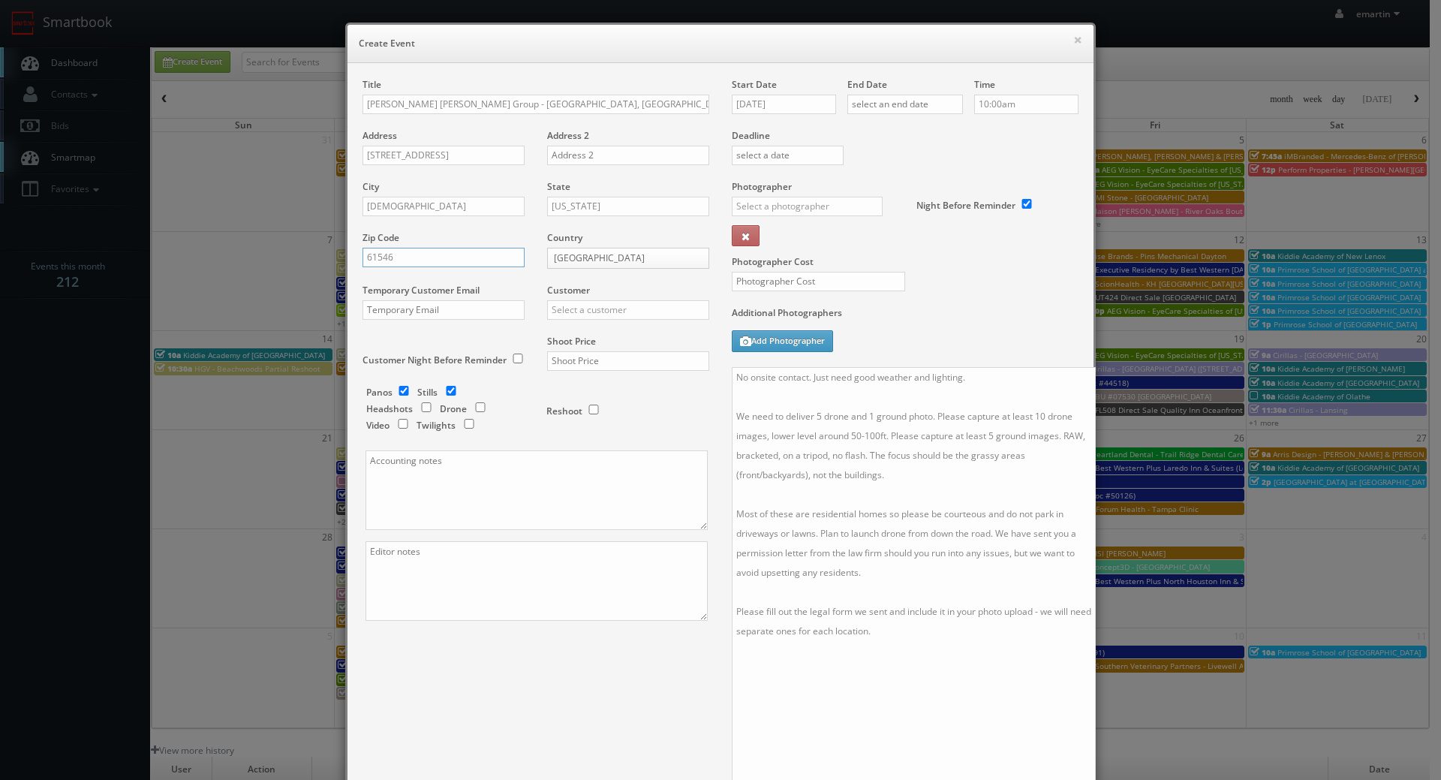
type input "61546"
click at [587, 301] on input "text" at bounding box center [628, 310] width 162 height 20
drag, startPoint x: 611, startPoint y: 335, endPoint x: 410, endPoint y: 360, distance: 202.6
click at [611, 336] on div "GBV" at bounding box center [628, 334] width 161 height 25
type input "GBV"
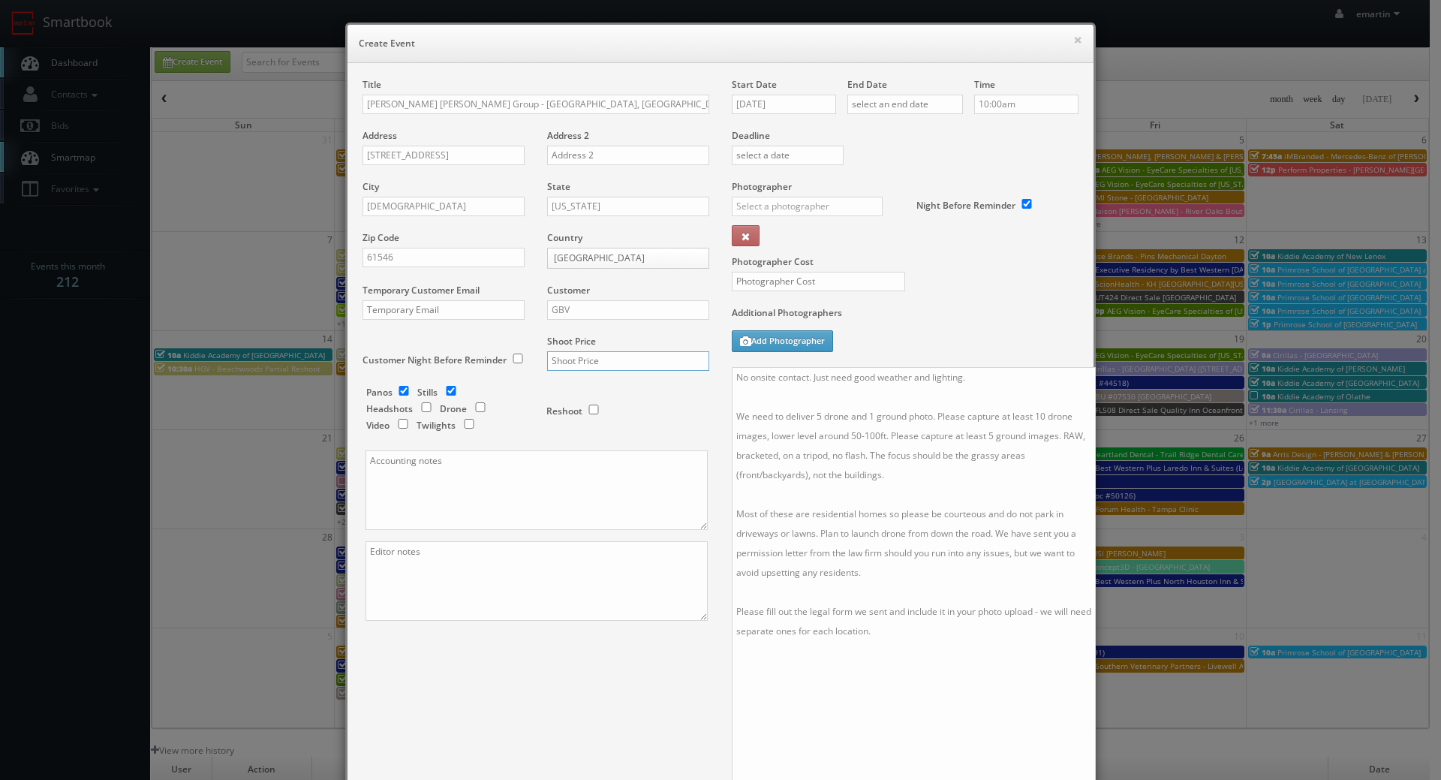
click at [625, 362] on input "text" at bounding box center [628, 361] width 162 height 20
type input "500"
click at [498, 386] on div "Panos Stills Headshots Drone Video Twilights" at bounding box center [448, 411] width 165 height 50
click at [404, 388] on input "checkbox" at bounding box center [403, 391] width 23 height 10
checkbox input "false"
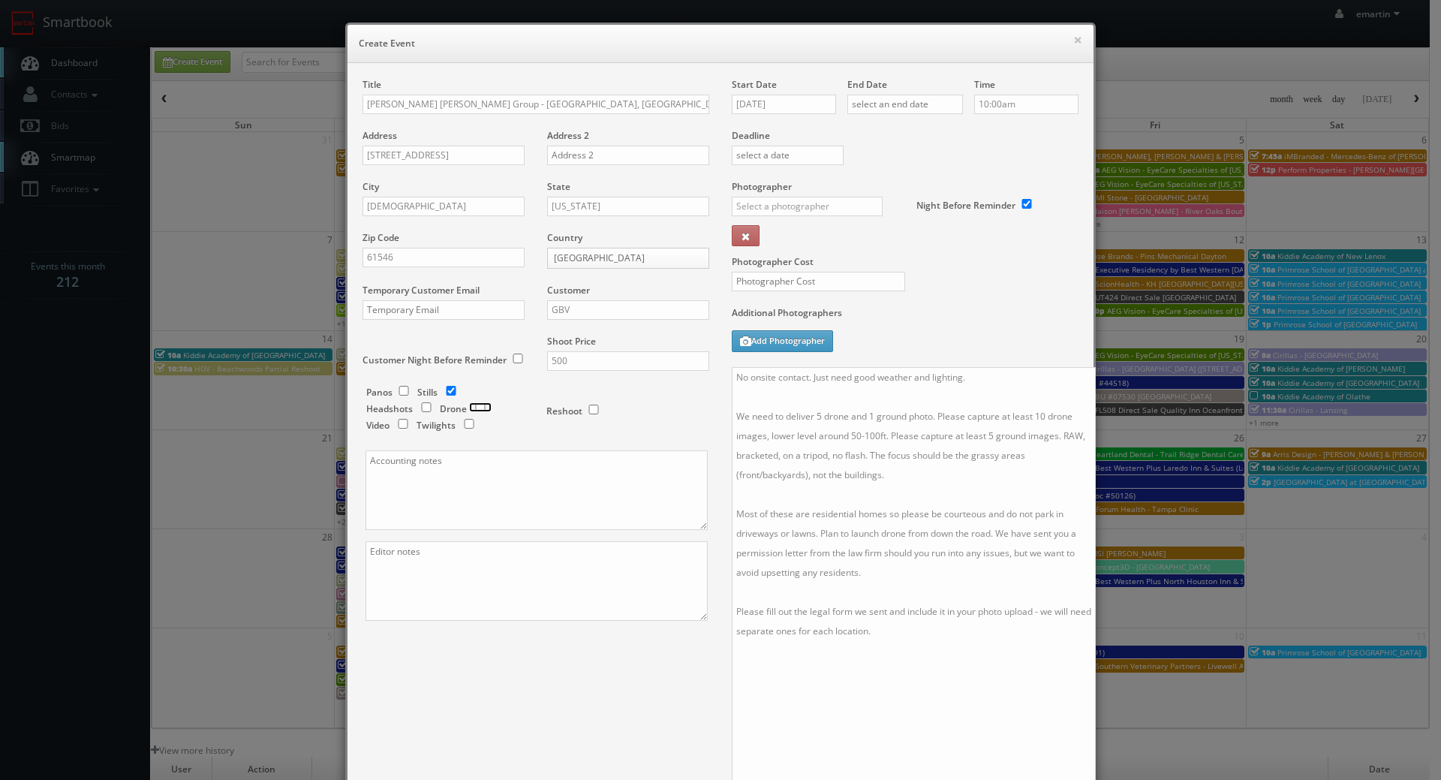
click at [469, 407] on input "checkbox" at bounding box center [480, 407] width 23 height 10
checkbox input "true"
click at [768, 108] on input "[DATE]" at bounding box center [784, 105] width 104 height 20
click at [814, 218] on td "17" at bounding box center [806, 219] width 23 height 22
type input "[DATE]"
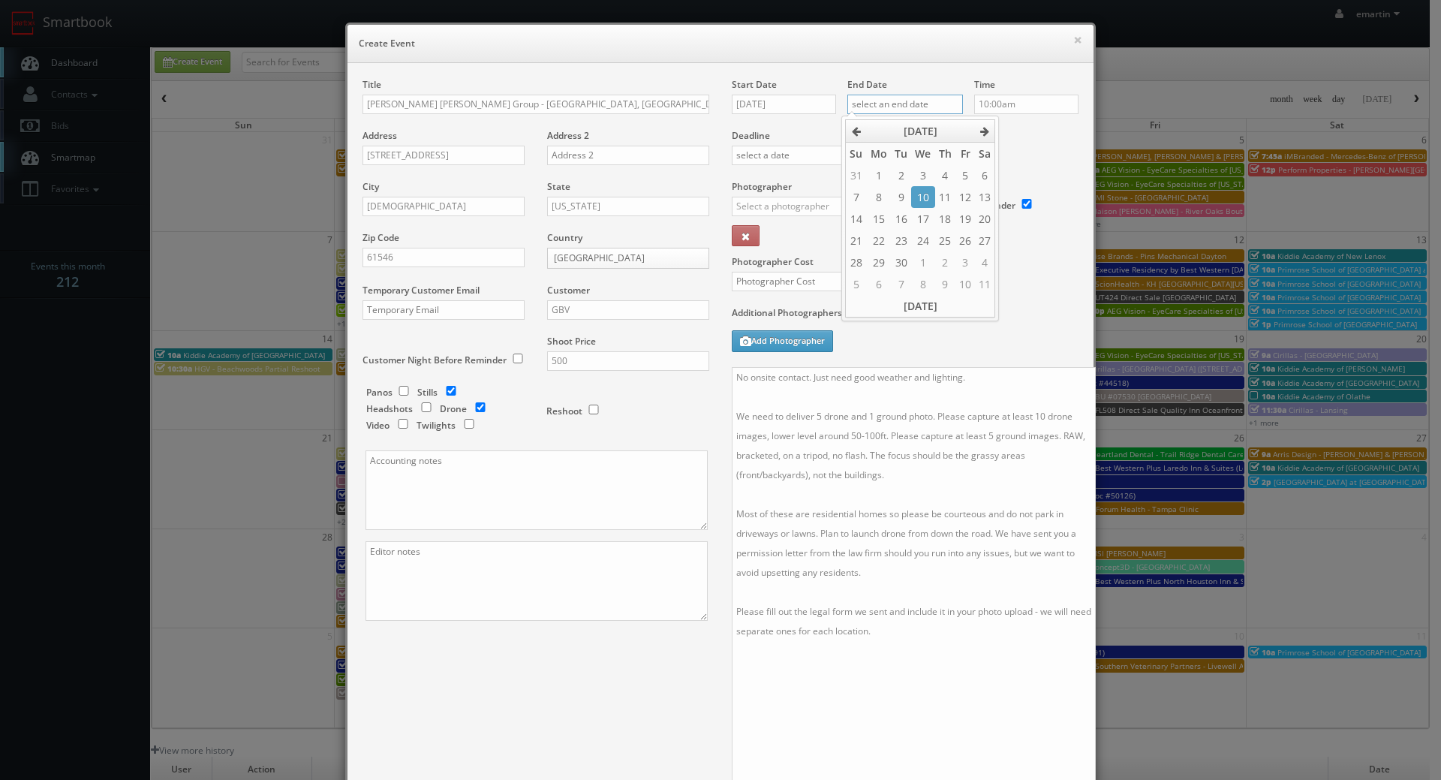
click at [918, 95] on input "text" at bounding box center [905, 105] width 116 height 20
click at [927, 212] on td "17" at bounding box center [922, 219] width 23 height 22
type input "[DATE]"
click at [1048, 142] on div "Deadline" at bounding box center [904, 129] width 369 height 102
click at [825, 216] on div "_justin _photog1 Glen Aronwits Chris Dailey John Varnedore John Saunders Craig …" at bounding box center [813, 211] width 162 height 29
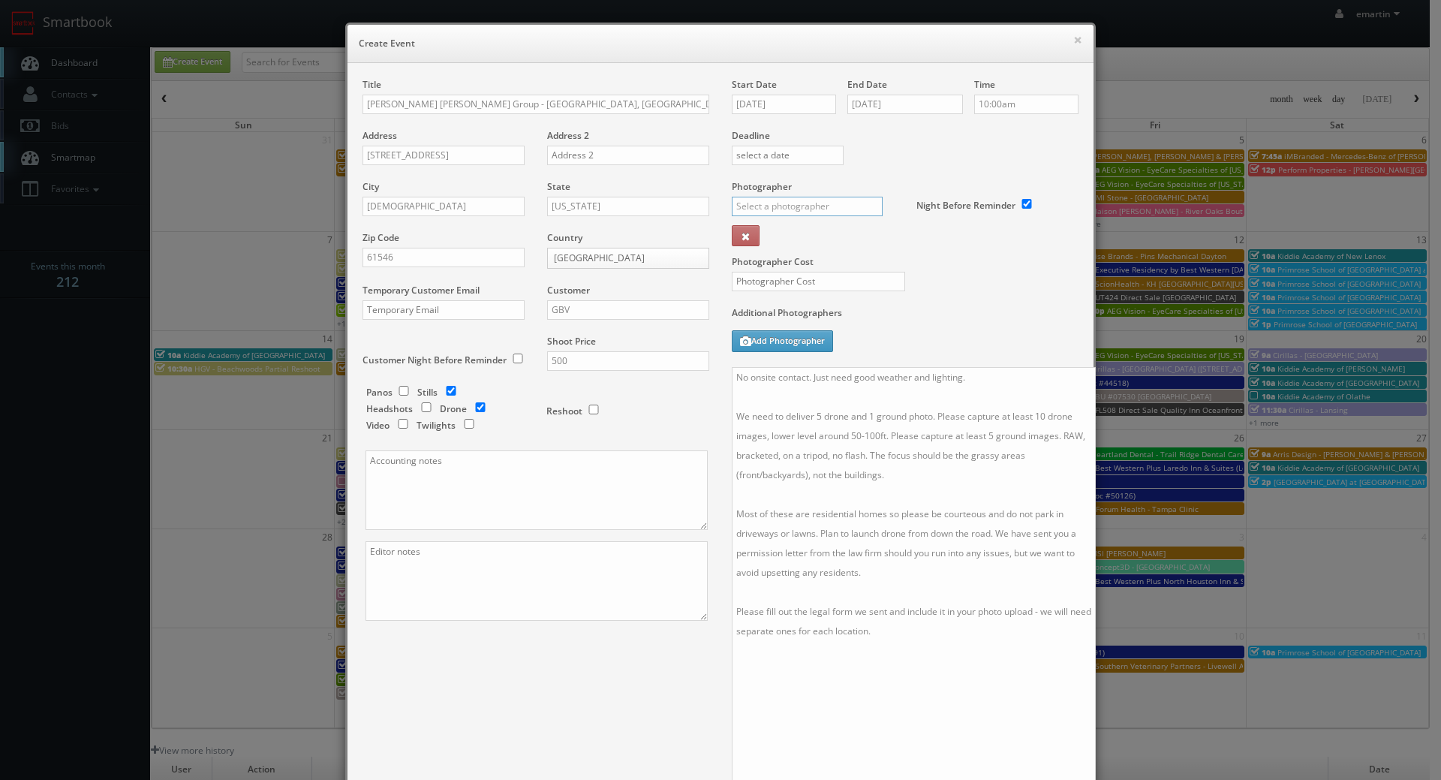
click at [819, 201] on input "text" at bounding box center [807, 207] width 151 height 20
click at [745, 237] on div "[PERSON_NAME]" at bounding box center [812, 239] width 161 height 25
type input "[PERSON_NAME]"
click at [750, 281] on input "text" at bounding box center [818, 282] width 173 height 20
type input "225"
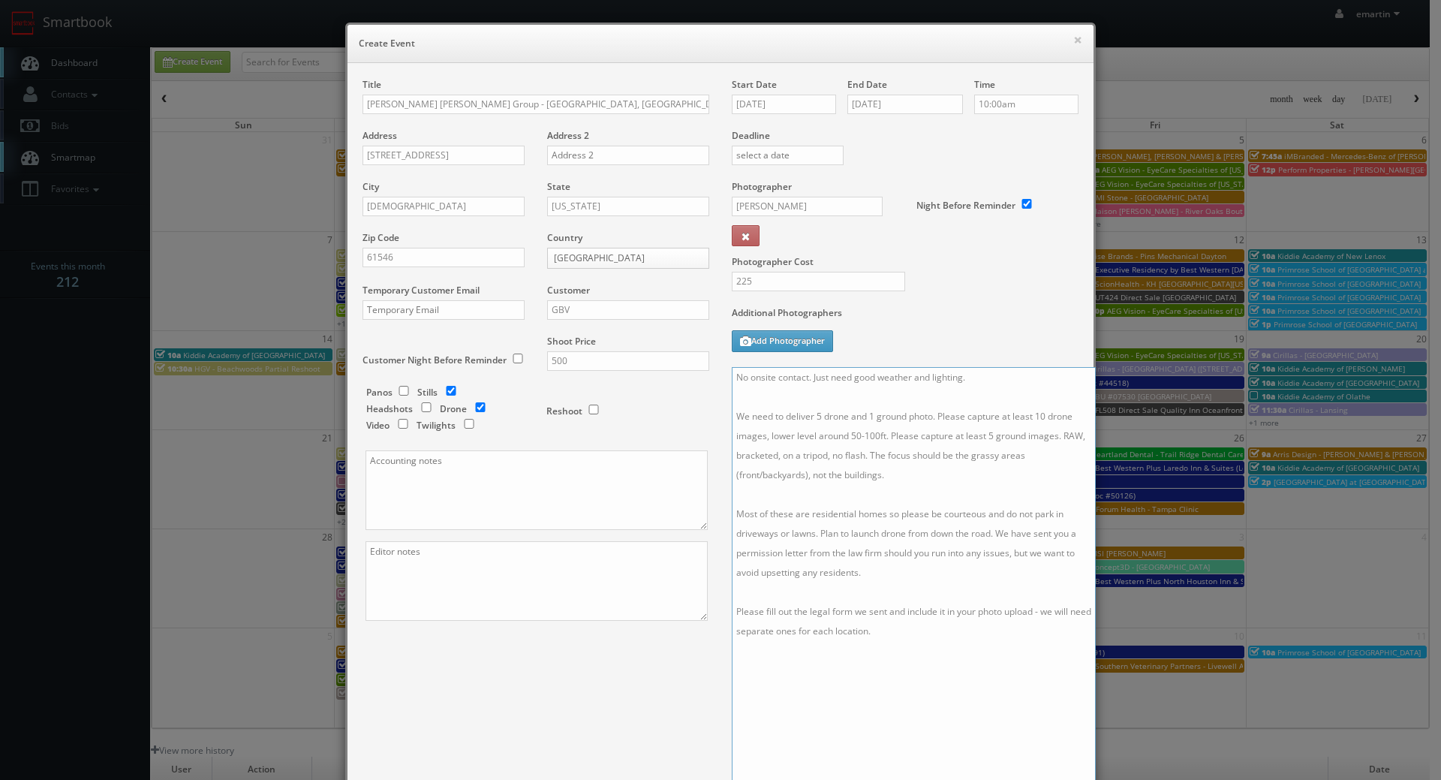
drag, startPoint x: 854, startPoint y: 582, endPoint x: 893, endPoint y: 626, distance: 58.5
click at [855, 582] on textarea "No onsite contact. Just need good weather and lighting. We need to deliver 5 dr…" at bounding box center [914, 590] width 364 height 447
drag, startPoint x: 889, startPoint y: 633, endPoint x: 617, endPoint y: 289, distance: 438.7
click at [616, 289] on div "Title Rogge Dunn Group - Mason County, IL (Golden) - 306 N. Broadway Street Add…" at bounding box center [720, 497] width 738 height 838
drag, startPoint x: 981, startPoint y: 310, endPoint x: 978, endPoint y: 319, distance: 9.5
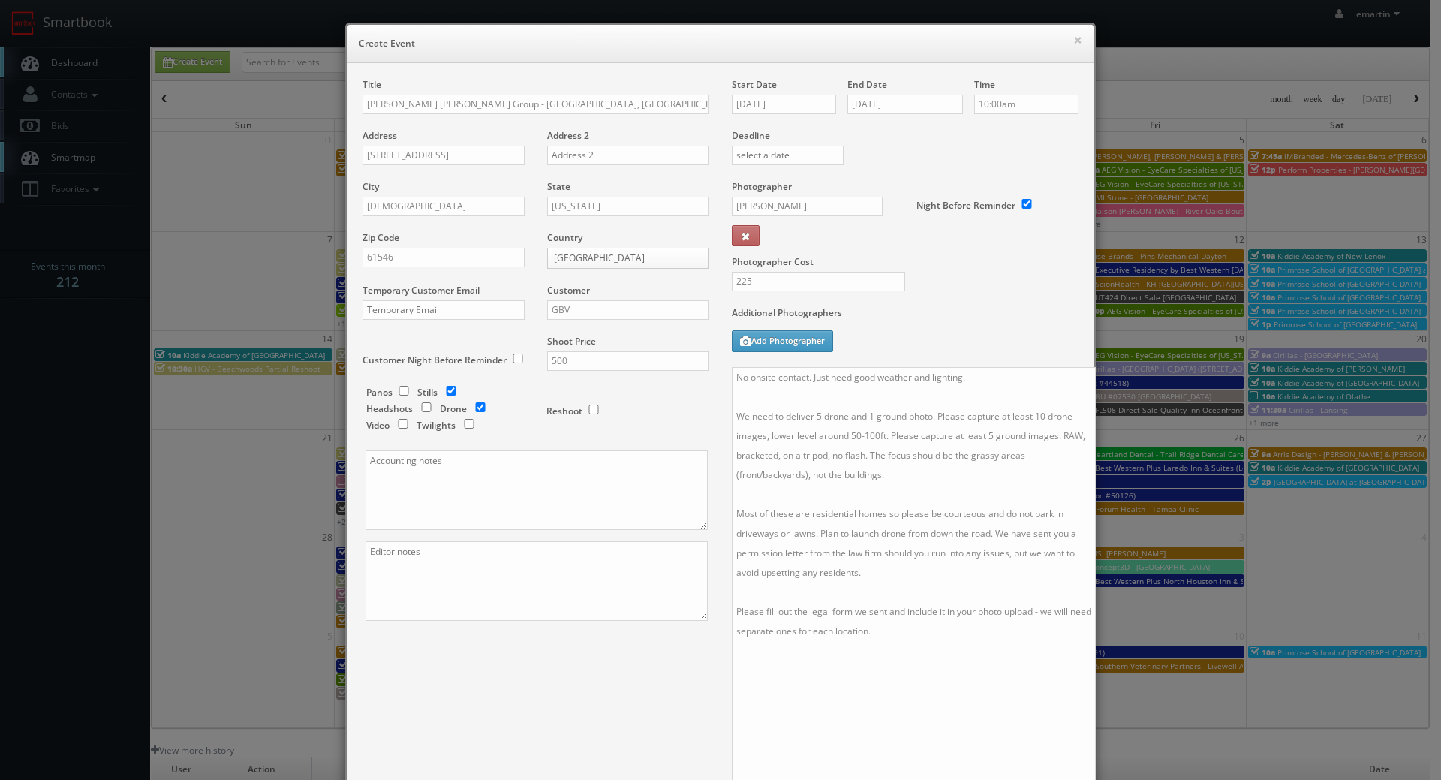
click at [981, 315] on label "Additional Photographers" at bounding box center [905, 316] width 347 height 20
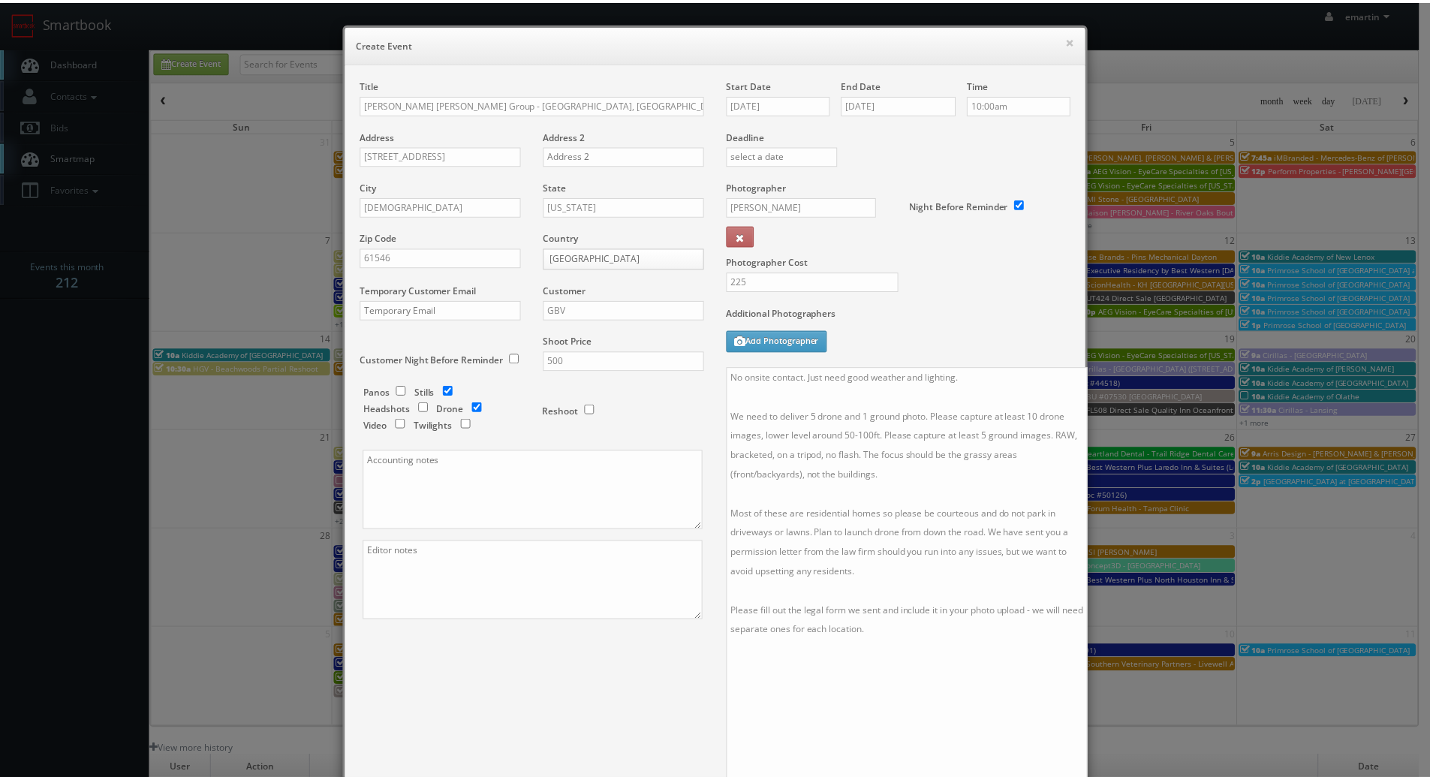
scroll to position [243, 0]
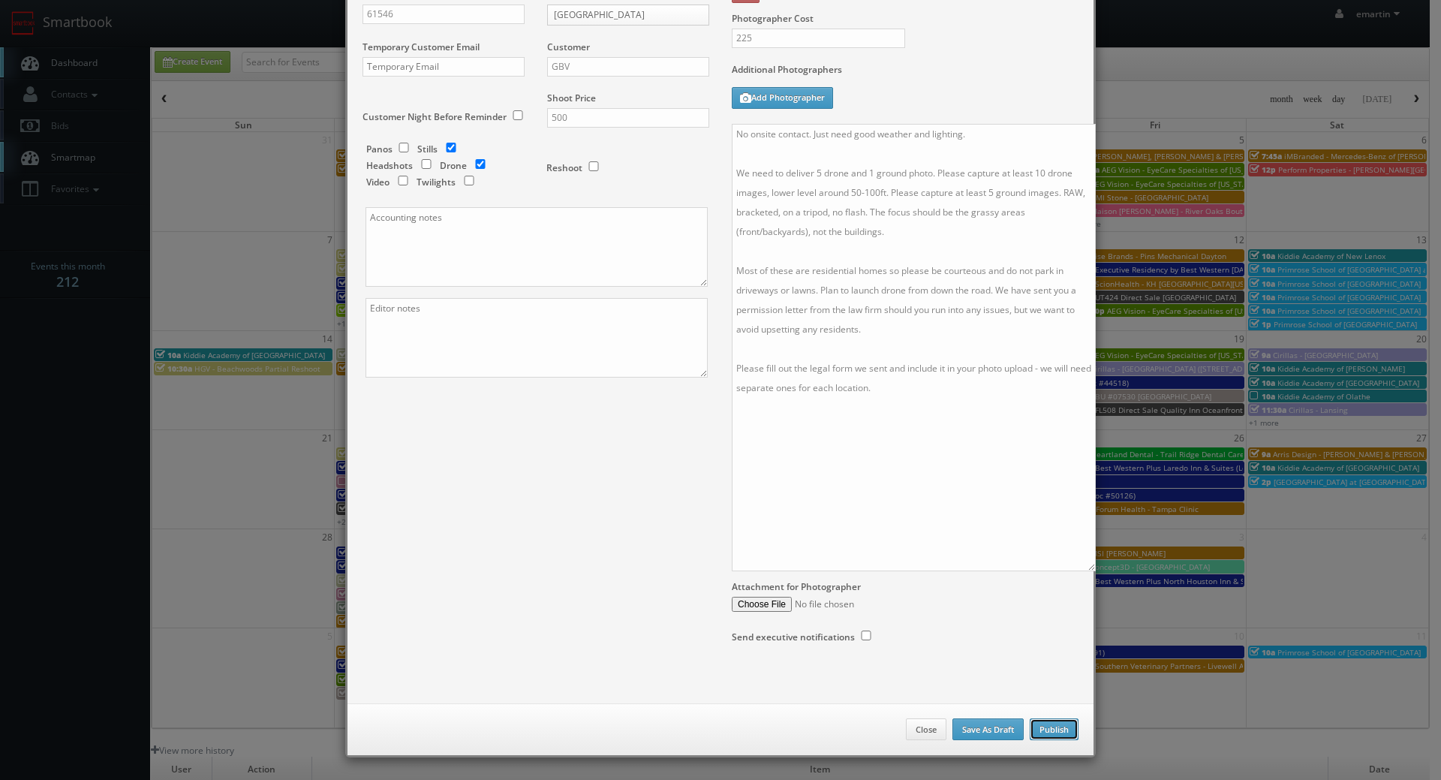
click at [1066, 732] on button "Publish" at bounding box center [1054, 729] width 49 height 23
click at [1066, 720] on button "Publish" at bounding box center [1054, 729] width 49 height 23
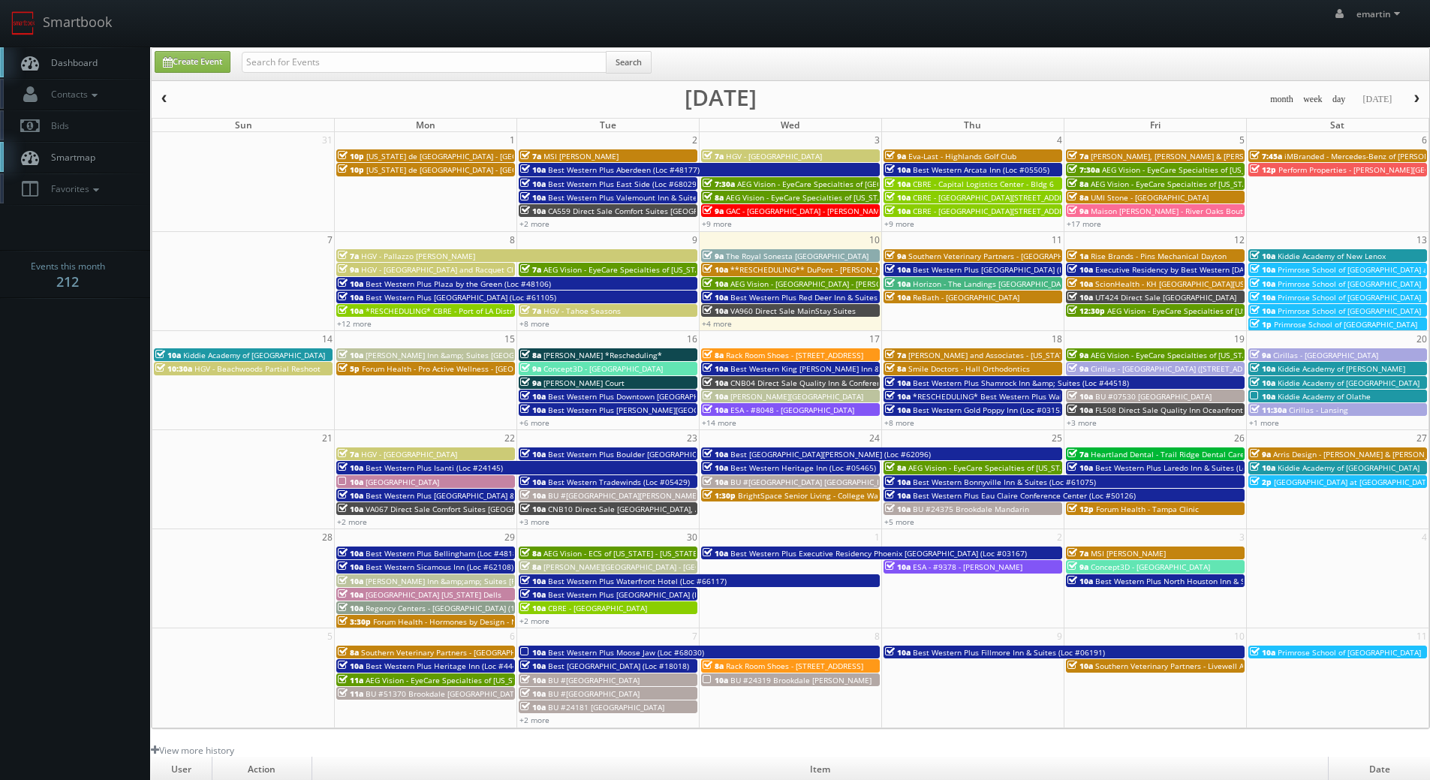
click at [50, 68] on span "Dashboard" at bounding box center [71, 62] width 54 height 13
click at [224, 68] on link "Create Event" at bounding box center [193, 62] width 76 height 22
type input "[DATE]"
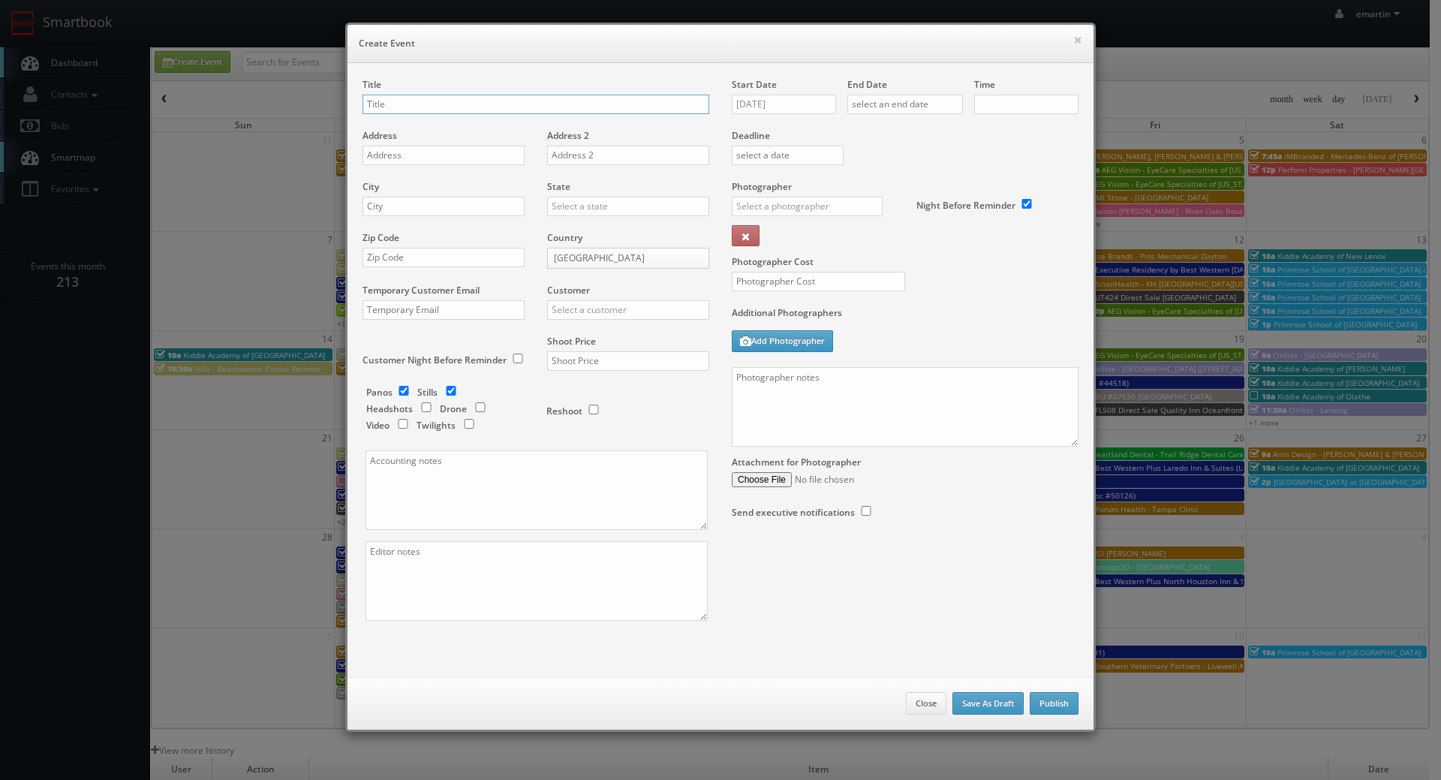
checkbox input "true"
type input "10:00am"
checkbox input "true"
click at [798, 389] on textarea at bounding box center [905, 407] width 347 height 80
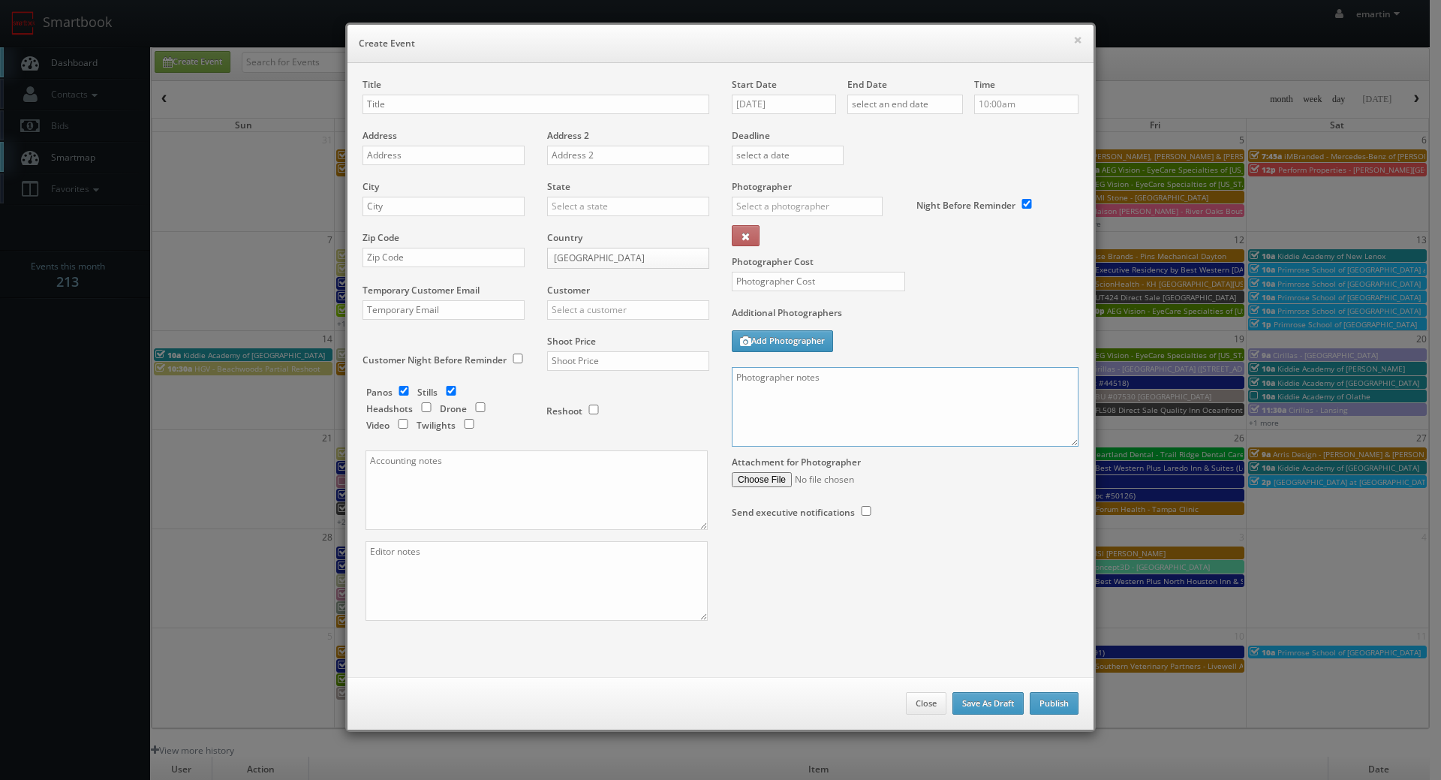
paste textarea "No onsite contact. Just need good weather and lighting. We need to deliver 5 dr…"
type textarea "No onsite contact. Just need good weather and lighting. We need to deliver 5 dr…"
drag, startPoint x: 441, startPoint y: 89, endPoint x: 442, endPoint y: 98, distance: 9.9
click at [441, 92] on div "Title" at bounding box center [535, 103] width 347 height 51
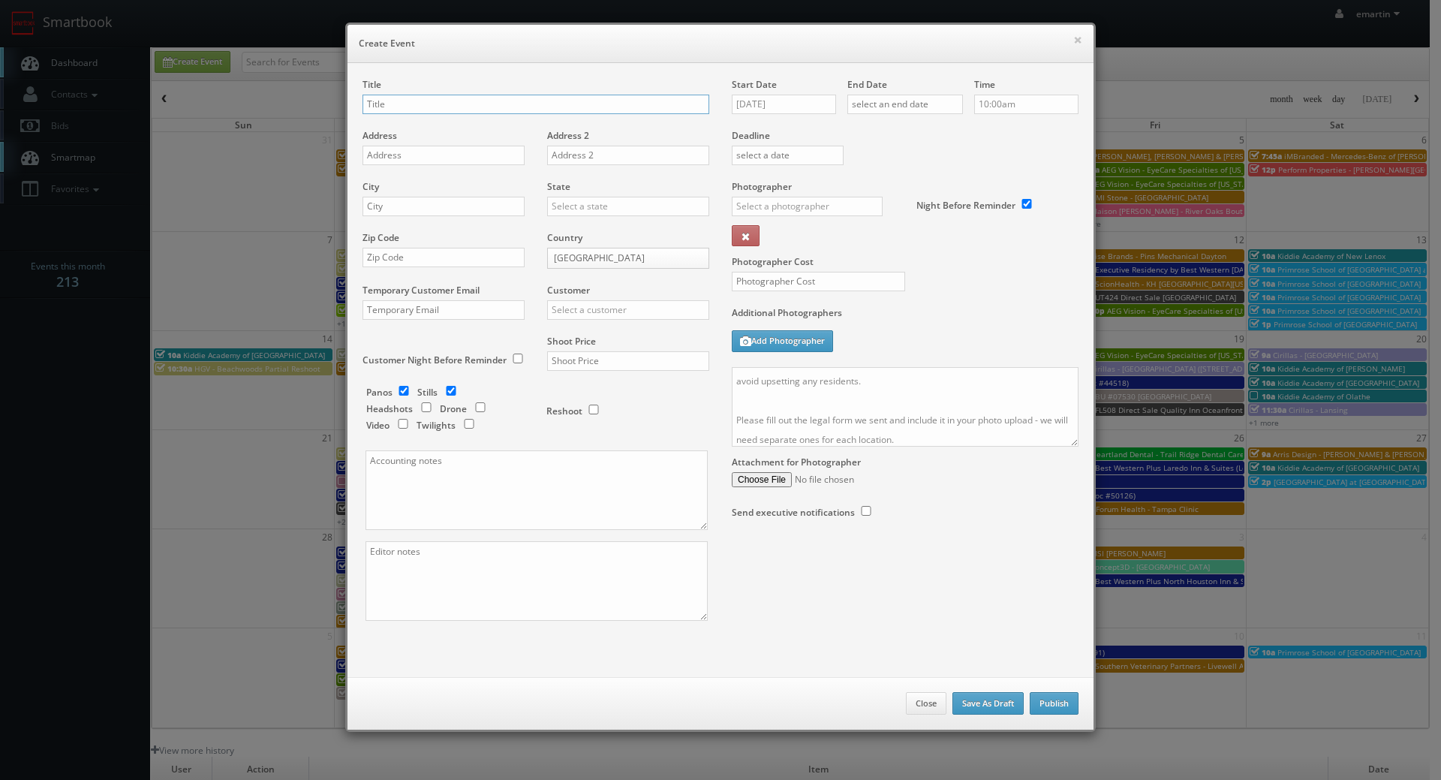
click at [439, 106] on input "text" at bounding box center [535, 105] width 347 height 20
paste input "Rogge Dunn Group"
drag, startPoint x: 492, startPoint y: 110, endPoint x: 78, endPoint y: 230, distance: 430.6
click at [492, 110] on input "Rogge Dunn Group -" at bounding box center [535, 105] width 347 height 20
paste input "Mason County, IL (Golden) - 100 N. Park Avenue"
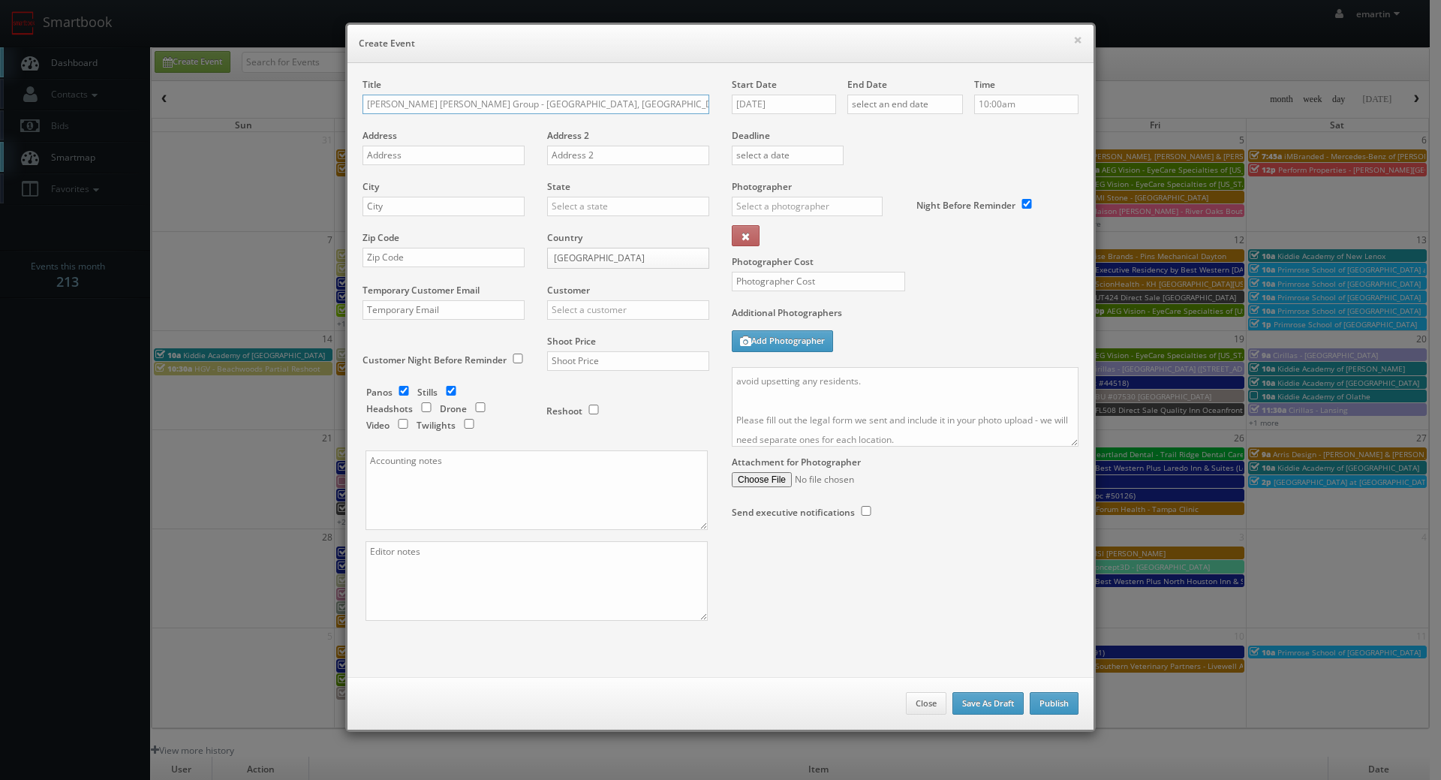
type input "[PERSON_NAME] [PERSON_NAME] Group - [GEOGRAPHIC_DATA], [GEOGRAPHIC_DATA] (Golde…"
click at [437, 150] on input "text" at bounding box center [443, 156] width 162 height 20
paste input "100 N. Park Avenue"
type input "100 N. Park Avenue"
drag, startPoint x: 430, startPoint y: 200, endPoint x: 454, endPoint y: 199, distance: 24.0
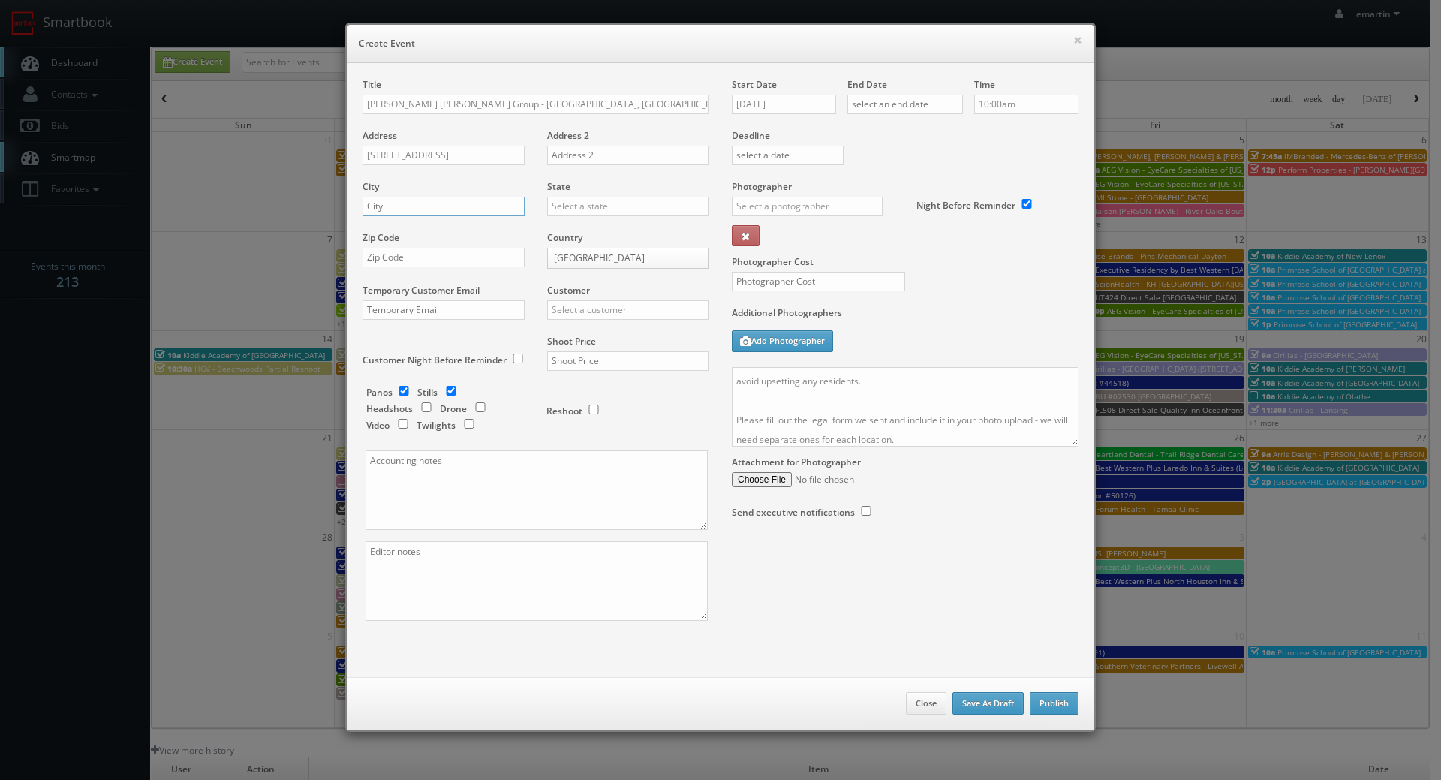
click at [432, 200] on input "text" at bounding box center [443, 207] width 162 height 20
paste input "Manito"
type input "Manito"
click at [552, 206] on input "text" at bounding box center [628, 207] width 162 height 20
type input "k"
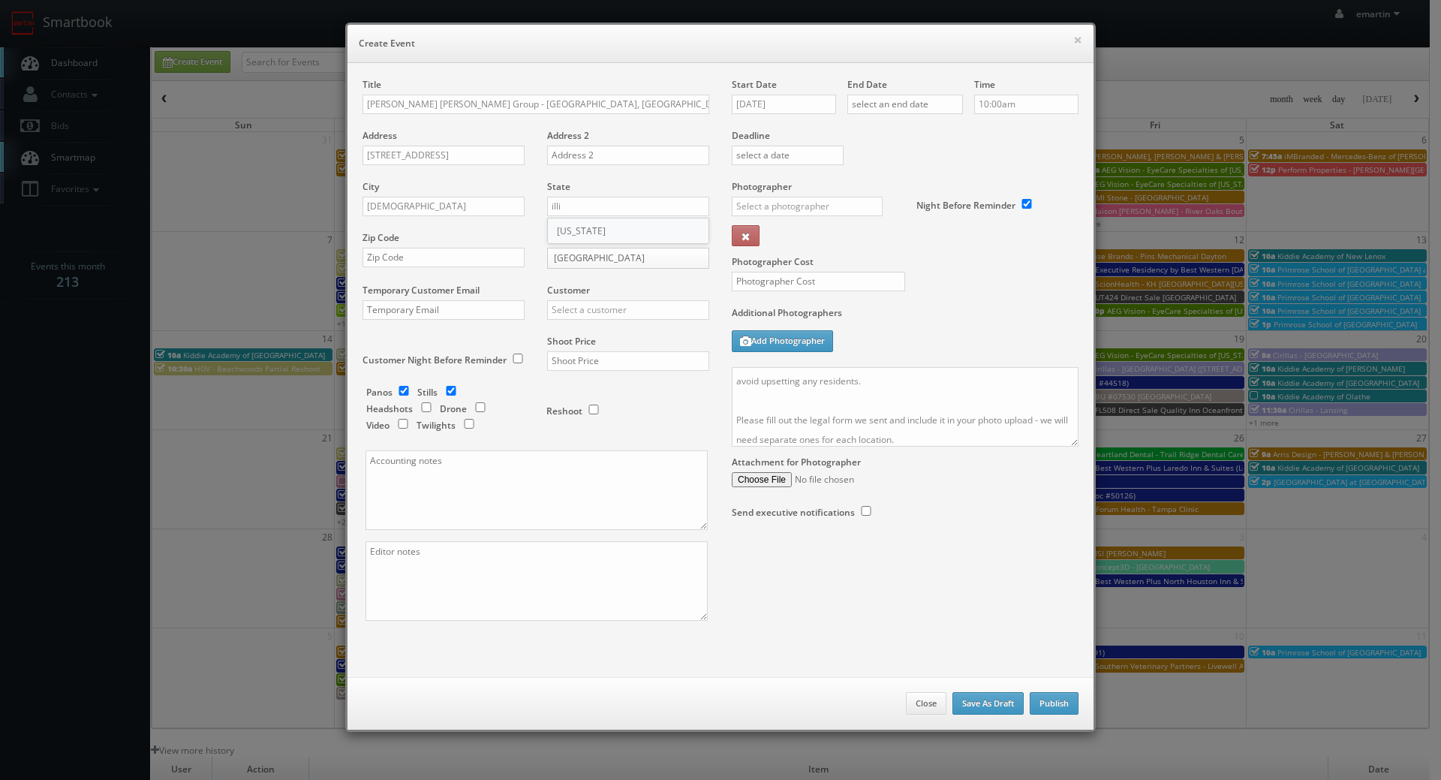
click at [589, 234] on div "[US_STATE]" at bounding box center [628, 230] width 161 height 25
type input "[US_STATE]"
click at [474, 245] on div "Zip Code" at bounding box center [448, 256] width 173 height 51
click at [468, 254] on input "text" at bounding box center [443, 258] width 162 height 20
paste input "61546"
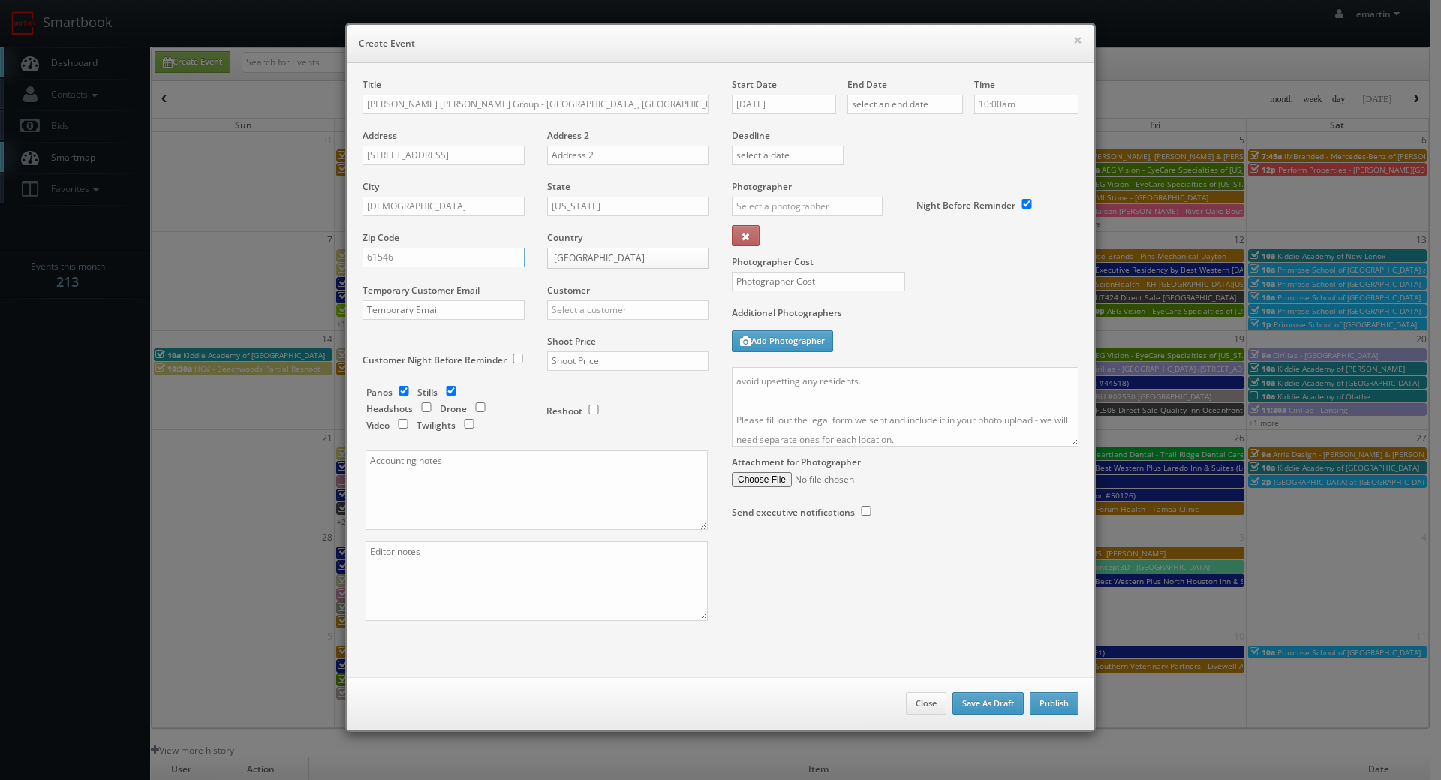
type input "61546"
click at [579, 302] on input "text" at bounding box center [628, 310] width 162 height 20
click at [573, 336] on div "GBV" at bounding box center [628, 334] width 161 height 25
type input "GBV"
click at [625, 342] on div "Shoot Price" at bounding box center [622, 360] width 173 height 51
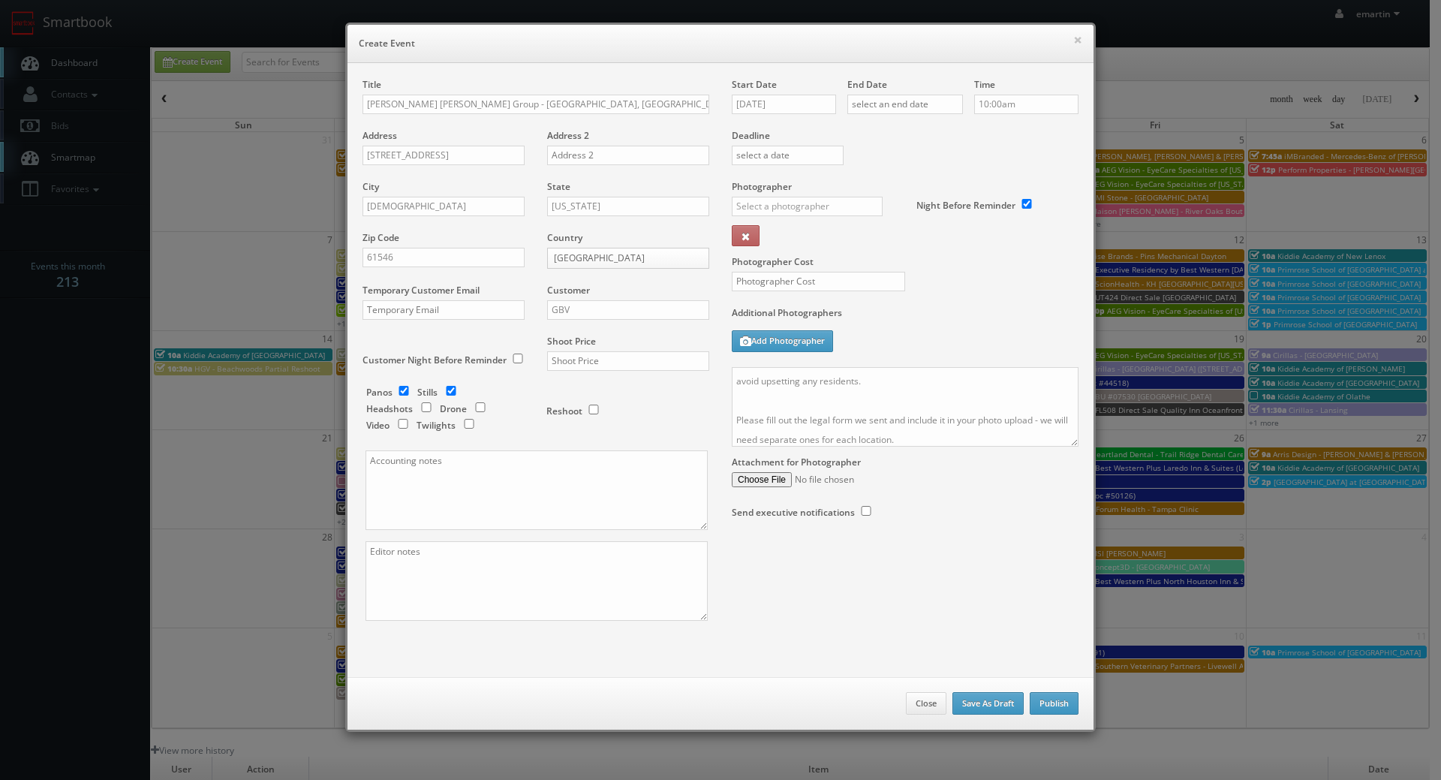
click at [623, 353] on div "Shoot Price" at bounding box center [622, 360] width 173 height 51
click at [623, 356] on input "text" at bounding box center [628, 361] width 162 height 20
type input "500"
click at [407, 389] on input "checkbox" at bounding box center [403, 391] width 23 height 10
checkbox input "false"
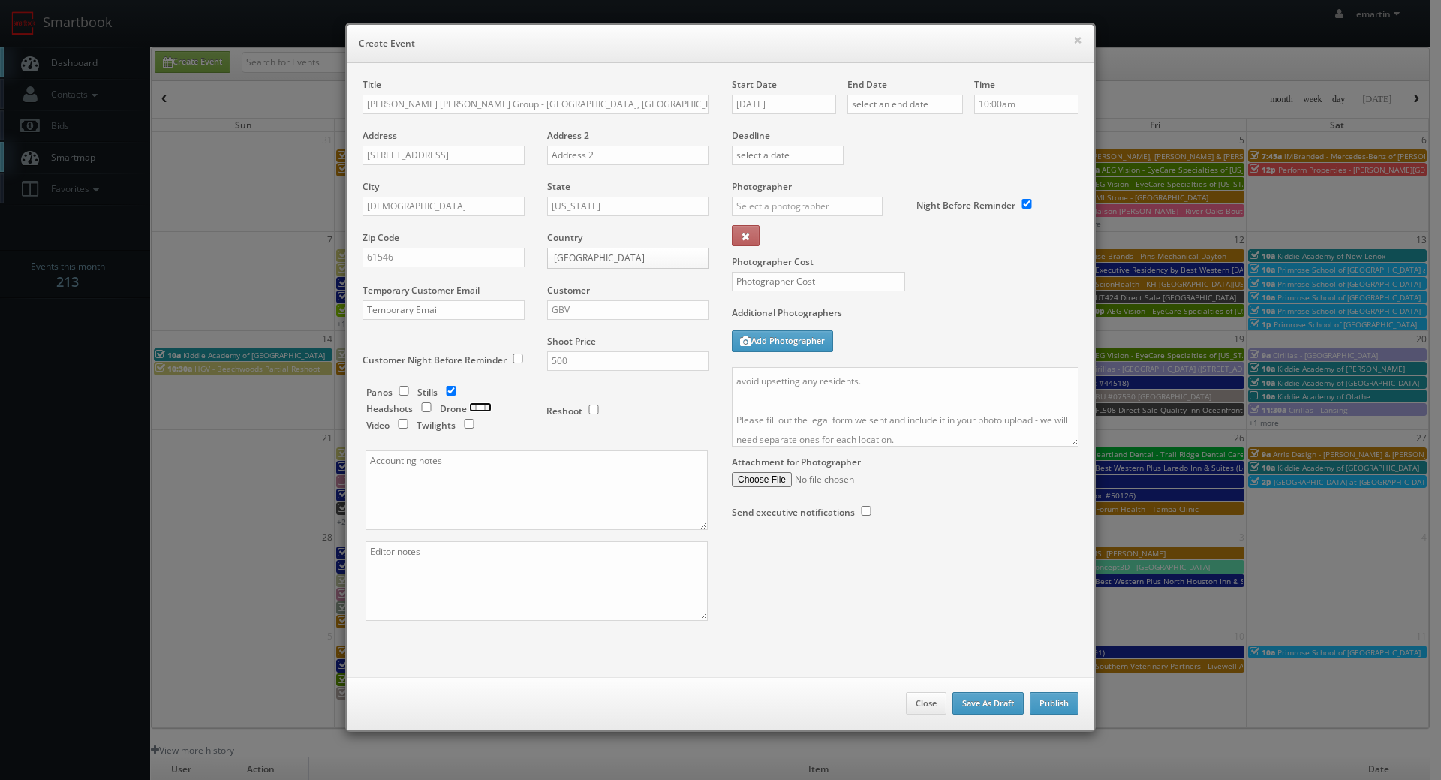
click at [474, 407] on input "checkbox" at bounding box center [480, 407] width 23 height 10
checkbox input "true"
drag, startPoint x: 774, startPoint y: 109, endPoint x: 787, endPoint y: 115, distance: 14.1
click at [774, 109] on input "09/10/2025" at bounding box center [784, 105] width 104 height 20
click at [811, 218] on td "17" at bounding box center [806, 219] width 23 height 22
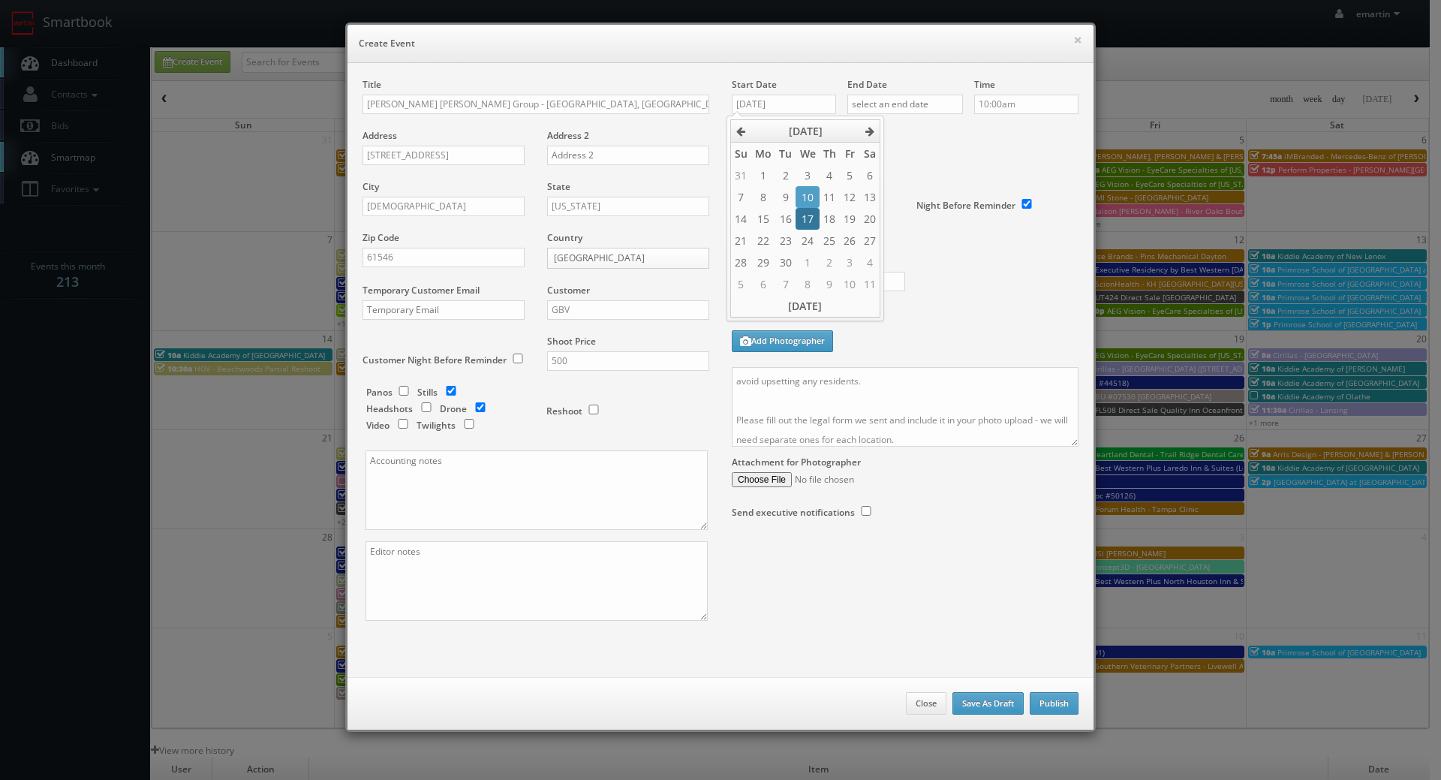
type input "09/17/2025"
click at [925, 104] on input "text" at bounding box center [905, 105] width 116 height 20
click at [915, 211] on td "17" at bounding box center [922, 219] width 23 height 22
type input "09/17/2025"
click at [1012, 166] on div "Deadline" at bounding box center [904, 129] width 369 height 102
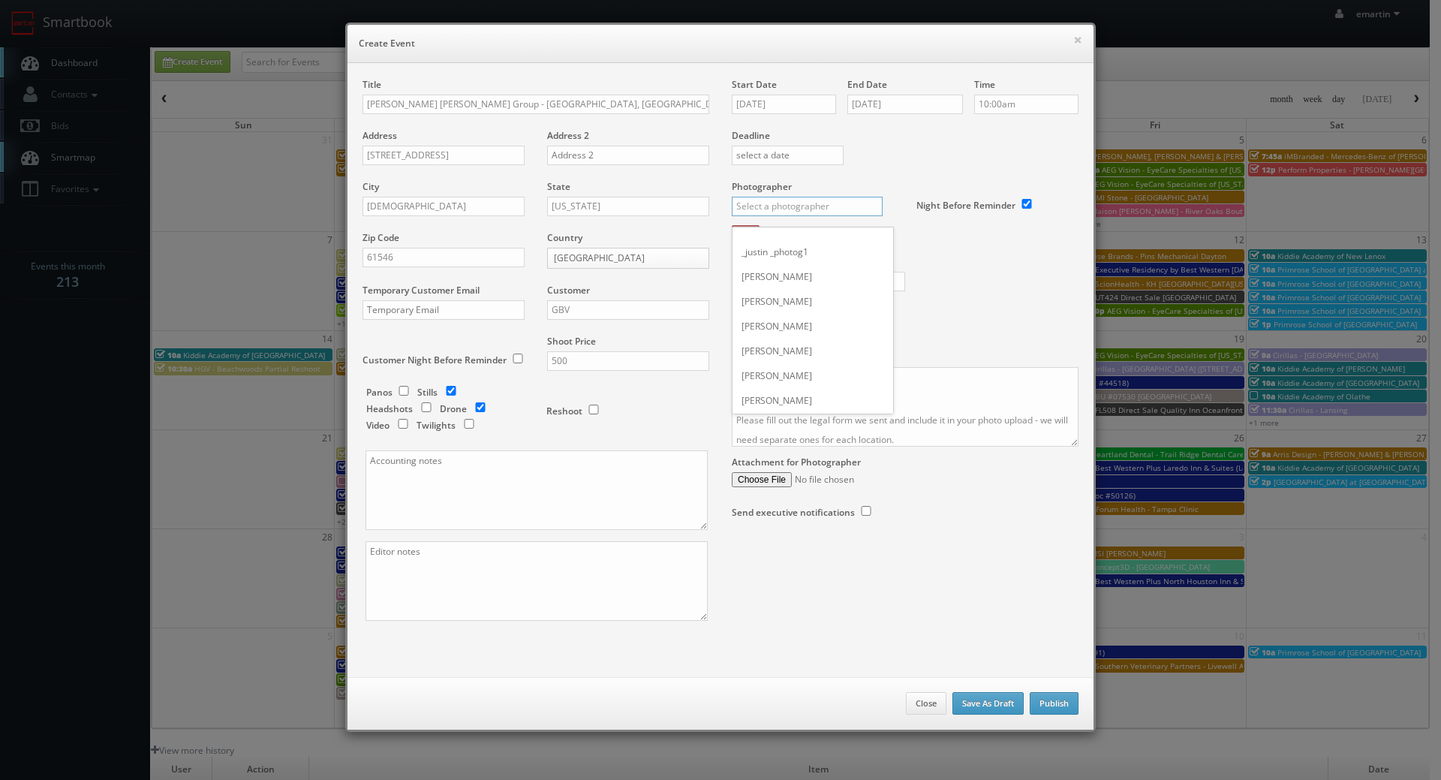
click at [810, 206] on input "text" at bounding box center [807, 207] width 151 height 20
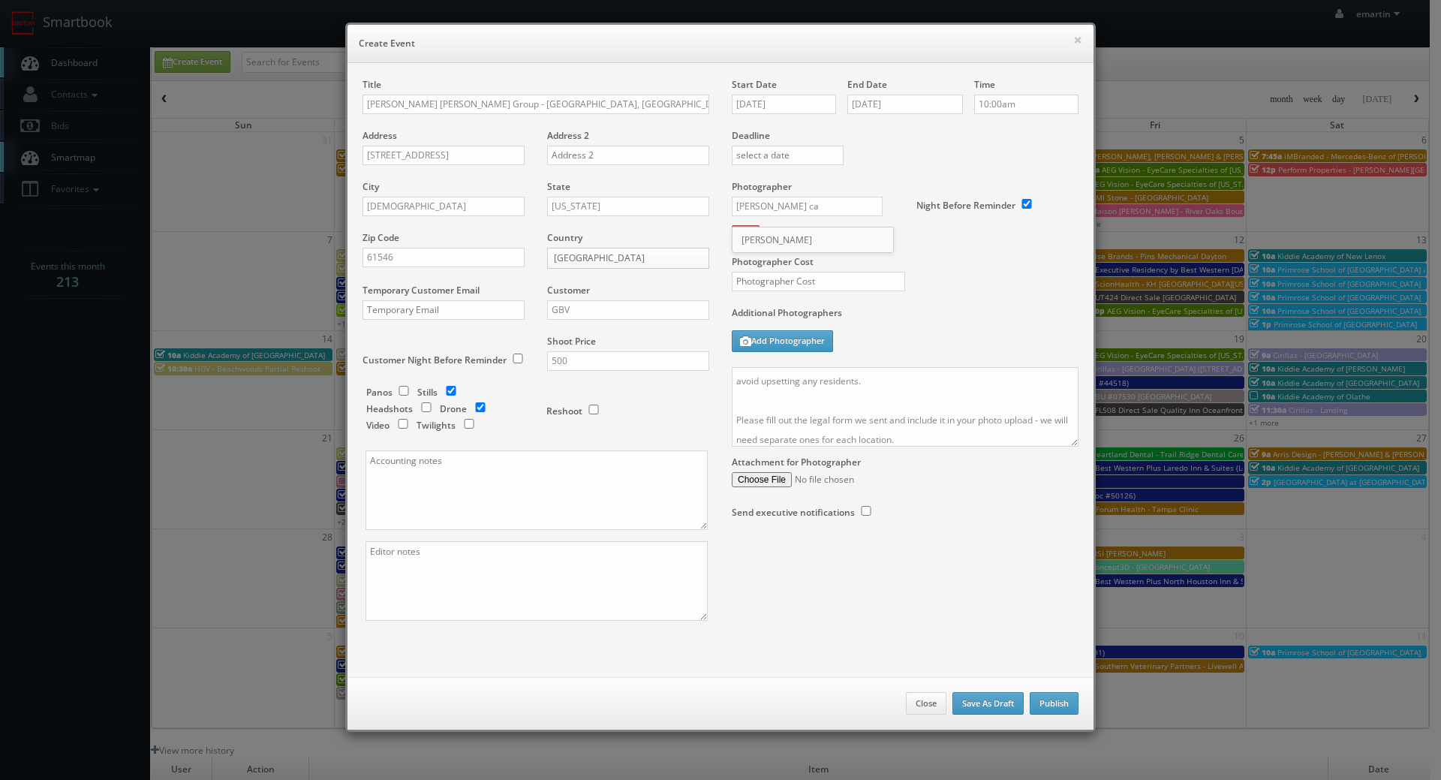
click at [780, 248] on div "[PERSON_NAME]" at bounding box center [812, 239] width 161 height 25
type input "[PERSON_NAME]"
click at [780, 281] on input "text" at bounding box center [818, 282] width 173 height 20
type input "225"
drag, startPoint x: 905, startPoint y: 296, endPoint x: 925, endPoint y: 314, distance: 27.1
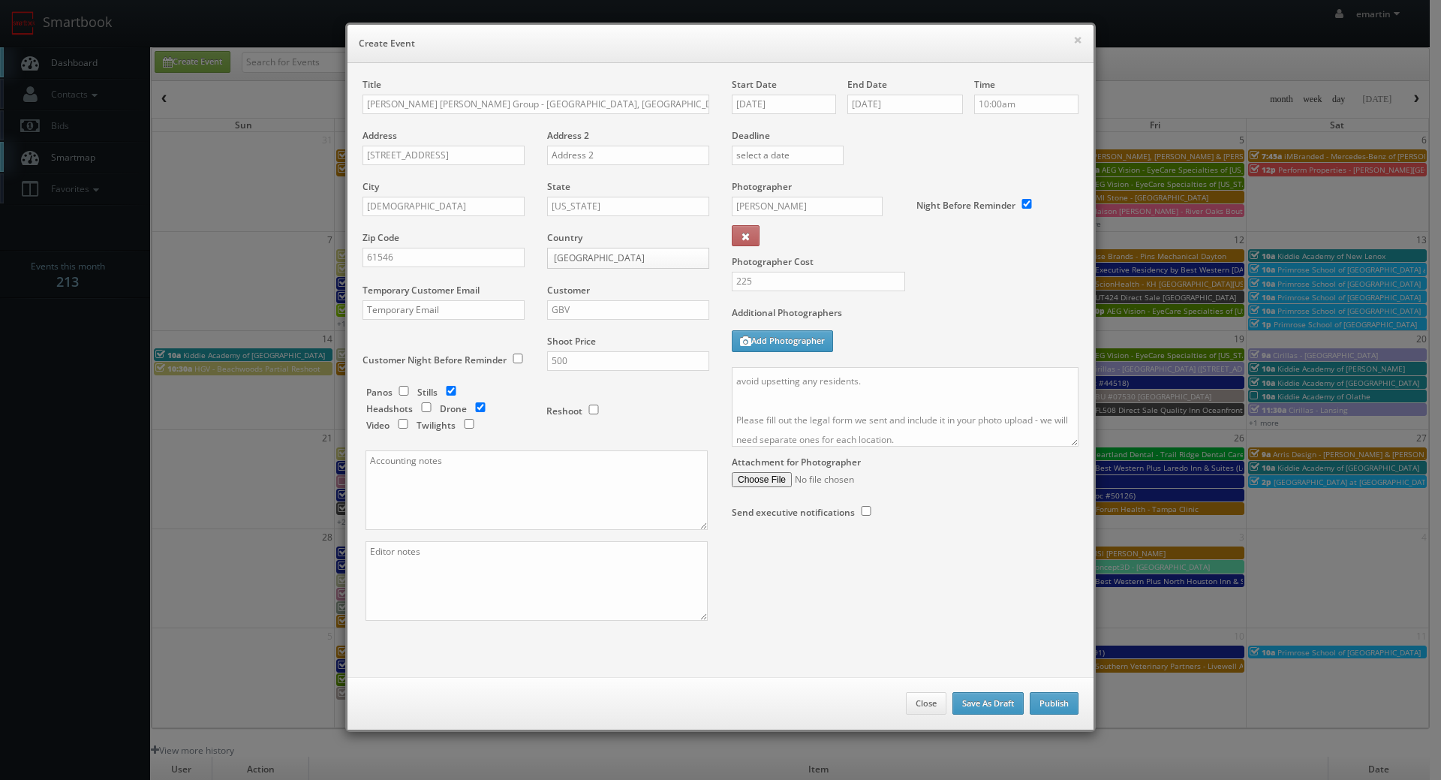
click at [906, 296] on div "Photographer Cost 225" at bounding box center [904, 243] width 369 height 126
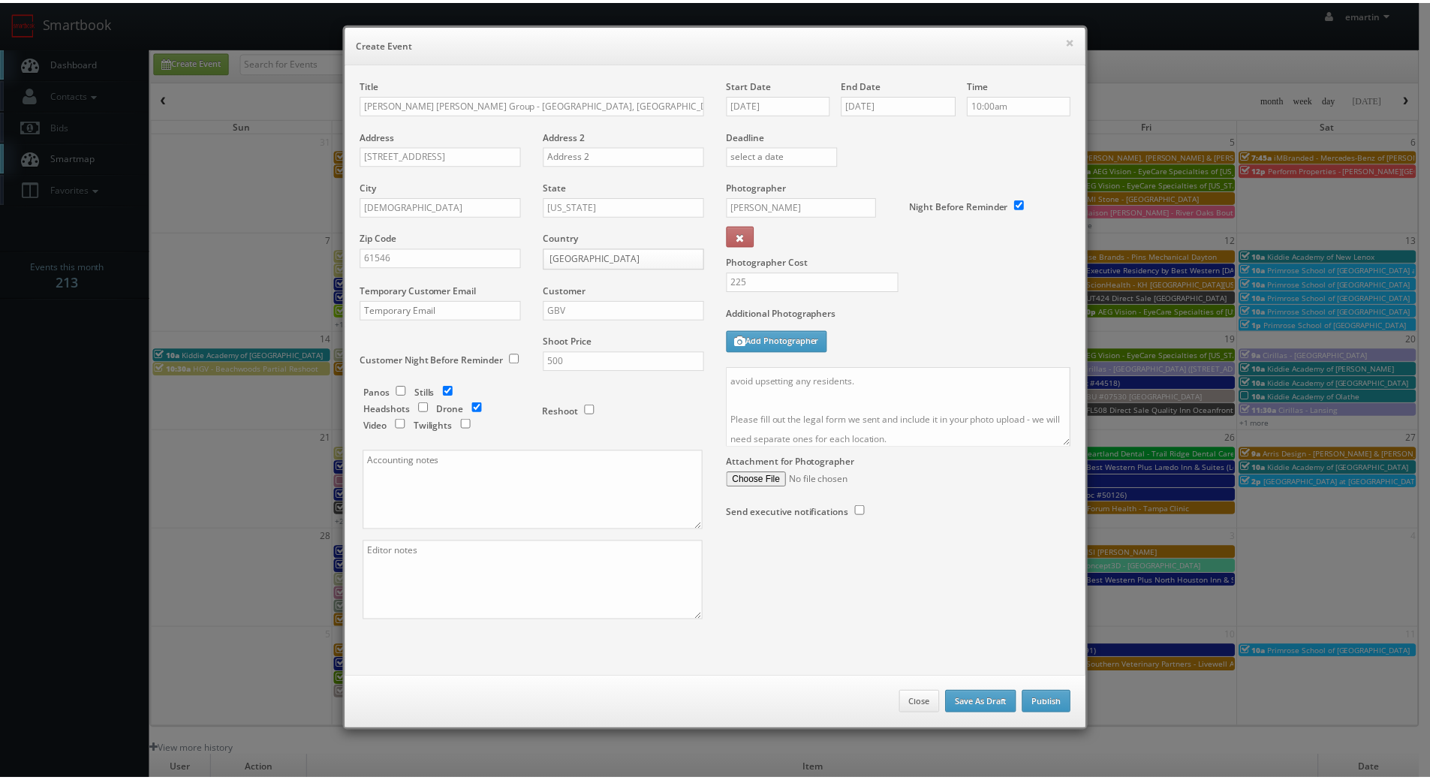
scroll to position [195, 0]
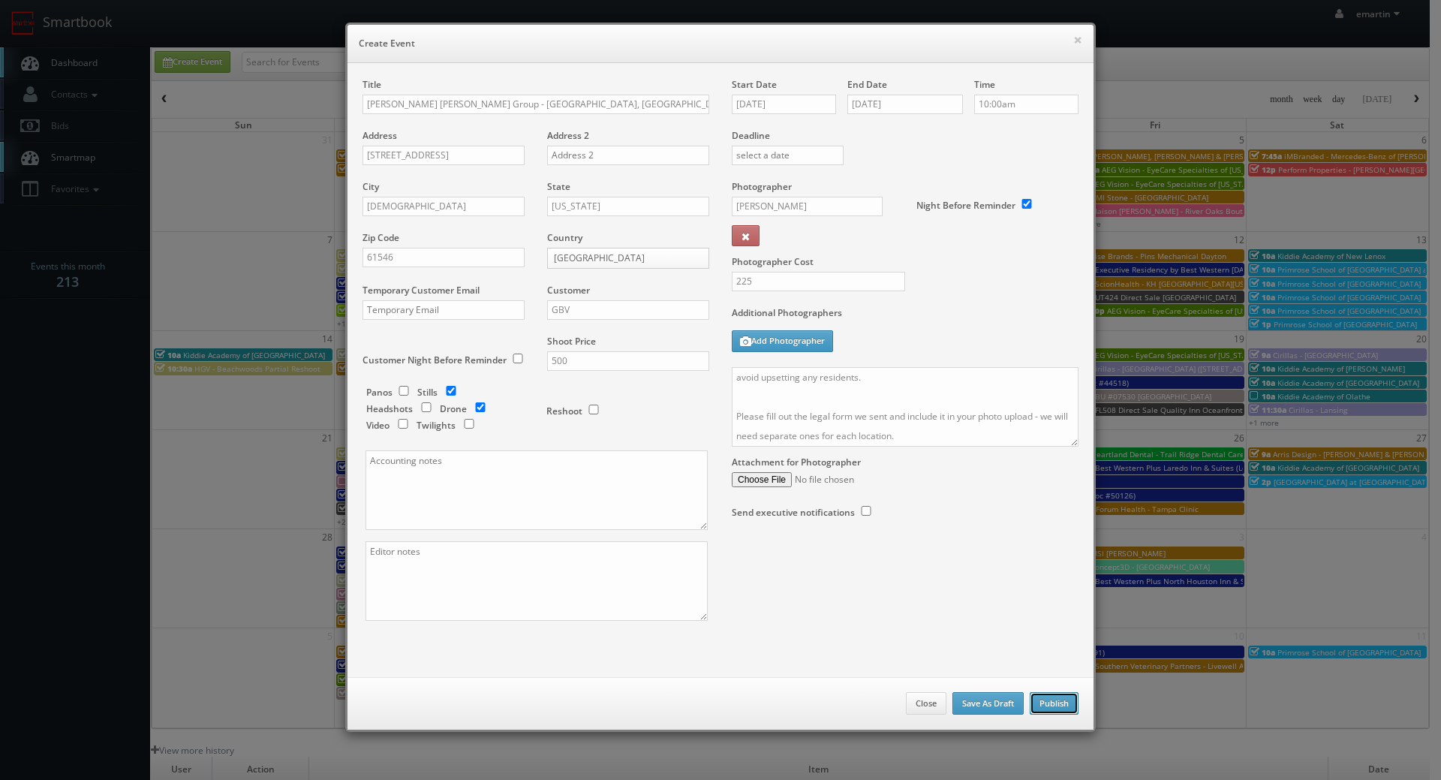
click at [1050, 699] on button "Publish" at bounding box center [1054, 703] width 49 height 23
click at [1058, 705] on button "Publish" at bounding box center [1054, 703] width 49 height 23
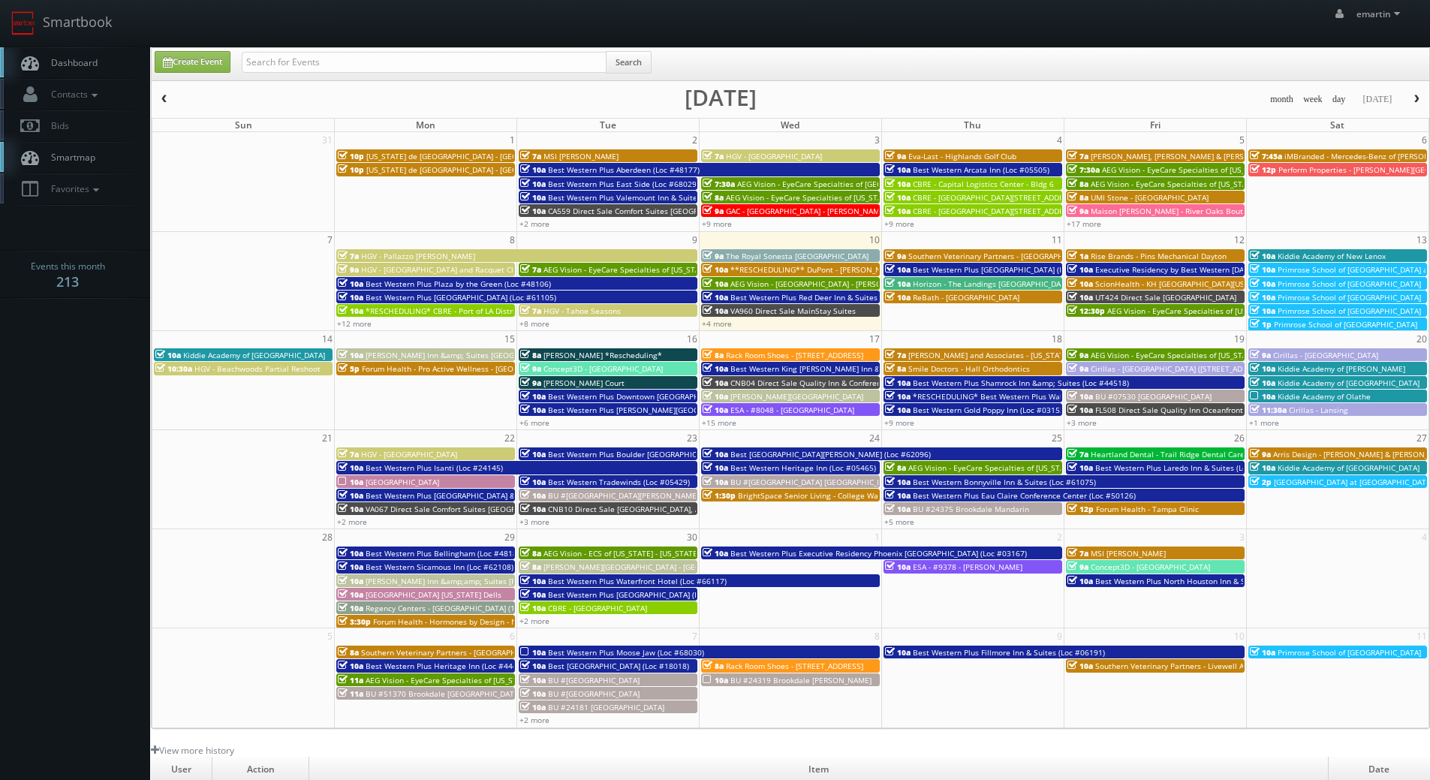
click at [102, 67] on link "Dashboard" at bounding box center [75, 62] width 150 height 31
click at [289, 55] on input "text" at bounding box center [424, 62] width 365 height 21
type input "[PERSON_NAME]"
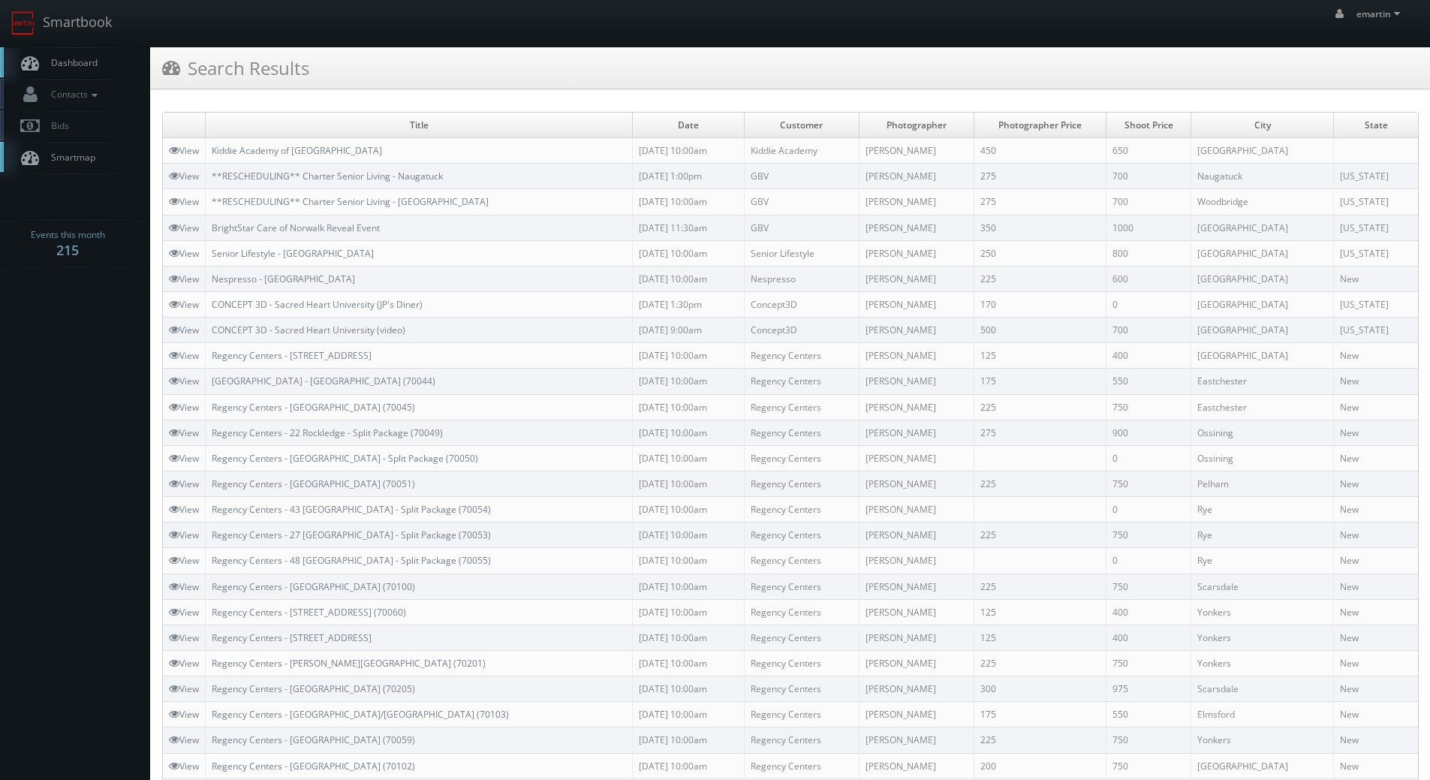
click at [62, 68] on span "Dashboard" at bounding box center [71, 62] width 54 height 13
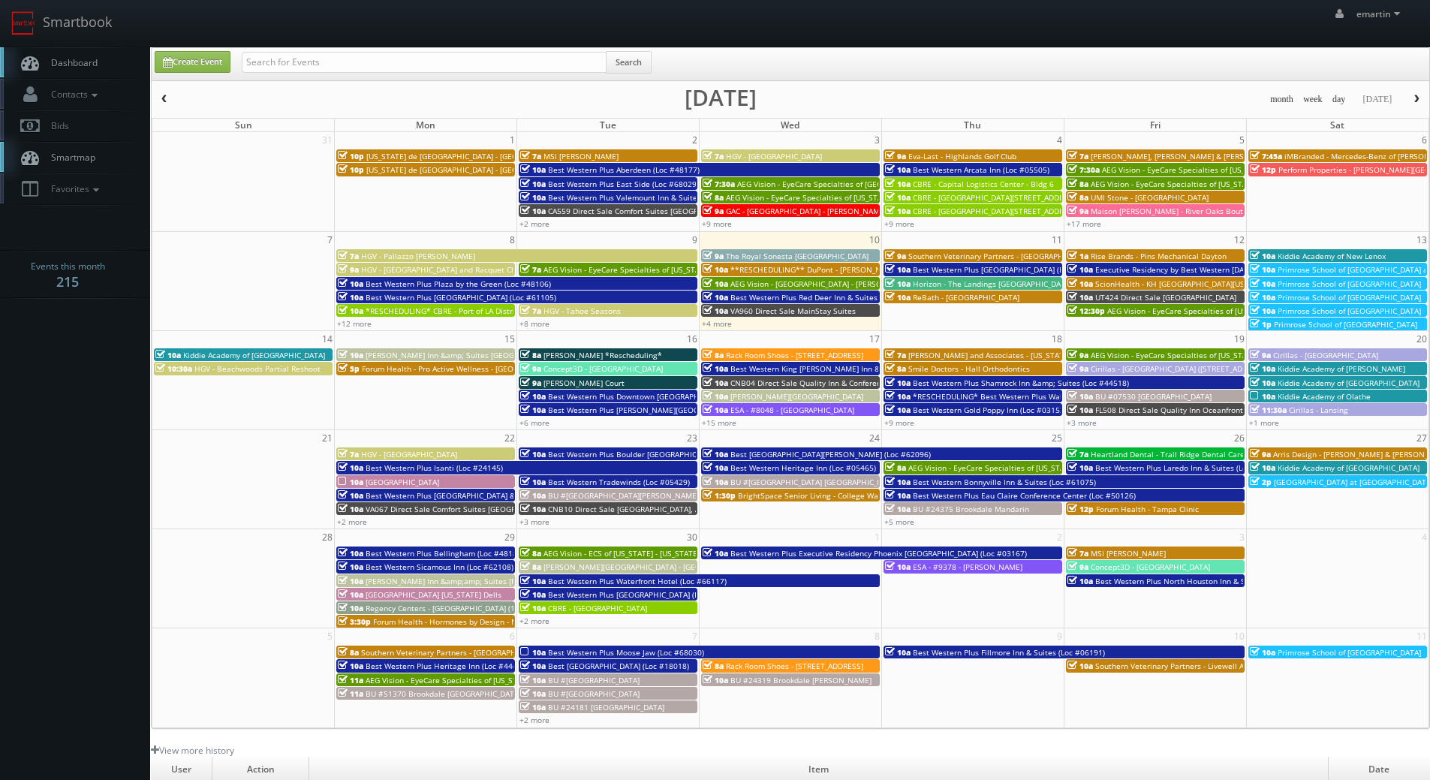
click at [308, 75] on div "Search" at bounding box center [447, 65] width 410 height 29
click at [308, 63] on input "text" at bounding box center [424, 62] width 365 height 21
paste input "[PERSON_NAME]"
type input "[PERSON_NAME]"
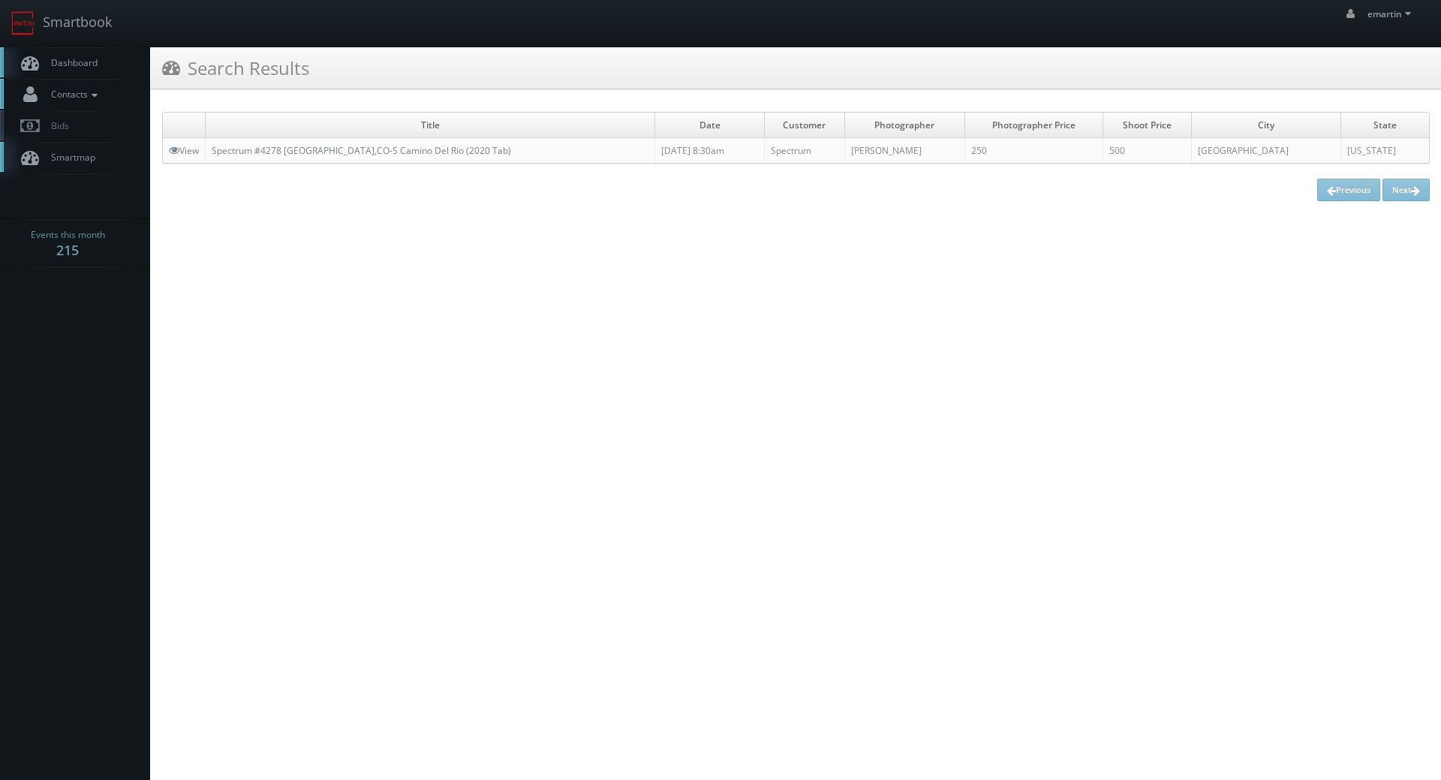
click at [85, 95] on span "Contacts" at bounding box center [73, 94] width 58 height 13
click at [418, 470] on html "Smartbook Toggle Side Navigation Toggle Top Navigation emartin emartin Profile …" at bounding box center [720, 390] width 1441 height 780
click at [74, 61] on span "Dashboard" at bounding box center [71, 62] width 54 height 13
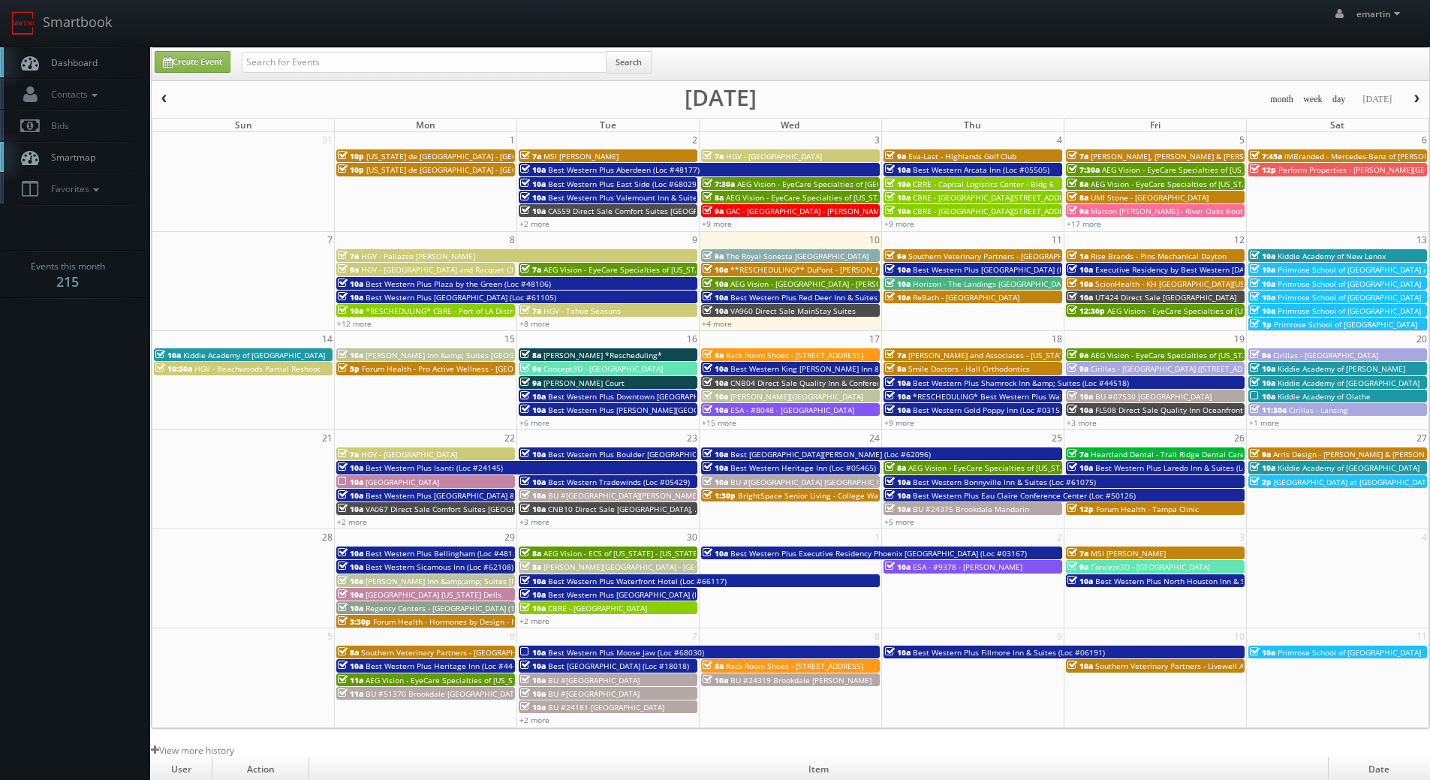
click at [109, 66] on link "Dashboard" at bounding box center [75, 62] width 150 height 31
click at [78, 67] on span "Dashboard" at bounding box center [71, 62] width 54 height 13
click at [203, 57] on link "Create Event" at bounding box center [193, 62] width 76 height 22
type input "[DATE]"
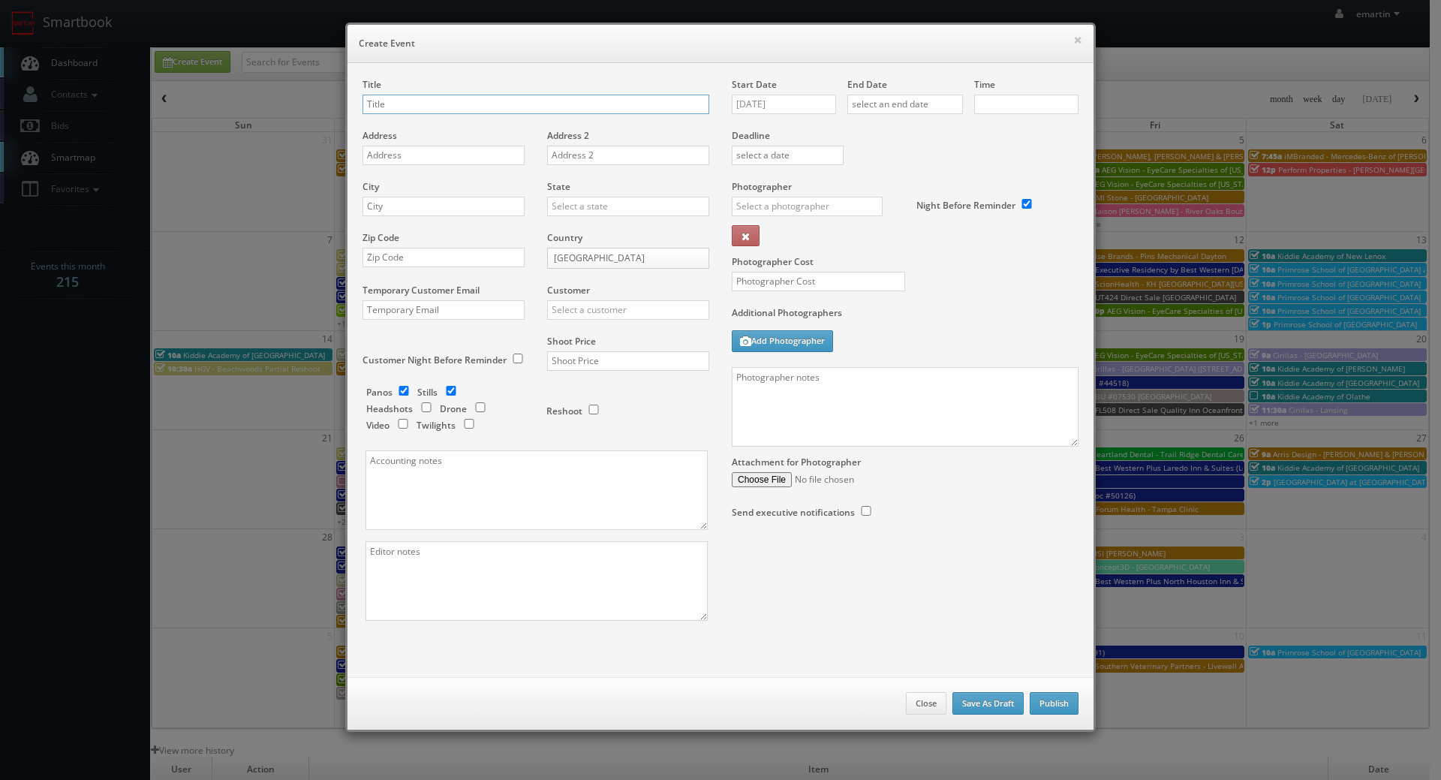
checkbox input "true"
type input "10:00am"
checkbox input "true"
click at [738, 104] on input "[DATE]" at bounding box center [784, 105] width 104 height 20
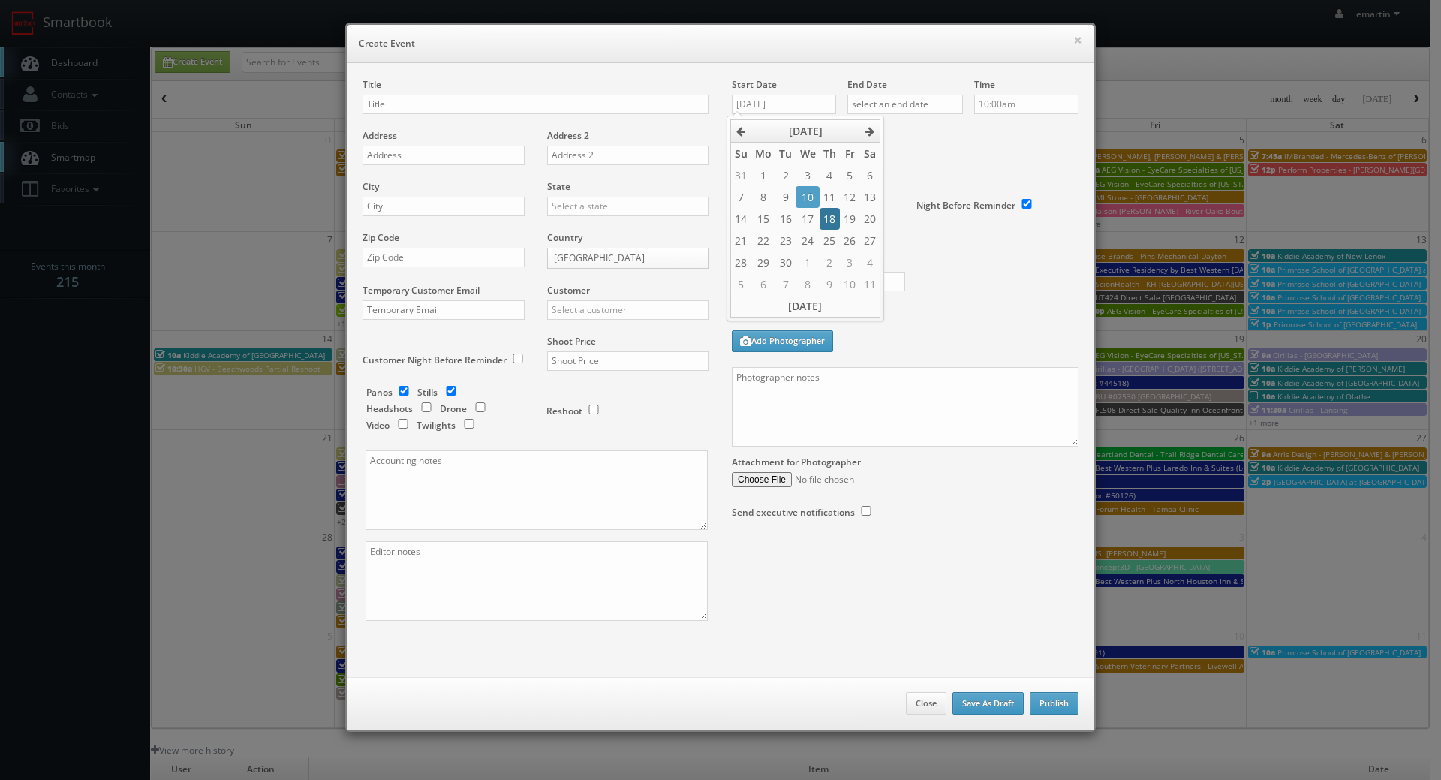
click at [834, 219] on td "18" at bounding box center [829, 219] width 20 height 22
type input "[DATE]"
drag, startPoint x: 897, startPoint y: 92, endPoint x: 915, endPoint y: 119, distance: 32.5
click at [897, 92] on div "End Date" at bounding box center [905, 103] width 116 height 51
click at [883, 93] on div "End Date" at bounding box center [905, 103] width 116 height 51
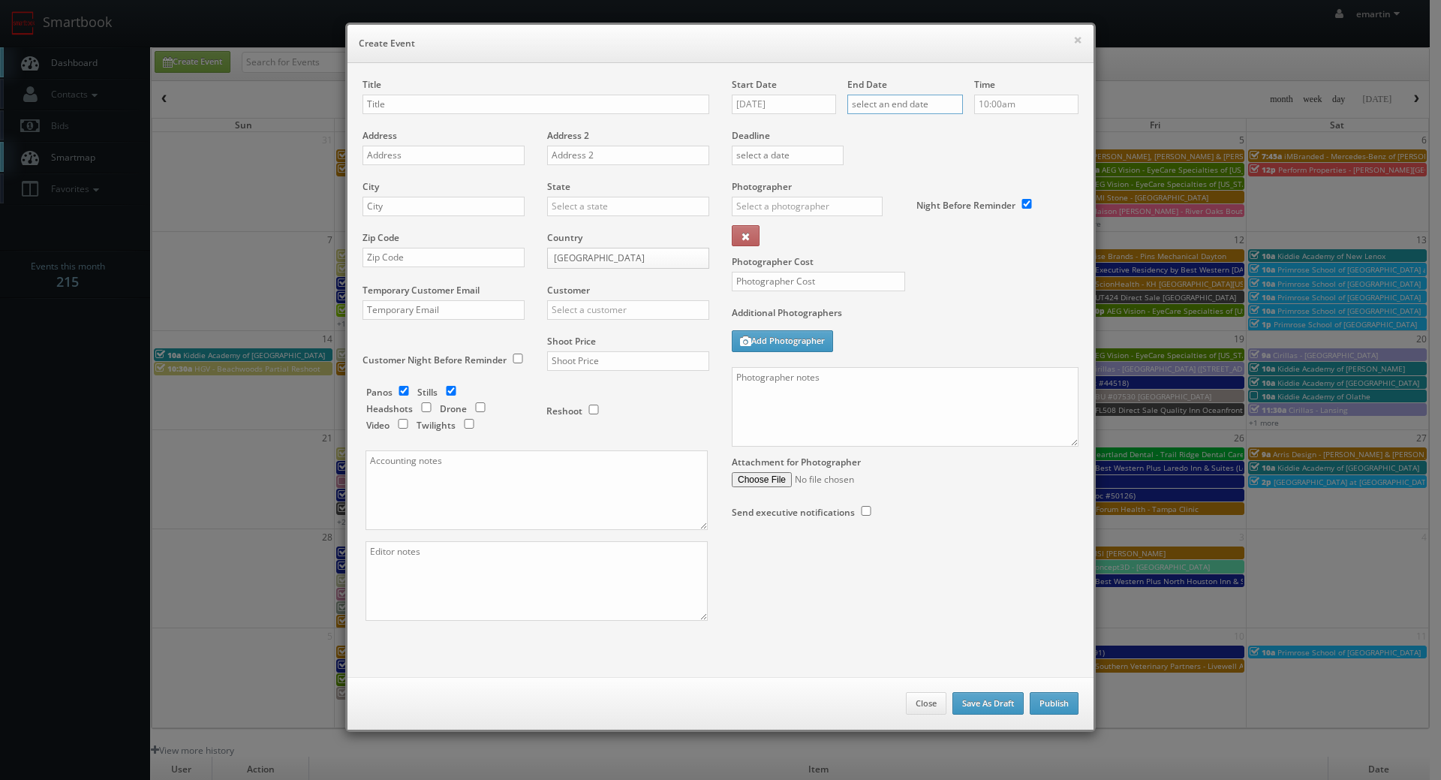
click at [902, 111] on input "text" at bounding box center [905, 105] width 116 height 20
click at [950, 215] on td "18" at bounding box center [945, 219] width 20 height 22
type input "09/18/2025"
click at [1010, 131] on label "Deadline" at bounding box center [904, 135] width 369 height 13
click at [1073, 37] on button "×" at bounding box center [1077, 40] width 9 height 11
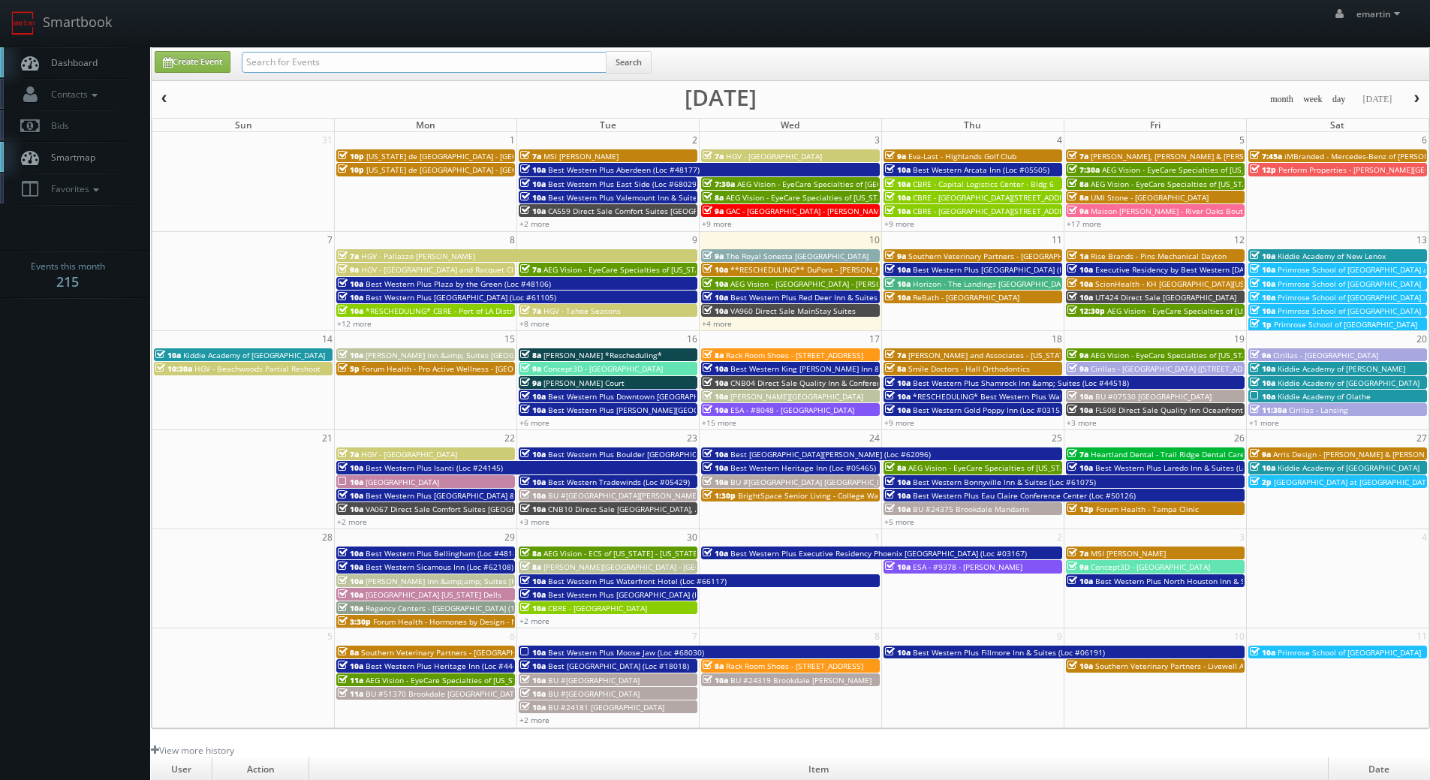
click at [367, 64] on input "text" at bounding box center [424, 62] width 365 height 21
type input "concept3d"
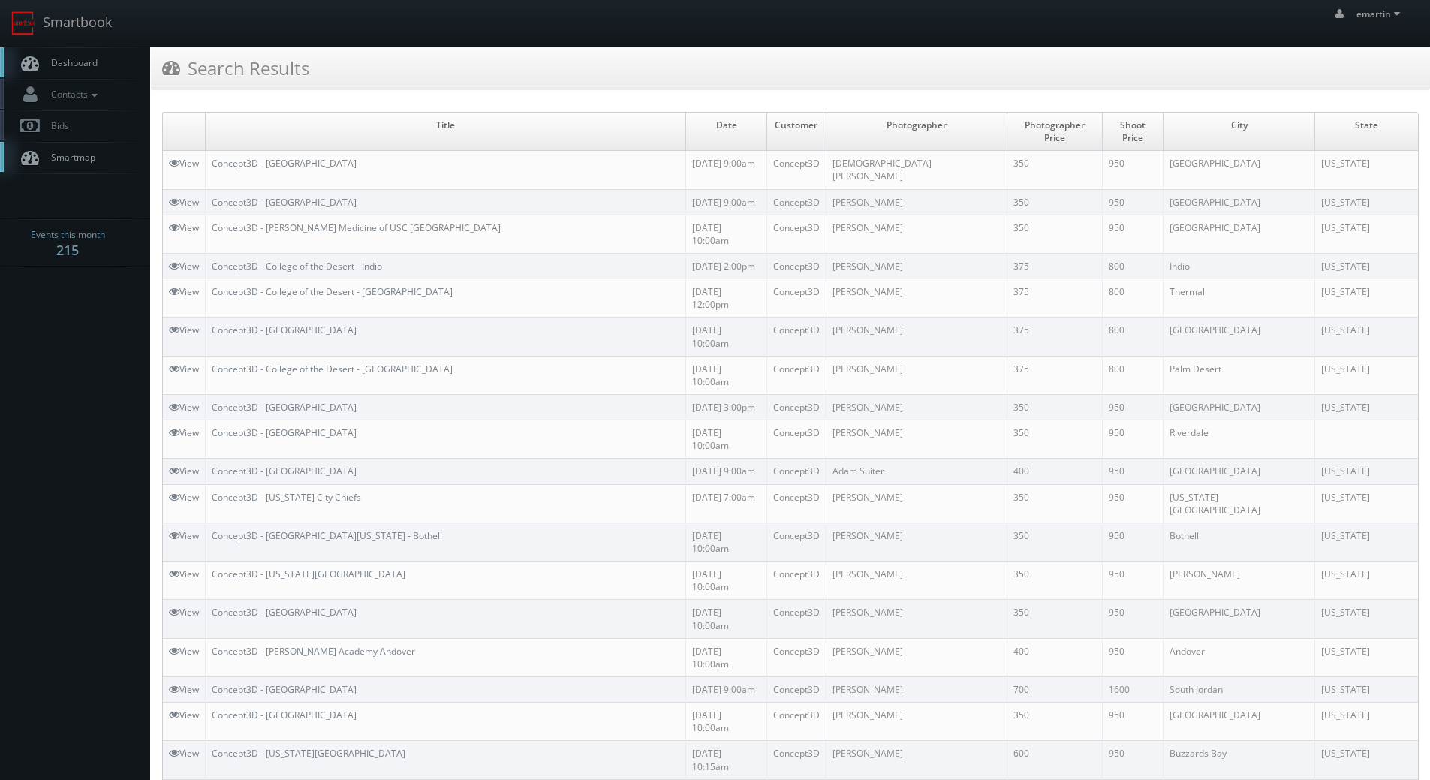
click at [89, 51] on link "Dashboard" at bounding box center [75, 62] width 150 height 31
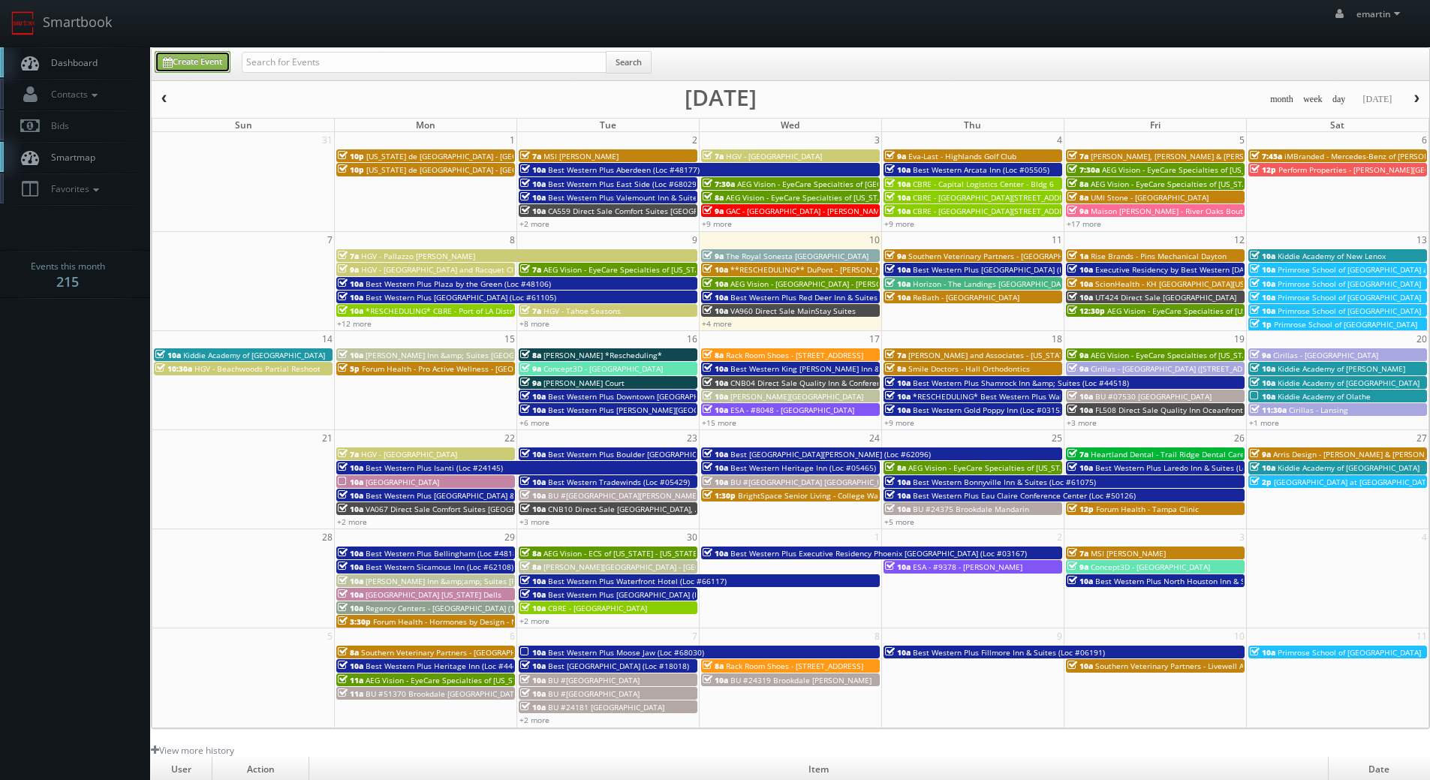
click at [198, 63] on link "Create Event" at bounding box center [193, 62] width 76 height 22
type input "09/10/2025"
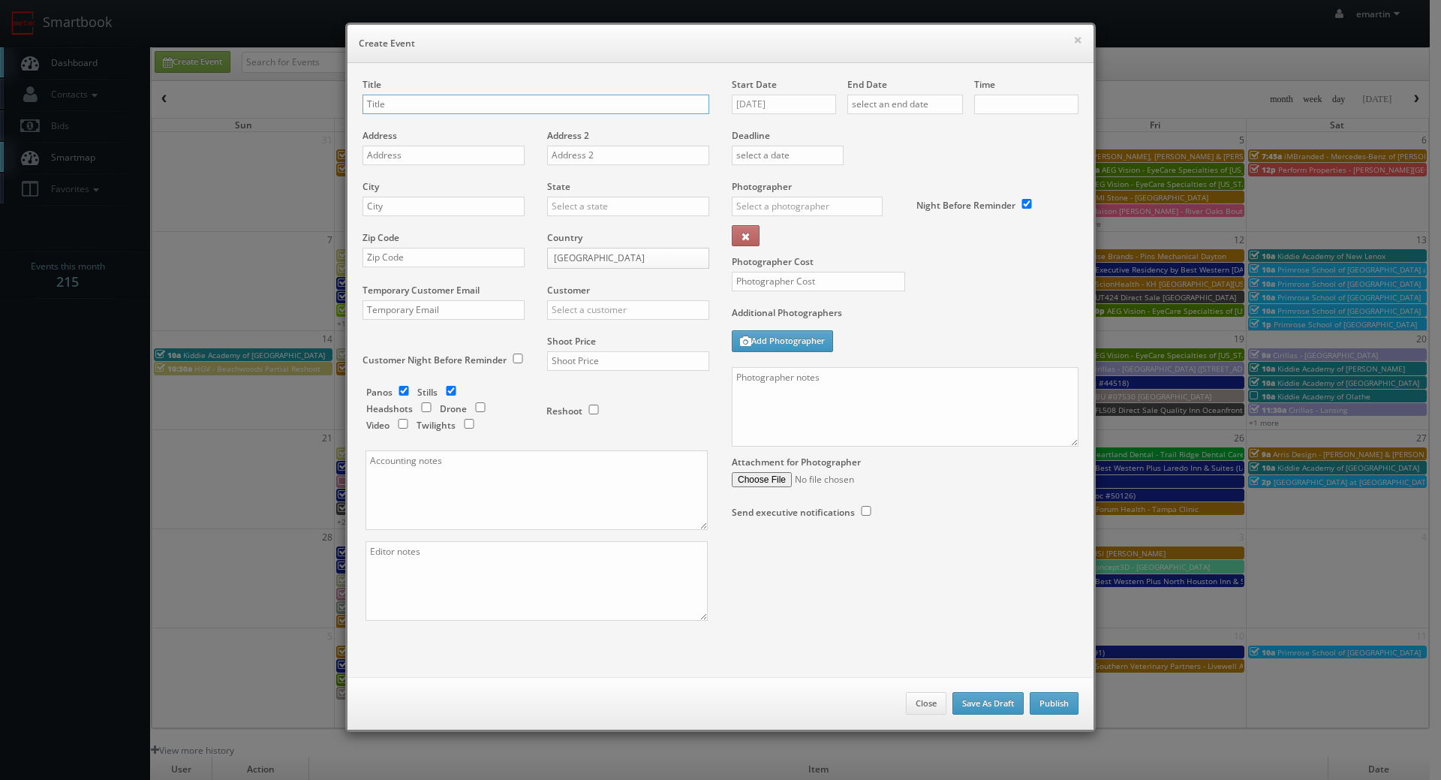
checkbox input "true"
type input "10:00am"
checkbox input "true"
click at [383, 95] on input "text" at bounding box center [535, 105] width 347 height 20
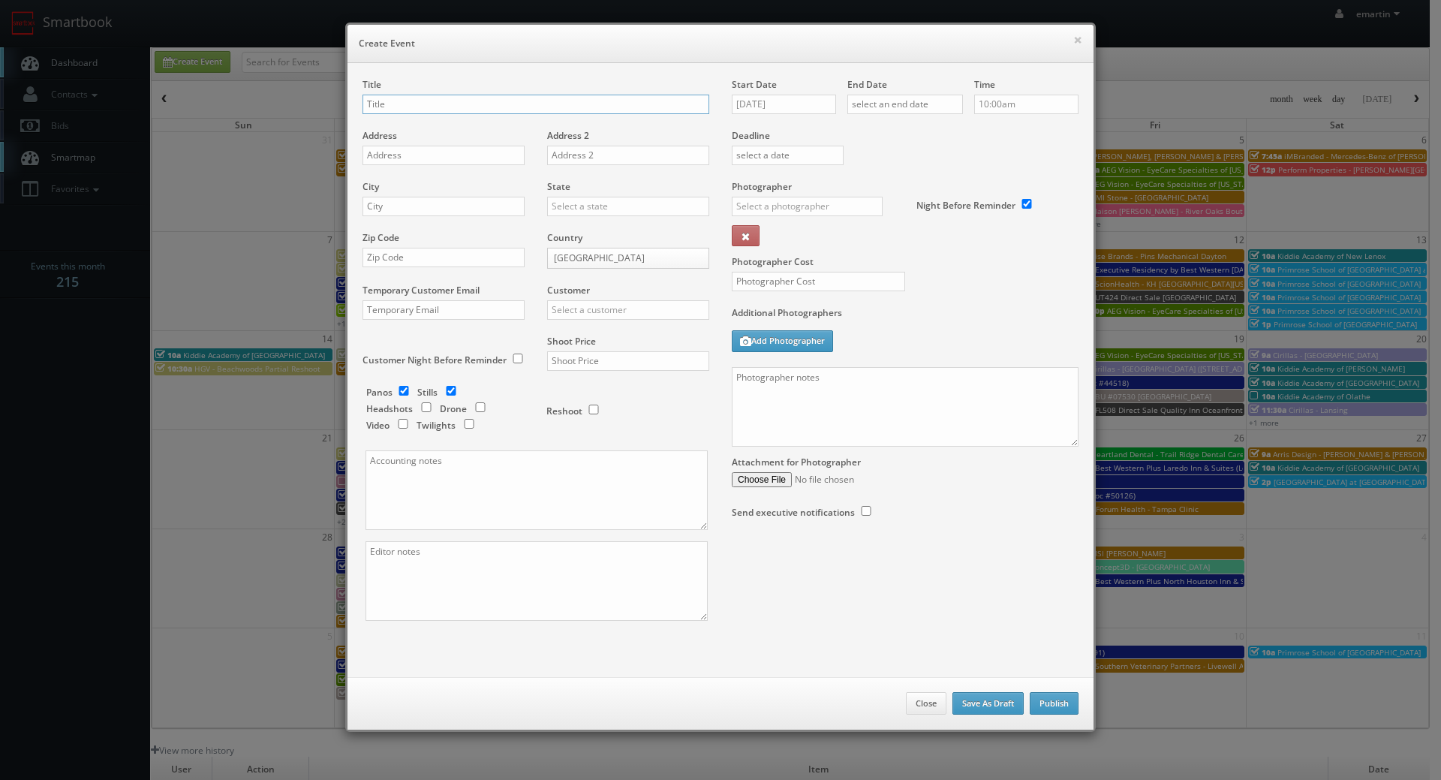
paste input "Concept3D"
click at [463, 110] on input "Concept3D -" at bounding box center [535, 105] width 347 height 20
paste input "Saint Mary University of Minnesota"
type input "Concept3D - [GEOGRAPHIC_DATA][PERSON_NAME][US_STATE]"
click at [431, 164] on input "text" at bounding box center [443, 156] width 162 height 20
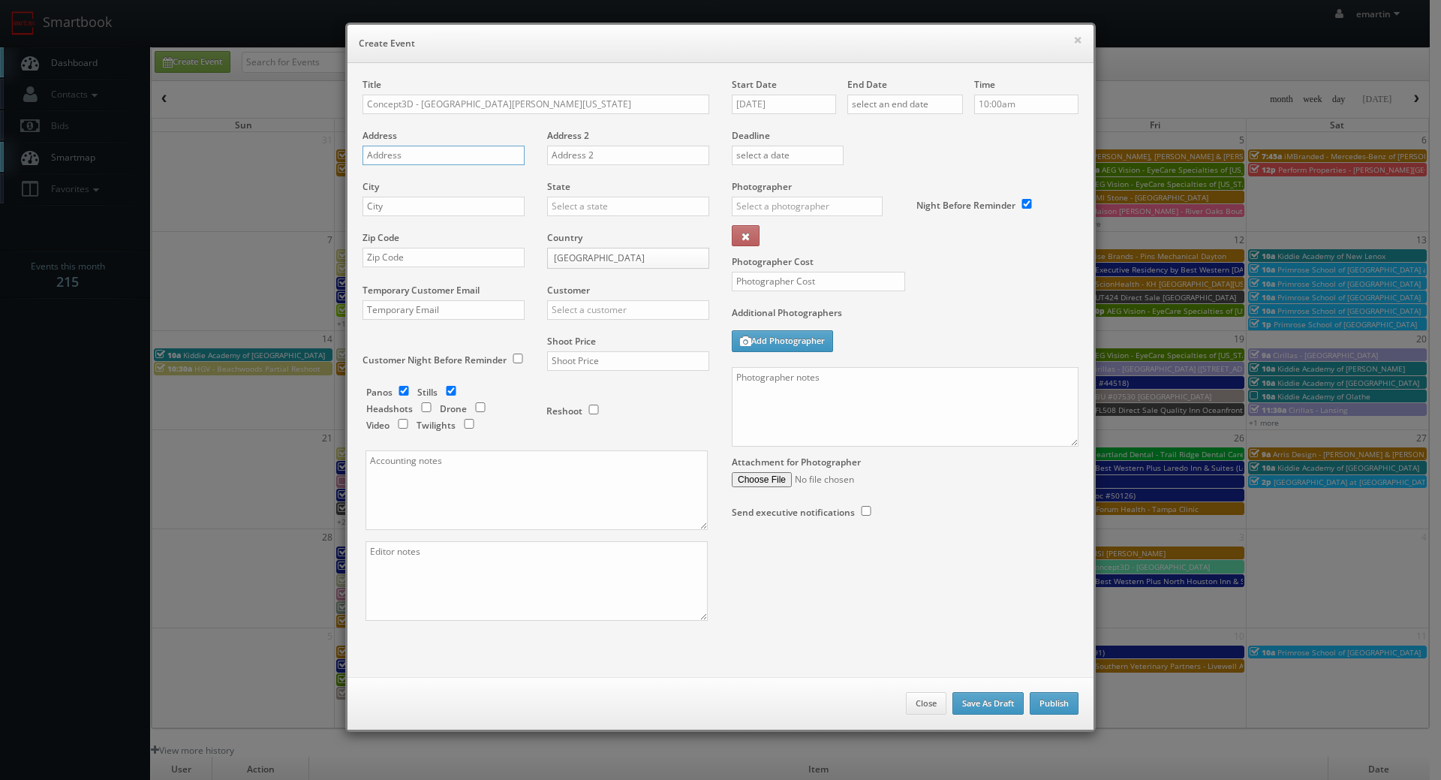
paste input "700 Terrace Heights"
type input "700 Terrace Heights"
drag, startPoint x: 430, startPoint y: 206, endPoint x: 439, endPoint y: 206, distance: 9.0
click at [430, 206] on input "text" at bounding box center [443, 207] width 162 height 20
paste input "Winona"
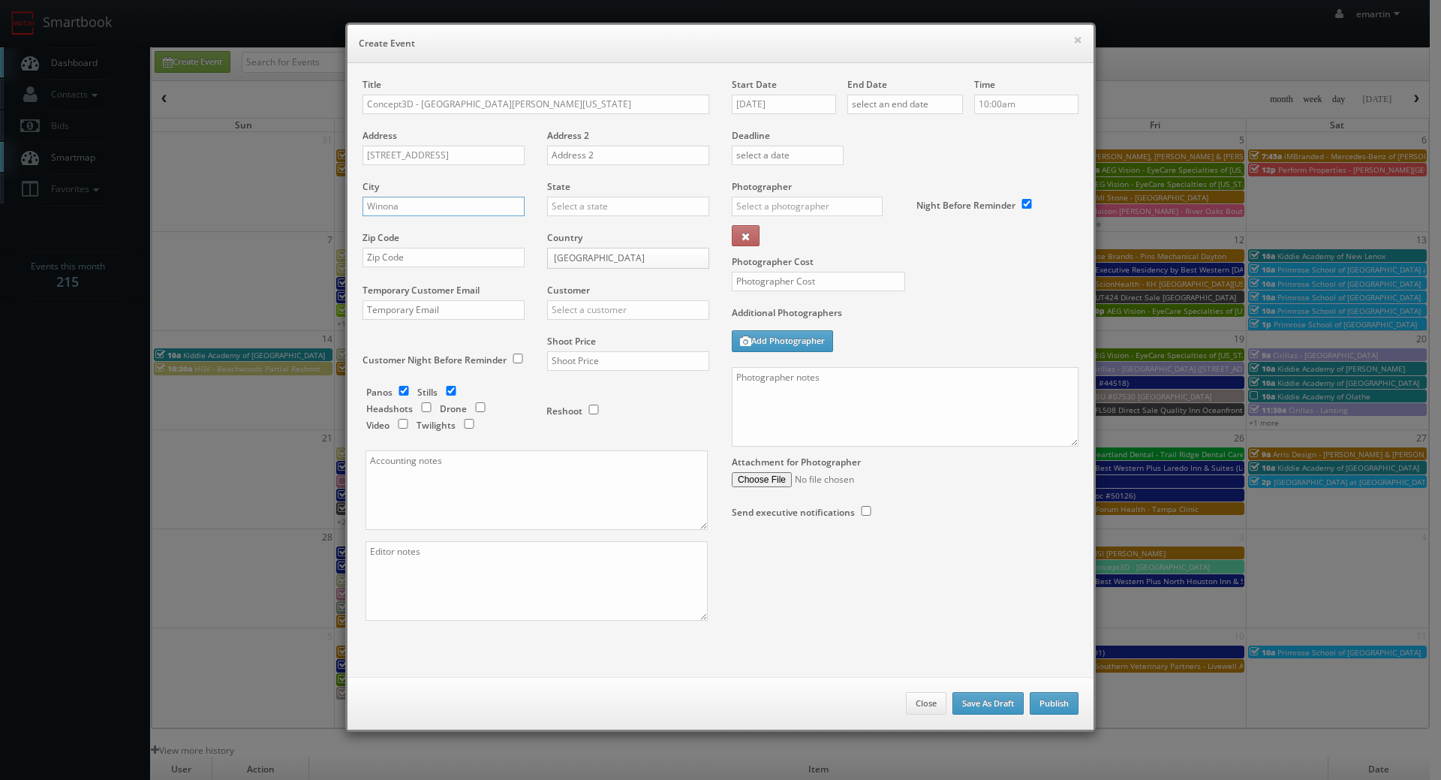
type input "Winona"
click at [549, 208] on input "text" at bounding box center [628, 207] width 162 height 20
click at [577, 244] on div "[US_STATE]" at bounding box center [628, 255] width 161 height 25
click at [588, 197] on input "[US_STATE]" at bounding box center [628, 207] width 162 height 20
click at [598, 228] on div "[US_STATE]" at bounding box center [628, 230] width 161 height 25
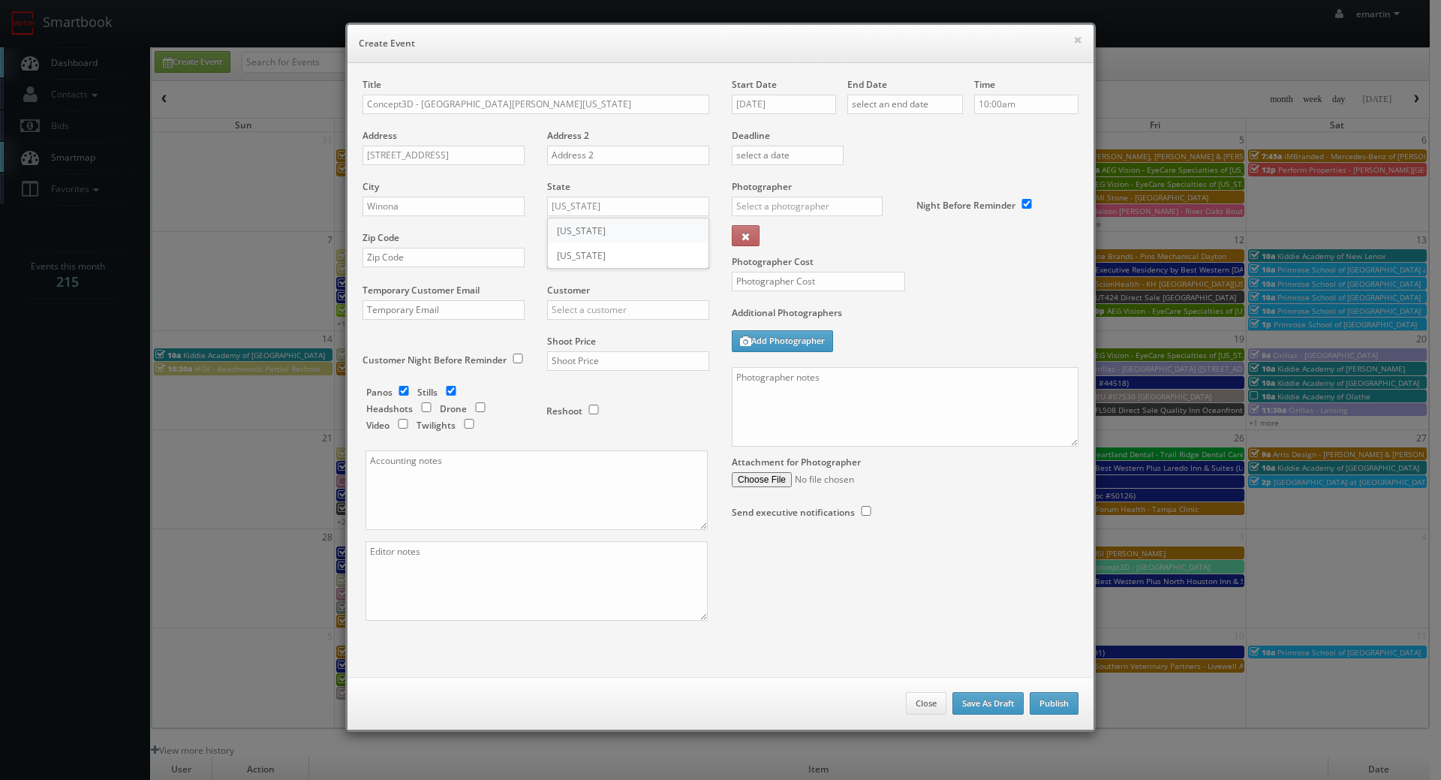
type input "[US_STATE]"
click at [407, 257] on input "text" at bounding box center [443, 258] width 162 height 20
paste input "55987"
type input "55987"
click at [579, 308] on input "text" at bounding box center [628, 310] width 162 height 20
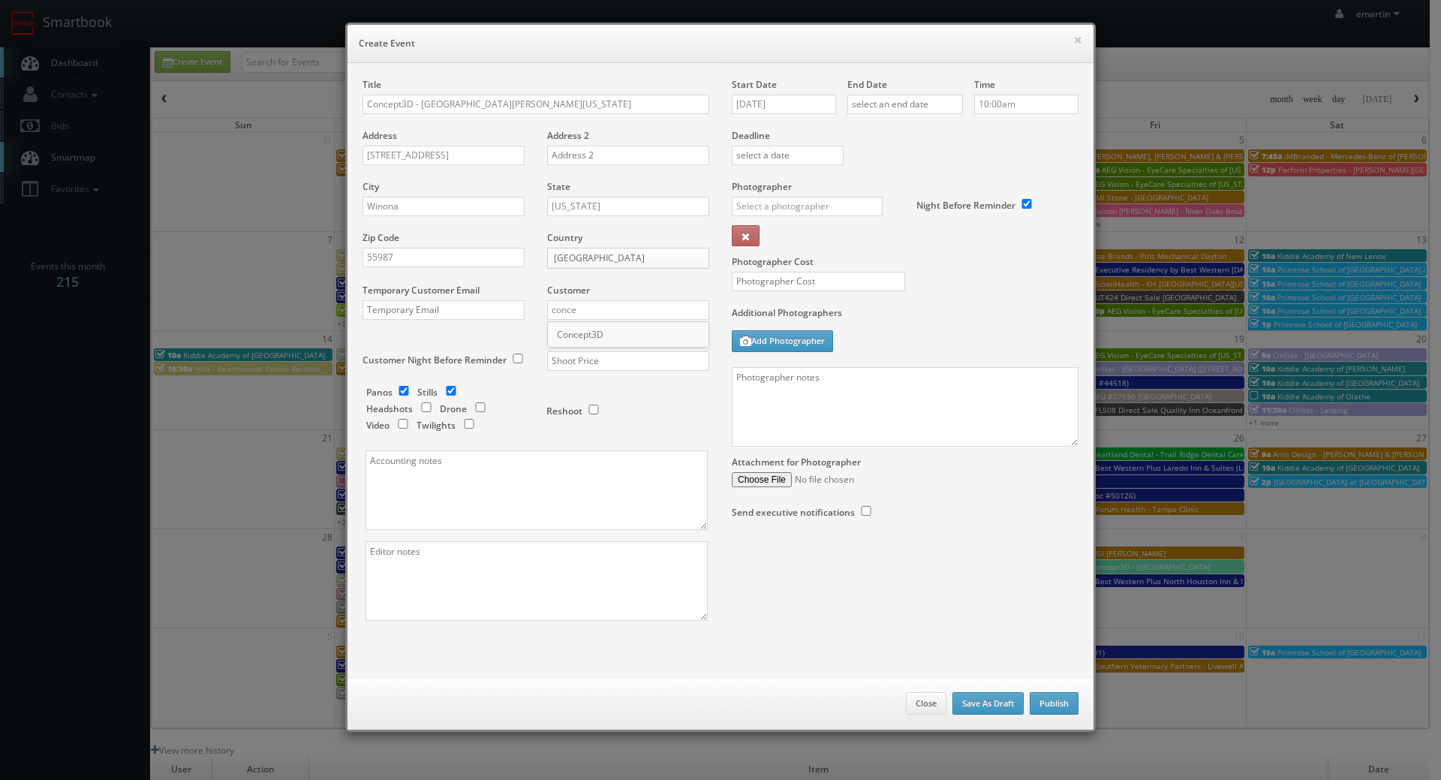
click at [609, 336] on div "Concept3D" at bounding box center [628, 334] width 161 height 25
type input "Concept3D"
click at [600, 359] on input "text" at bounding box center [628, 361] width 162 height 20
type input "950"
drag, startPoint x: 450, startPoint y: 386, endPoint x: 429, endPoint y: 386, distance: 20.3
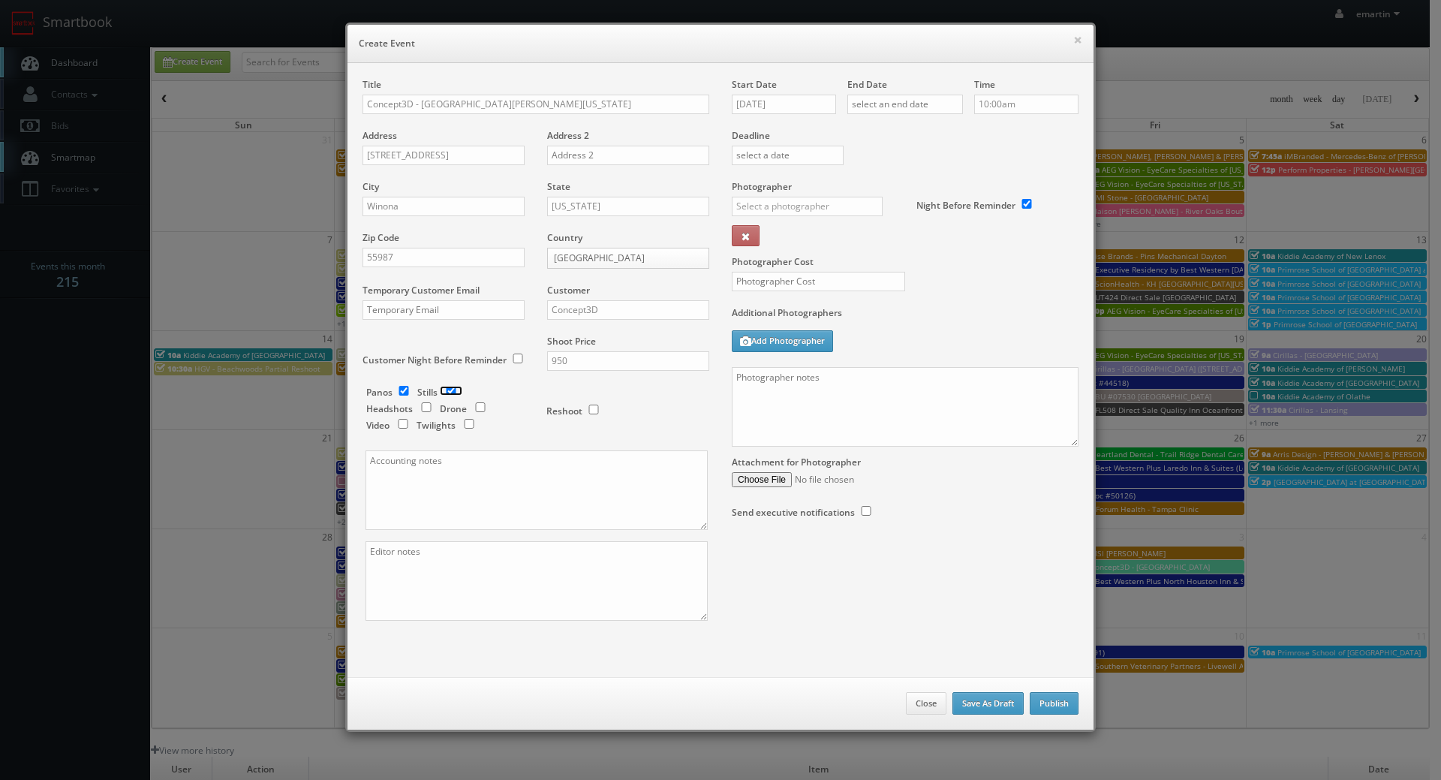
click at [450, 386] on input "checkbox" at bounding box center [451, 391] width 23 height 10
checkbox input "false"
click at [770, 104] on input "09/10/2025" at bounding box center [784, 105] width 104 height 20
click at [825, 213] on td "18" at bounding box center [829, 219] width 20 height 22
type input "09/18/2025"
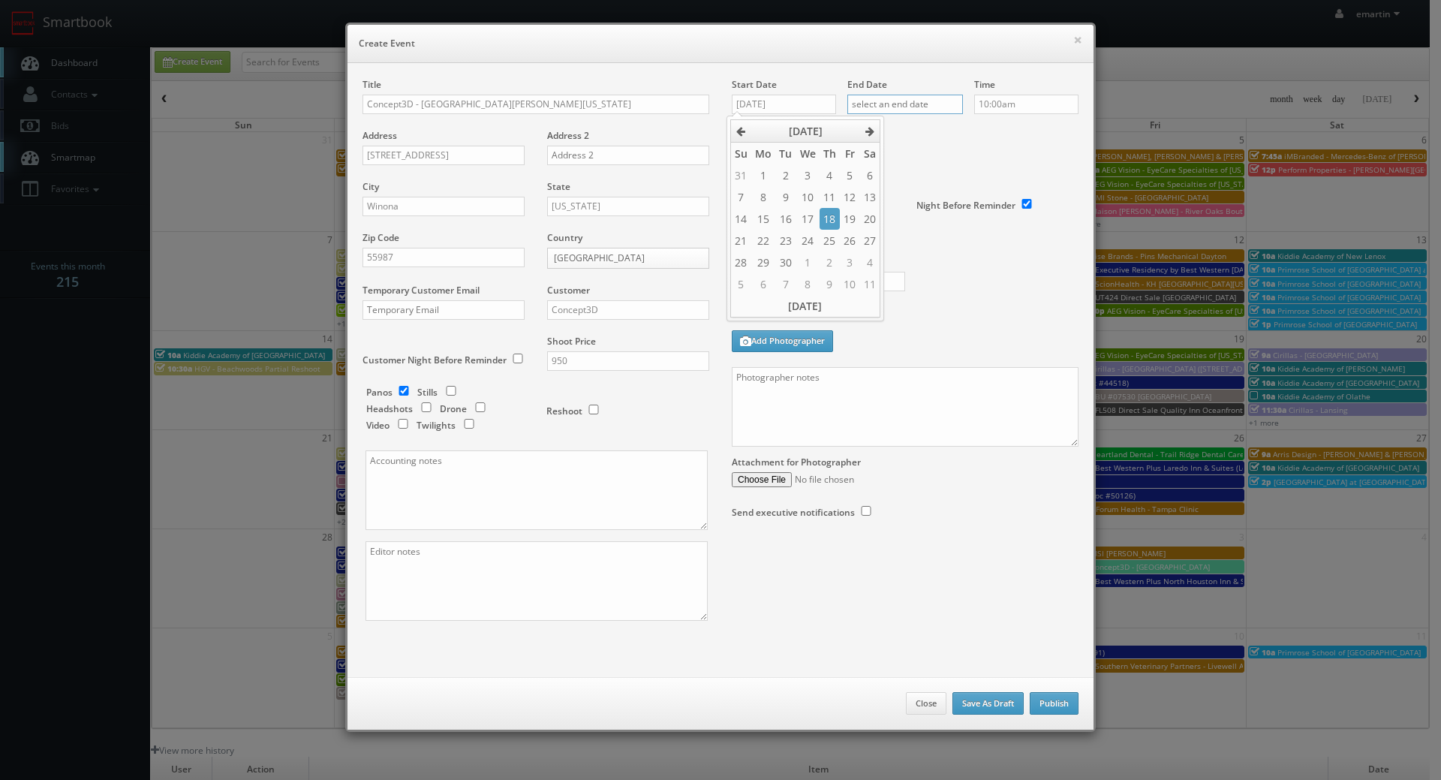
click at [891, 105] on input "text" at bounding box center [905, 105] width 116 height 20
